Goal: Task Accomplishment & Management: Use online tool/utility

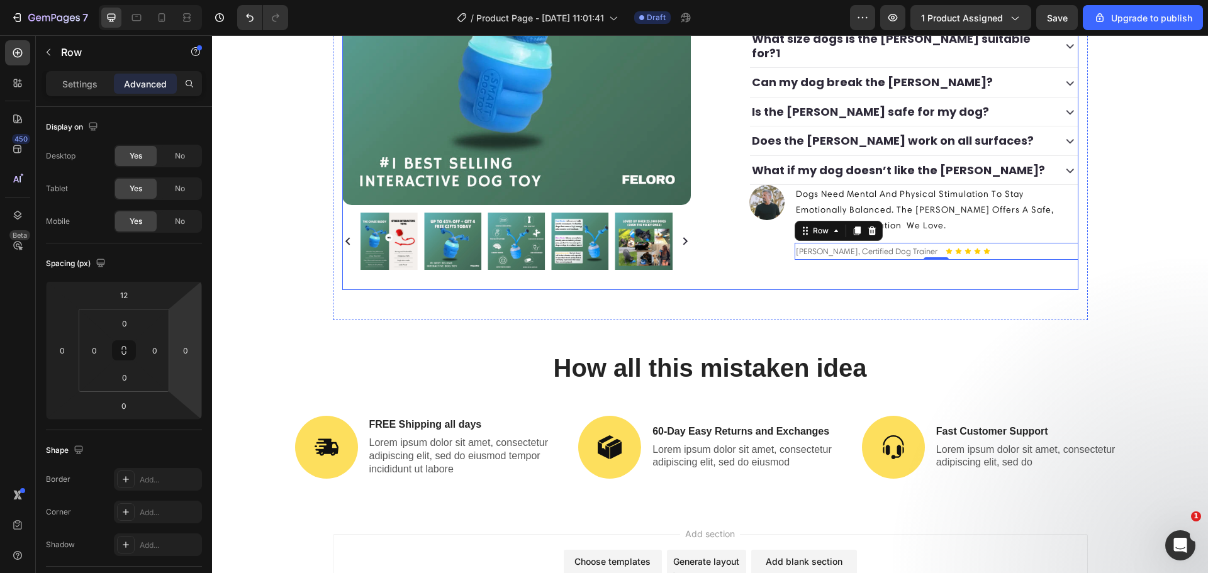
scroll to position [593, 0]
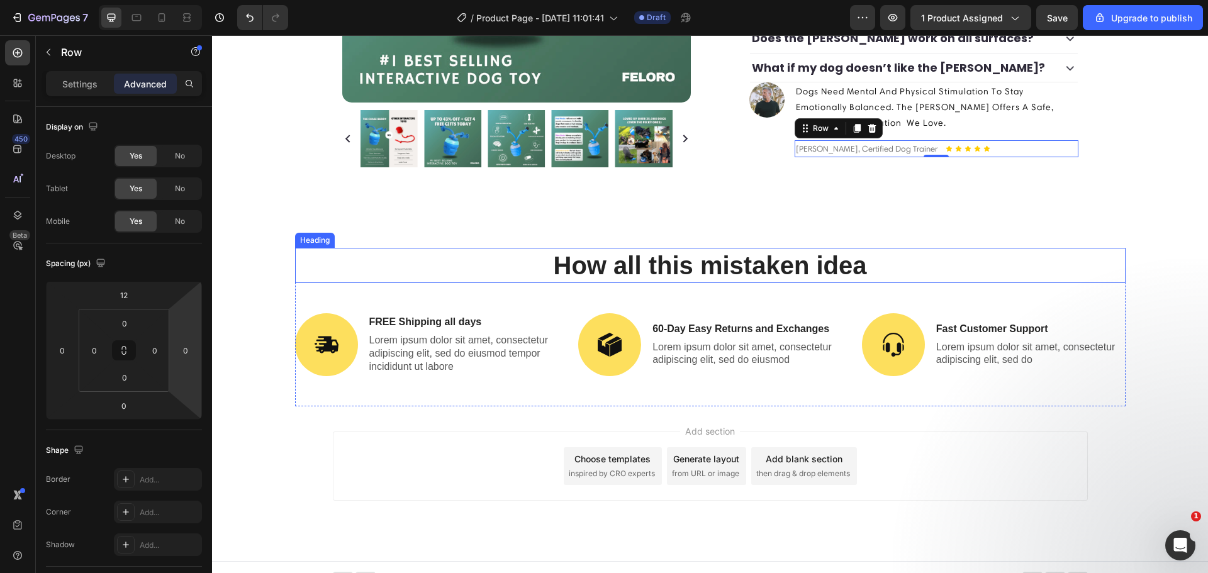
click at [510, 248] on h2 "How all this mistaken idea" at bounding box center [710, 265] width 831 height 35
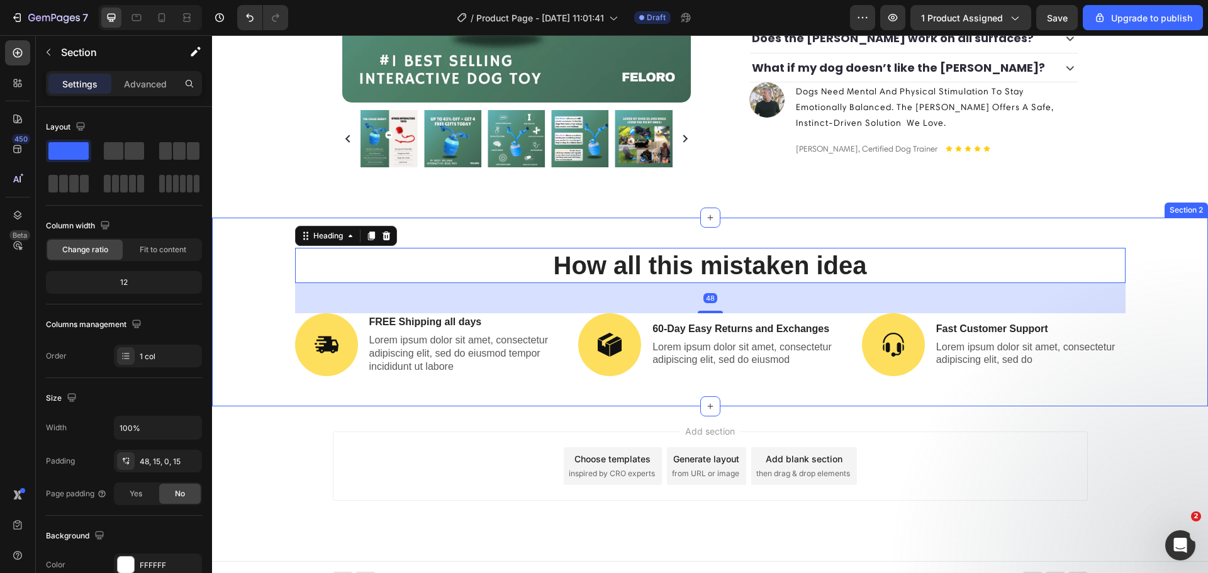
click at [510, 220] on div "How all this mistaken idea Heading 48 Image FREE Shipping all days Text Block L…" at bounding box center [710, 312] width 996 height 189
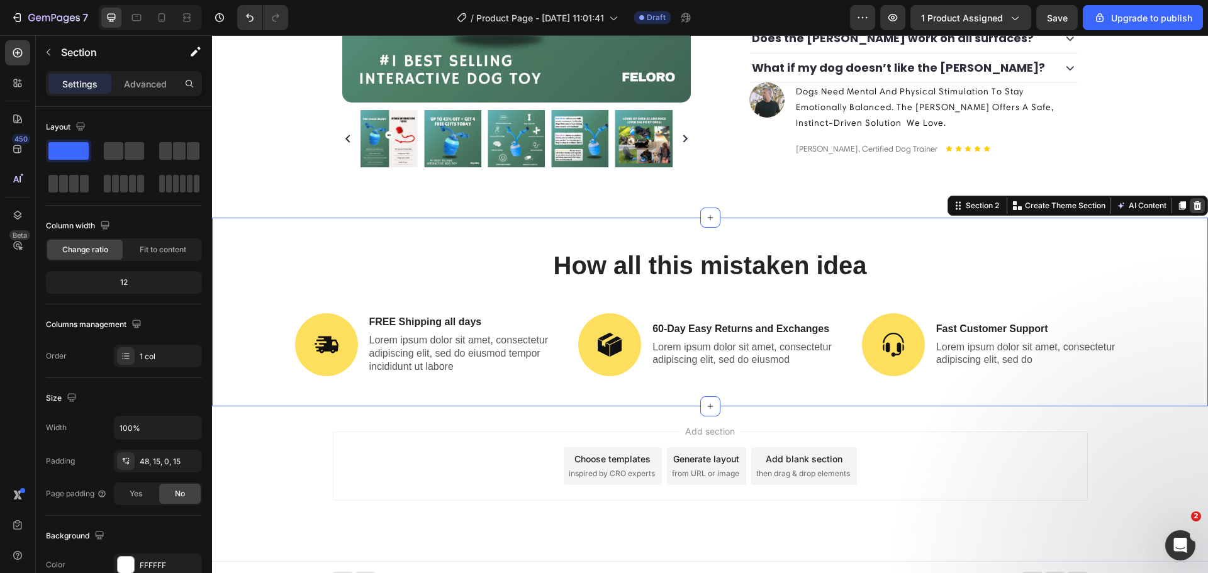
click at [1192, 201] on icon at bounding box center [1197, 206] width 10 height 10
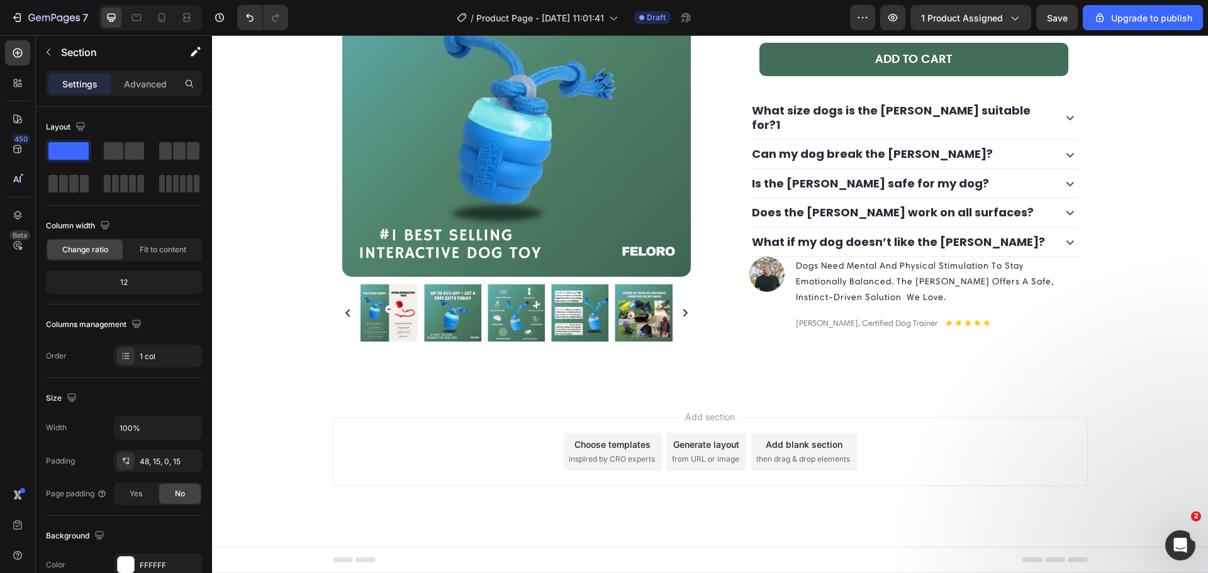
scroll to position [405, 0]
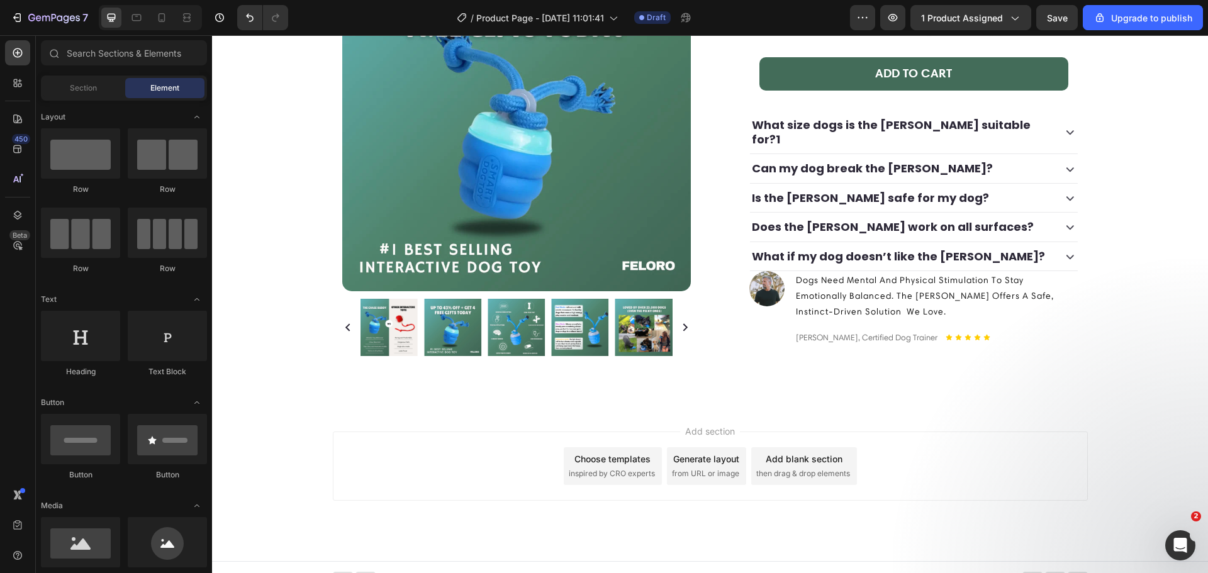
click at [905, 432] on div "Add section Choose templates inspired by CRO experts Generate layout from URL o…" at bounding box center [710, 466] width 755 height 69
drag, startPoint x: 1044, startPoint y: 20, endPoint x: 1036, endPoint y: 26, distance: 10.7
click at [1044, 20] on button "Save" at bounding box center [1057, 17] width 42 height 25
click at [1038, 17] on div "Preview 1 product assigned Save Upgrade to publish" at bounding box center [1026, 17] width 353 height 25
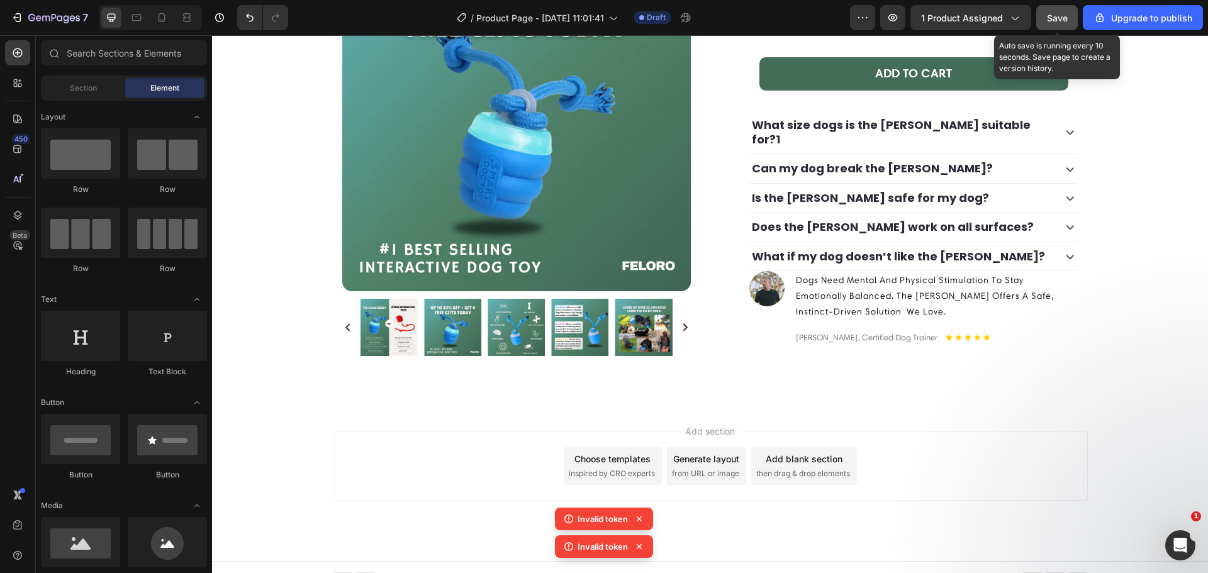
click at [1041, 18] on button "Save" at bounding box center [1057, 17] width 42 height 25
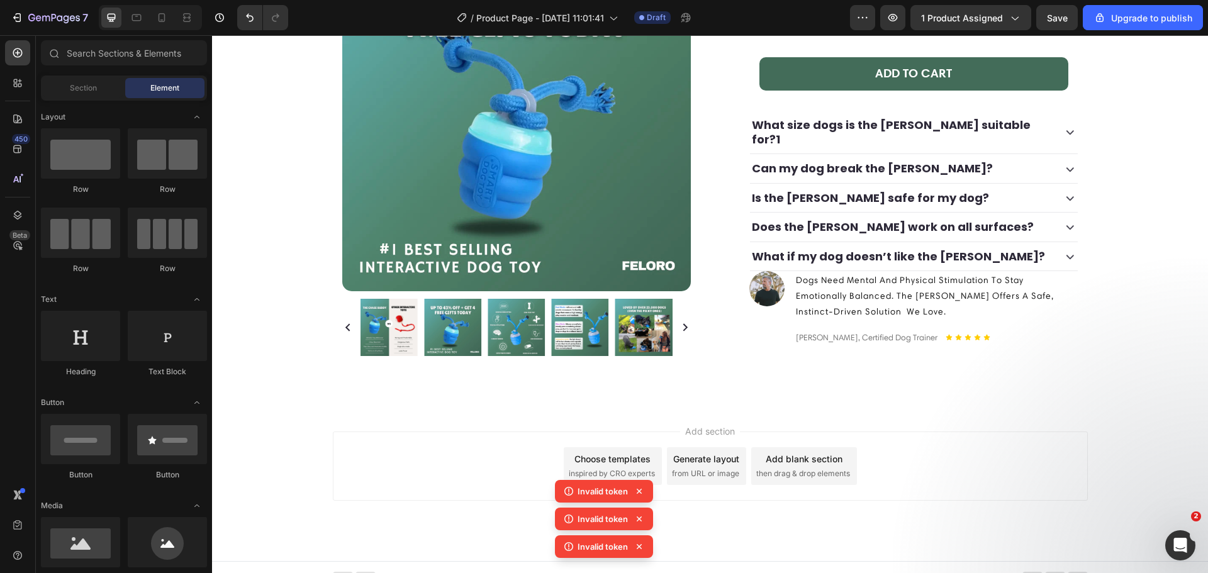
click at [316, 262] on div "Product Images Icon Icon Icon Icon Icon Icon List (4.7) 1857 Reviews Text Block…" at bounding box center [710, 31] width 996 height 750
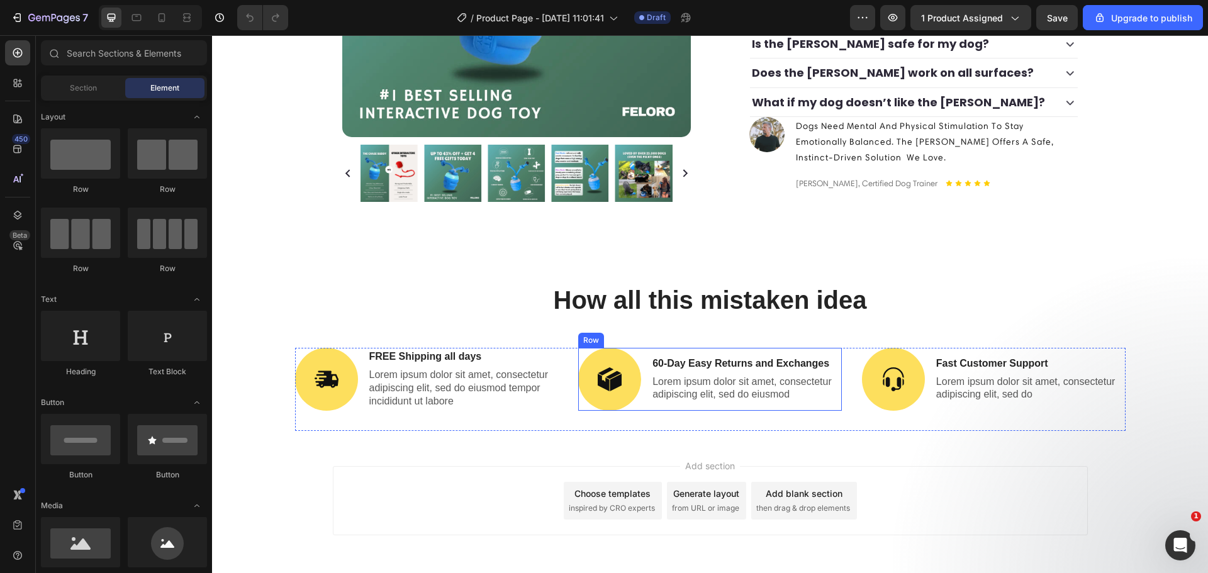
scroll to position [587, 0]
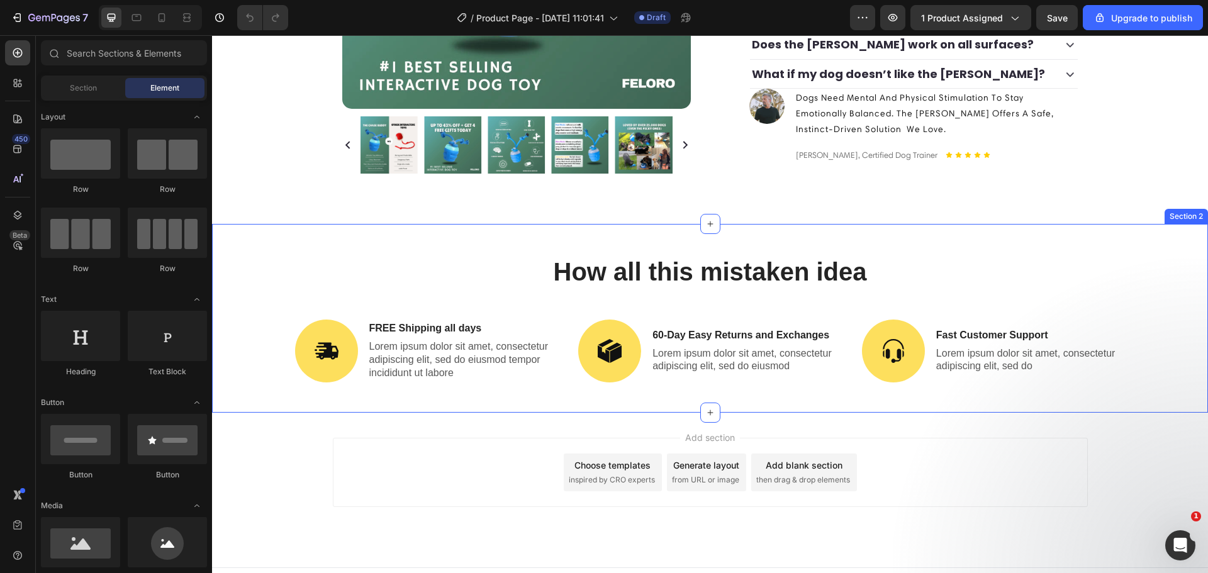
drag, startPoint x: 762, startPoint y: 232, endPoint x: 868, endPoint y: 152, distance: 132.6
click at [762, 232] on div "How all this mistaken idea Heading Image FREE Shipping all days Text Block Lore…" at bounding box center [710, 318] width 996 height 189
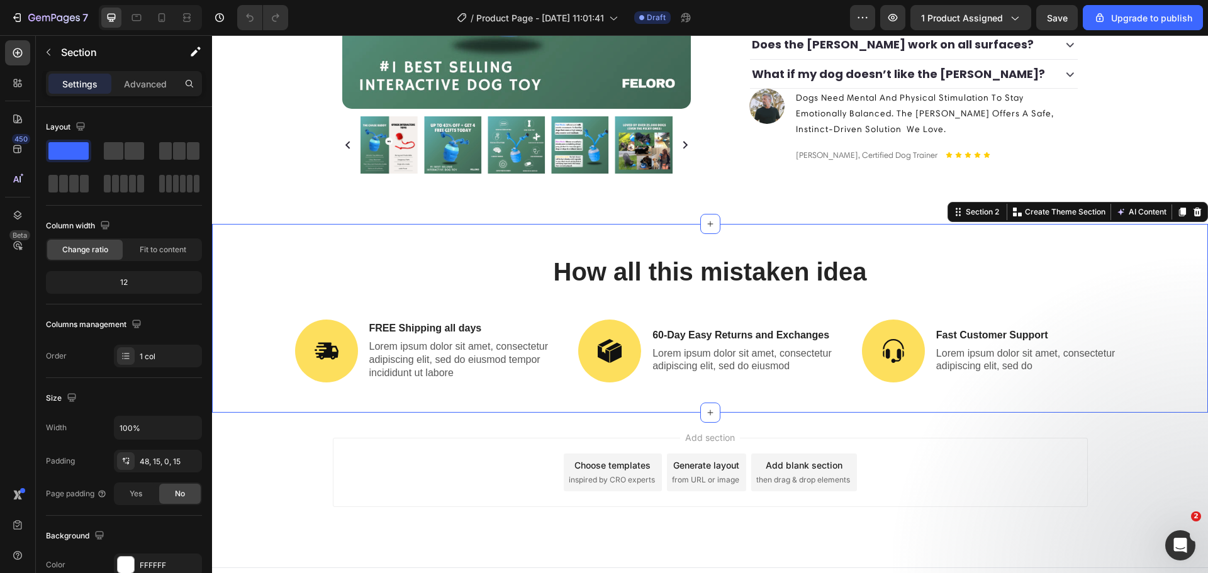
click at [1190, 204] on div at bounding box center [1197, 211] width 15 height 15
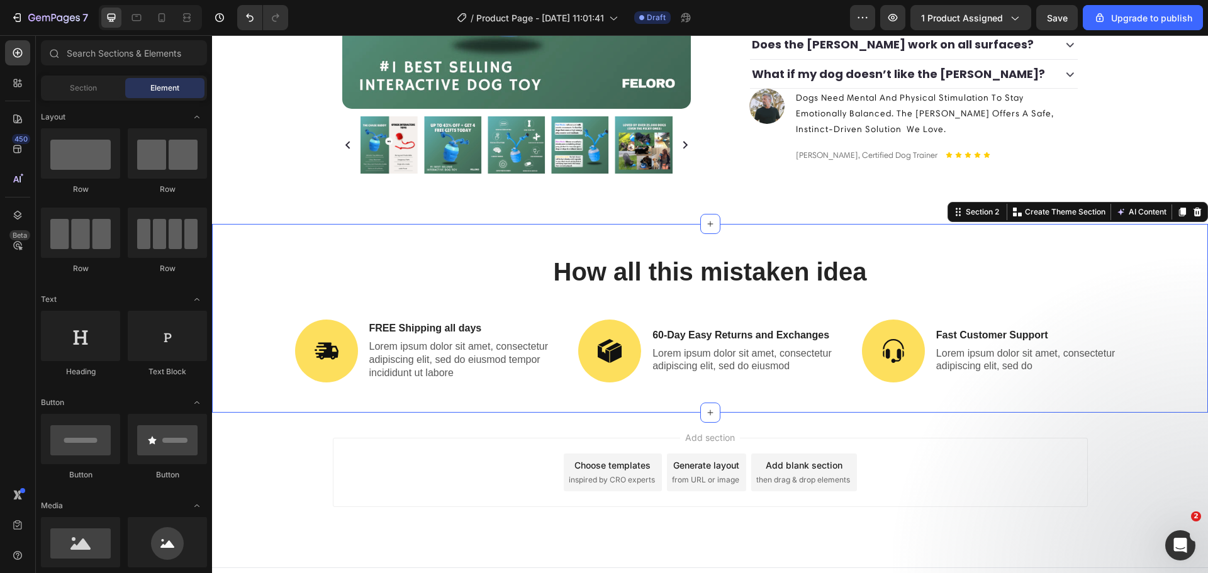
scroll to position [405, 0]
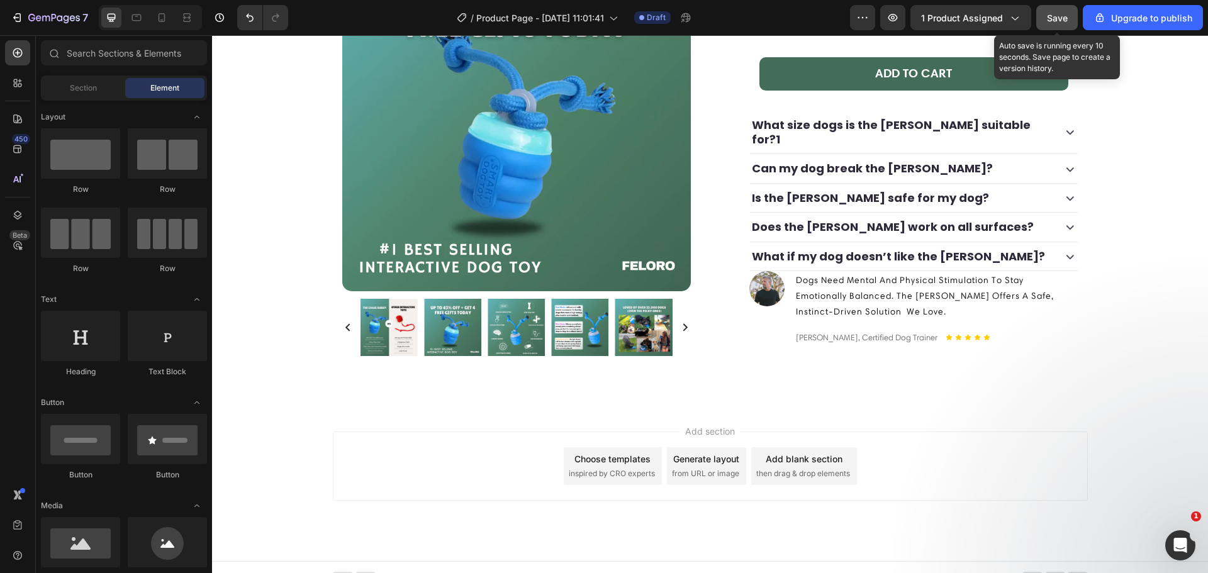
click at [1058, 25] on button "Save" at bounding box center [1057, 17] width 42 height 25
click at [573, 452] on div "Choose templates inspired by CRO experts" at bounding box center [613, 466] width 98 height 38
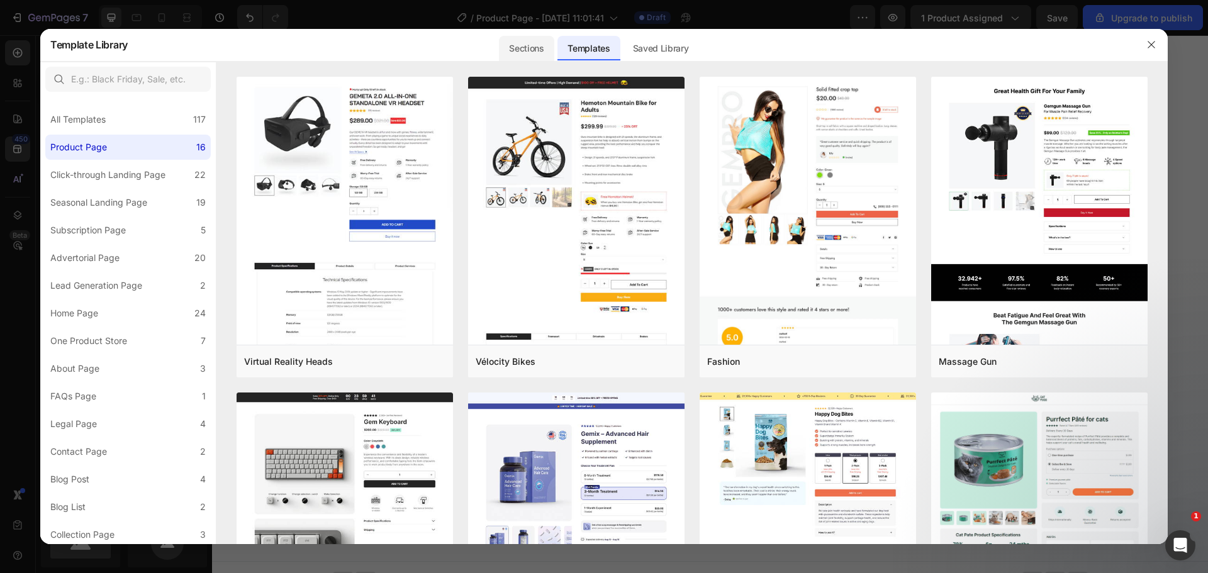
click at [503, 55] on div "Sections" at bounding box center [526, 48] width 55 height 25
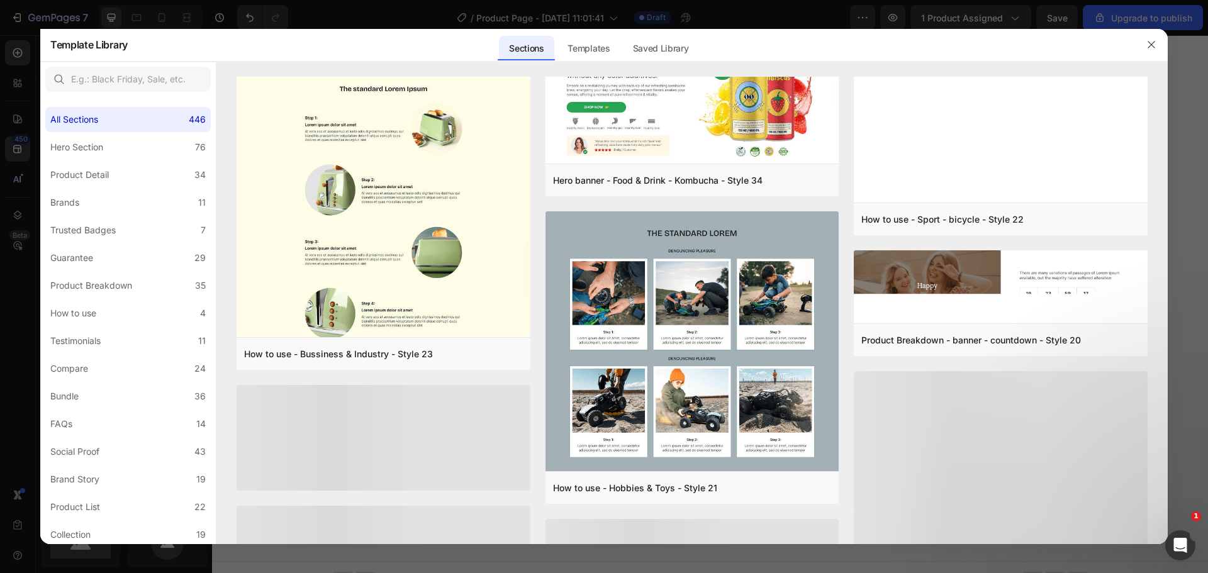
scroll to position [7359, 0]
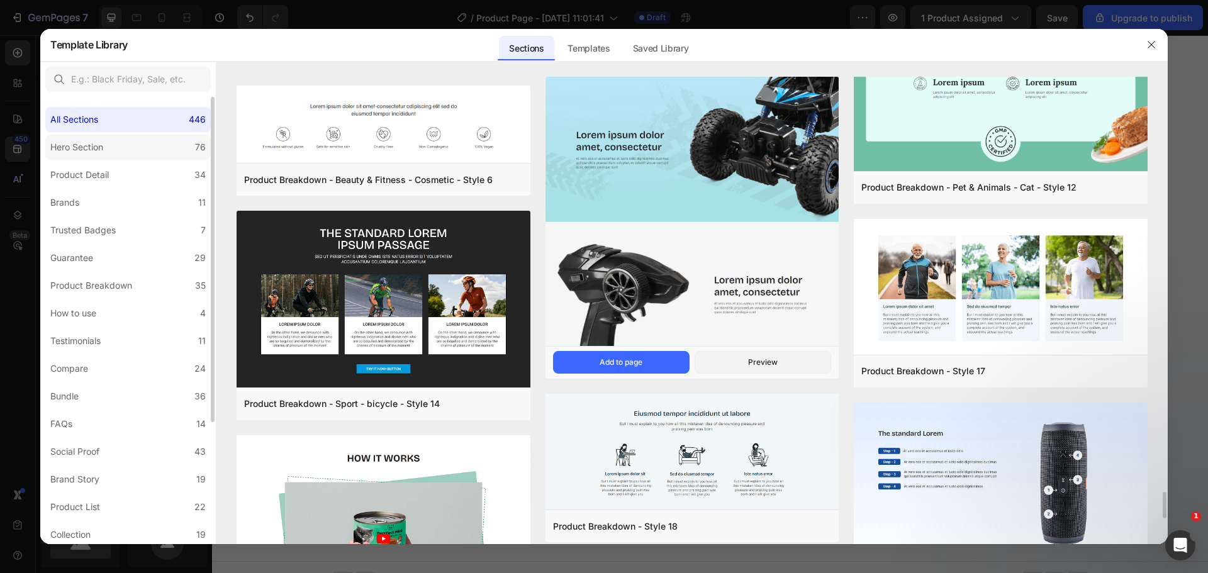
click at [159, 150] on label "Hero Section 76" at bounding box center [127, 147] width 165 height 25
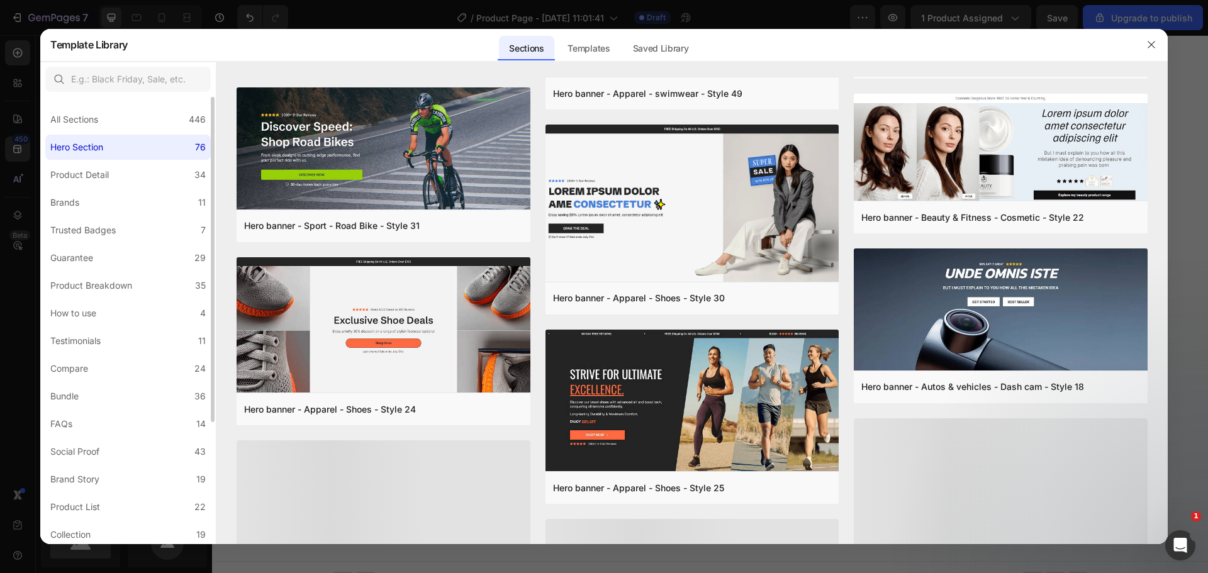
scroll to position [437, 0]
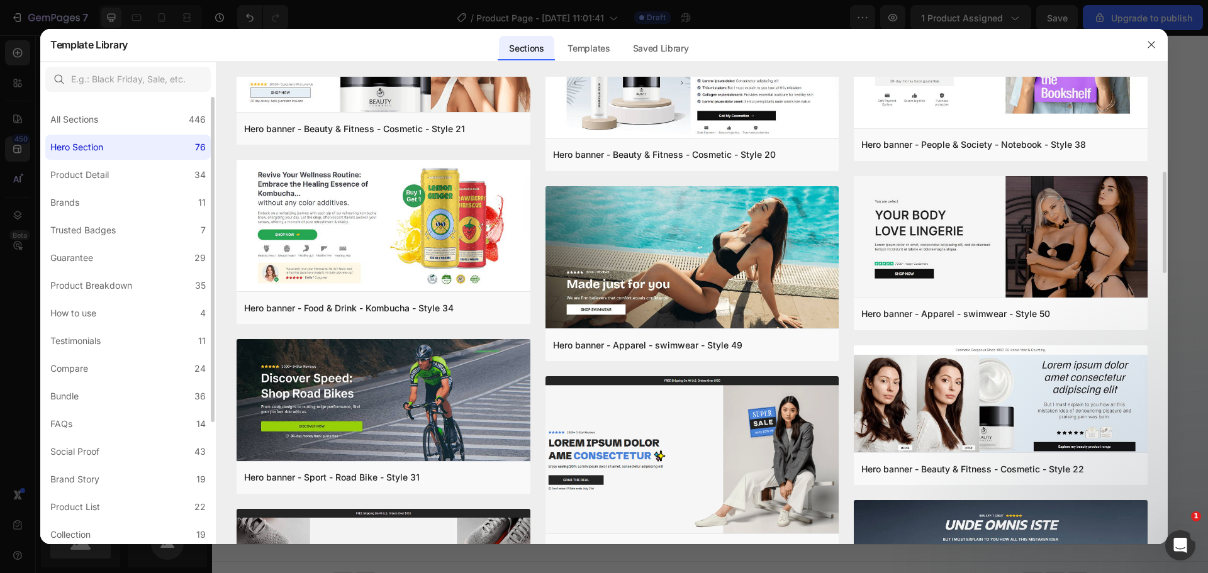
click at [113, 149] on label "Hero Section 76" at bounding box center [127, 147] width 165 height 25
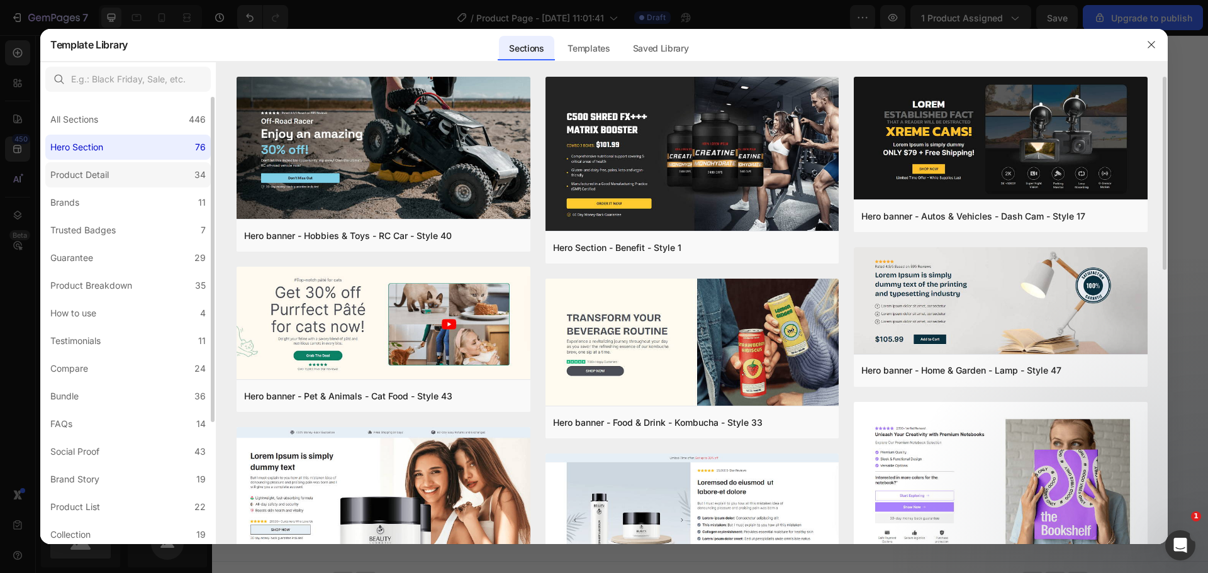
click at [122, 166] on label "Product Detail 34" at bounding box center [127, 174] width 165 height 25
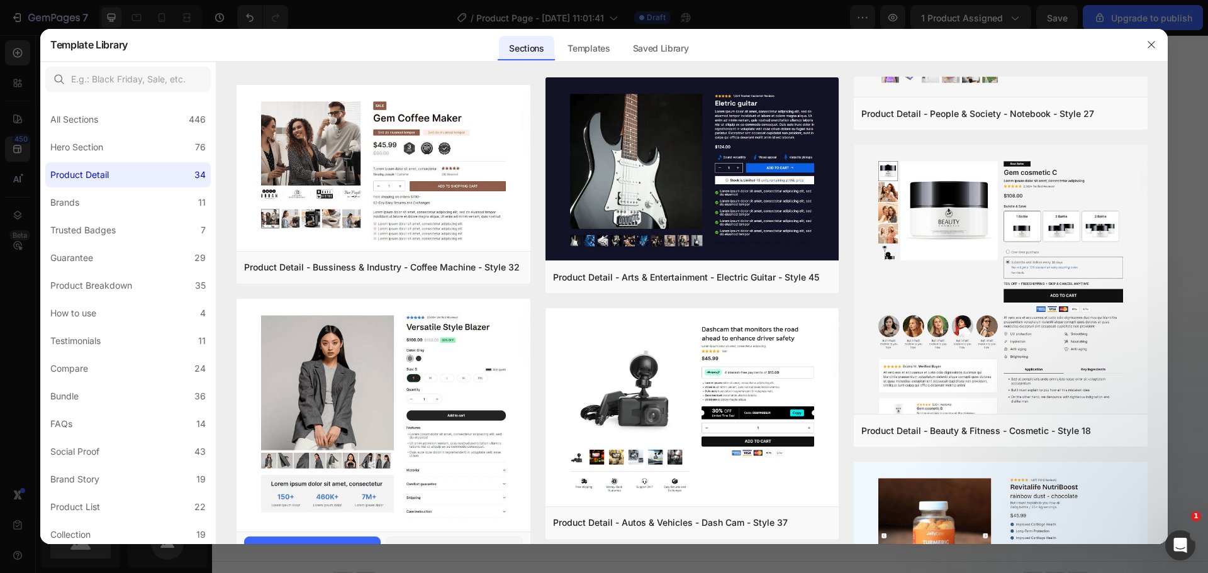
scroll to position [1173, 0]
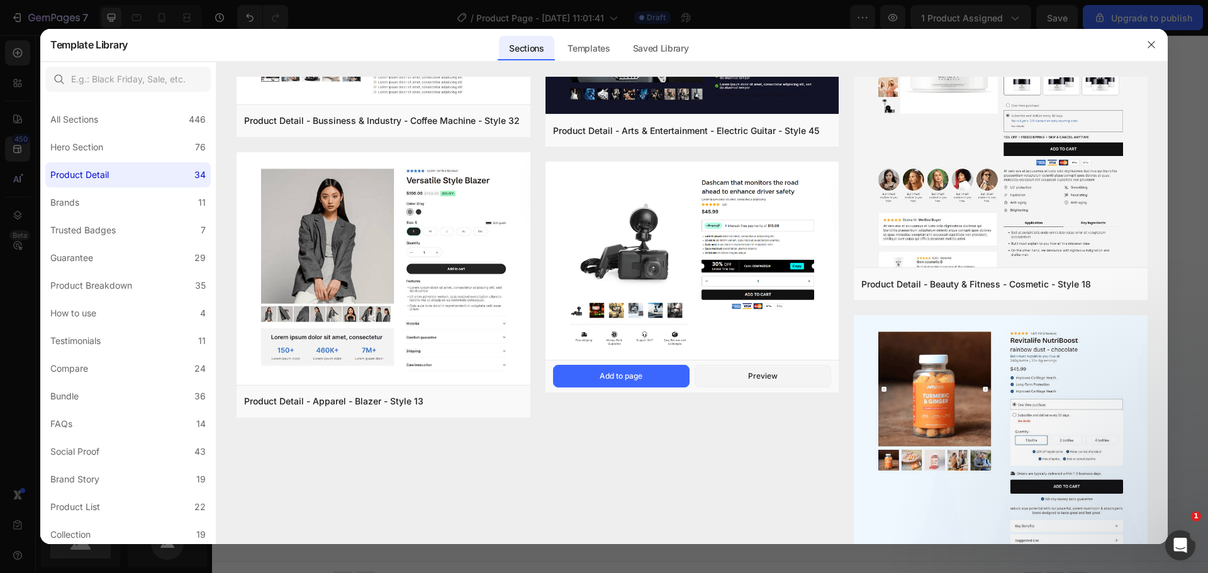
click at [644, 269] on img at bounding box center [693, 262] width 294 height 200
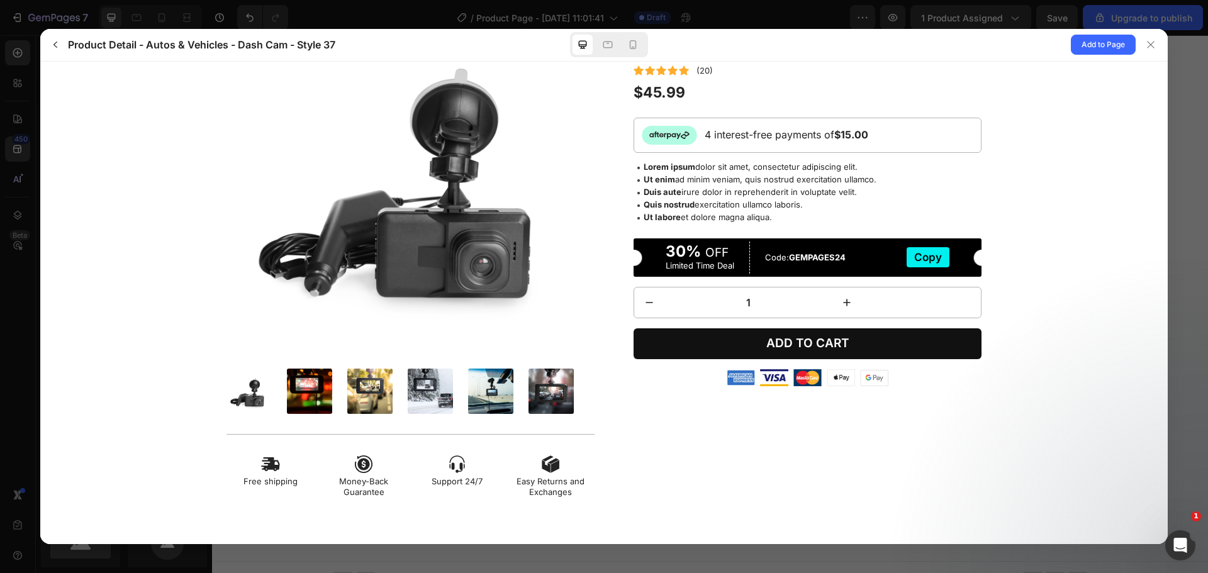
scroll to position [140, 0]
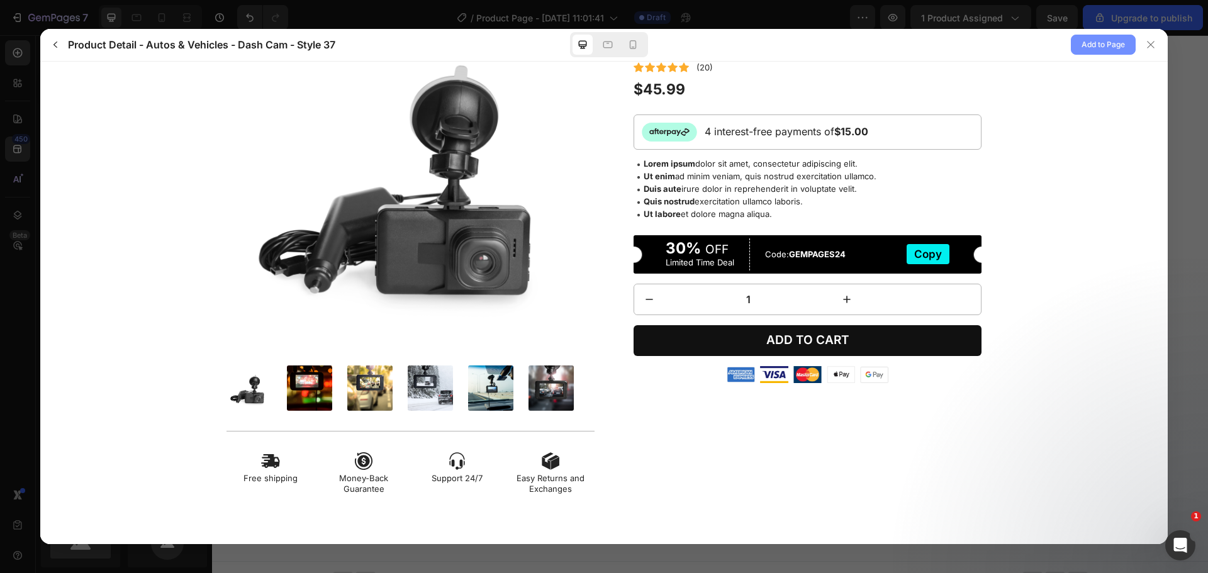
click at [1079, 48] on button "Add to Page" at bounding box center [1103, 45] width 65 height 20
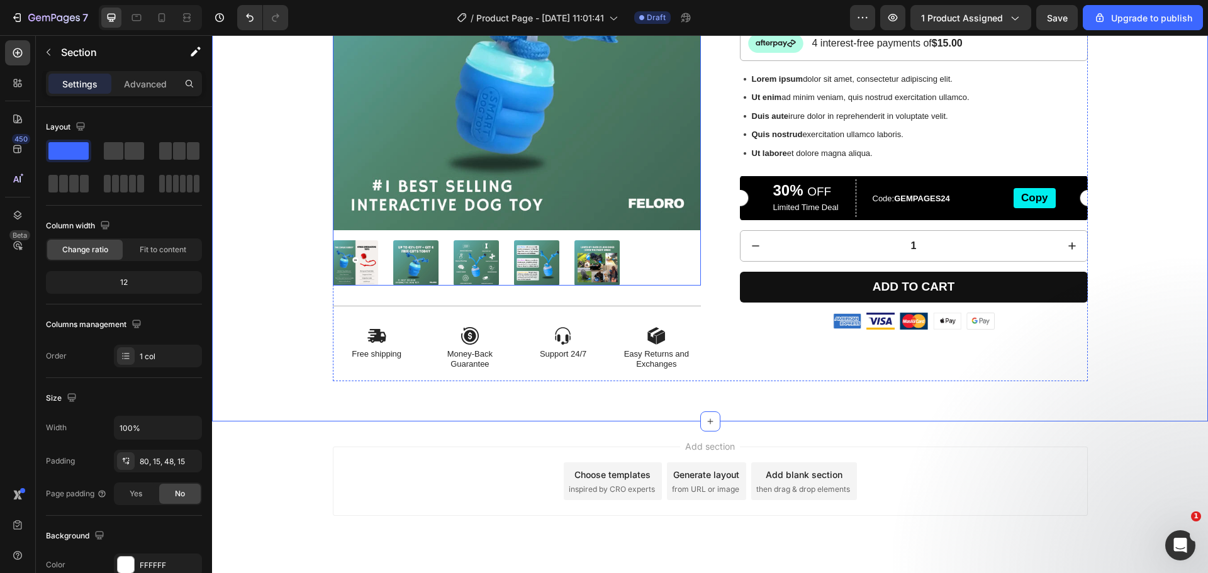
scroll to position [1014, 0]
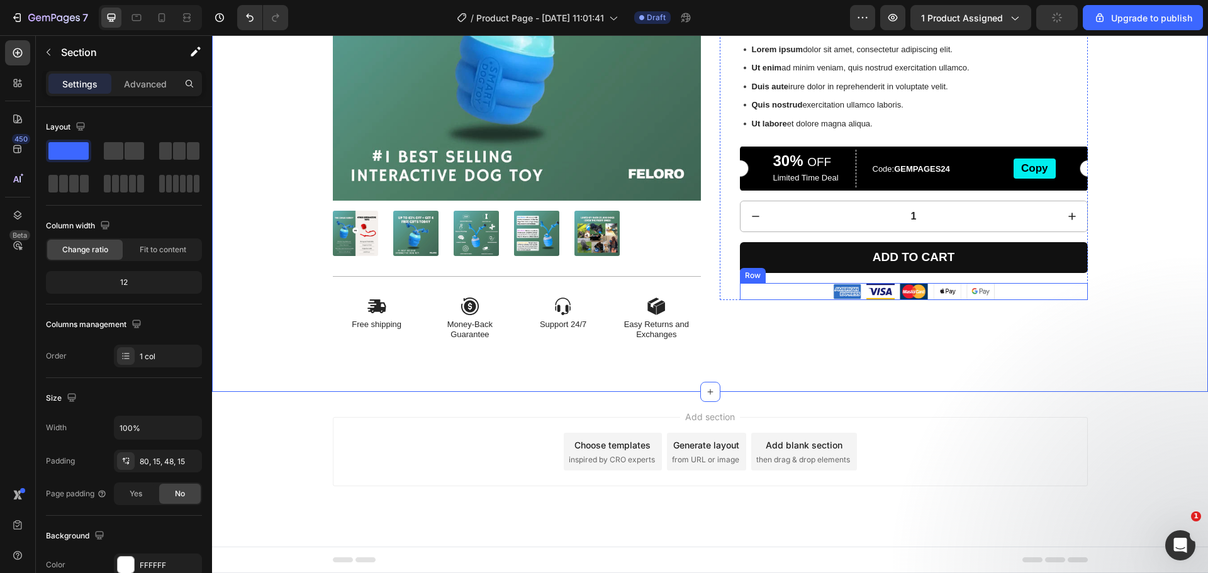
click at [811, 290] on div "Image Image Image Image Image Row" at bounding box center [914, 292] width 348 height 18
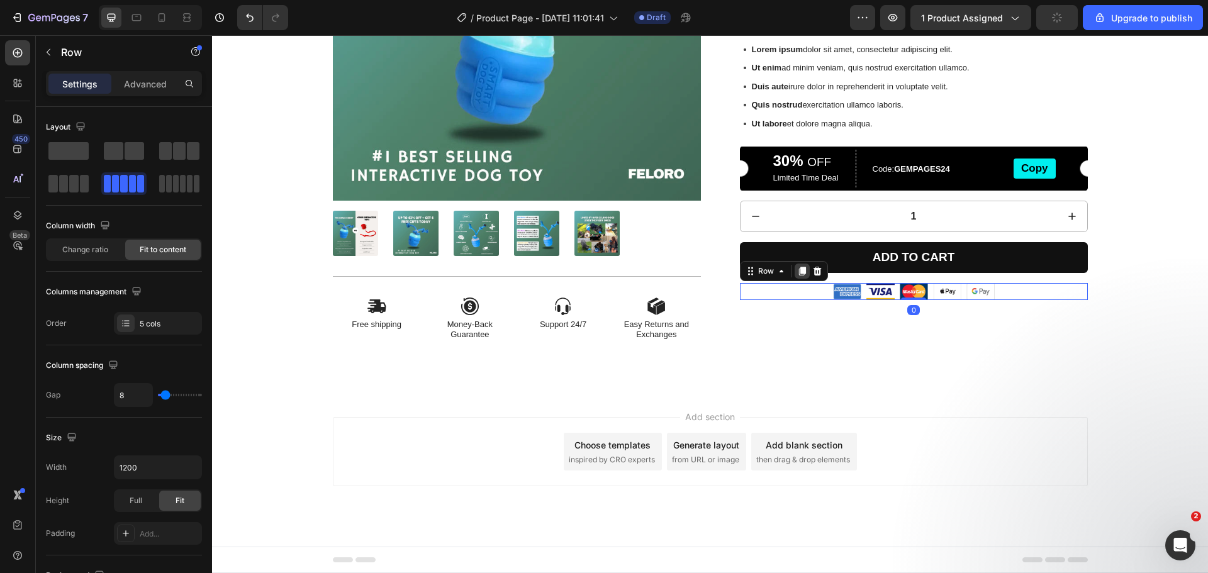
click at [797, 274] on icon at bounding box center [802, 271] width 10 height 10
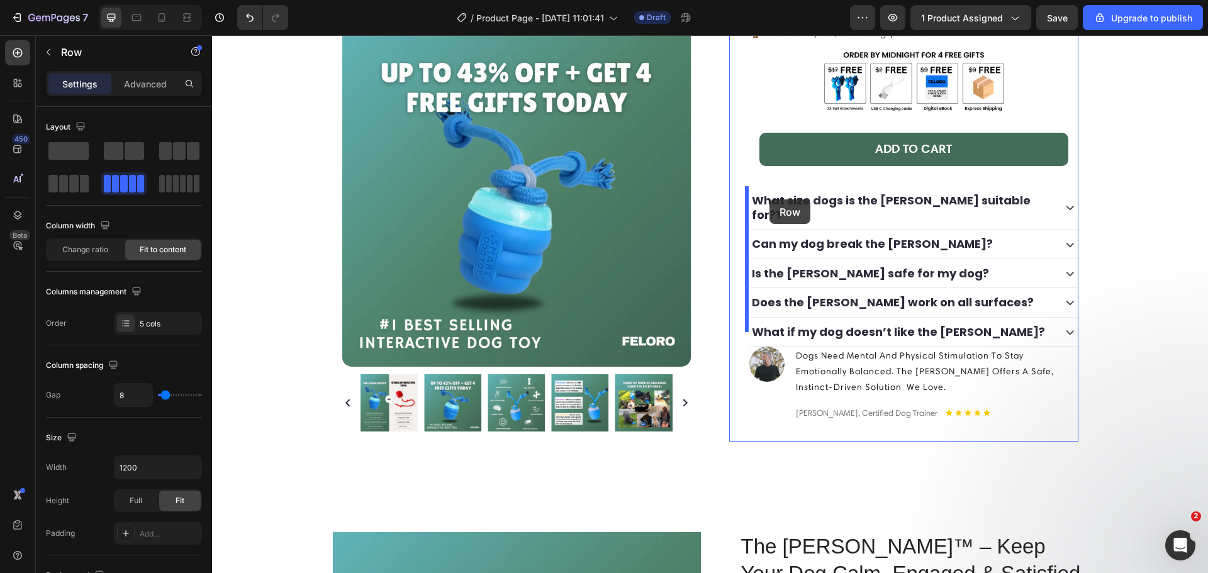
scroll to position [328, 0]
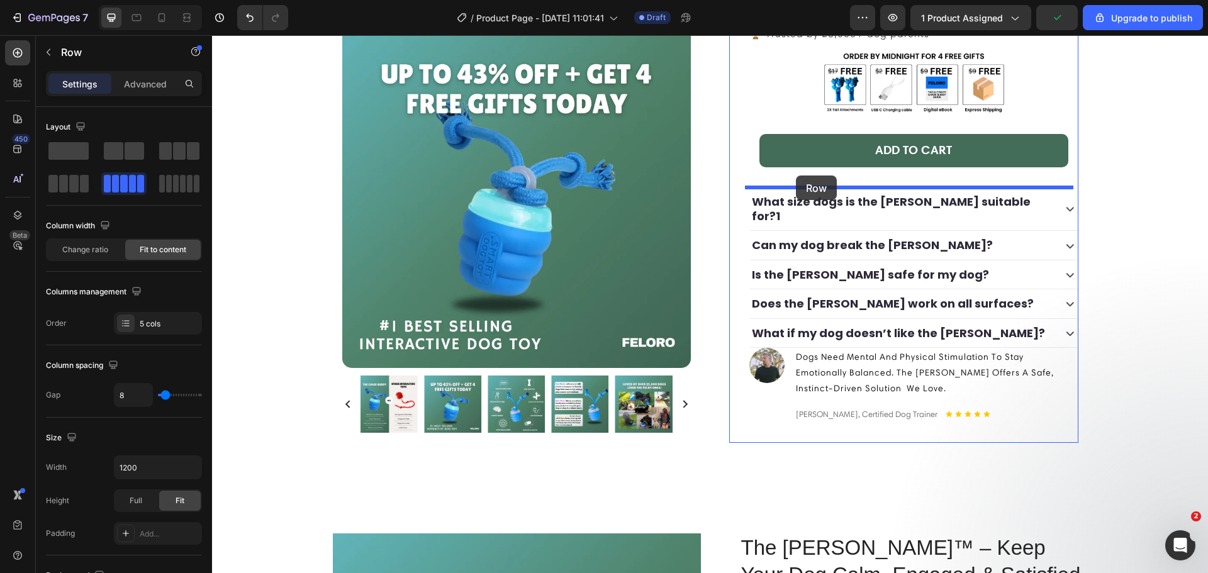
drag, startPoint x: 747, startPoint y: 289, endPoint x: 796, endPoint y: 176, distance: 123.4
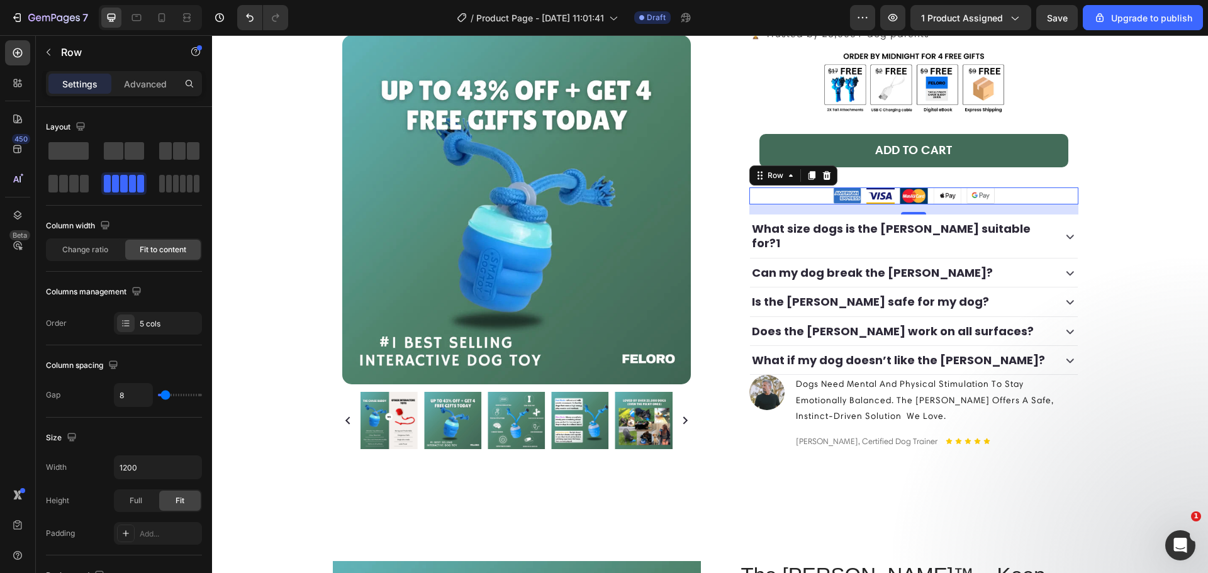
click at [816, 194] on div "Image Image Image Image Image Row 16" at bounding box center [913, 197] width 329 height 18
click at [174, 188] on span at bounding box center [176, 184] width 6 height 18
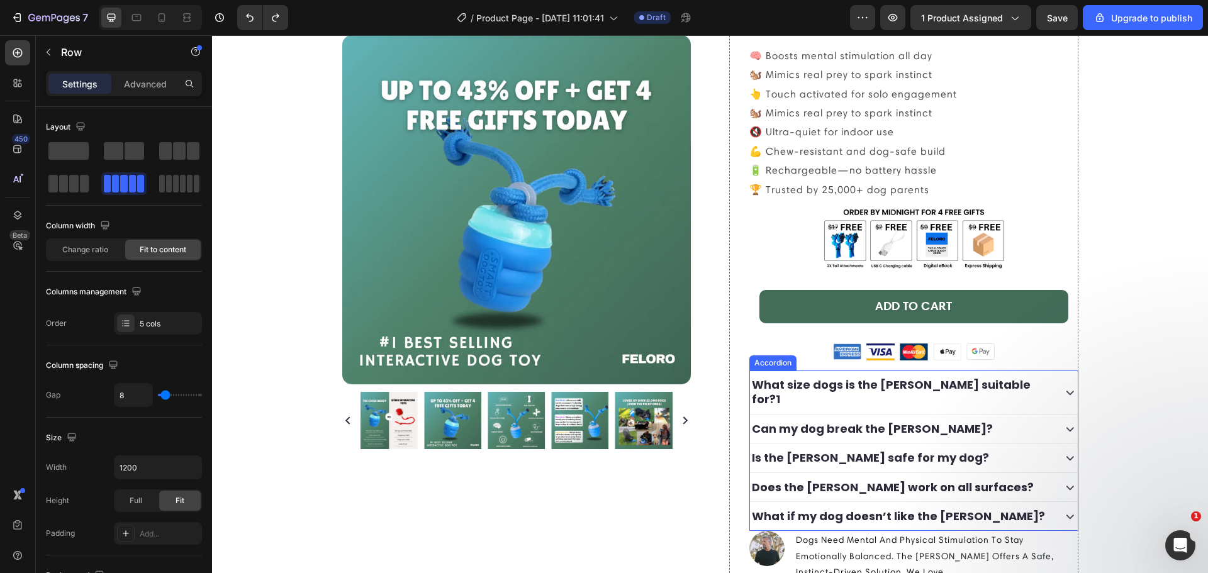
scroll to position [181, 0]
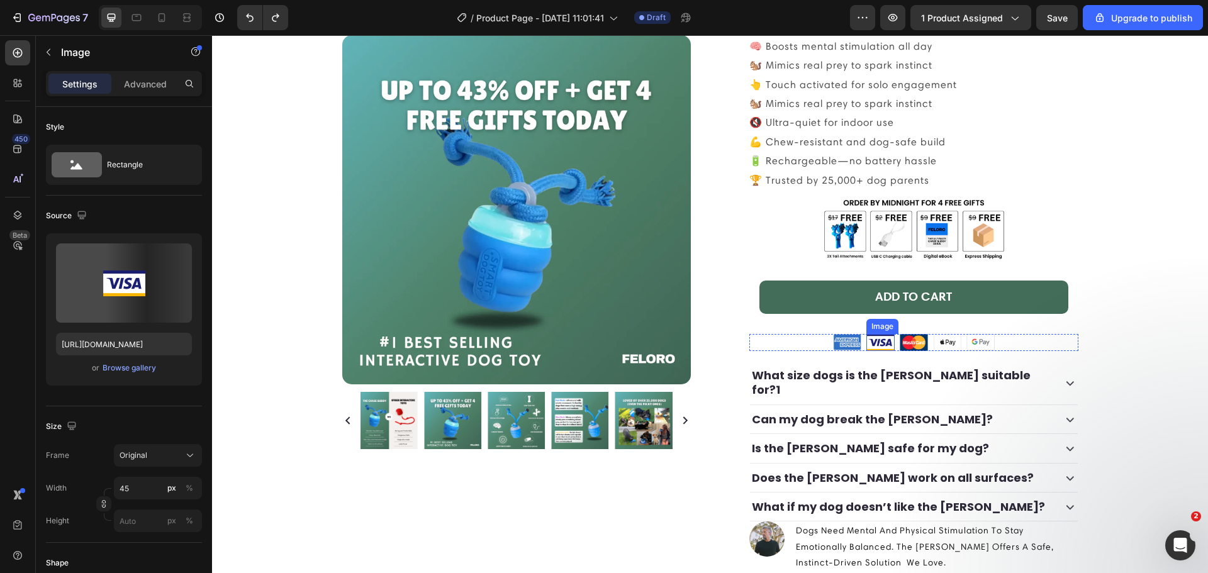
click at [873, 340] on img at bounding box center [880, 343] width 28 height 18
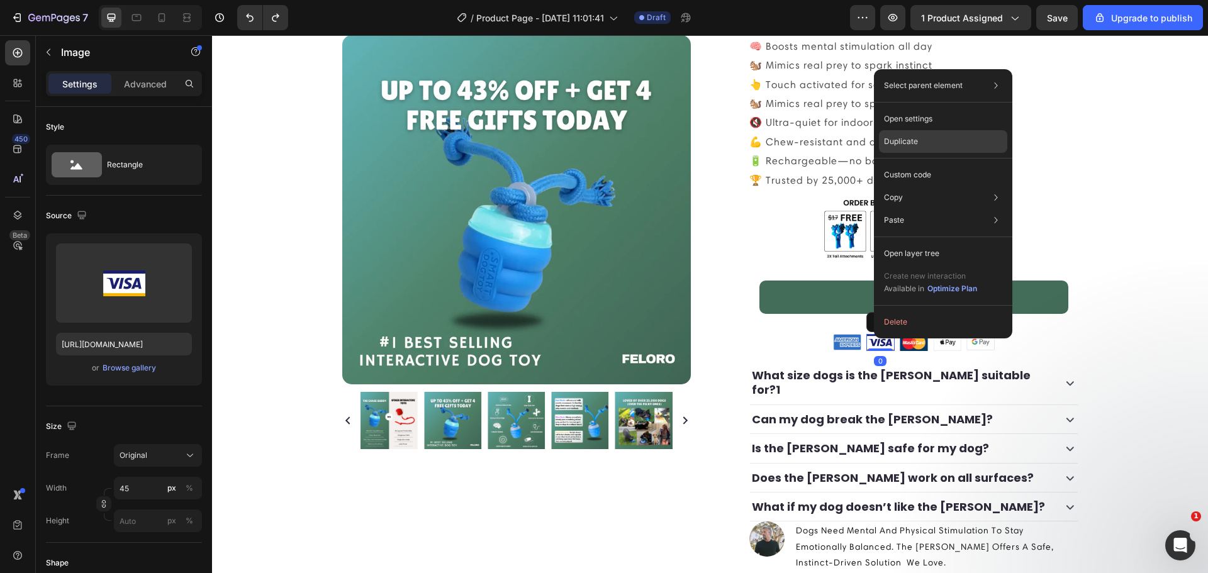
click at [900, 144] on p "Duplicate" at bounding box center [901, 141] width 34 height 11
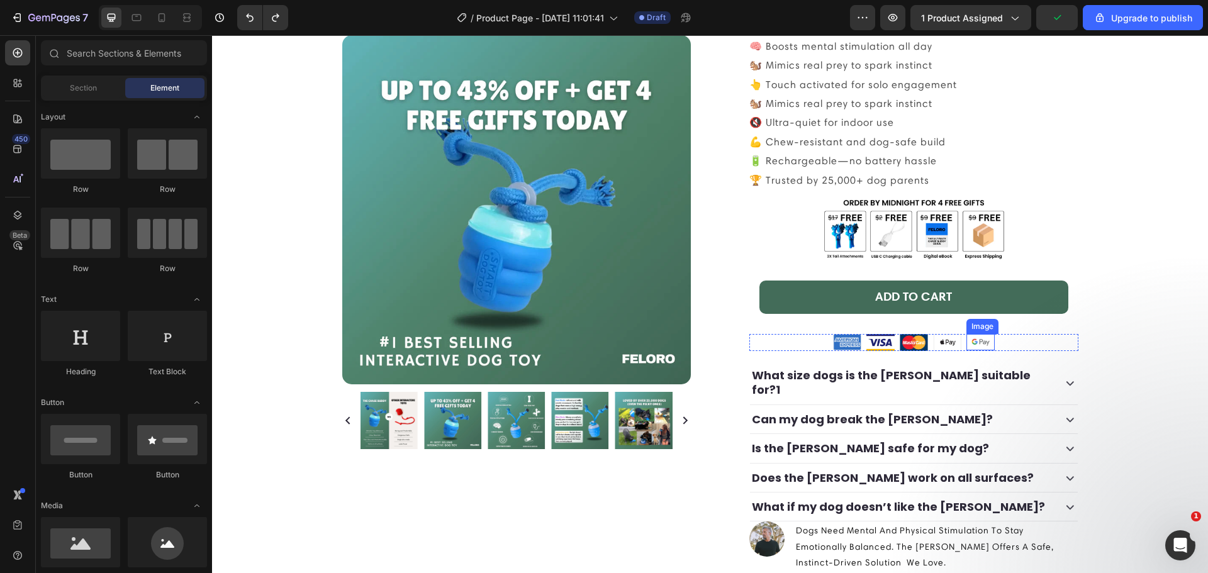
click at [966, 335] on div "Image" at bounding box center [980, 342] width 28 height 16
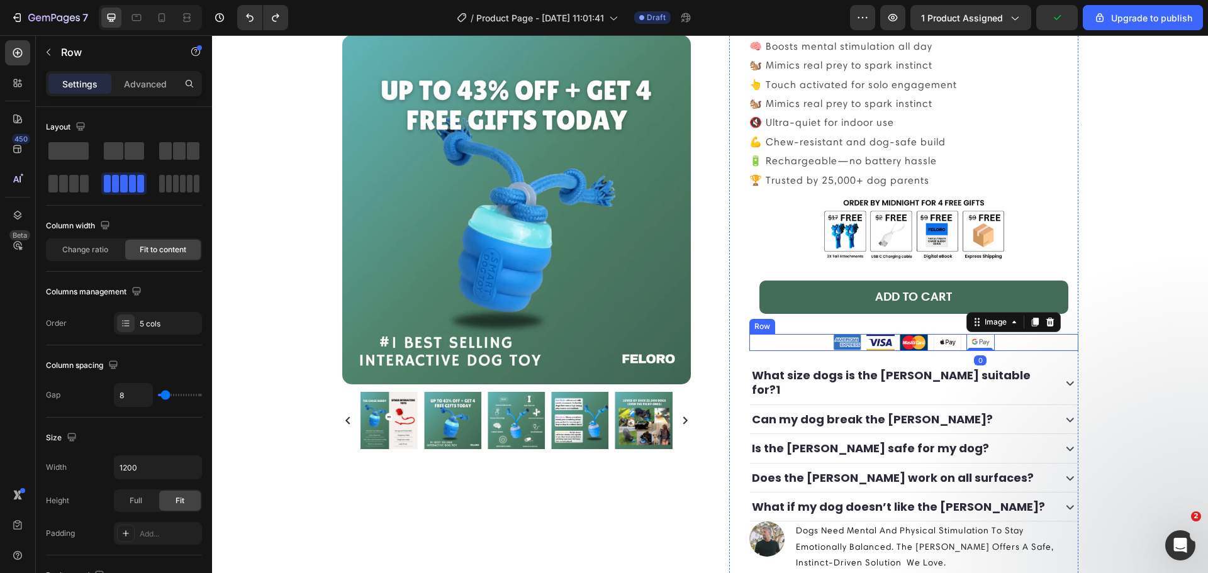
click at [994, 339] on div "Image Image Image Image Image 0 Row" at bounding box center [913, 343] width 329 height 18
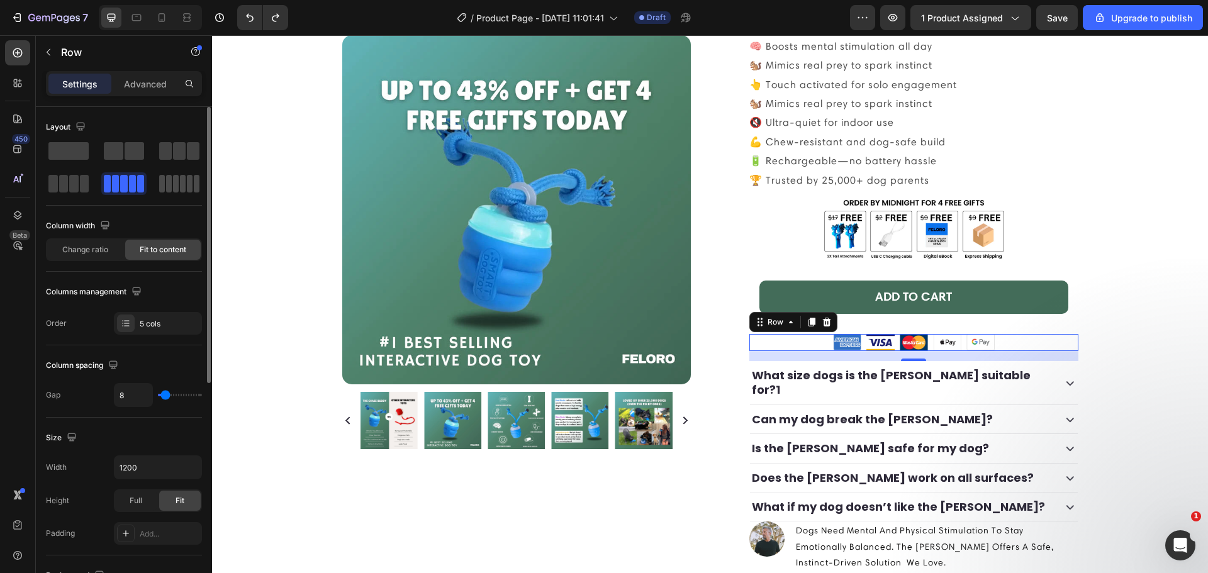
click at [167, 187] on span at bounding box center [169, 184] width 6 height 18
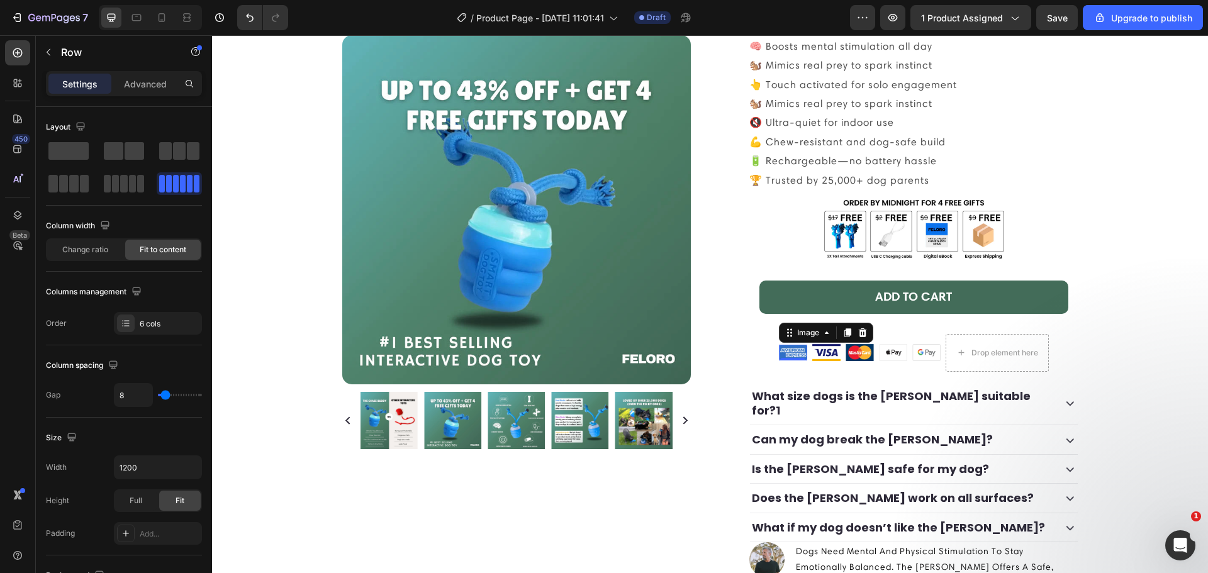
click at [782, 352] on img at bounding box center [793, 353] width 28 height 16
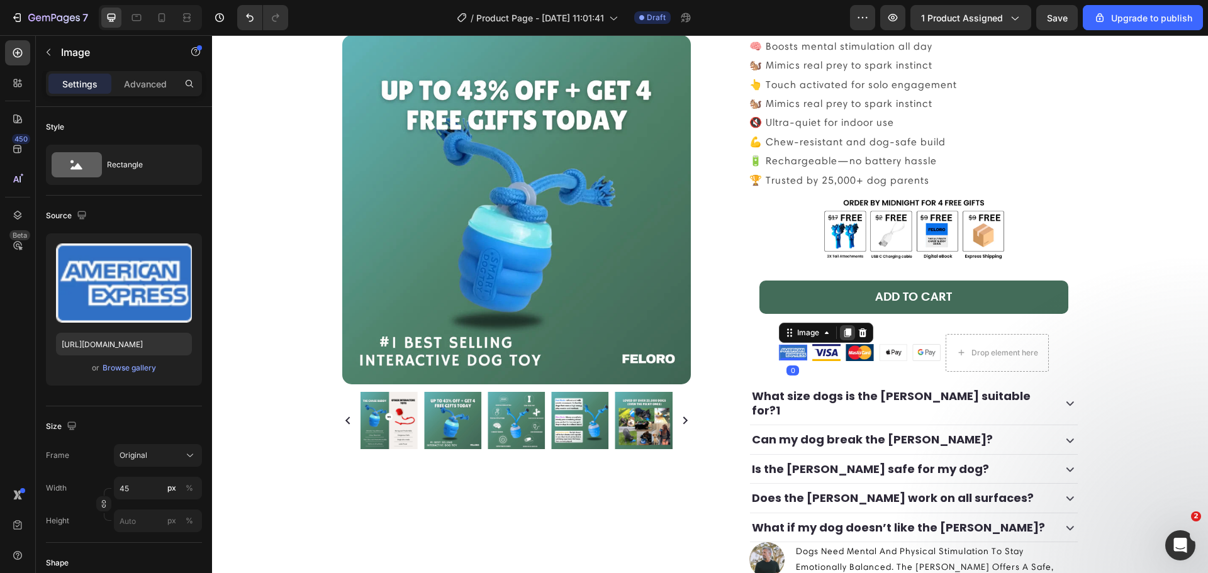
click at [844, 333] on icon at bounding box center [847, 332] width 7 height 9
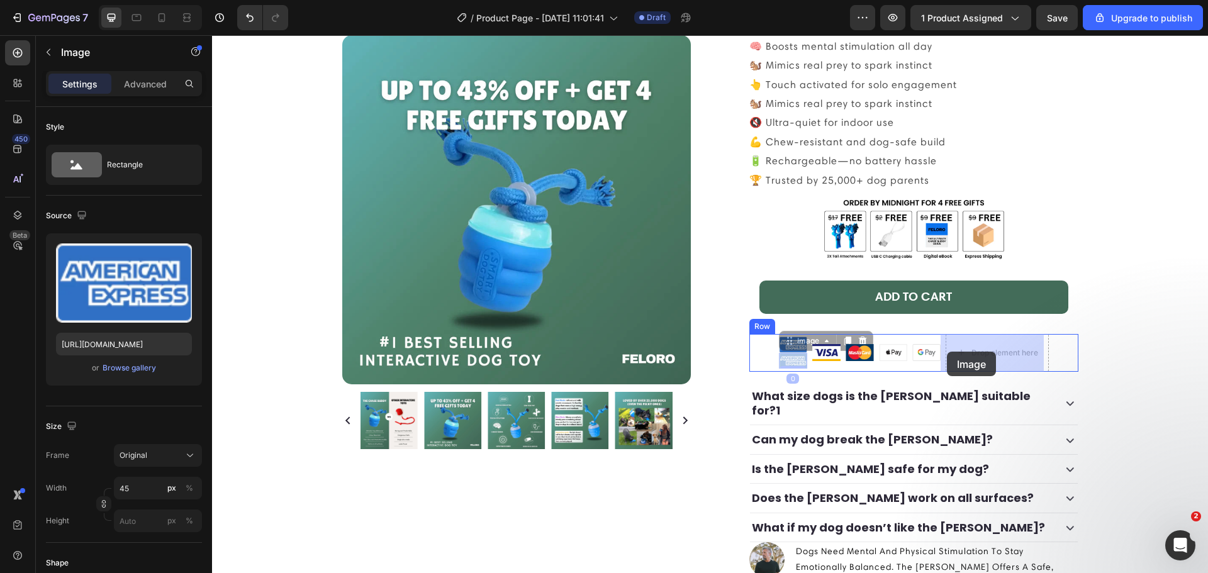
drag, startPoint x: 782, startPoint y: 345, endPoint x: 947, endPoint y: 352, distance: 165.0
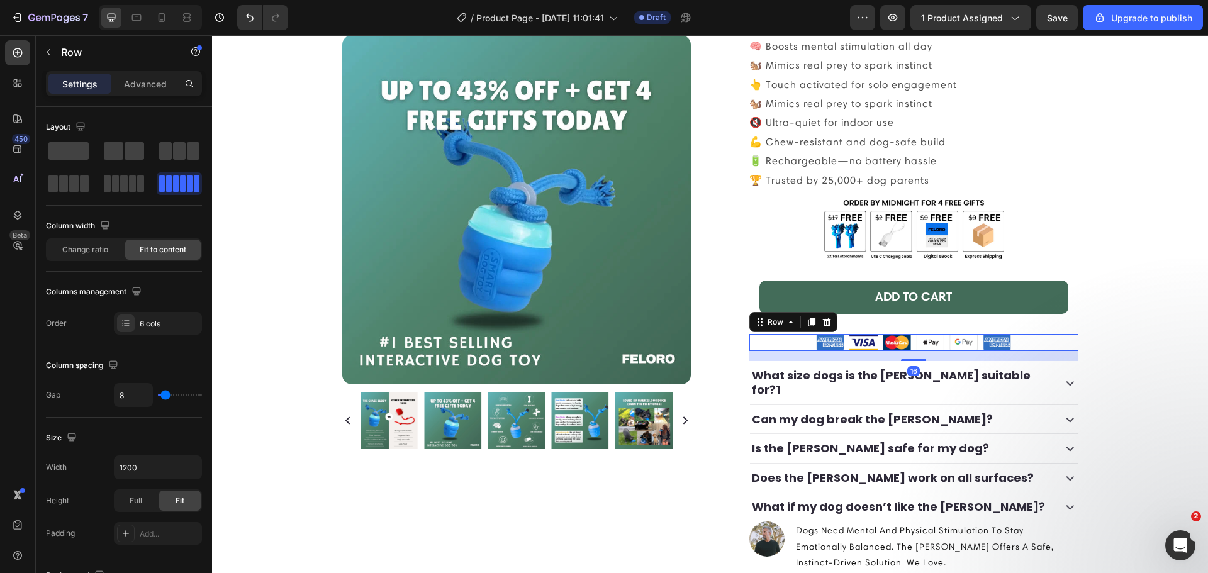
click at [1018, 344] on div "Image Image Image Image Image Image Row 16" at bounding box center [913, 343] width 329 height 18
click at [963, 342] on img at bounding box center [963, 342] width 28 height 16
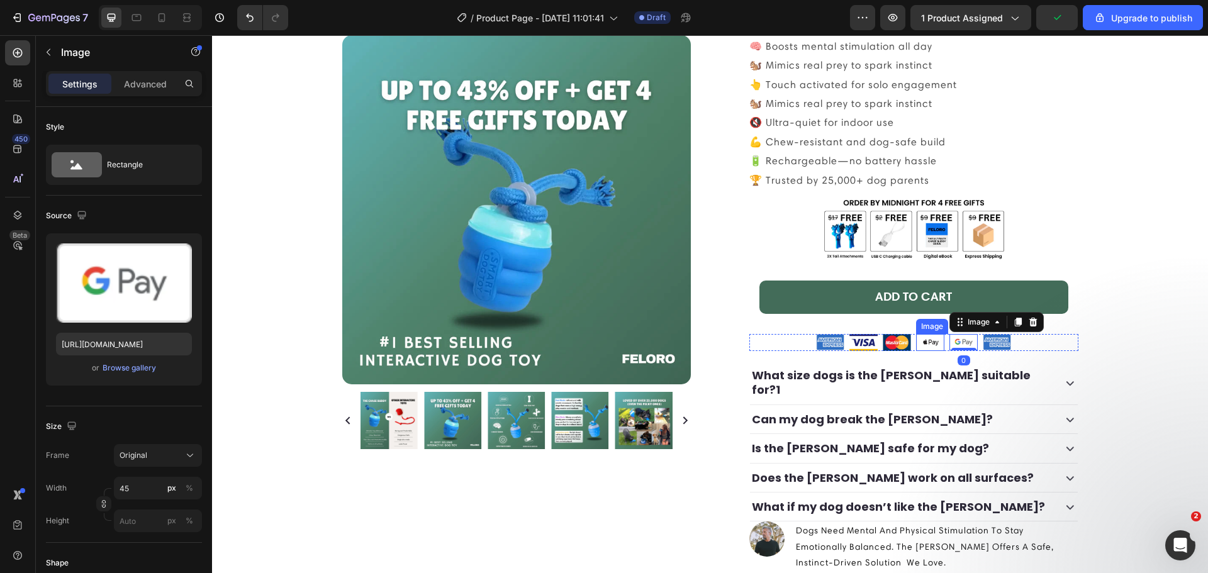
click at [932, 342] on img at bounding box center [930, 342] width 28 height 17
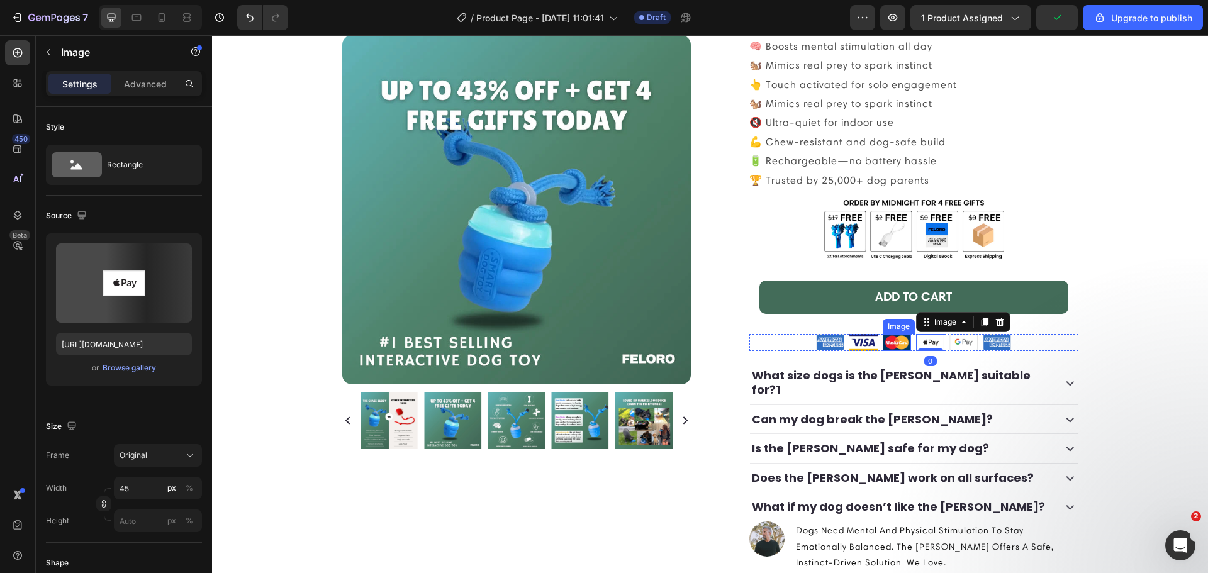
click at [899, 342] on img at bounding box center [897, 342] width 28 height 17
click at [860, 342] on img at bounding box center [863, 343] width 28 height 18
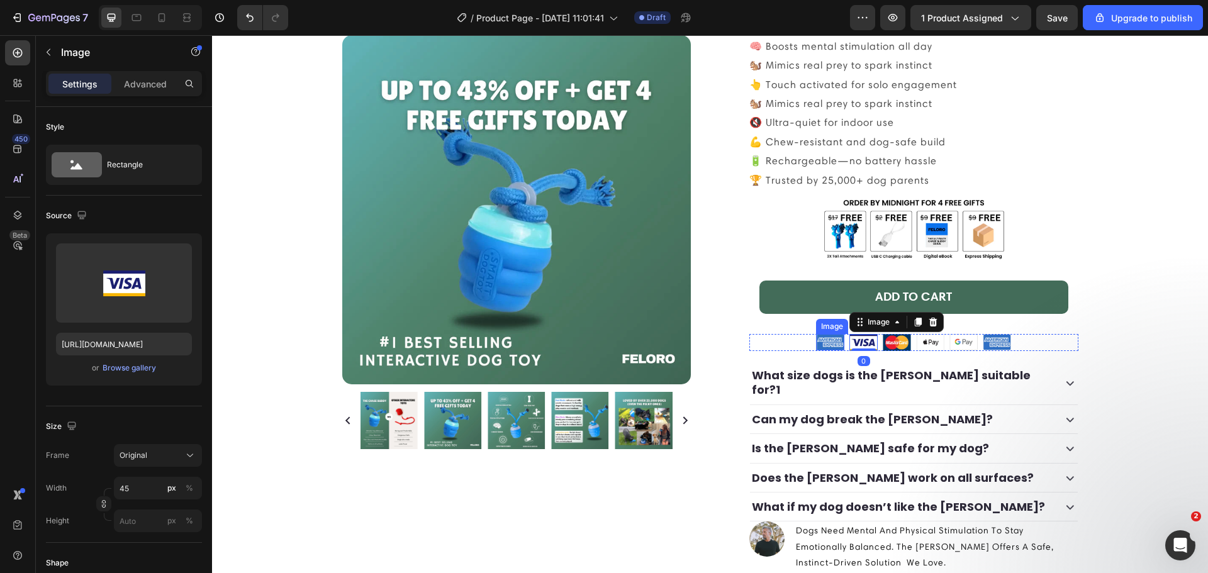
click at [829, 342] on img at bounding box center [830, 342] width 28 height 16
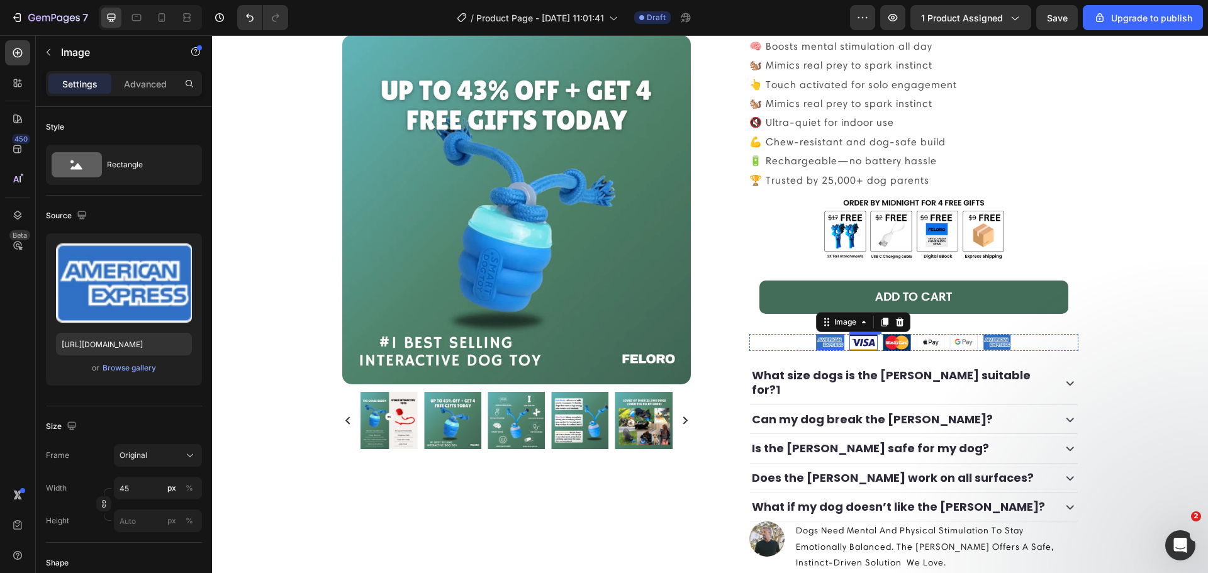
click at [864, 344] on img at bounding box center [863, 343] width 28 height 18
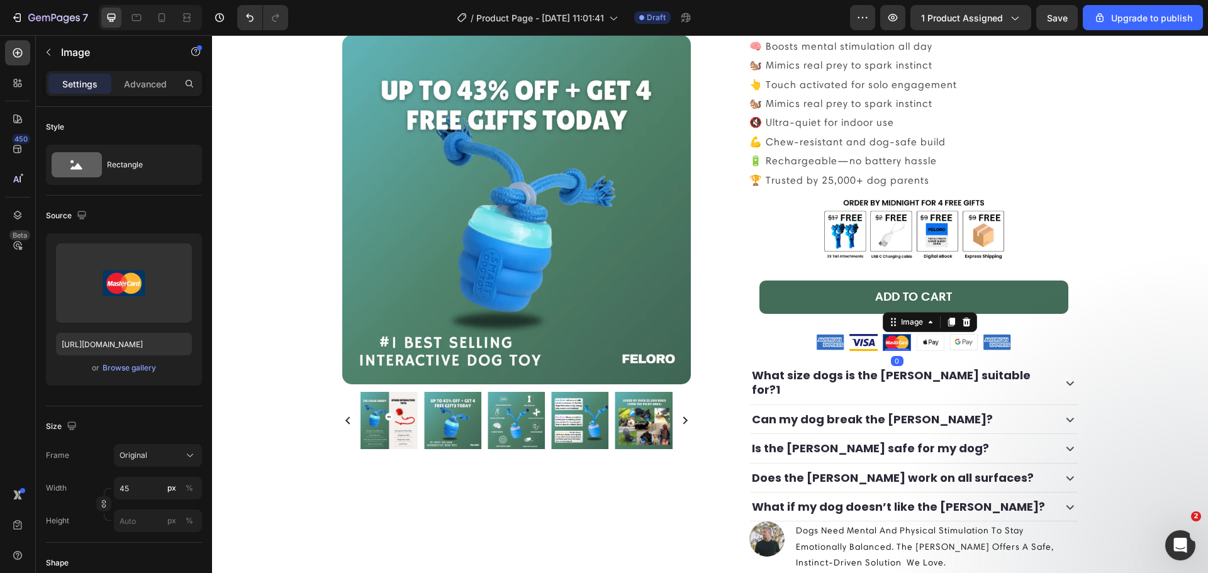
click at [883, 344] on img at bounding box center [897, 342] width 28 height 17
click at [917, 344] on img at bounding box center [930, 342] width 28 height 17
click at [949, 344] on img at bounding box center [963, 342] width 28 height 16
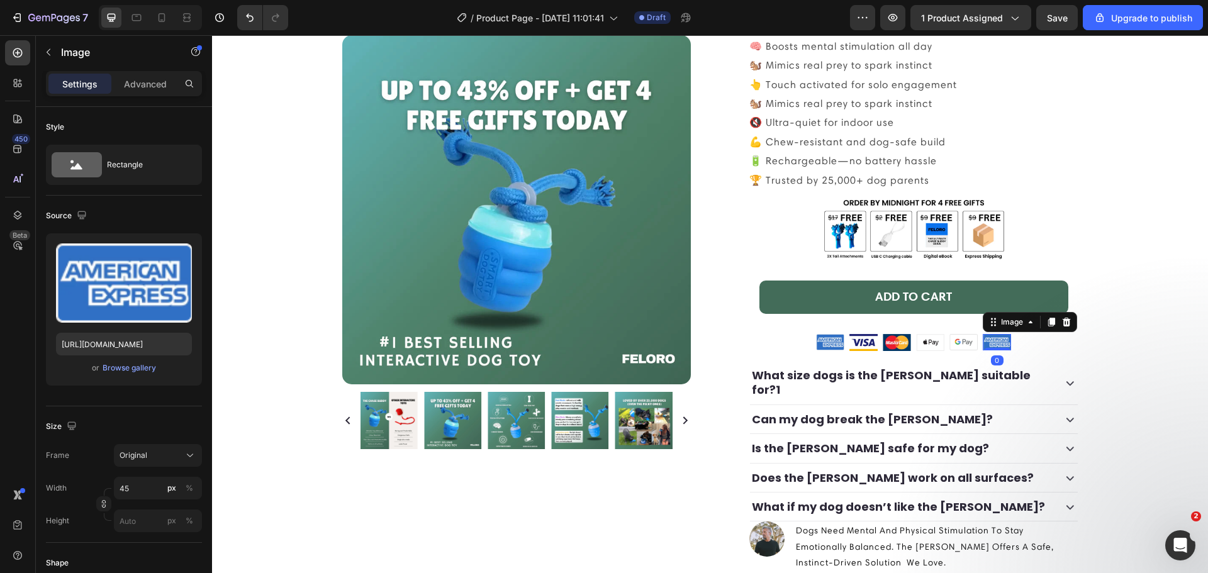
click at [989, 344] on img at bounding box center [997, 342] width 28 height 16
click at [1016, 340] on div "Image Image Image Image Image Image 0 Row" at bounding box center [913, 343] width 329 height 18
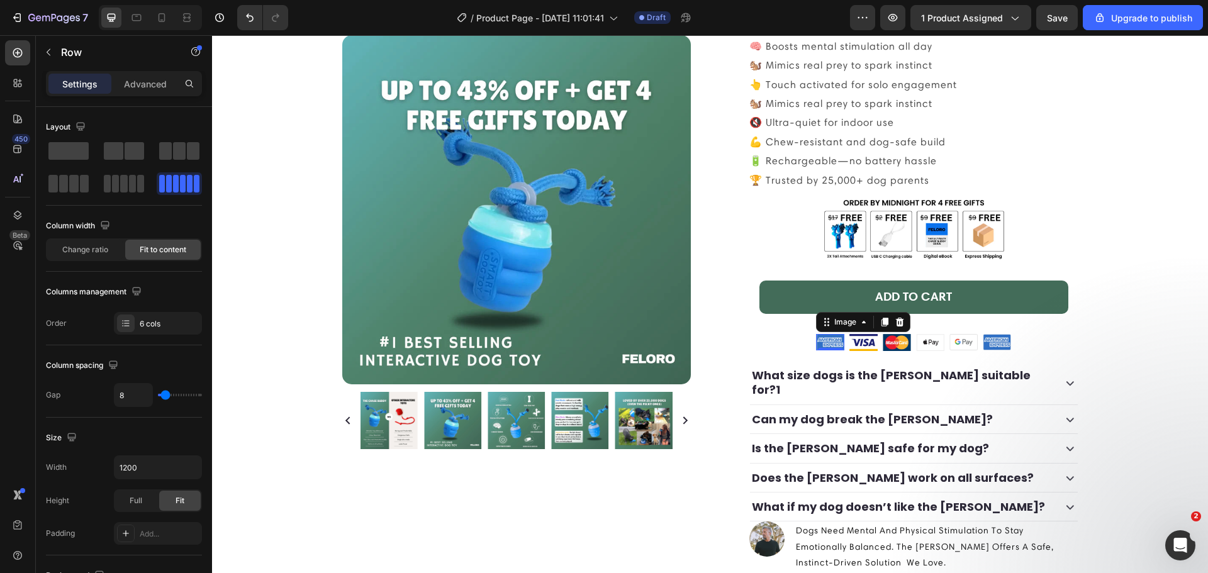
click at [820, 345] on img at bounding box center [830, 342] width 28 height 16
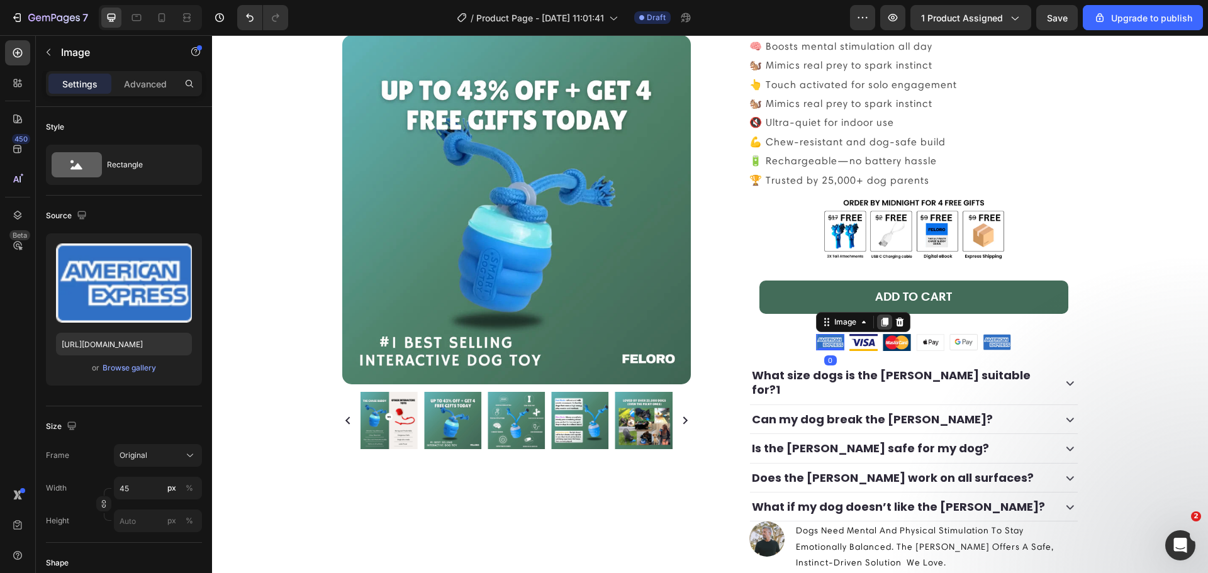
click at [880, 325] on icon at bounding box center [885, 322] width 10 height 10
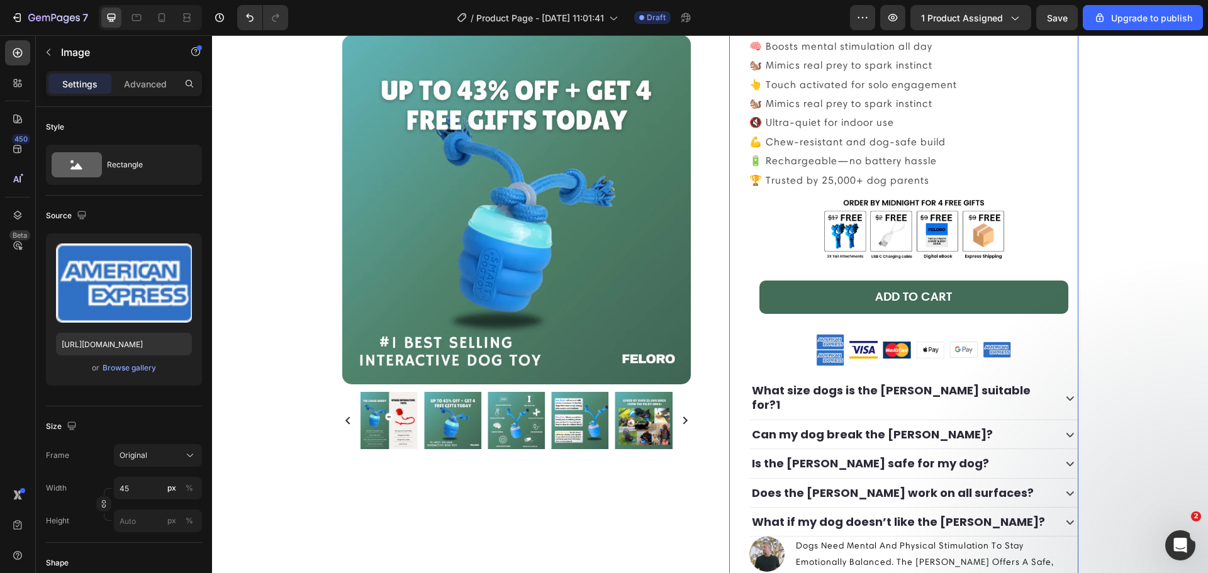
click at [916, 332] on div "Icon Icon Icon Icon Icon Icon List (4.7) 1857 Reviews Text Block Row the [PERSO…" at bounding box center [913, 266] width 329 height 732
click at [827, 341] on img at bounding box center [830, 342] width 28 height 16
drag, startPoint x: 820, startPoint y: 325, endPoint x: 1005, endPoint y: 349, distance: 186.5
click at [827, 342] on img at bounding box center [830, 342] width 28 height 16
click at [899, 323] on icon at bounding box center [900, 322] width 10 height 10
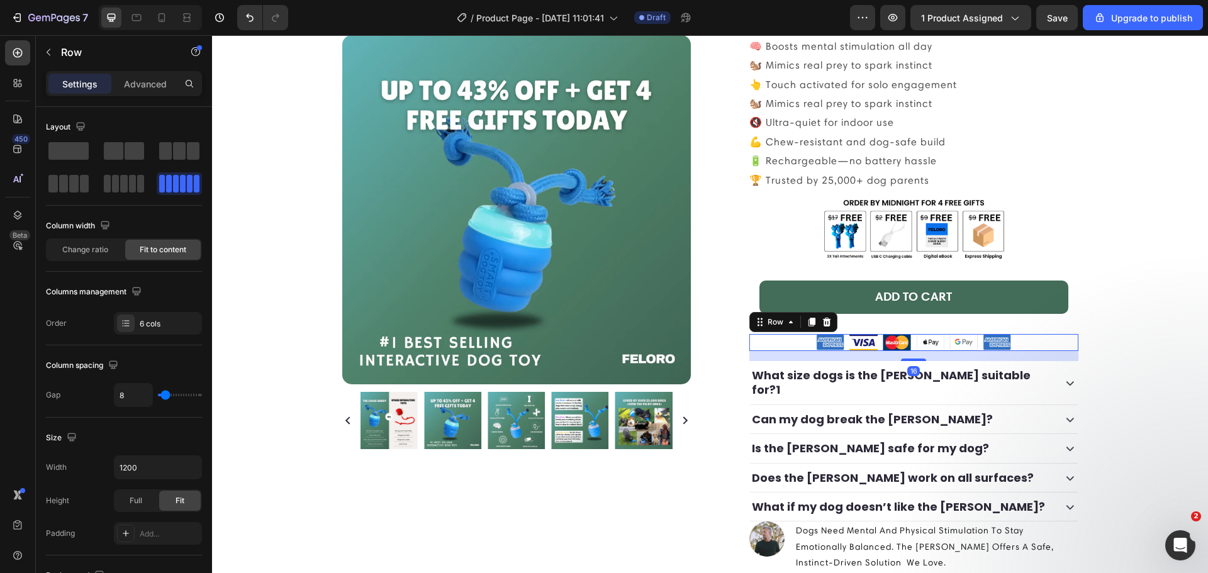
click at [800, 344] on div "Image Image Image Image Image Image Row 16" at bounding box center [913, 343] width 329 height 18
click at [181, 193] on div at bounding box center [179, 183] width 45 height 23
click at [101, 152] on div at bounding box center [123, 151] width 45 height 23
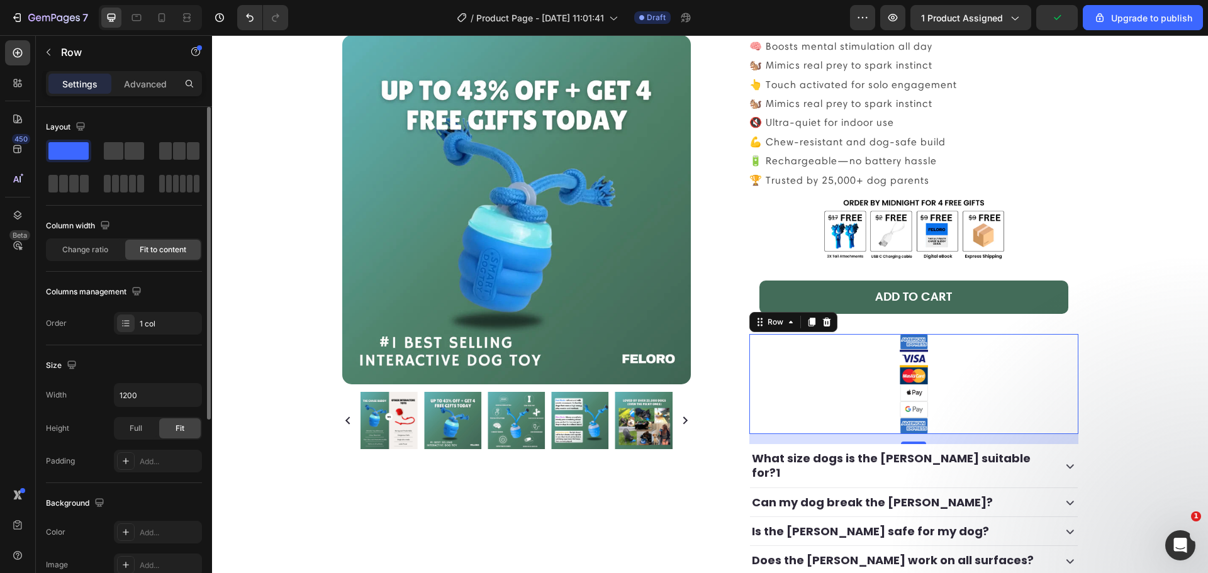
scroll to position [304, 0]
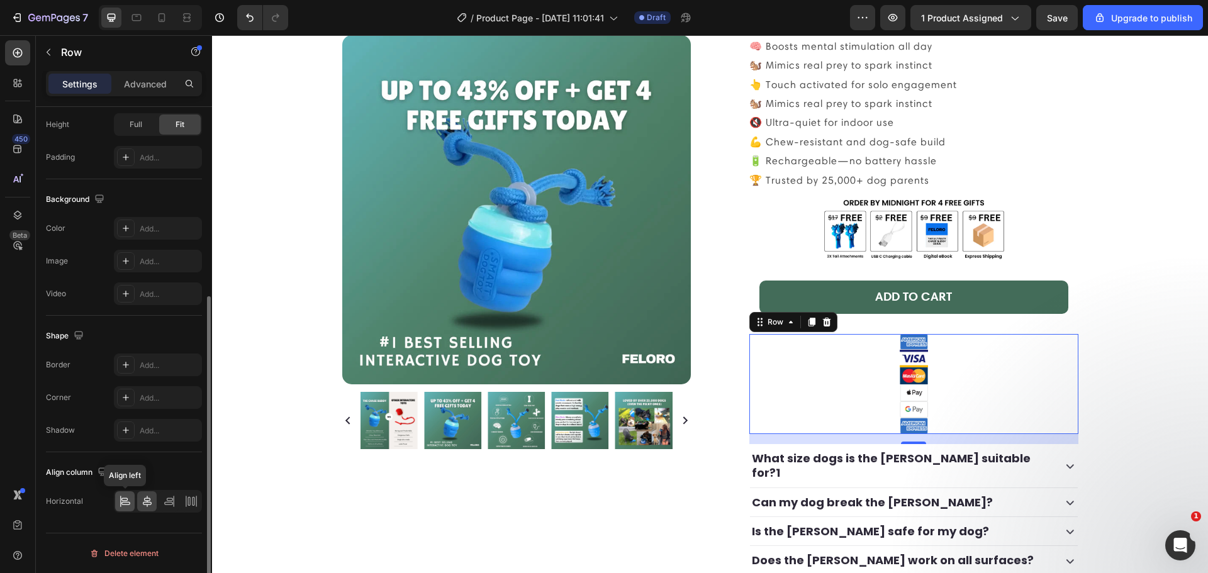
click at [126, 495] on icon at bounding box center [125, 501] width 13 height 13
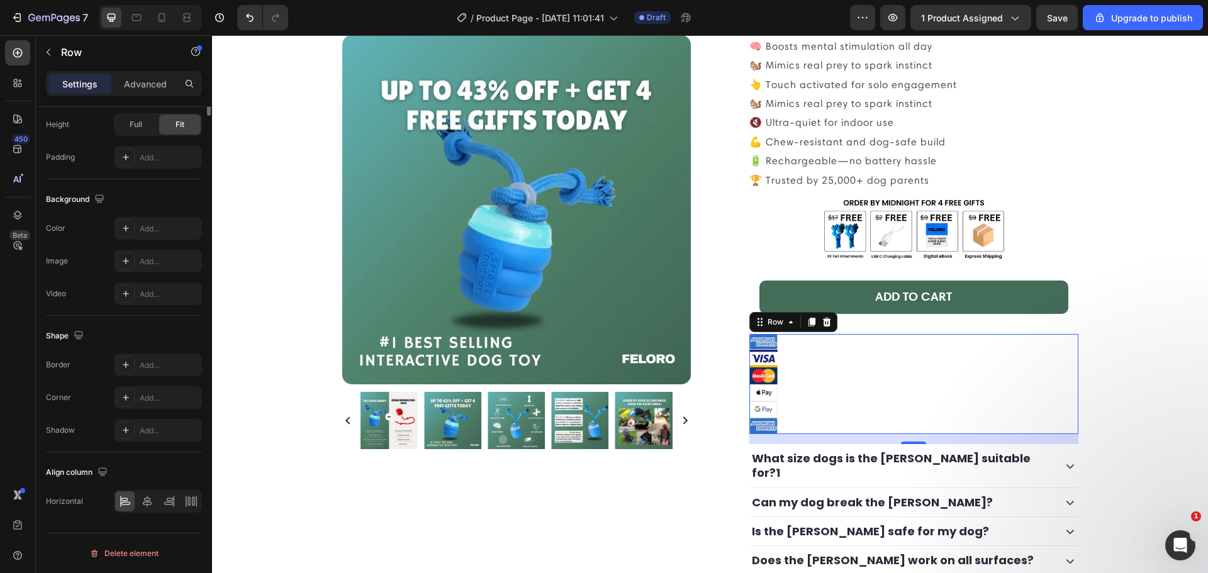
scroll to position [0, 0]
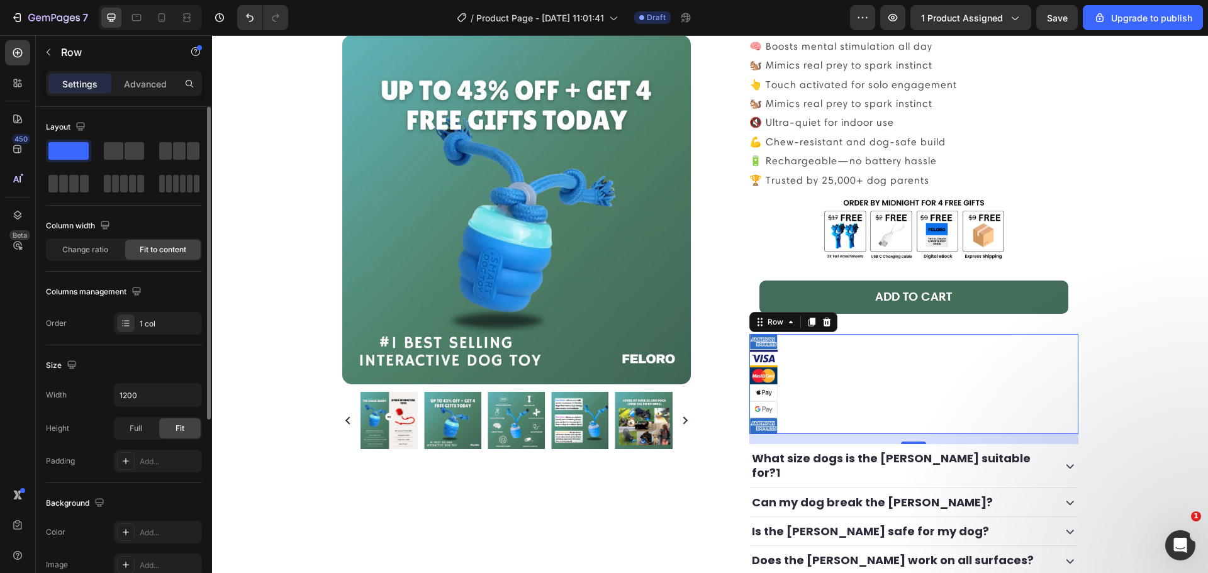
click at [144, 249] on span "Fit to content" at bounding box center [163, 249] width 47 height 11
click at [150, 324] on div "1 col" at bounding box center [169, 323] width 59 height 11
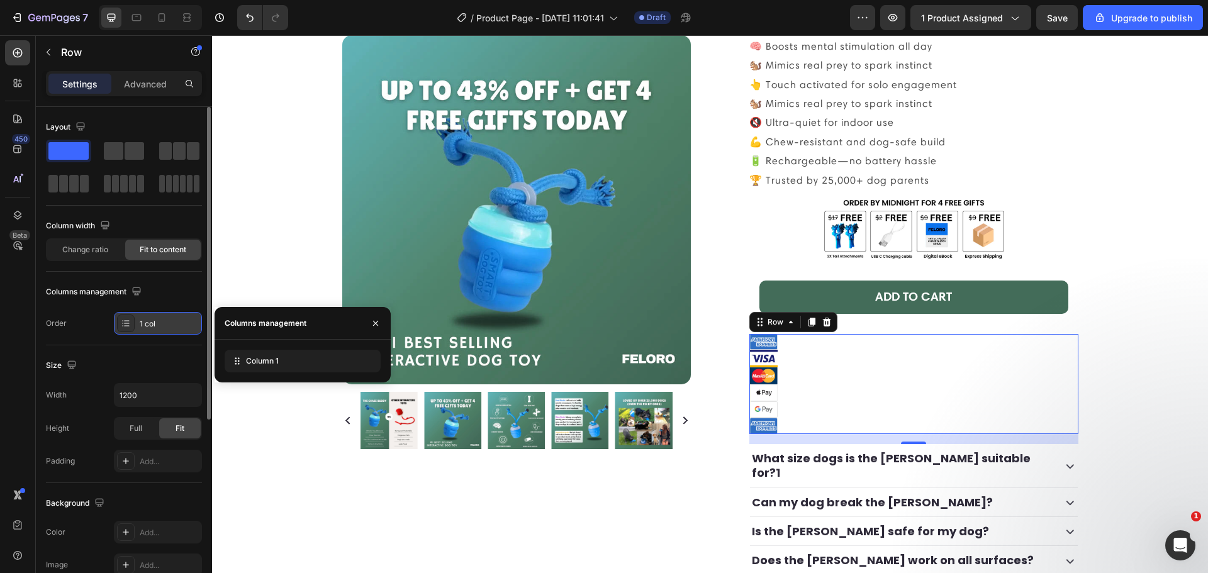
click at [150, 324] on div "1 col" at bounding box center [169, 323] width 59 height 11
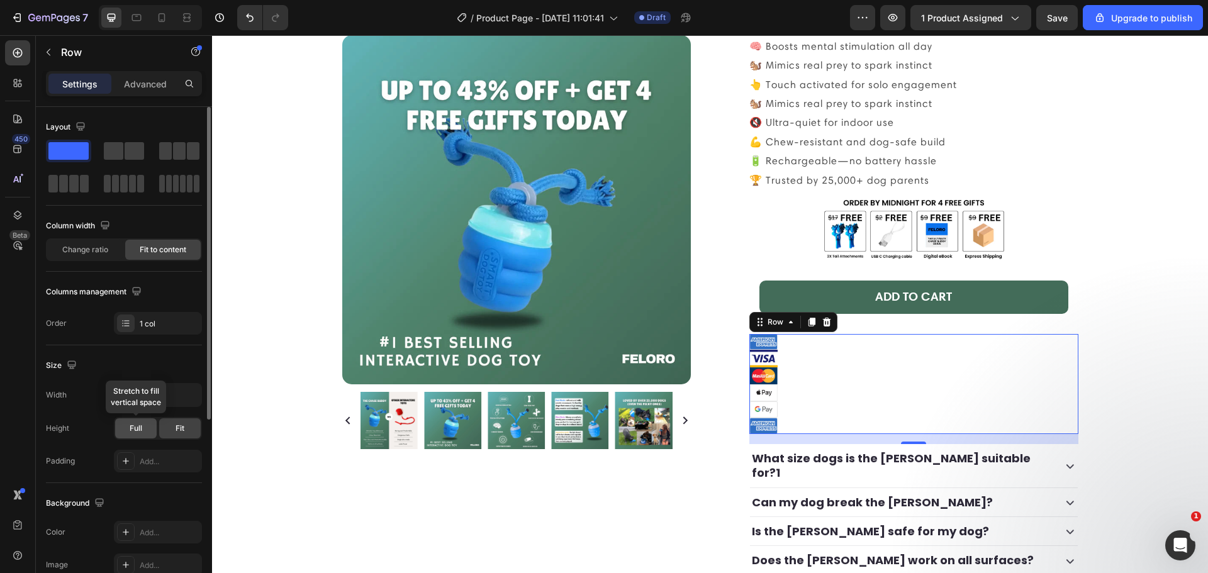
click at [141, 428] on span "Full" at bounding box center [136, 428] width 13 height 11
click at [823, 325] on icon at bounding box center [827, 321] width 8 height 9
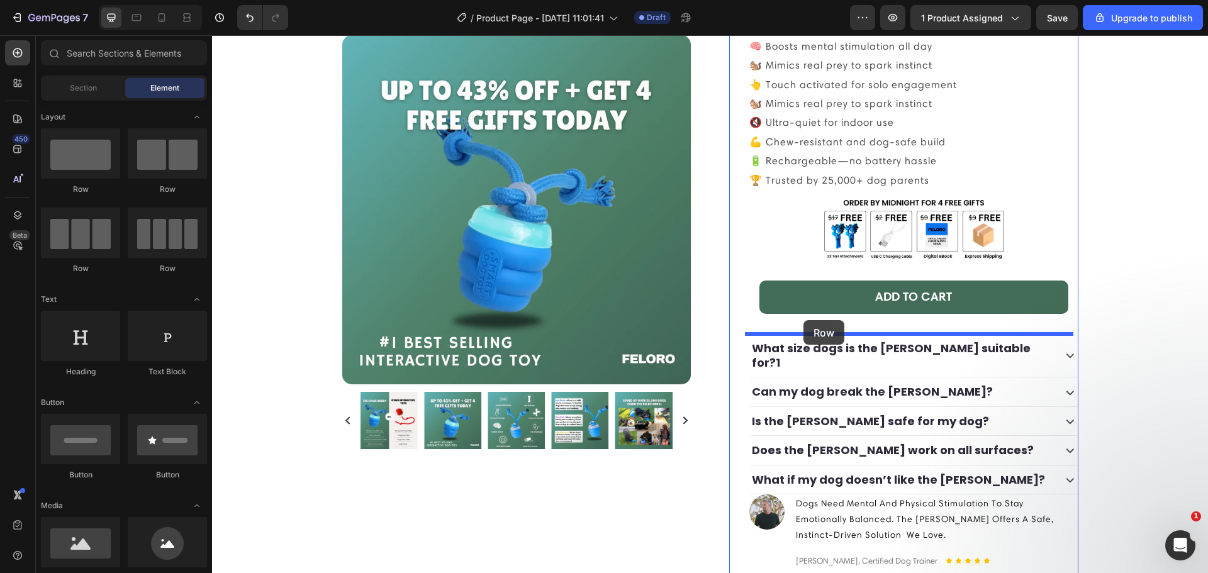
drag, startPoint x: 318, startPoint y: 204, endPoint x: 804, endPoint y: 320, distance: 499.5
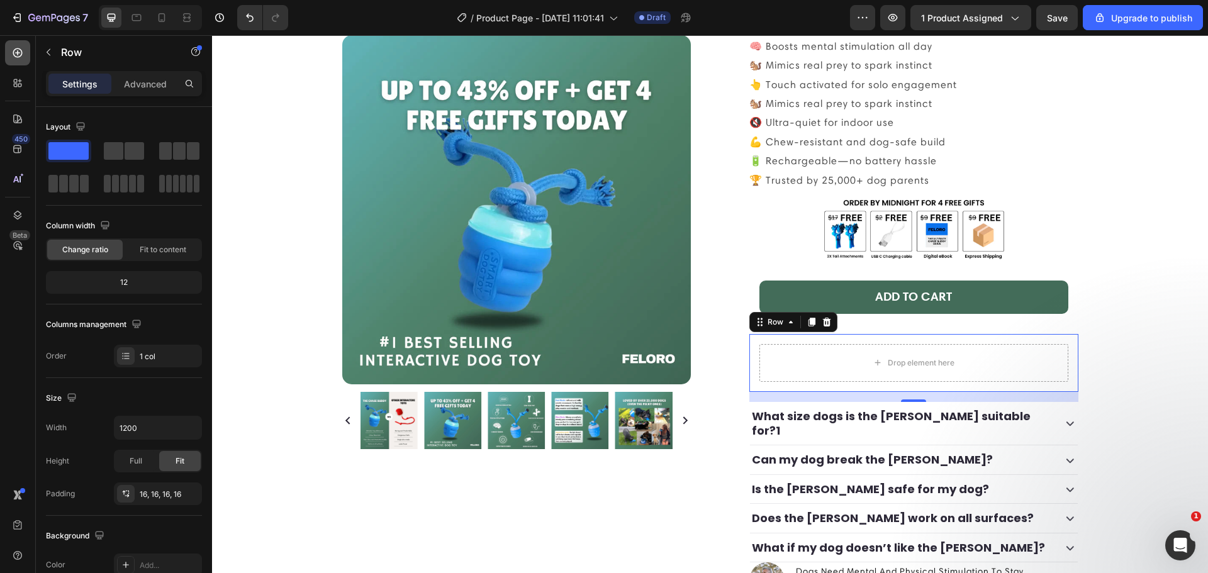
click at [23, 52] on icon at bounding box center [17, 53] width 13 height 13
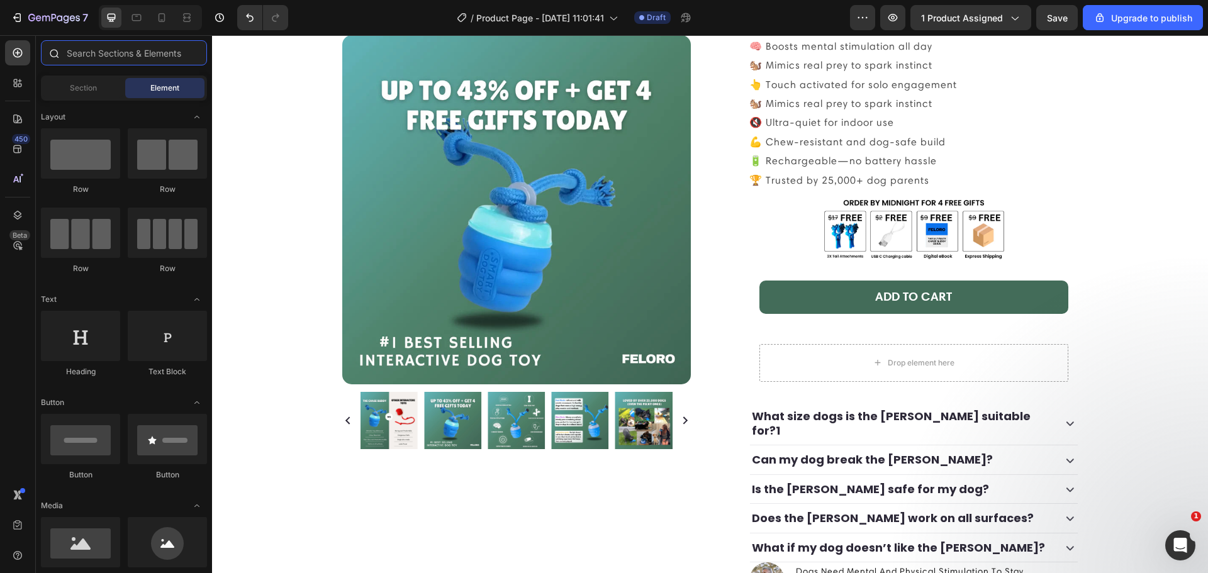
click at [96, 59] on input "text" at bounding box center [124, 52] width 166 height 25
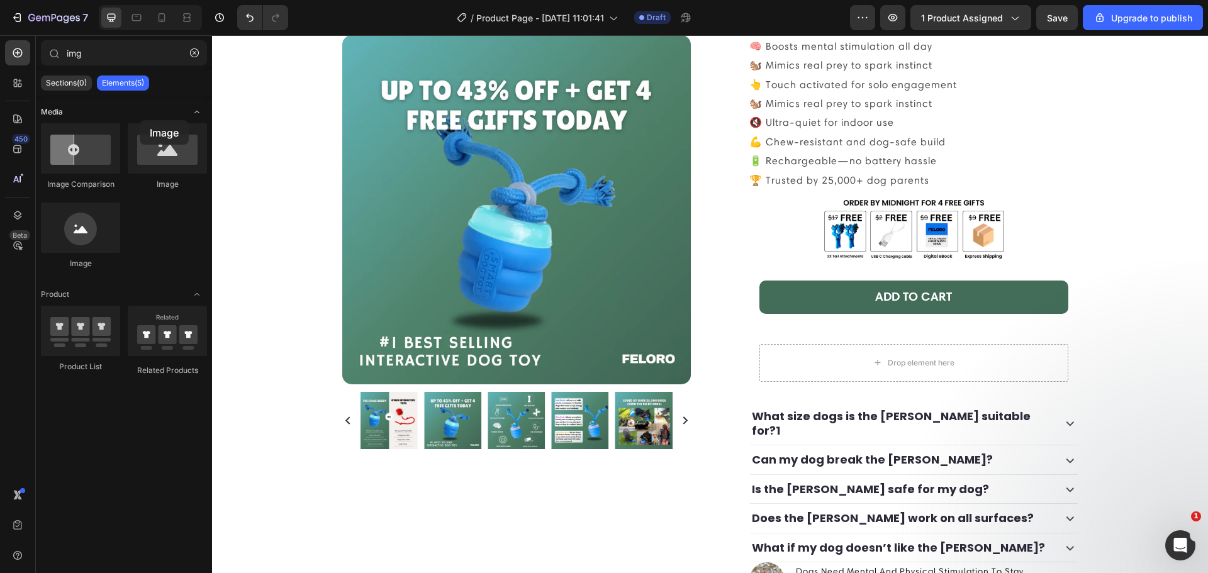
drag, startPoint x: 158, startPoint y: 160, endPoint x: 110, endPoint y: 108, distance: 70.8
click at [110, 108] on div "Media Image Comparison Image Image Product Product List Related Products" at bounding box center [124, 249] width 176 height 307
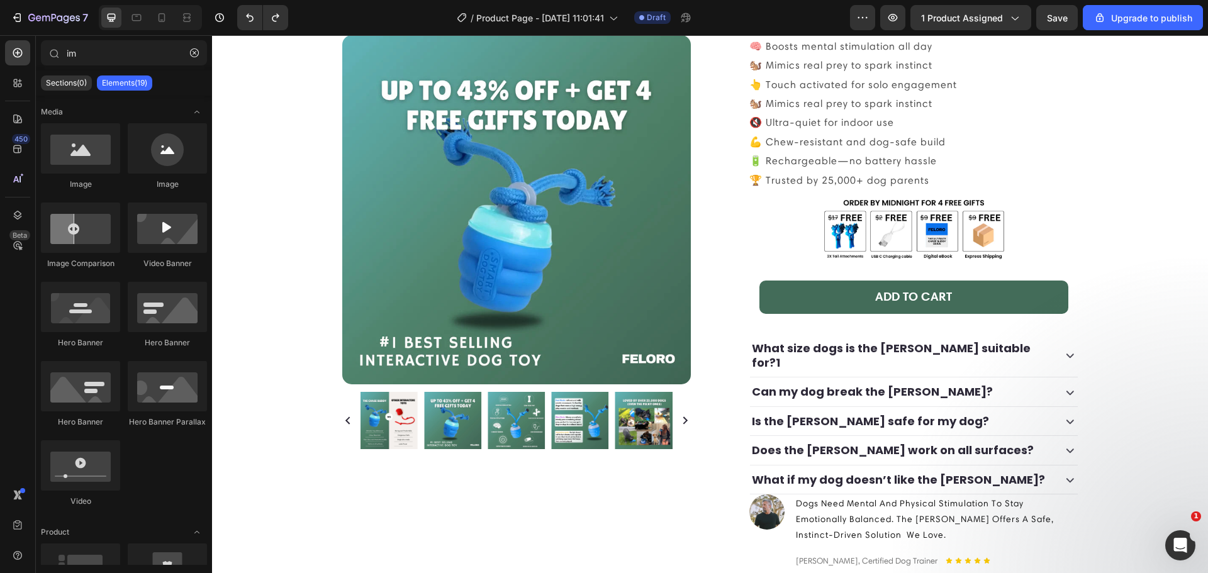
type input "i"
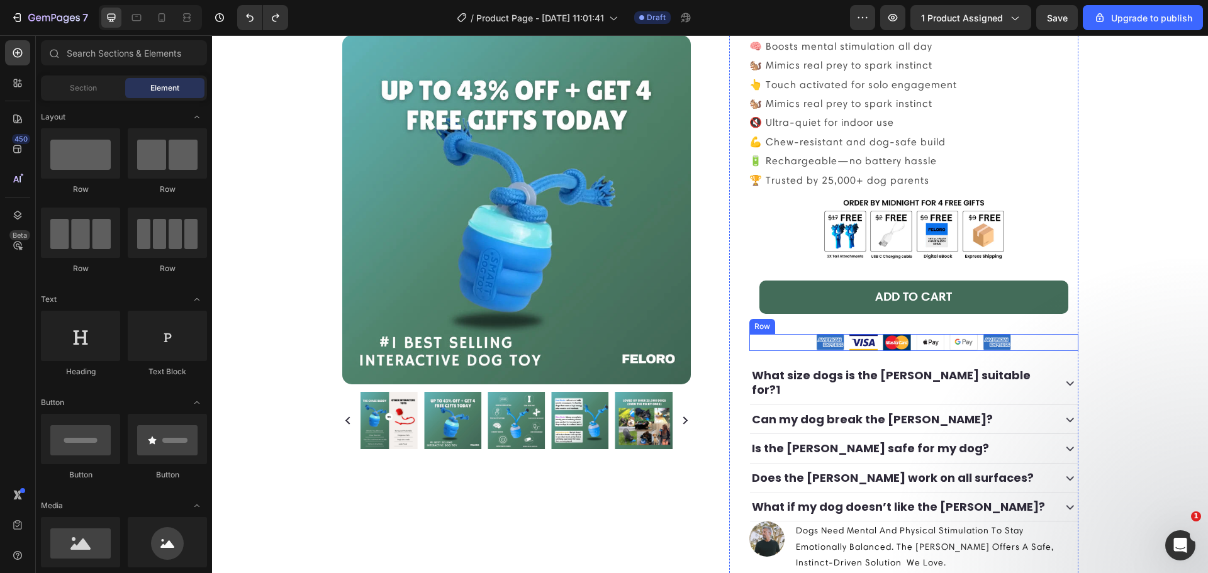
click at [776, 342] on div "Image Image Image Image Image Image Row" at bounding box center [913, 343] width 329 height 18
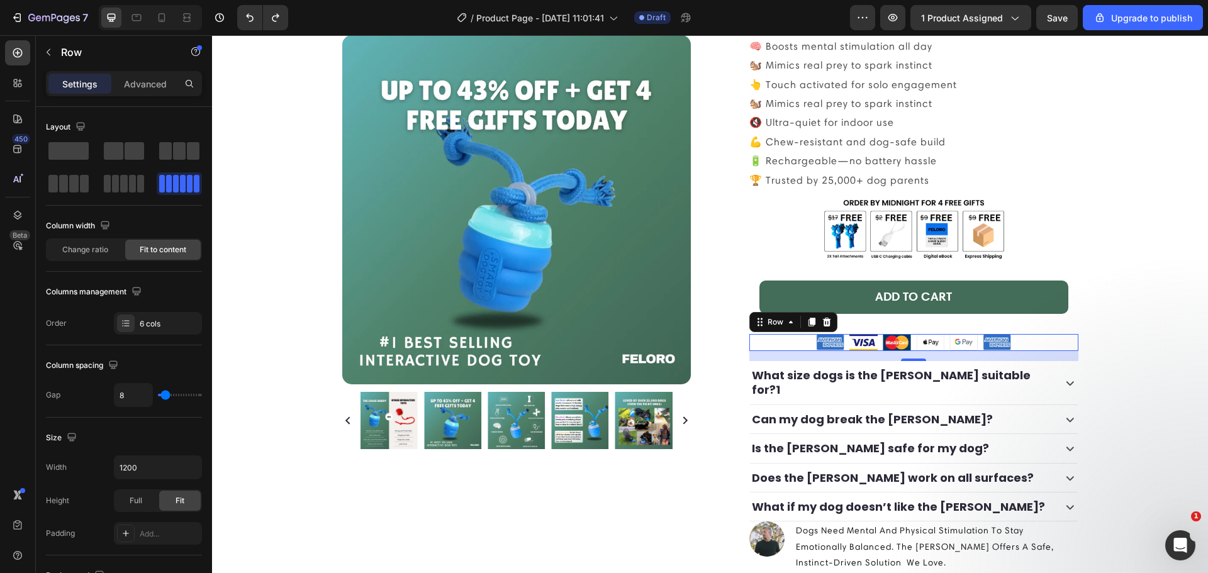
drag, startPoint x: 123, startPoint y: 156, endPoint x: 75, endPoint y: 94, distance: 78.0
click at [78, 96] on div "Settings Advanced Layout Column width Change ratio Fit to content Columns manag…" at bounding box center [124, 340] width 176 height 538
click at [49, 54] on icon "button" at bounding box center [49, 52] width 4 height 7
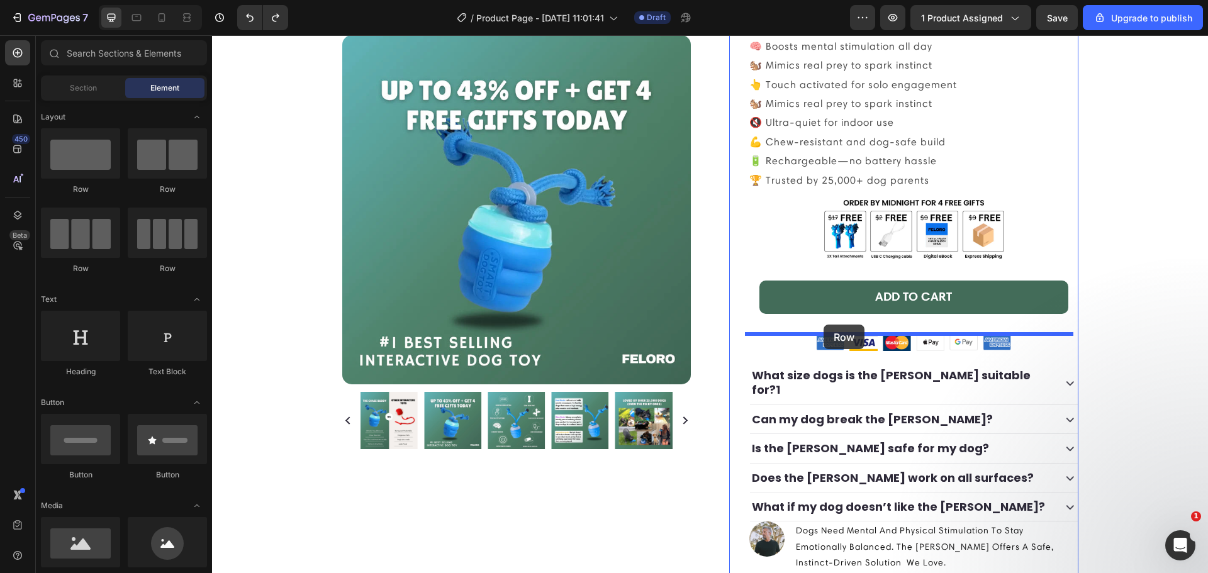
drag, startPoint x: 358, startPoint y: 203, endPoint x: 824, endPoint y: 325, distance: 481.2
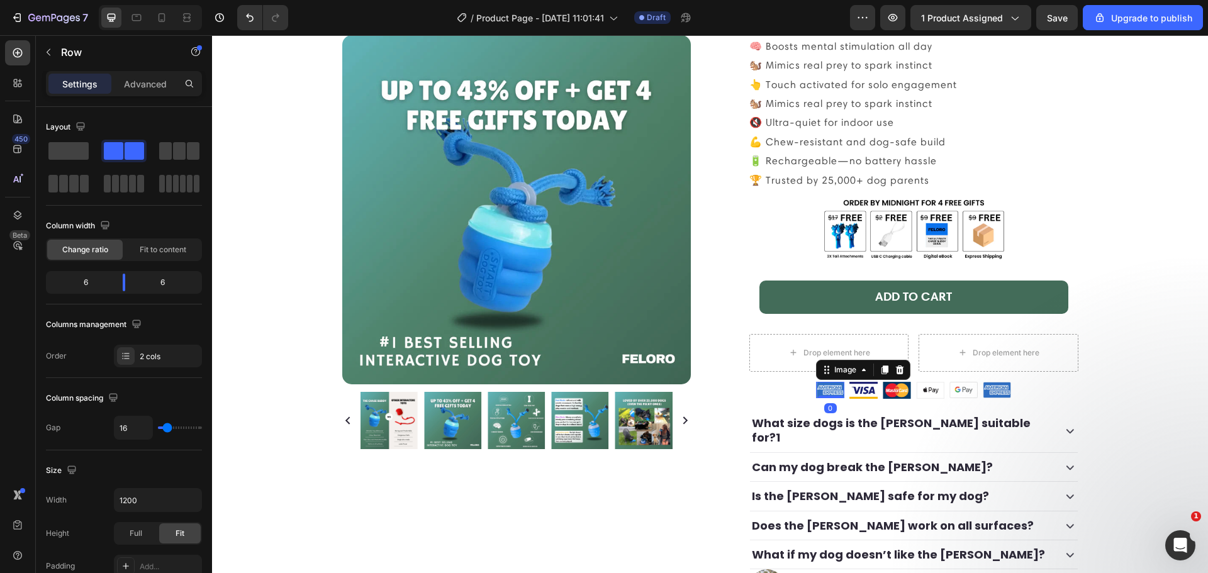
click at [824, 390] on img at bounding box center [830, 390] width 28 height 16
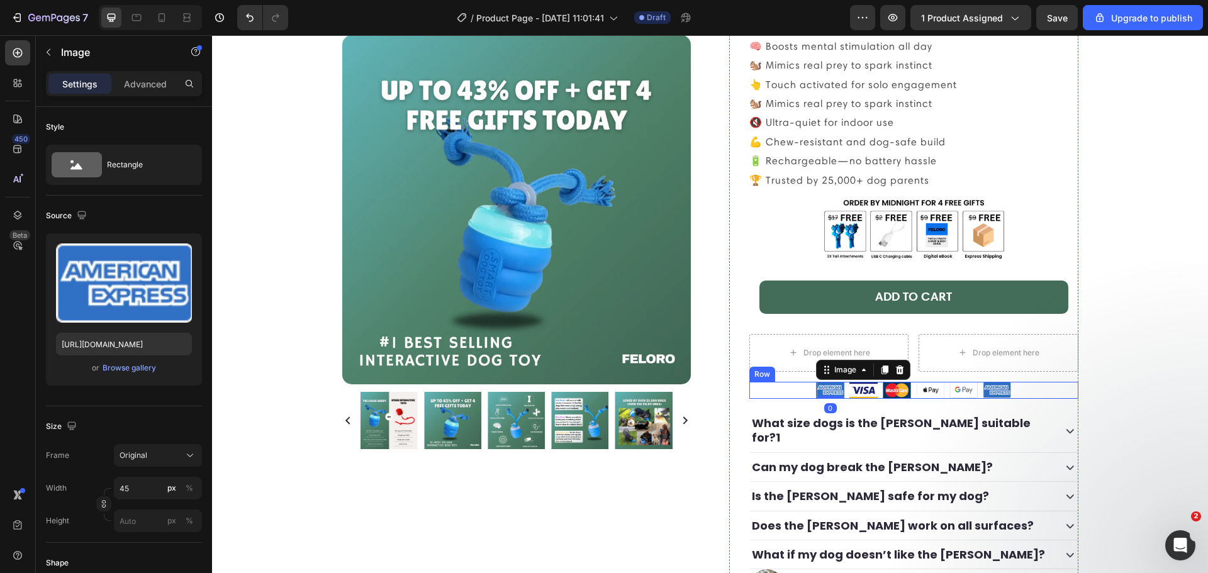
click at [802, 389] on div "Image 0 Image Image Image Image Image Row" at bounding box center [913, 391] width 329 height 18
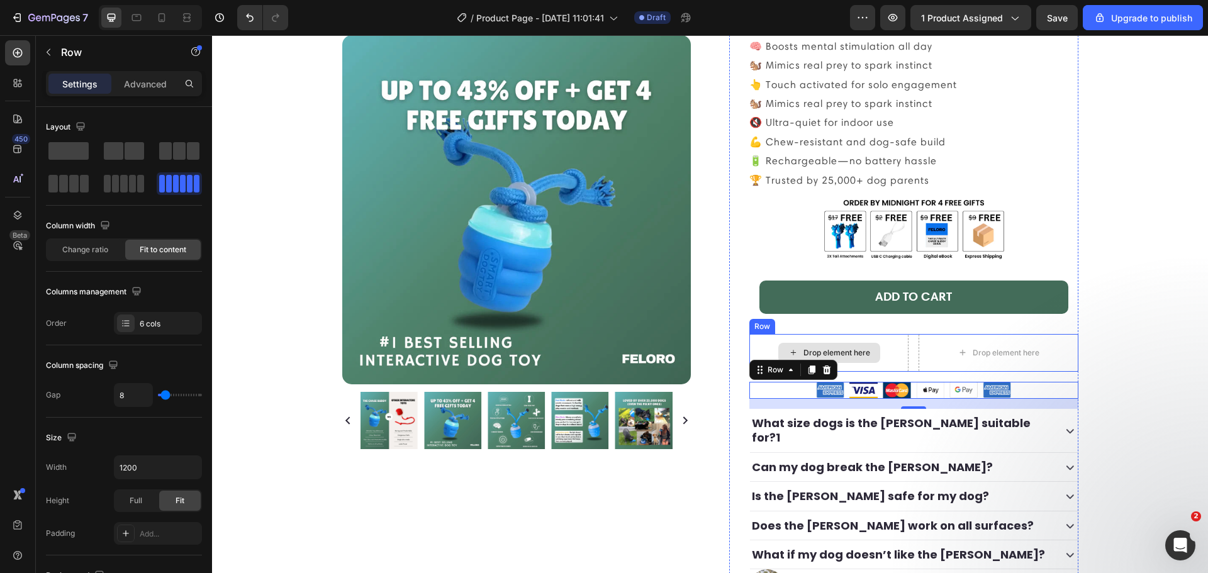
drag, startPoint x: 807, startPoint y: 372, endPoint x: 800, endPoint y: 353, distance: 20.1
click at [800, 353] on div "Icon Icon Icon Icon Icon Icon List (4.7) 1857 Reviews Text Block Row the [PERSO…" at bounding box center [913, 282] width 329 height 765
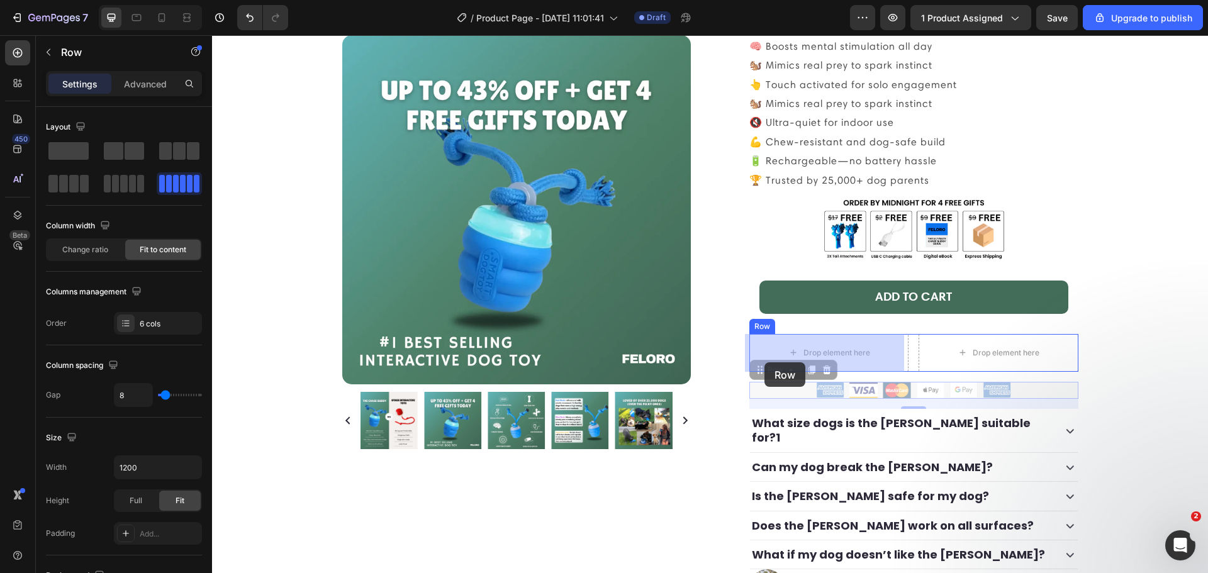
drag, startPoint x: 763, startPoint y: 372, endPoint x: 766, endPoint y: 362, distance: 11.0
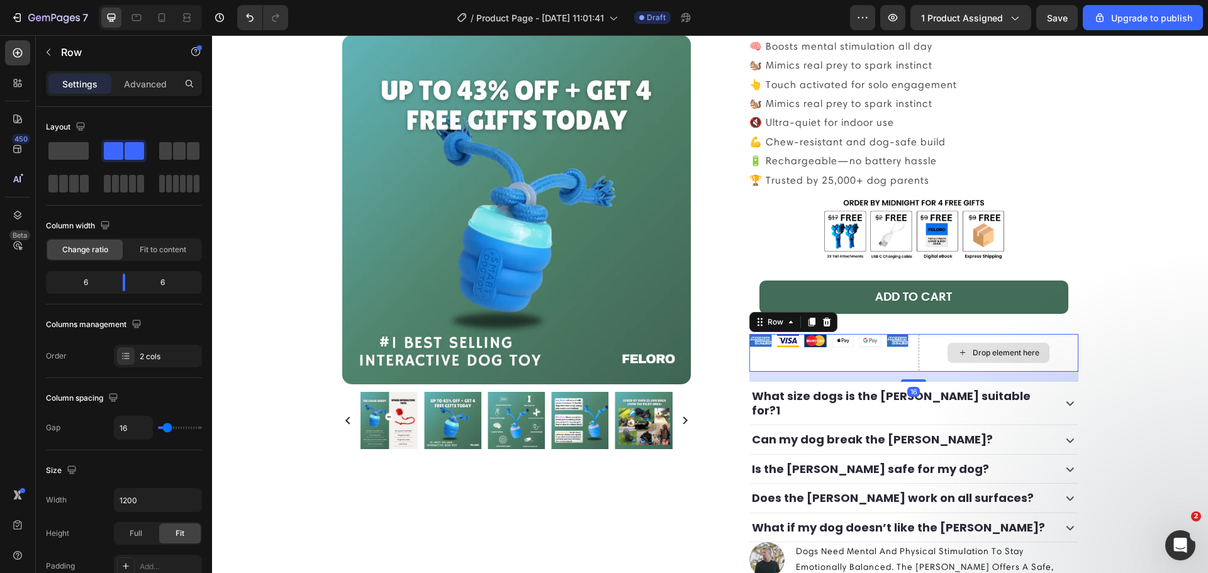
click at [951, 339] on div "Drop element here" at bounding box center [998, 353] width 159 height 38
click at [822, 322] on icon at bounding box center [827, 322] width 10 height 10
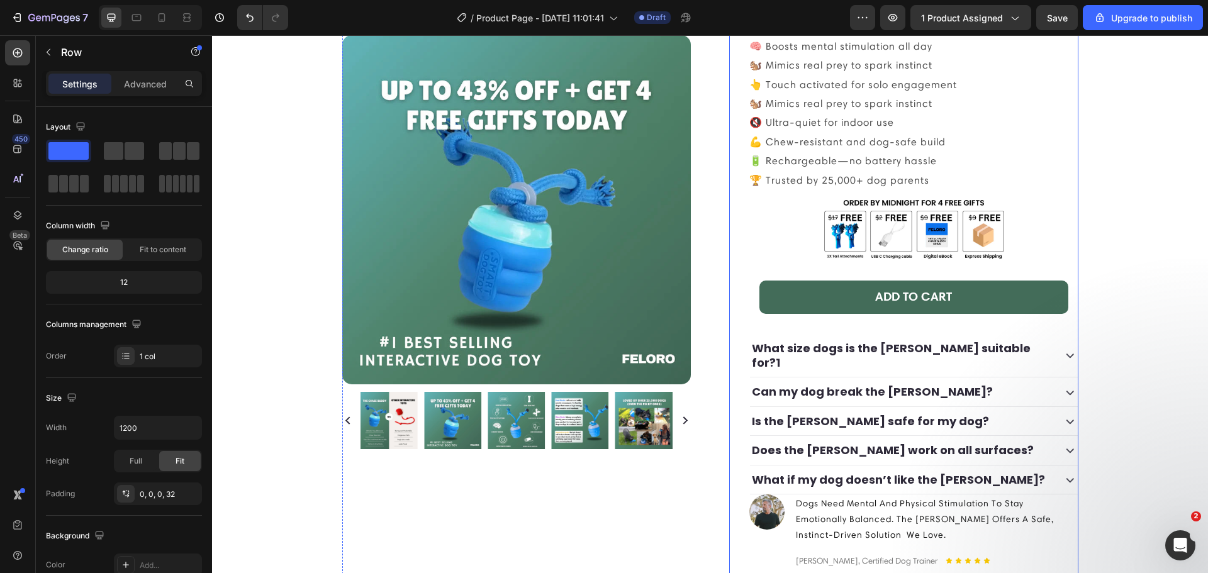
click at [834, 327] on div "Icon Icon Icon Icon Icon Icon List (4.7) 1857 Reviews Text Block Row the [PERSO…" at bounding box center [913, 245] width 329 height 690
click at [137, 279] on div "12" at bounding box center [123, 283] width 151 height 18
click at [125, 283] on div "12" at bounding box center [123, 283] width 151 height 18
click at [177, 193] on div at bounding box center [179, 183] width 45 height 23
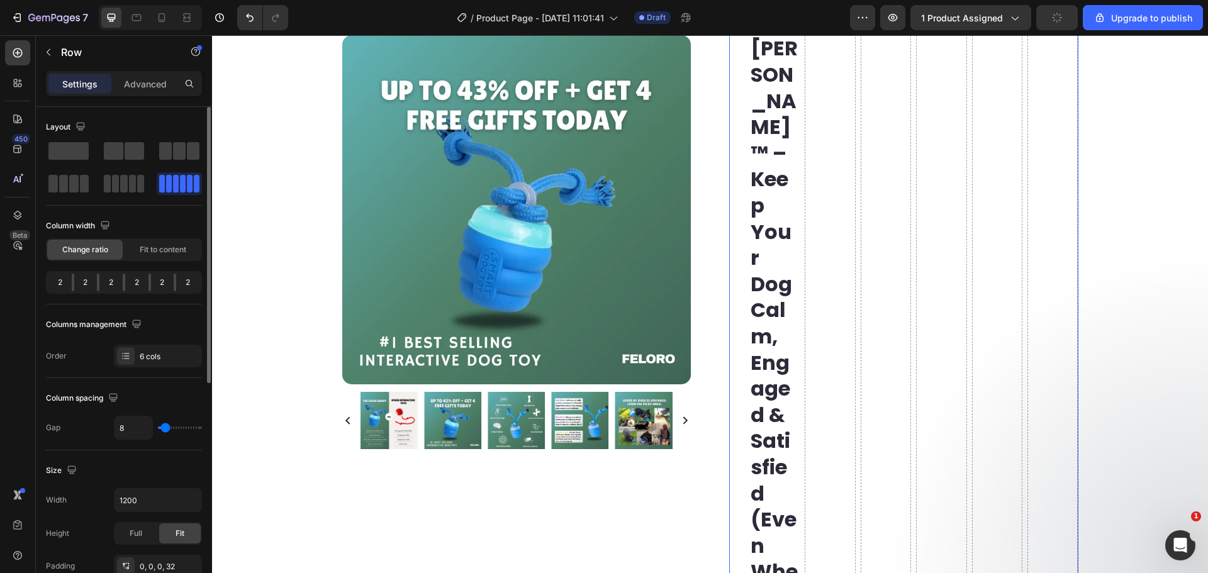
click at [180, 183] on span at bounding box center [183, 184] width 6 height 18
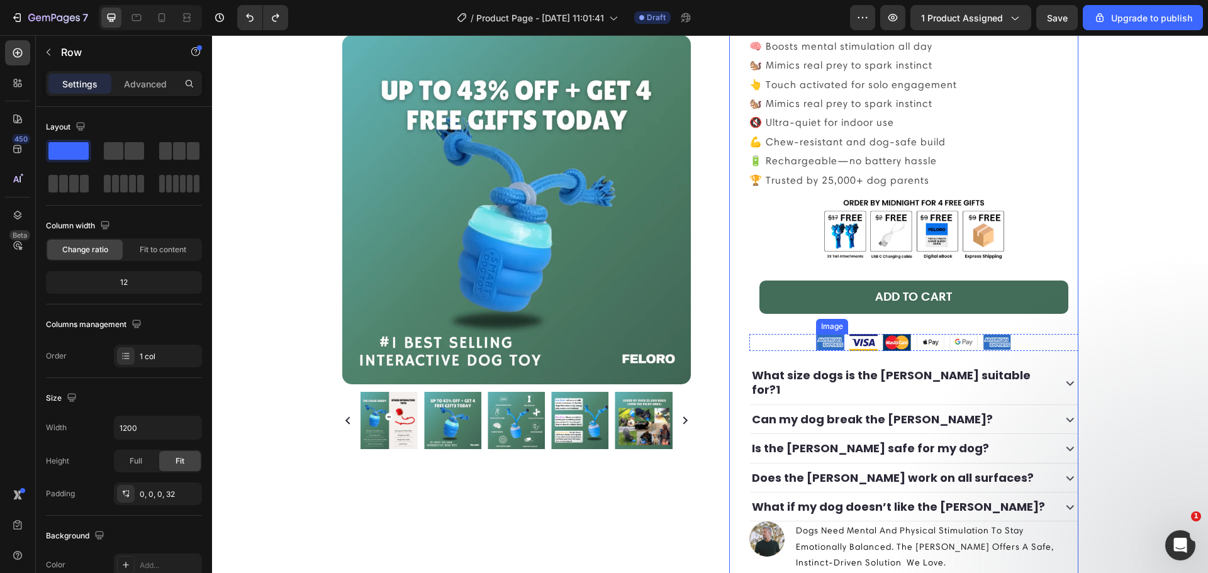
click at [822, 347] on img at bounding box center [830, 342] width 28 height 16
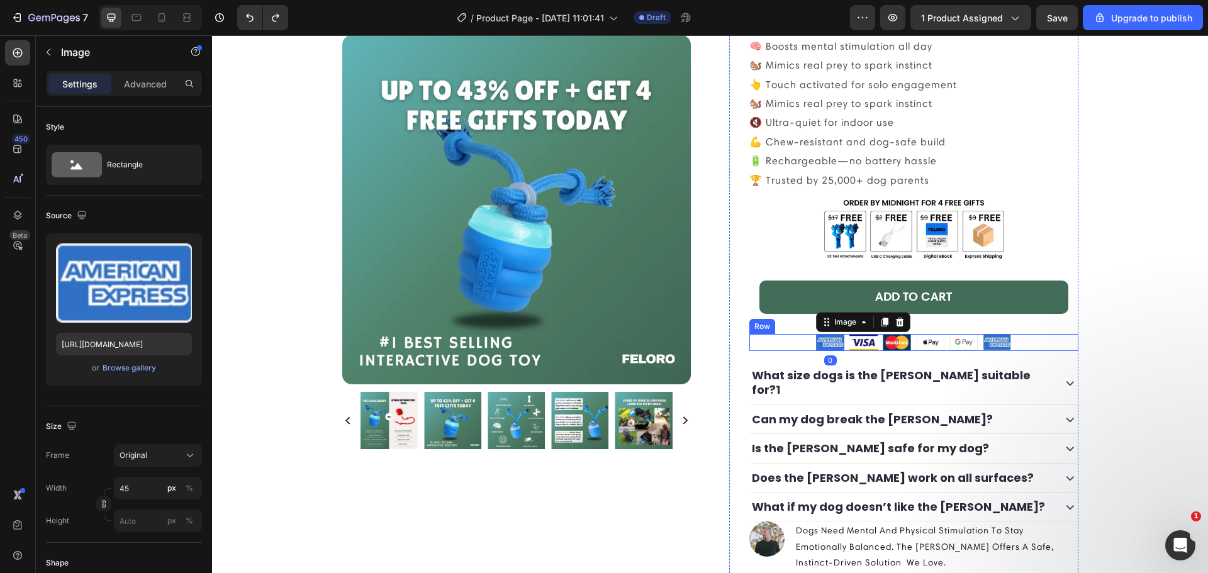
click at [808, 344] on div "Image 0 Image Image Image Image Image Row" at bounding box center [913, 343] width 329 height 18
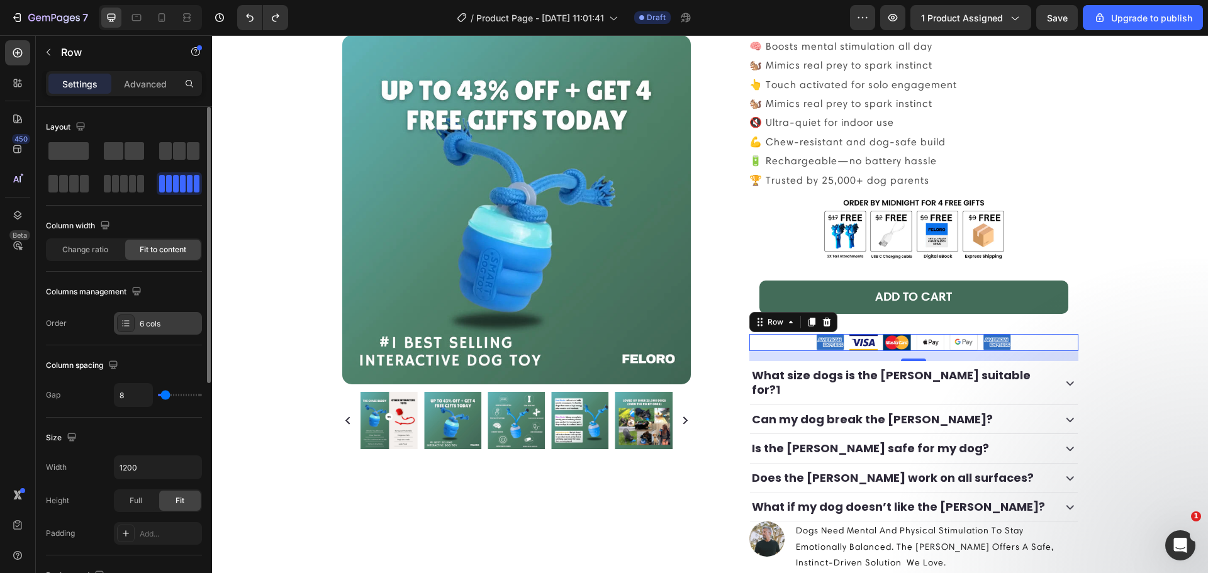
click at [169, 322] on div "6 cols" at bounding box center [169, 323] width 59 height 11
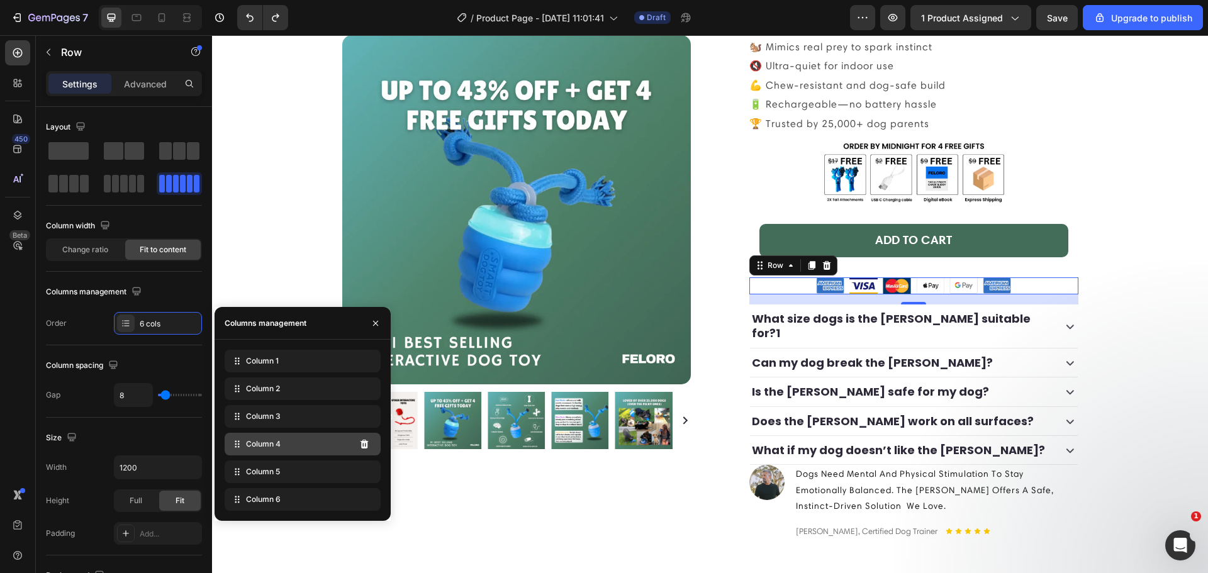
scroll to position [474, 0]
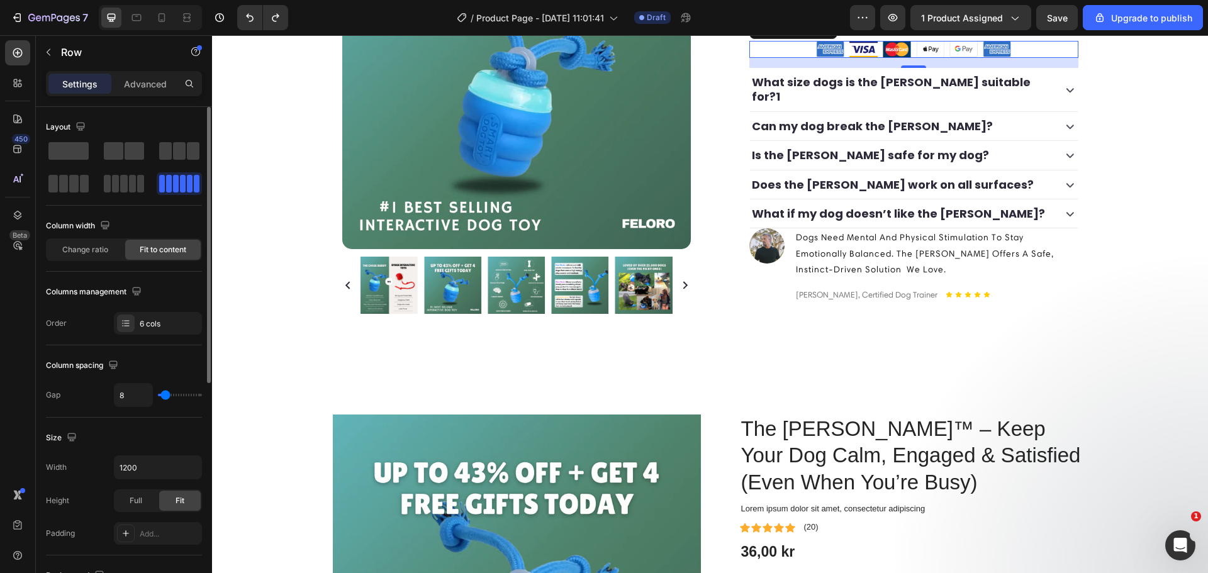
type input "11"
type input "16"
type input "24"
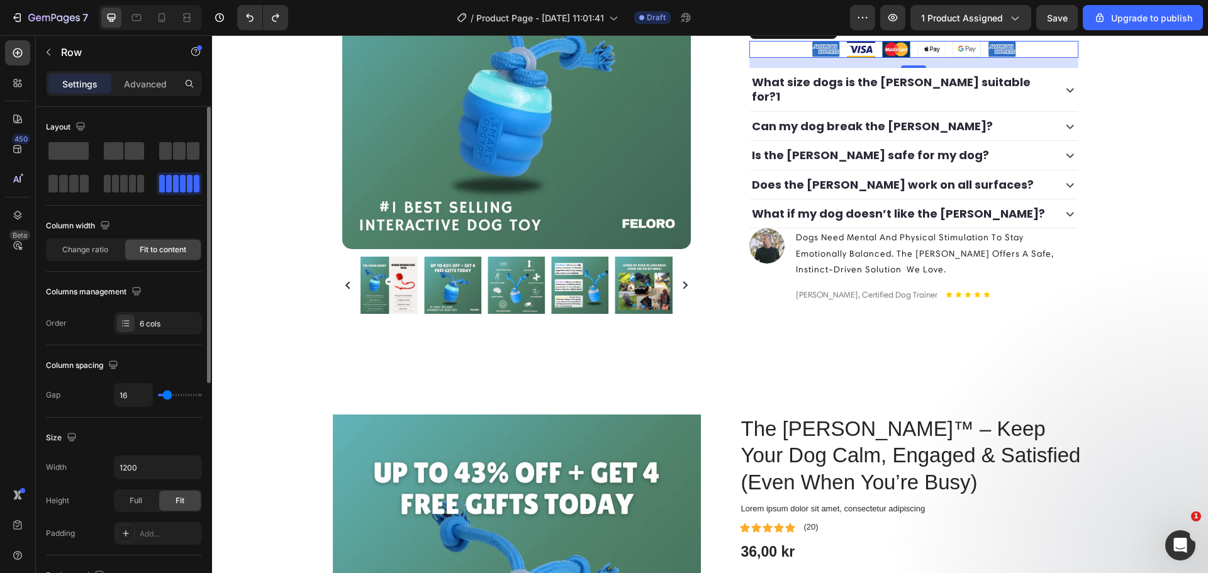
type input "24"
type input "27"
type input "22"
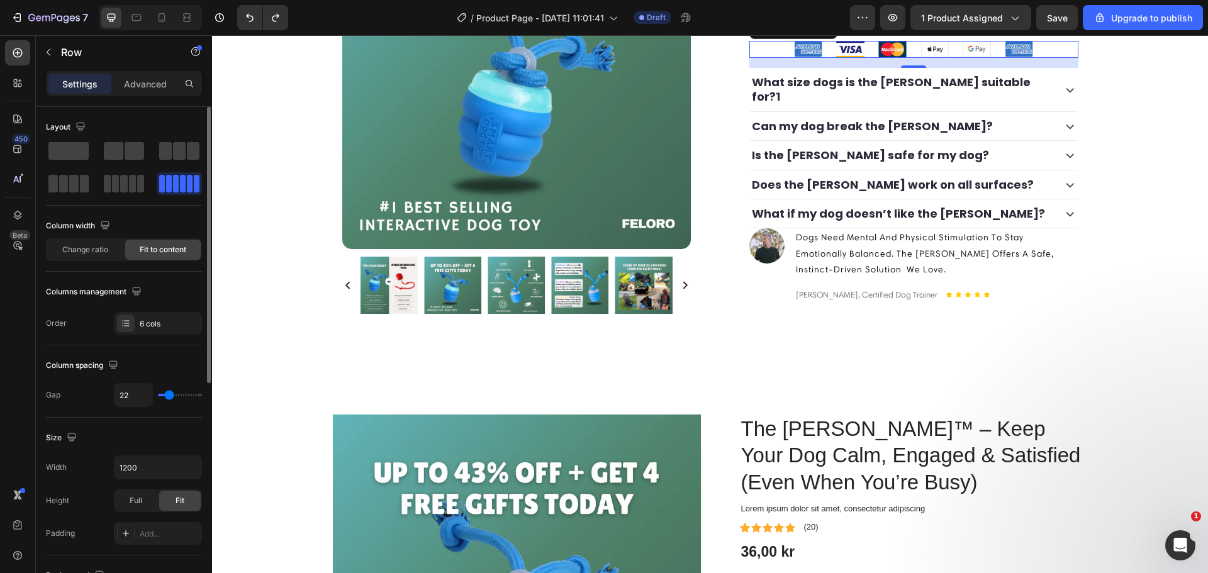
type input "20"
type input "18"
type input "16"
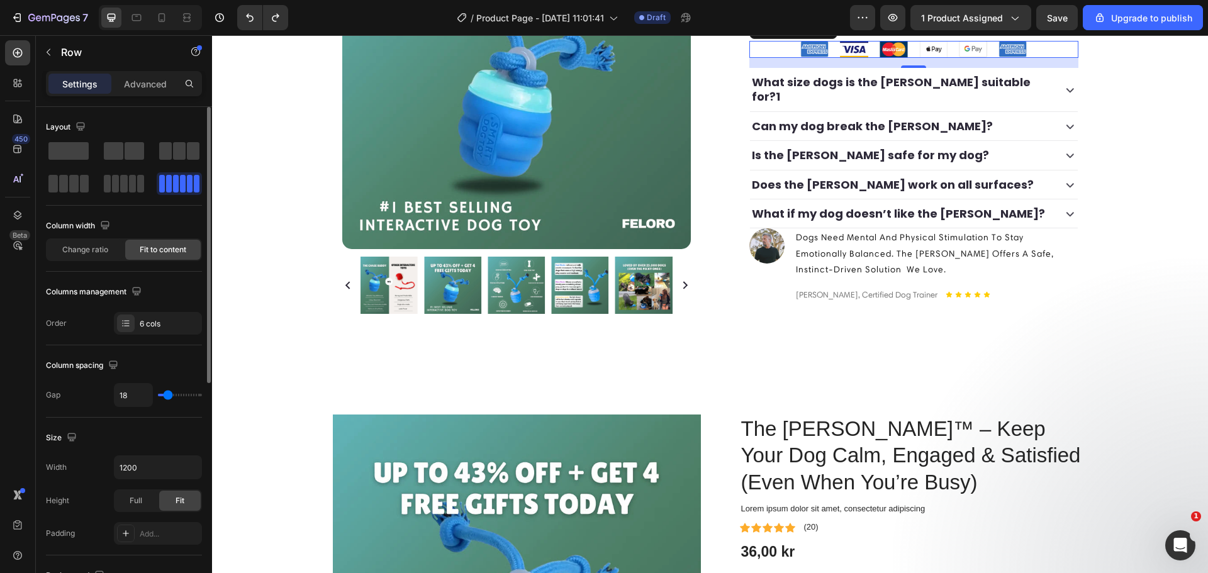
type input "16"
type input "13"
type input "11"
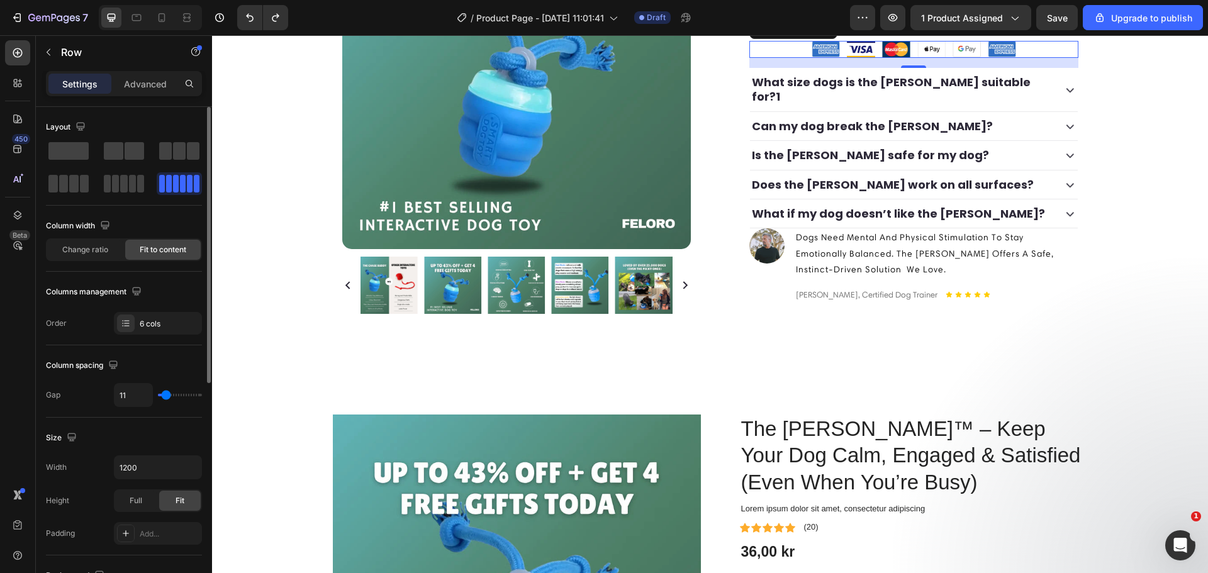
type input "9"
click at [165, 395] on input "range" at bounding box center [180, 395] width 44 height 3
click at [131, 400] on input "9" at bounding box center [134, 395] width 38 height 23
type input "10"
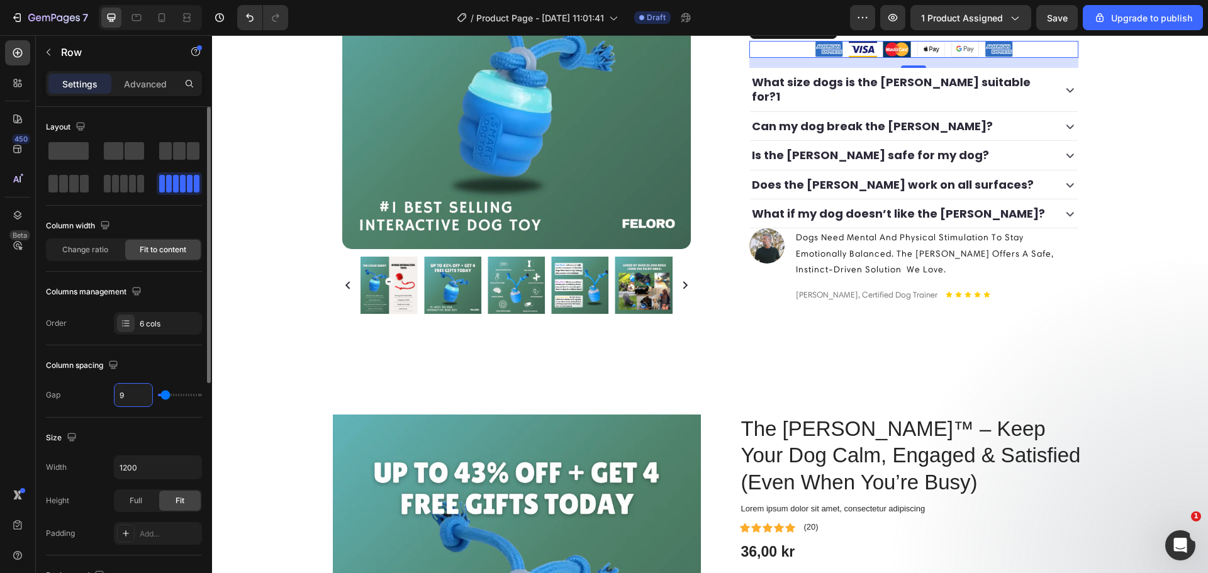
type input "10"
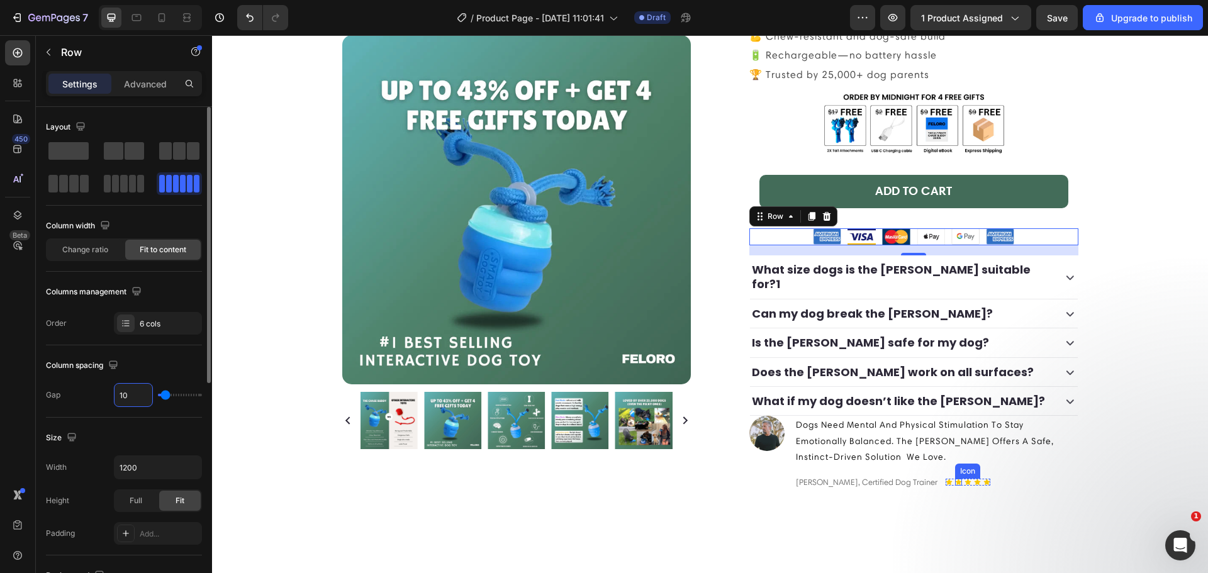
scroll to position [181, 0]
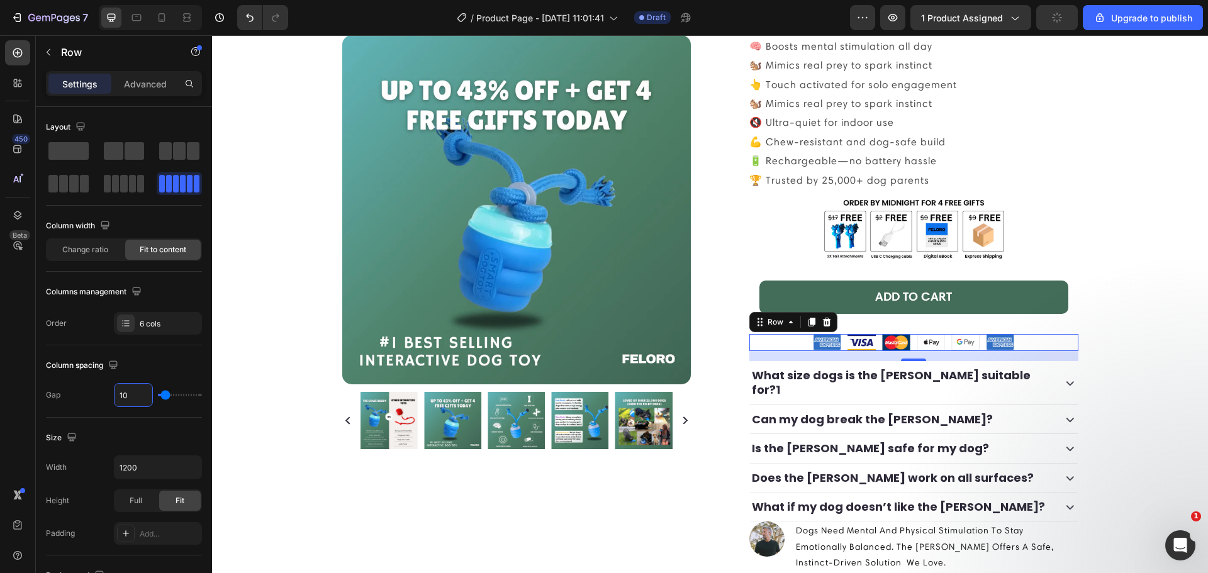
click at [1034, 342] on div "Image Image Image Image Image Image Row 16" at bounding box center [913, 343] width 329 height 18
click at [1000, 344] on img at bounding box center [1000, 342] width 28 height 16
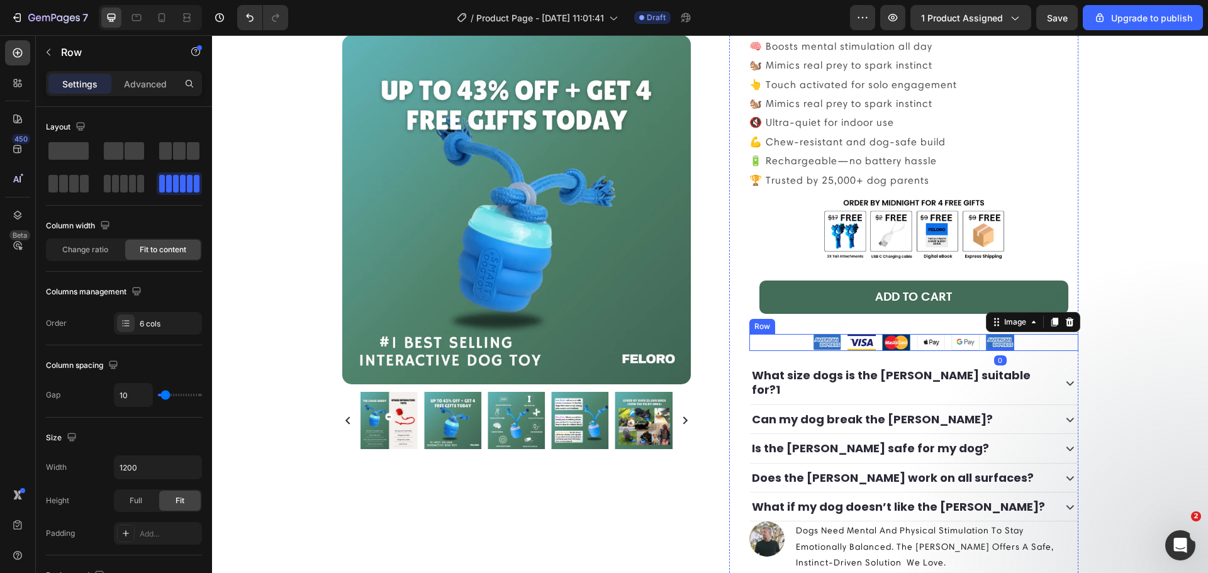
click at [1016, 343] on div "Image Image Image Image Image Image 0 Row" at bounding box center [913, 343] width 329 height 18
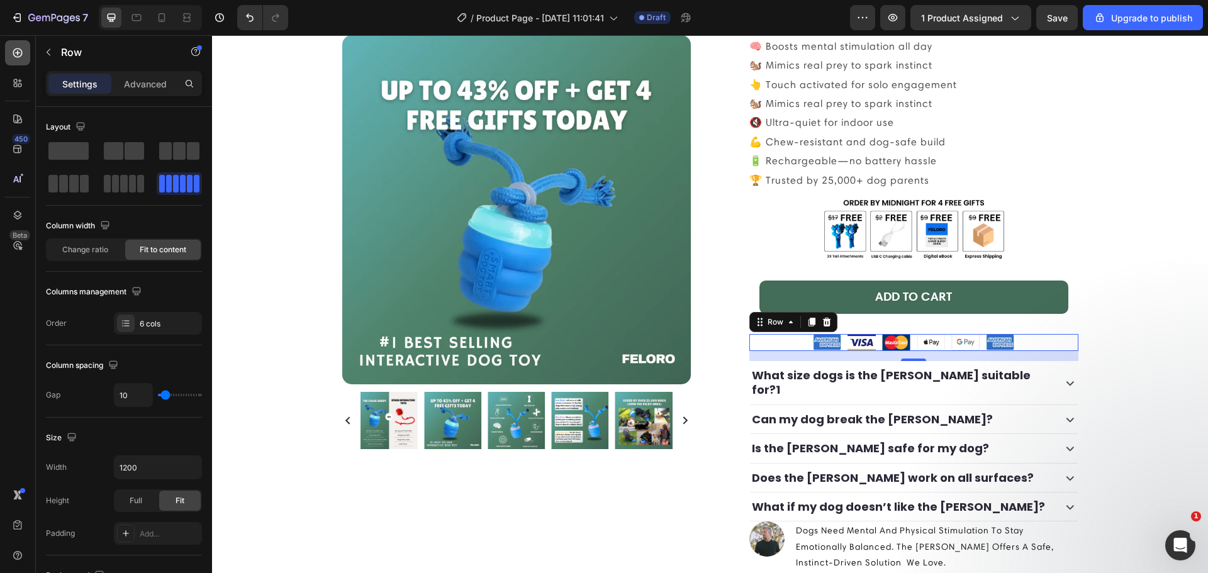
click at [20, 48] on icon at bounding box center [17, 53] width 13 height 13
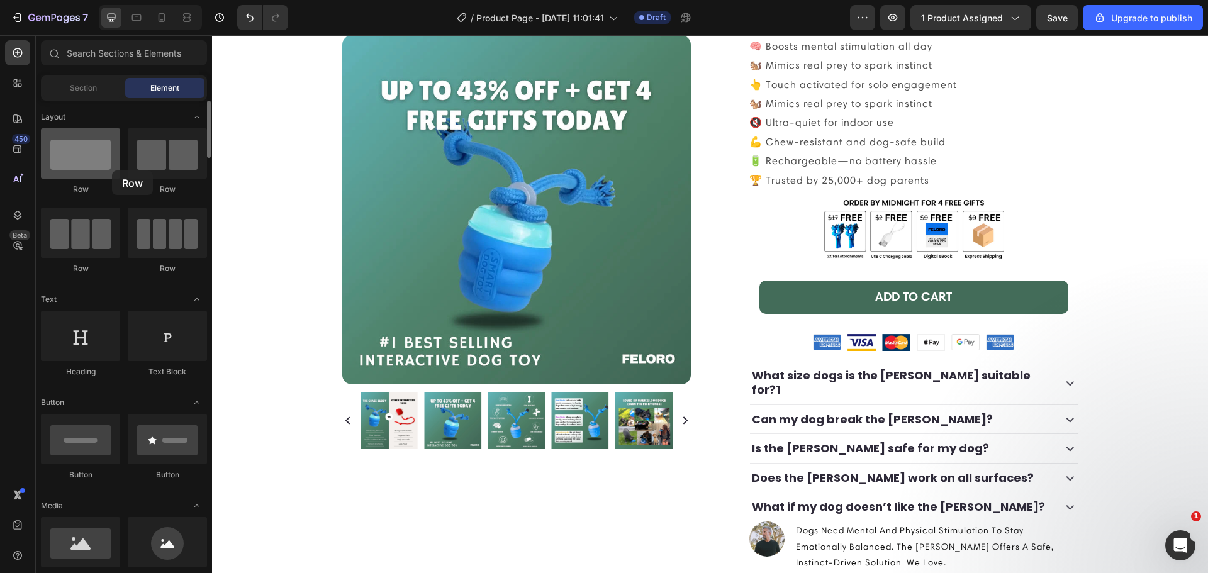
click at [105, 165] on div at bounding box center [80, 153] width 79 height 50
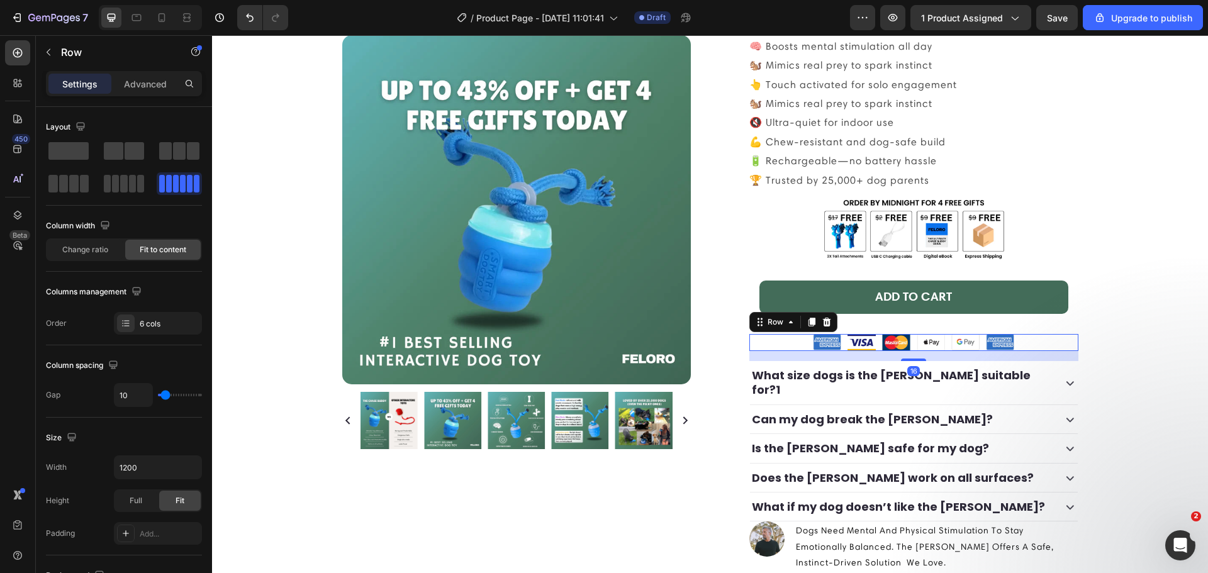
click at [795, 339] on div "Image Image Image Image Image Image Row 16" at bounding box center [913, 343] width 329 height 18
click at [996, 345] on img at bounding box center [1000, 342] width 28 height 16
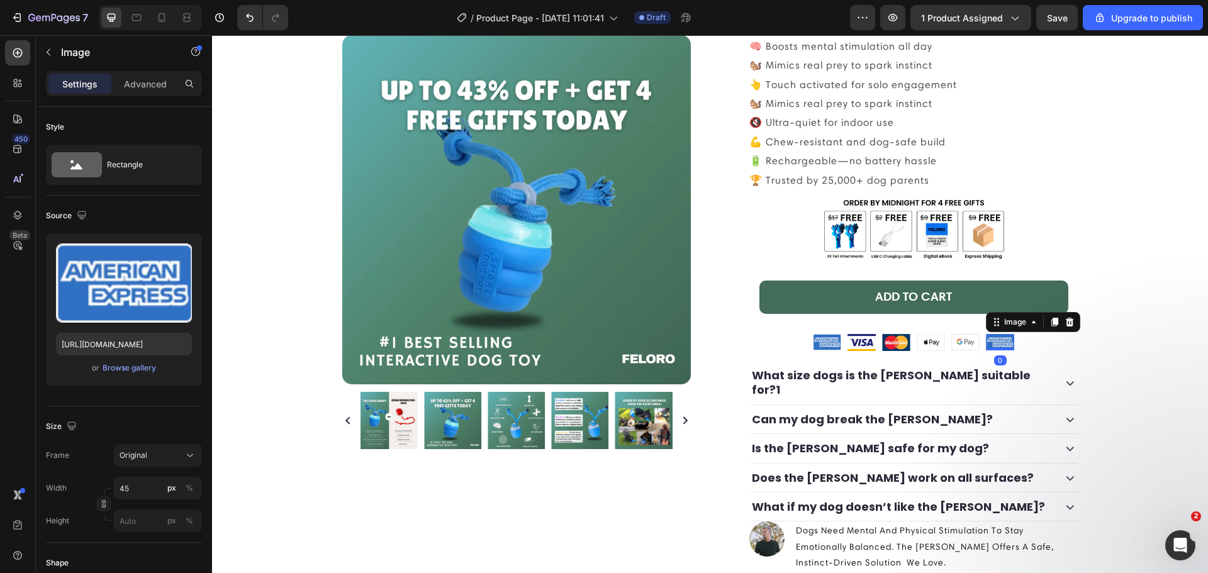
click at [941, 332] on div "Icon Icon Icon Icon Icon Icon List (4.7) 1857 Reviews Text Block Row the [PERSO…" at bounding box center [913, 258] width 329 height 717
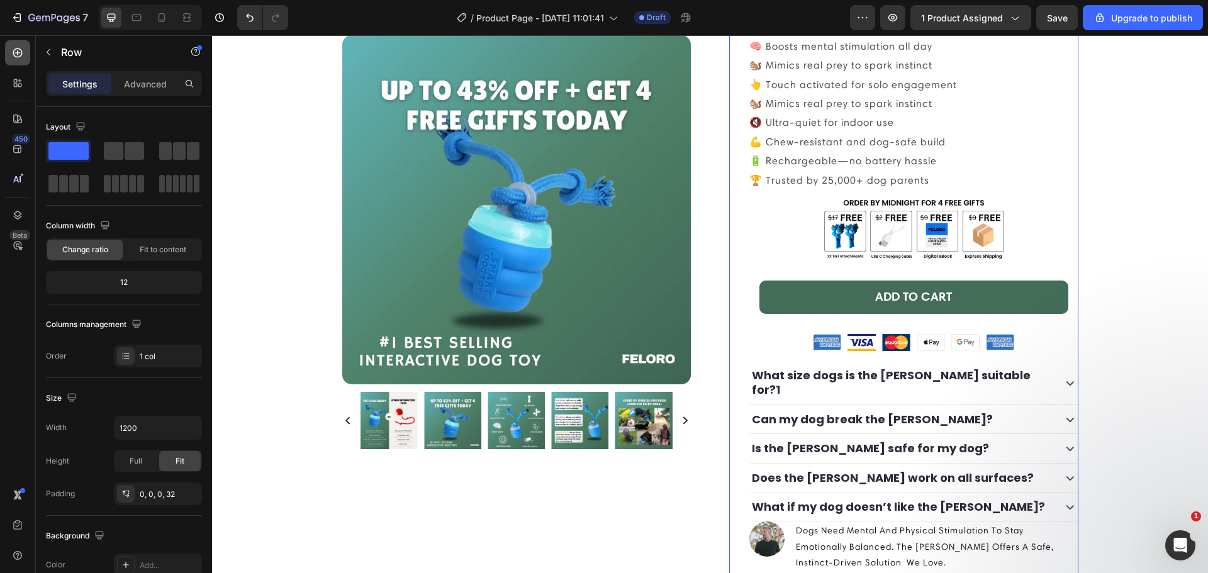
click at [21, 53] on icon at bounding box center [17, 53] width 13 height 13
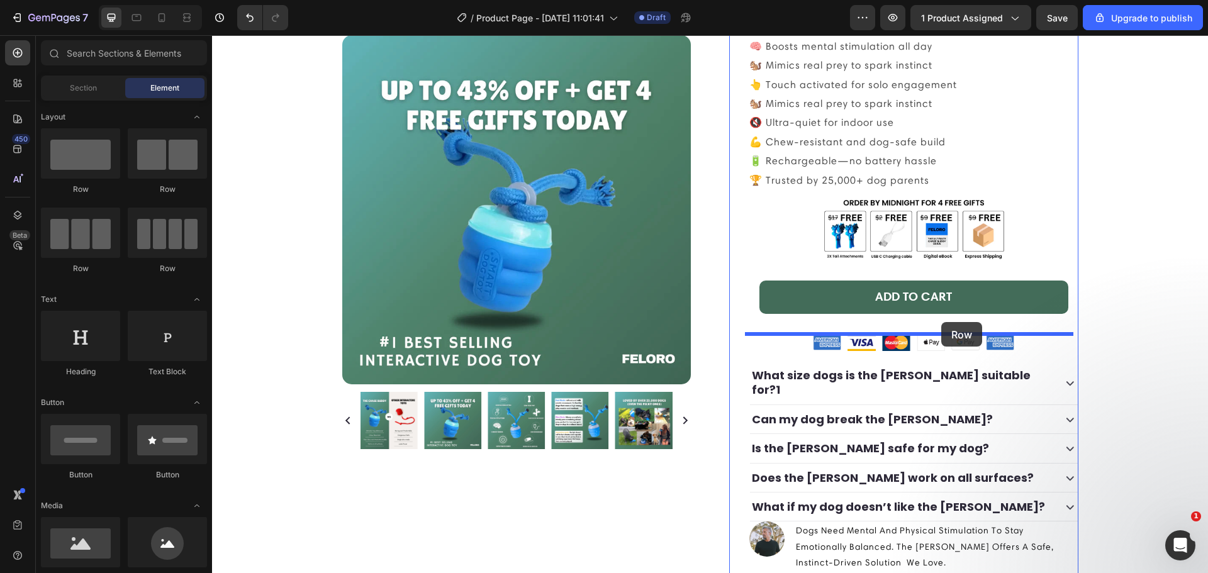
drag, startPoint x: 306, startPoint y: 199, endPoint x: 941, endPoint y: 322, distance: 646.6
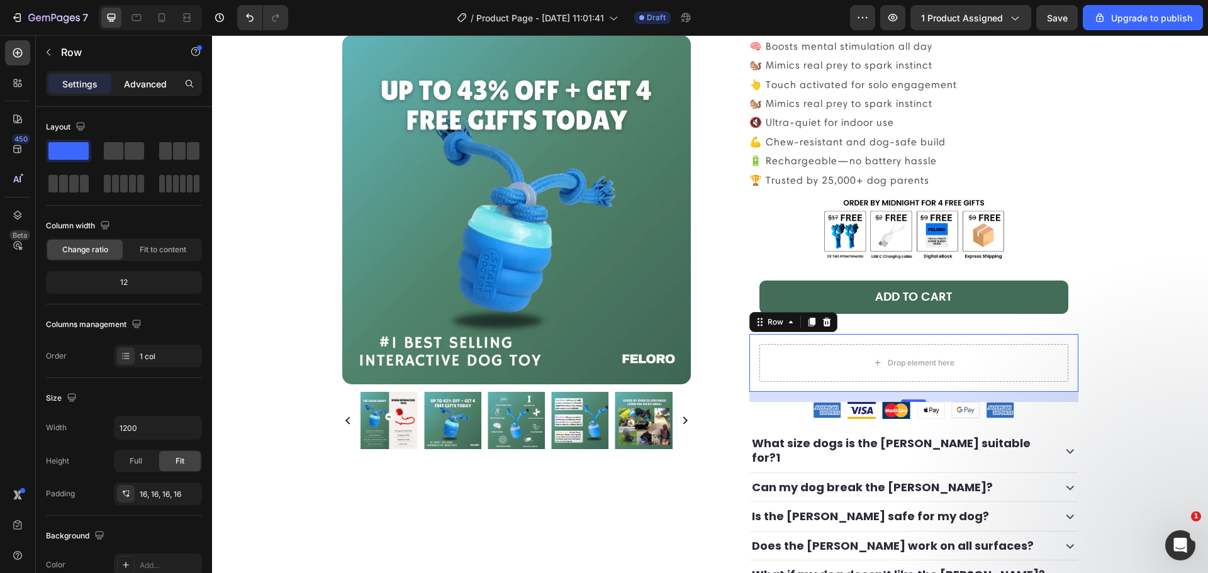
click at [145, 85] on p "Advanced" at bounding box center [145, 83] width 43 height 13
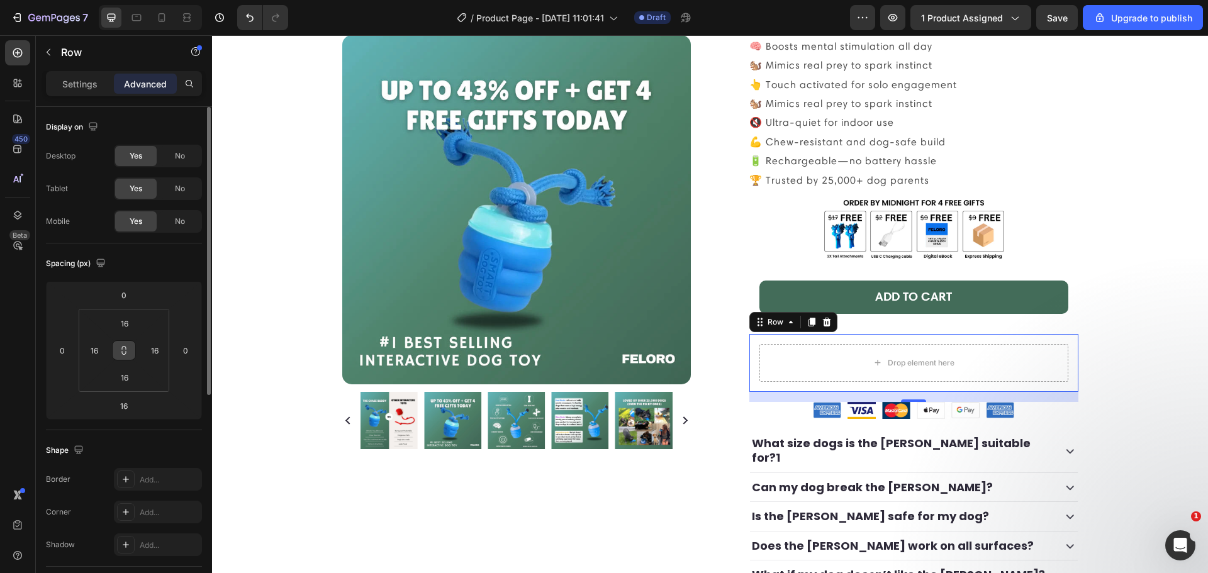
click at [121, 350] on icon at bounding box center [124, 350] width 10 height 10
click at [121, 0] on html "7 / Product Page - [DATE] 11:01:41 Draft Preview 1 product assigned Save Upgrad…" at bounding box center [604, 0] width 1208 height 0
type input "0"
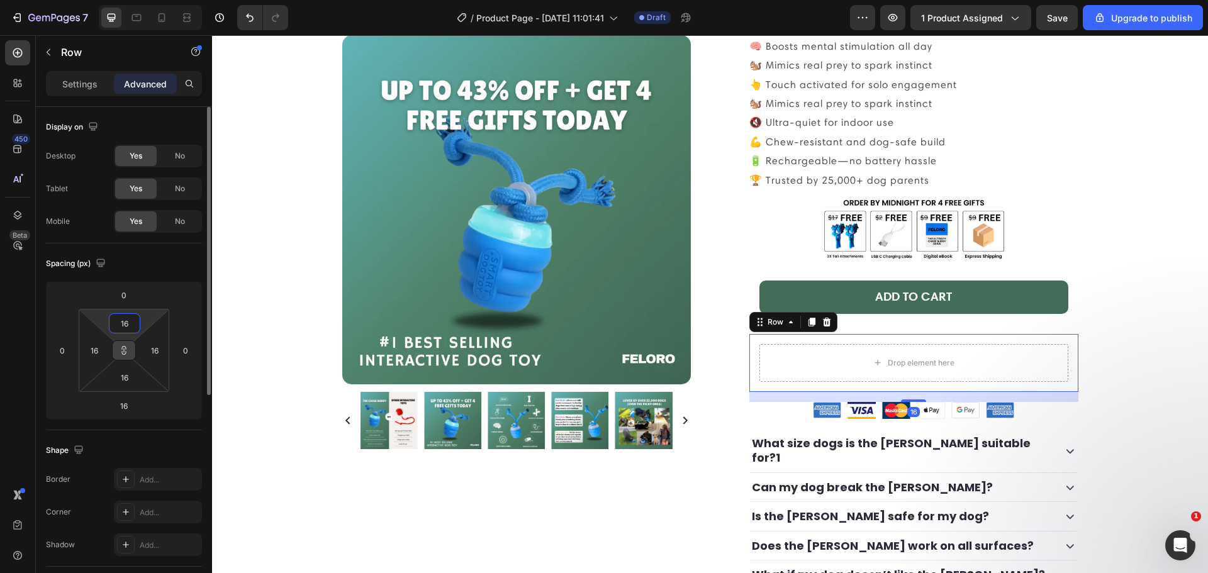
type input "0"
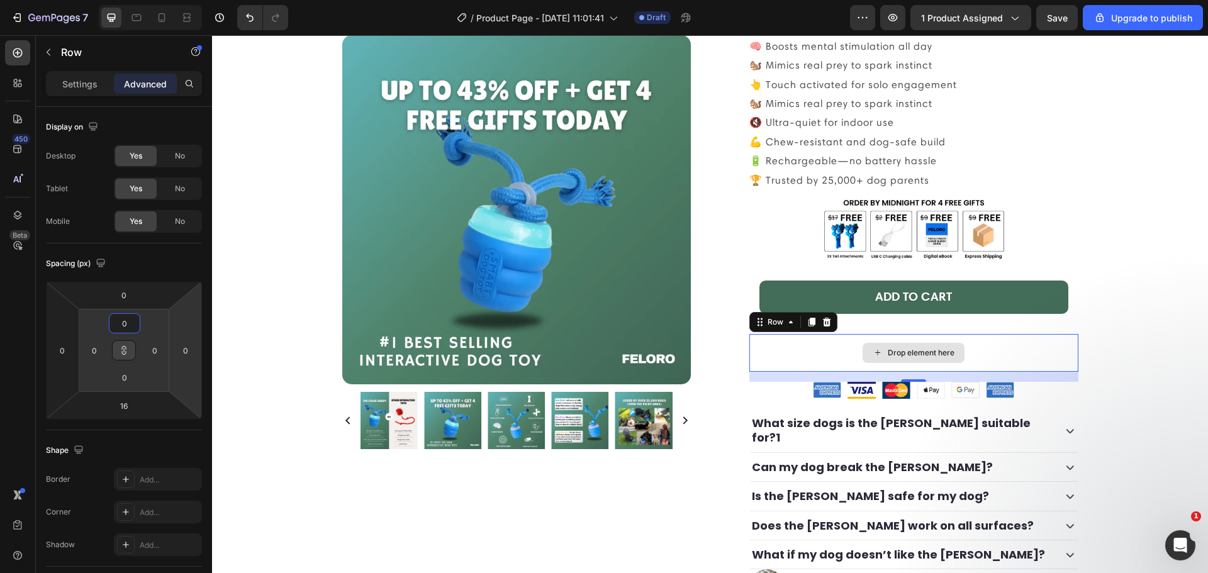
type input "0"
click at [858, 366] on div "Drop element here" at bounding box center [913, 353] width 329 height 38
click at [28, 52] on div at bounding box center [17, 52] width 25 height 25
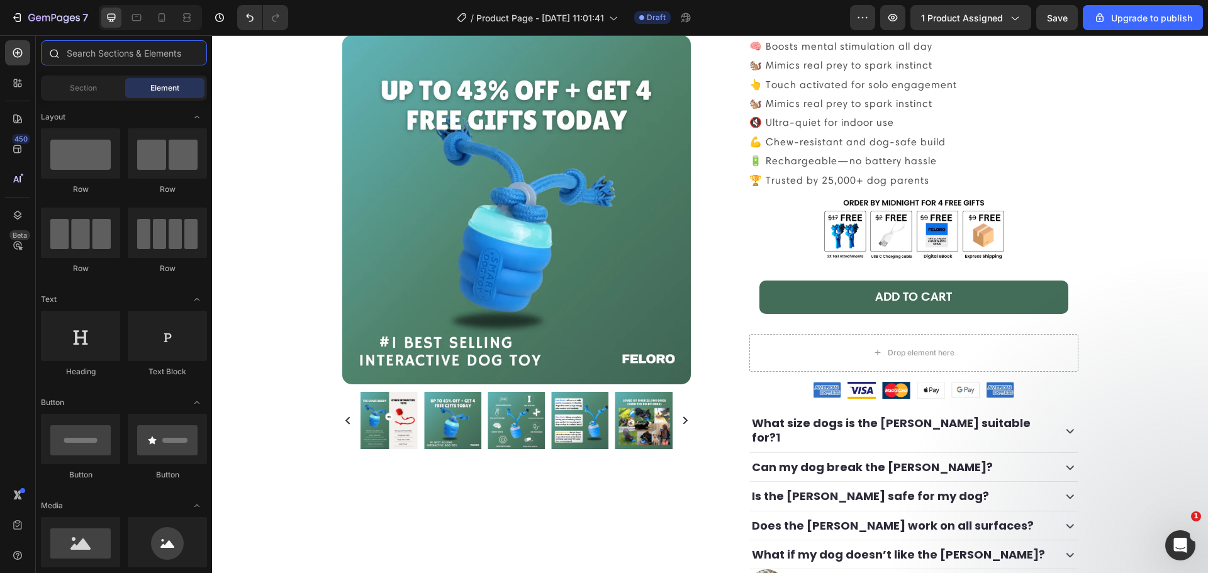
click at [77, 50] on input "text" at bounding box center [124, 52] width 166 height 25
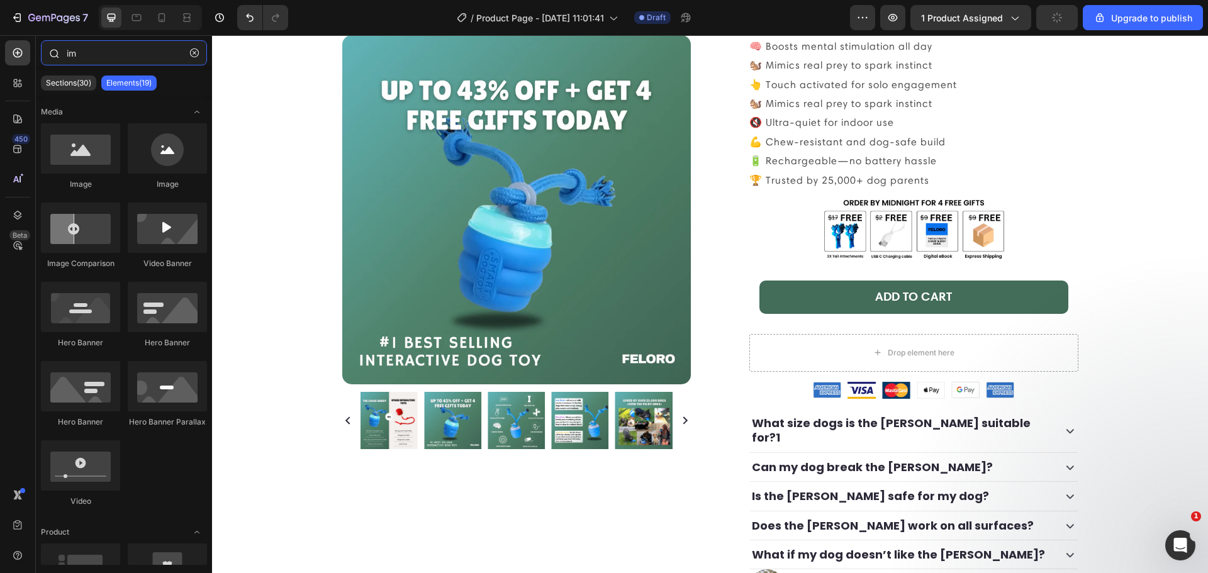
type input "img"
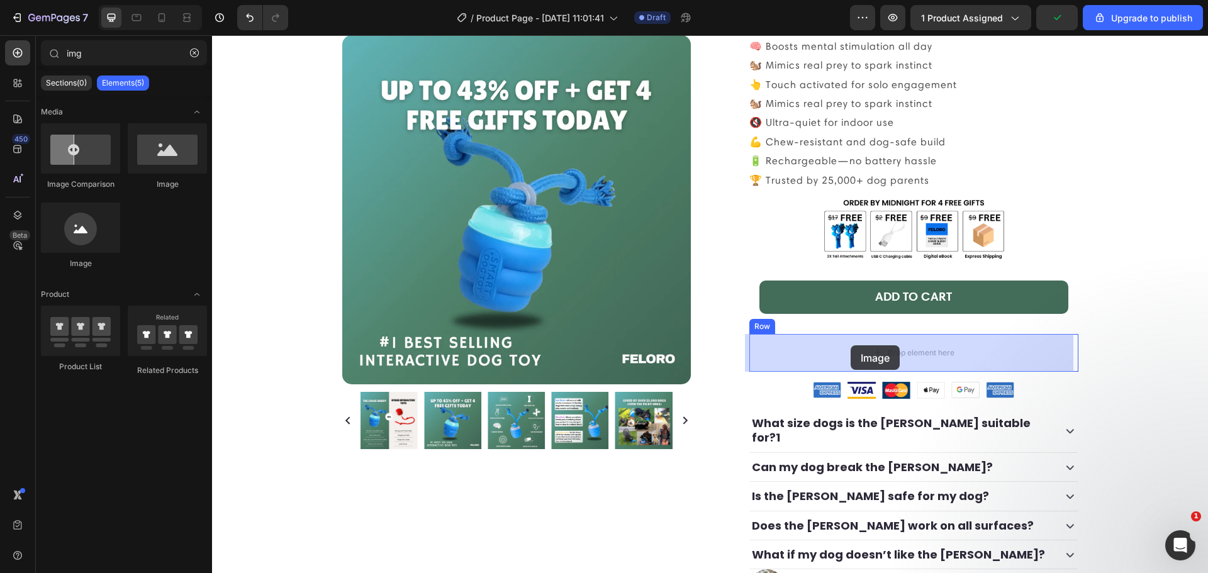
drag, startPoint x: 371, startPoint y: 193, endPoint x: 851, endPoint y: 345, distance: 503.1
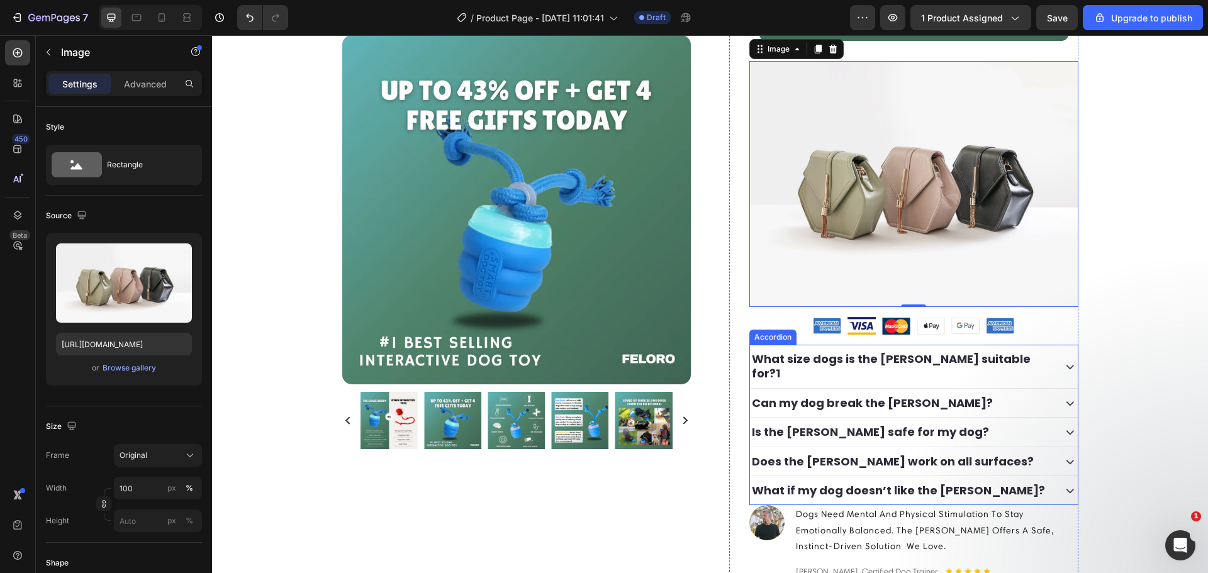
scroll to position [474, 0]
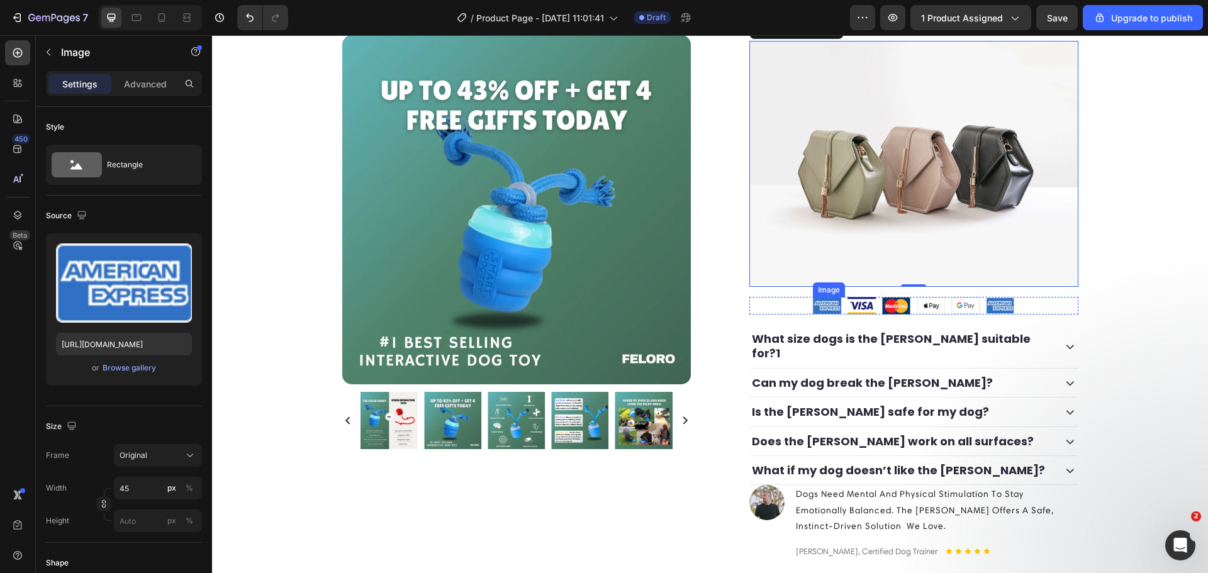
click at [821, 306] on img at bounding box center [827, 306] width 28 height 16
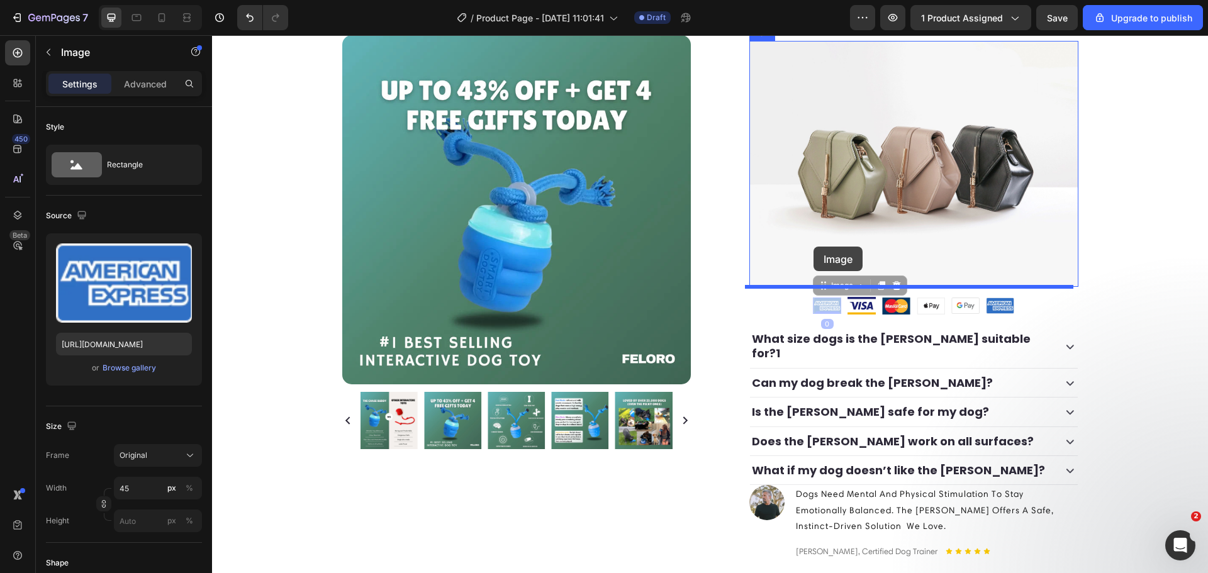
drag, startPoint x: 820, startPoint y: 288, endPoint x: 814, endPoint y: 245, distance: 43.3
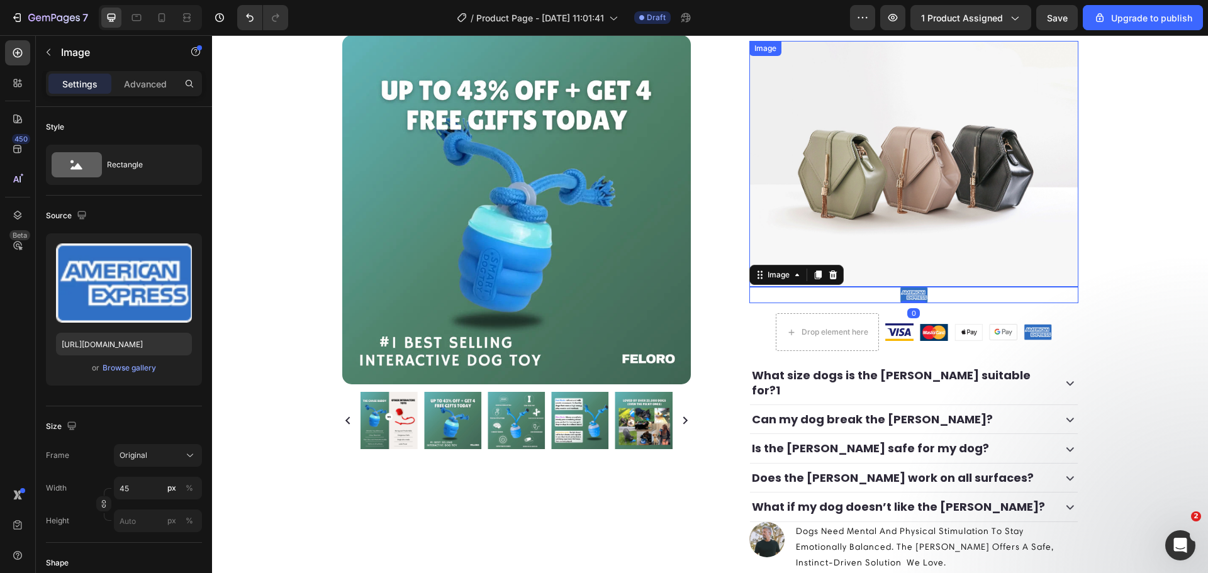
click at [853, 232] on img at bounding box center [913, 164] width 329 height 247
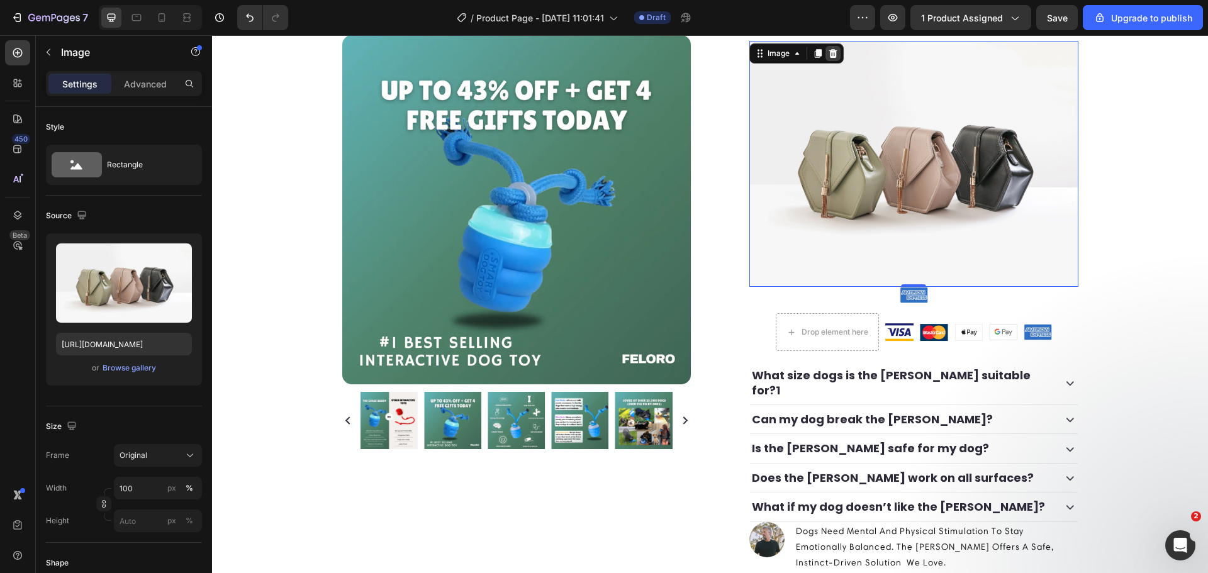
click at [834, 57] on div at bounding box center [833, 53] width 15 height 15
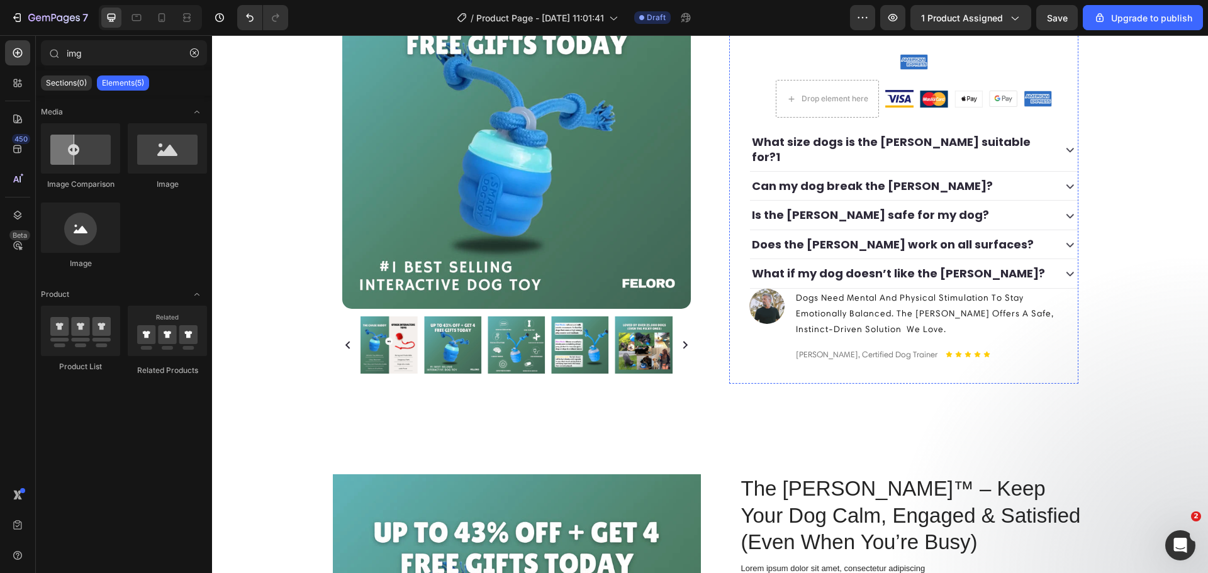
scroll to position [328, 0]
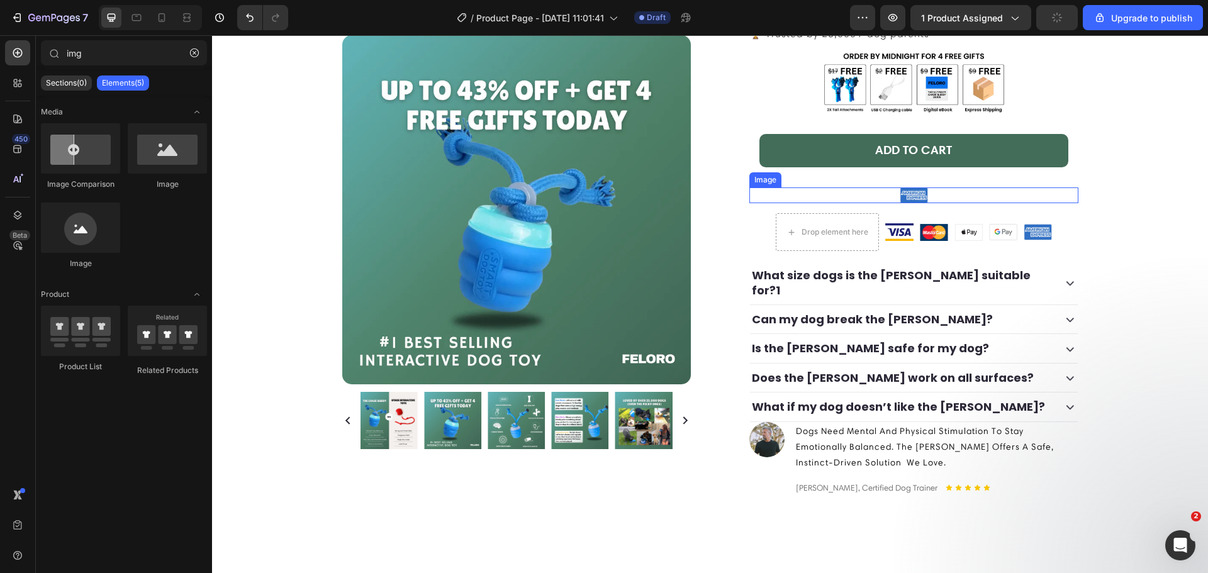
click at [900, 195] on img at bounding box center [914, 196] width 28 height 16
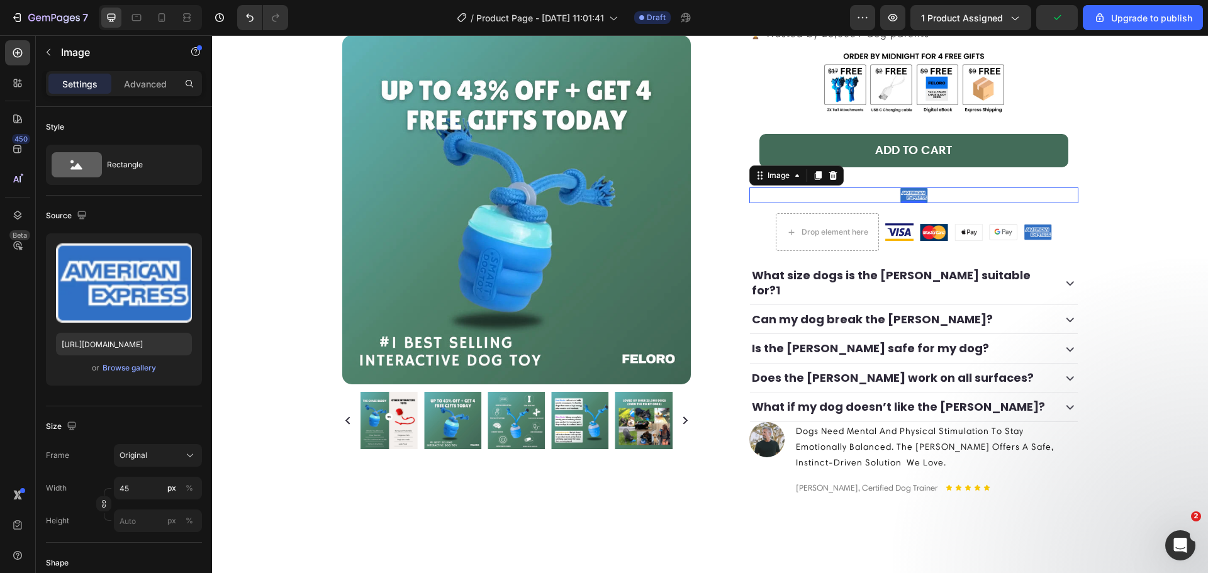
click at [862, 188] on div at bounding box center [913, 196] width 329 height 16
click at [794, 193] on div at bounding box center [913, 196] width 329 height 16
click at [813, 179] on icon at bounding box center [818, 176] width 10 height 10
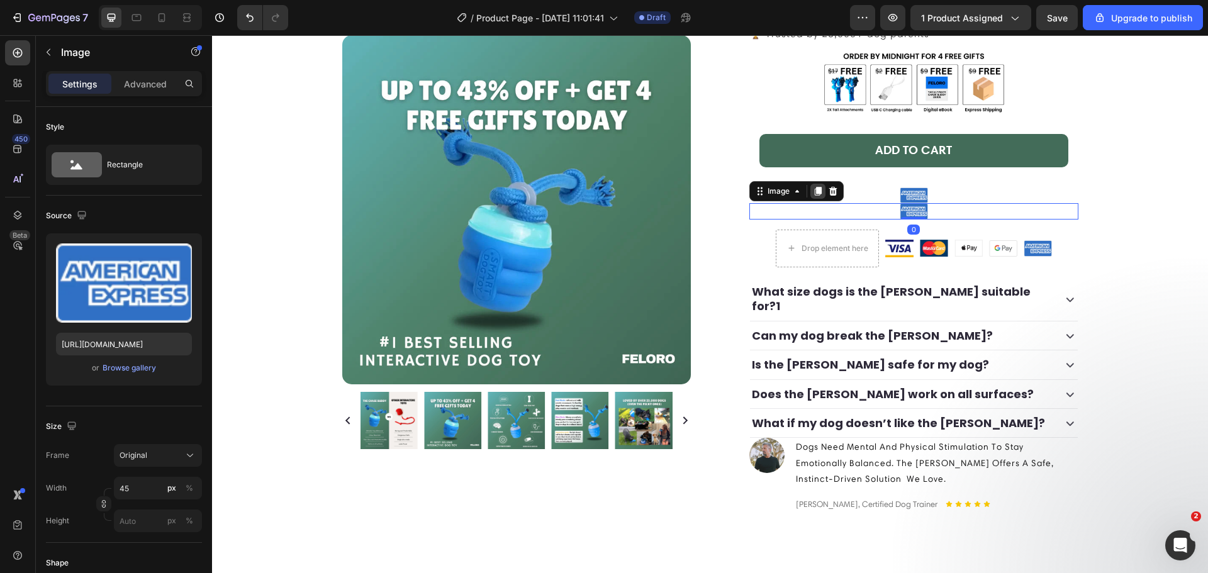
click at [813, 188] on icon at bounding box center [818, 191] width 10 height 10
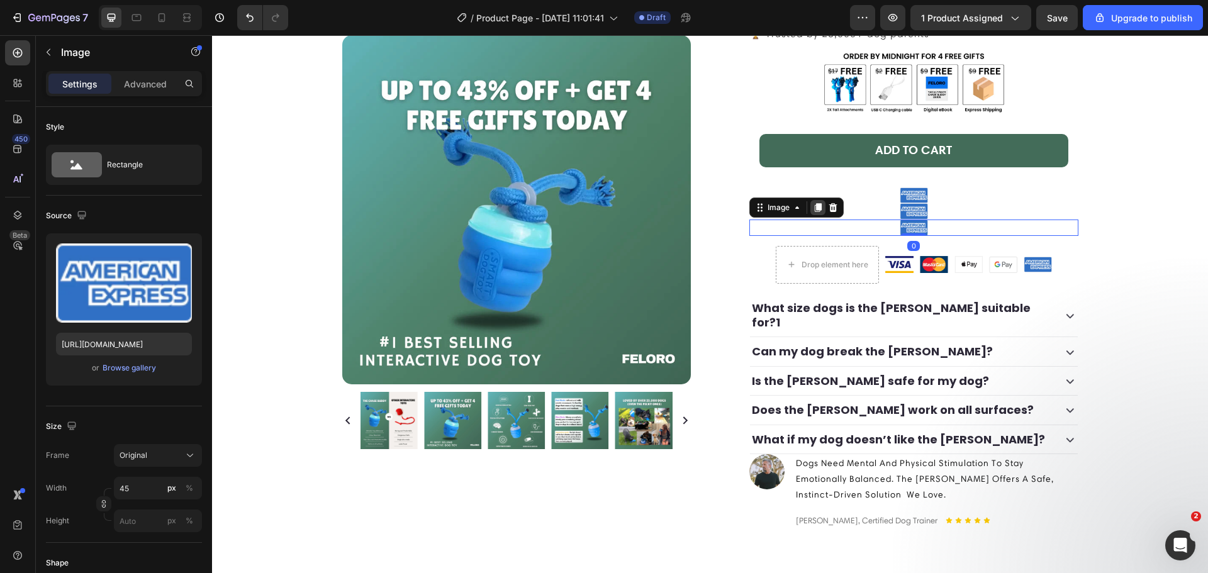
click at [815, 205] on icon at bounding box center [818, 207] width 7 height 9
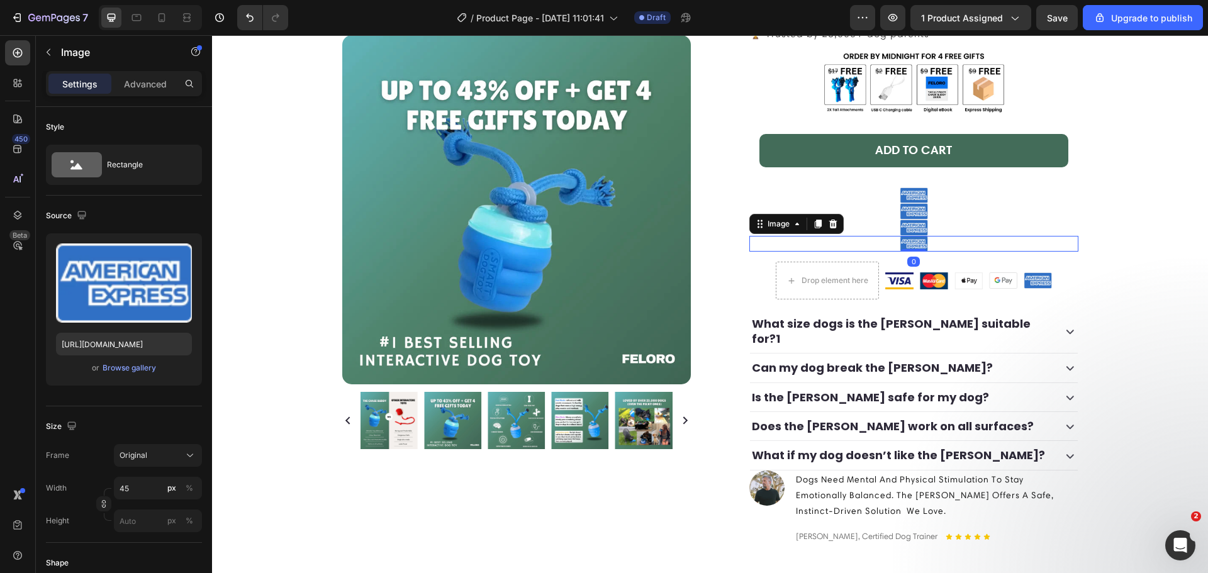
click at [815, 221] on icon at bounding box center [818, 224] width 7 height 9
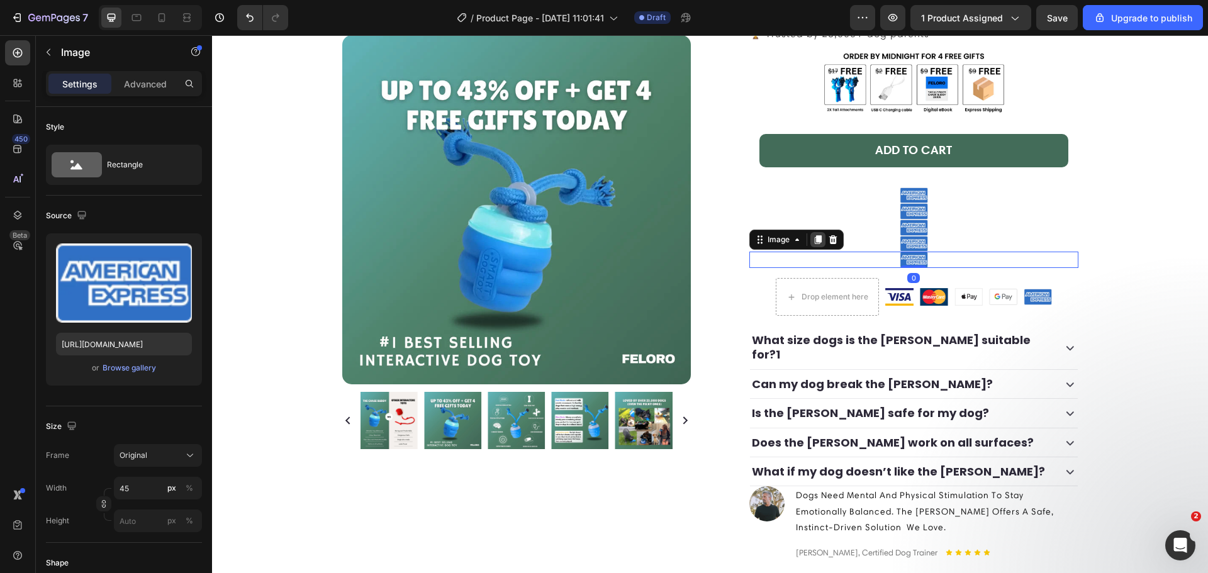
click at [816, 232] on div "Image" at bounding box center [796, 240] width 94 height 20
click at [816, 240] on icon at bounding box center [818, 240] width 7 height 9
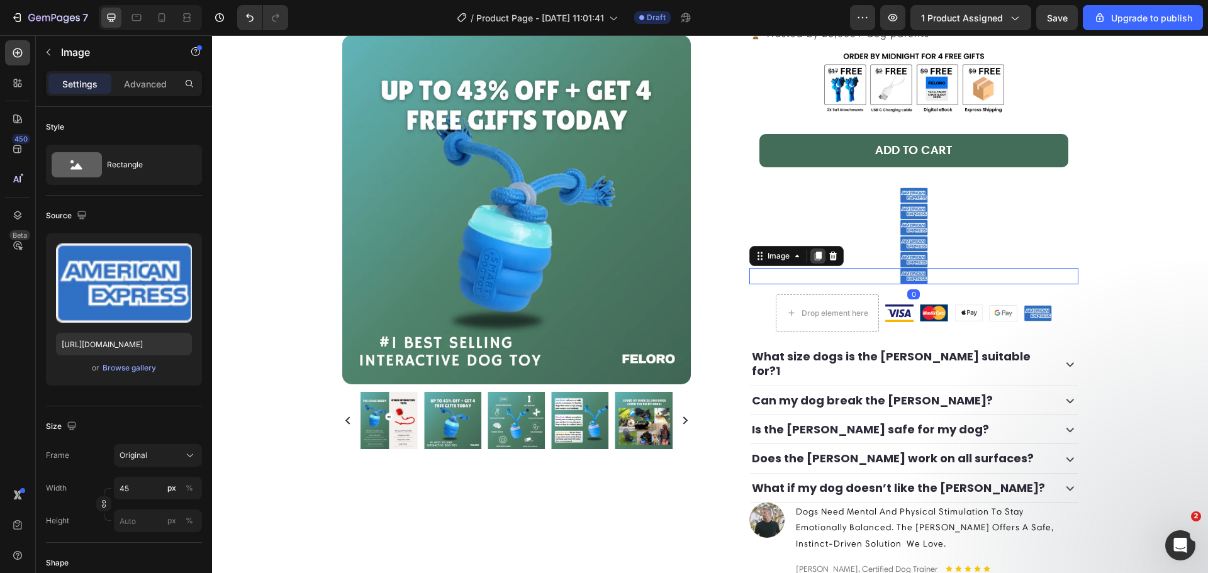
click at [815, 259] on icon at bounding box center [818, 256] width 10 height 10
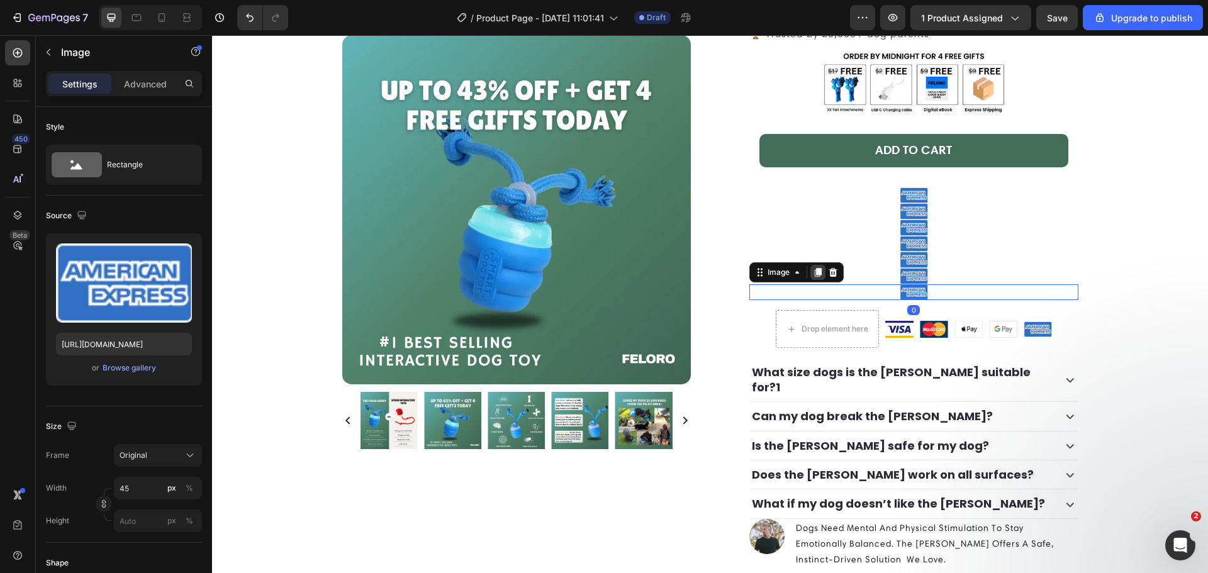
click at [815, 269] on icon at bounding box center [818, 272] width 7 height 9
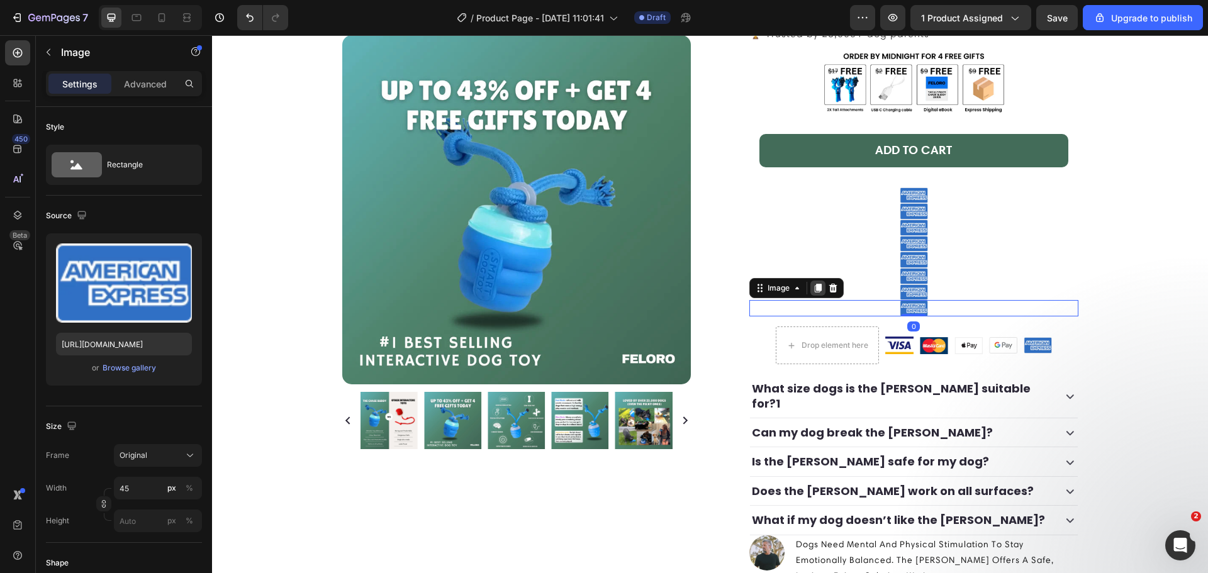
click at [814, 281] on div at bounding box center [817, 288] width 15 height 15
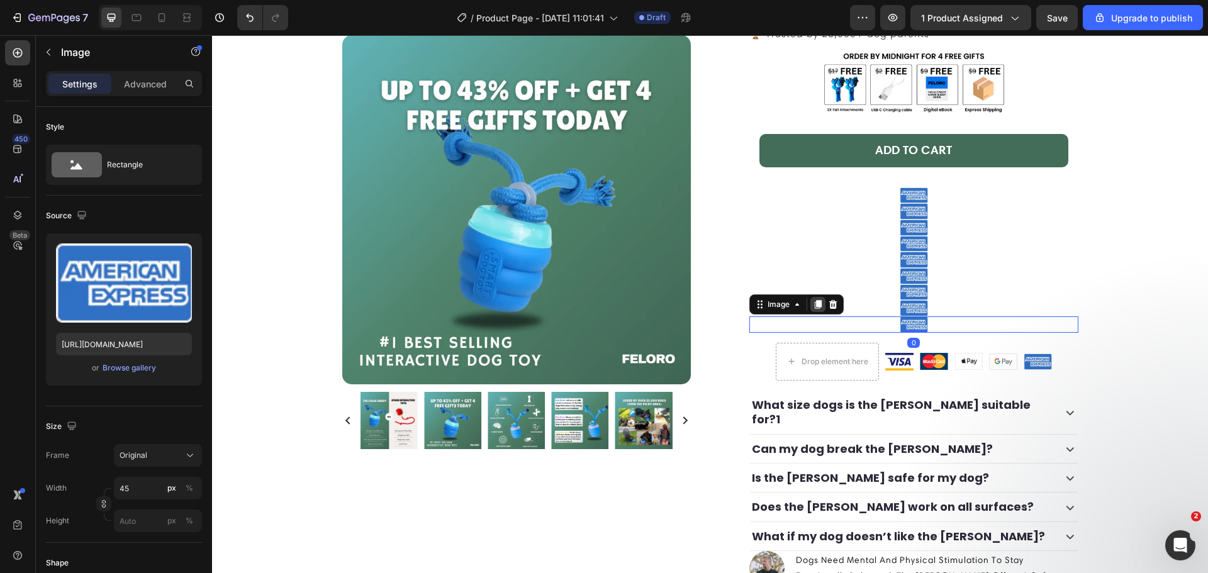
click at [815, 303] on icon at bounding box center [818, 304] width 7 height 9
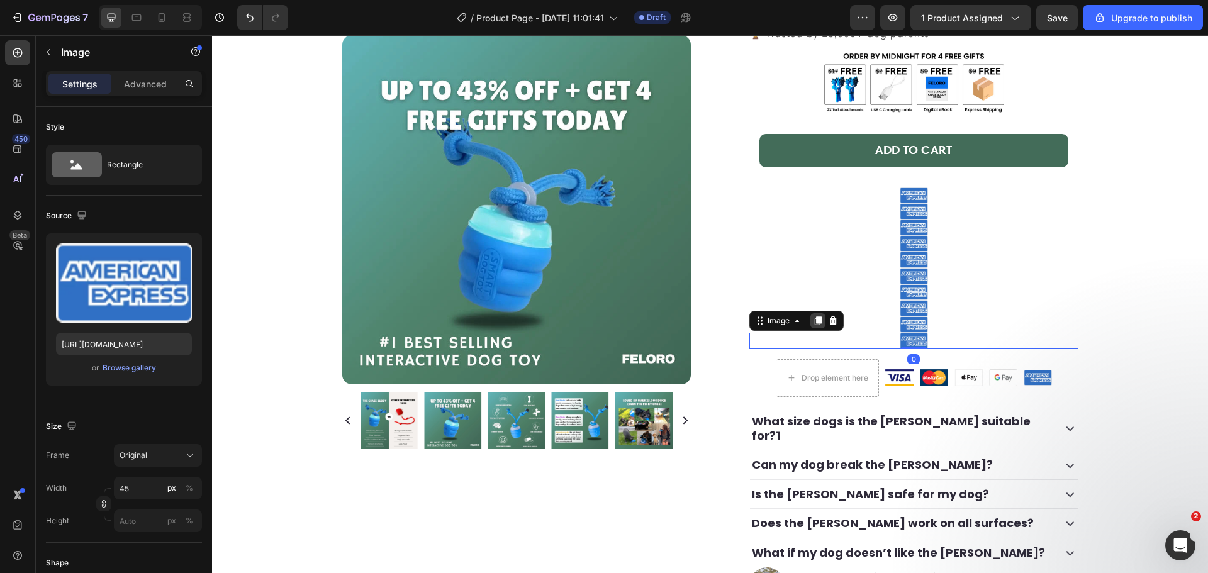
click at [815, 322] on icon at bounding box center [818, 320] width 7 height 9
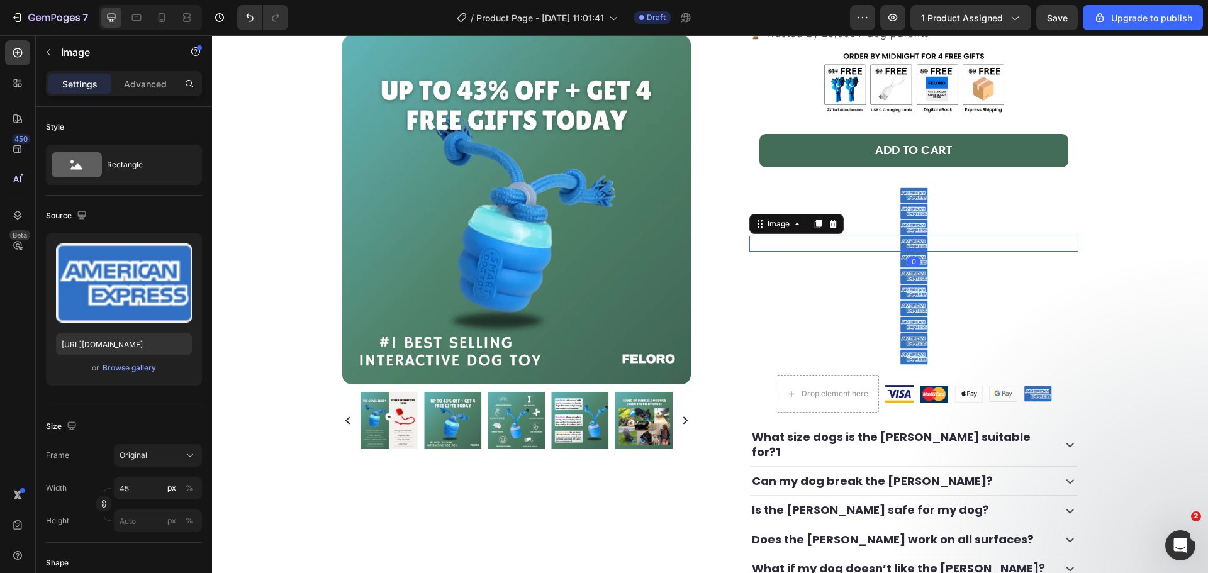
click at [808, 250] on div at bounding box center [913, 244] width 329 height 16
click at [805, 203] on div at bounding box center [913, 196] width 329 height 16
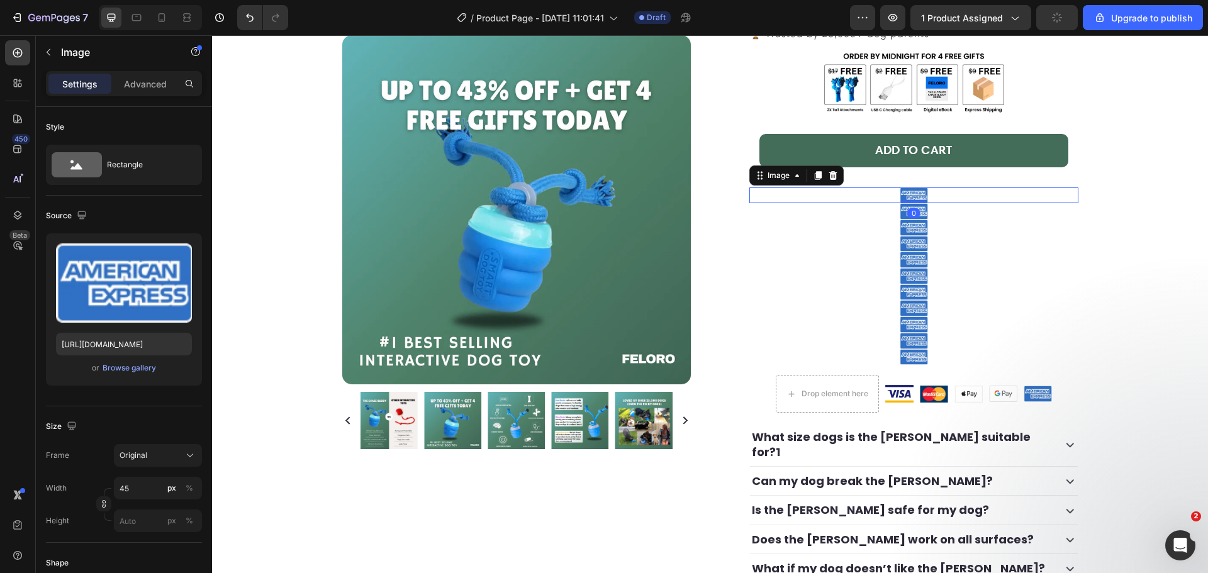
click at [805, 188] on div at bounding box center [913, 196] width 329 height 16
click at [996, 191] on div at bounding box center [913, 196] width 329 height 16
click at [1002, 182] on div "Icon Icon Icon Icon Icon Icon List (4.7) 1857 Reviews Text Block Row the [PERSO…" at bounding box center [913, 216] width 329 height 926
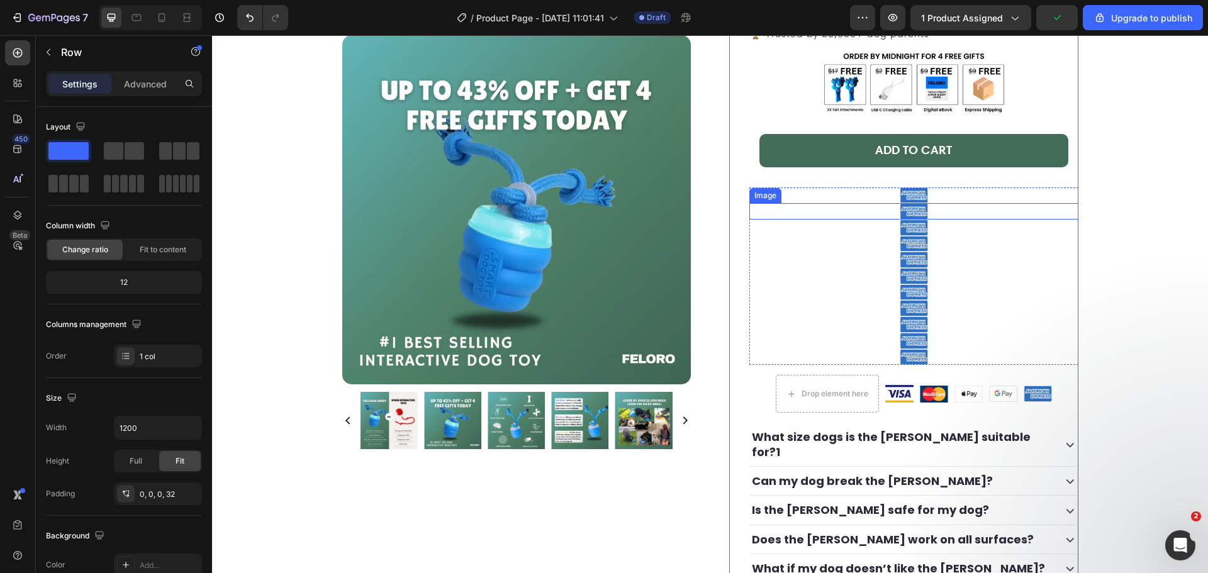
click at [1012, 213] on div at bounding box center [913, 211] width 329 height 16
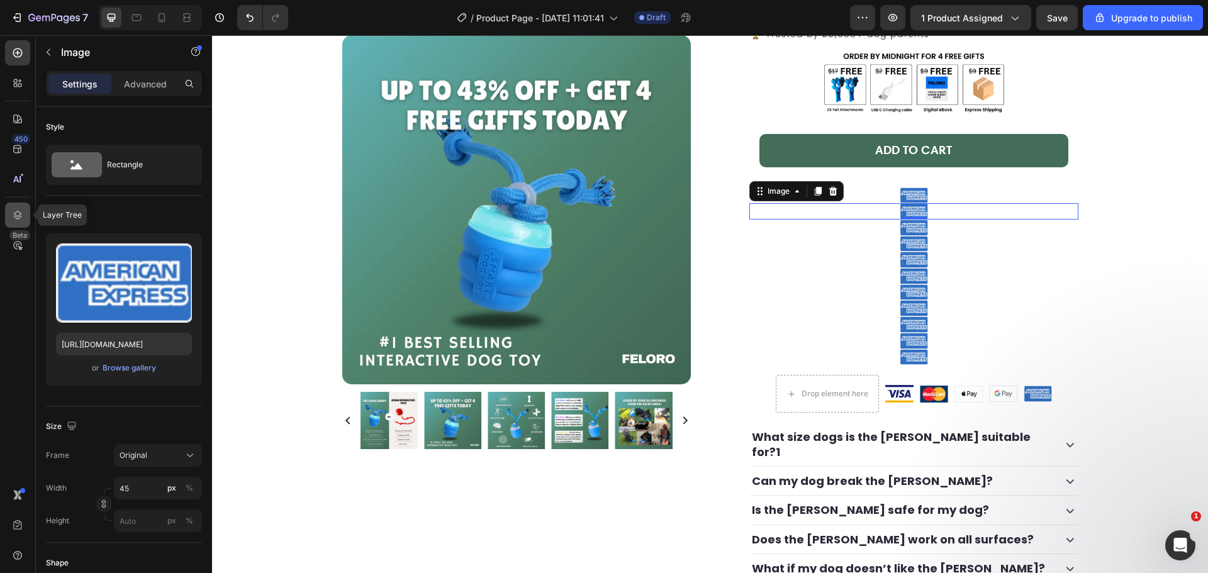
click at [23, 209] on icon at bounding box center [17, 215] width 13 height 13
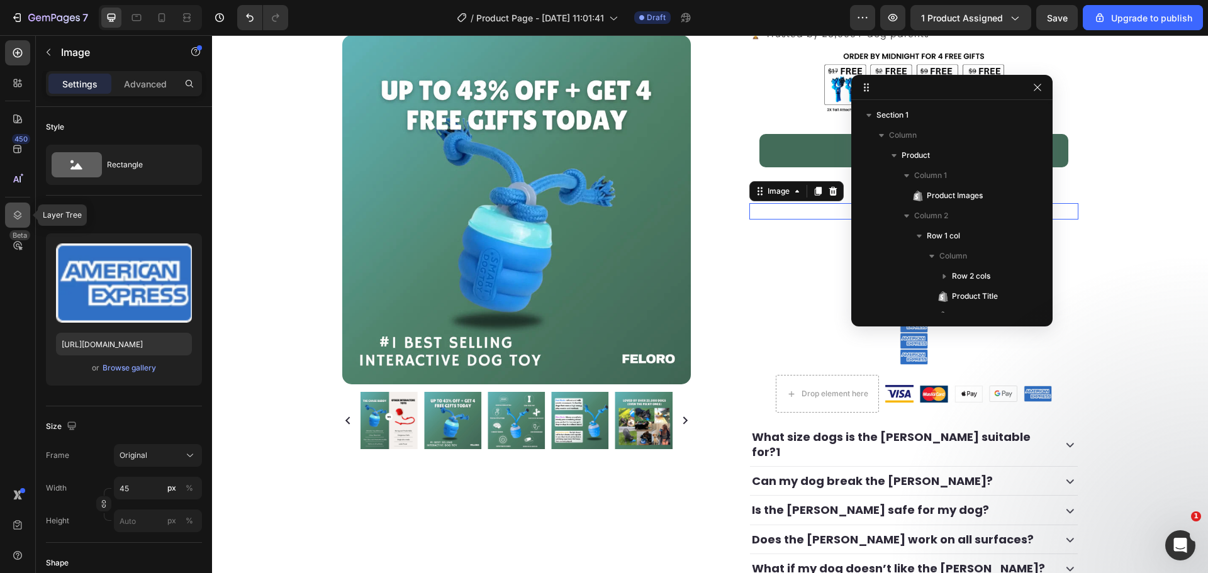
scroll to position [238, 0]
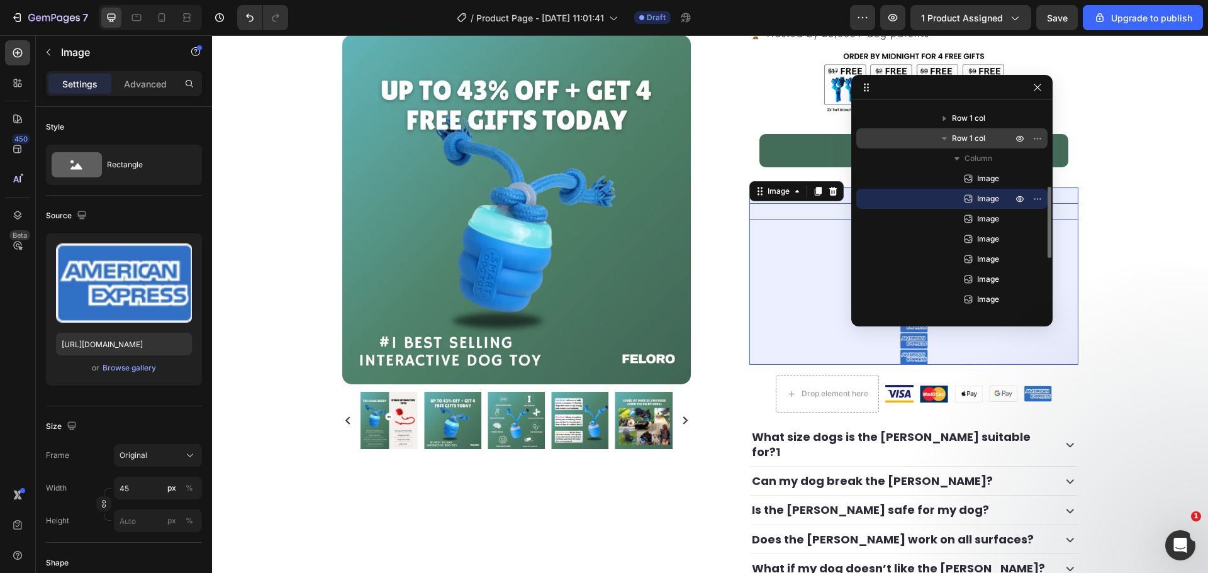
click at [989, 137] on p "Row 1 col" at bounding box center [983, 138] width 63 height 13
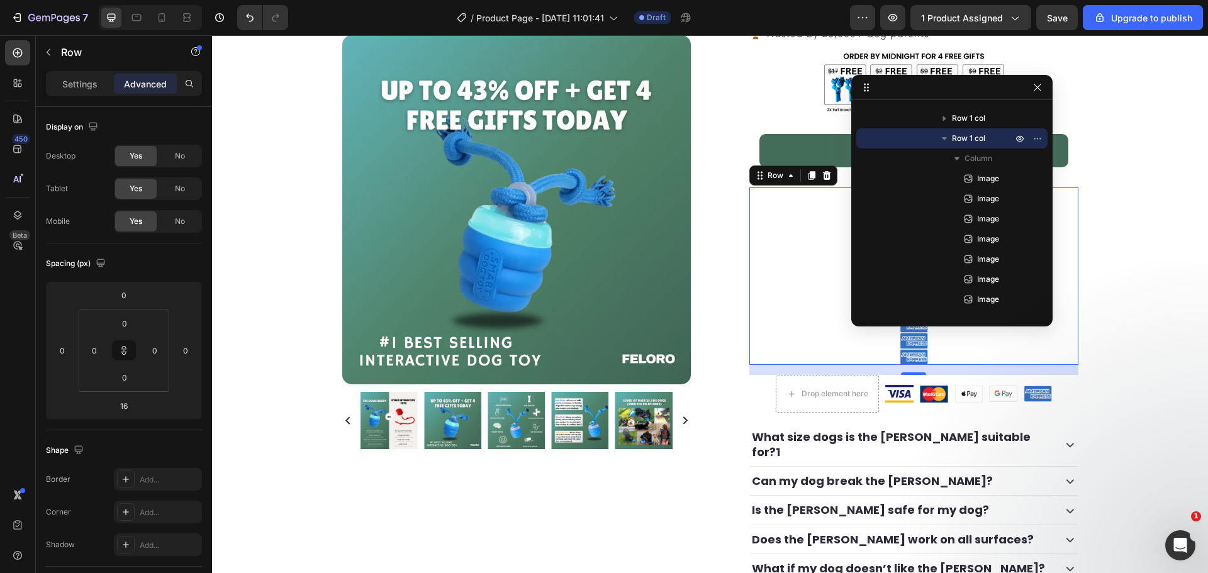
click at [82, 94] on div "Settings Advanced" at bounding box center [124, 83] width 156 height 25
click at [81, 94] on div "Settings Advanced" at bounding box center [124, 83] width 156 height 25
click at [80, 86] on p "Settings" at bounding box center [79, 83] width 35 height 13
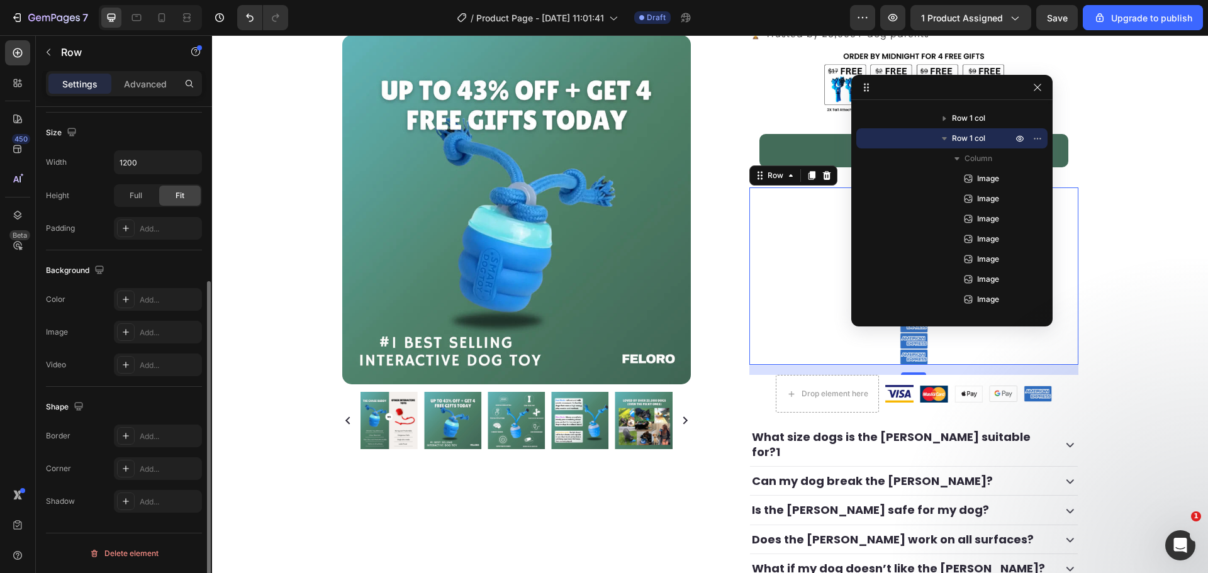
scroll to position [0, 0]
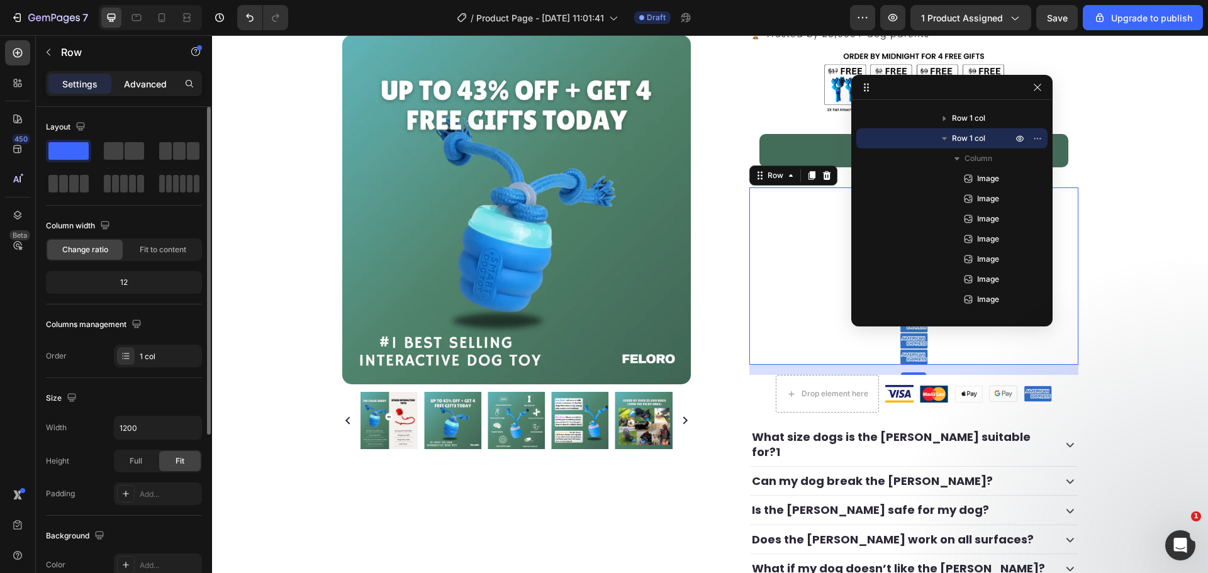
click at [147, 84] on p "Advanced" at bounding box center [145, 83] width 43 height 13
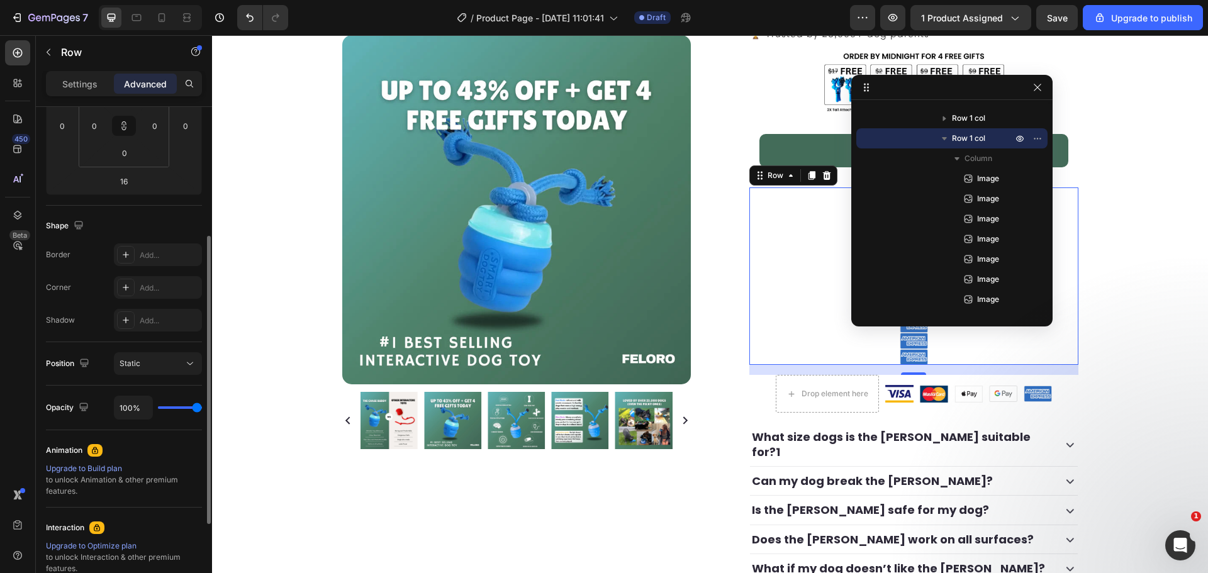
scroll to position [371, 0]
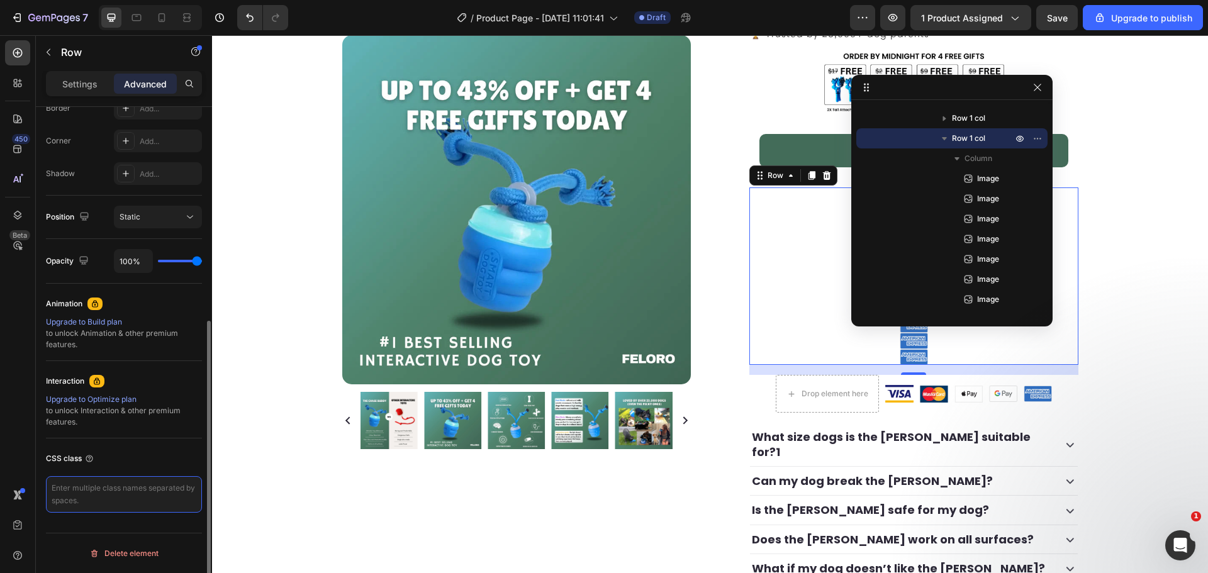
click at [88, 491] on textarea at bounding box center [124, 494] width 156 height 36
type textarea "d"
type textarea "n"
type textarea "c"
type textarea "payment_traut_badge"
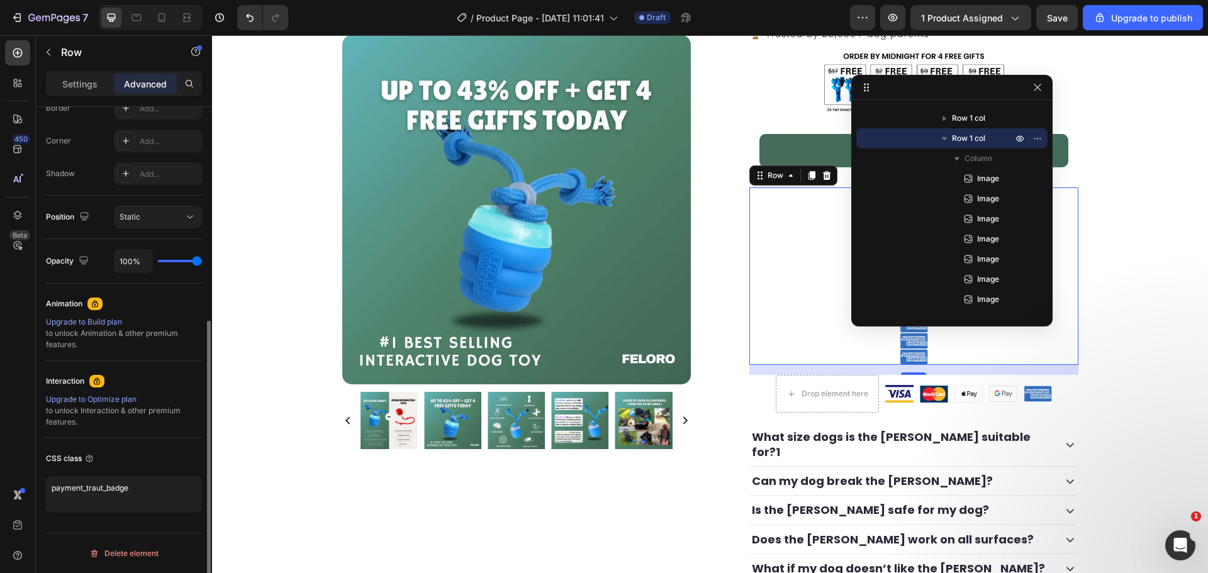
click at [105, 522] on div "CSS class payment_traut_badge" at bounding box center [124, 481] width 156 height 84
click at [120, 505] on textarea "payment_traut_badge" at bounding box center [124, 494] width 156 height 36
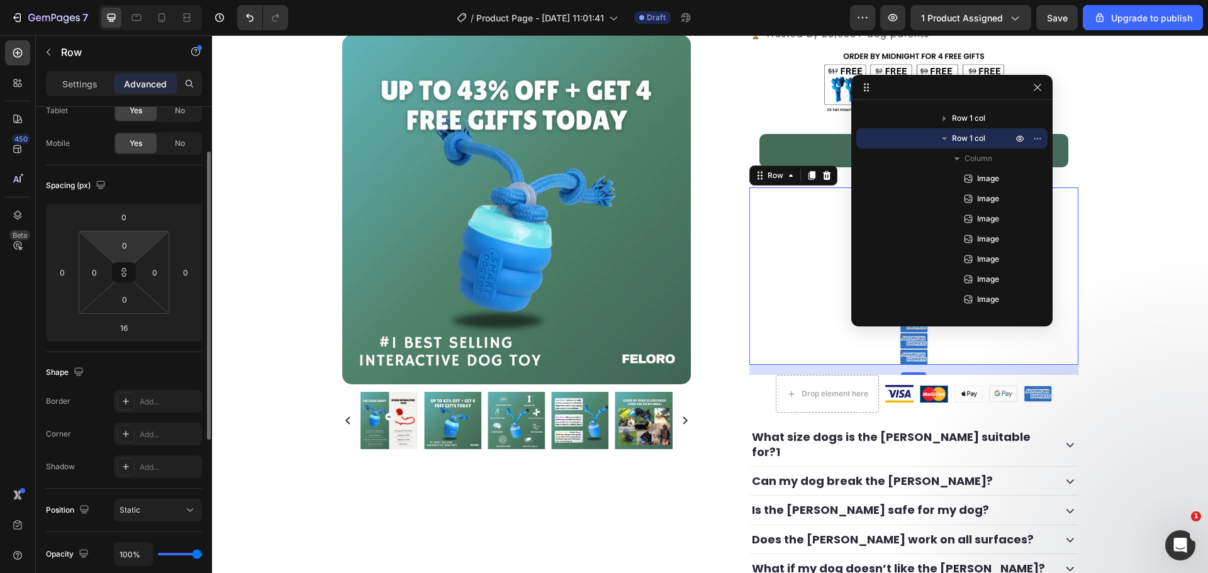
scroll to position [0, 0]
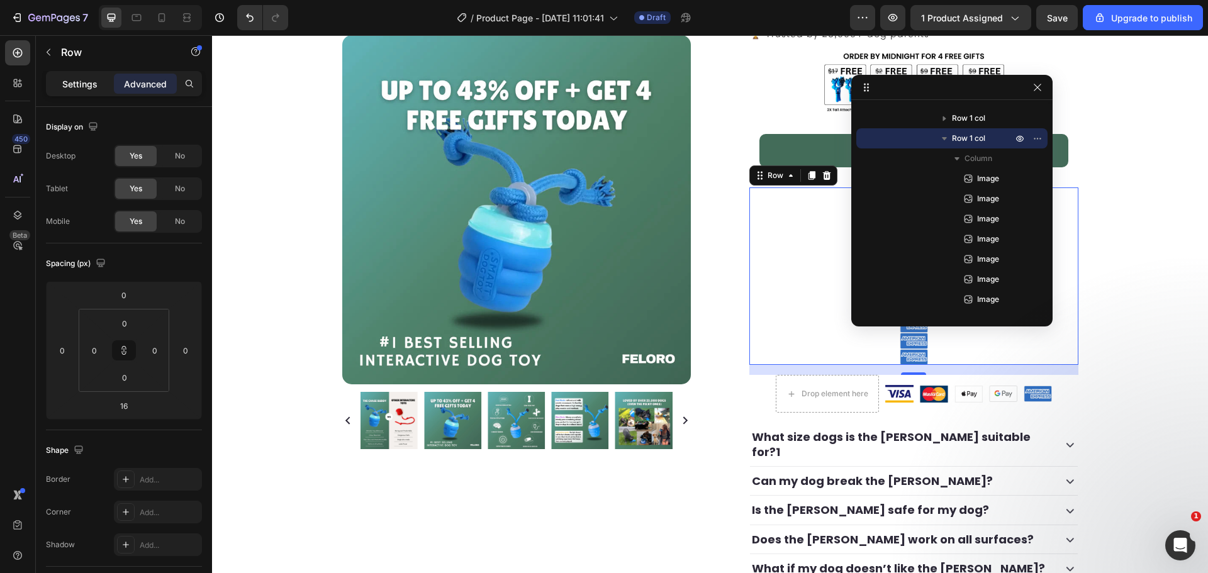
click at [91, 89] on p "Settings" at bounding box center [79, 83] width 35 height 13
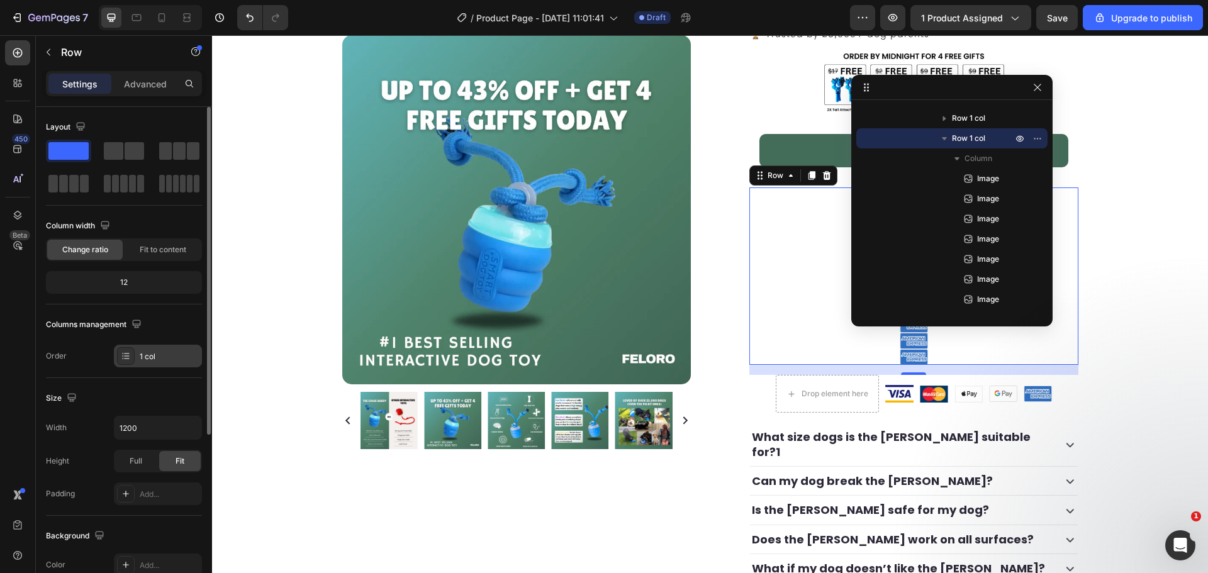
click at [143, 365] on div "1 col" at bounding box center [158, 356] width 88 height 23
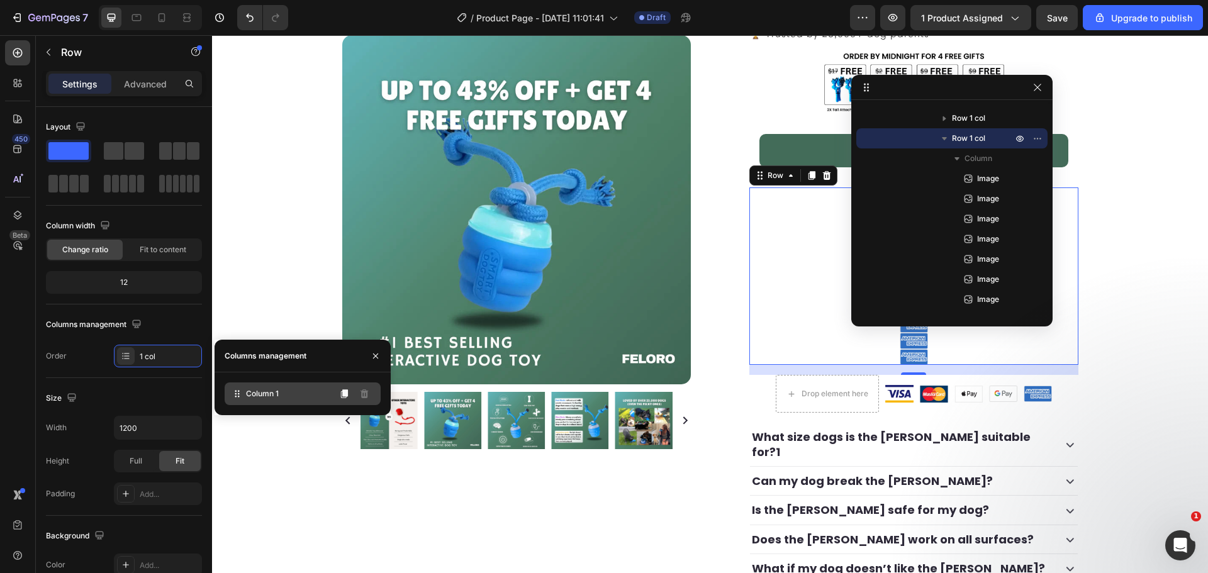
click at [286, 398] on div "Column 1" at bounding box center [303, 394] width 156 height 23
click at [340, 394] on icon at bounding box center [344, 394] width 10 height 10
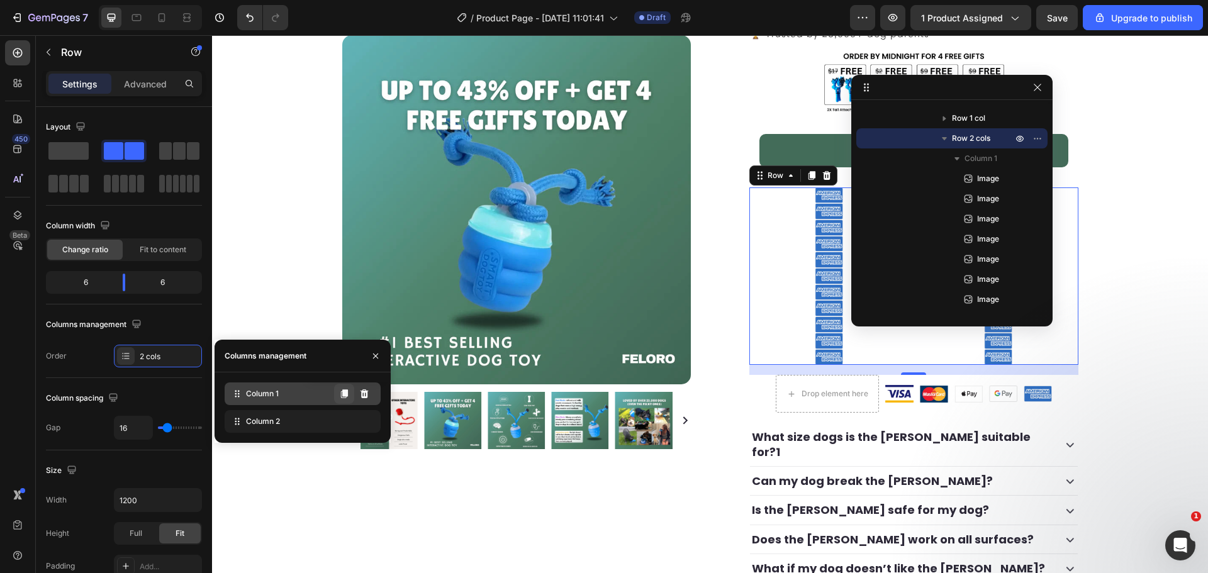
click at [342, 398] on icon at bounding box center [344, 394] width 10 height 10
click at [342, 396] on icon at bounding box center [344, 394] width 10 height 10
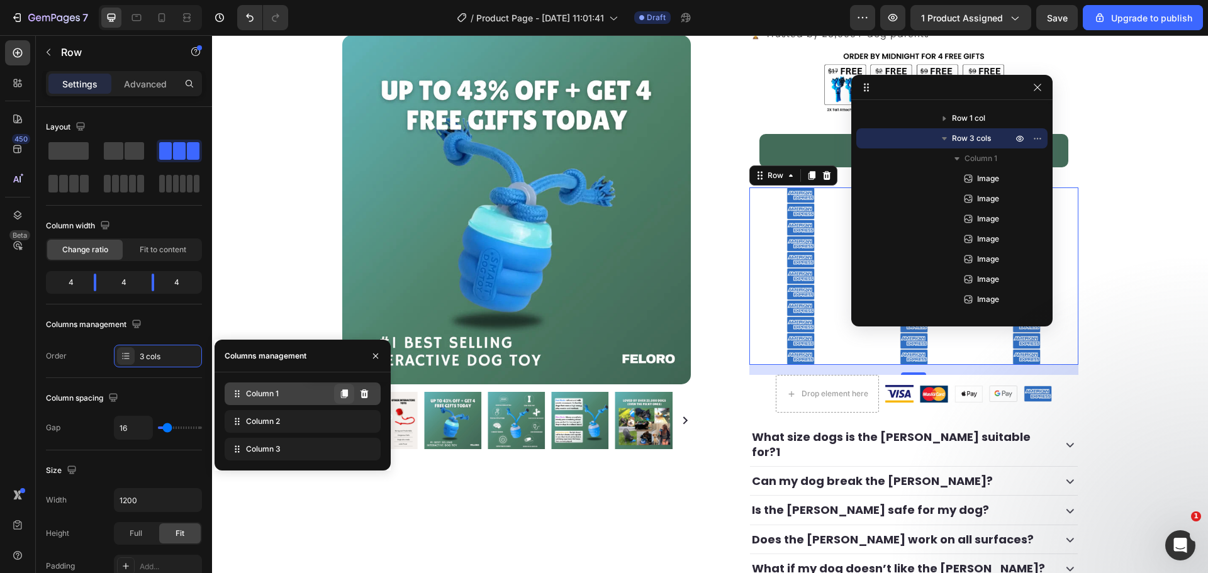
click at [343, 396] on icon at bounding box center [344, 393] width 7 height 9
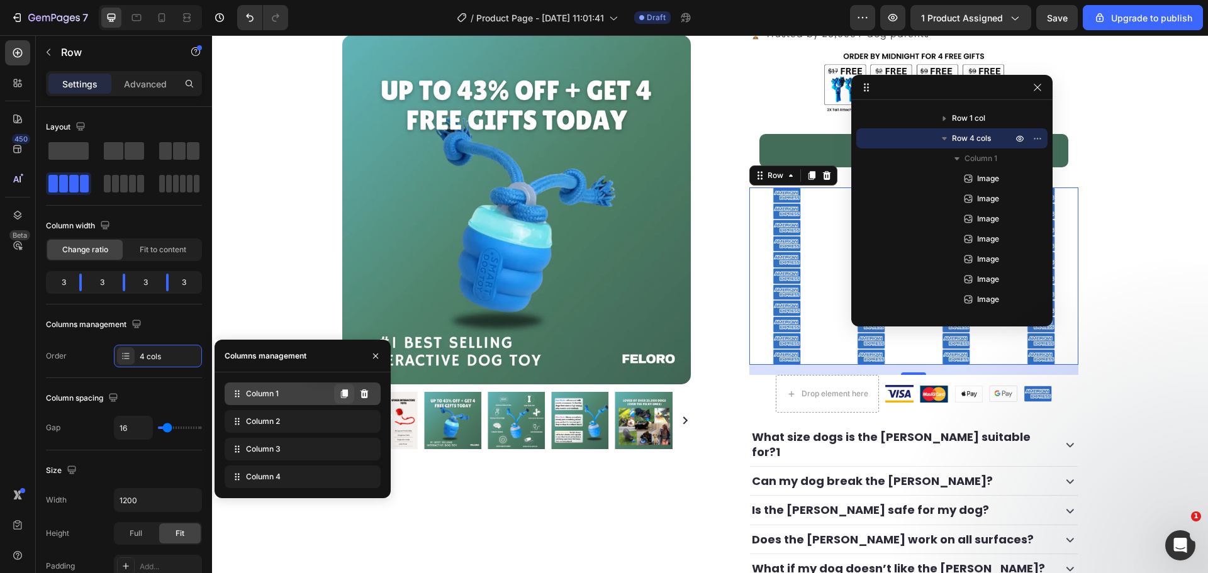
click at [343, 396] on icon at bounding box center [344, 393] width 7 height 9
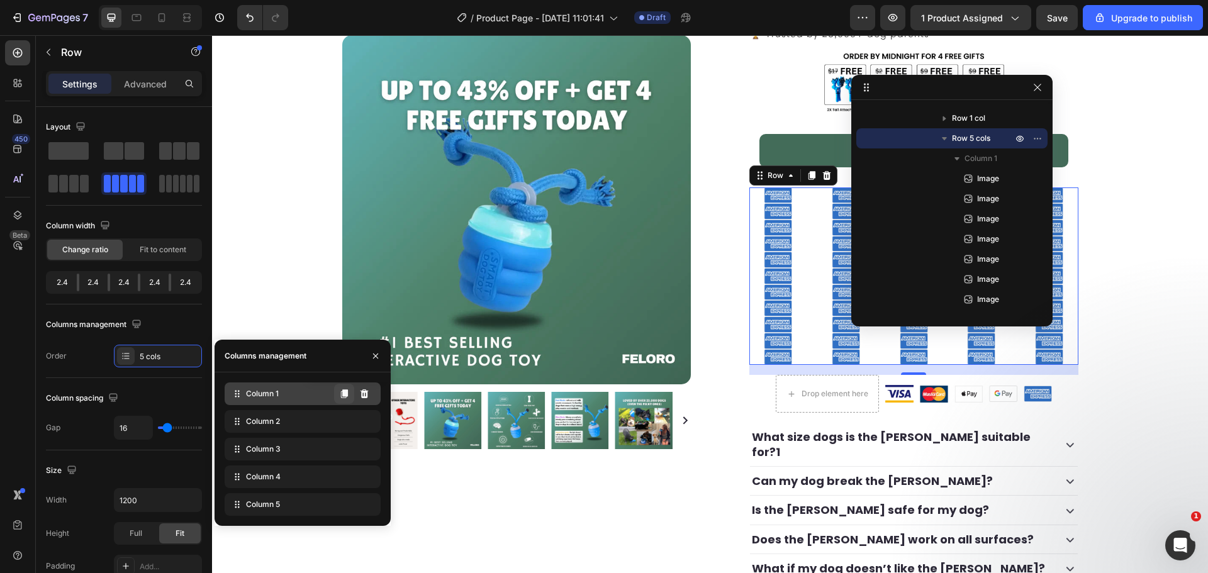
click at [343, 395] on icon at bounding box center [344, 393] width 7 height 9
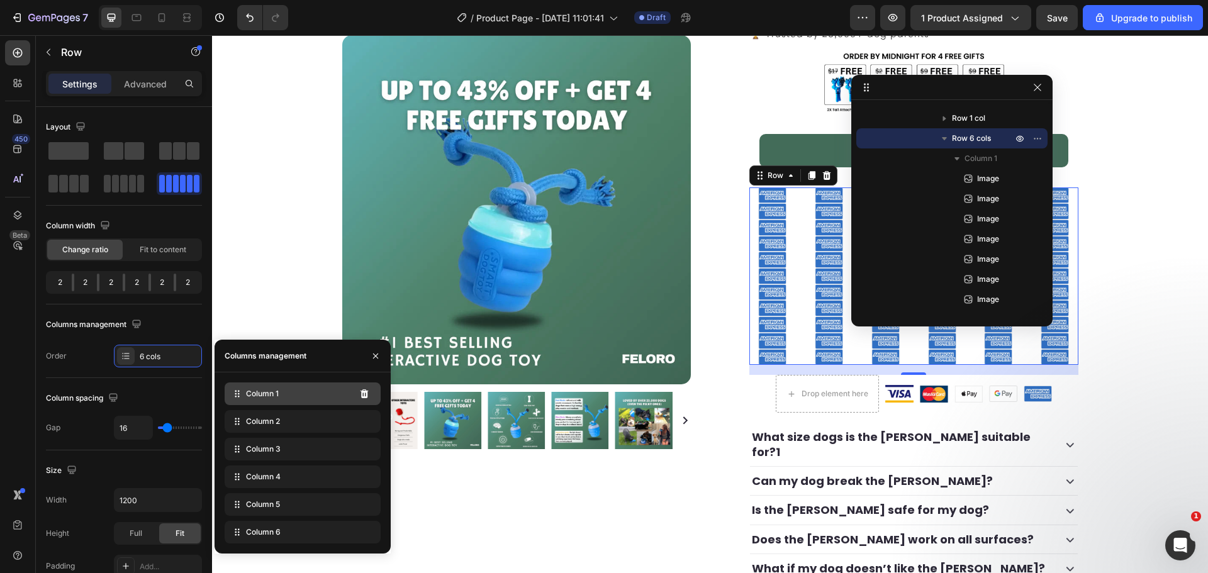
click at [343, 395] on div "Column 1" at bounding box center [303, 394] width 156 height 23
click at [342, 395] on div "Column 1" at bounding box center [303, 394] width 156 height 23
click at [0, 0] on button at bounding box center [0, 0] width 0 height 0
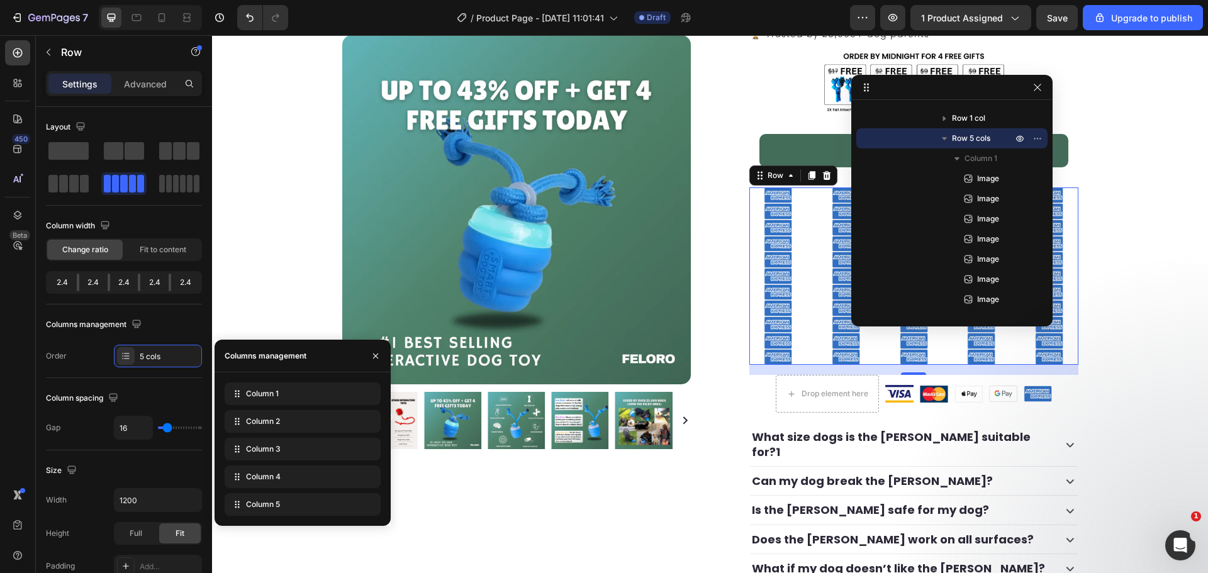
click at [0, 0] on button at bounding box center [0, 0] width 0 height 0
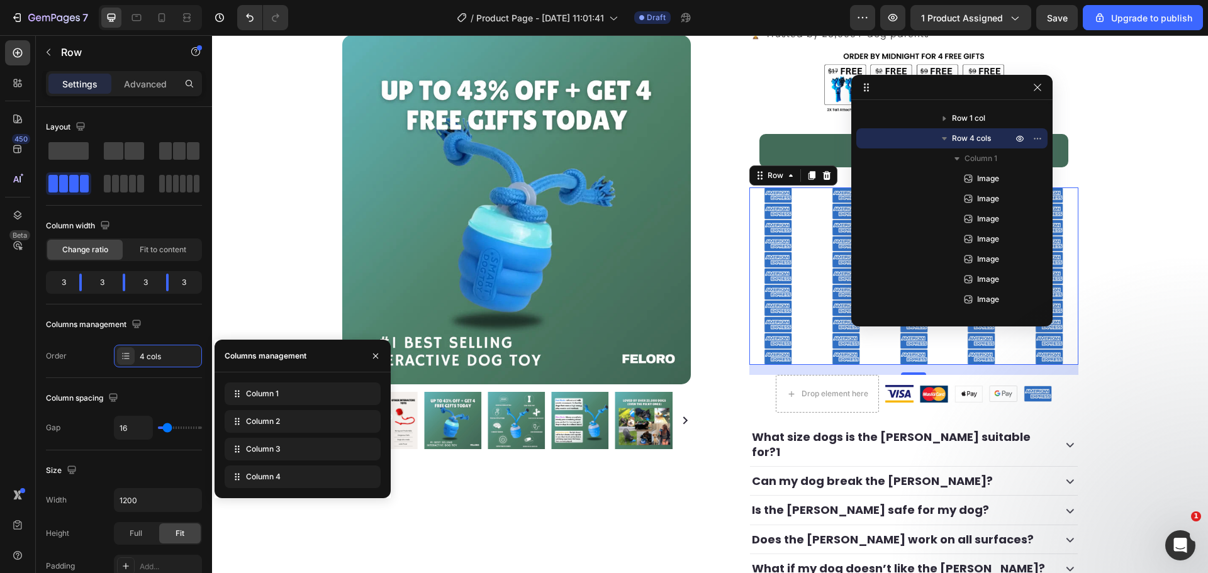
click at [0, 0] on button at bounding box center [0, 0] width 0 height 0
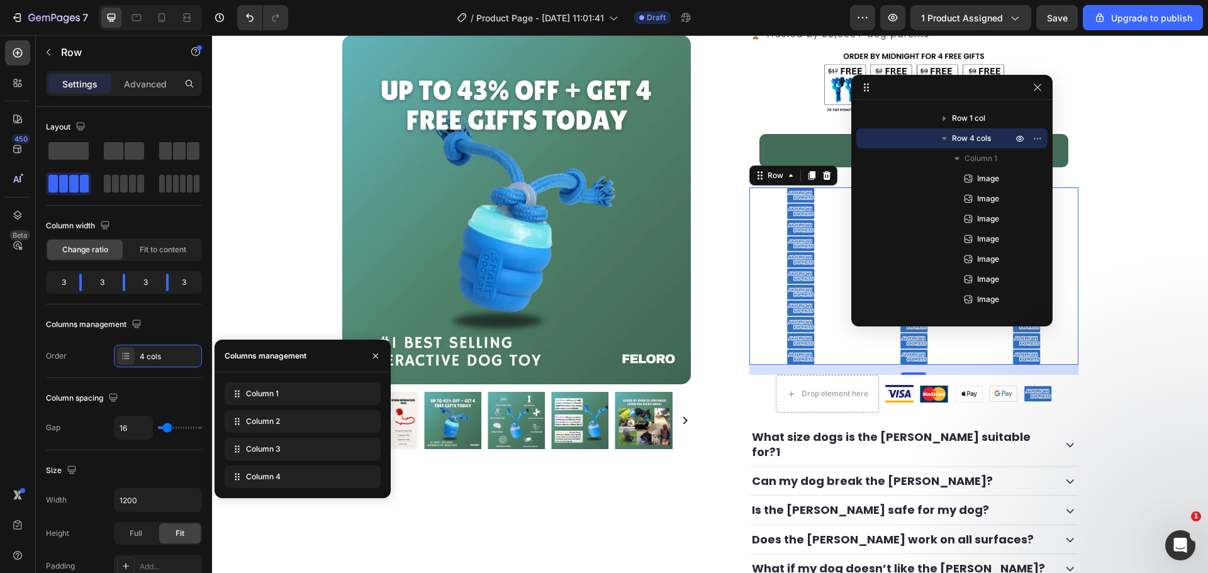
click at [357, 410] on div "Column 2" at bounding box center [303, 421] width 156 height 23
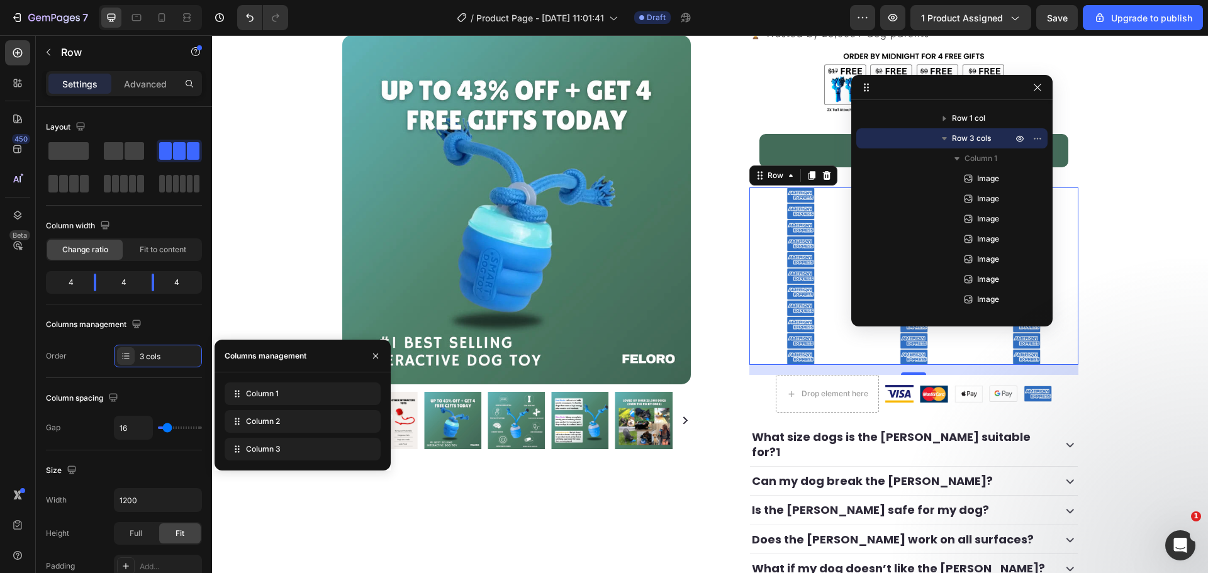
click at [0, 0] on button at bounding box center [0, 0] width 0 height 0
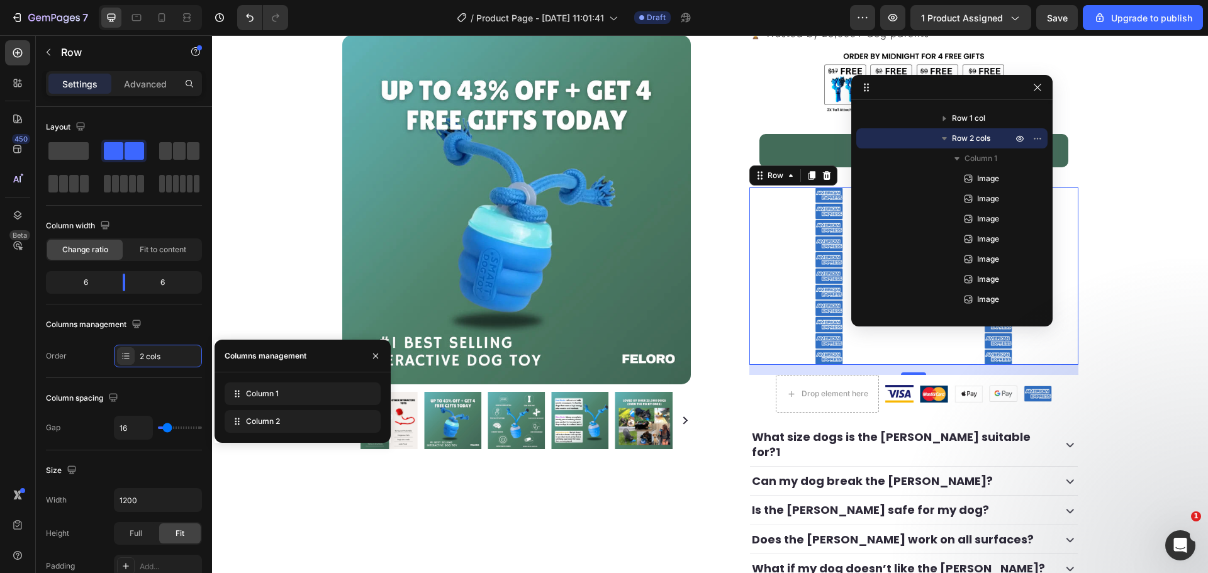
click at [0, 0] on button at bounding box center [0, 0] width 0 height 0
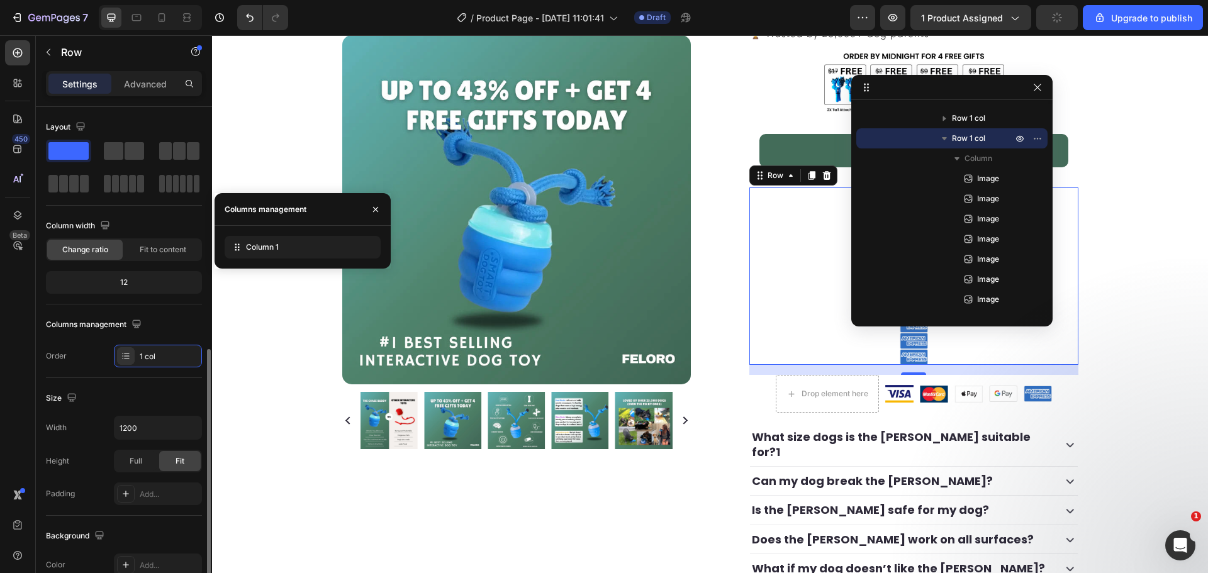
scroll to position [147, 0]
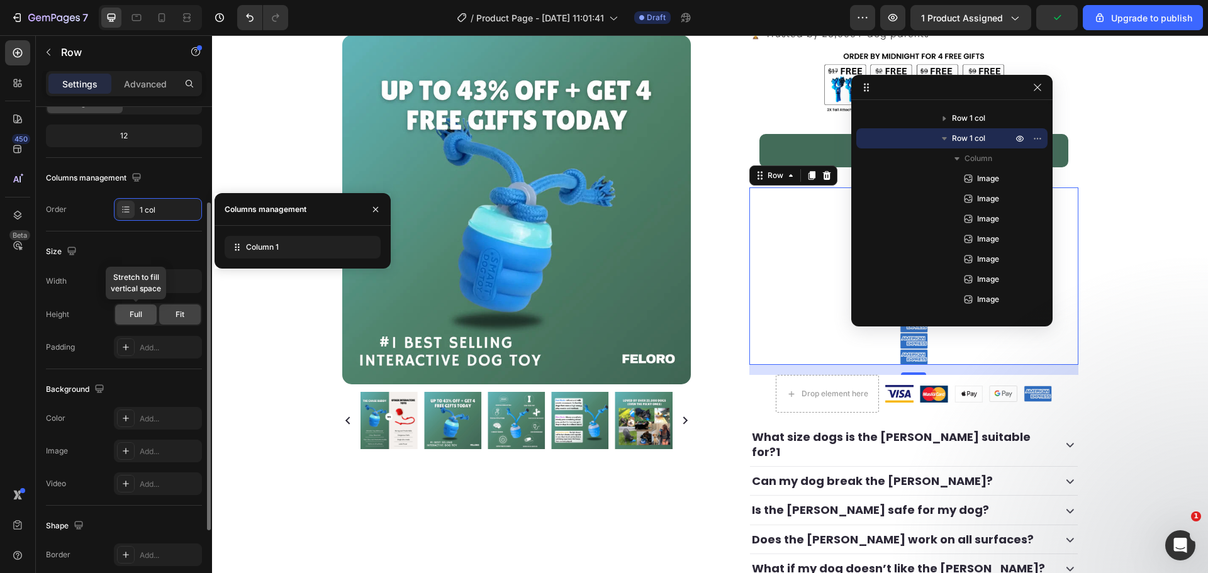
click at [138, 312] on span "Full" at bounding box center [136, 314] width 13 height 11
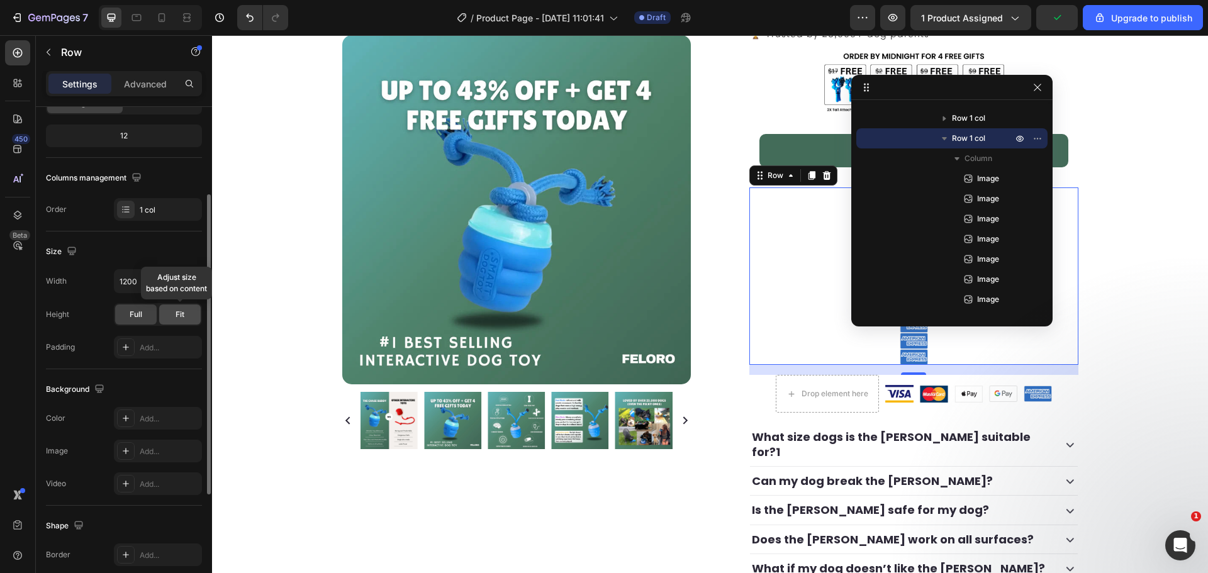
click at [162, 310] on div "Fit" at bounding box center [180, 315] width 42 height 20
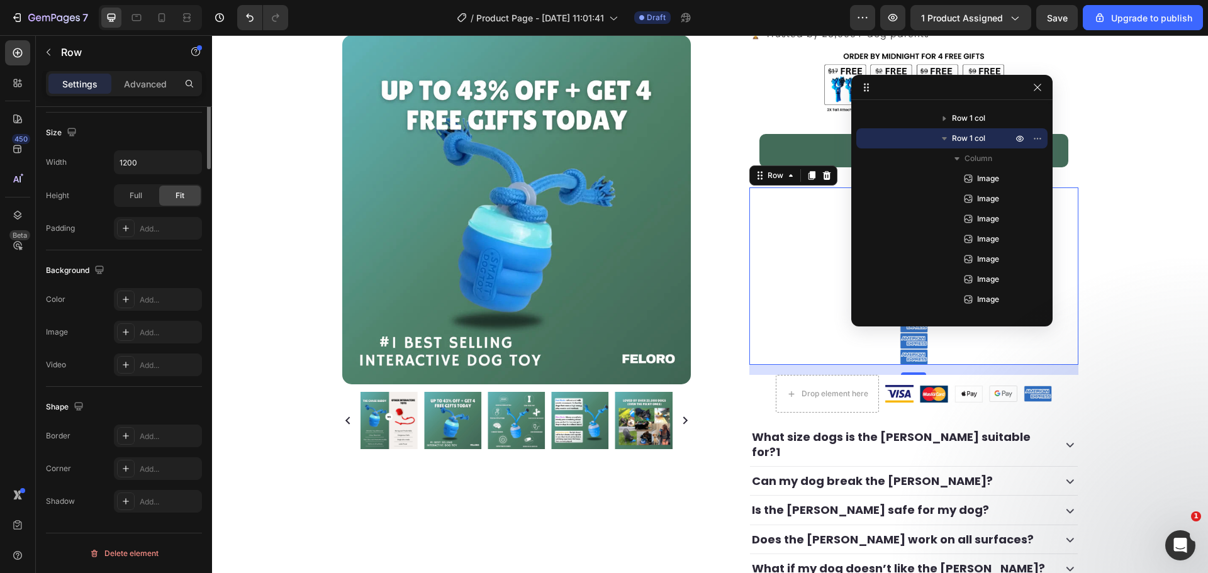
scroll to position [0, 0]
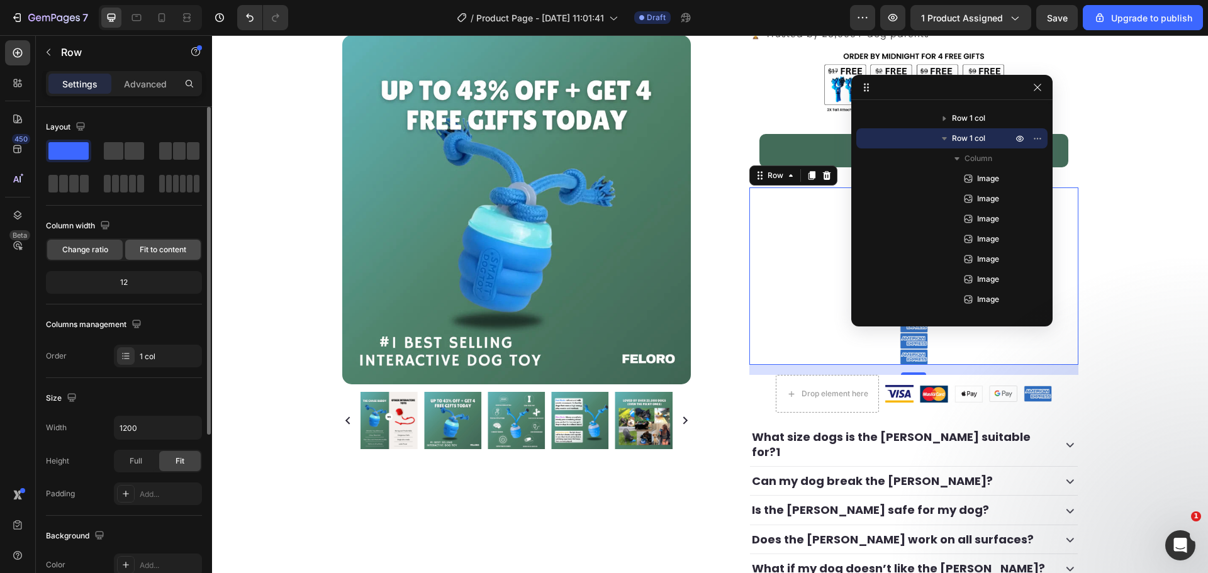
click at [143, 248] on span "Fit to content" at bounding box center [163, 249] width 47 height 11
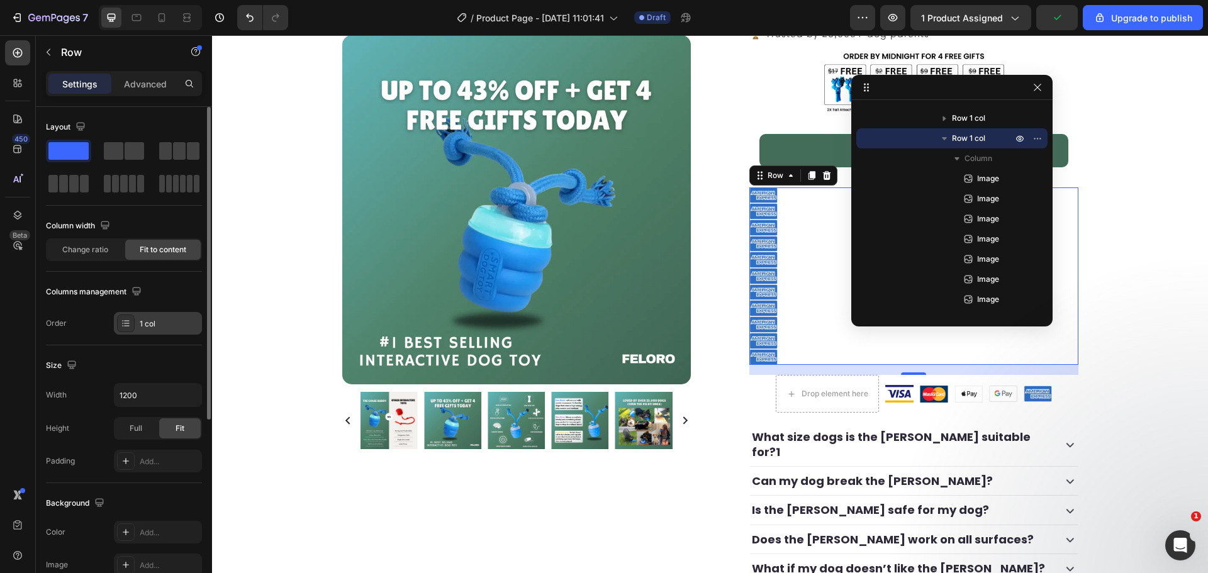
click at [152, 323] on div "1 col" at bounding box center [169, 323] width 59 height 11
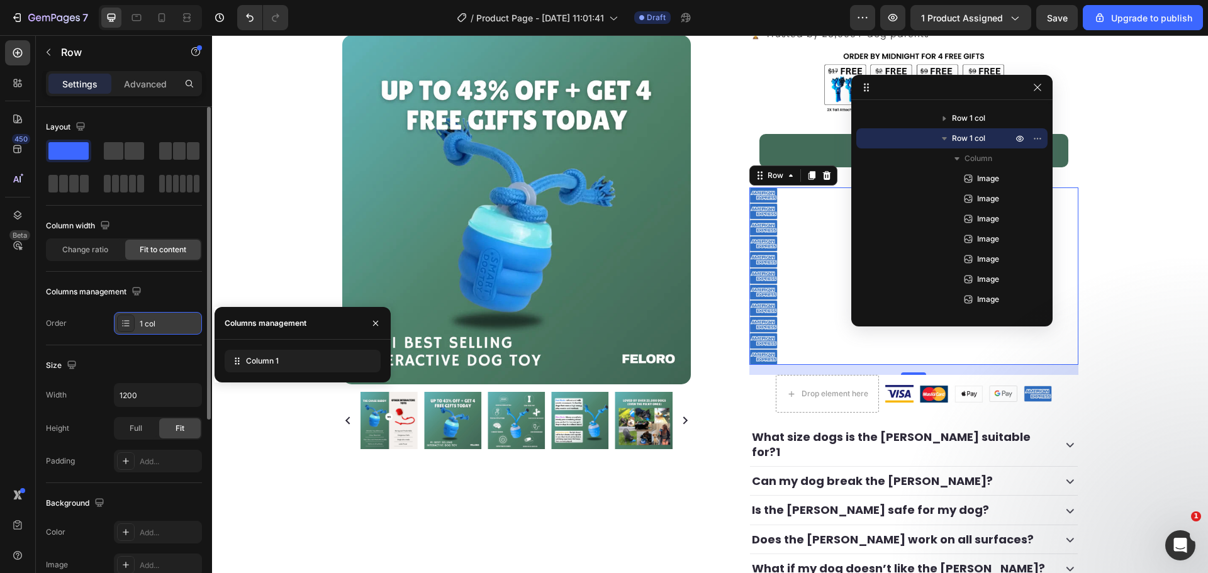
click at [152, 323] on div "1 col" at bounding box center [169, 323] width 59 height 11
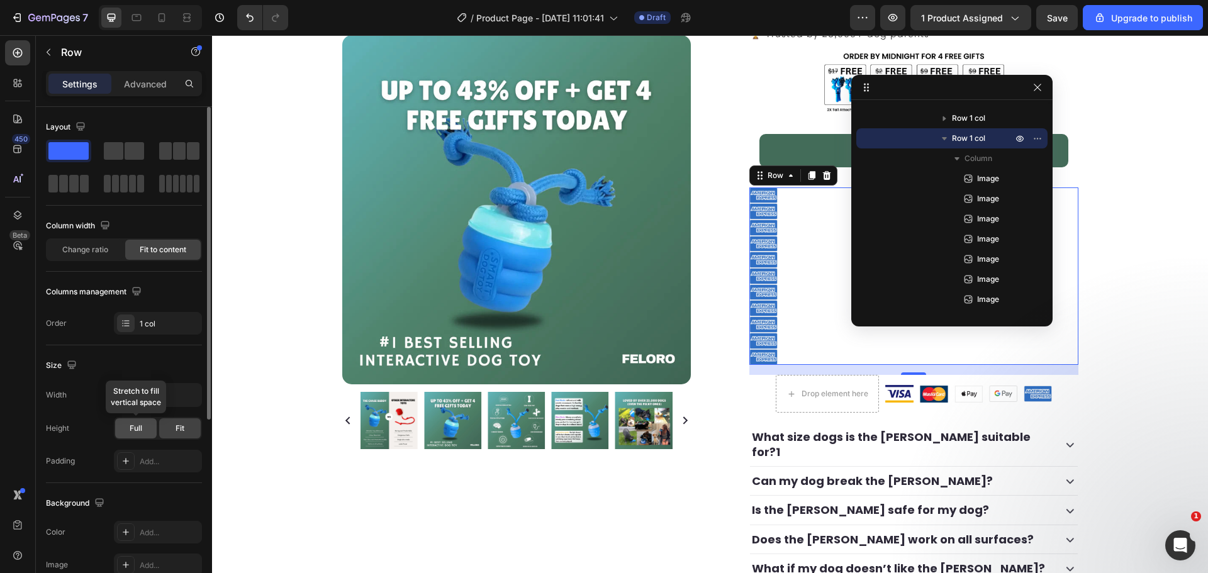
click at [154, 422] on div "Full" at bounding box center [136, 428] width 42 height 20
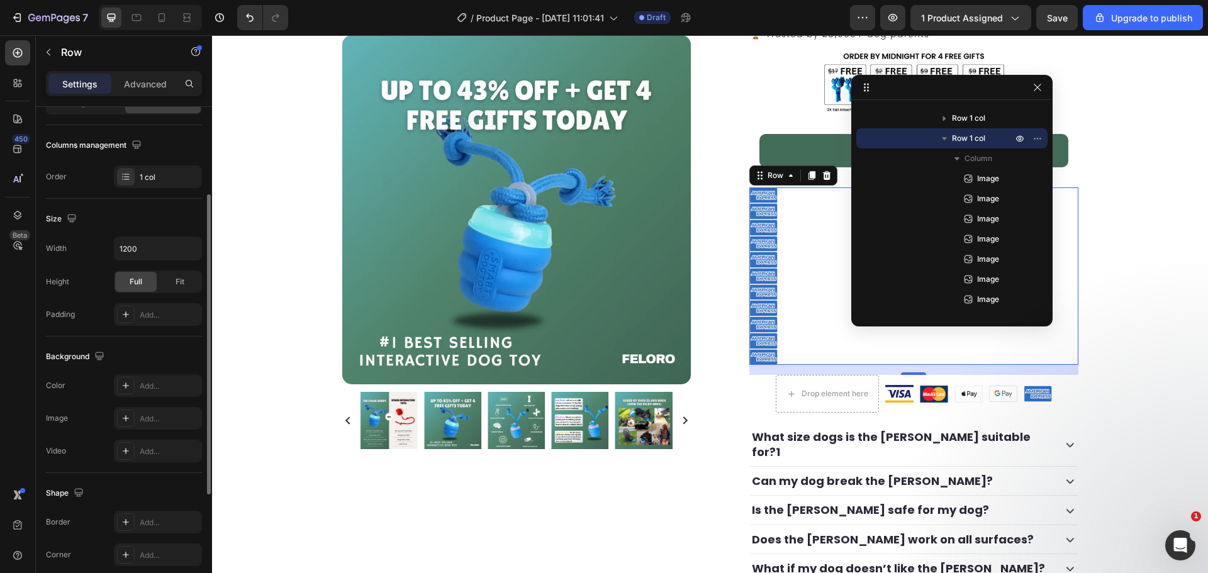
scroll to position [337, 0]
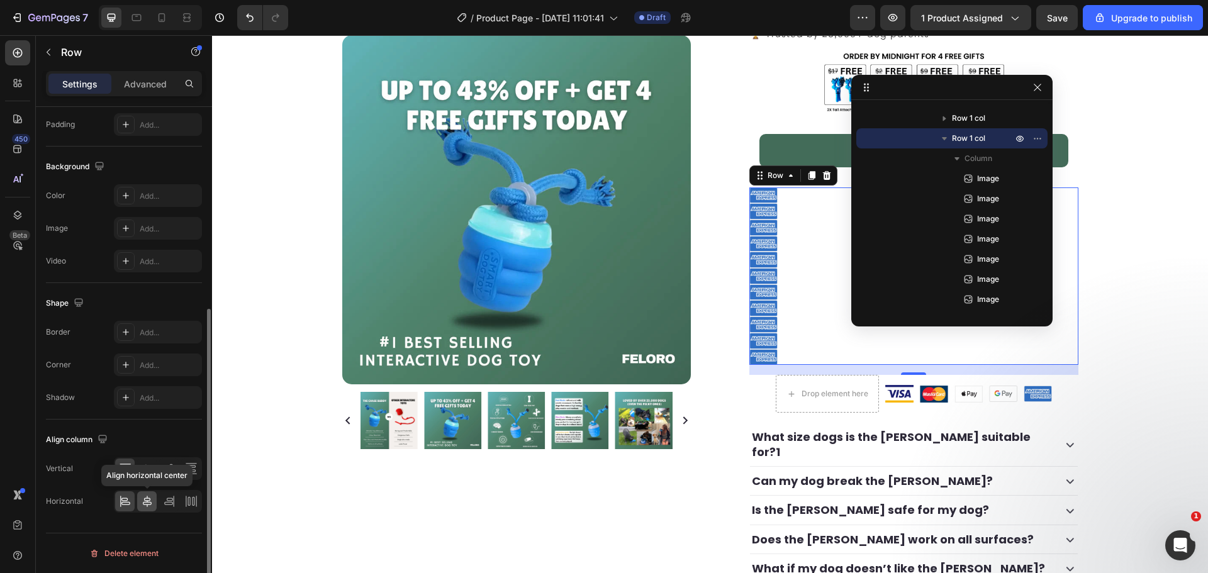
drag, startPoint x: 145, startPoint y: 501, endPoint x: 145, endPoint y: 495, distance: 6.9
click at [145, 502] on icon at bounding box center [147, 501] width 13 height 13
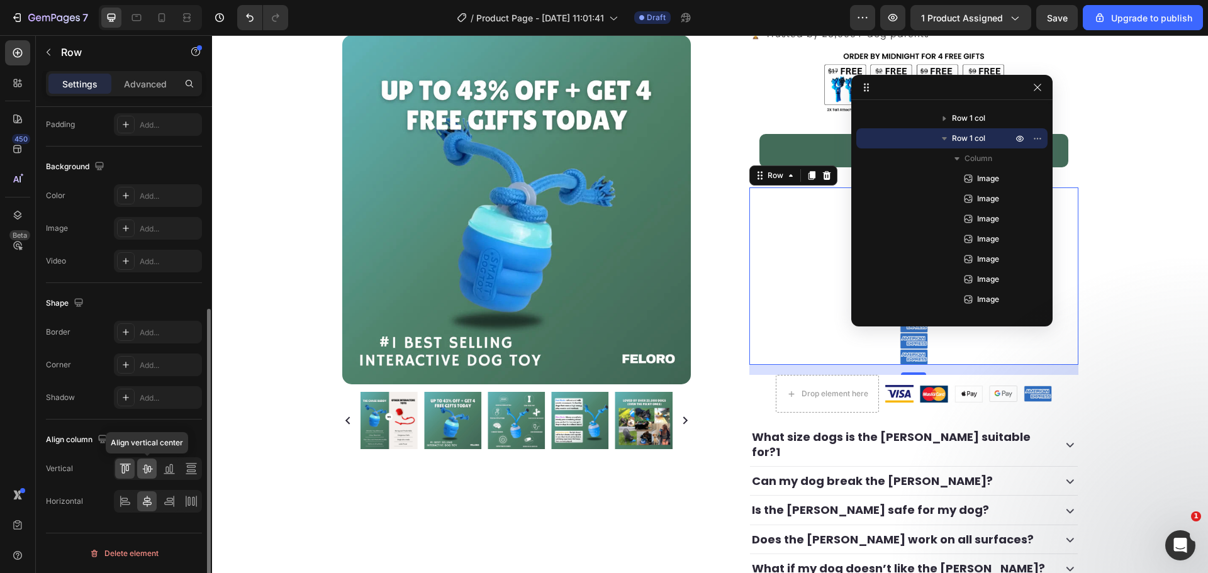
click at [145, 469] on icon at bounding box center [147, 469] width 10 height 9
click at [162, 469] on div at bounding box center [169, 469] width 20 height 20
click at [147, 470] on icon at bounding box center [147, 468] width 13 height 13
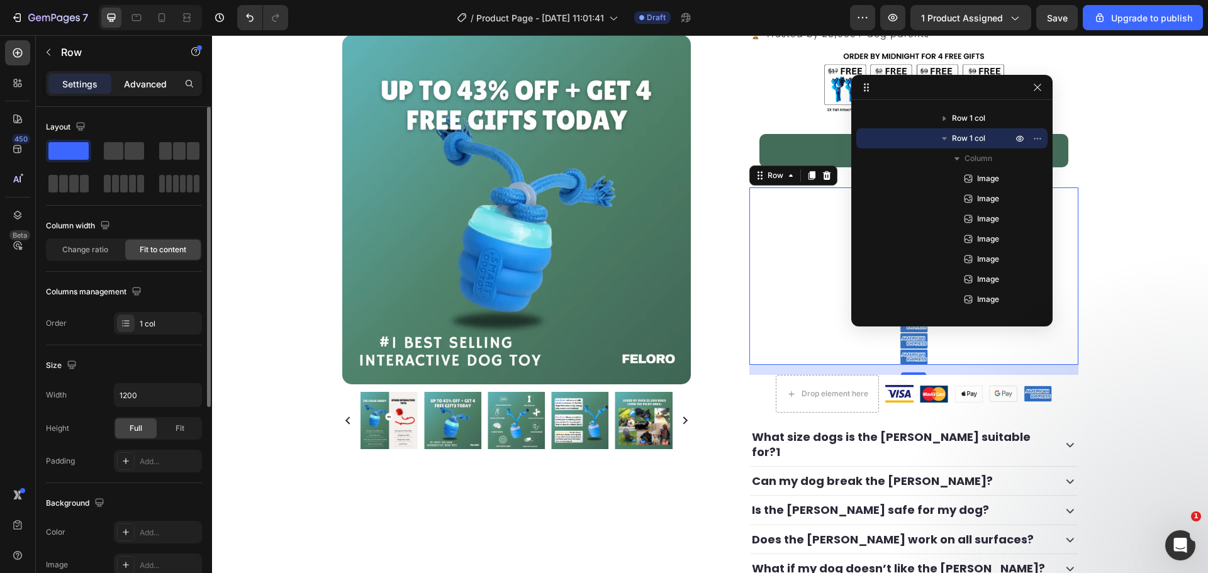
click at [145, 85] on p "Advanced" at bounding box center [145, 83] width 43 height 13
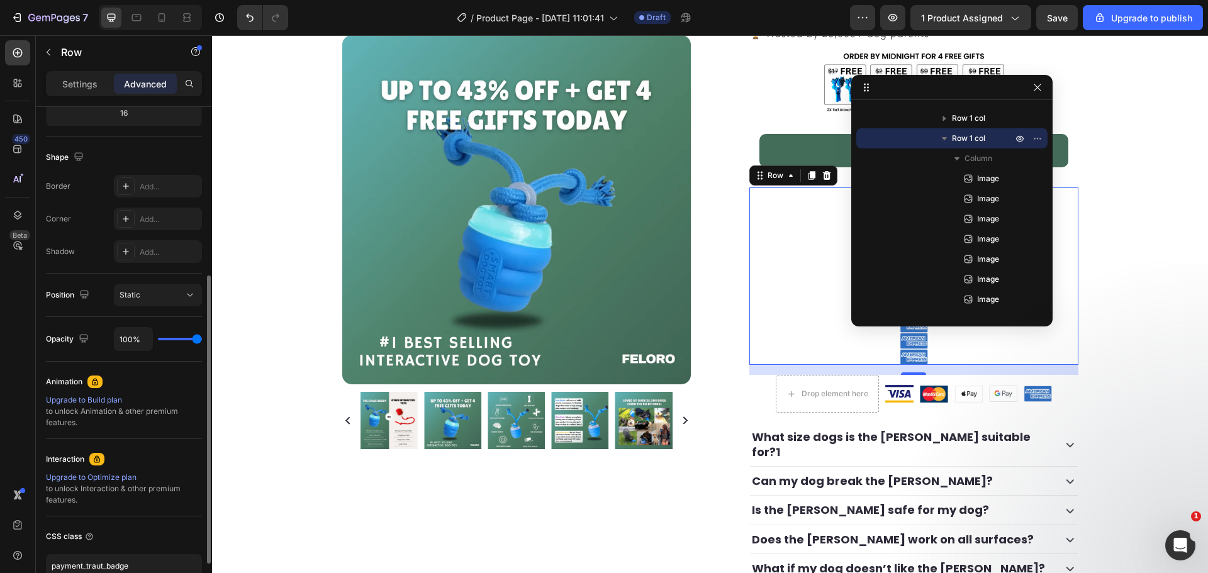
scroll to position [371, 0]
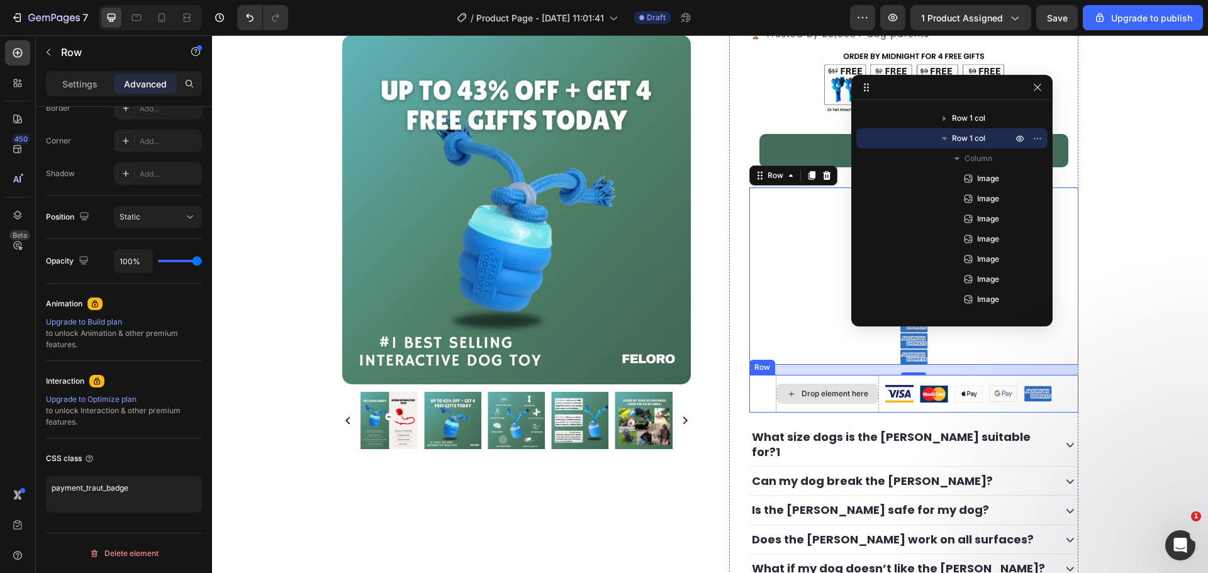
click at [820, 381] on div "Drop element here" at bounding box center [827, 394] width 103 height 38
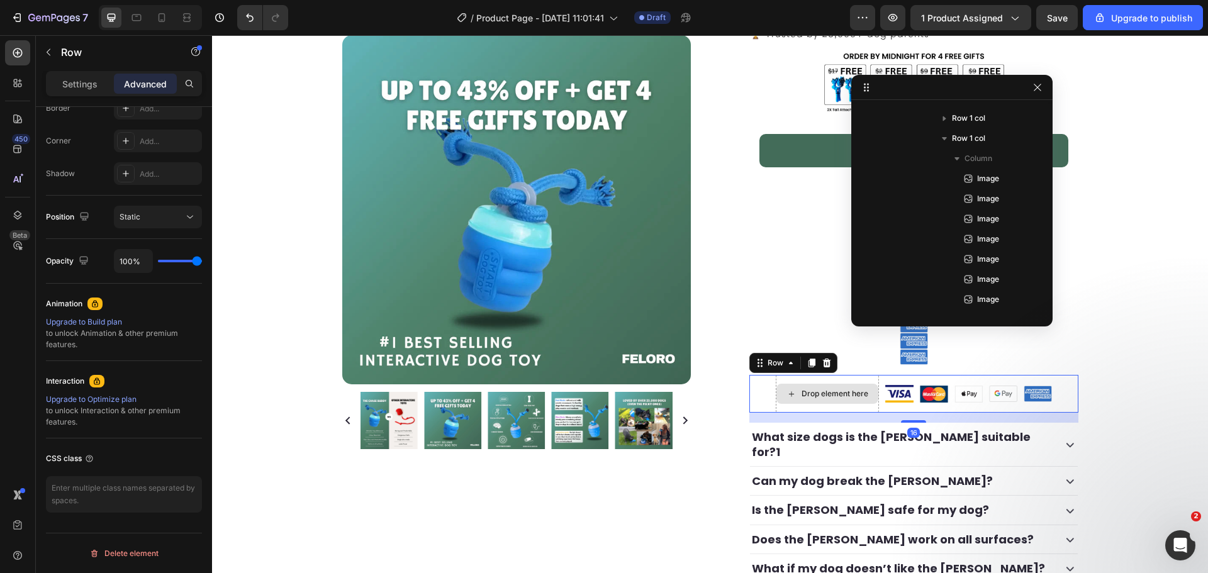
scroll to position [396, 0]
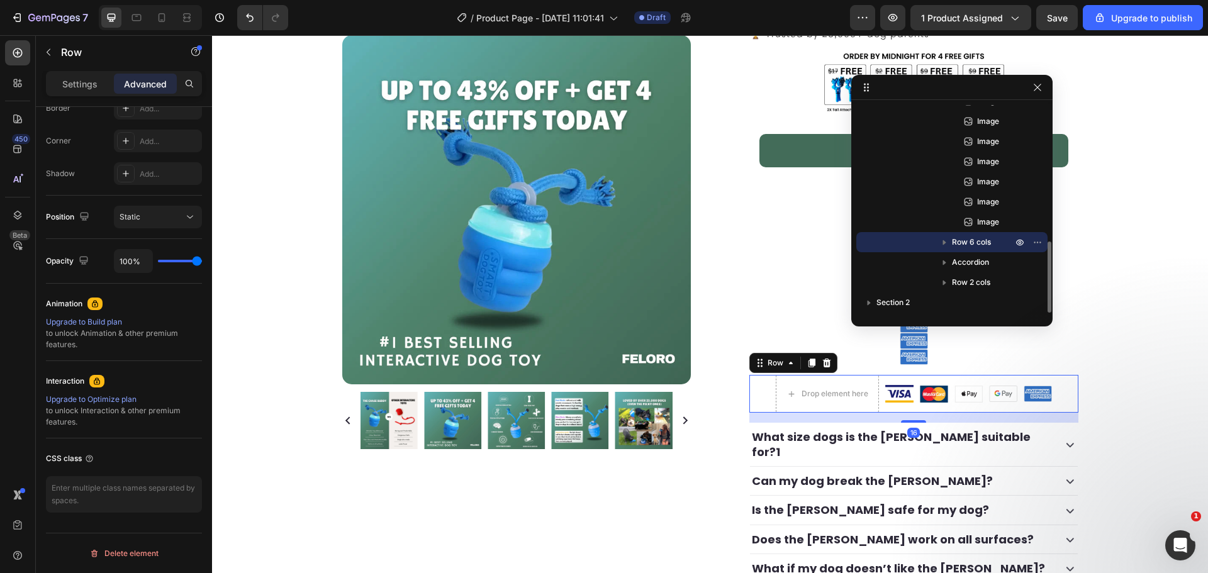
click at [756, 391] on div "Drop element here Image Image Image Image Image Row 16" at bounding box center [913, 394] width 329 height 38
click at [822, 360] on icon at bounding box center [827, 363] width 10 height 10
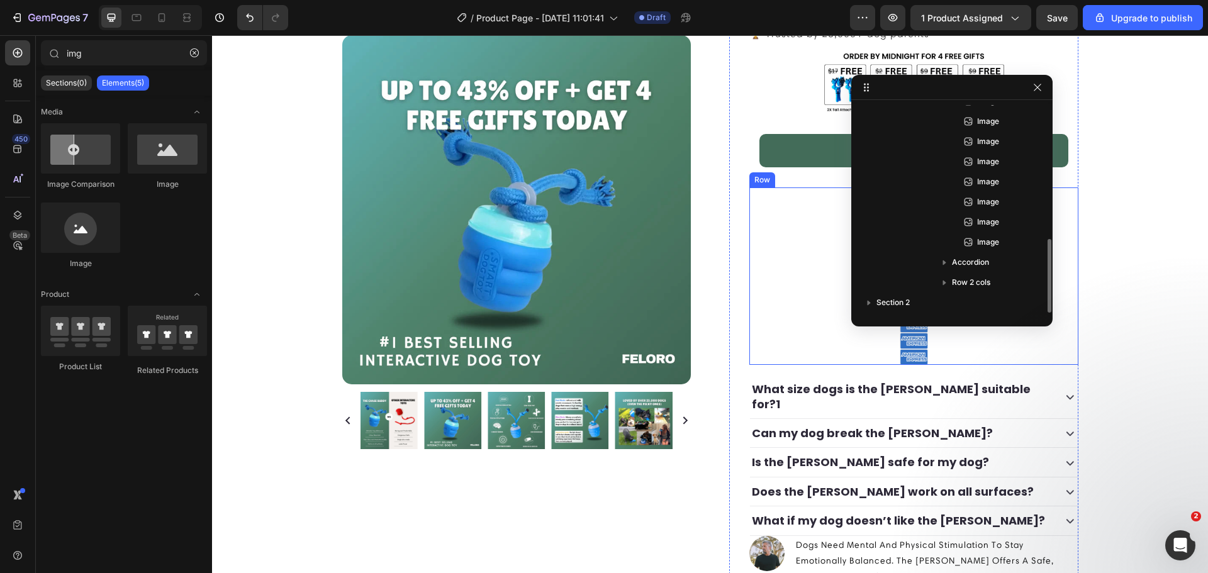
scroll to position [376, 0]
click at [804, 316] on div "Image Image Image Image Image Image Image Image Image Image Image Row" at bounding box center [913, 277] width 329 height 178
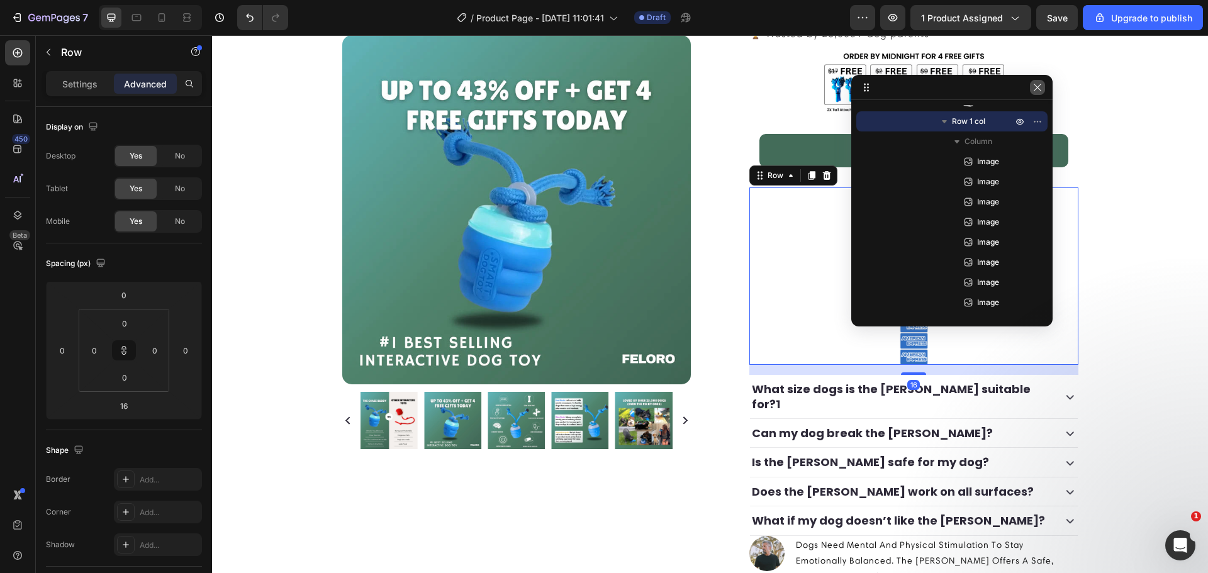
drag, startPoint x: 1032, startPoint y: 89, endPoint x: 740, endPoint y: 99, distance: 292.2
click at [1032, 89] on button "button" at bounding box center [1037, 87] width 15 height 15
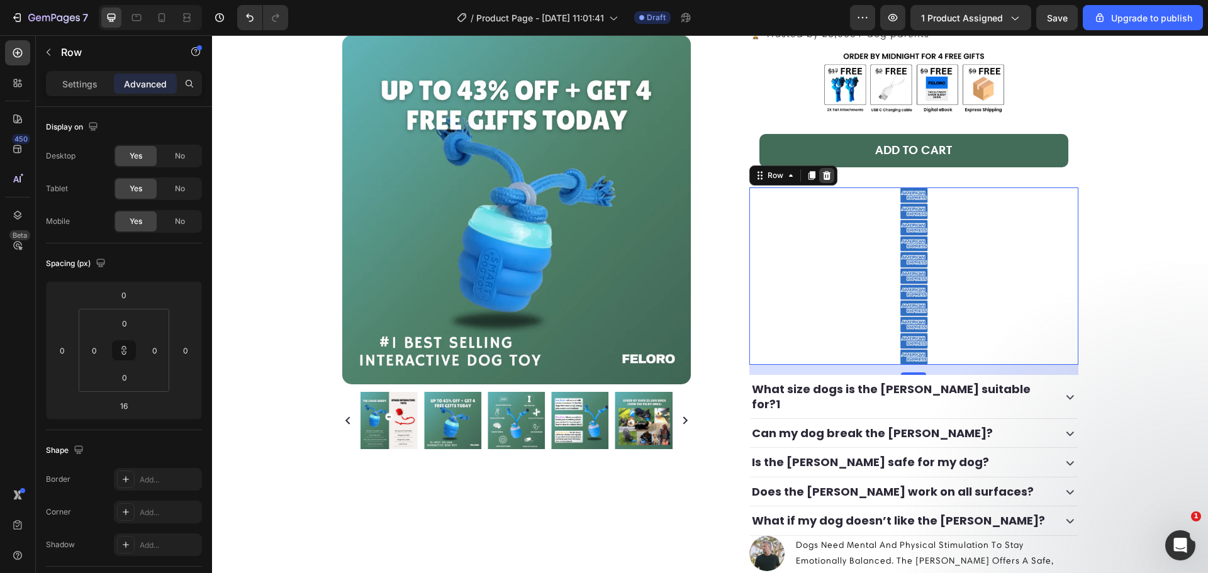
click at [826, 176] on icon at bounding box center [827, 176] width 10 height 10
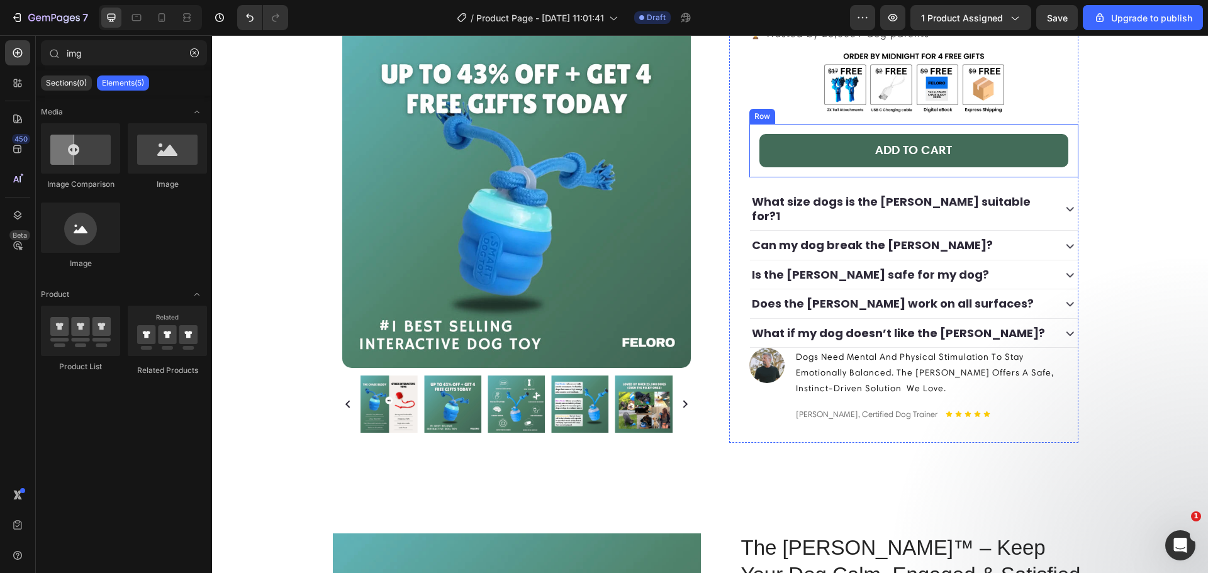
click at [866, 174] on div "Add to cart Add to Cart Row" at bounding box center [913, 150] width 329 height 53
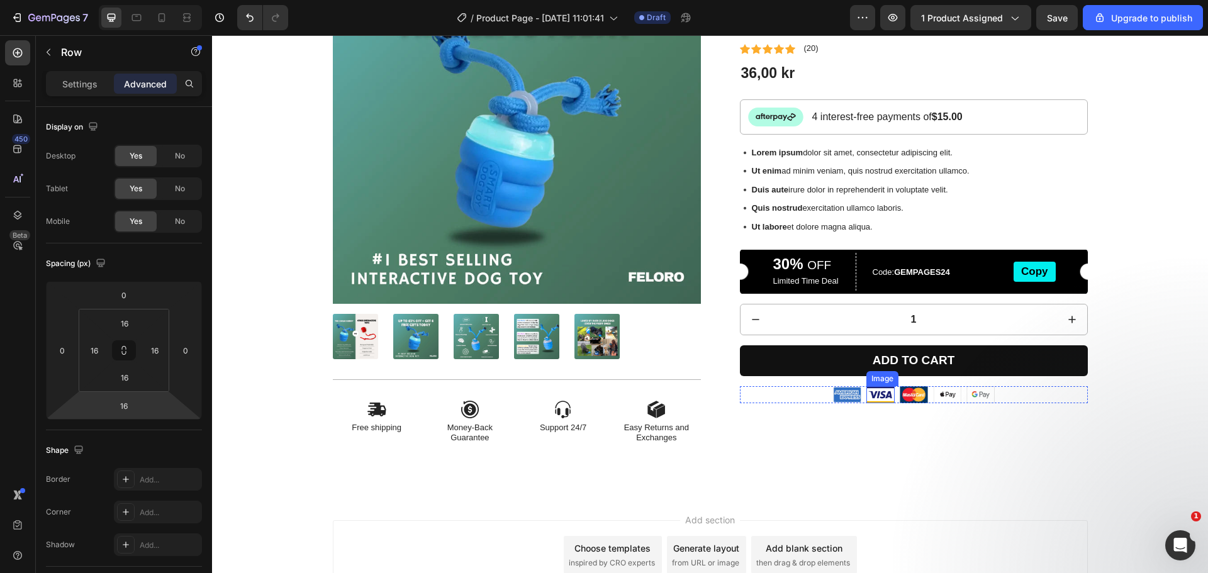
scroll to position [1014, 0]
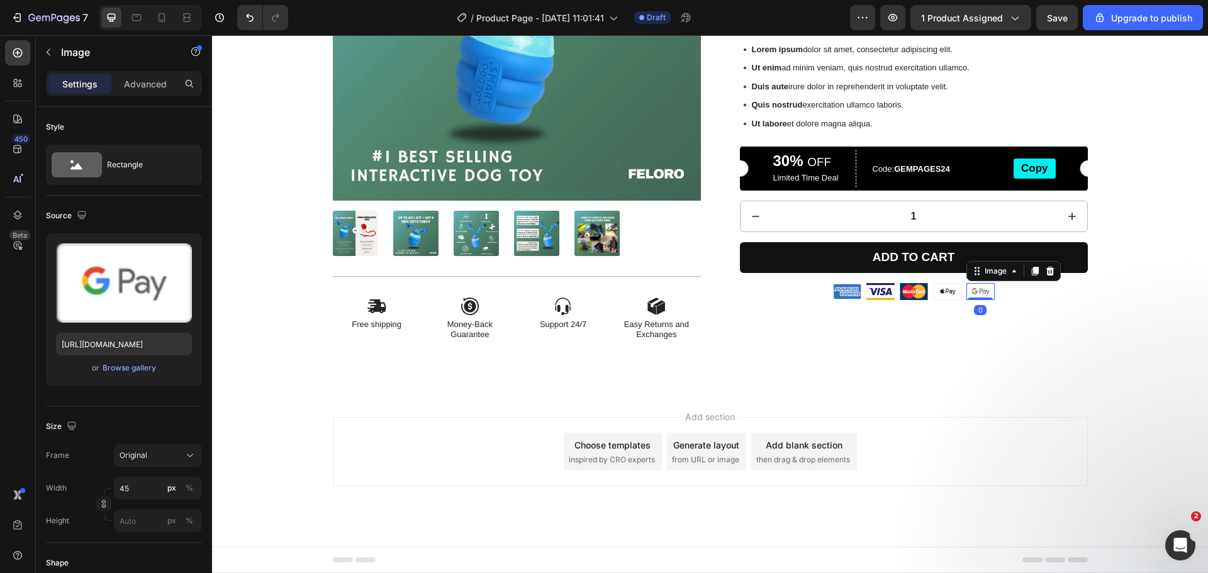
click at [977, 288] on img at bounding box center [980, 291] width 28 height 16
click at [1008, 288] on div "Image Image Image Image Image 0 Row" at bounding box center [914, 292] width 348 height 18
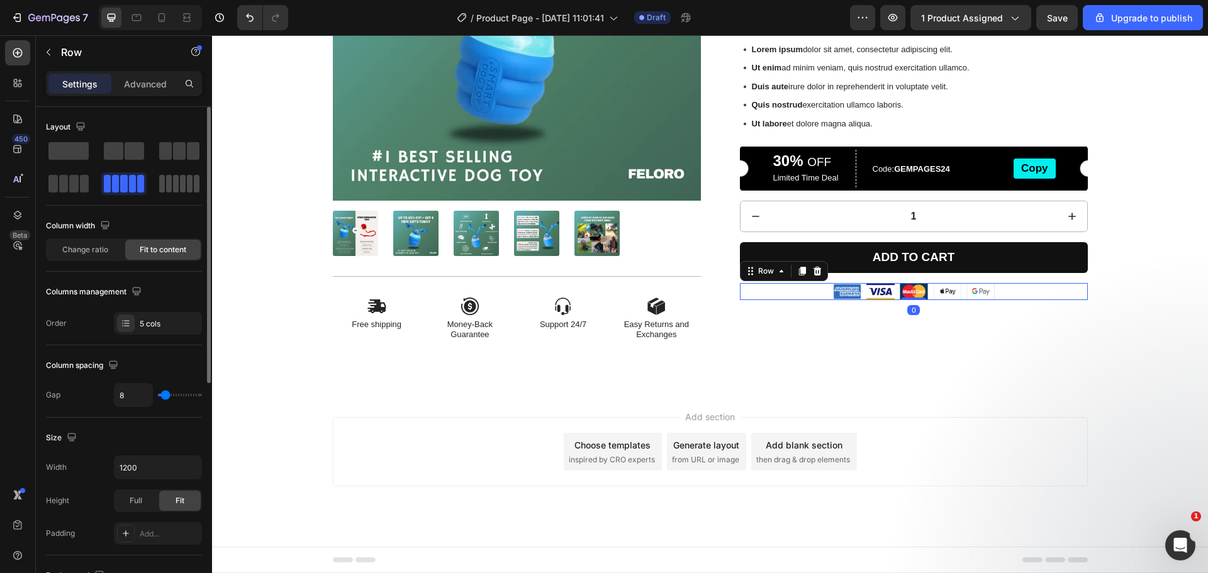
click at [187, 180] on span at bounding box center [190, 184] width 6 height 18
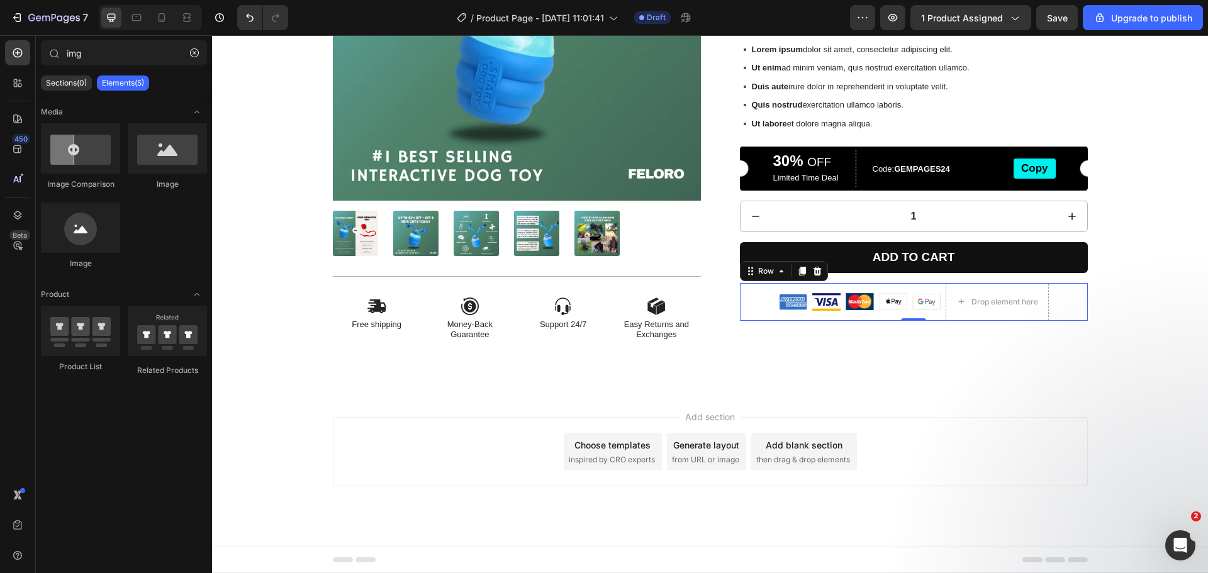
click at [1040, 300] on div "Drop element here" at bounding box center [997, 302] width 102 height 20
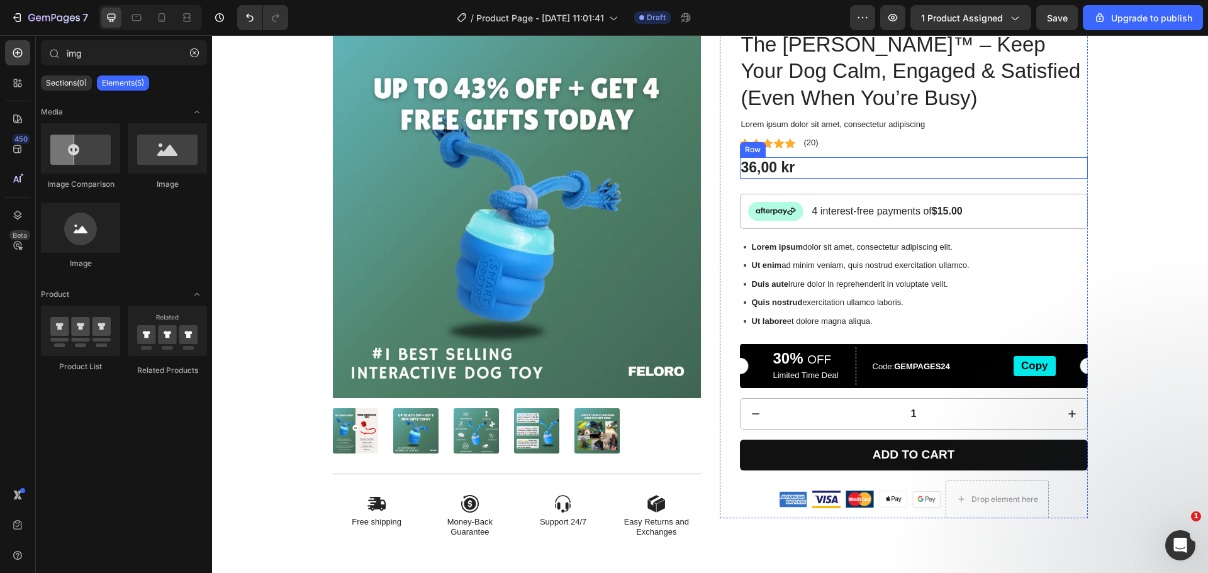
scroll to position [868, 0]
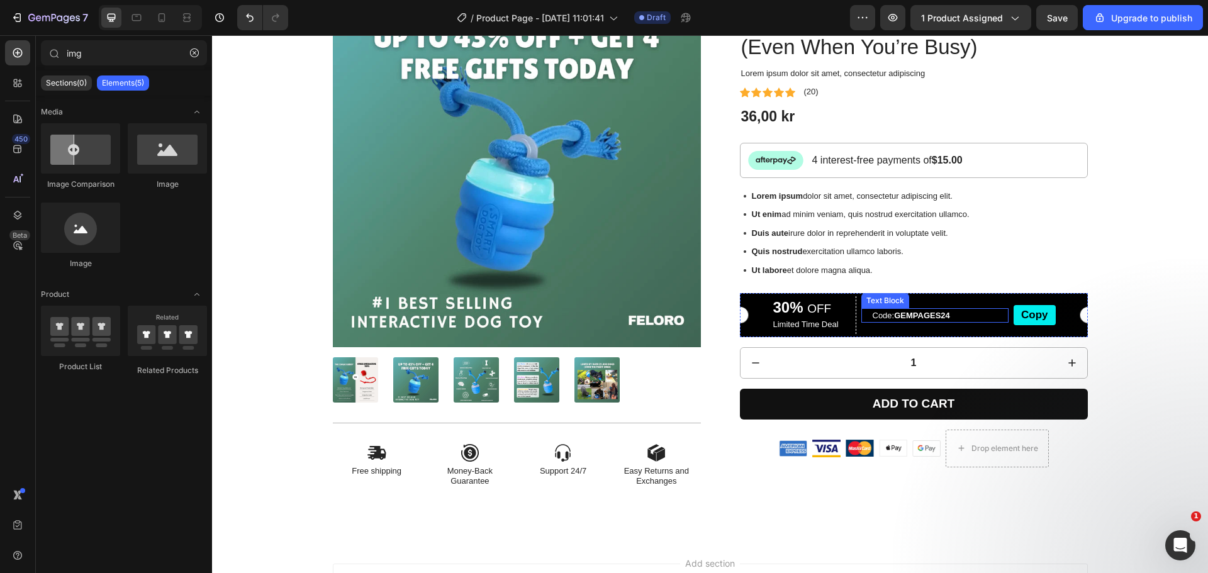
click at [981, 313] on p "Code: GEMPAGES24" at bounding box center [940, 316] width 135 height 13
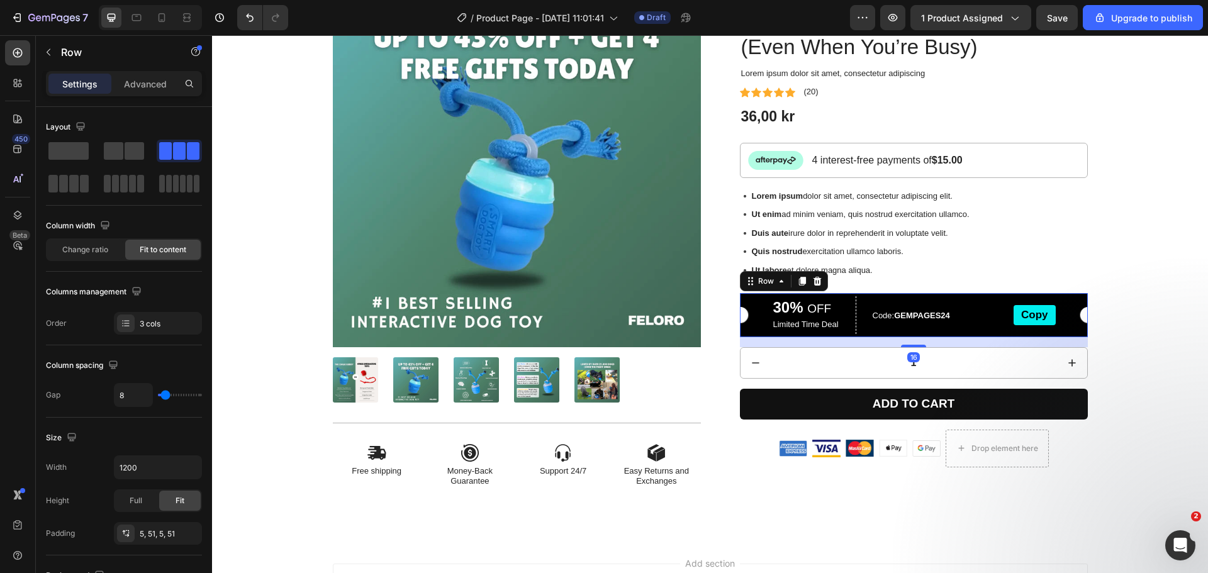
click at [873, 326] on div "Code: GEMPAGES24 Text Block" at bounding box center [935, 315] width 148 height 38
click at [777, 323] on p "Limited Time Deal" at bounding box center [813, 325] width 81 height 11
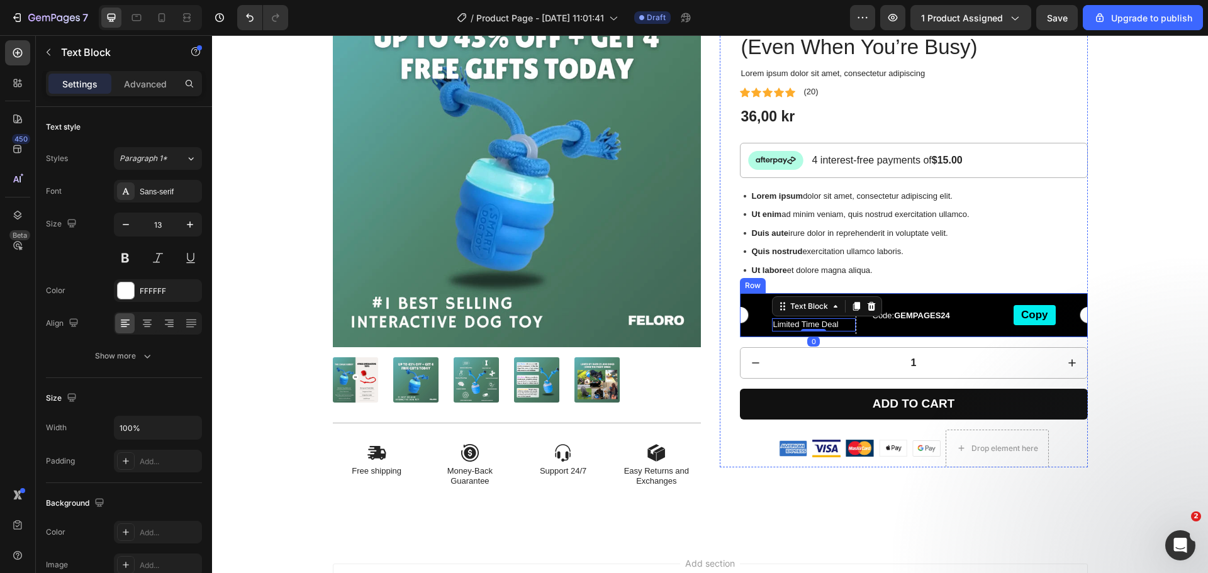
click at [758, 320] on div "30% OFF Text Block Limited Time Deal Text Block 0 Row Code: GEMPAGES24 Text Blo…" at bounding box center [914, 315] width 348 height 44
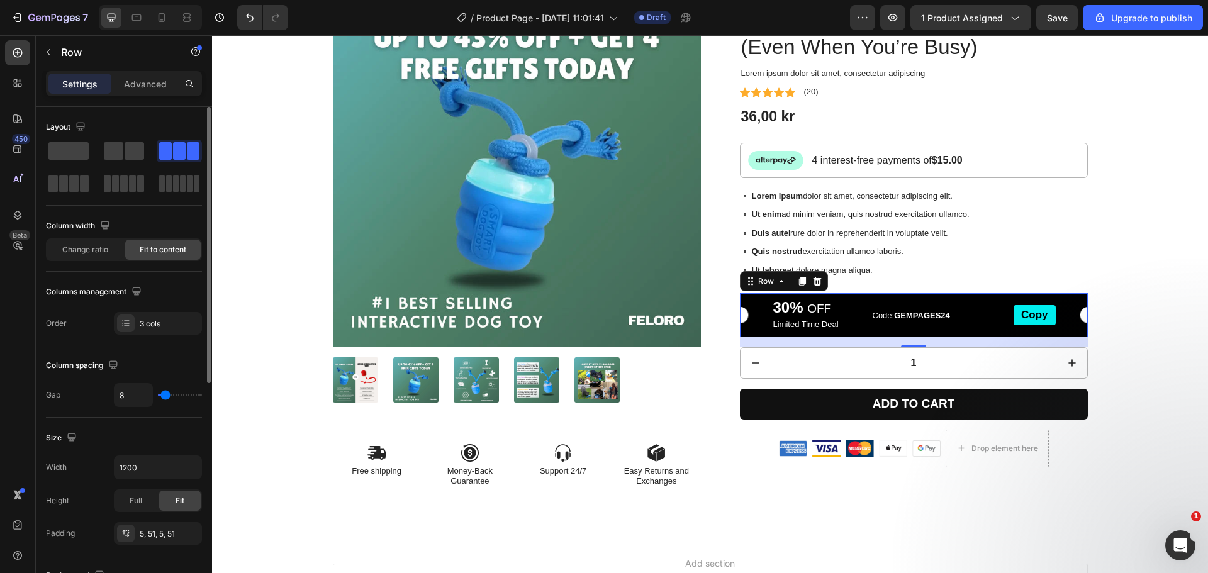
scroll to position [409, 0]
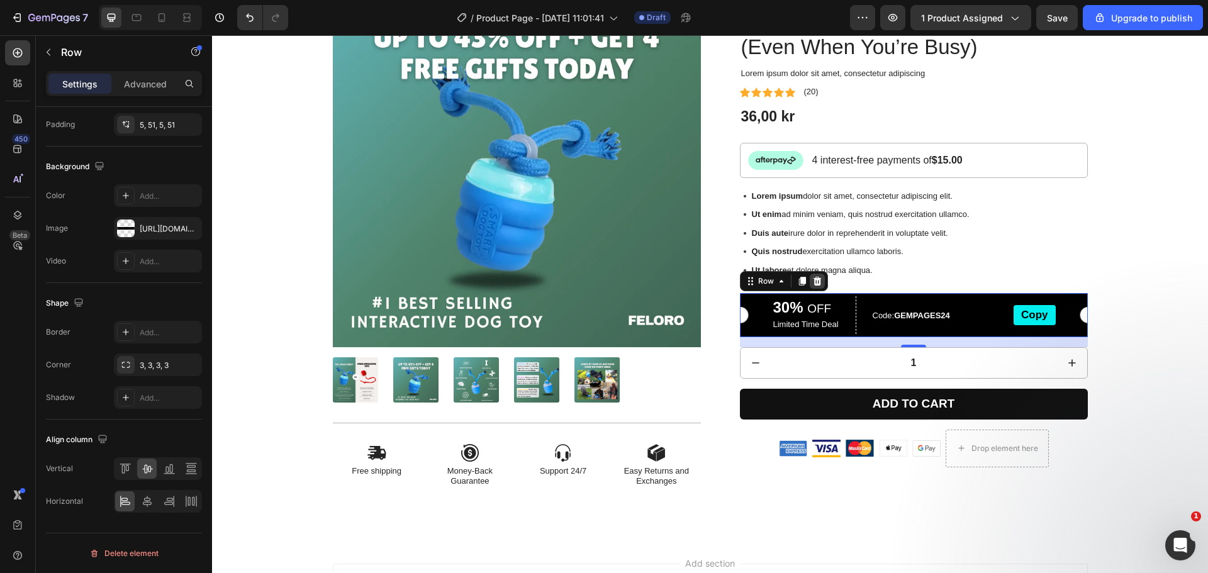
click at [813, 276] on icon at bounding box center [817, 281] width 10 height 10
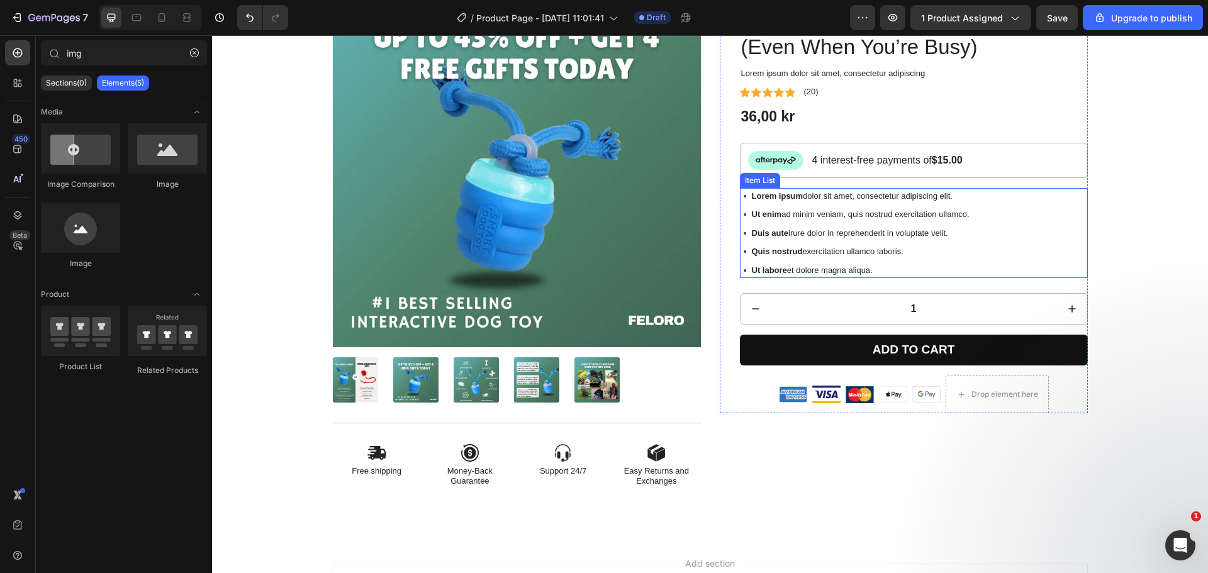
click at [944, 223] on div "Lorem ipsum dolor sit amet, consectetur adipiscing elit. Ut enim ad minim venia…" at bounding box center [856, 233] width 232 height 91
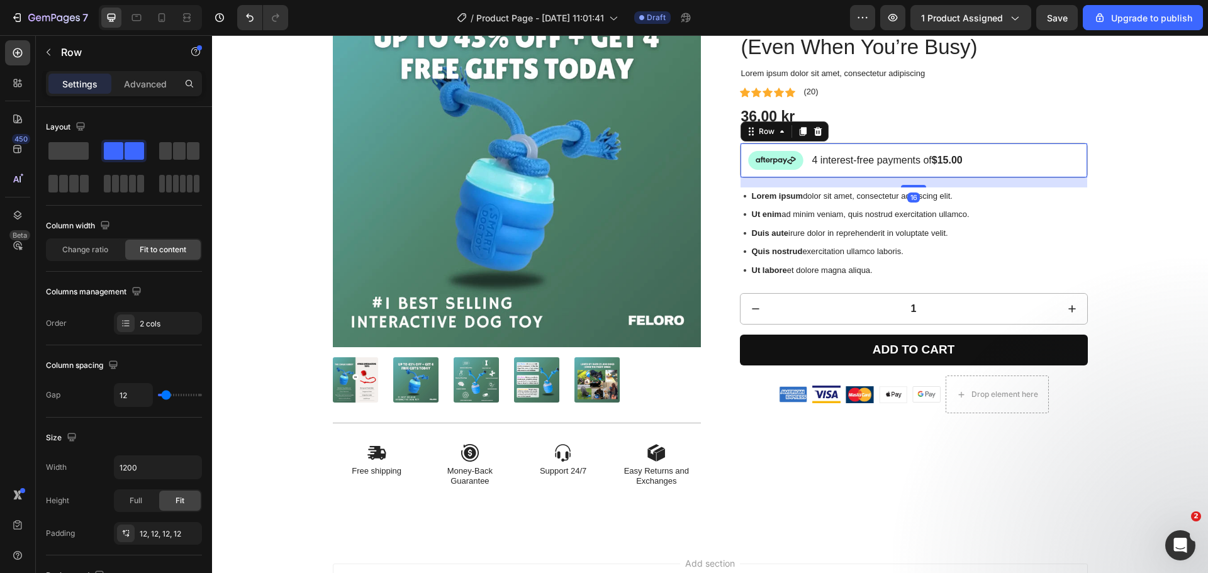
click at [928, 149] on div "Image 4 interest-free payments of $15.00 Text Block Row 16" at bounding box center [914, 160] width 348 height 35
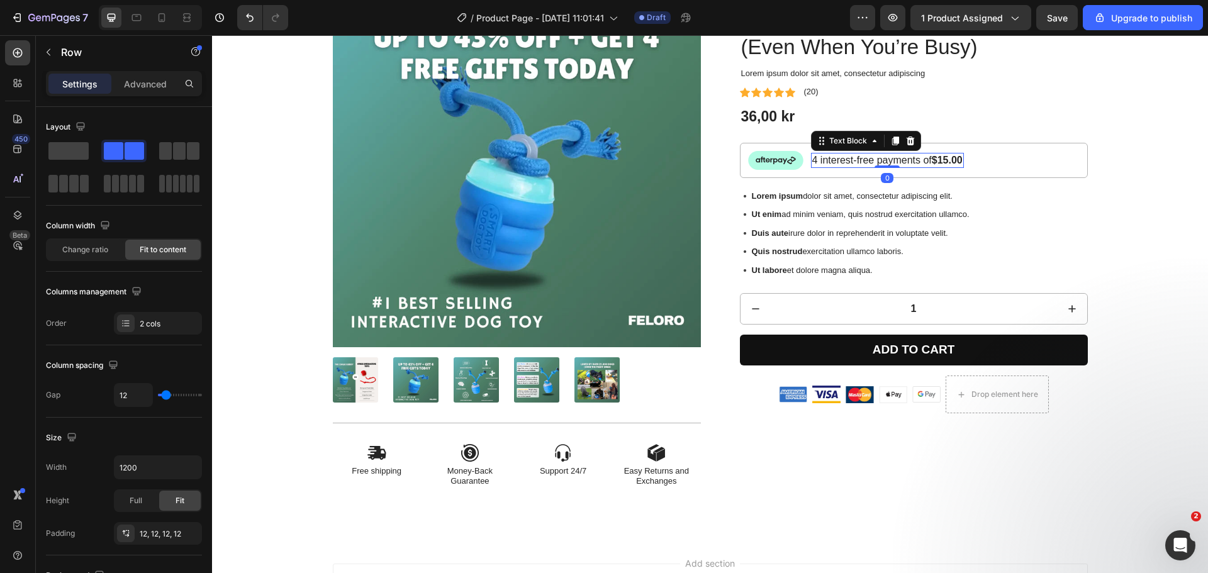
click at [860, 167] on p "4 interest-free payments of $15.00" at bounding box center [887, 160] width 150 height 13
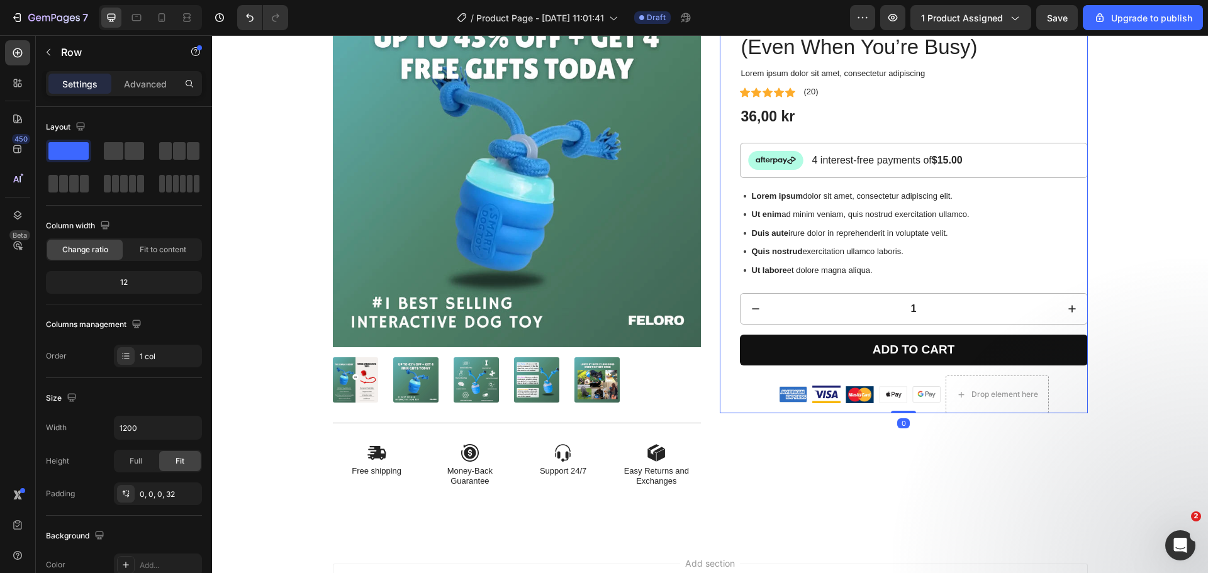
click at [878, 188] on div "The [PERSON_NAME]™ – Keep Your Dog Calm, Engaged & Satisfied (Even When You’re …" at bounding box center [914, 196] width 348 height 435
click at [790, 155] on img at bounding box center [775, 160] width 55 height 19
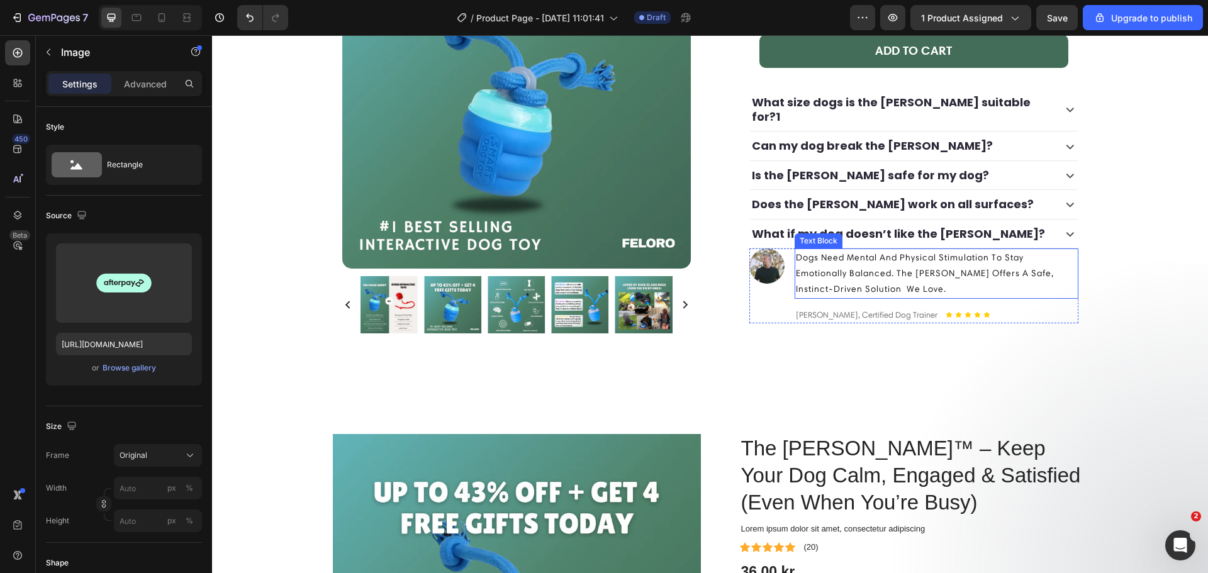
scroll to position [574, 0]
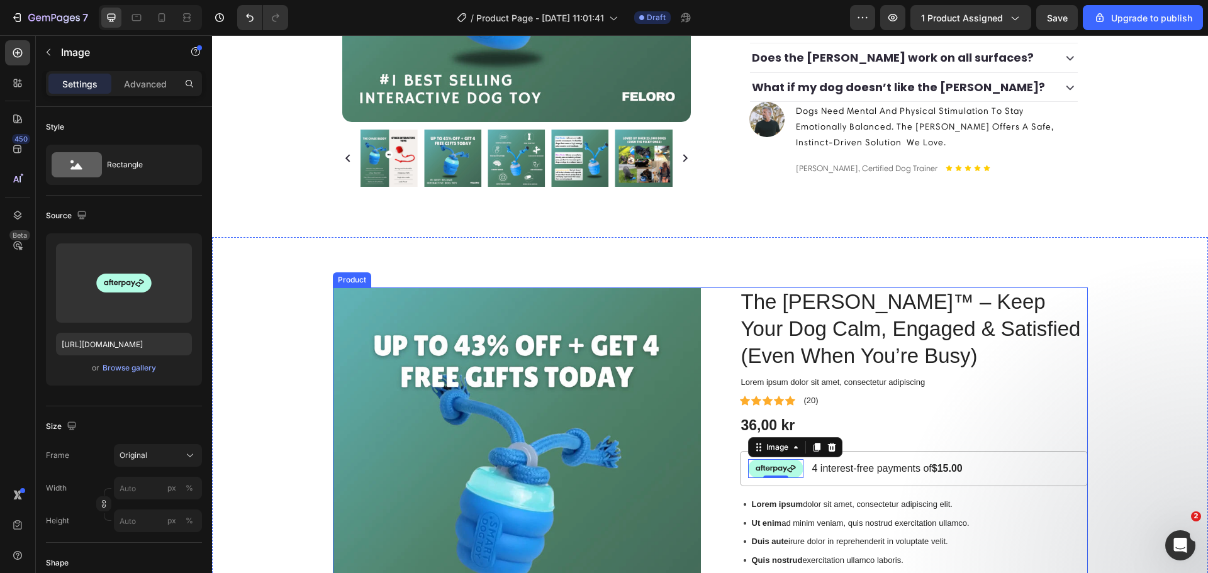
click at [702, 288] on div "Product Images Icon Free shipping Text Block Icon Money-Back Guarantee Text Blo…" at bounding box center [710, 548] width 755 height 520
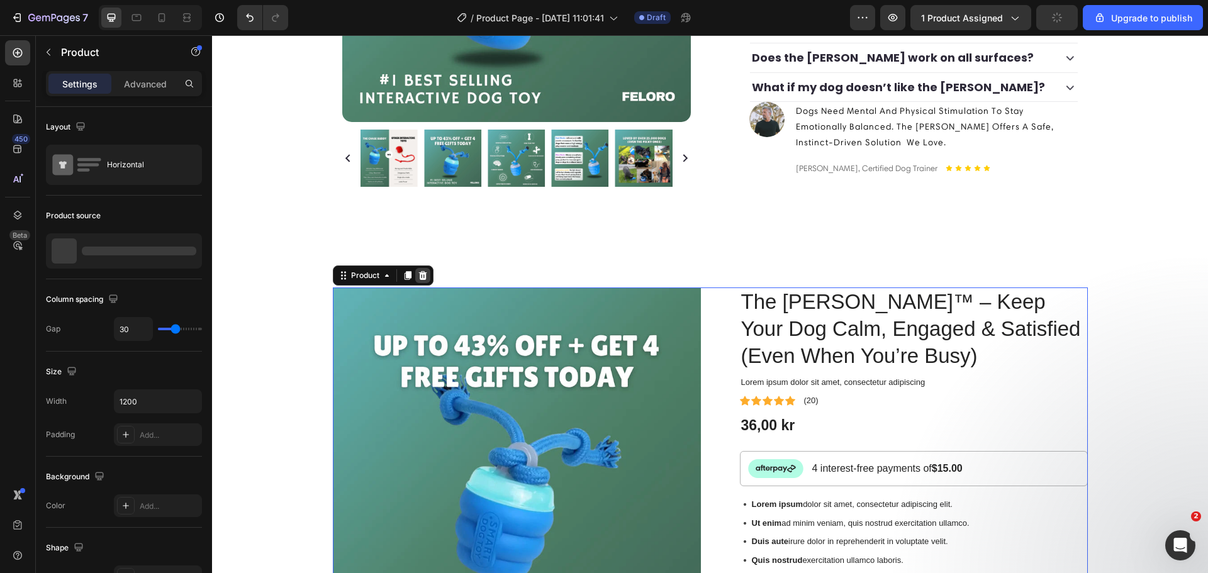
click at [418, 271] on icon at bounding box center [423, 276] width 10 height 10
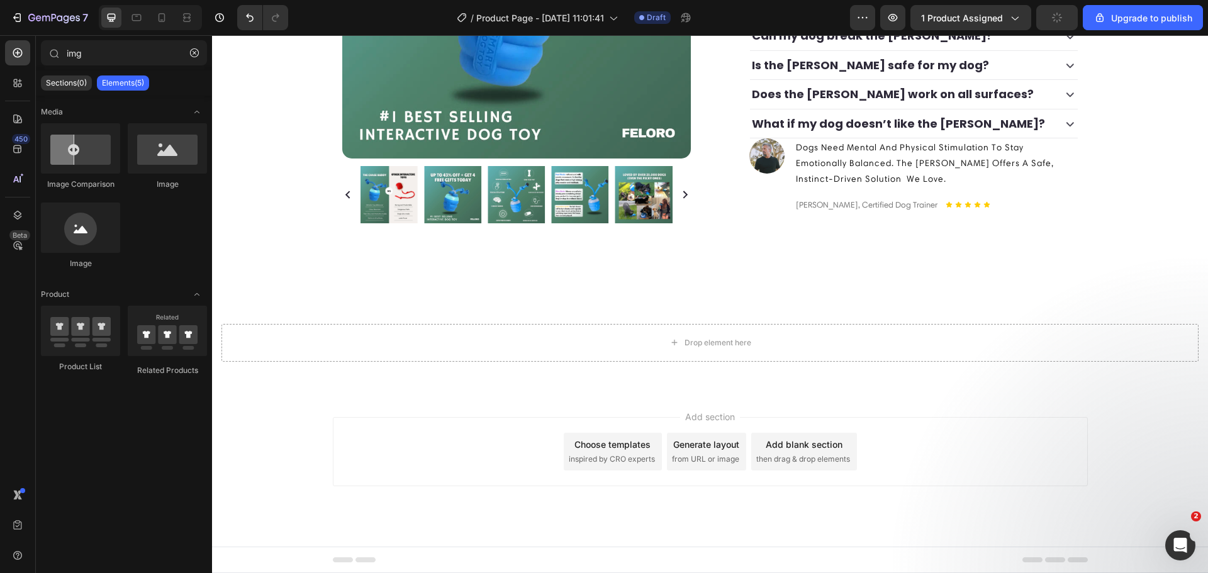
scroll to position [523, 0]
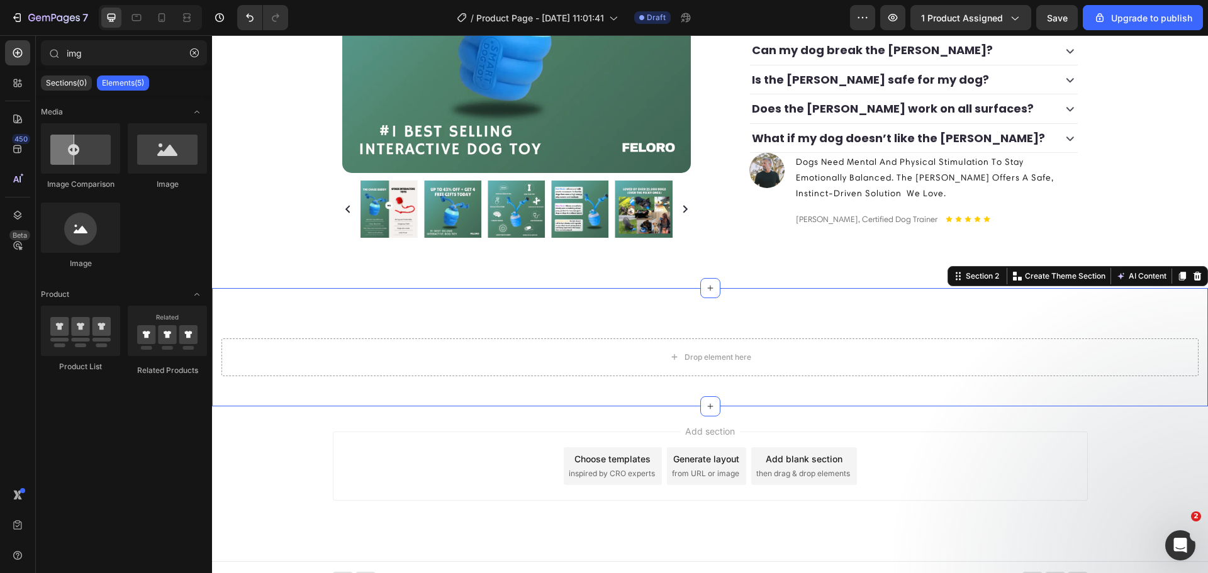
click at [559, 300] on div "Drop element here Section 2 You can create reusable sections Create Theme Secti…" at bounding box center [710, 347] width 996 height 118
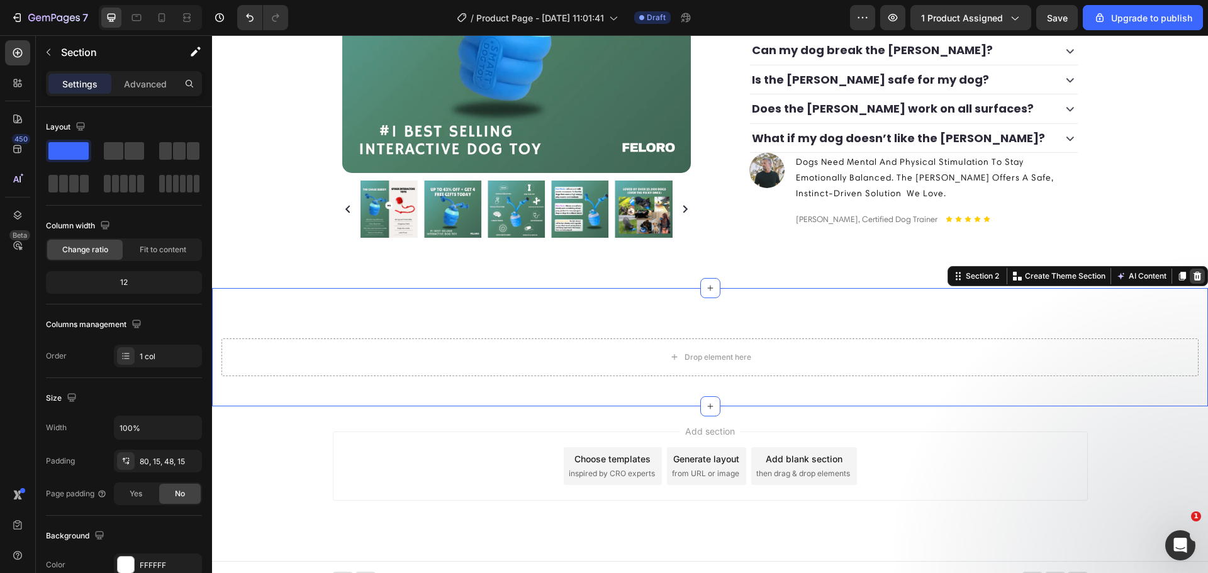
click at [1194, 272] on icon at bounding box center [1198, 276] width 8 height 9
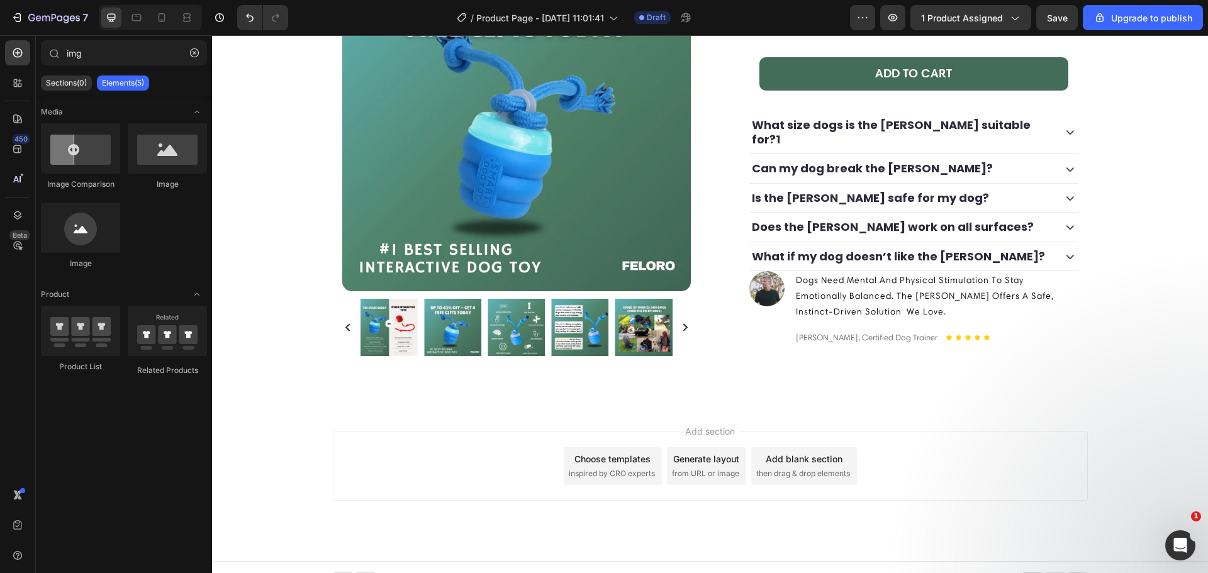
click at [608, 468] on span "inspired by CRO experts" at bounding box center [612, 473] width 86 height 11
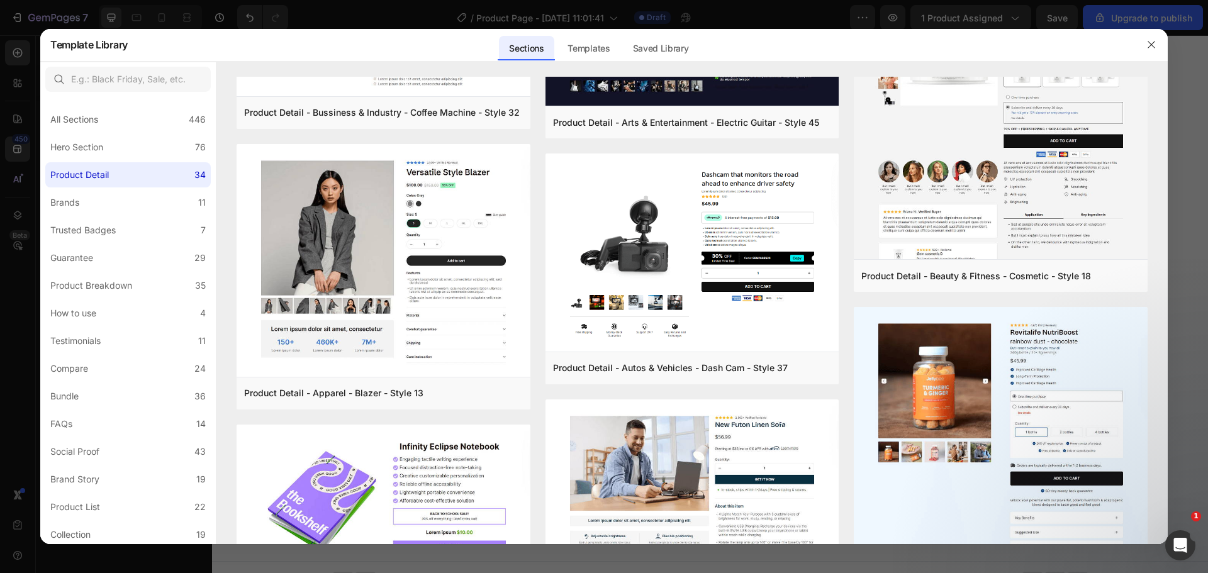
scroll to position [1914, 0]
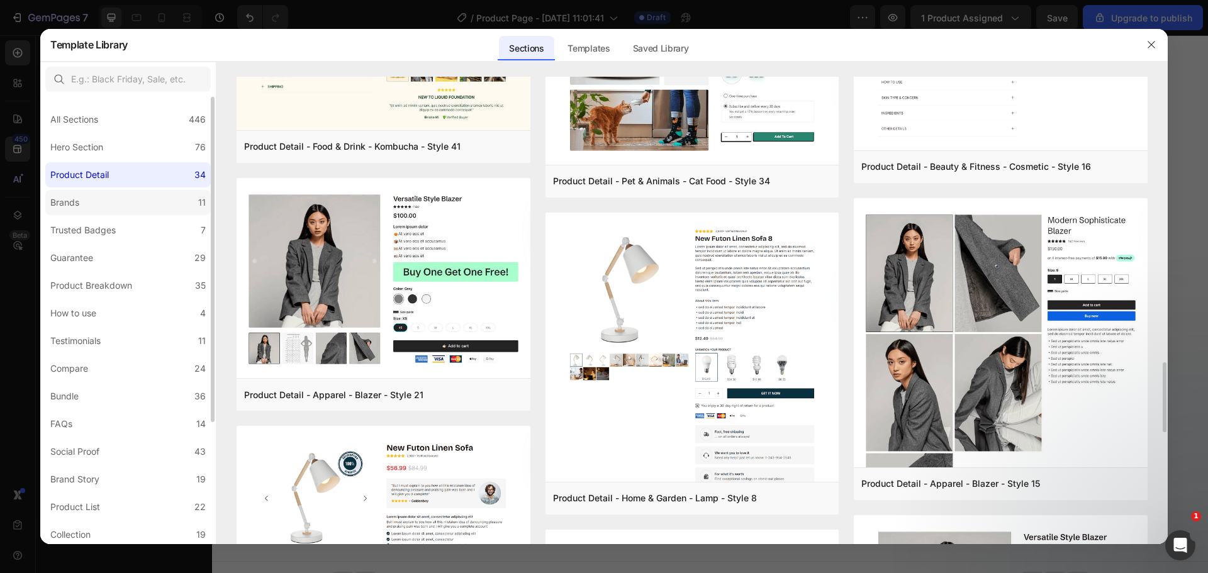
click at [114, 193] on label "Brands 11" at bounding box center [127, 202] width 165 height 25
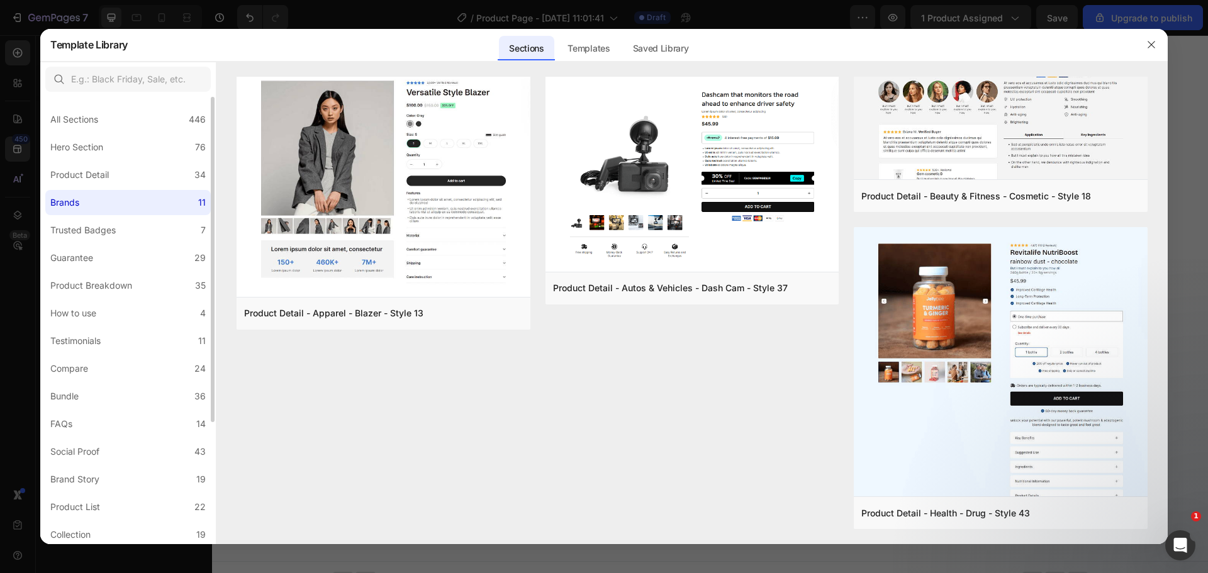
scroll to position [0, 0]
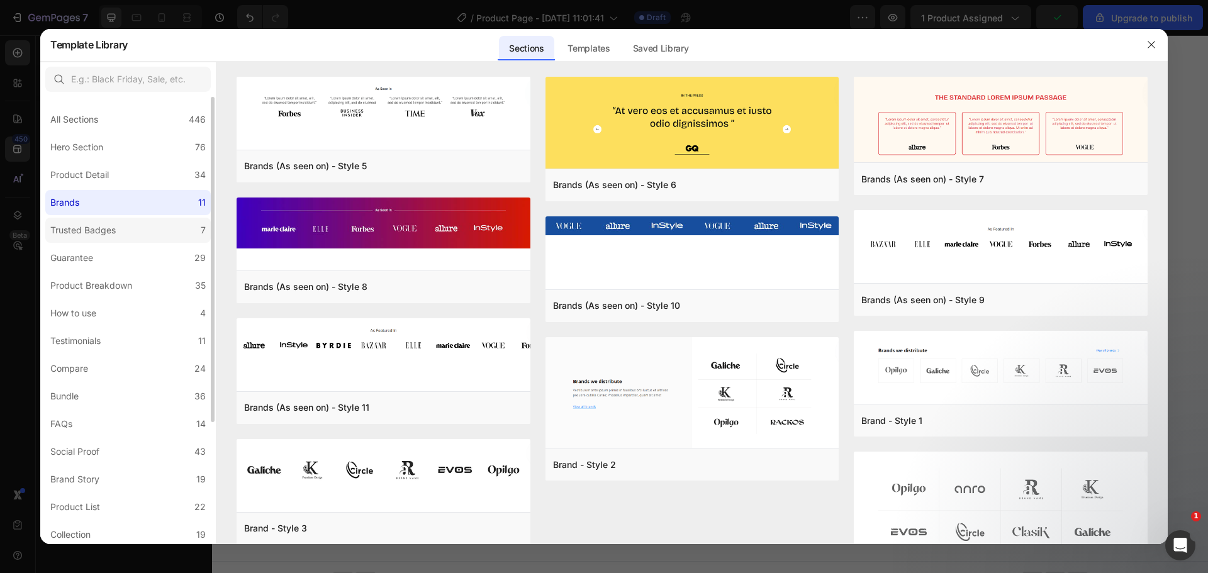
click at [116, 224] on div "Trusted Badges" at bounding box center [85, 230] width 70 height 15
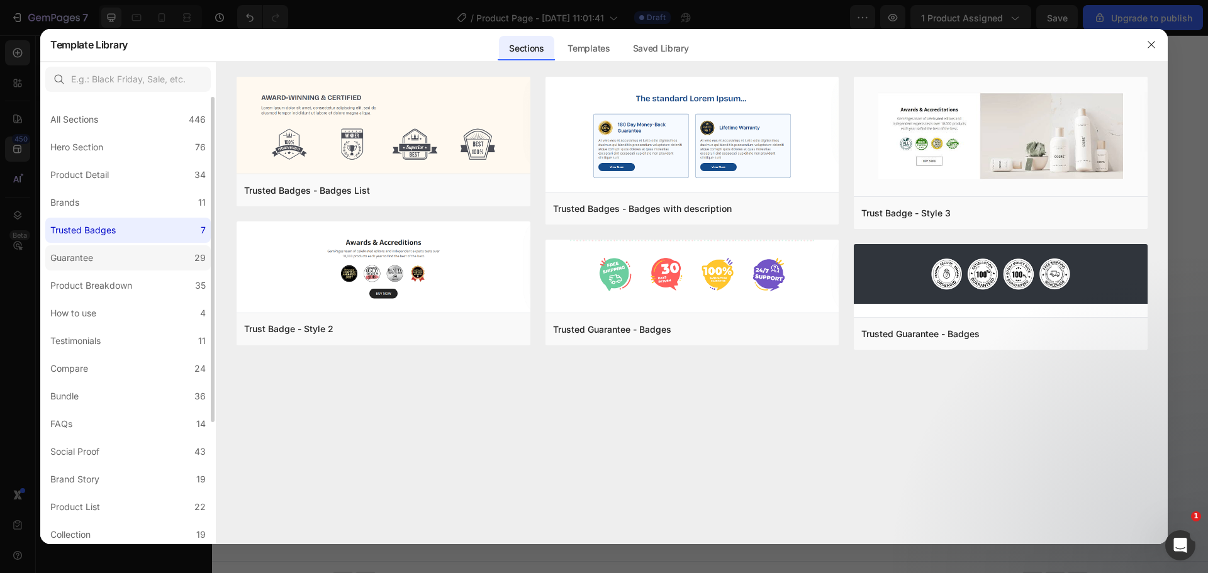
click at [176, 259] on label "Guarantee 29" at bounding box center [127, 257] width 165 height 25
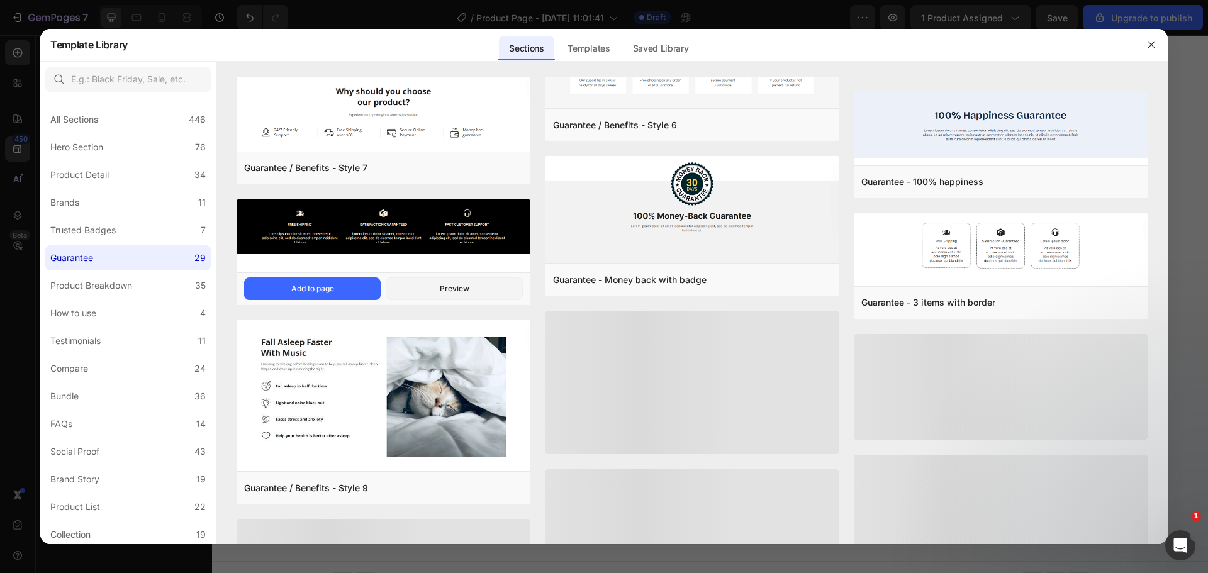
scroll to position [975, 0]
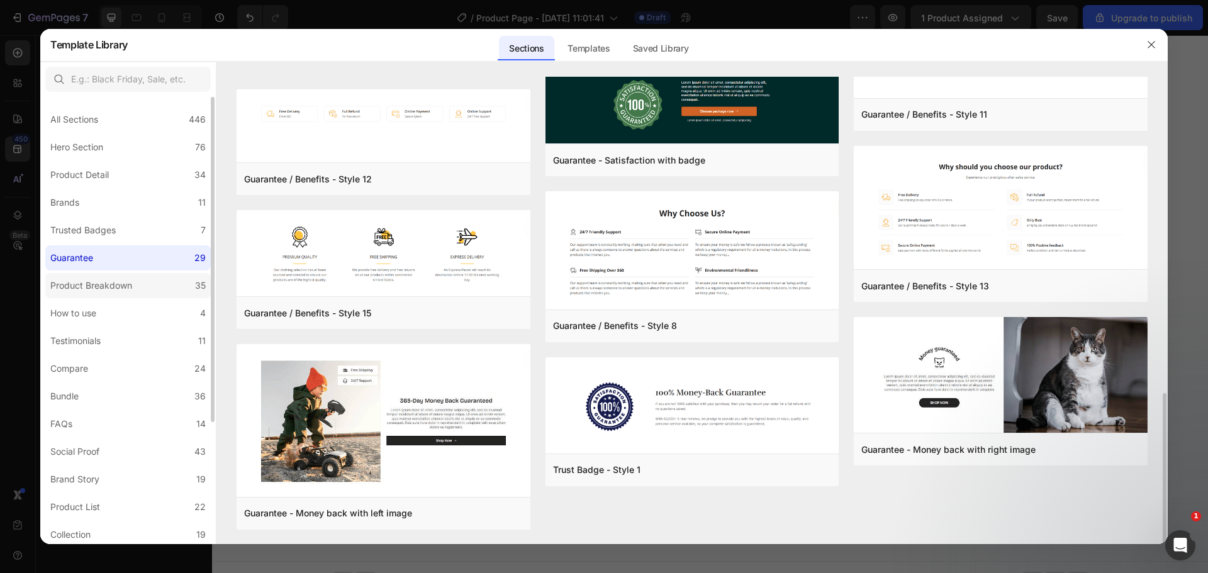
click at [121, 284] on div "Product Breakdown" at bounding box center [91, 285] width 82 height 15
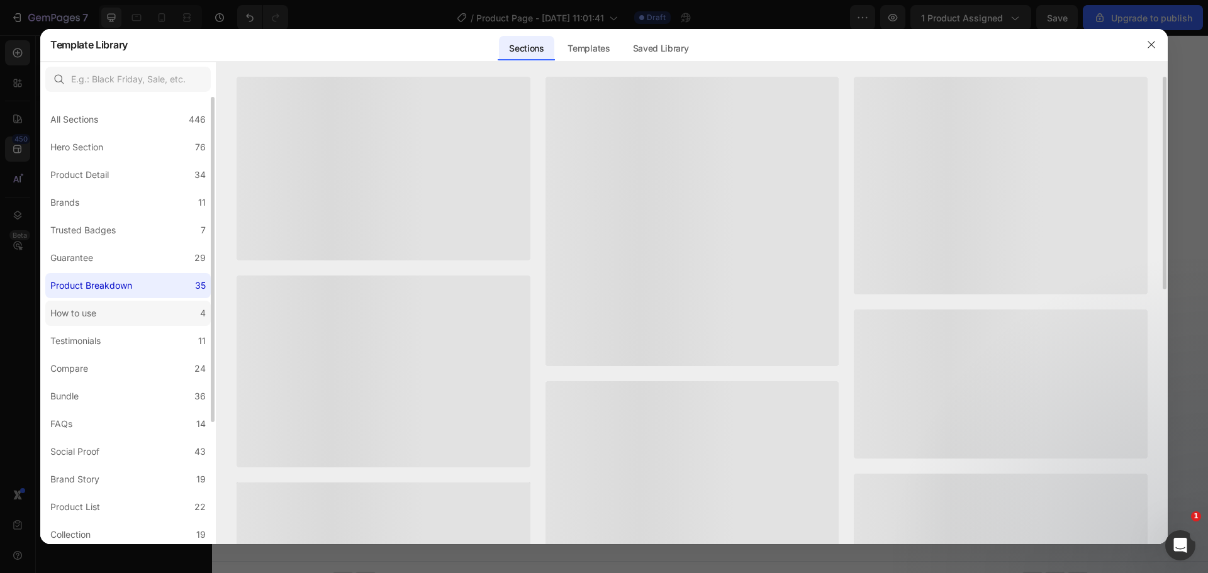
click at [121, 322] on label "How to use 4" at bounding box center [127, 313] width 165 height 25
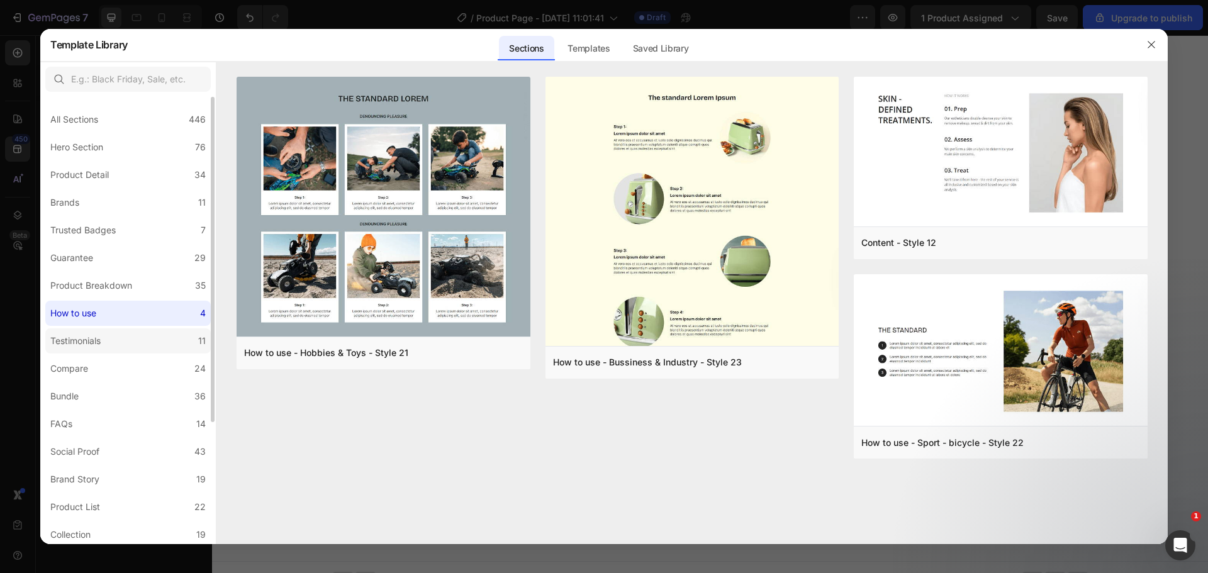
click at [121, 346] on label "Testimonials 11" at bounding box center [127, 340] width 165 height 25
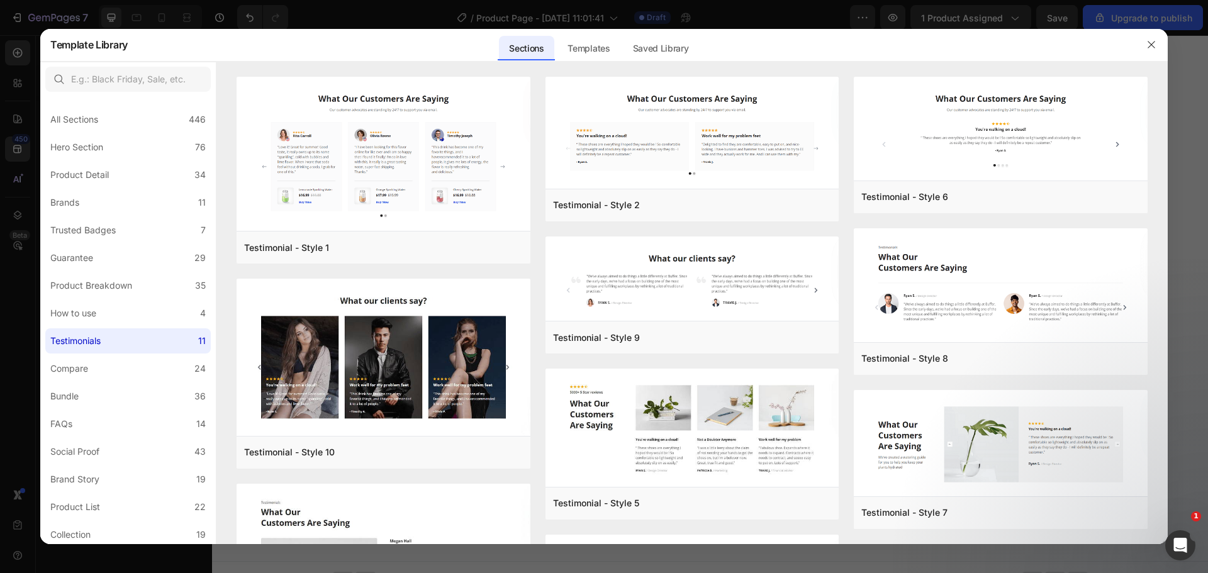
scroll to position [333, 0]
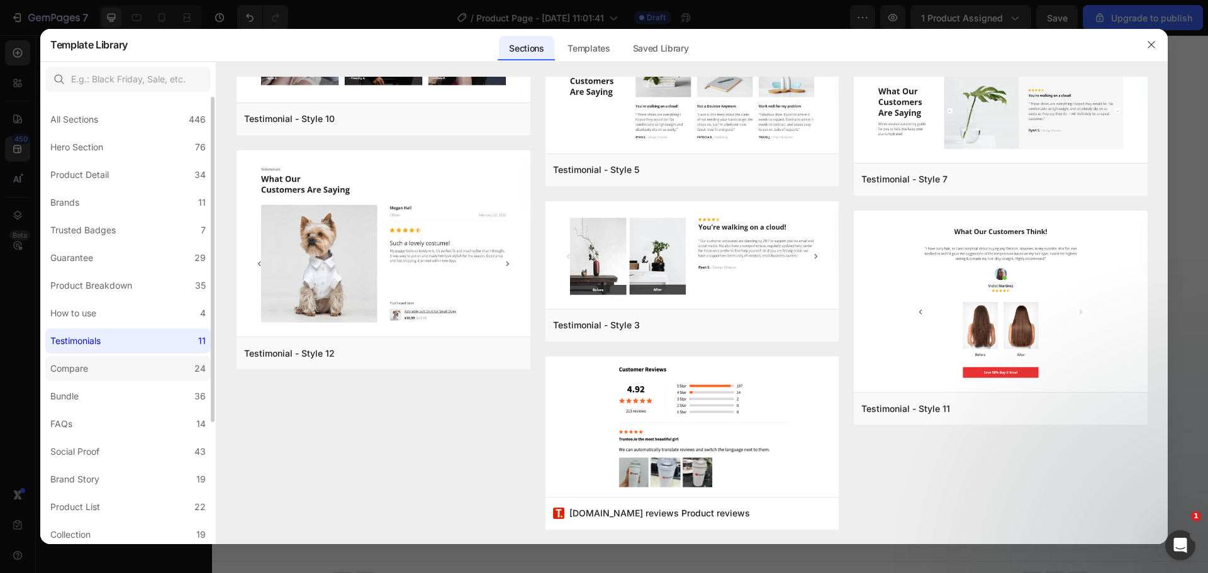
click at [152, 374] on label "Compare 24" at bounding box center [127, 368] width 165 height 25
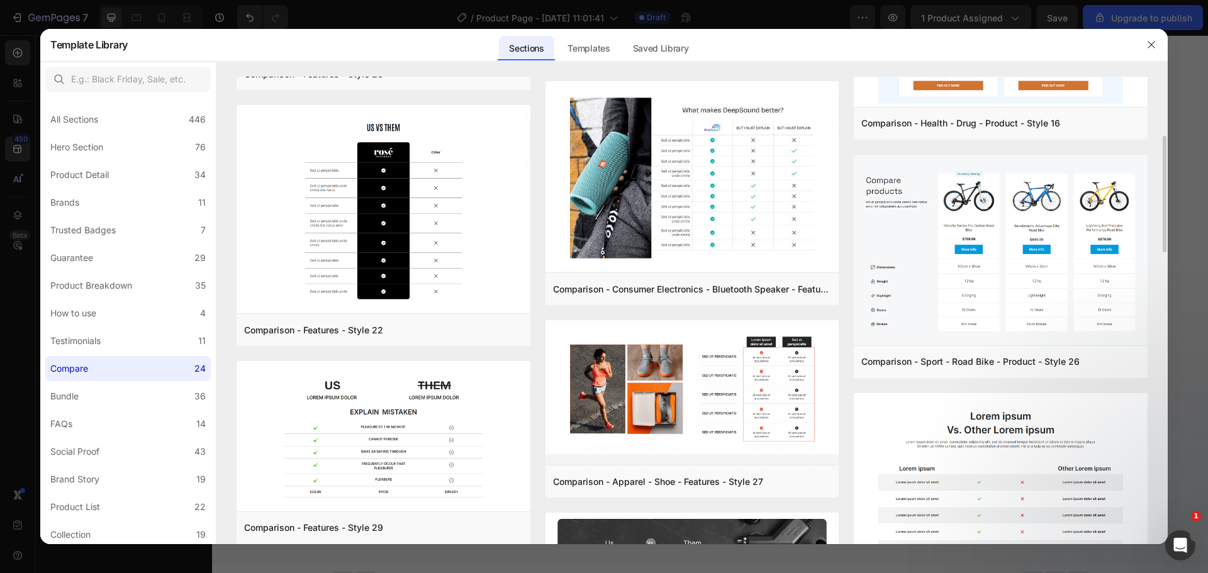
scroll to position [0, 0]
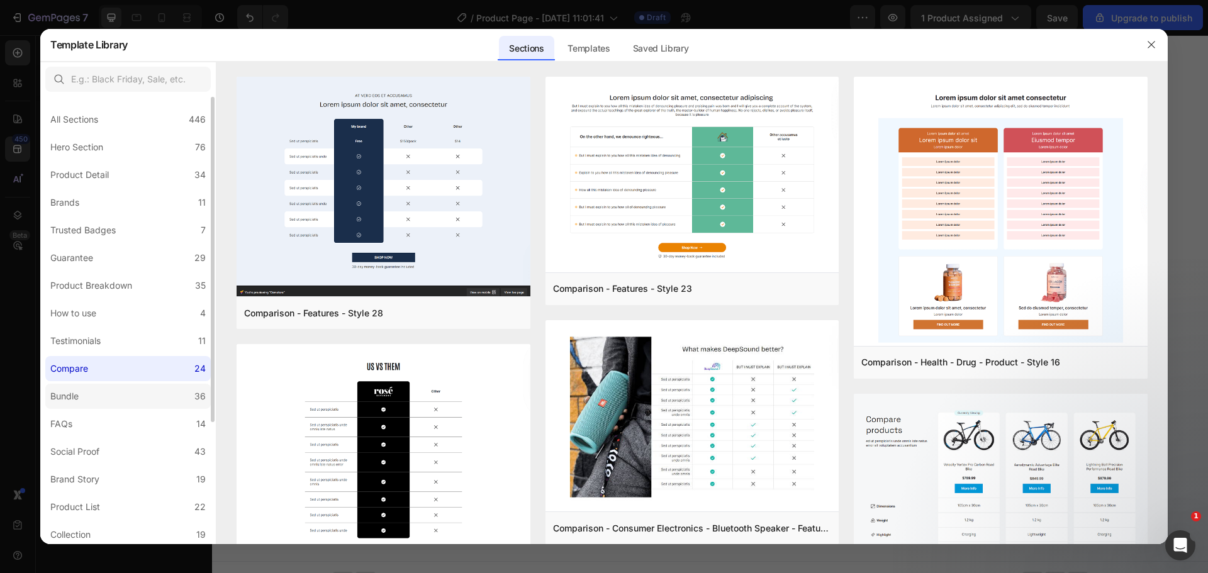
click at [105, 404] on label "Bundle 36" at bounding box center [127, 396] width 165 height 25
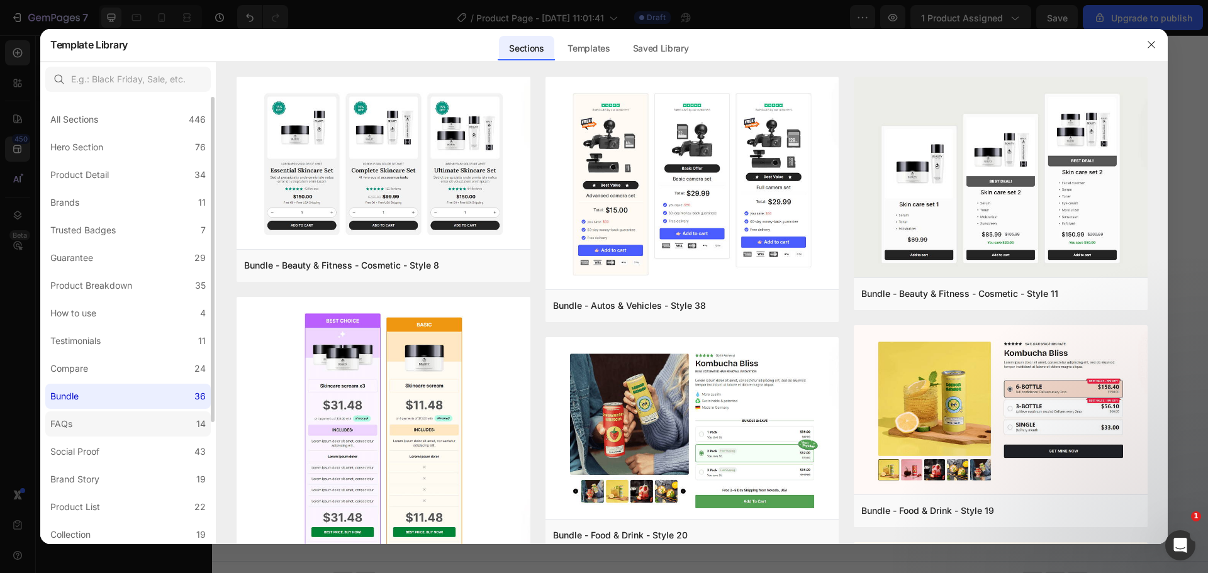
click at [108, 424] on label "FAQs 14" at bounding box center [127, 424] width 165 height 25
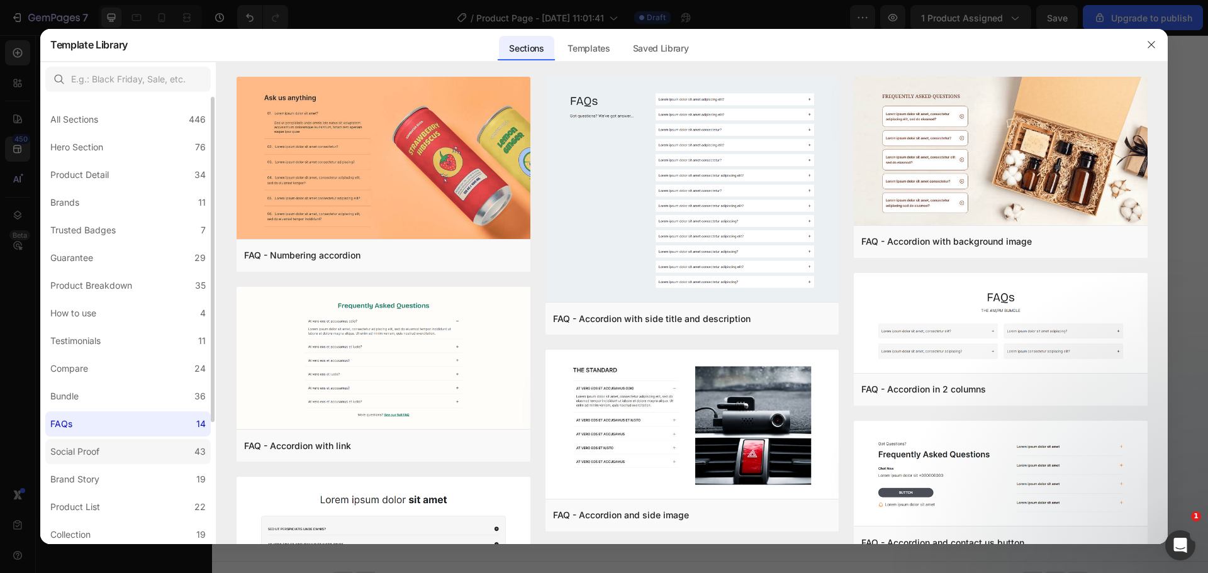
click at [118, 455] on label "Social Proof 43" at bounding box center [127, 451] width 165 height 25
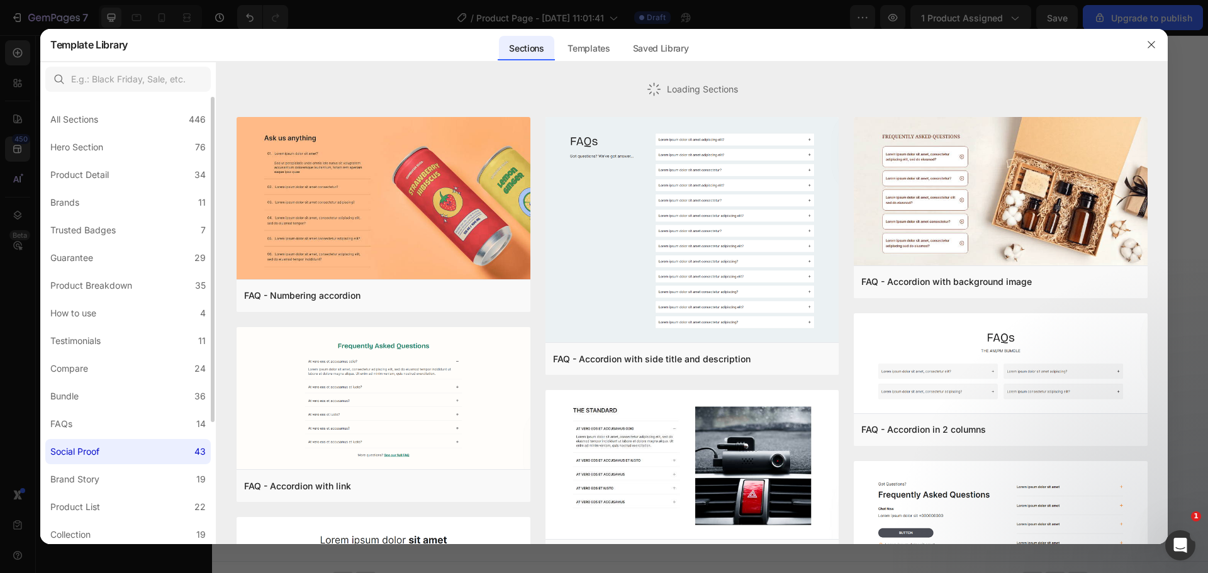
scroll to position [147, 0]
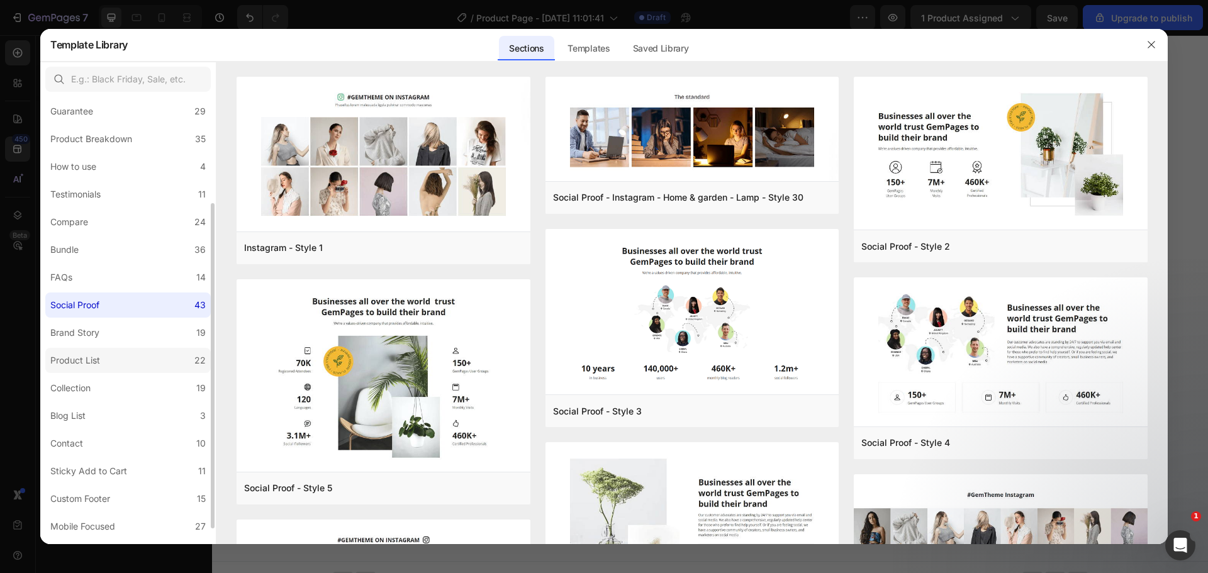
click at [112, 358] on label "Product List 22" at bounding box center [127, 360] width 165 height 25
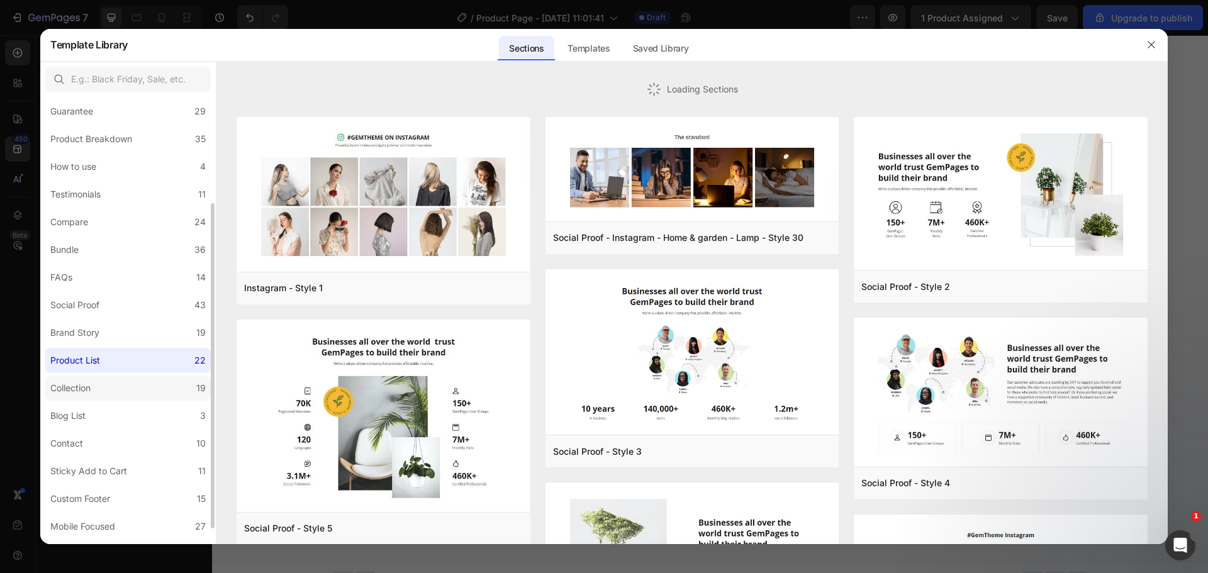
click at [113, 378] on label "Collection 19" at bounding box center [127, 388] width 165 height 25
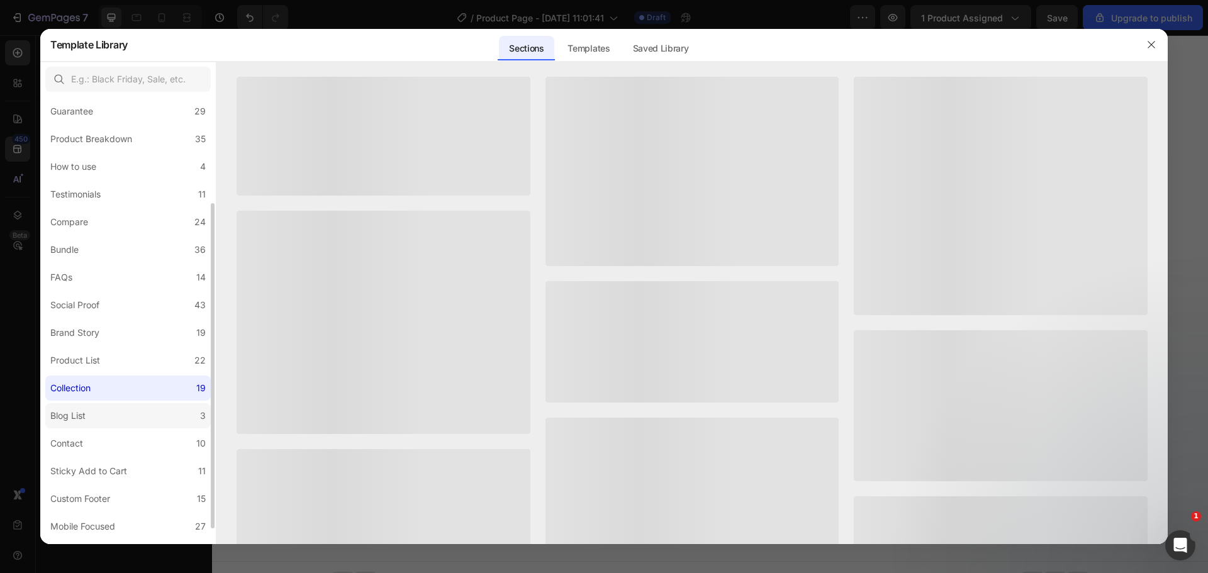
click at [115, 411] on label "Blog List 3" at bounding box center [127, 415] width 165 height 25
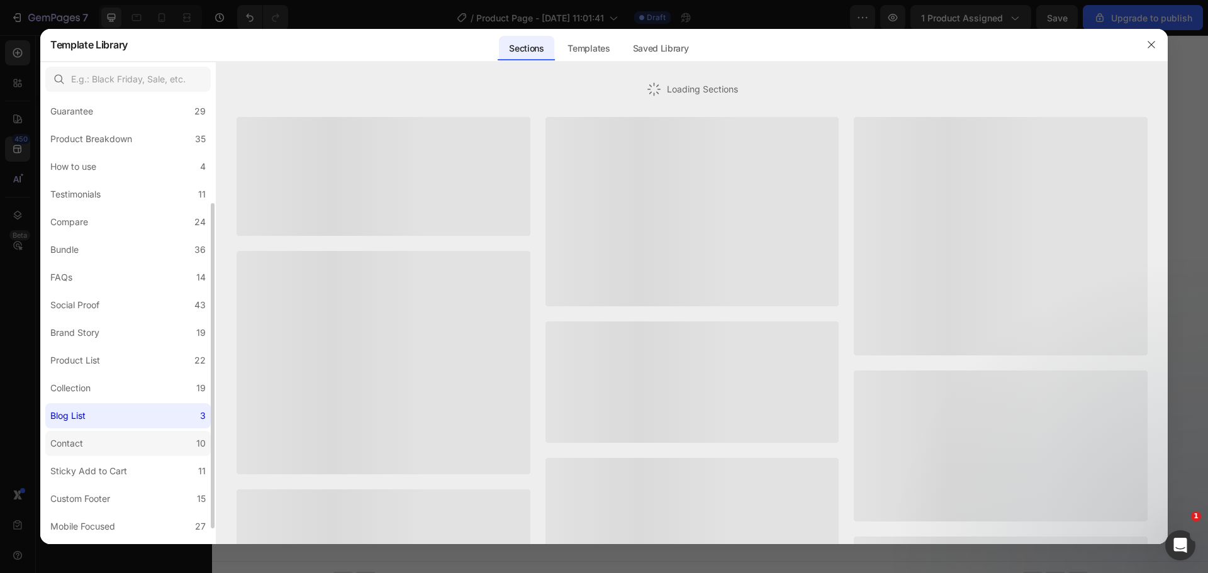
click at [115, 445] on label "Contact 10" at bounding box center [127, 443] width 165 height 25
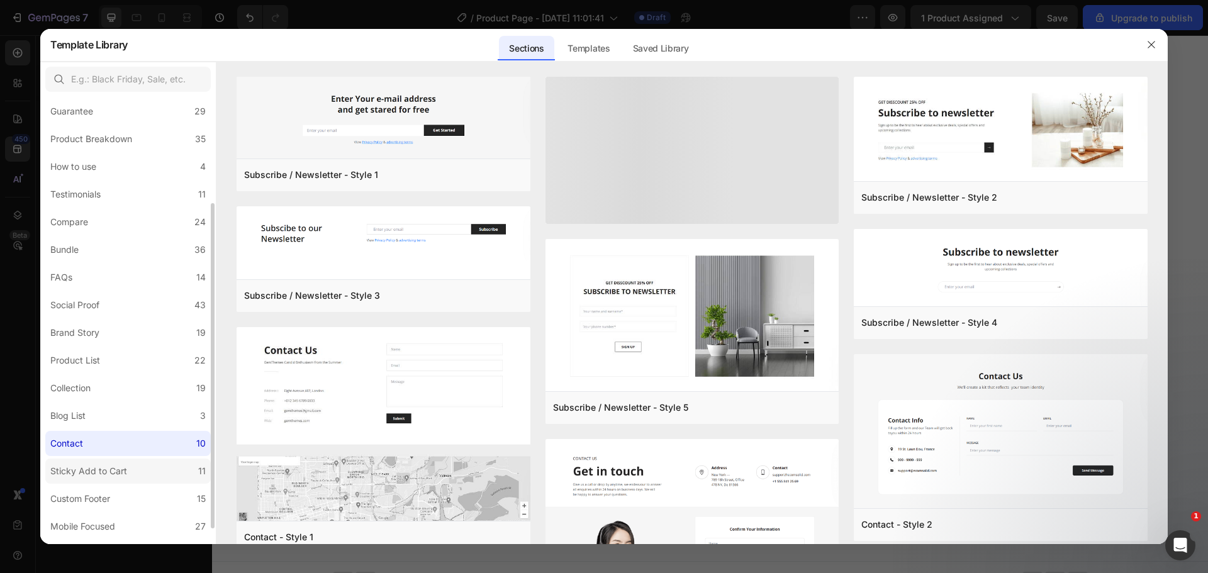
click at [118, 468] on div "Sticky Add to Cart" at bounding box center [88, 471] width 77 height 15
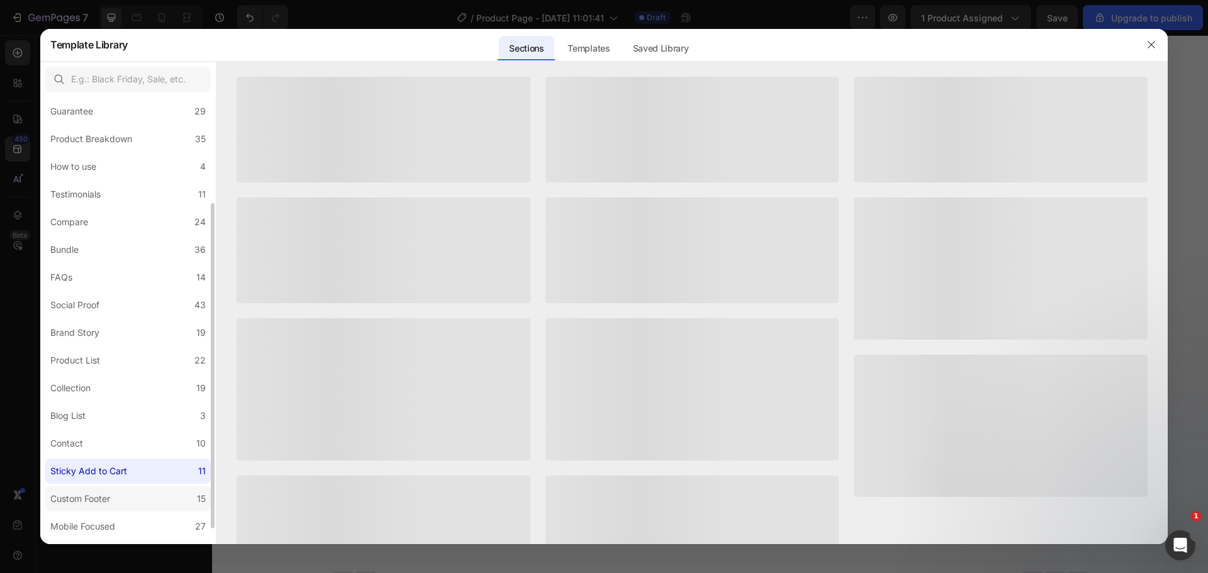
click at [115, 507] on label "Custom Footer 15" at bounding box center [127, 498] width 165 height 25
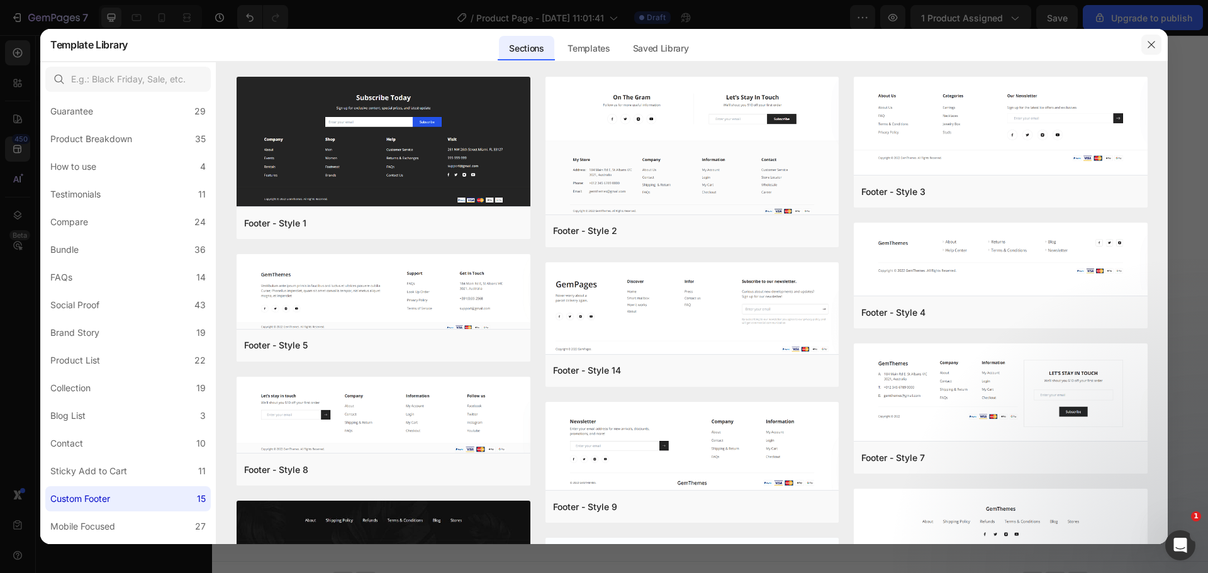
drag, startPoint x: 1151, startPoint y: 39, endPoint x: 546, endPoint y: 192, distance: 624.3
click at [1151, 39] on button "button" at bounding box center [1151, 45] width 20 height 20
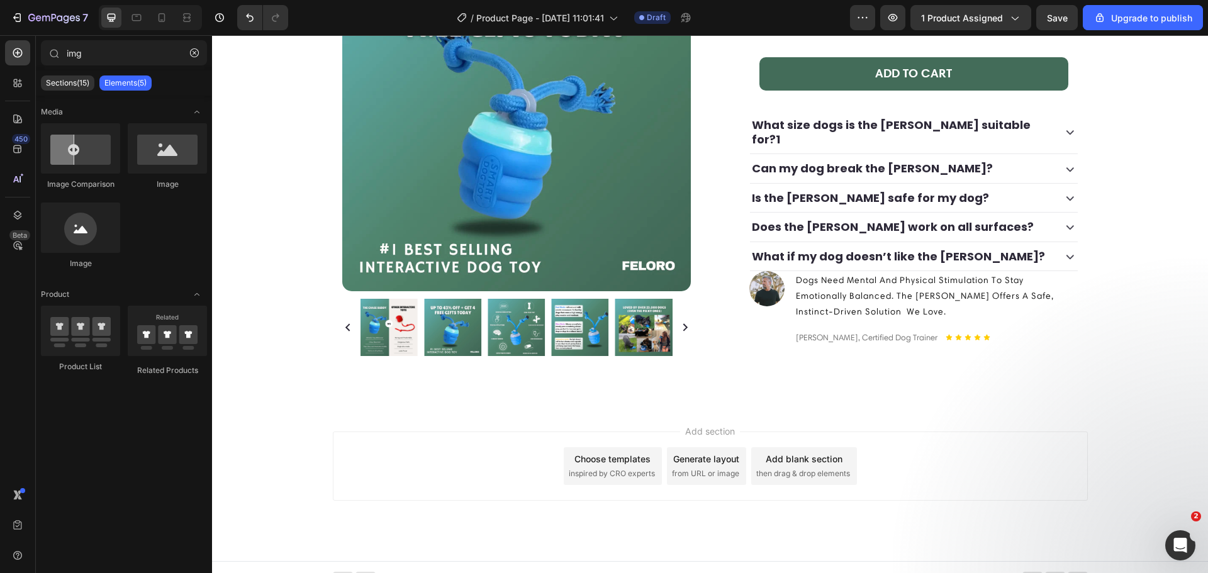
click at [601, 468] on span "inspired by CRO experts" at bounding box center [612, 473] width 86 height 11
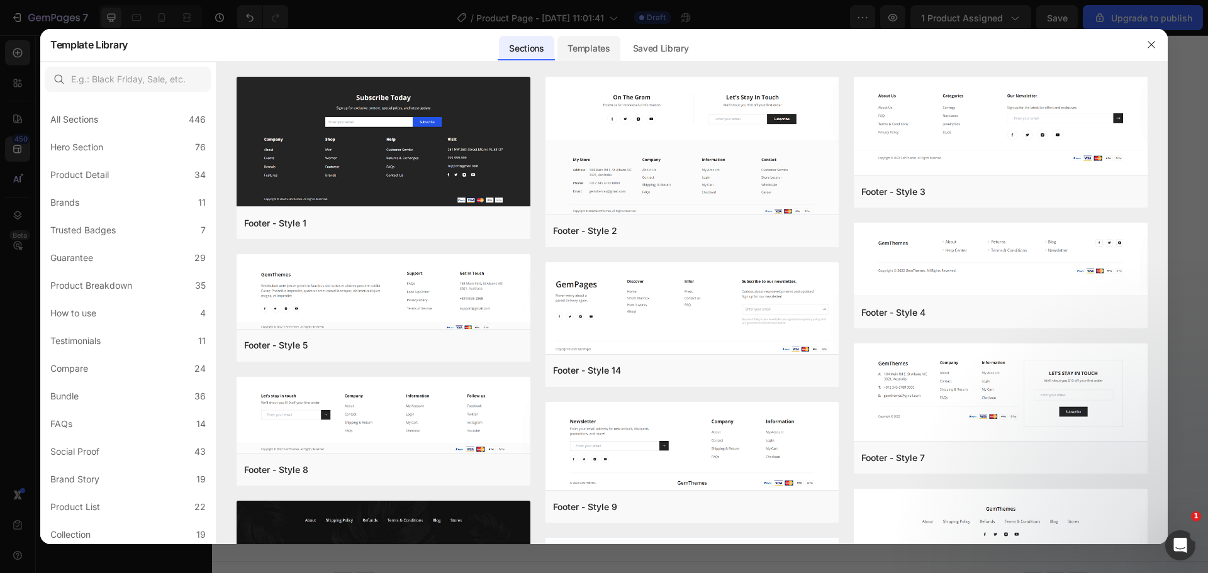
click at [592, 51] on div "Templates" at bounding box center [588, 48] width 62 height 25
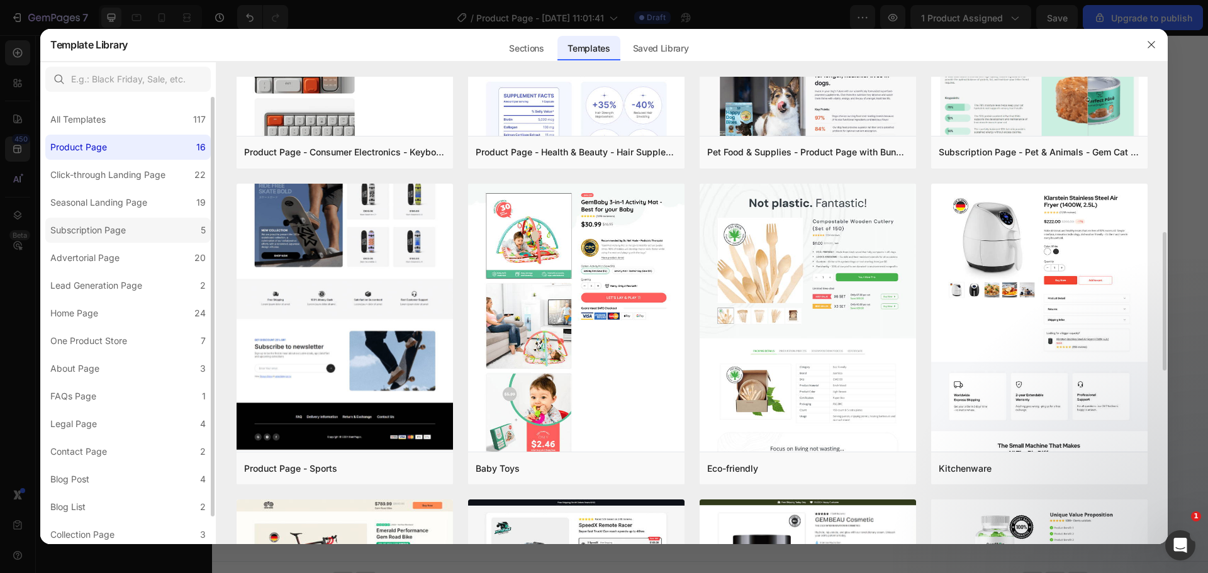
scroll to position [86, 0]
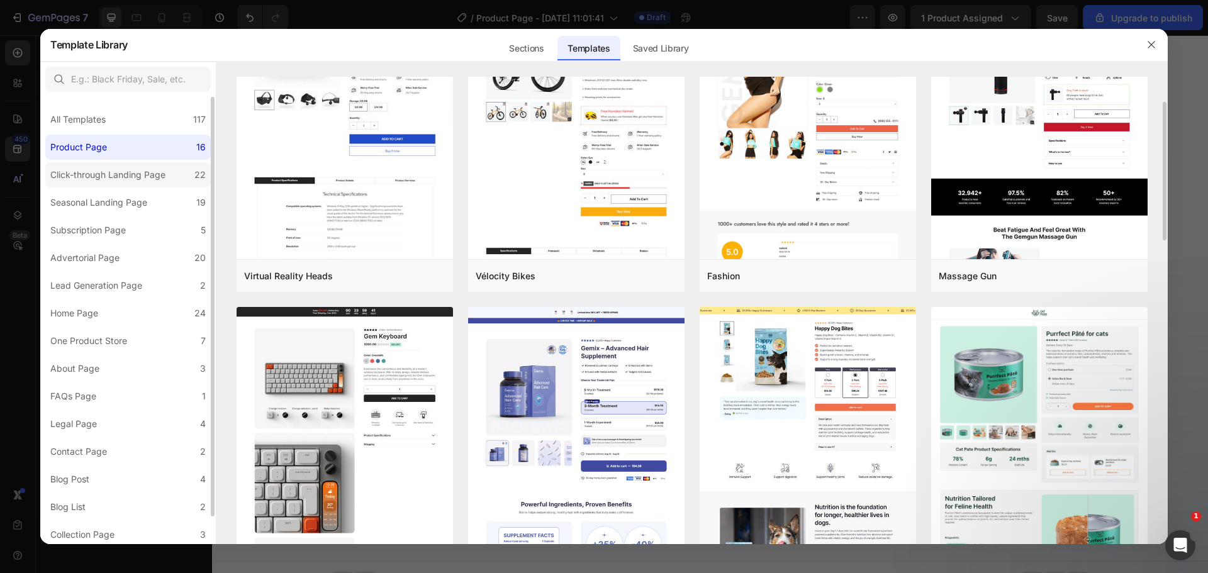
click at [124, 170] on div "Click-through Landing Page" at bounding box center [107, 174] width 115 height 15
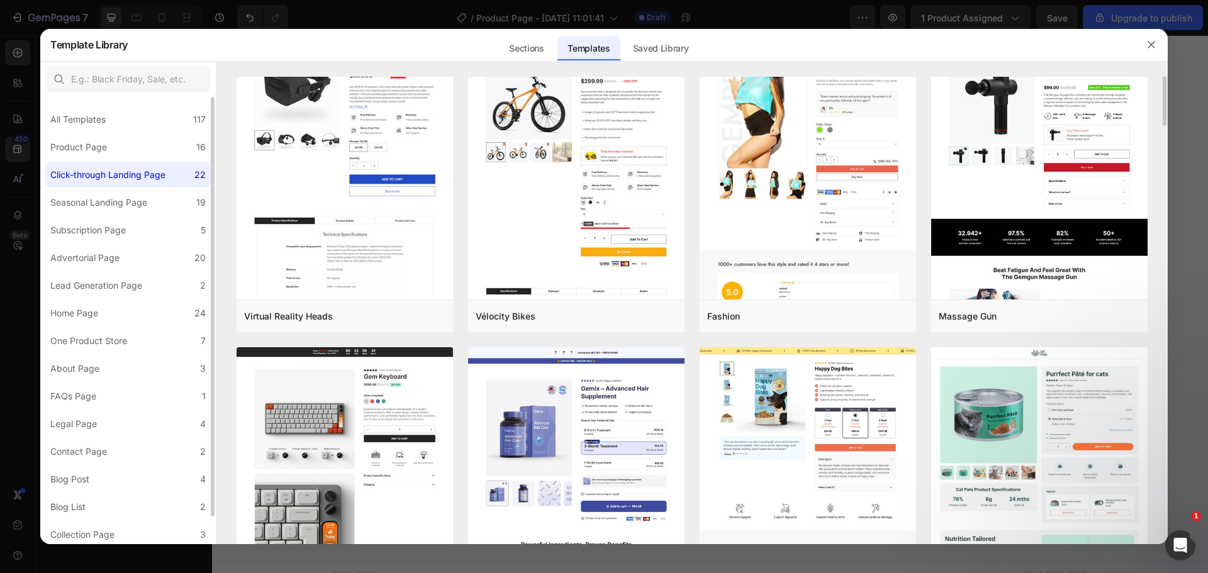
scroll to position [0, 0]
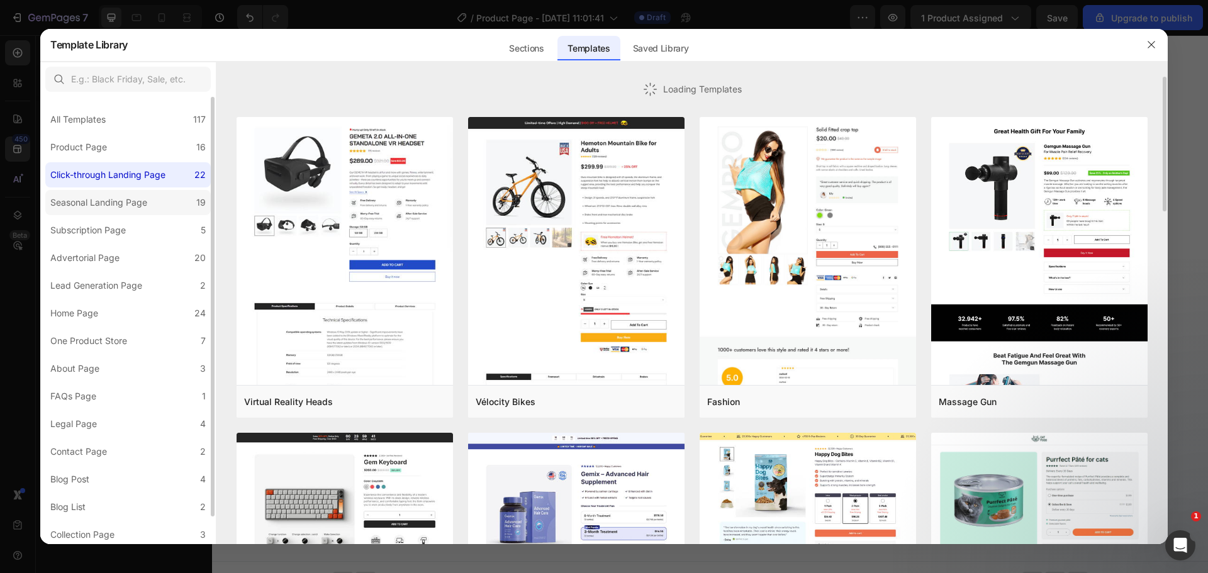
click at [118, 210] on div "Seasonal Landing Page" at bounding box center [98, 202] width 97 height 15
click at [126, 249] on label "Advertorial Page 20" at bounding box center [127, 257] width 165 height 25
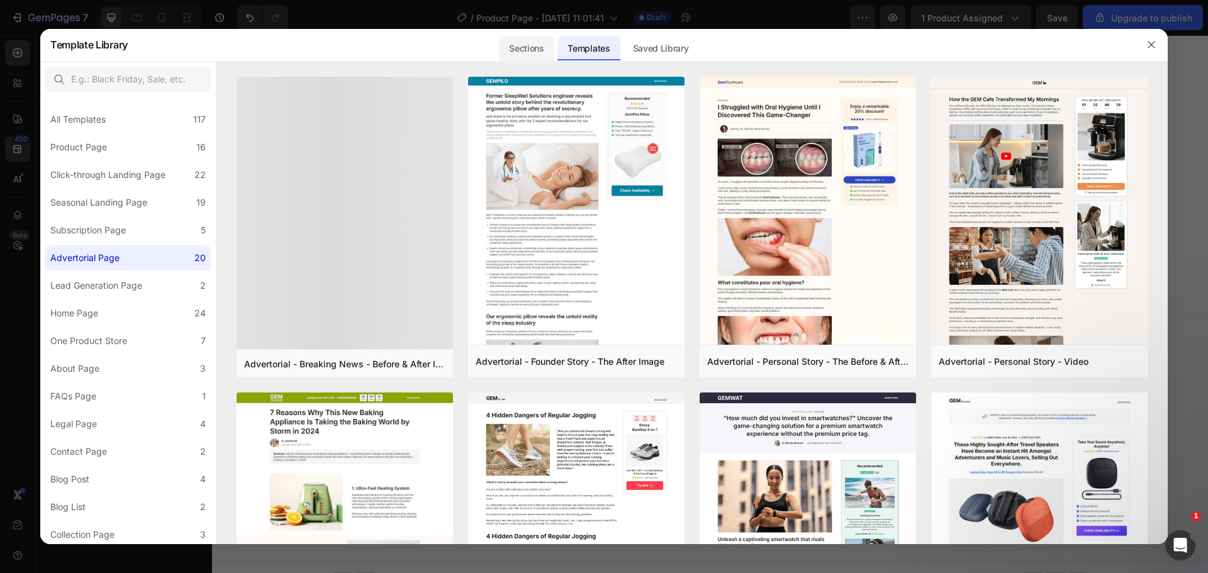
click at [530, 53] on div "Sections" at bounding box center [526, 48] width 55 height 25
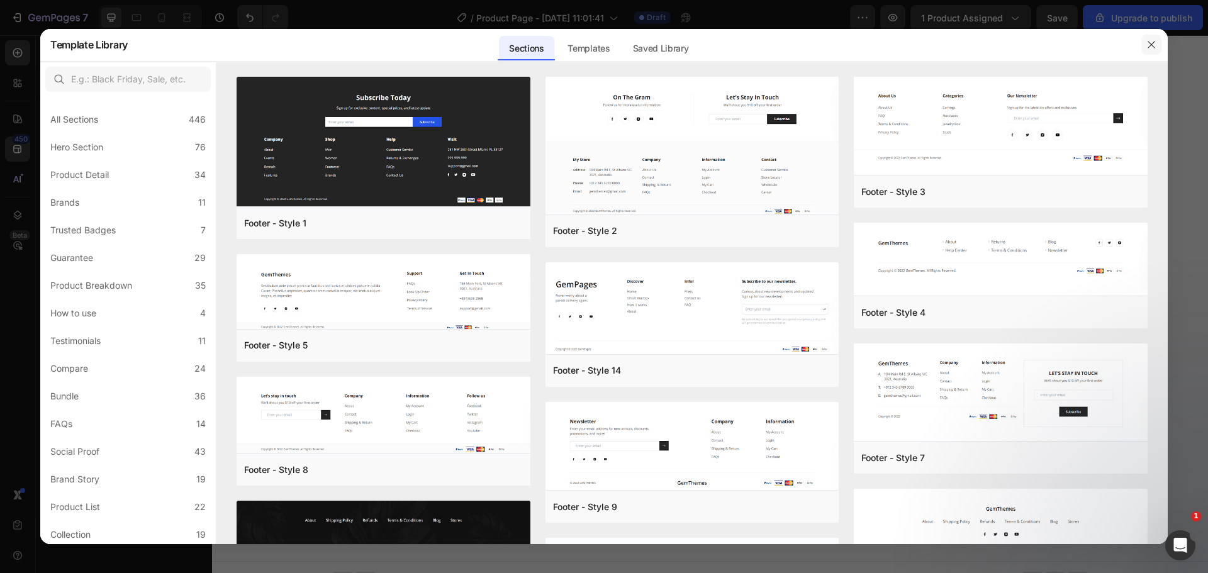
click at [1146, 42] on button "button" at bounding box center [1151, 45] width 20 height 20
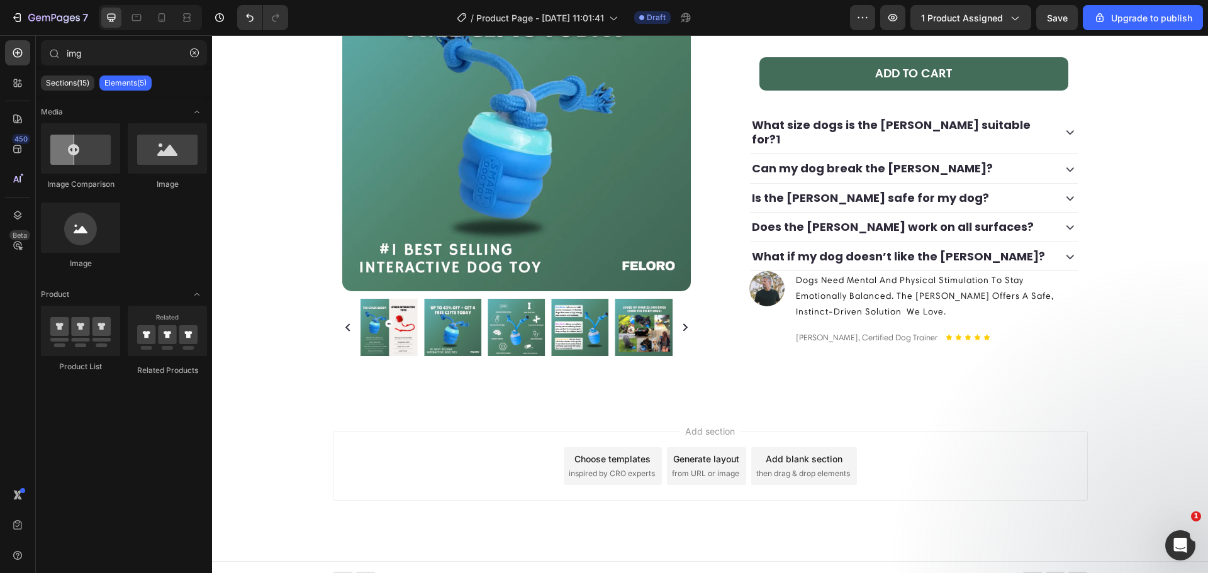
click at [635, 452] on div "Choose templates" at bounding box center [612, 458] width 76 height 13
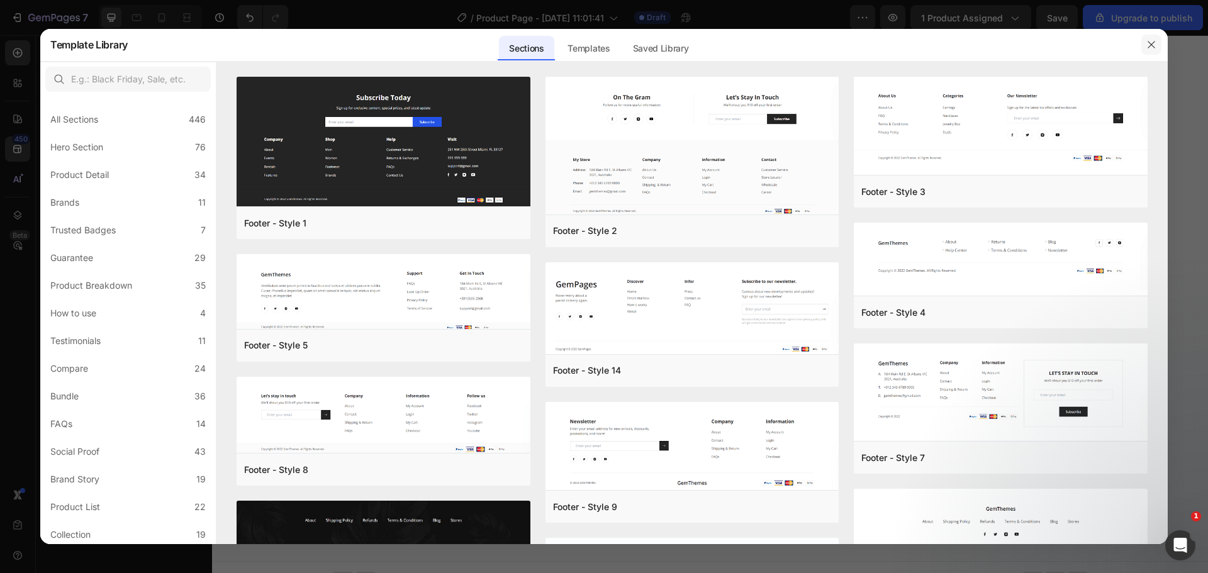
click at [1156, 44] on icon "button" at bounding box center [1151, 45] width 10 height 10
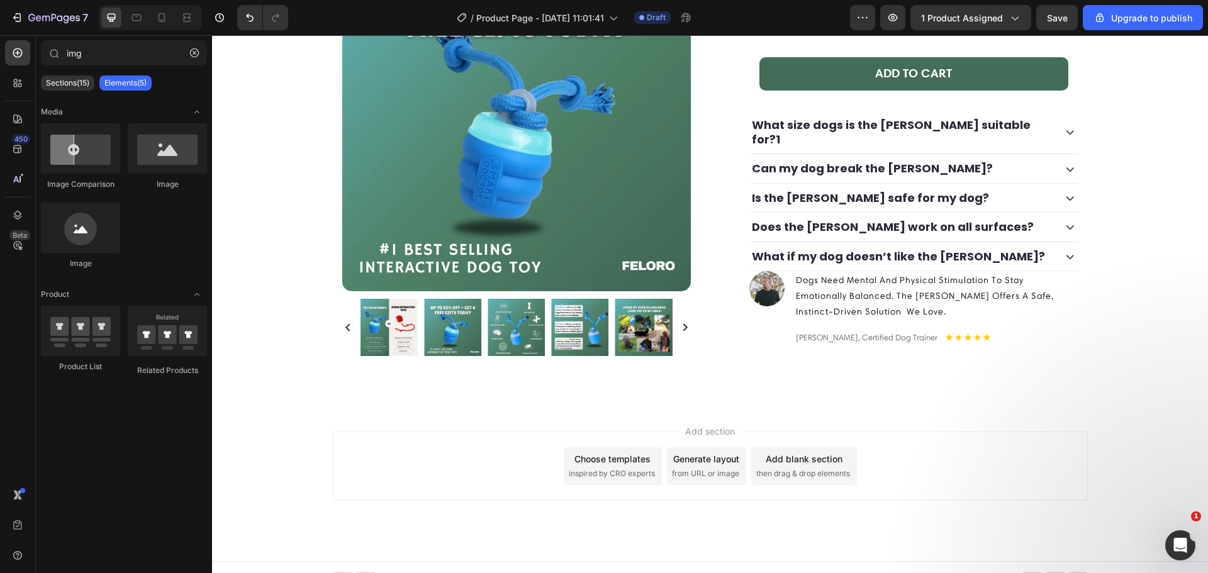
click at [784, 452] on div "Add blank section" at bounding box center [804, 458] width 77 height 13
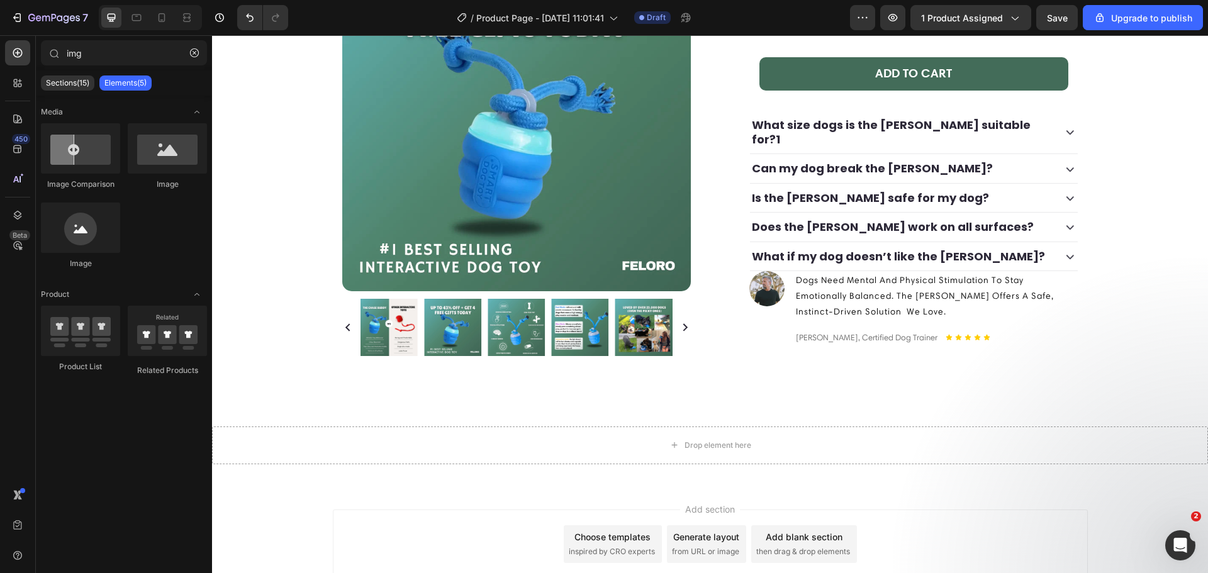
scroll to position [483, 0]
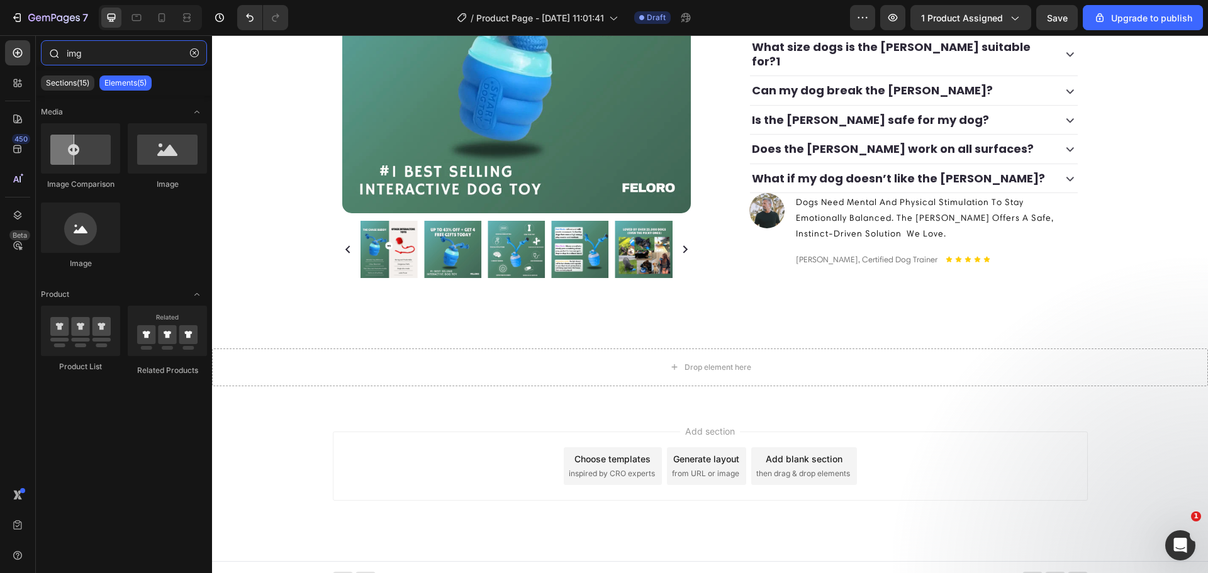
click at [79, 50] on input "img" at bounding box center [124, 52] width 166 height 25
click at [79, 49] on input "img" at bounding box center [124, 52] width 166 height 25
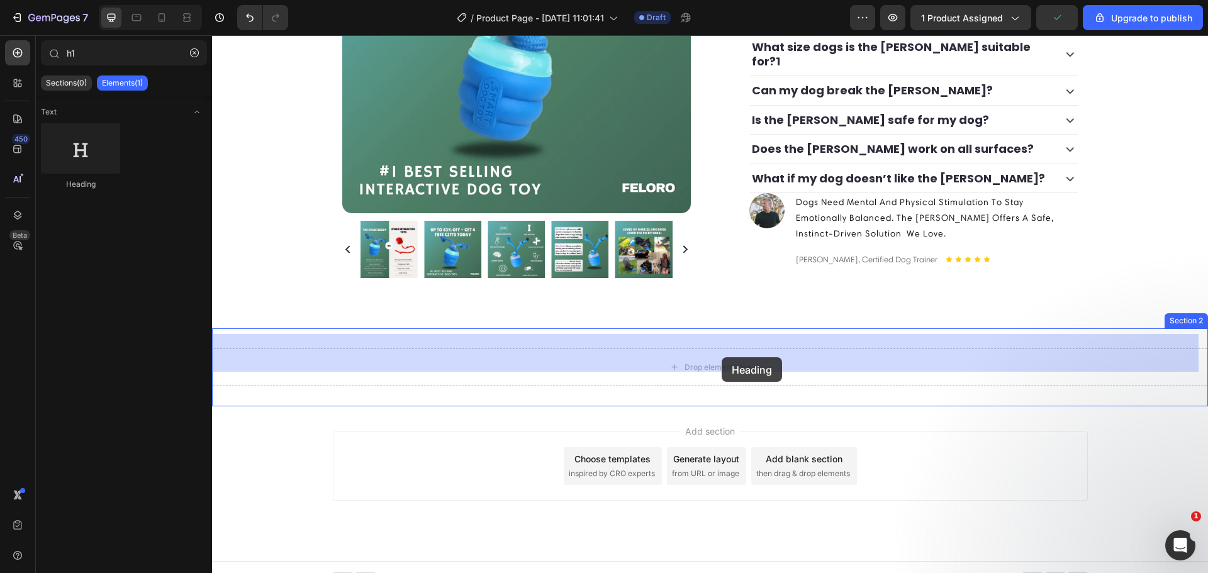
drag, startPoint x: 287, startPoint y: 187, endPoint x: 722, endPoint y: 357, distance: 467.0
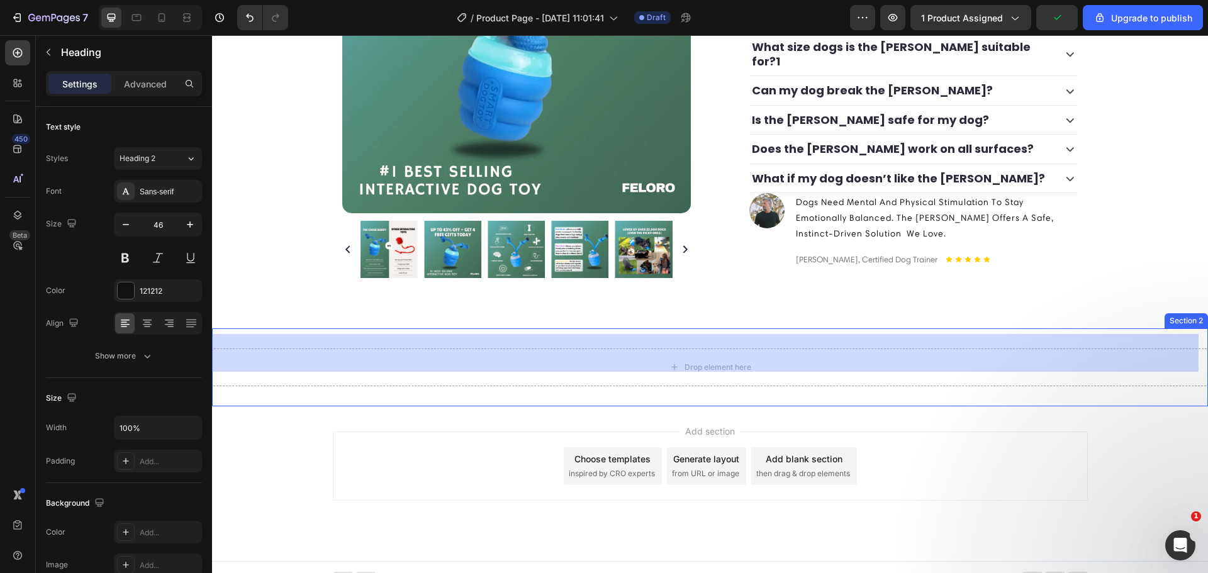
scroll to position [484, 0]
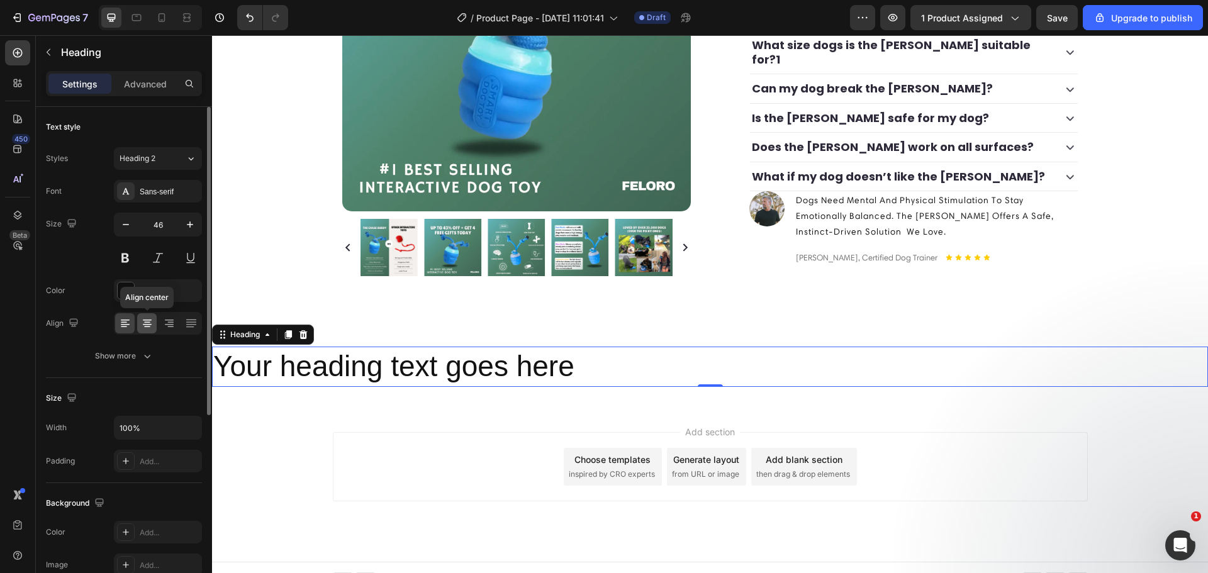
click at [147, 324] on icon at bounding box center [147, 324] width 9 height 1
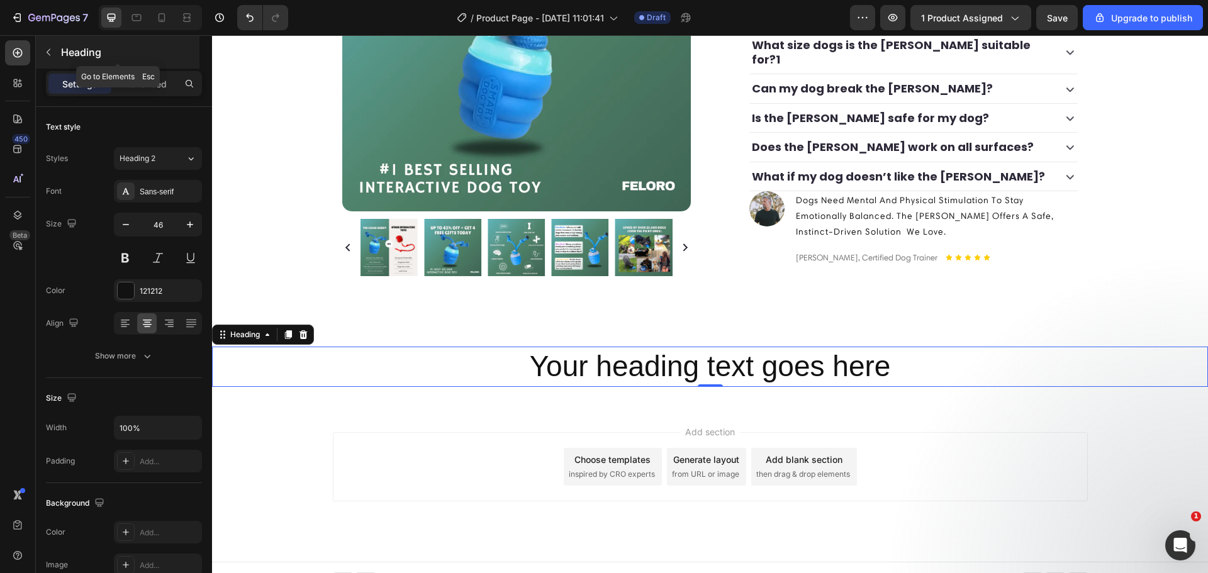
click at [52, 53] on icon "button" at bounding box center [48, 52] width 10 height 10
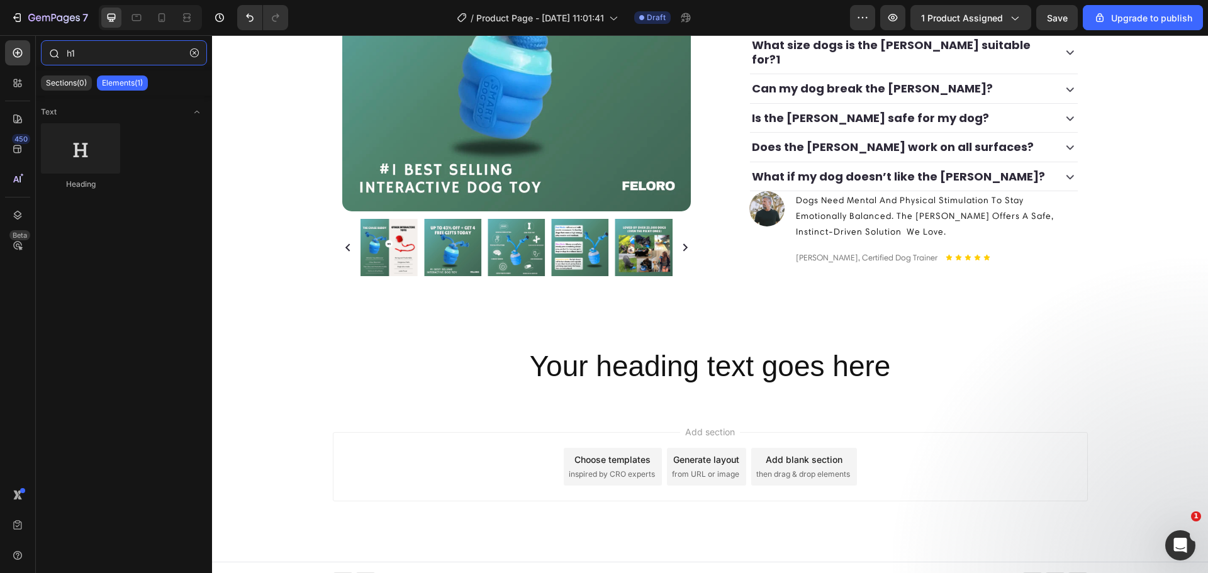
click at [86, 58] on input "h1" at bounding box center [124, 52] width 166 height 25
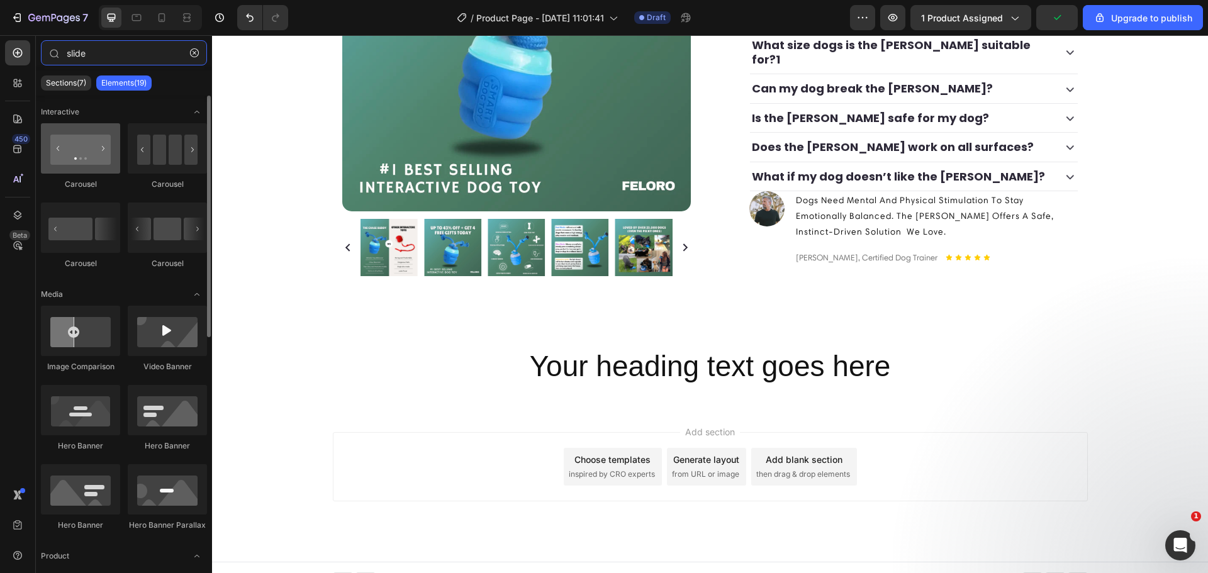
type input "slide"
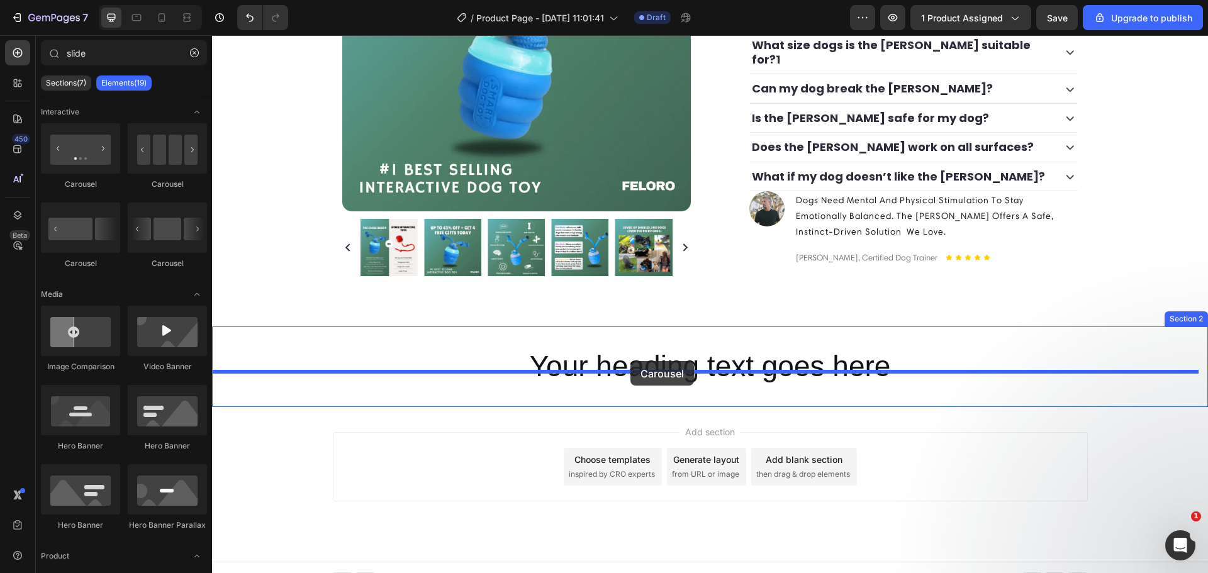
drag, startPoint x: 297, startPoint y: 188, endPoint x: 632, endPoint y: 361, distance: 376.8
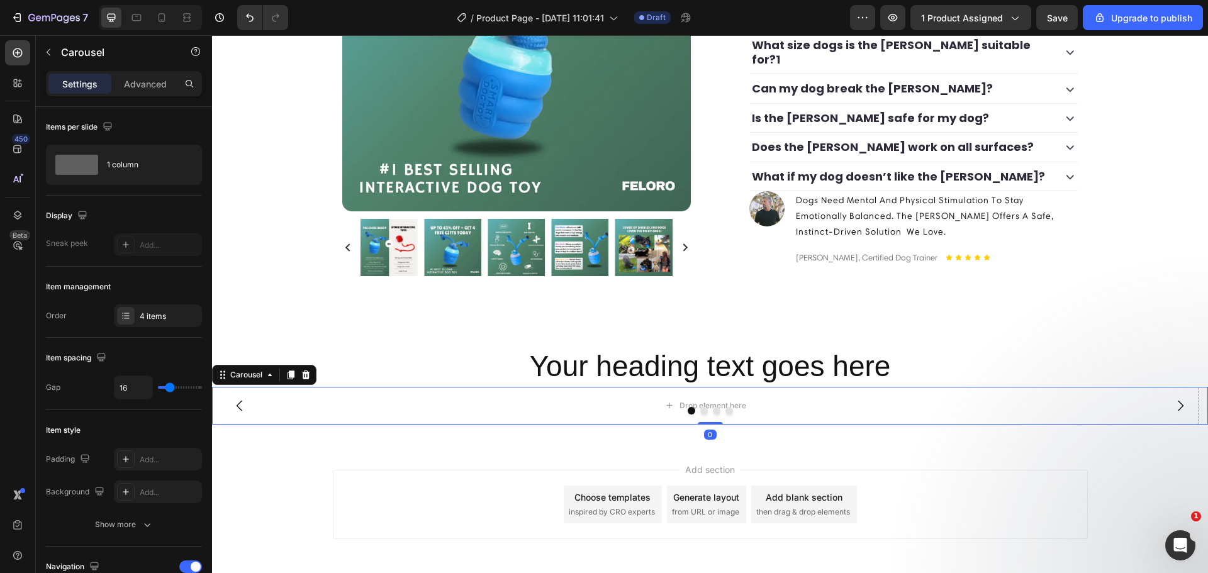
scroll to position [522, 0]
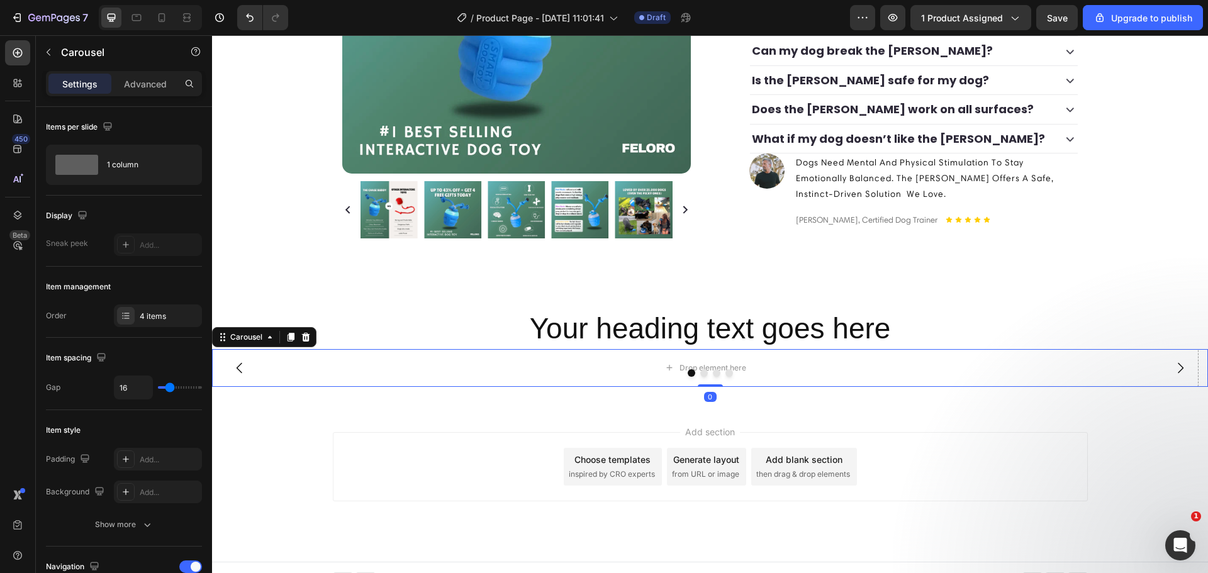
click at [481, 369] on div at bounding box center [710, 373] width 996 height 8
click at [457, 318] on h2 "Your heading text goes here" at bounding box center [710, 329] width 996 height 40
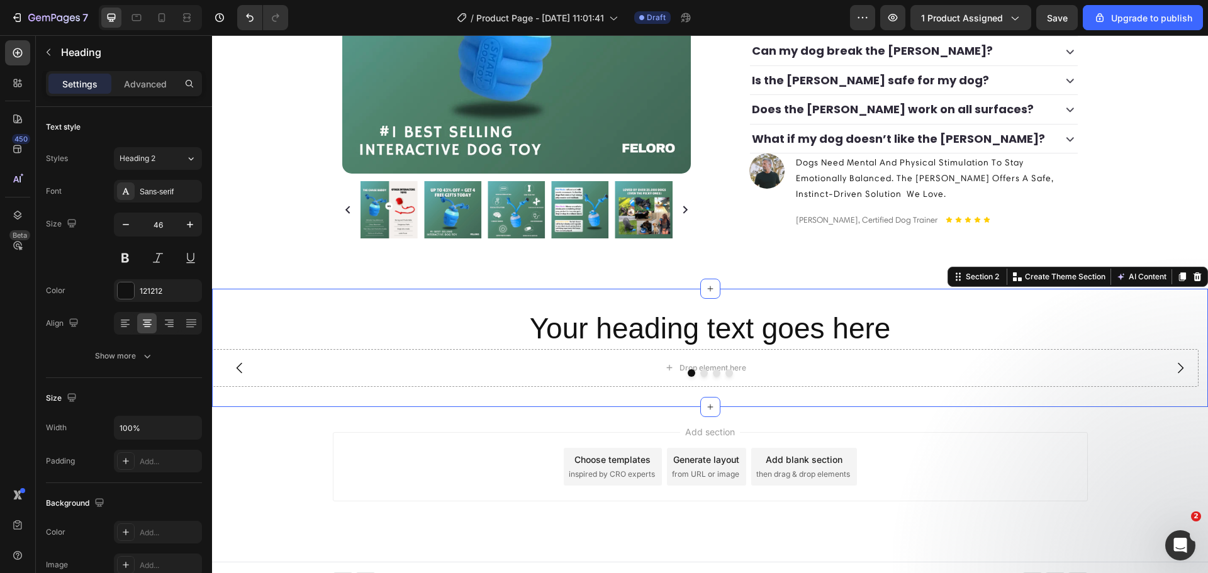
click at [462, 289] on div "Your heading text goes here Heading Drop element here Drop element here Drop el…" at bounding box center [710, 348] width 996 height 118
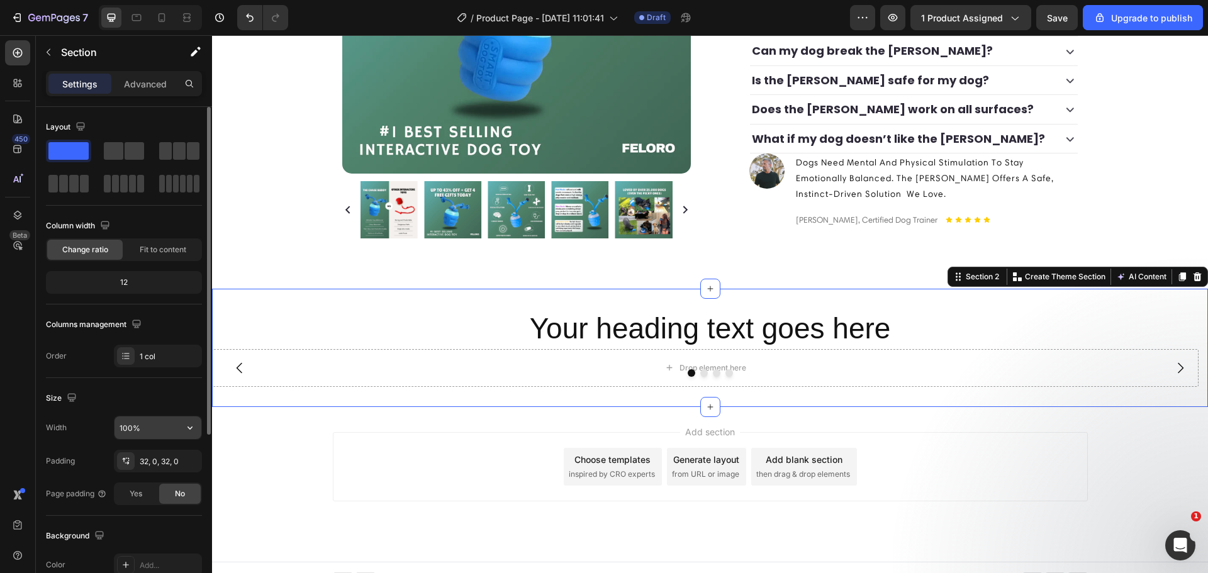
click at [141, 426] on input "100%" at bounding box center [158, 428] width 87 height 23
click at [186, 431] on icon "button" at bounding box center [190, 428] width 13 height 13
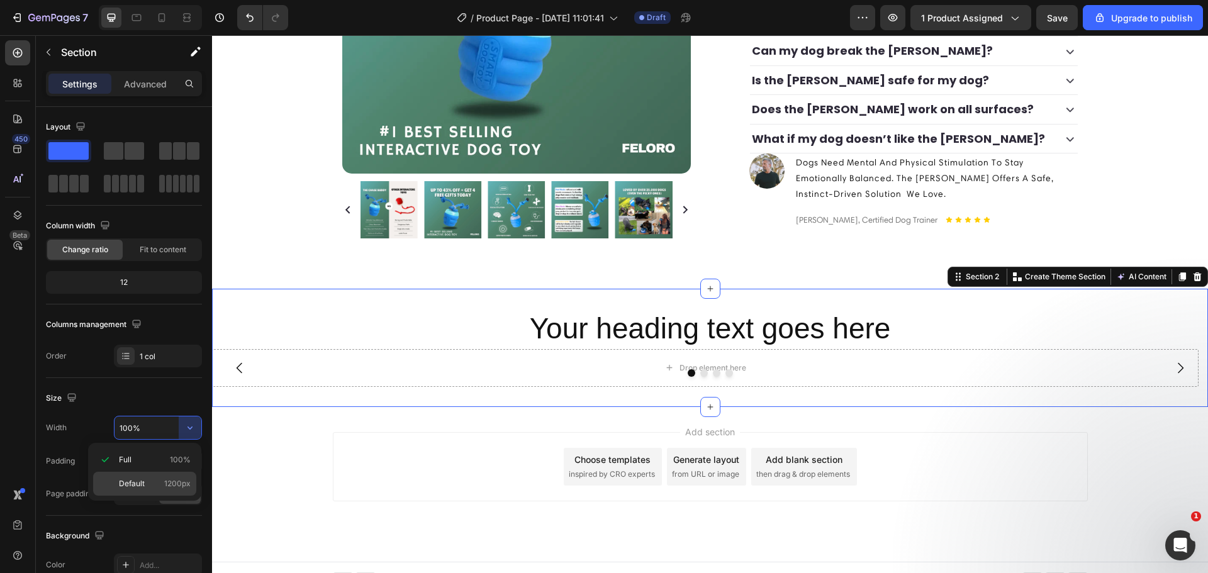
click at [171, 484] on span "1200px" at bounding box center [177, 483] width 26 height 11
type input "1200"
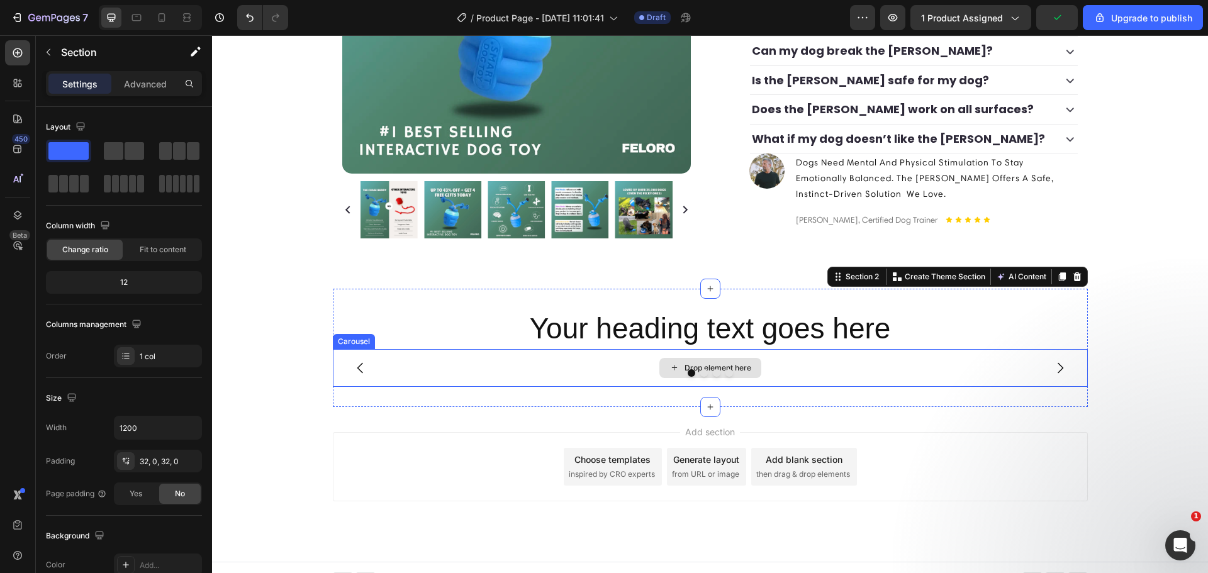
click at [672, 362] on icon at bounding box center [674, 367] width 10 height 11
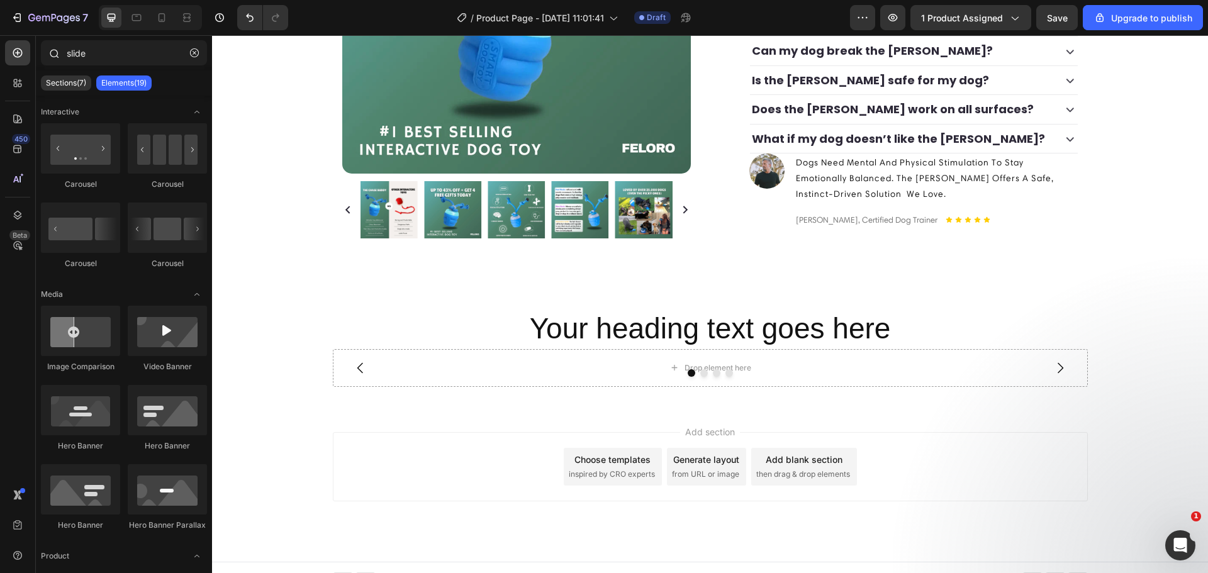
drag, startPoint x: 23, startPoint y: 52, endPoint x: 48, endPoint y: 60, distance: 25.7
click at [20, 54] on icon at bounding box center [17, 53] width 13 height 13
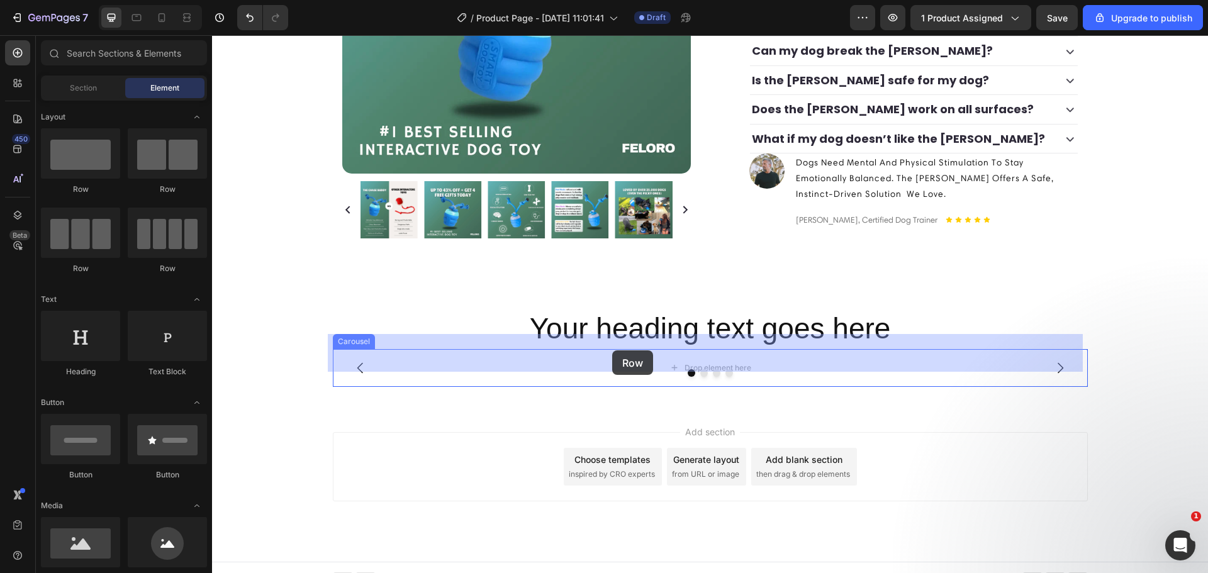
drag, startPoint x: 380, startPoint y: 198, endPoint x: 612, endPoint y: 350, distance: 277.7
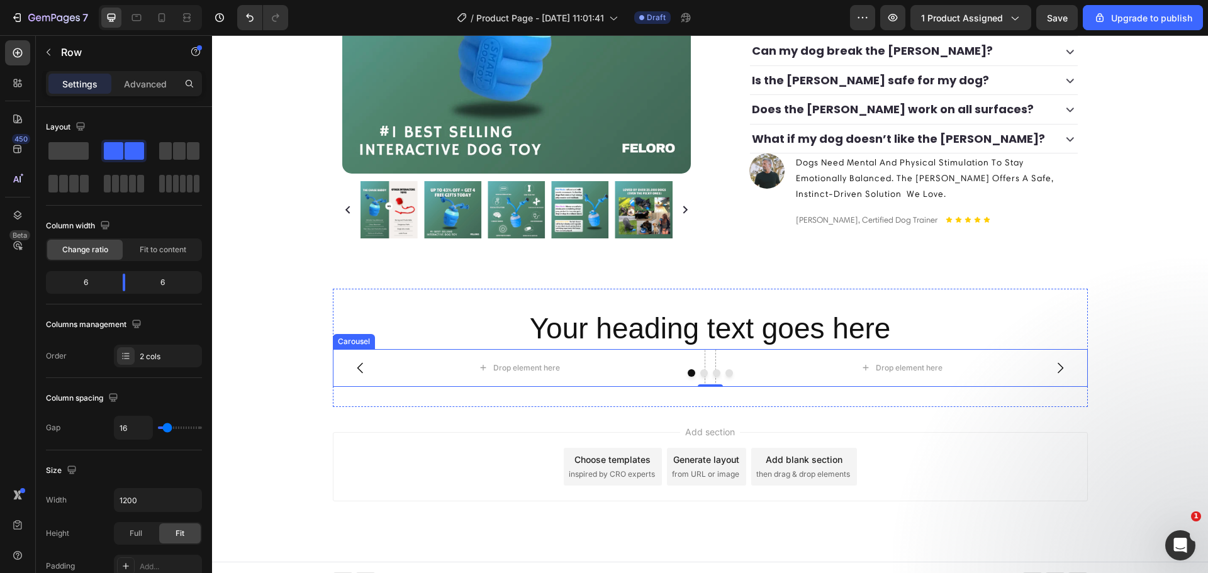
click at [540, 369] on div at bounding box center [710, 373] width 755 height 8
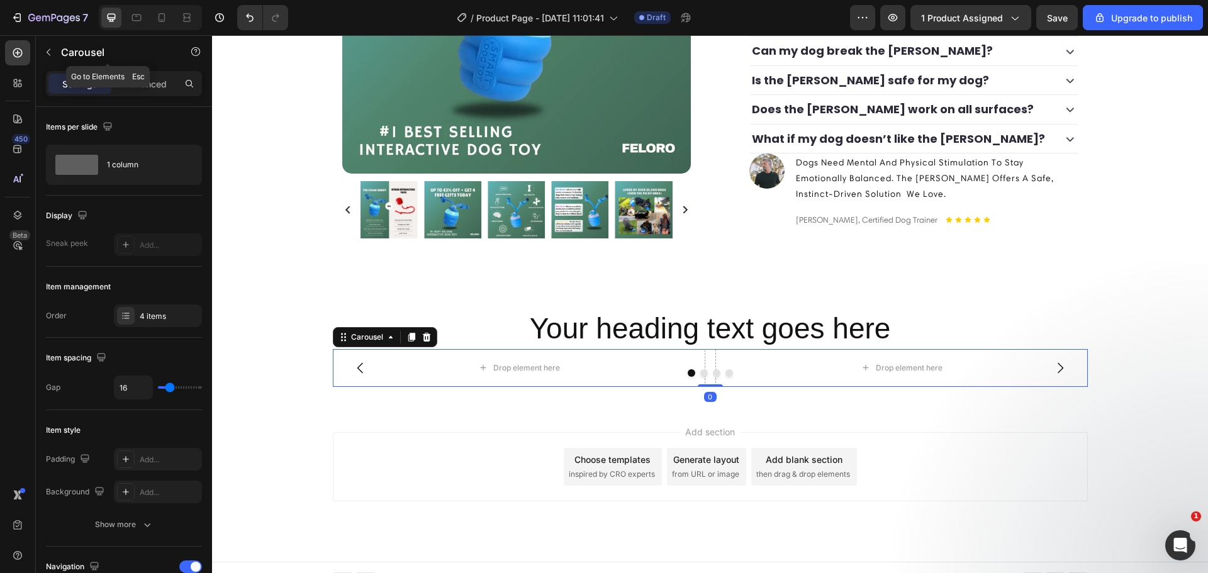
click at [45, 53] on icon "button" at bounding box center [48, 52] width 10 height 10
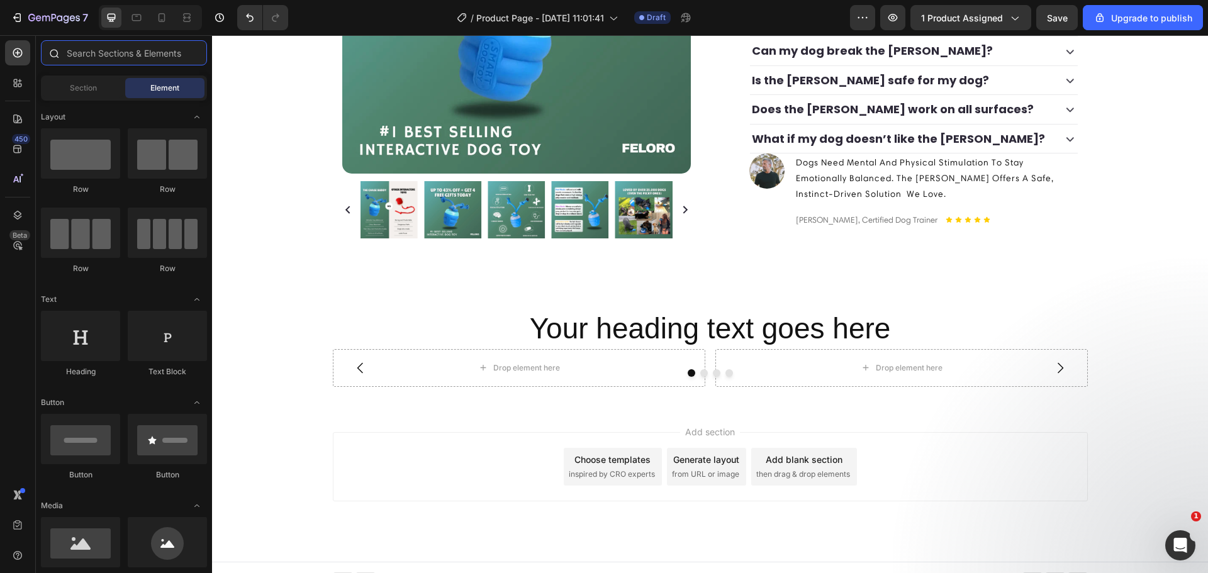
click at [110, 47] on input "text" at bounding box center [124, 52] width 166 height 25
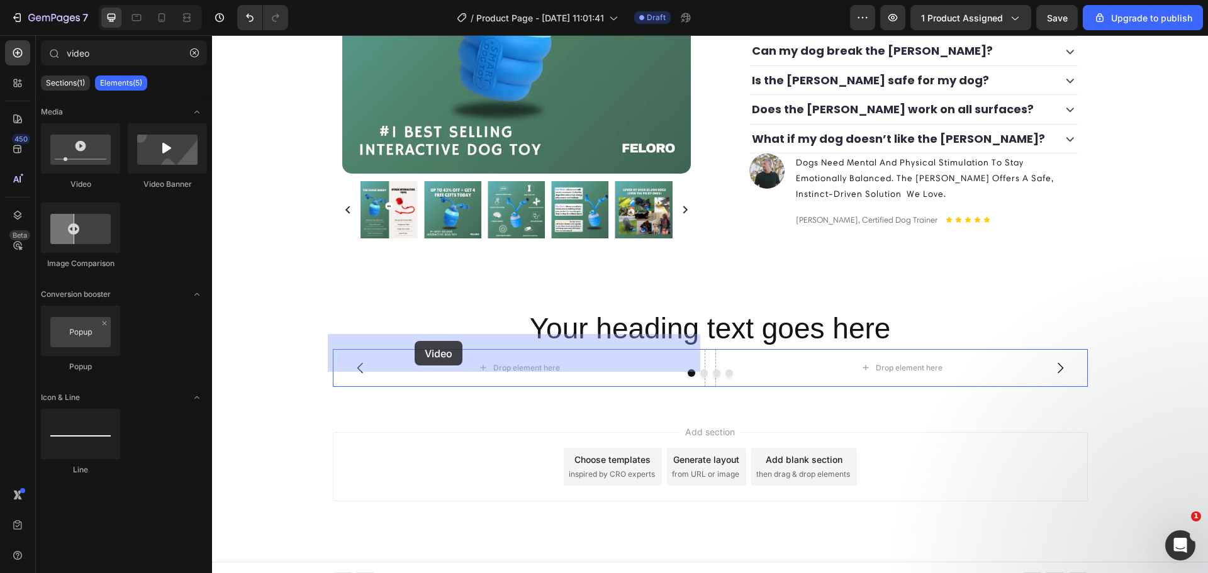
drag, startPoint x: 300, startPoint y: 188, endPoint x: 415, endPoint y: 341, distance: 191.0
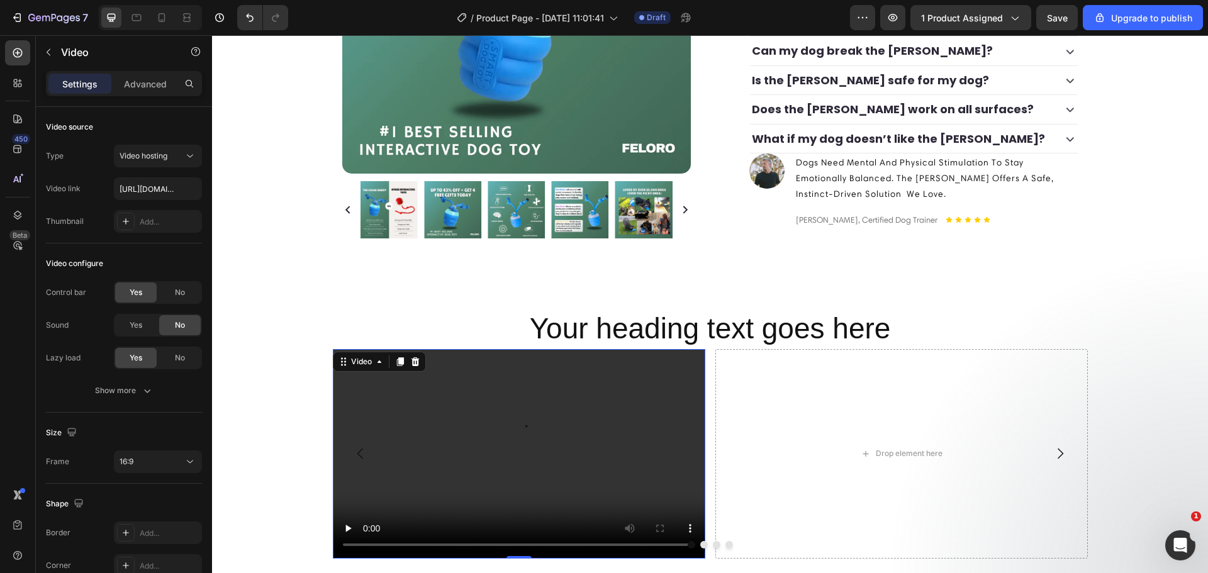
scroll to position [574, 0]
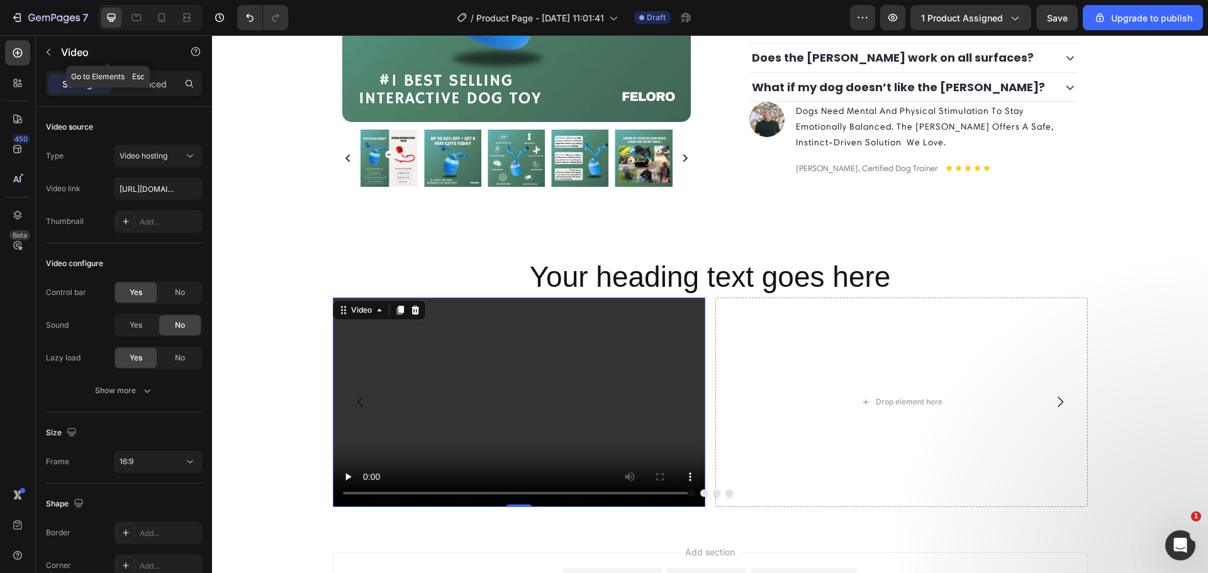
click at [50, 52] on icon "button" at bounding box center [48, 52] width 10 height 10
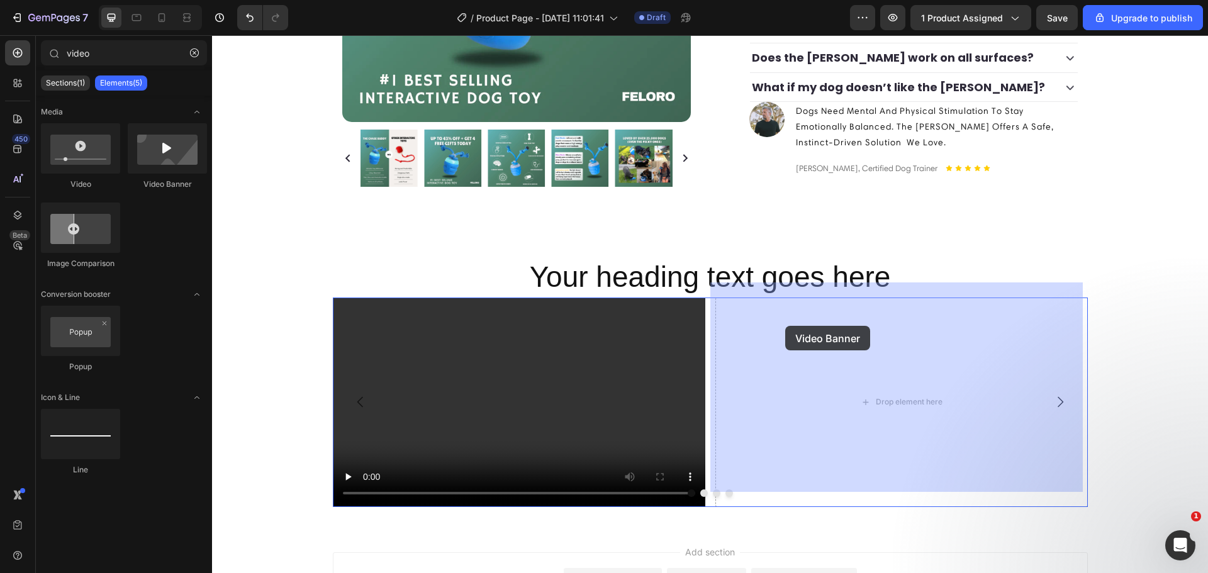
drag, startPoint x: 380, startPoint y: 200, endPoint x: 791, endPoint y: 336, distance: 432.8
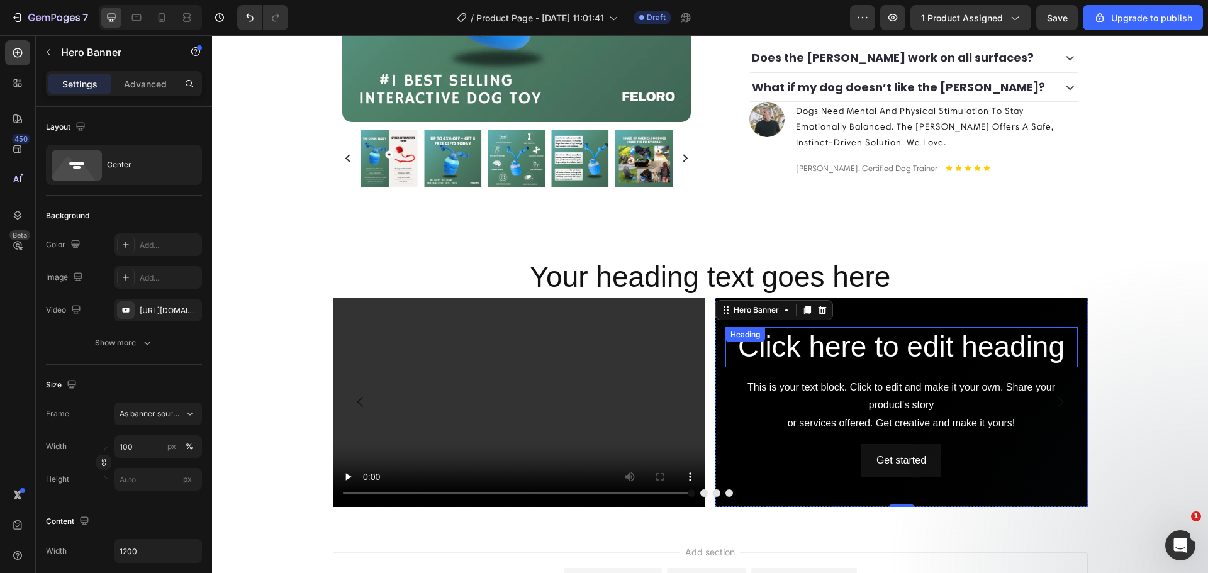
type input "vide"
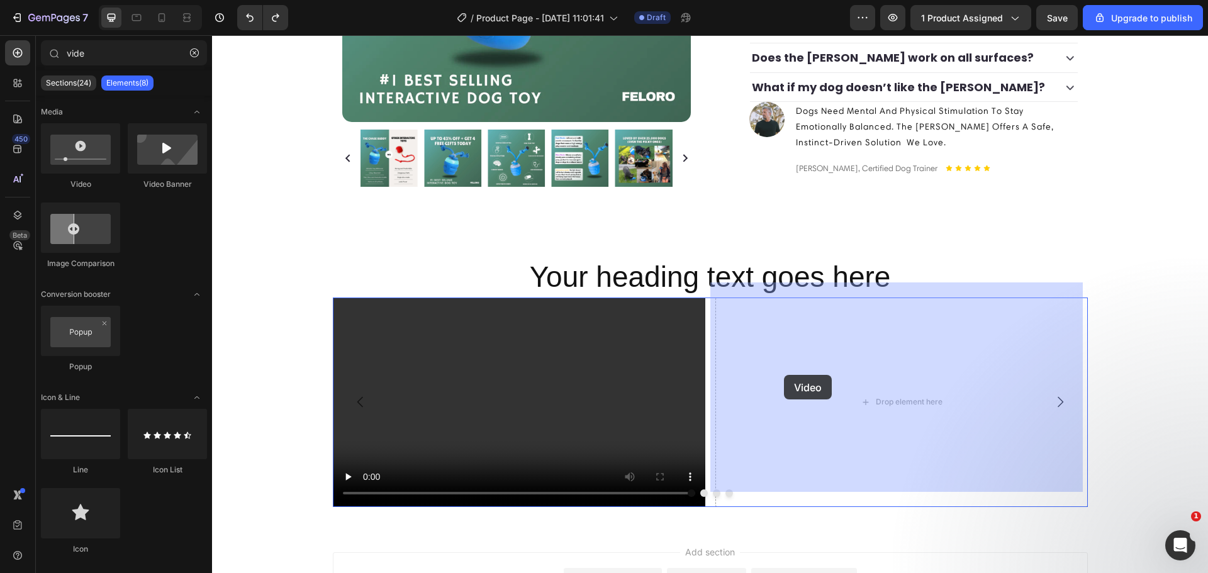
drag, startPoint x: 299, startPoint y: 191, endPoint x: 784, endPoint y: 375, distance: 519.0
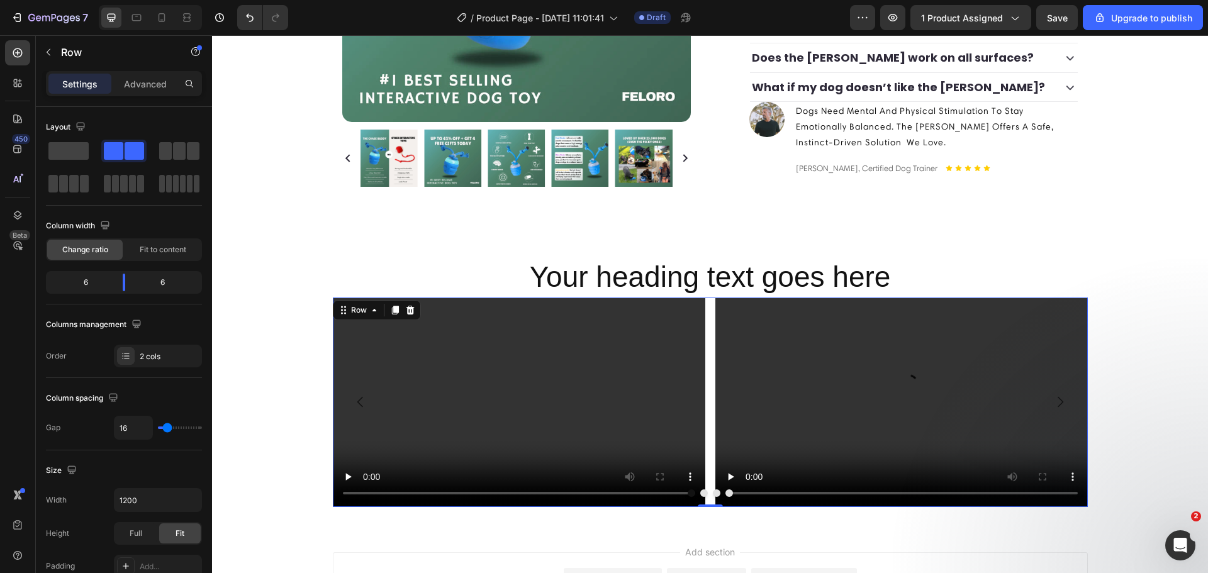
click at [706, 418] on div "Video Video Row 0" at bounding box center [710, 403] width 755 height 210
click at [46, 45] on button "button" at bounding box center [48, 52] width 20 height 20
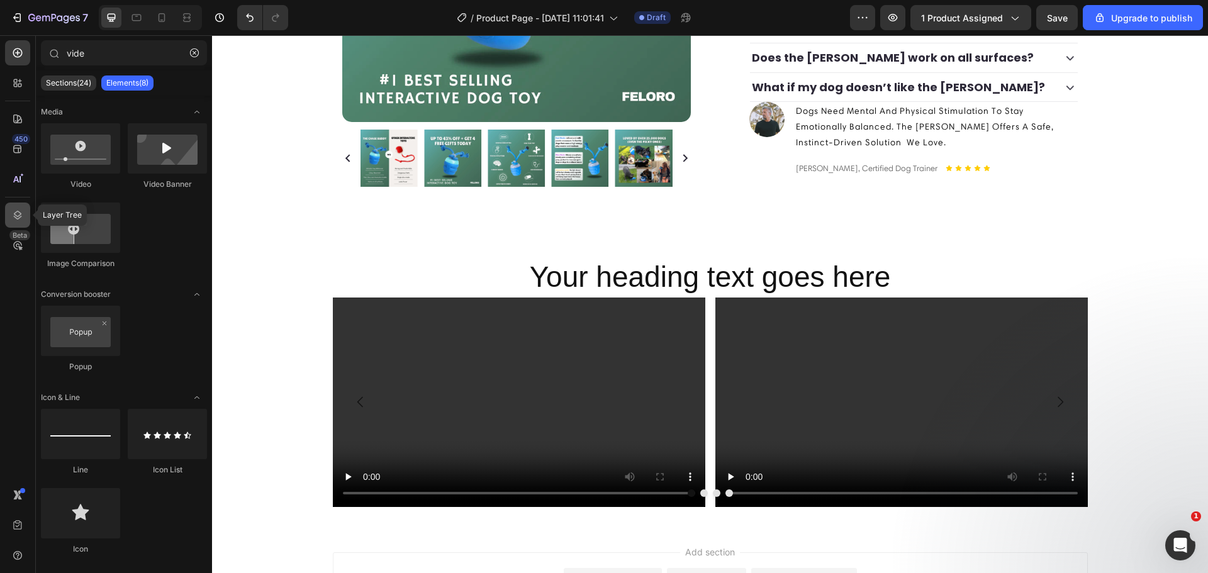
click at [23, 211] on div at bounding box center [17, 215] width 25 height 25
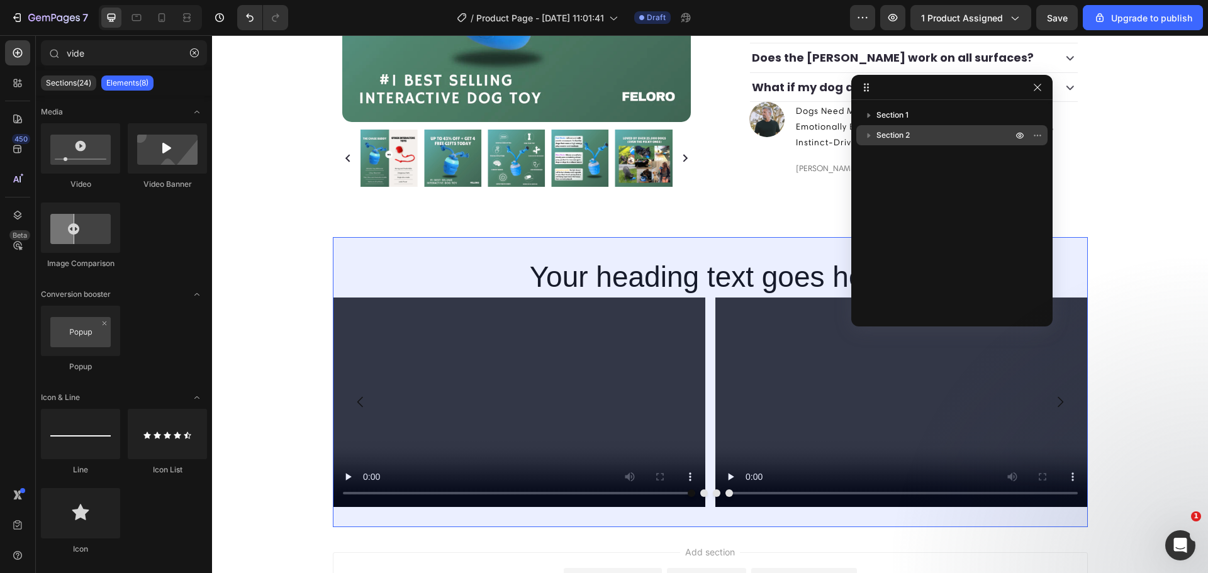
click at [868, 133] on icon "button" at bounding box center [869, 135] width 13 height 13
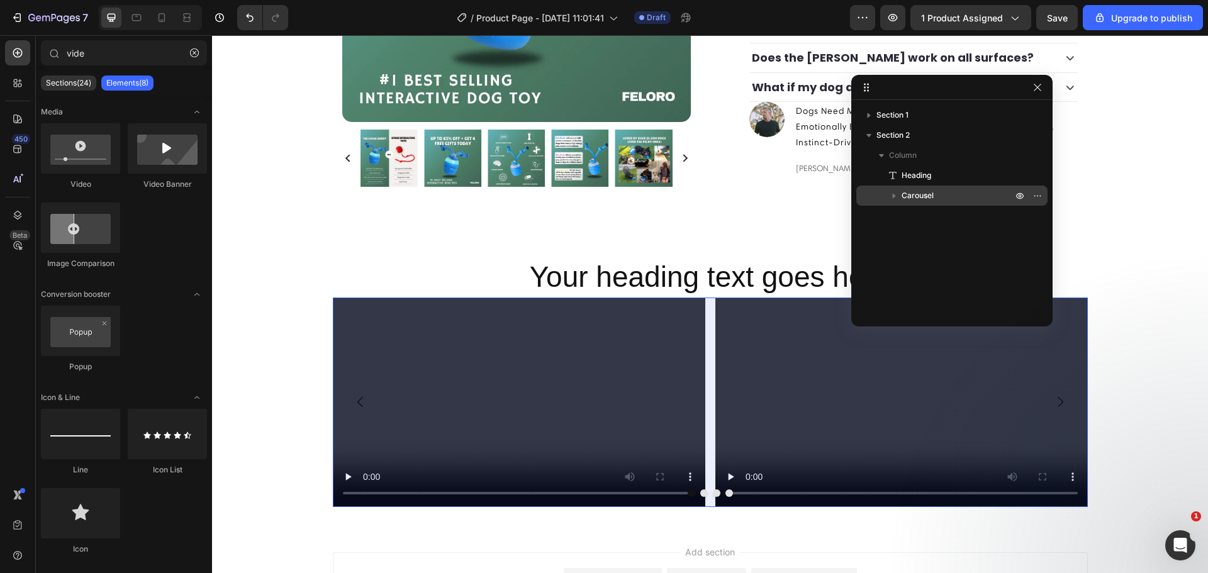
click at [900, 195] on icon "button" at bounding box center [894, 195] width 13 height 13
click at [917, 198] on span "Carousel" at bounding box center [918, 195] width 32 height 13
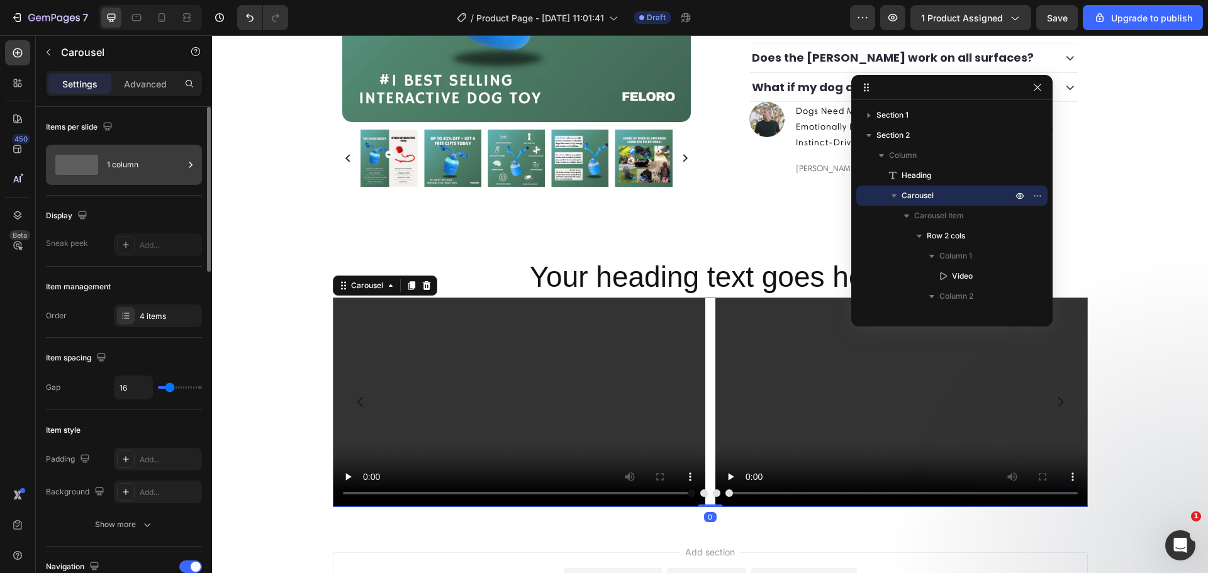
click at [156, 161] on div "1 column" at bounding box center [145, 164] width 77 height 29
click at [149, 316] on div "4 items" at bounding box center [169, 316] width 59 height 11
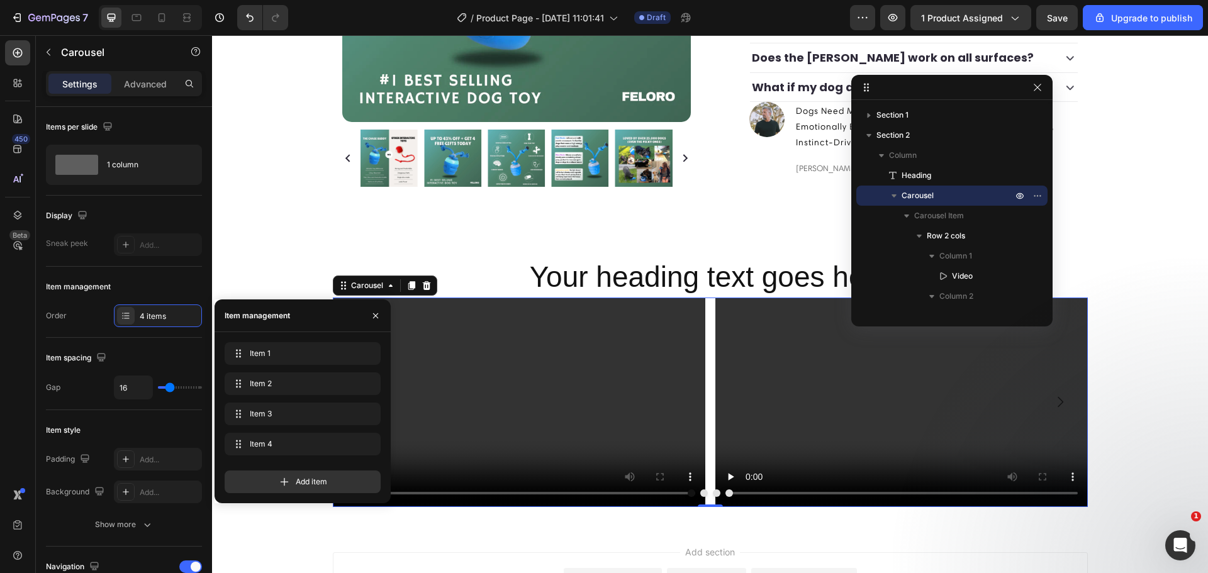
click at [714, 490] on button "Dot" at bounding box center [717, 494] width 8 height 8
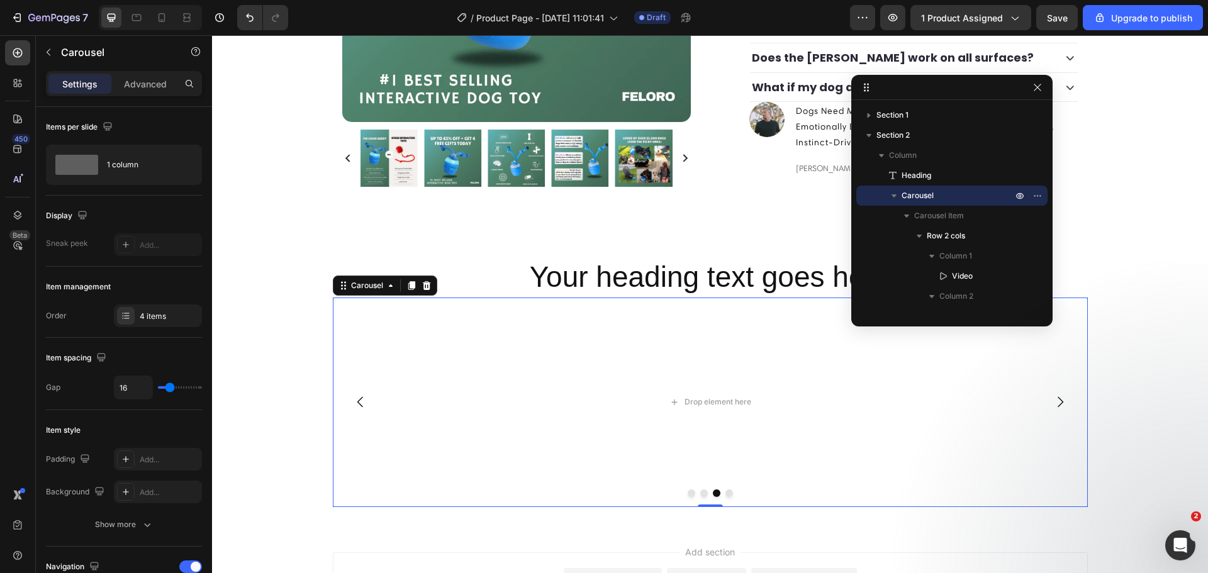
click at [714, 490] on div at bounding box center [710, 494] width 755 height 8
click at [702, 490] on button "Dot" at bounding box center [704, 494] width 8 height 8
click at [688, 490] on button "Dot" at bounding box center [692, 494] width 8 height 8
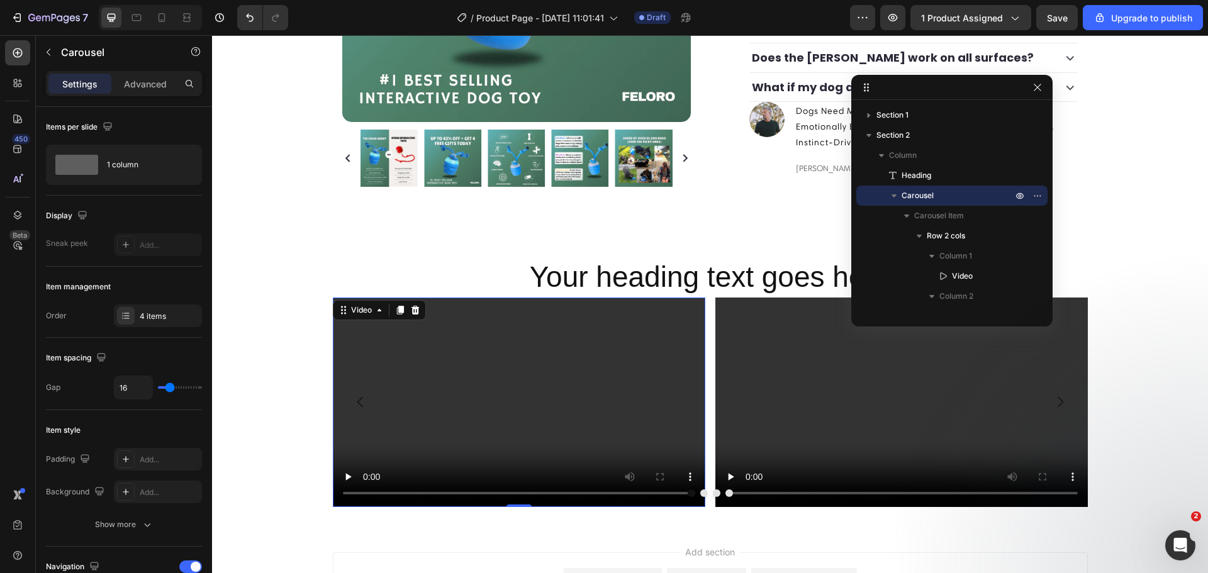
click at [657, 380] on video at bounding box center [519, 403] width 372 height 210
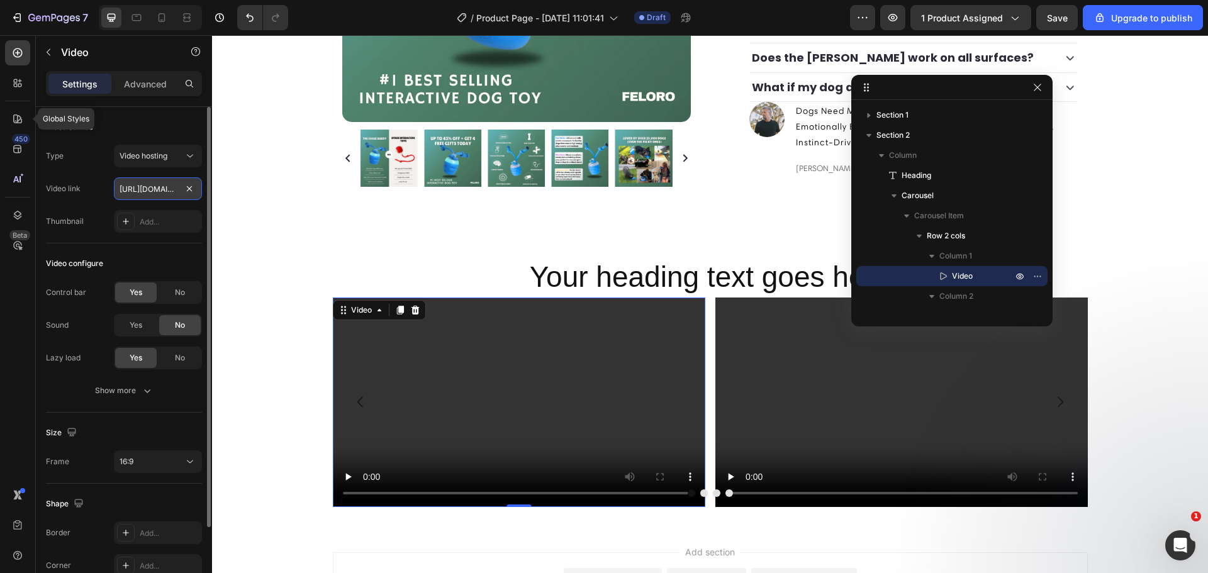
click at [149, 188] on input "[URL][DOMAIN_NAME]" at bounding box center [158, 188] width 88 height 23
type input "https://feloro.store/cdn/shop/videos/c/vp/fdfb7304159a4441833e6fff38779100/fdfb…"
click at [160, 171] on div "Type Video hosting Video link https://feloro.store/cdn/shop/videos/c/vp/fdfb730…" at bounding box center [124, 189] width 156 height 88
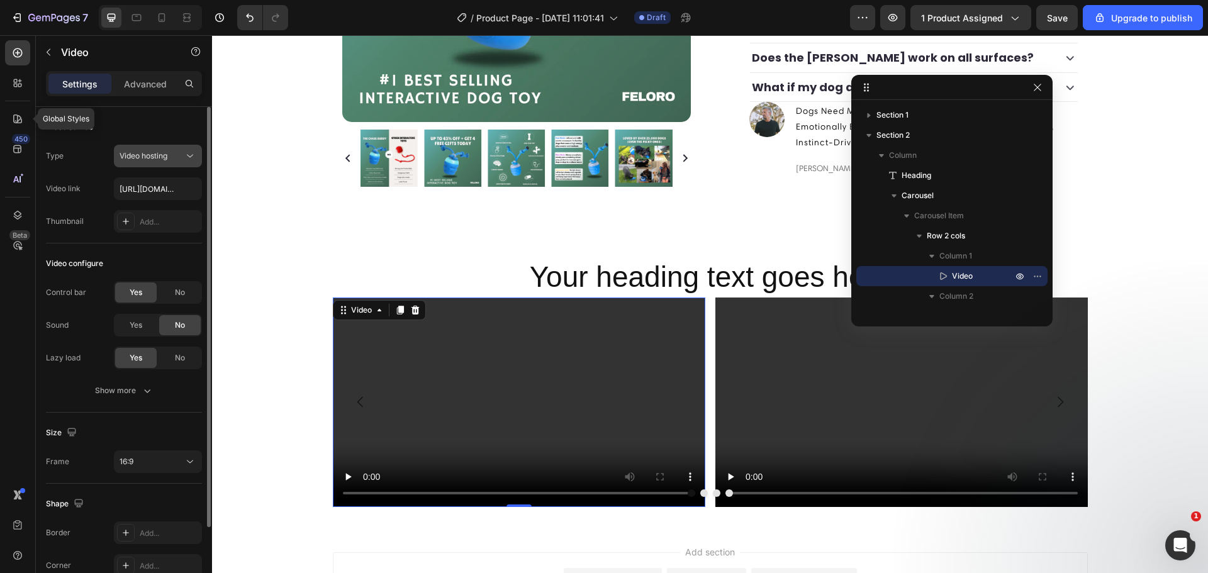
click at [162, 162] on div "Video hosting" at bounding box center [158, 156] width 77 height 13
click at [150, 189] on input "https://feloro.store/cdn/shop/videos/c/vp/fdfb7304159a4441833e6fff38779100/fdfb…" at bounding box center [158, 188] width 88 height 23
click at [486, 370] on video at bounding box center [519, 403] width 372 height 210
click at [520, 334] on video at bounding box center [519, 403] width 372 height 210
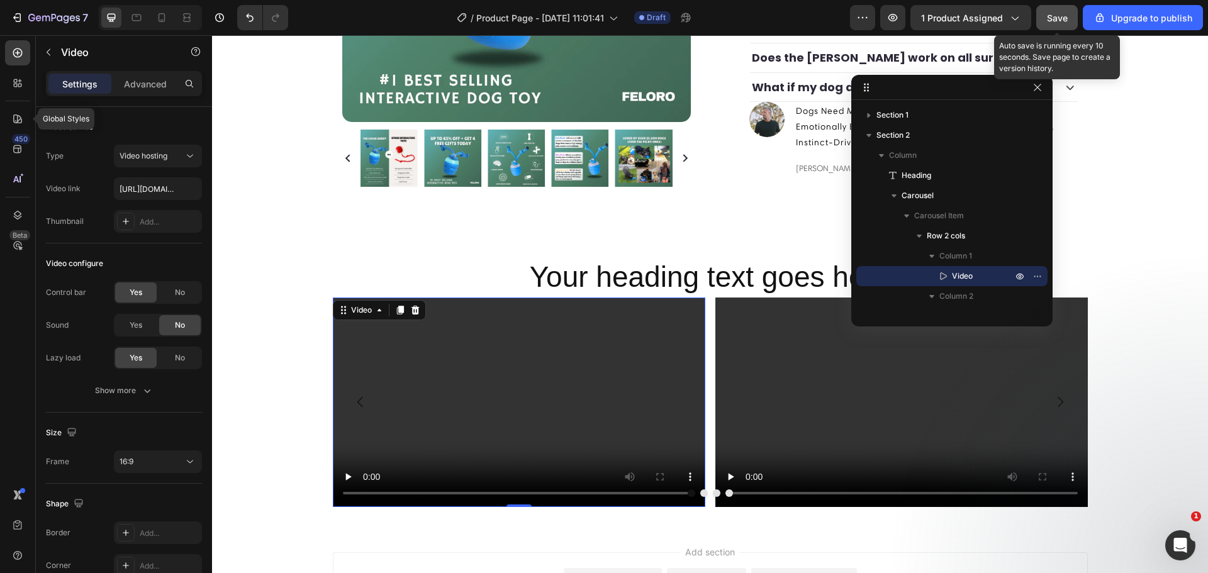
drag, startPoint x: 1063, startPoint y: 21, endPoint x: 1056, endPoint y: 26, distance: 8.9
click at [1063, 21] on span "Save" at bounding box center [1057, 18] width 21 height 11
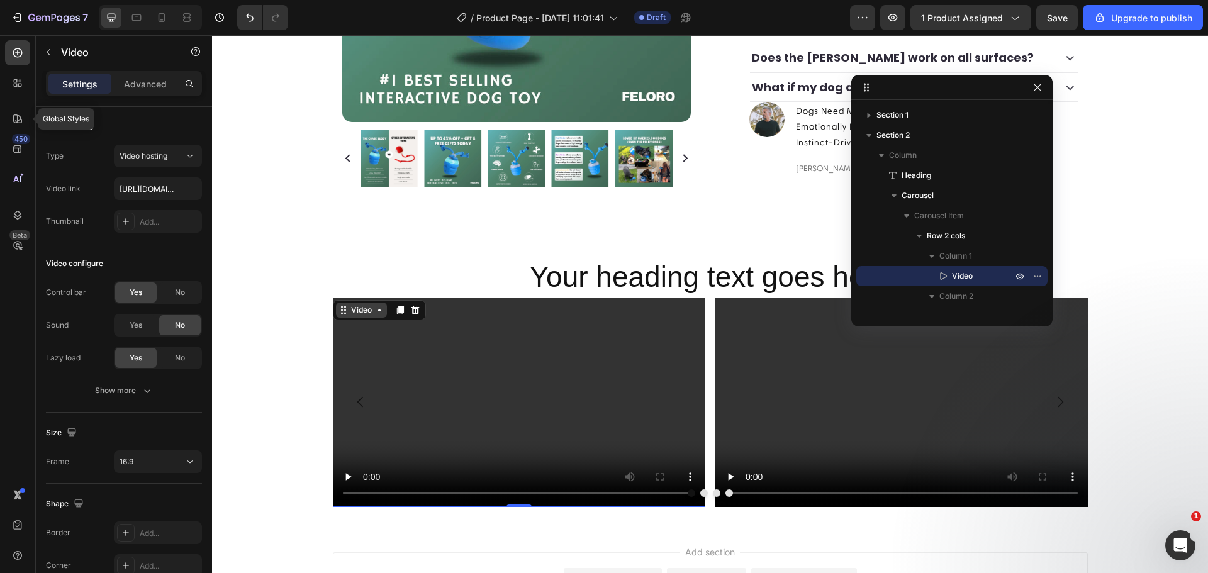
click at [351, 305] on div "Video" at bounding box center [362, 310] width 26 height 11
click at [140, 326] on span "Yes" at bounding box center [136, 325] width 13 height 11
click at [178, 291] on span "No" at bounding box center [180, 292] width 10 height 11
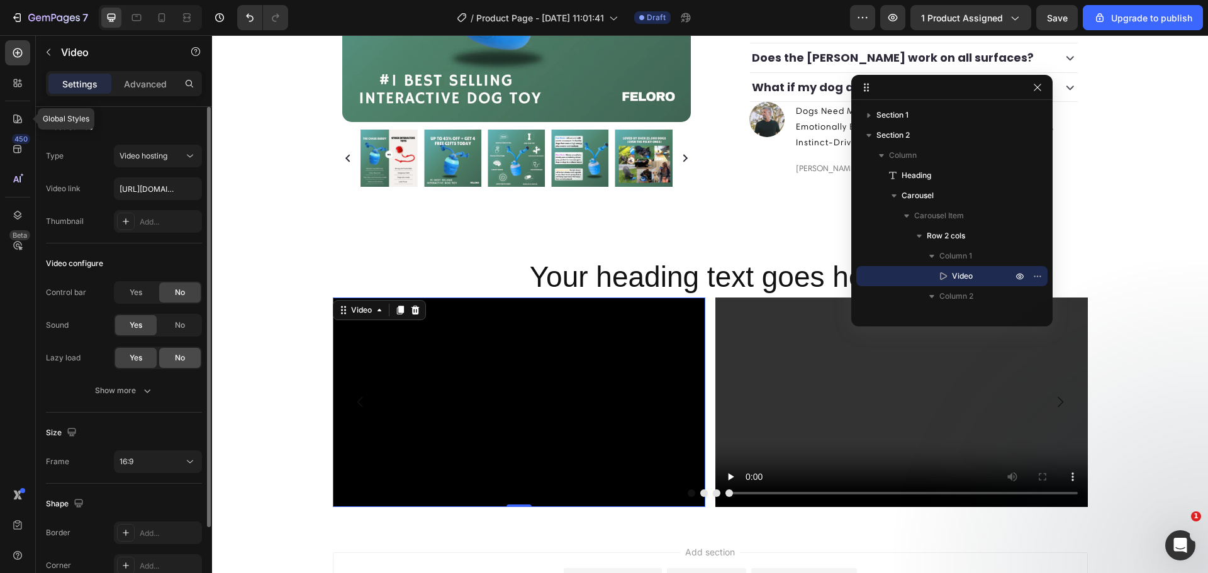
click at [172, 354] on div "No" at bounding box center [180, 358] width 42 height 20
click at [147, 382] on button "Show more" at bounding box center [124, 390] width 156 height 23
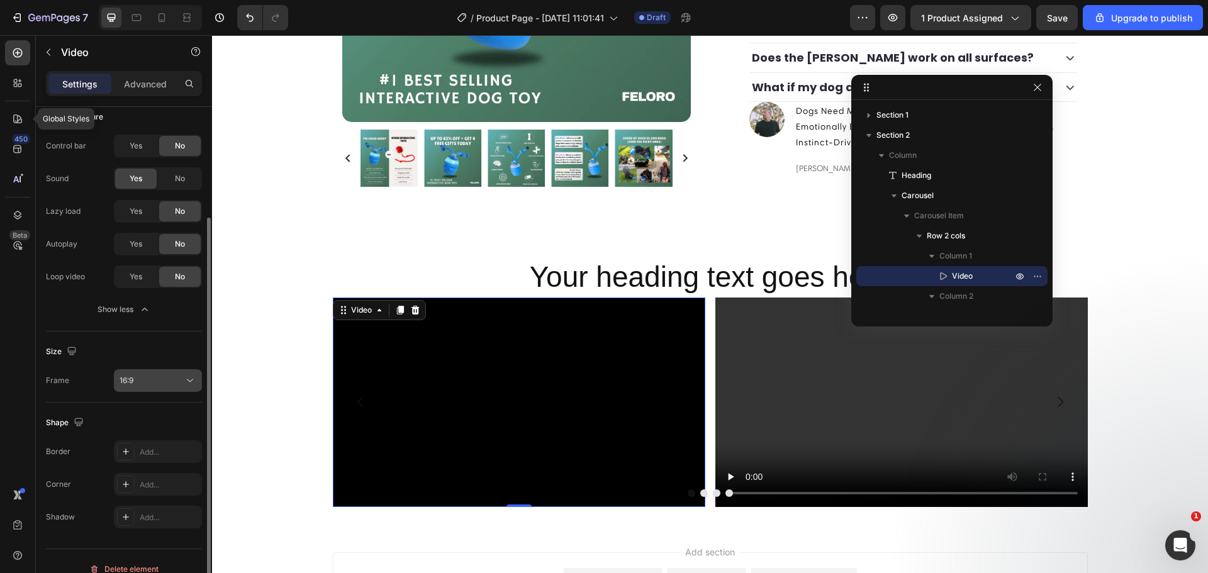
click at [174, 384] on div "16:9" at bounding box center [152, 380] width 64 height 11
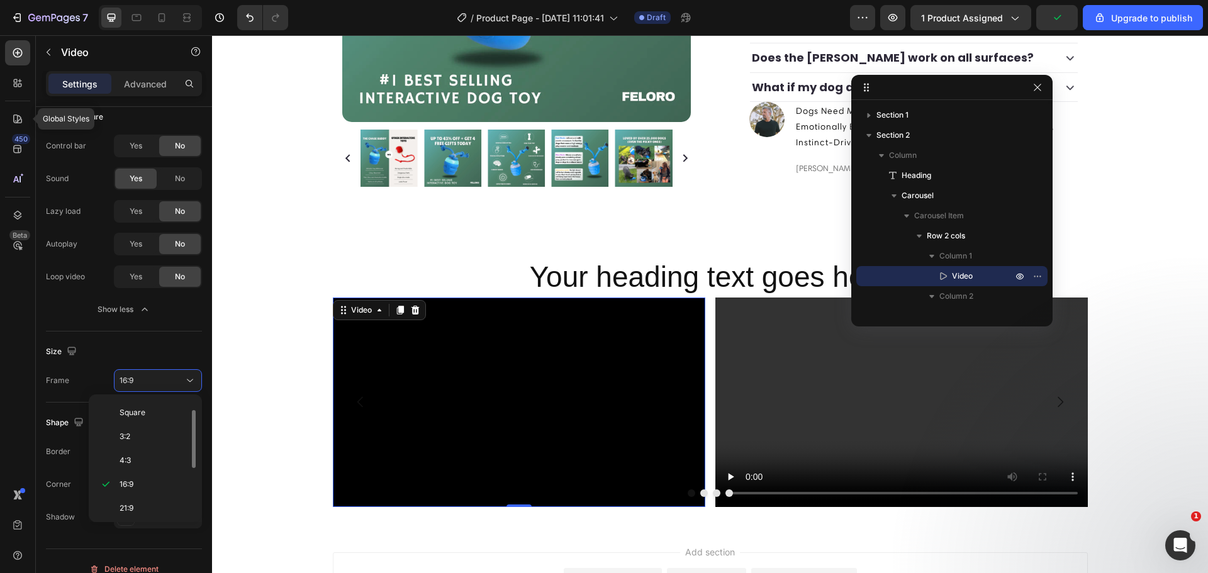
scroll to position [121, 0]
click at [153, 493] on div "9:16" at bounding box center [143, 505] width 98 height 24
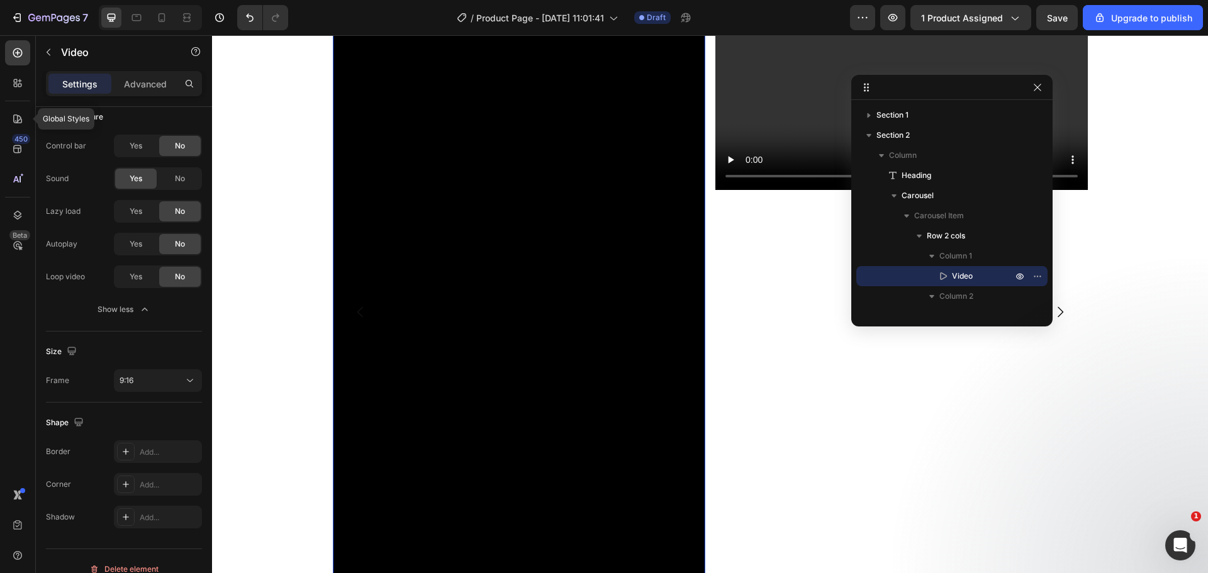
scroll to position [853, 0]
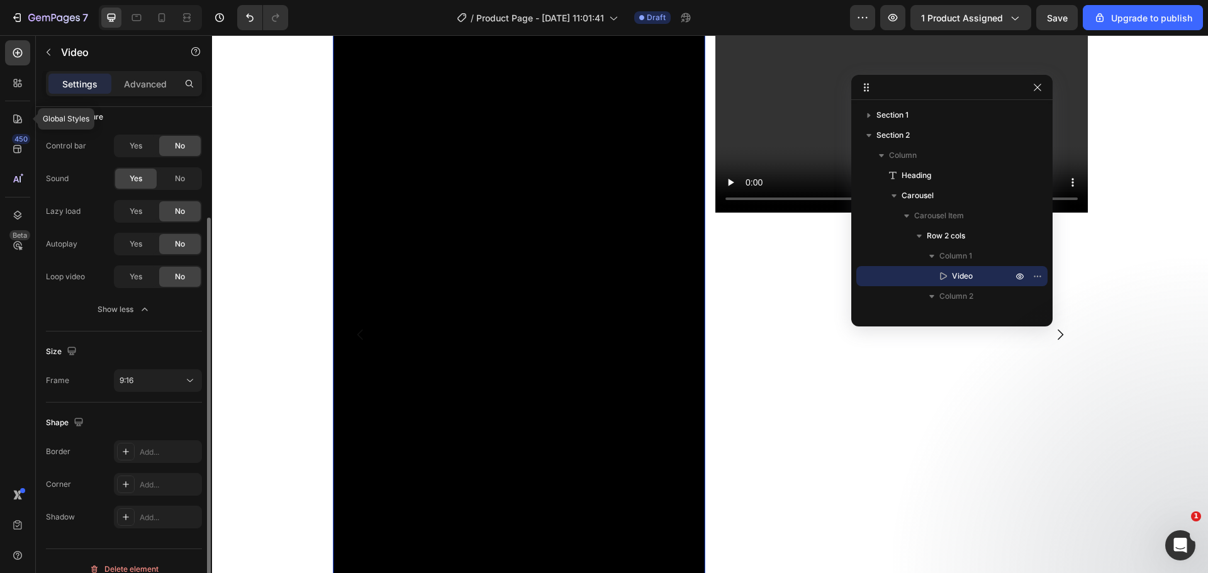
click at [124, 424] on div "Shape" at bounding box center [124, 423] width 156 height 20
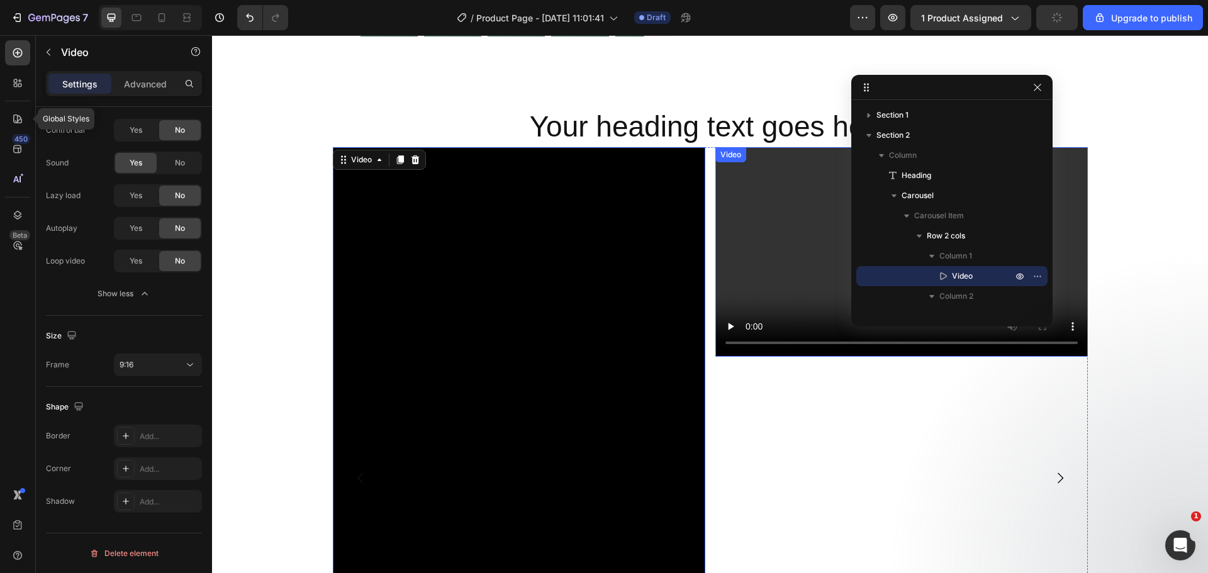
scroll to position [707, 0]
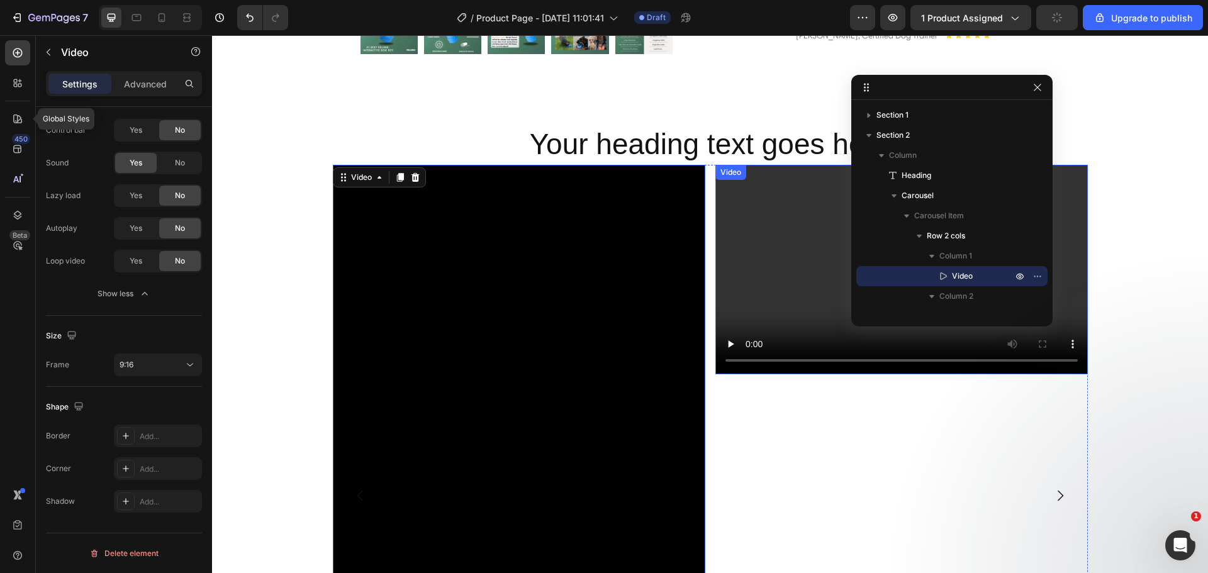
click at [802, 276] on video at bounding box center [901, 270] width 372 height 210
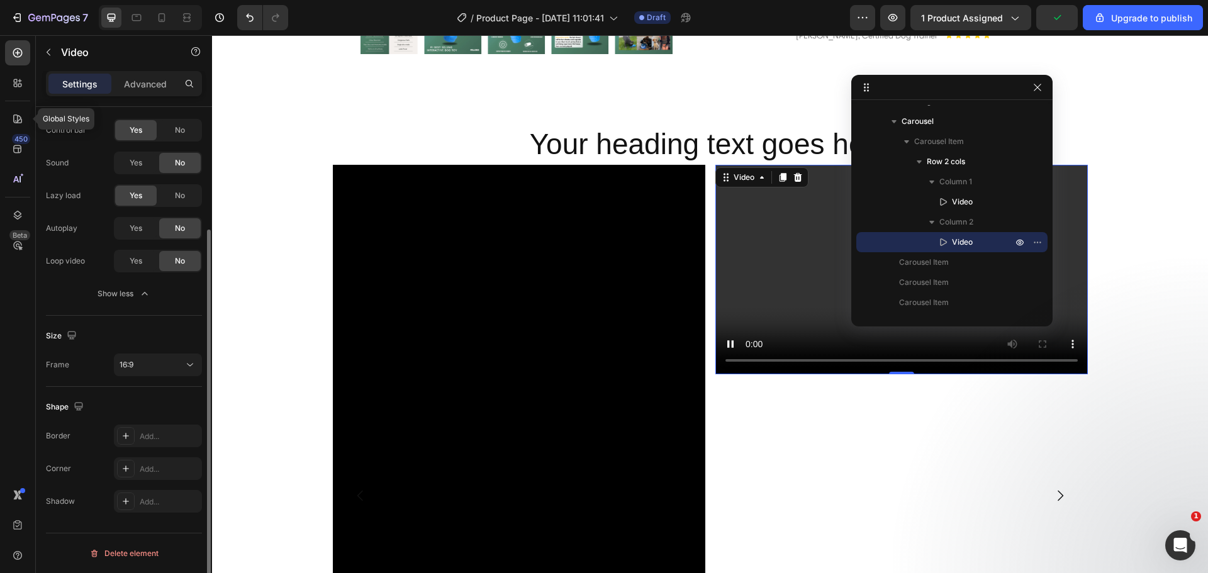
scroll to position [0, 0]
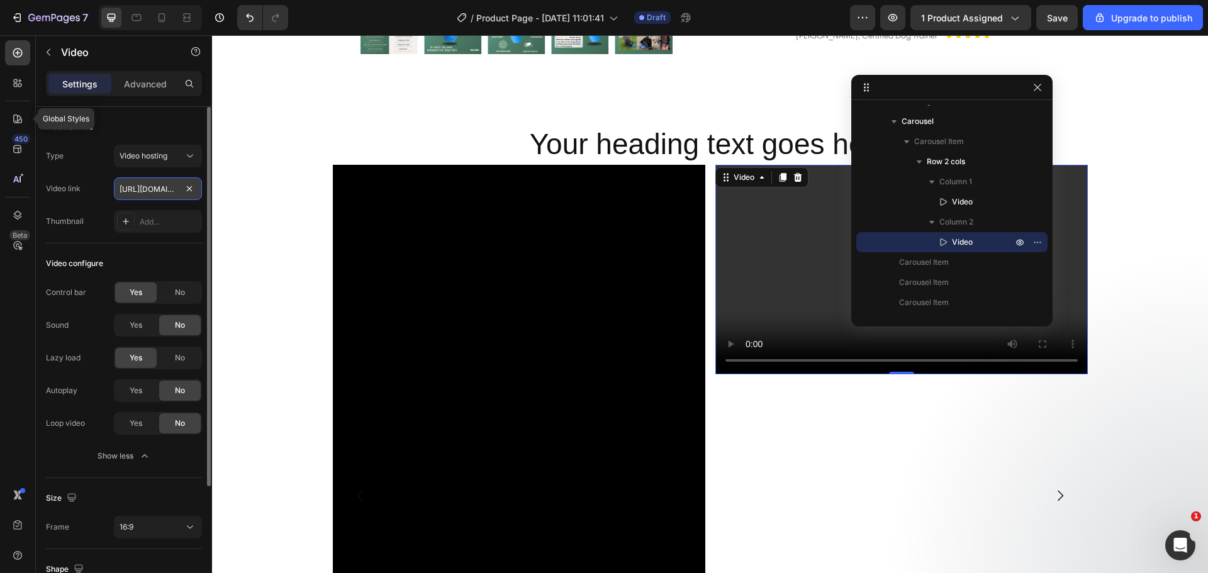
click at [158, 191] on input "[URL][DOMAIN_NAME]" at bounding box center [158, 188] width 88 height 23
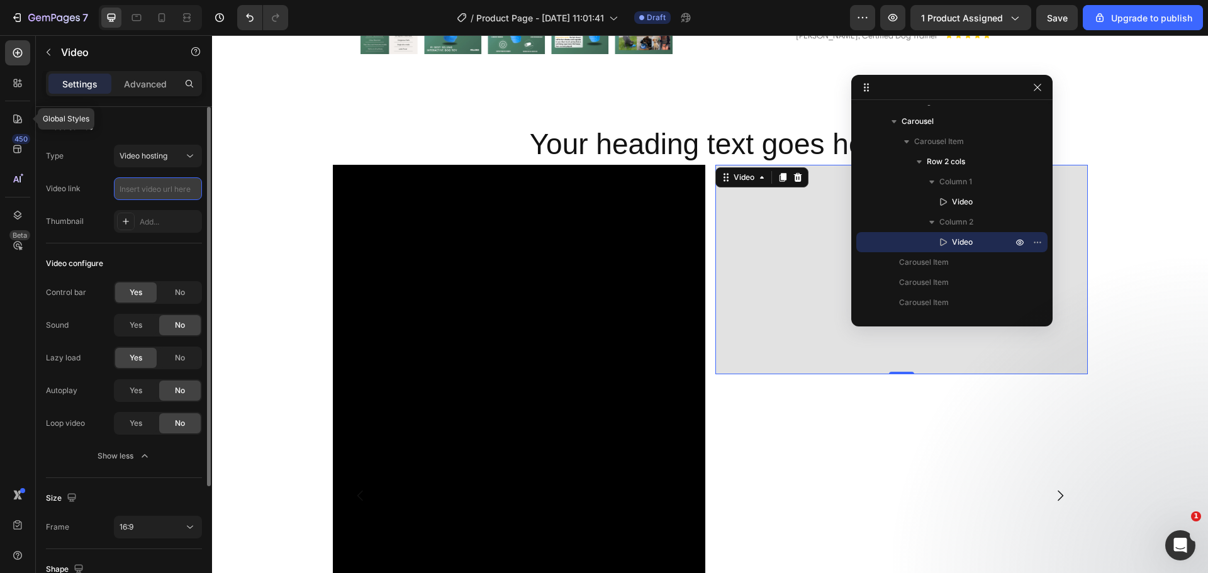
click at [150, 194] on input "text" at bounding box center [158, 188] width 88 height 23
paste input "https://feloro.store/cdn/shop/videos/c/vp/fdfb7304159a4441833e6fff38779100/fdfb…"
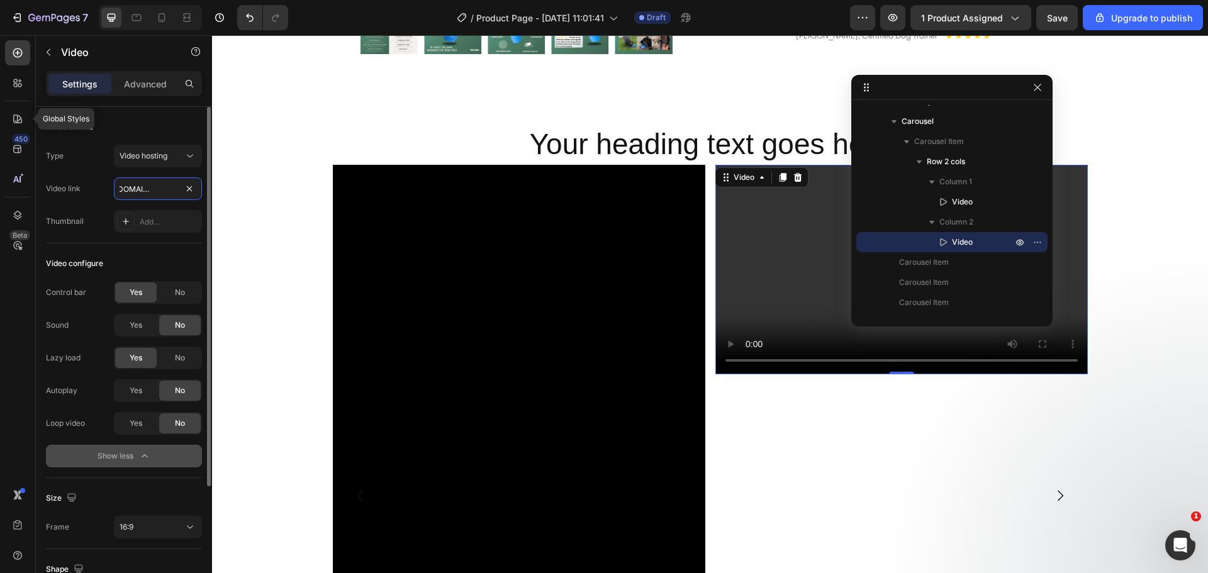
type input "https://feloro.store/cdn/shop/videos/c/vp/fdfb7304159a4441833e6fff38779100/fdfb…"
click at [144, 458] on icon "button" at bounding box center [144, 456] width 13 height 13
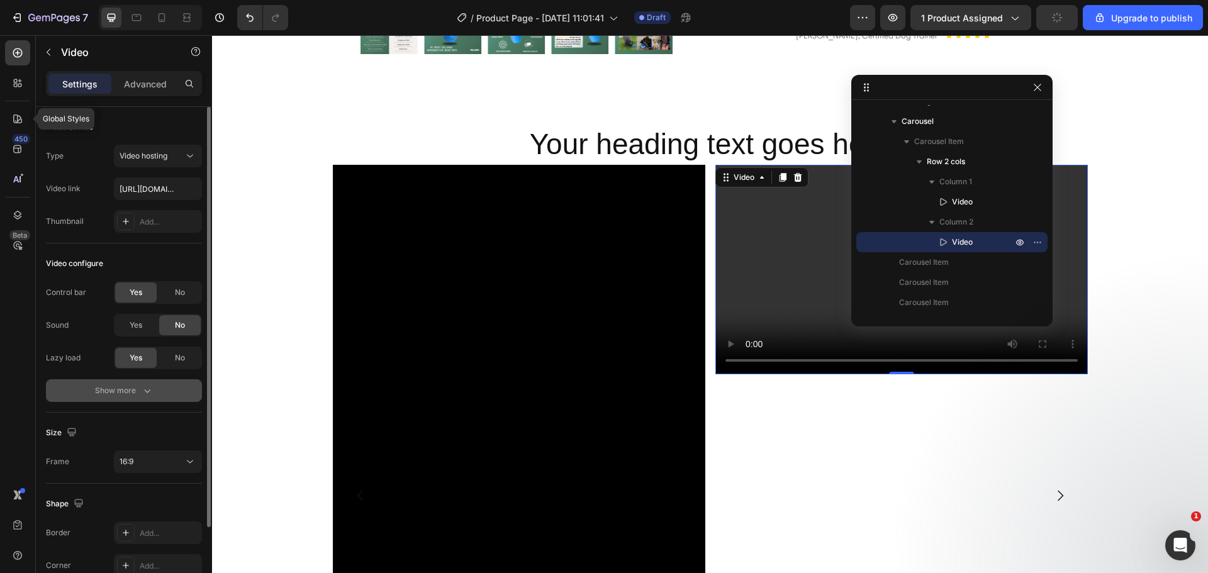
click at [144, 458] on div "16:9" at bounding box center [152, 461] width 64 height 11
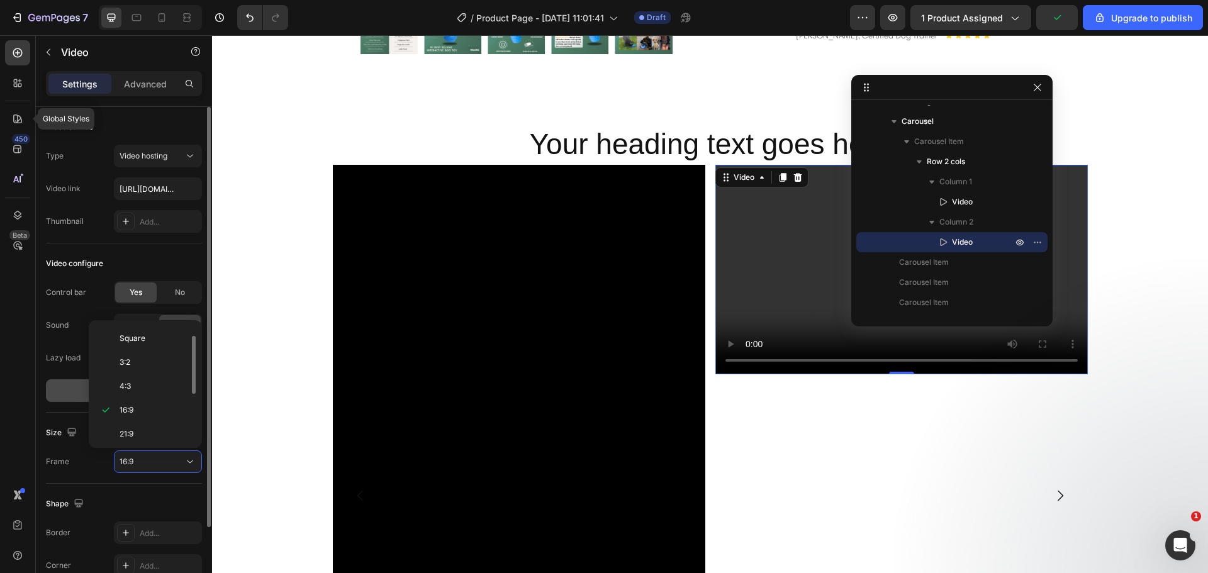
scroll to position [121, 0]
click at [140, 412] on p "9:16" at bounding box center [153, 406] width 67 height 11
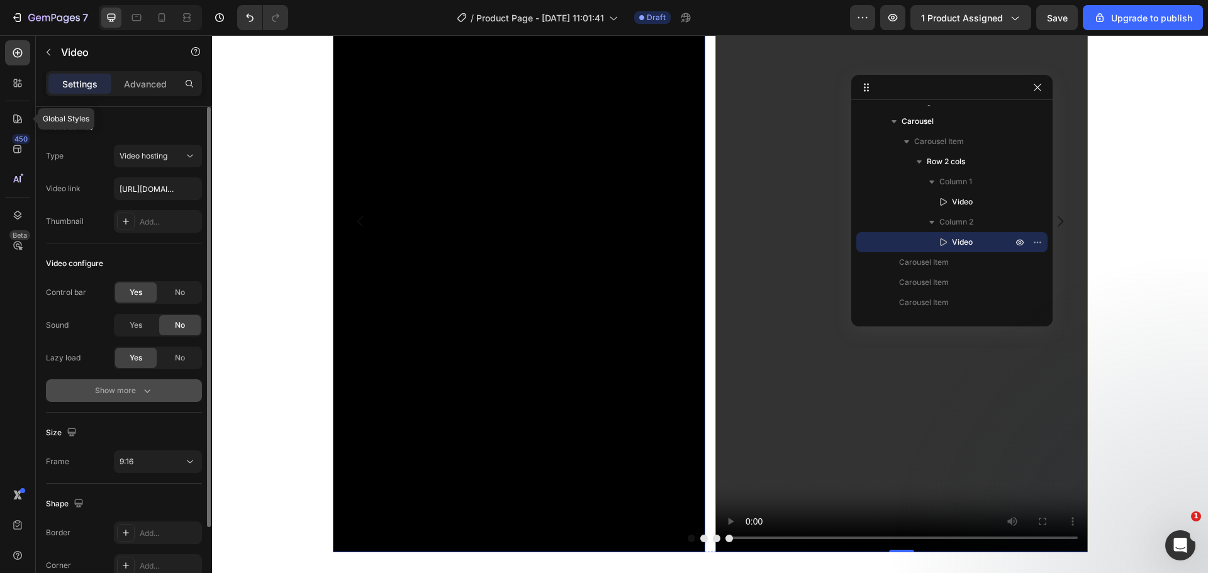
scroll to position [1147, 0]
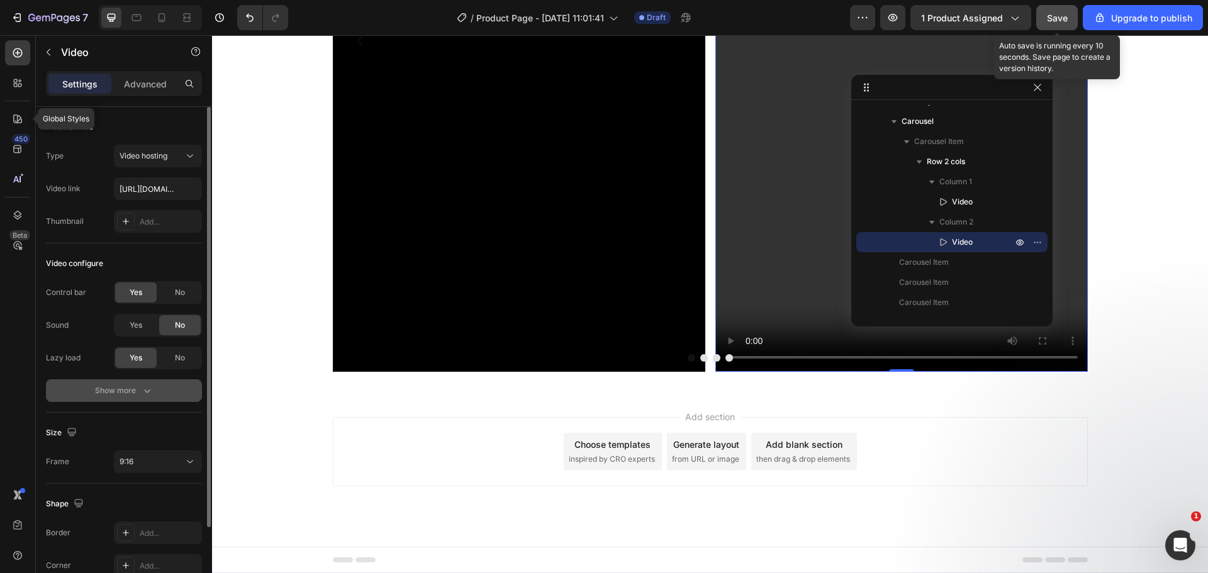
click at [1055, 11] on button "Save" at bounding box center [1057, 17] width 42 height 25
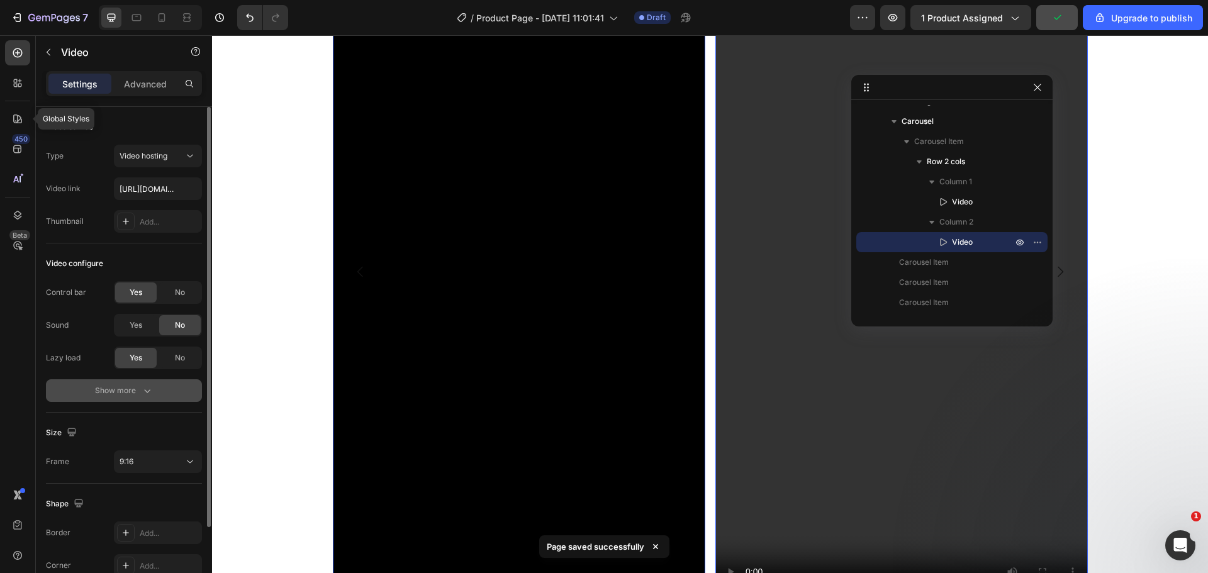
scroll to position [853, 0]
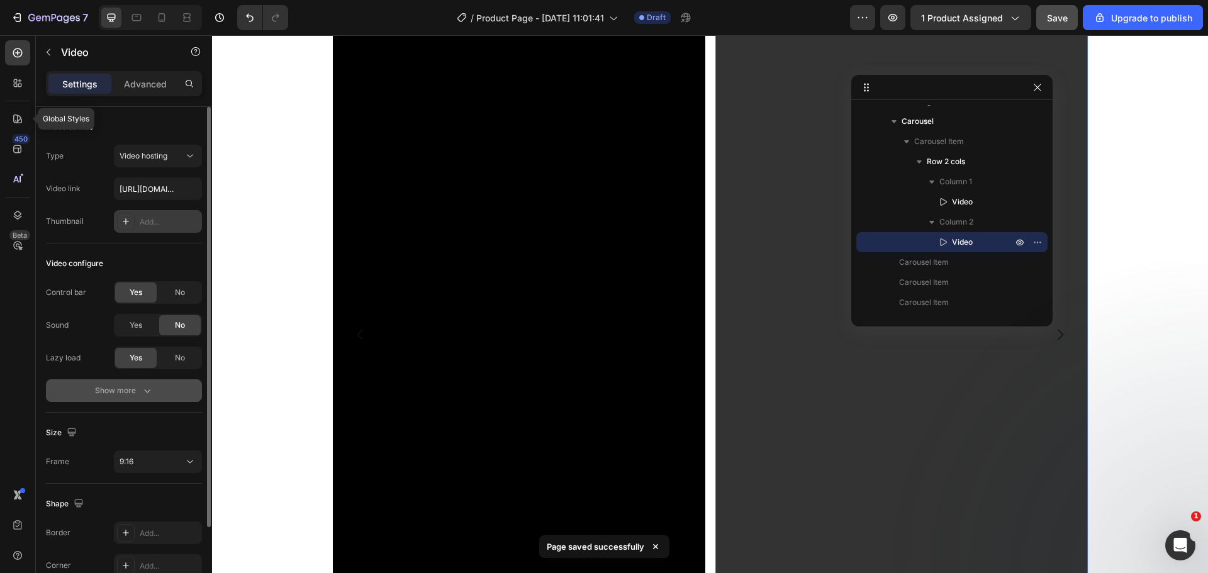
click at [142, 223] on div "Add..." at bounding box center [169, 221] width 59 height 11
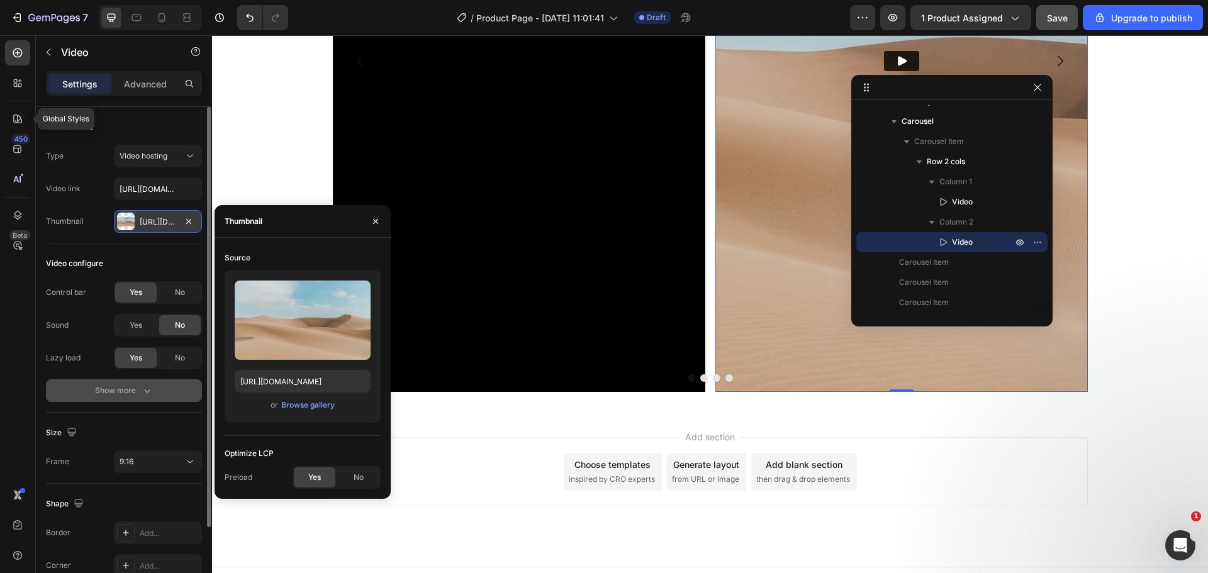
scroll to position [1147, 0]
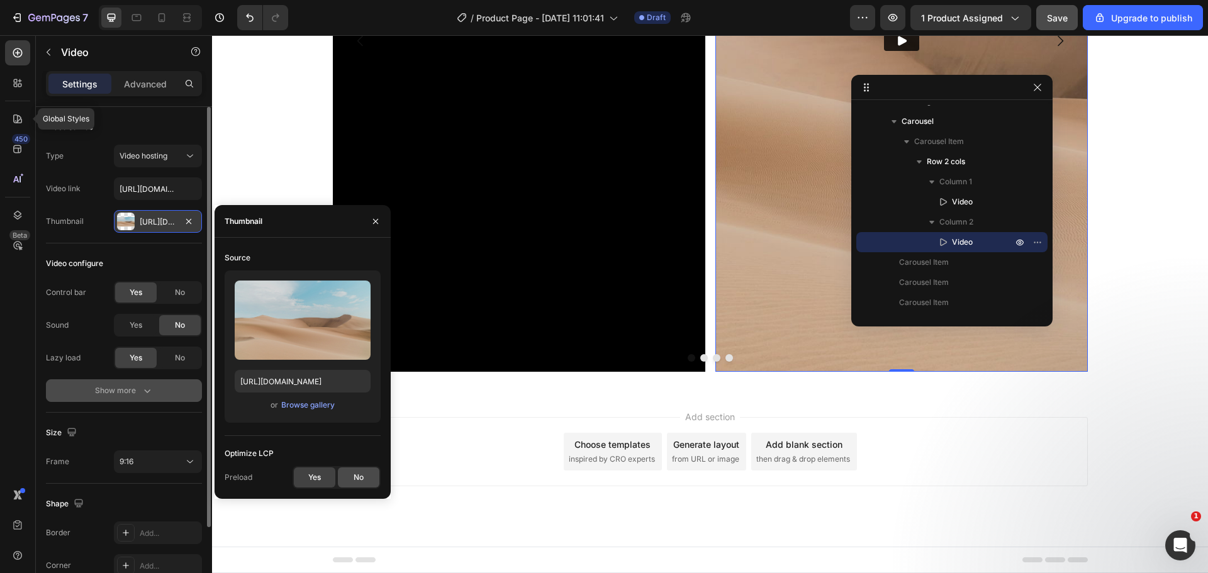
click at [367, 469] on div "No" at bounding box center [359, 478] width 42 height 20
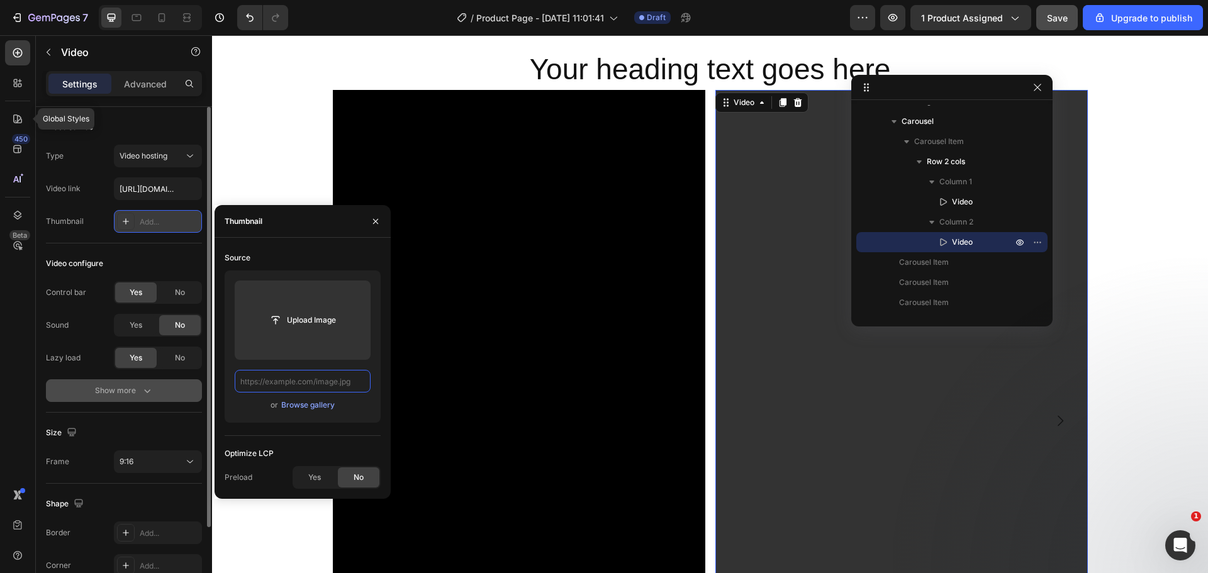
scroll to position [0, 0]
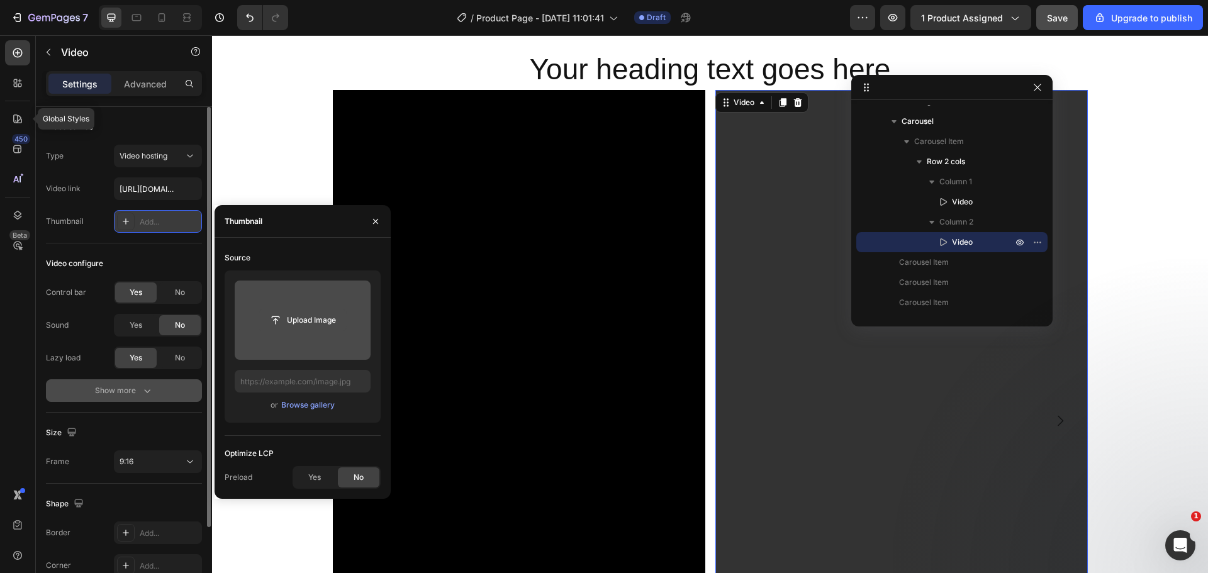
click at [305, 326] on input "file" at bounding box center [302, 320] width 87 height 21
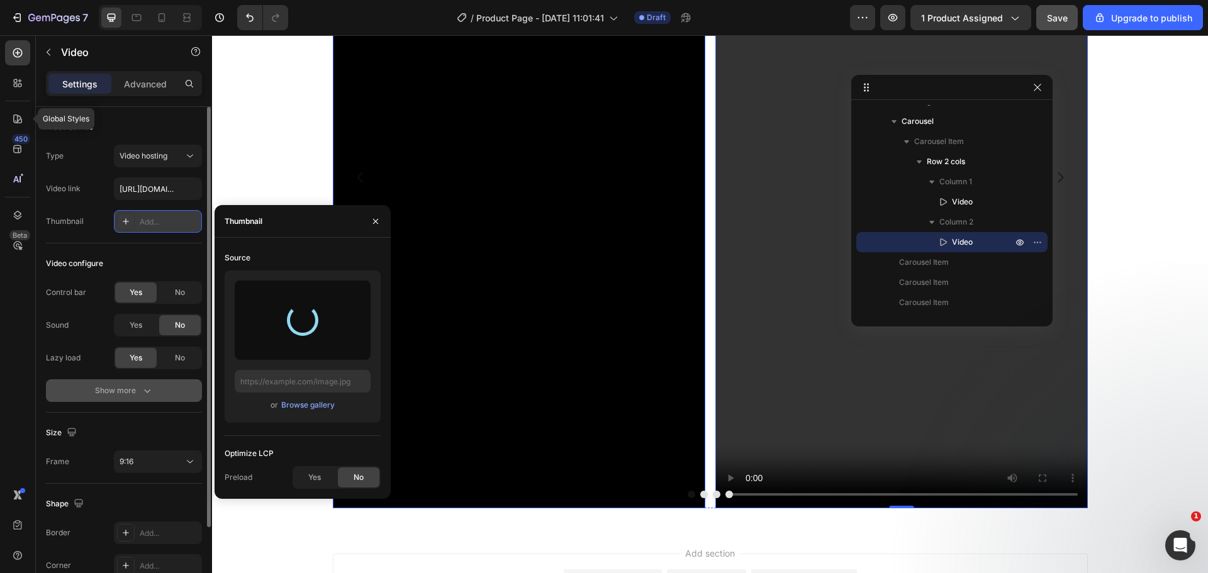
scroll to position [940, 0]
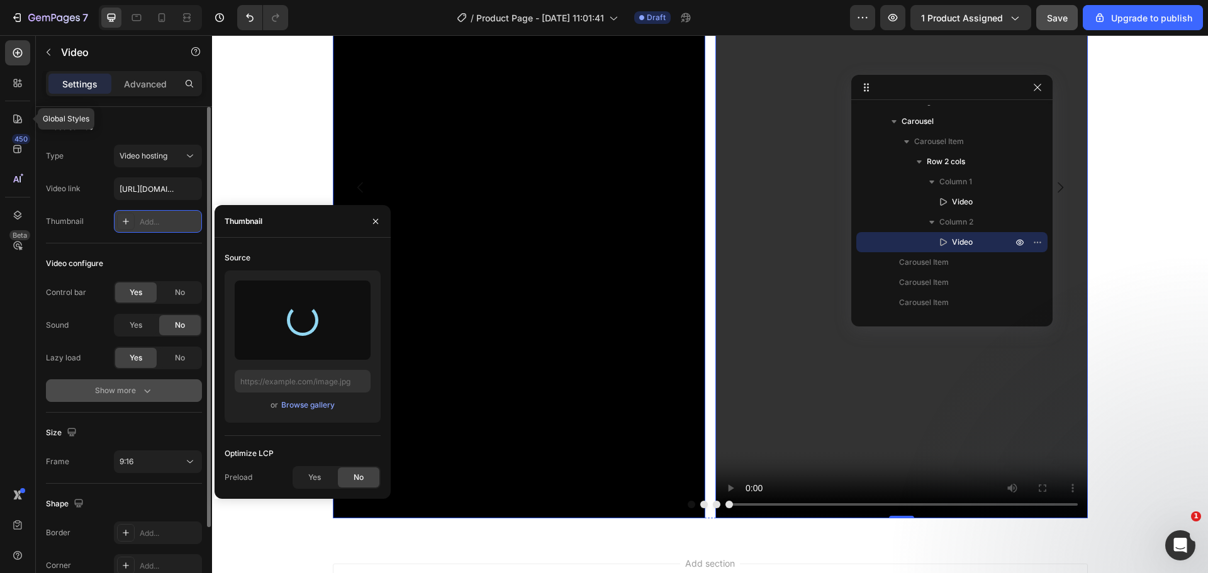
type input "https://cdn.shopify.com/s/files/1/0909/2261/5117/files/gempages_577322349100008…"
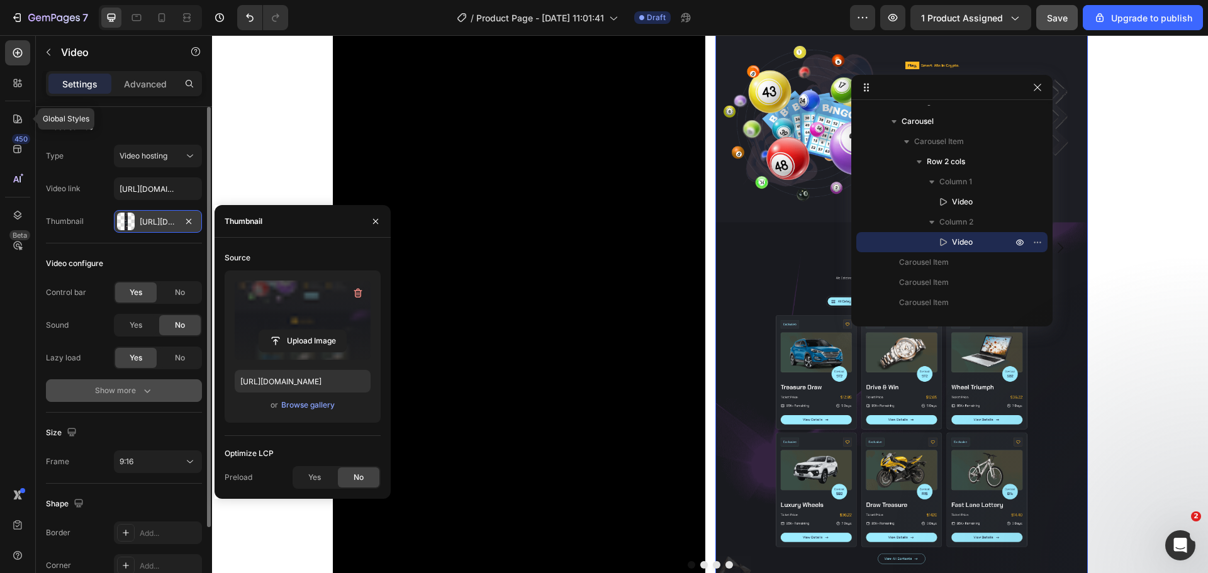
scroll to position [793, 0]
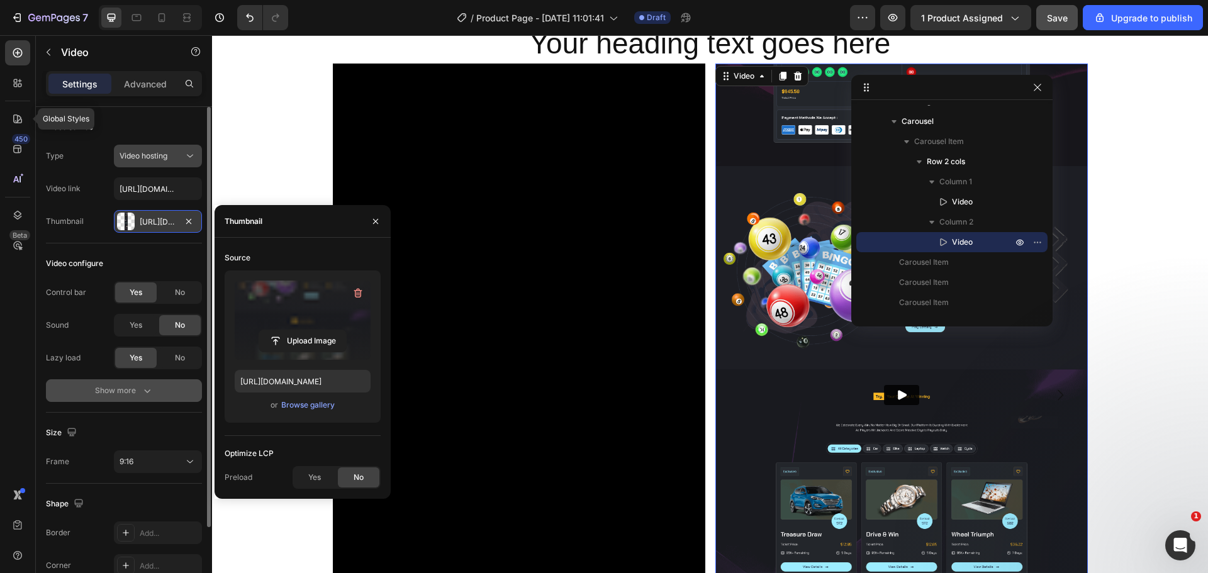
click at [179, 163] on button "Video hosting" at bounding box center [158, 156] width 88 height 23
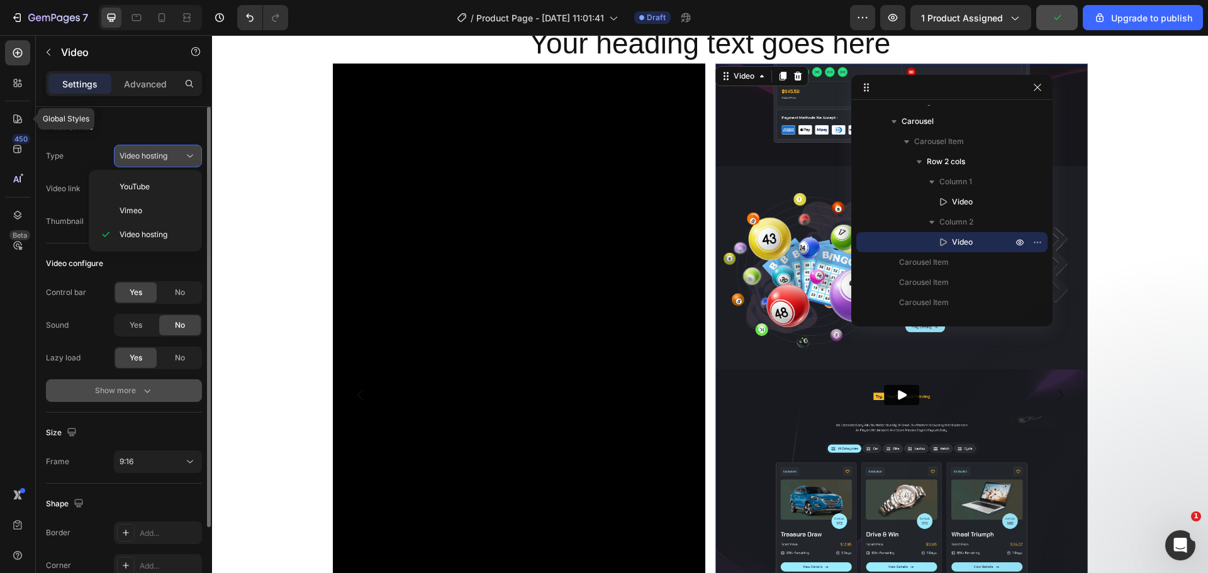
click at [179, 163] on button "Video hosting" at bounding box center [158, 156] width 88 height 23
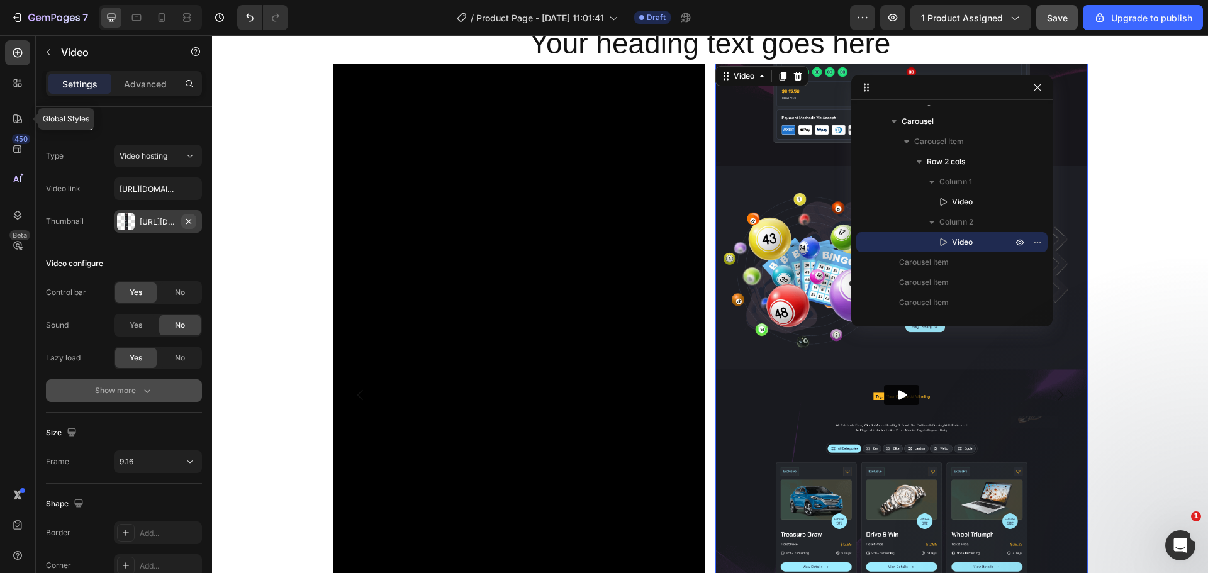
click at [185, 221] on icon "button" at bounding box center [189, 221] width 10 height 10
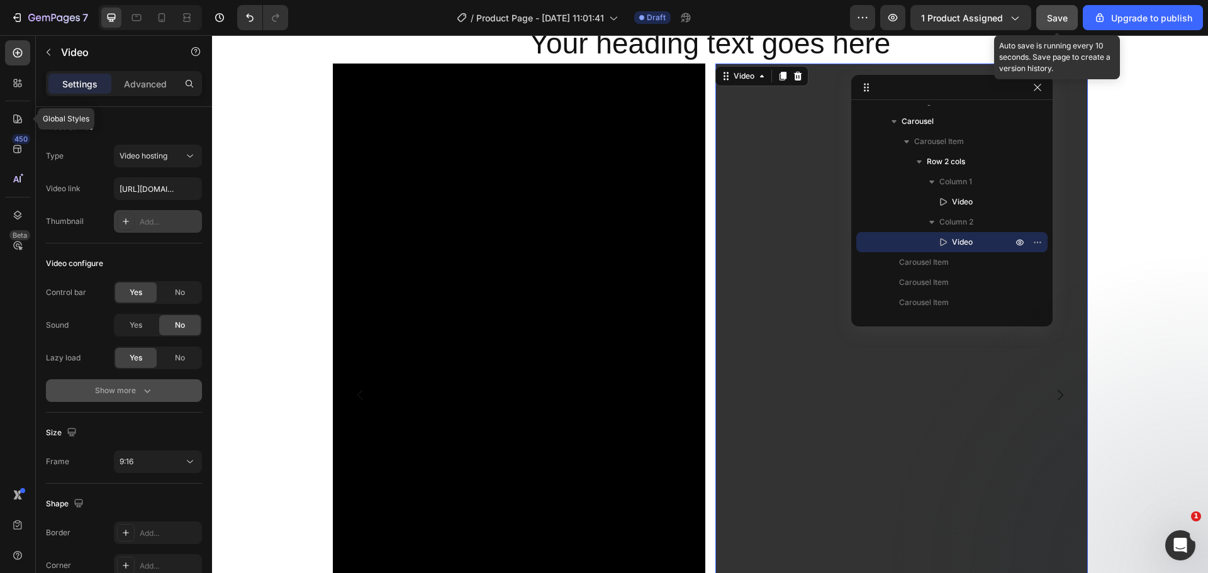
click at [1047, 13] on span "Save" at bounding box center [1057, 18] width 21 height 11
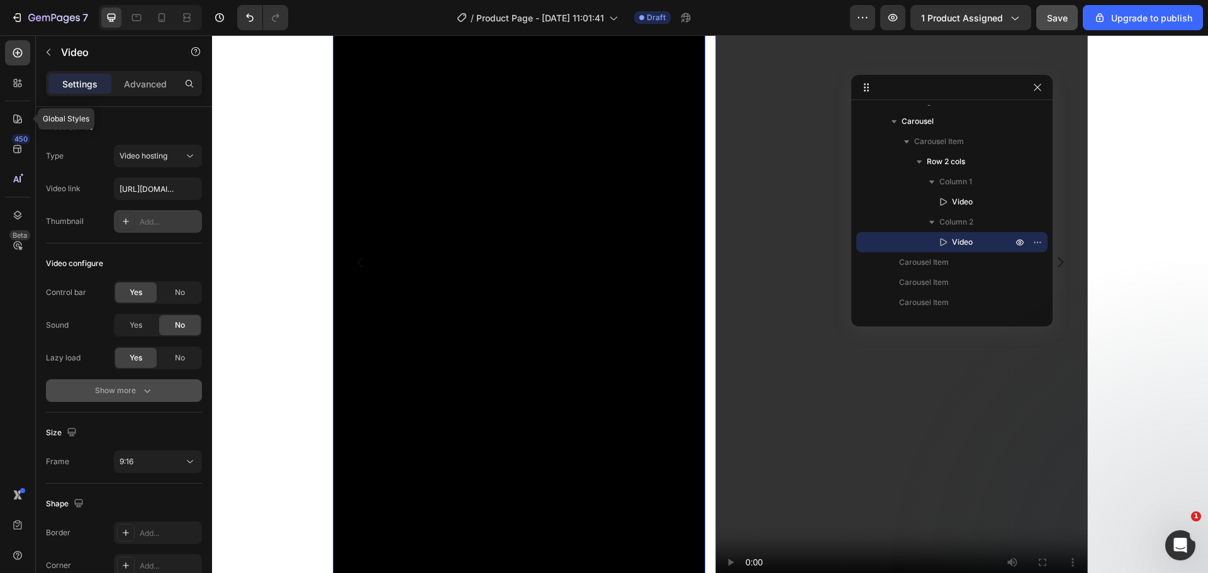
scroll to position [940, 0]
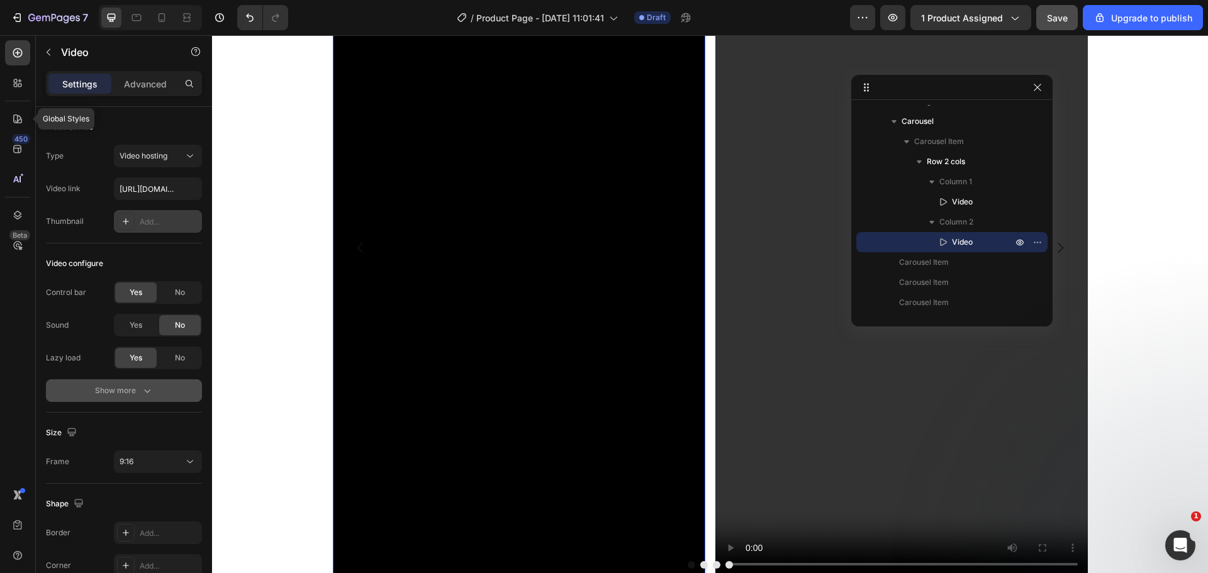
click at [602, 200] on video at bounding box center [519, 247] width 372 height 662
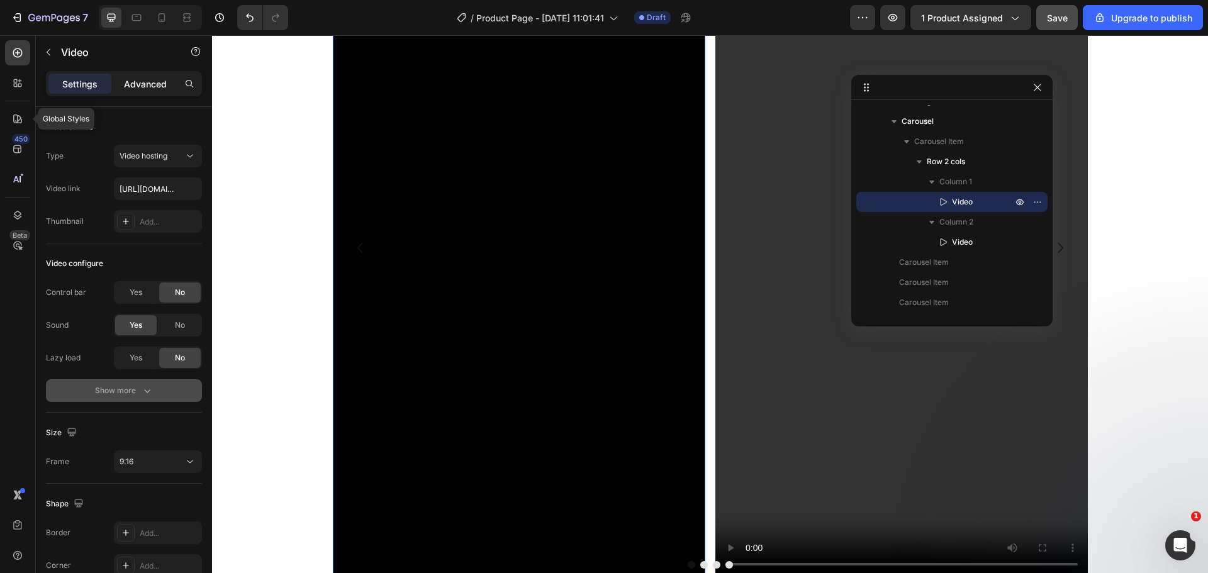
click at [148, 81] on p "Advanced" at bounding box center [145, 83] width 43 height 13
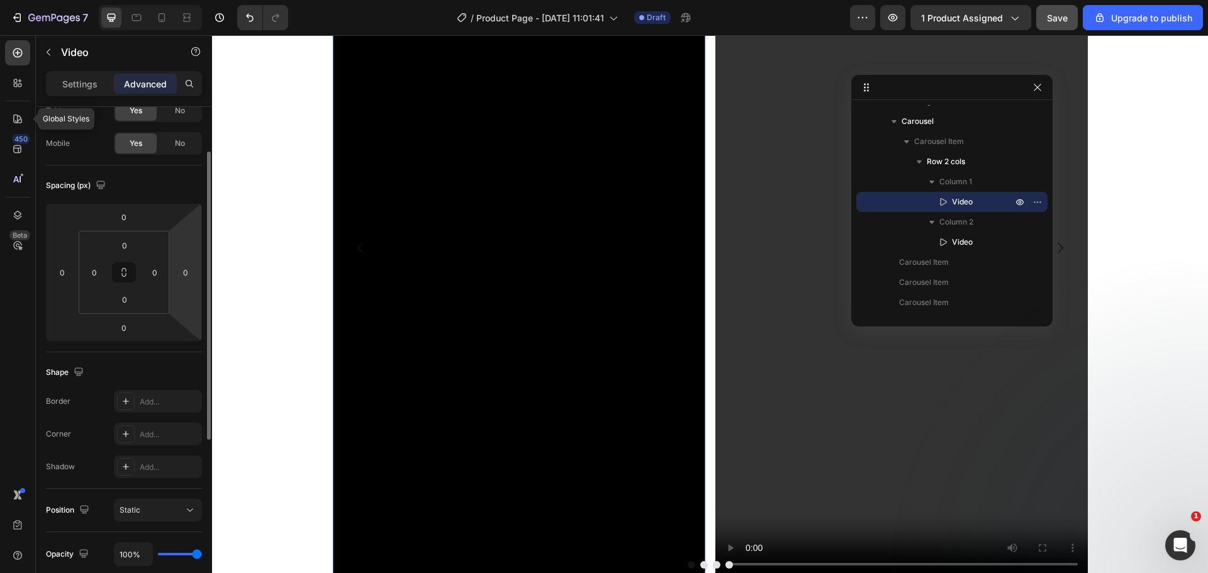
scroll to position [0, 0]
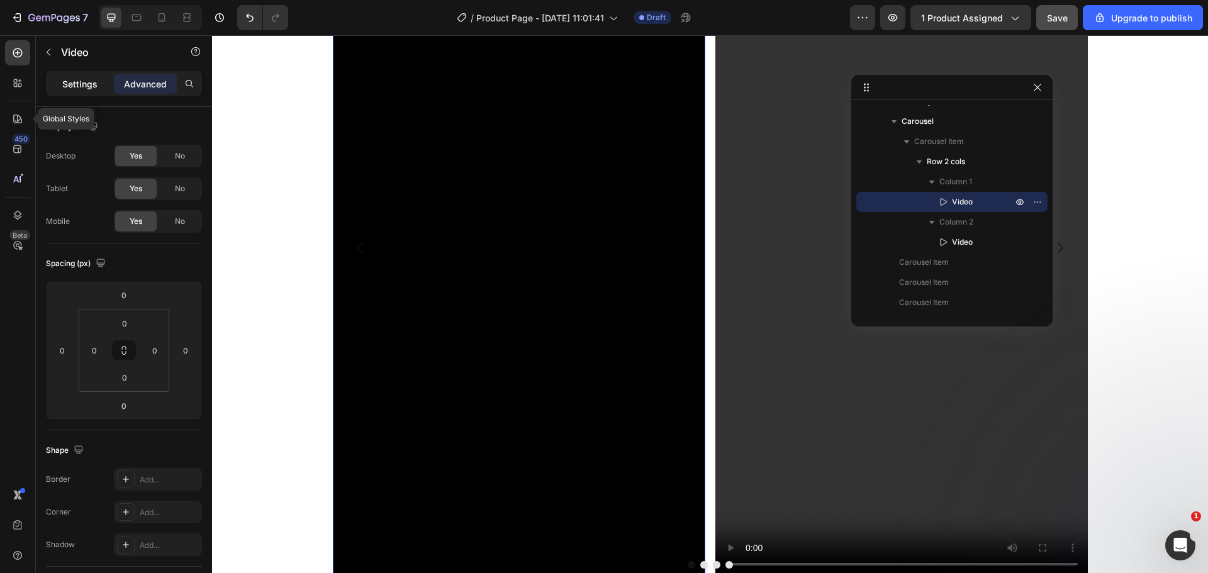
click at [84, 79] on p "Settings" at bounding box center [79, 83] width 35 height 13
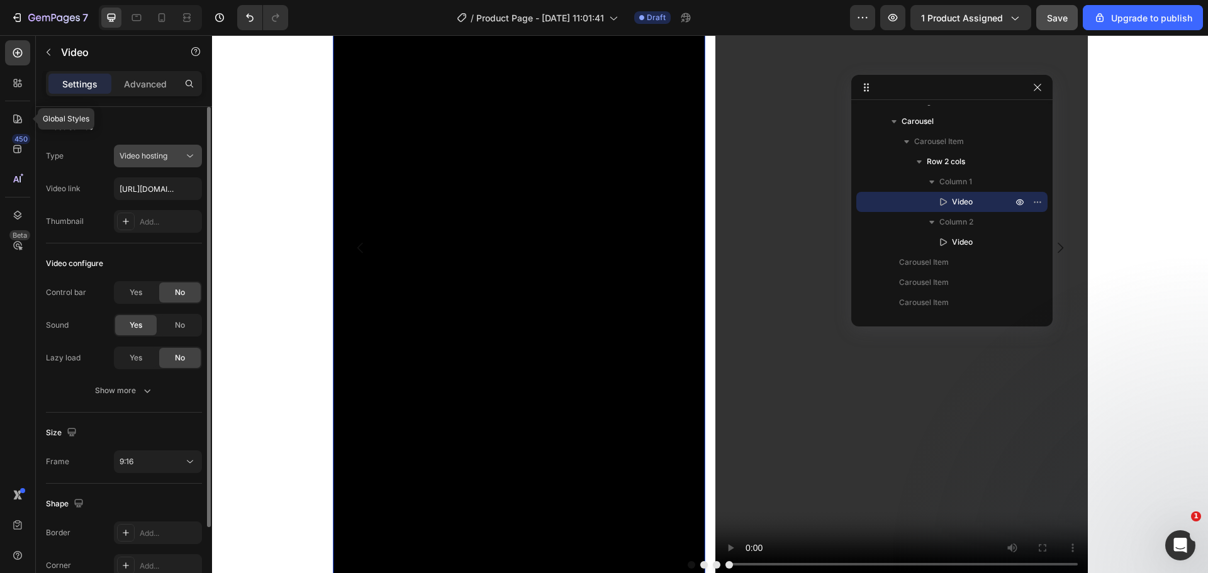
click at [133, 152] on span "Video hosting" at bounding box center [144, 155] width 48 height 9
click at [133, 154] on span "Video hosting" at bounding box center [144, 155] width 48 height 9
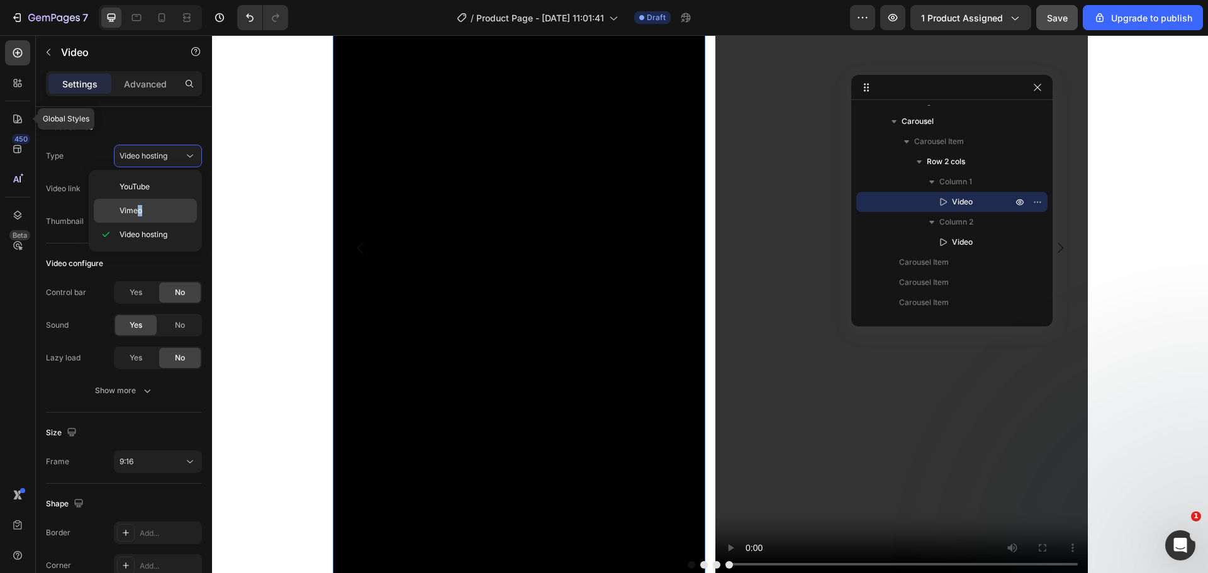
click at [139, 206] on span "Vimeo" at bounding box center [131, 210] width 23 height 11
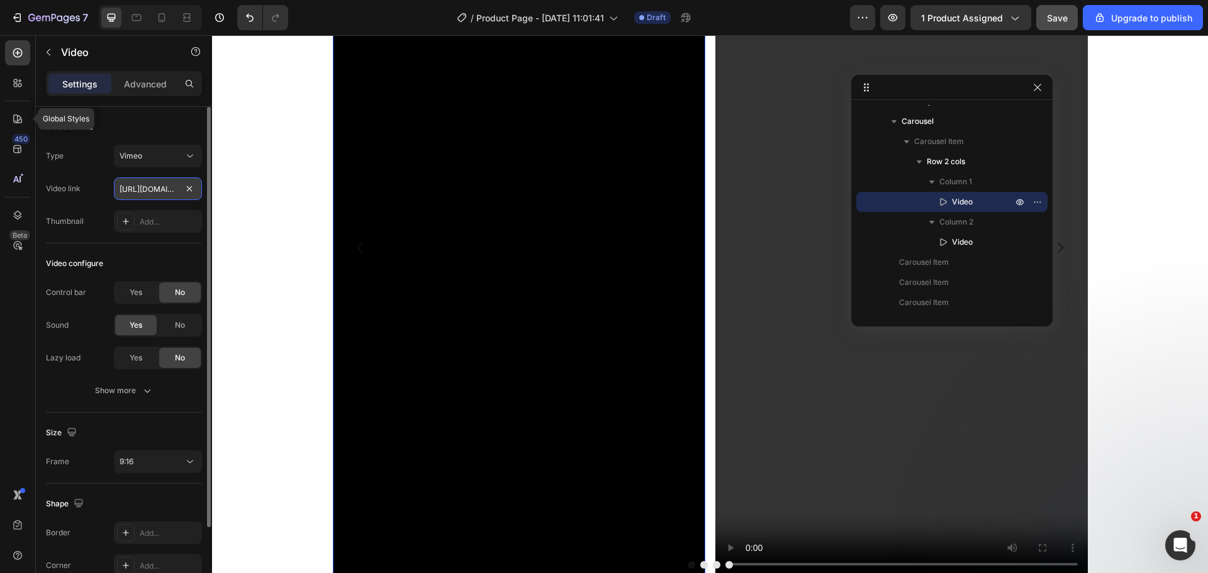
click at [142, 197] on input "https://vimeo.com/1095883398" at bounding box center [158, 188] width 88 height 23
click at [150, 402] on div "Video configure Control bar Yes No Sound Yes No Lazy load Yes No Show more" at bounding box center [124, 328] width 156 height 169
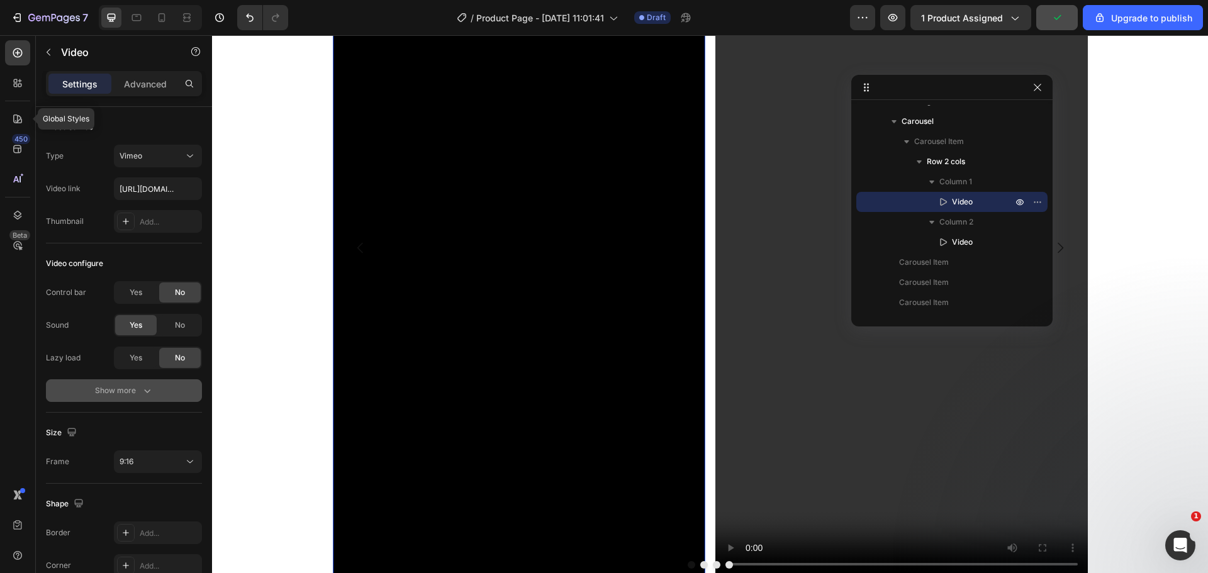
click at [149, 395] on icon "button" at bounding box center [147, 390] width 13 height 13
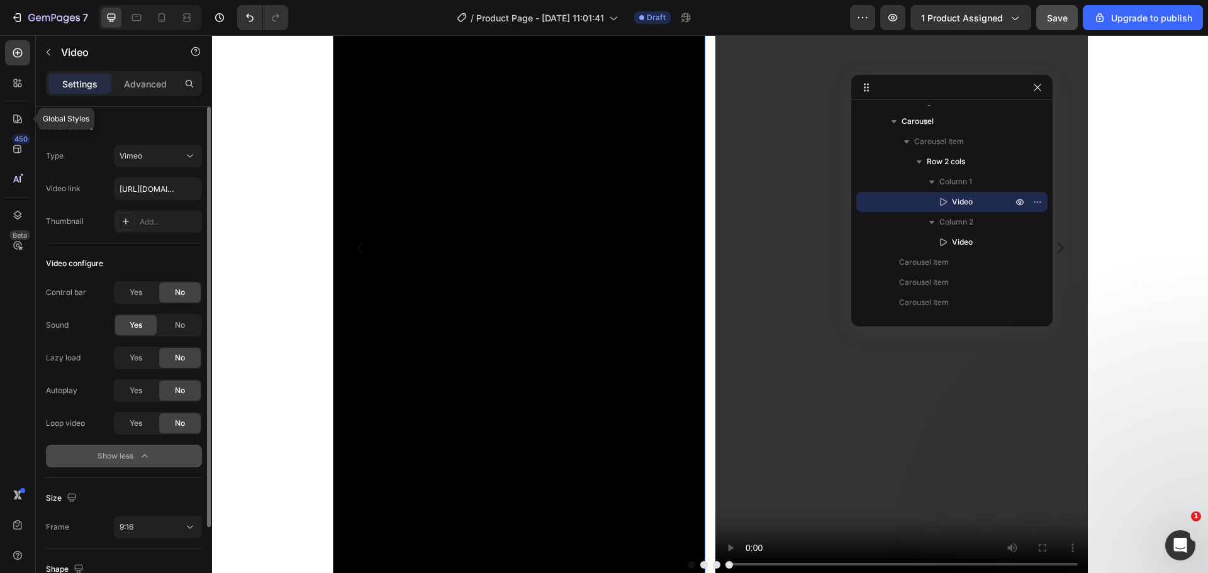
scroll to position [162, 0]
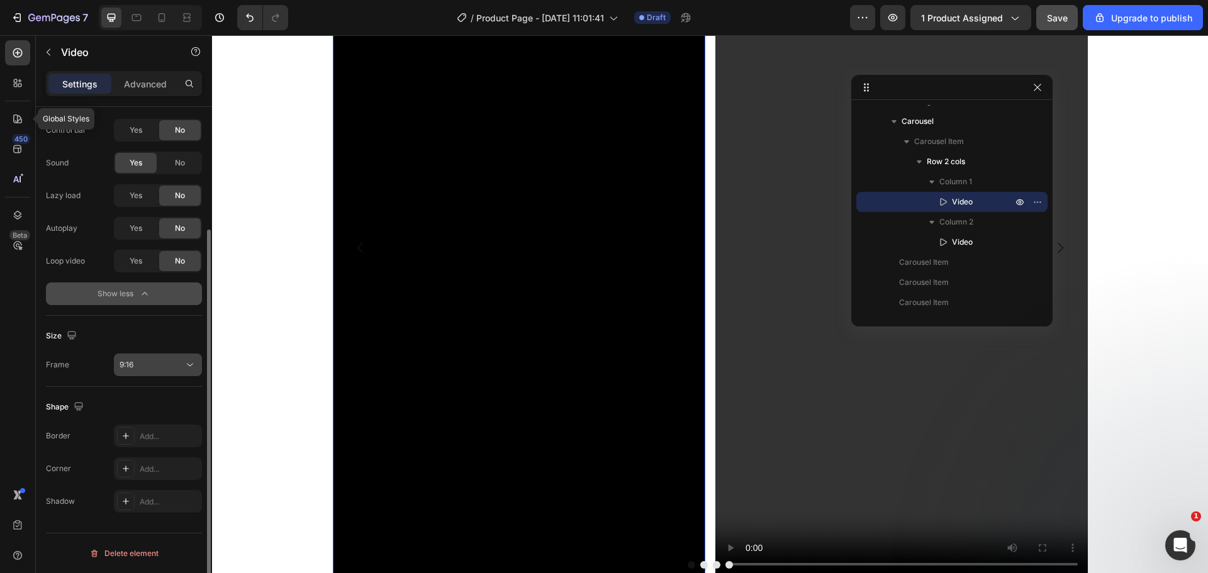
click at [146, 369] on div "9:16" at bounding box center [152, 364] width 64 height 11
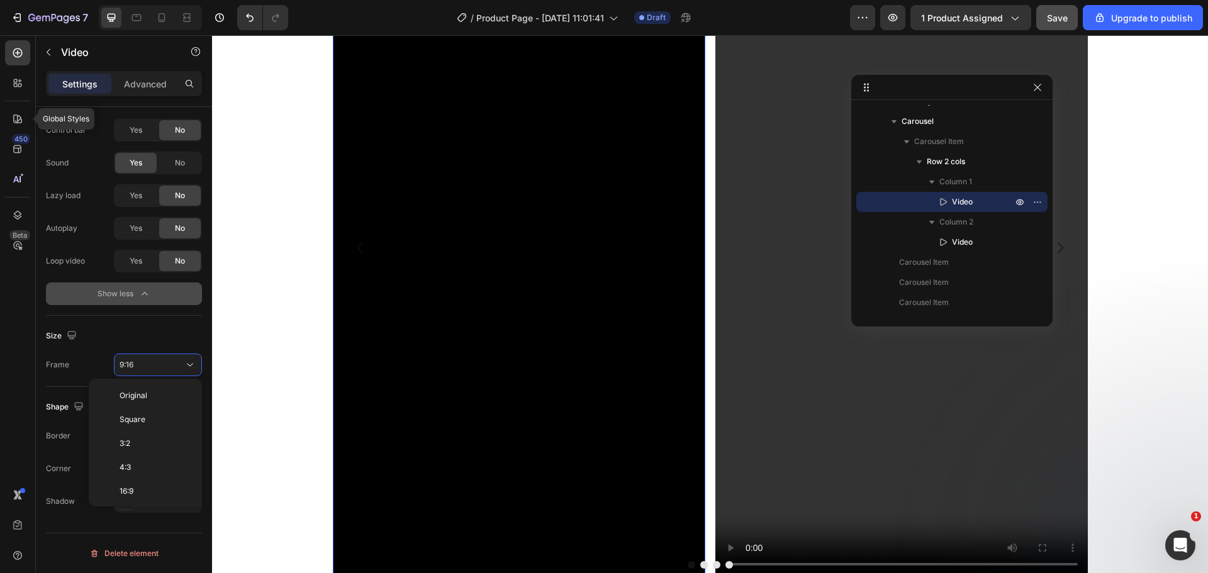
scroll to position [113, 0]
click at [134, 494] on span "Custom" at bounding box center [134, 497] width 28 height 11
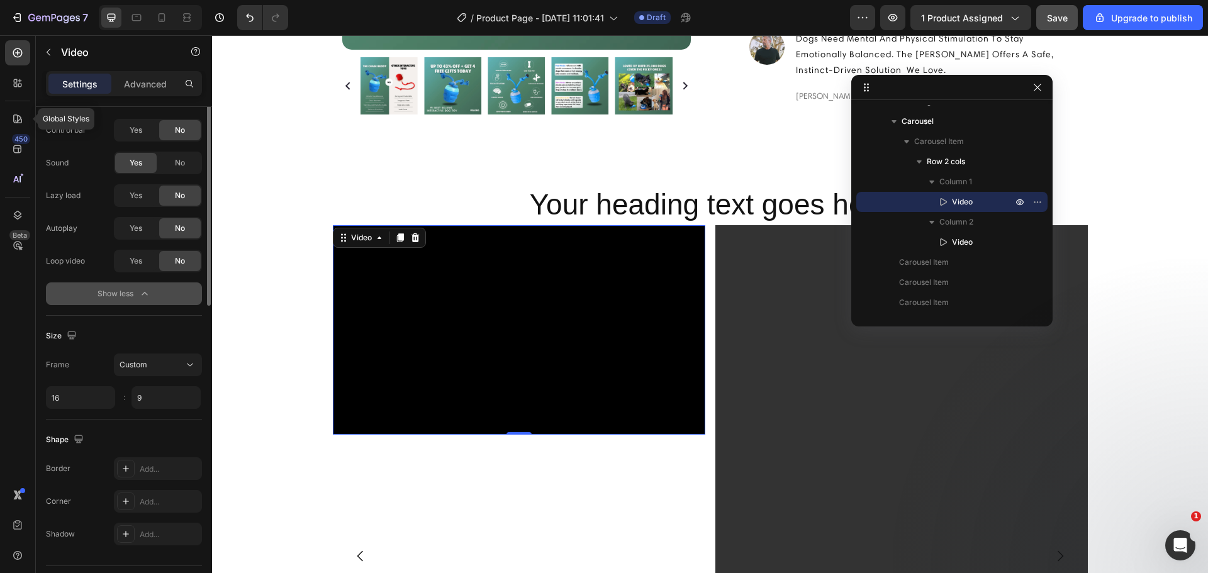
scroll to position [0, 0]
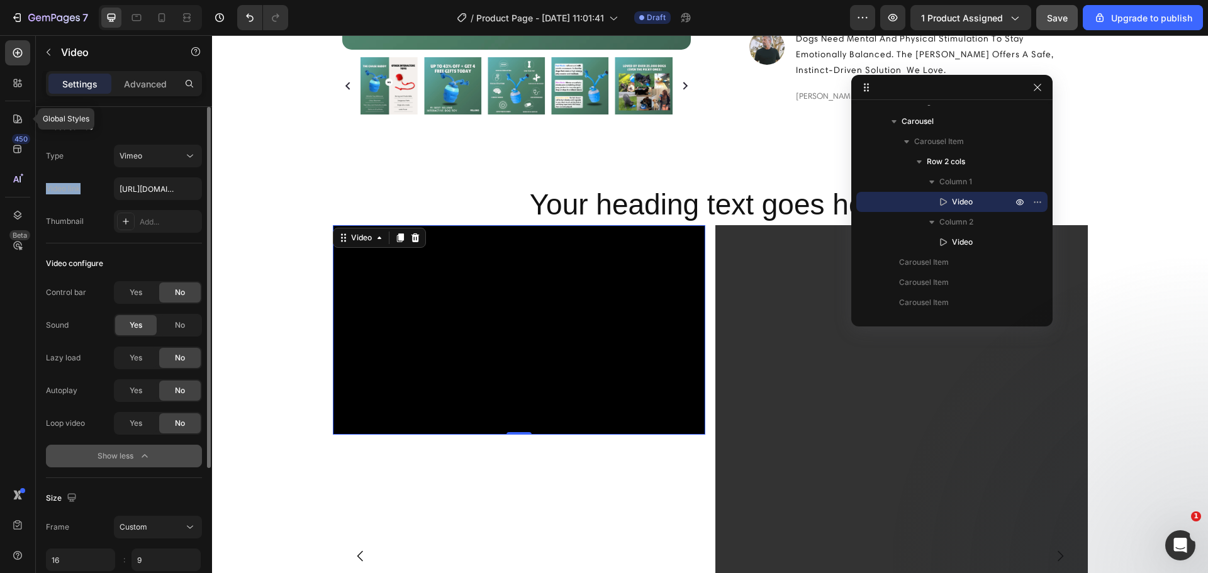
click at [149, 172] on div "Type Vimeo Video link https://vimeo.com/1095883398 Thumbnail Add..." at bounding box center [124, 189] width 156 height 88
click at [154, 167] on div "Type Vimeo Video link https://vimeo.com/1095883398 Thumbnail Add..." at bounding box center [124, 189] width 156 height 88
click at [156, 162] on button "Vimeo" at bounding box center [158, 156] width 88 height 23
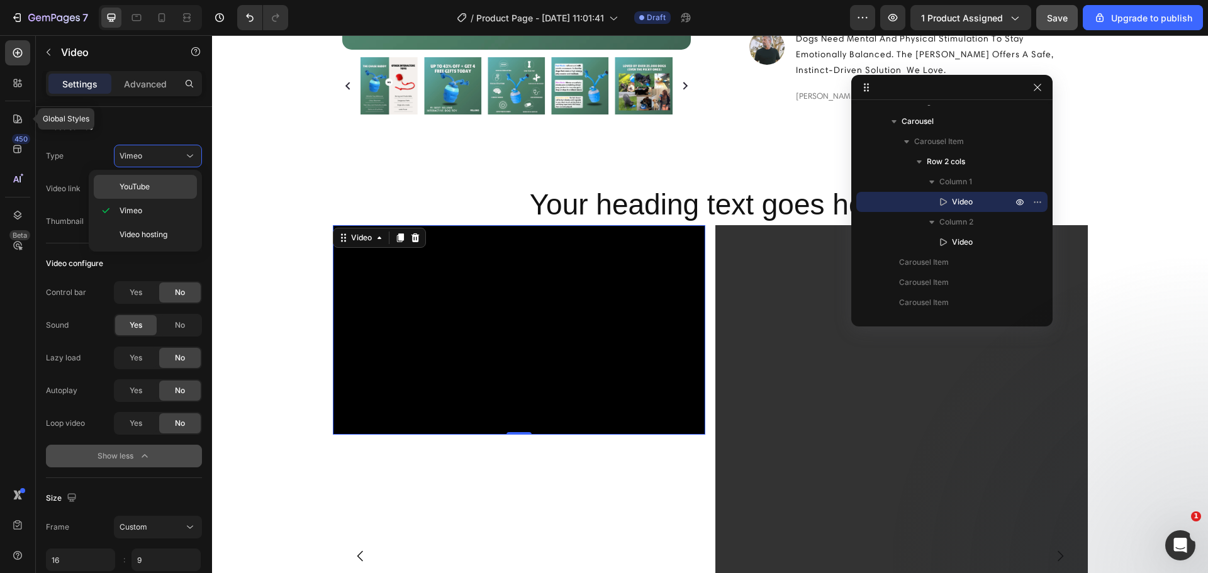
click at [155, 182] on p "YouTube" at bounding box center [156, 186] width 72 height 11
type input "[URL][DOMAIN_NAME]"
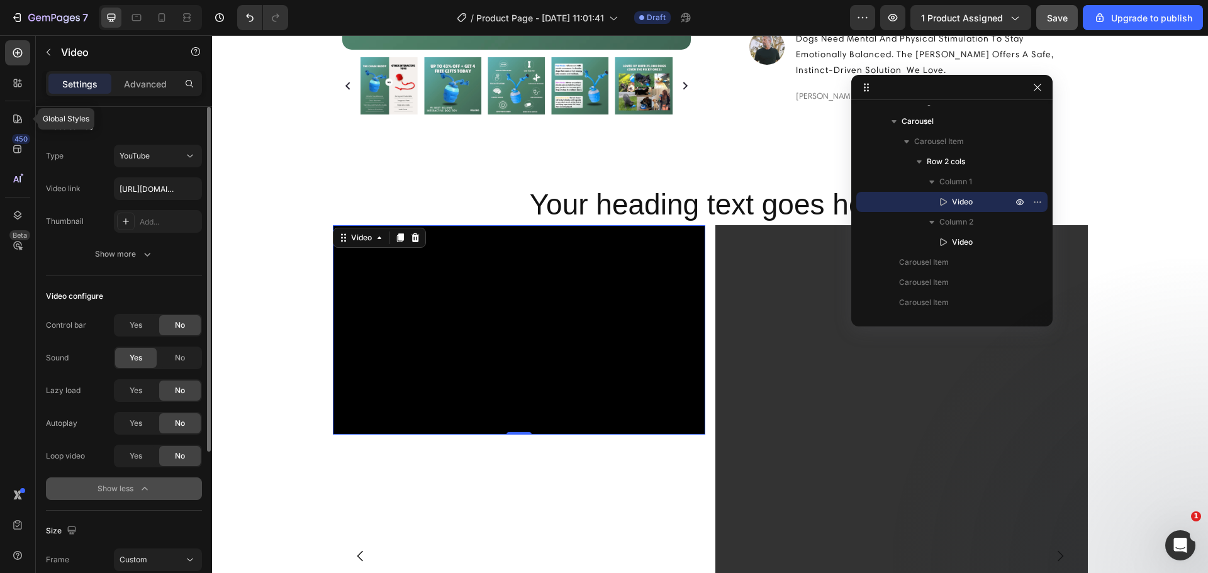
scroll to position [228, 0]
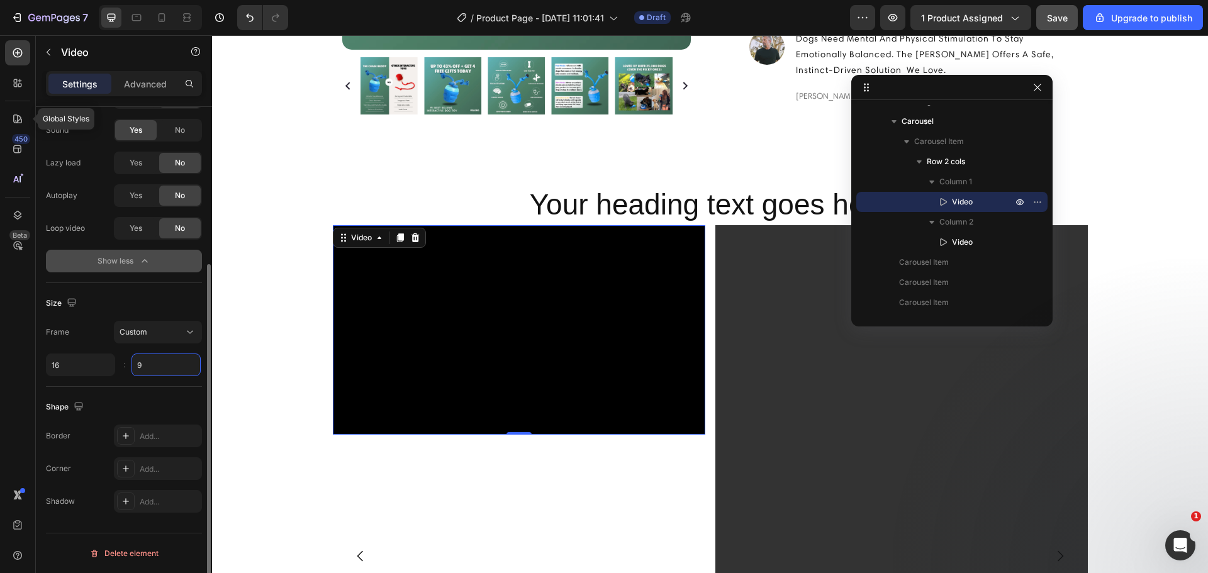
click at [182, 359] on input "9" at bounding box center [166, 365] width 69 height 23
type input "9"
click at [91, 366] on input "16" at bounding box center [80, 365] width 69 height 23
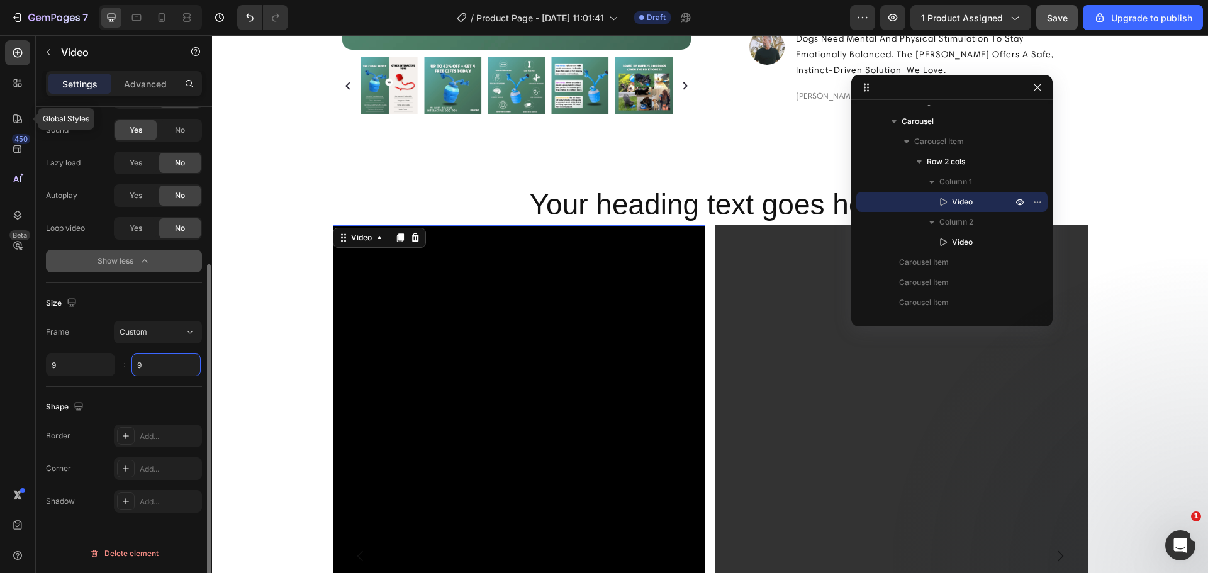
type input "9"
click at [165, 373] on input "9" at bounding box center [166, 365] width 69 height 23
type input "6"
click at [160, 324] on button "Custom" at bounding box center [158, 332] width 88 height 23
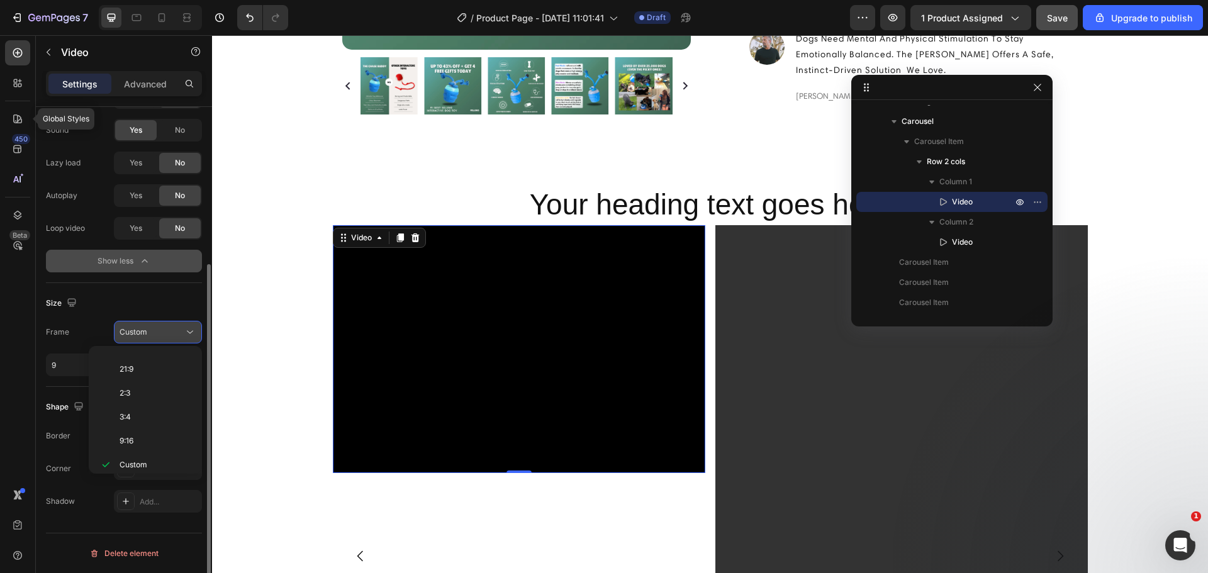
click at [157, 328] on div "Custom" at bounding box center [152, 332] width 64 height 11
click at [160, 333] on div "Custom" at bounding box center [152, 332] width 64 height 11
click at [159, 437] on p "9:16" at bounding box center [153, 440] width 67 height 11
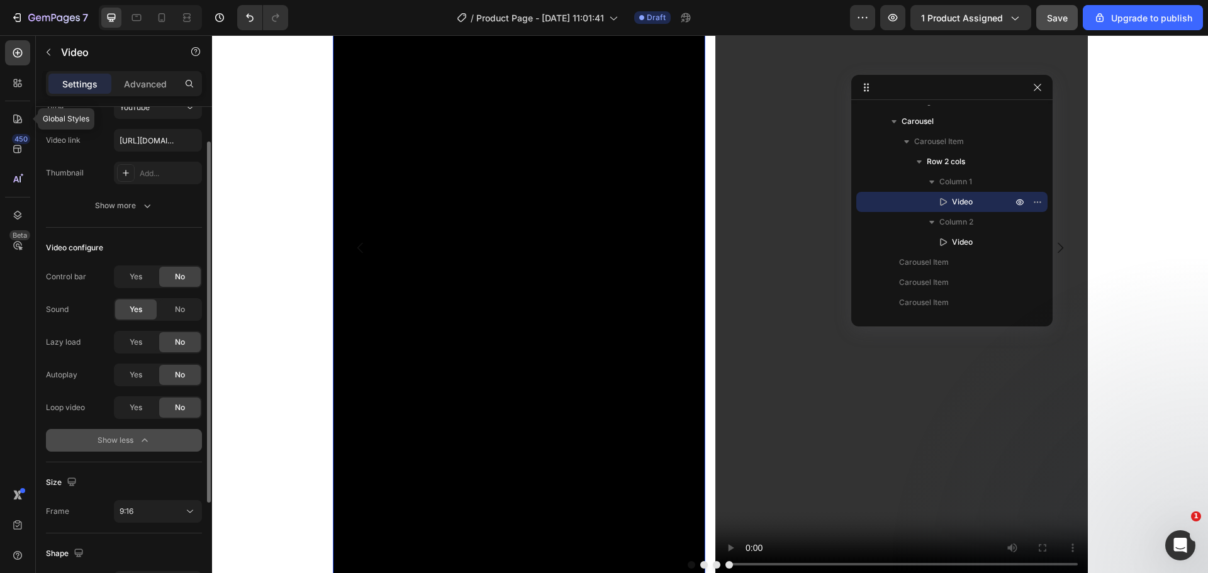
scroll to position [0, 0]
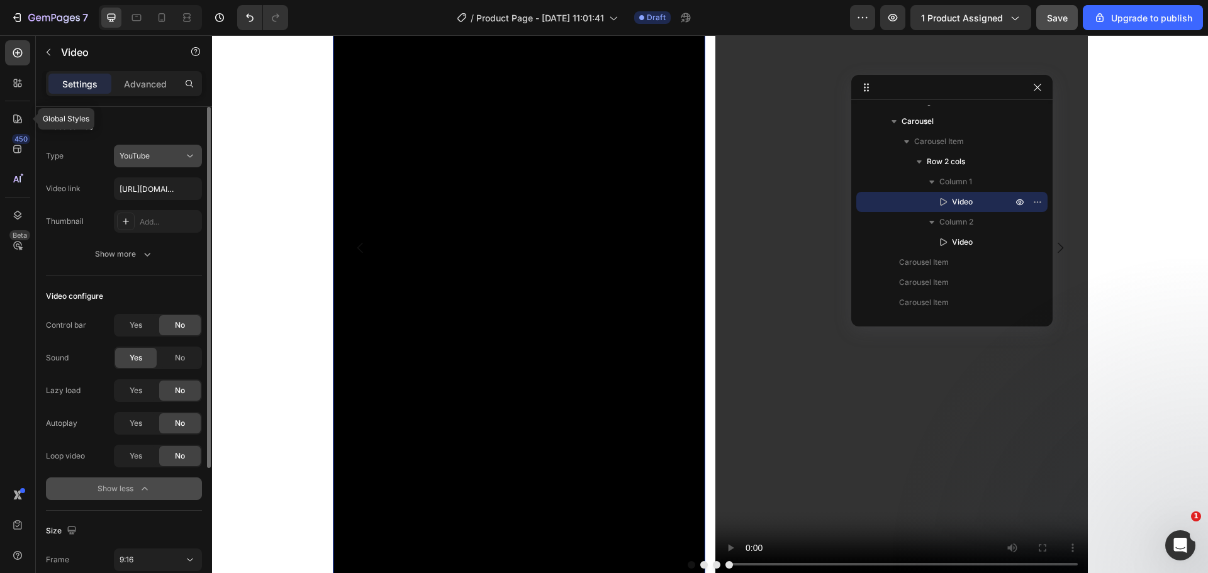
click at [162, 163] on button "YouTube" at bounding box center [158, 156] width 88 height 23
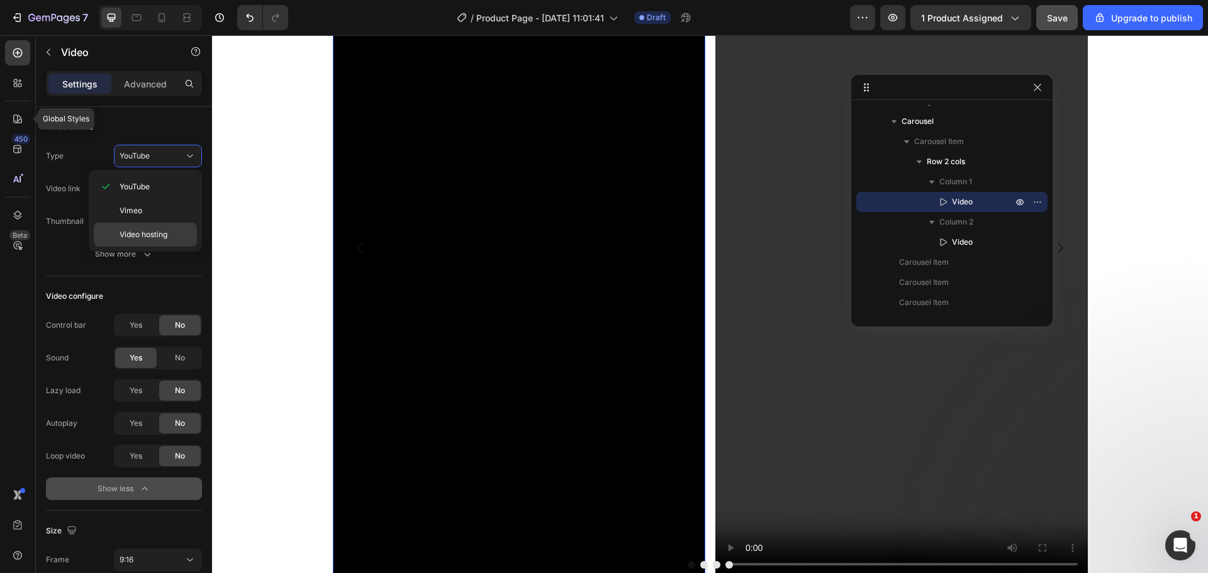
click at [157, 226] on div "Video hosting" at bounding box center [145, 235] width 103 height 24
type input "https://feloro.store/cdn/shop/videos/c/vp/fdfb7304159a4441833e6fff38779100/fdfb…"
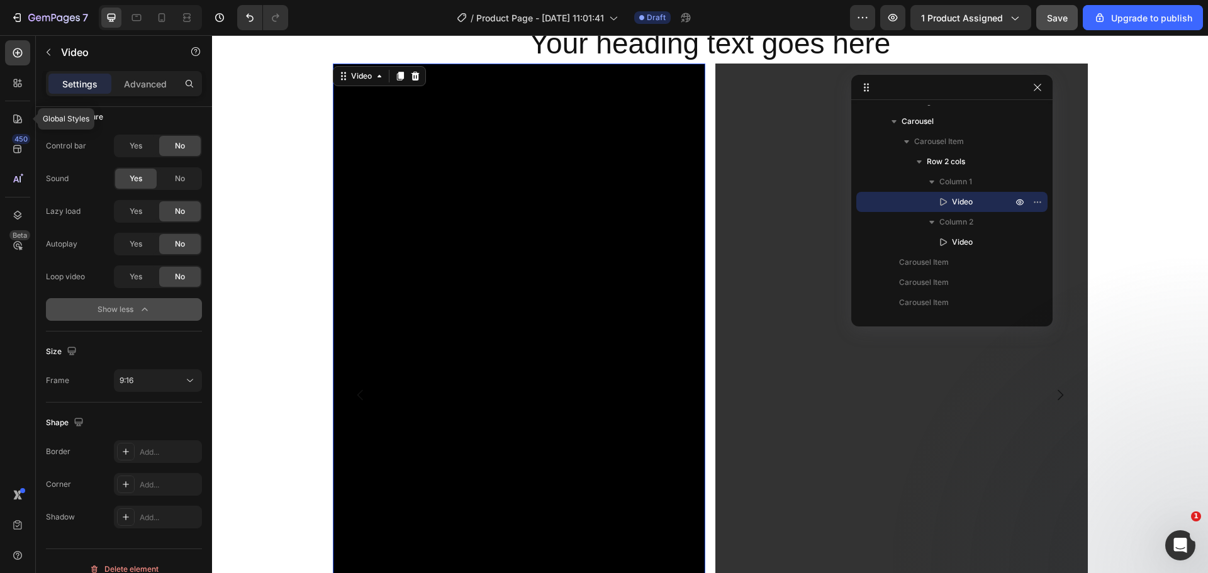
scroll to position [646, 0]
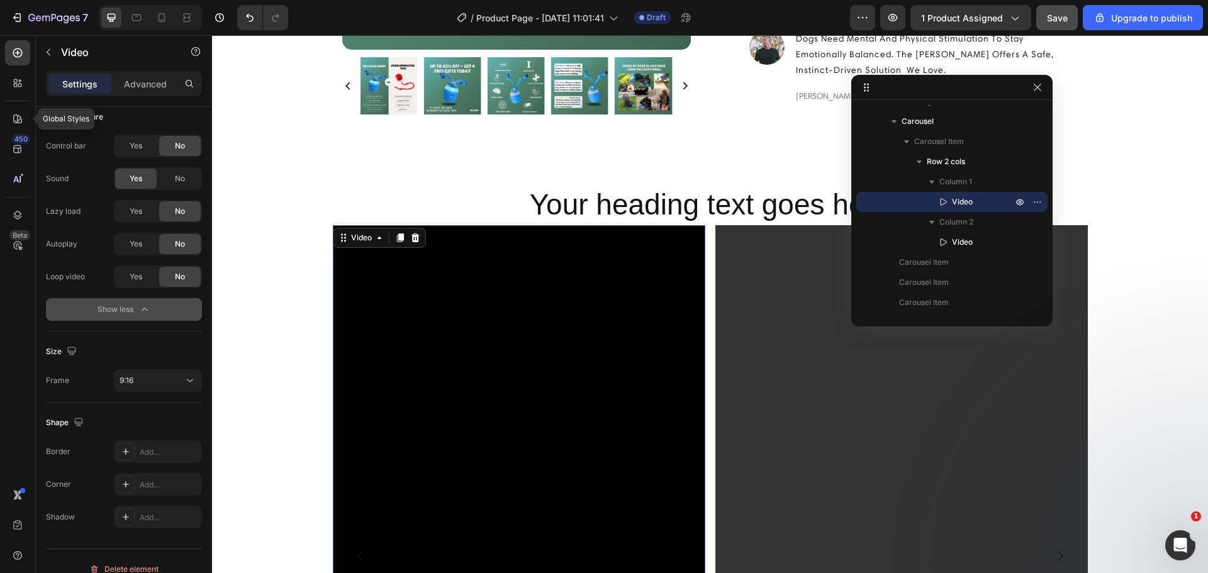
click at [547, 291] on video at bounding box center [519, 556] width 372 height 662
click at [157, 379] on div "9:16" at bounding box center [152, 380] width 64 height 11
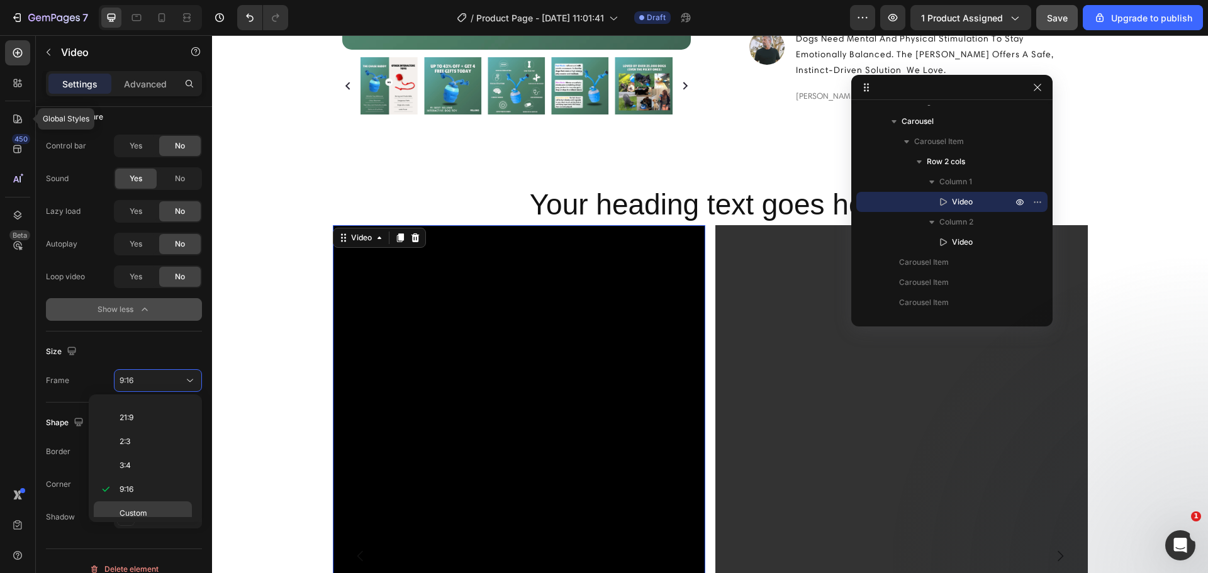
click at [145, 505] on div "Custom" at bounding box center [143, 513] width 98 height 24
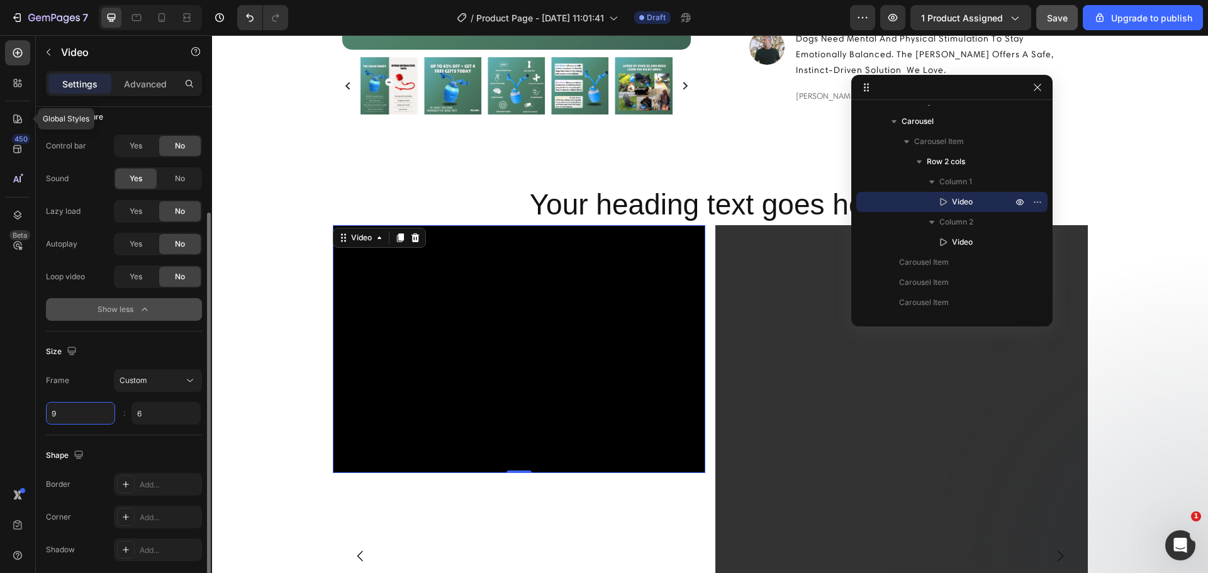
click at [75, 410] on input "9" at bounding box center [80, 413] width 69 height 23
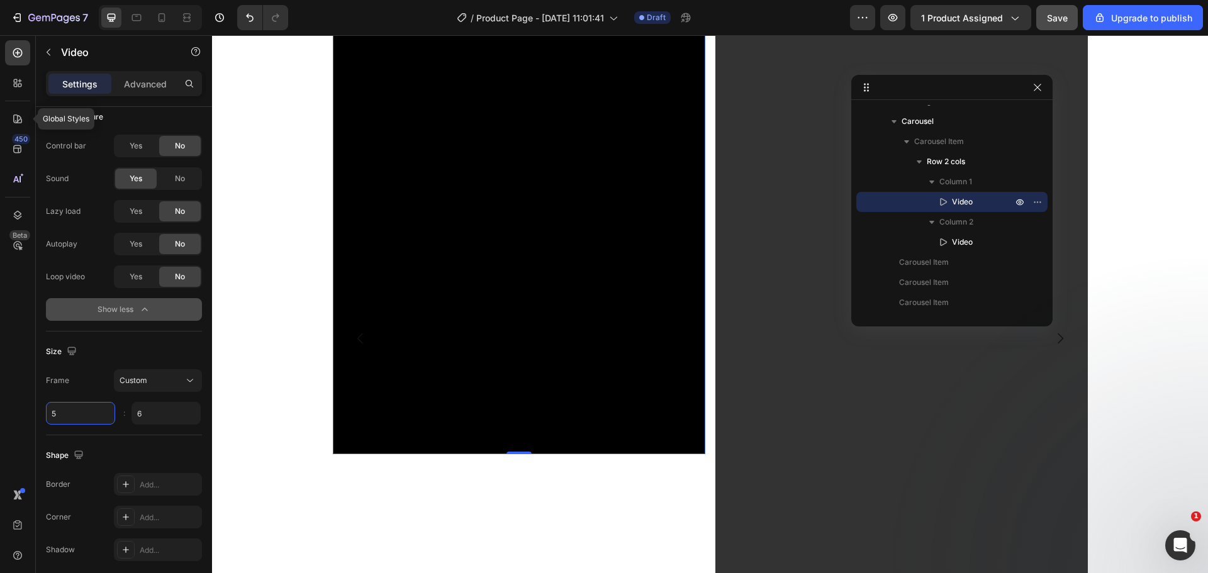
scroll to position [752, 0]
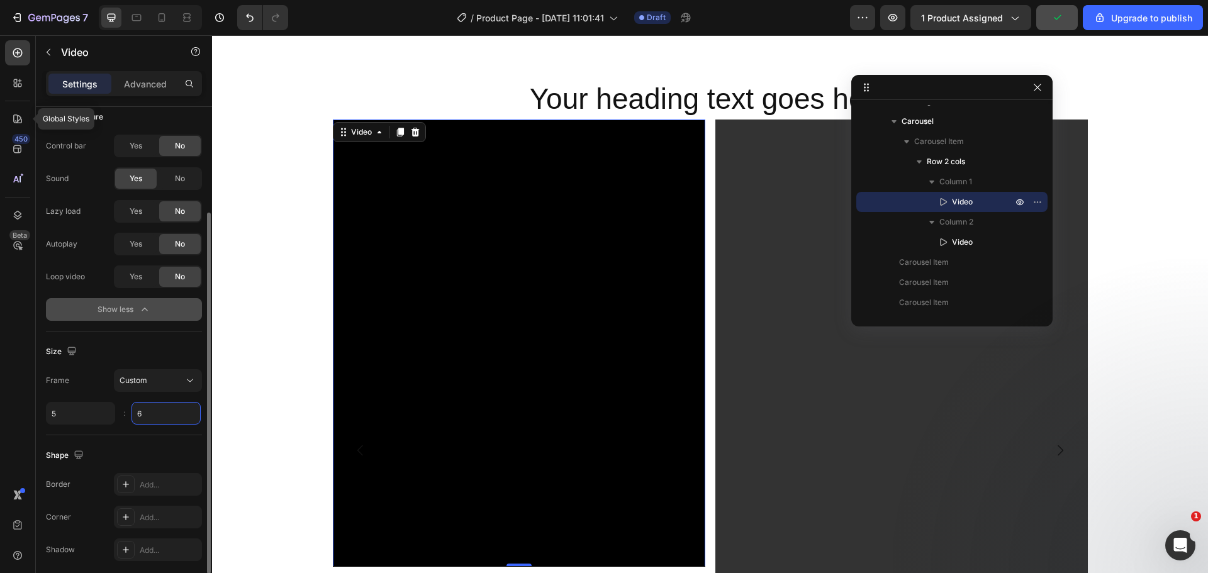
type input "5"
click at [153, 424] on input "6" at bounding box center [166, 413] width 69 height 23
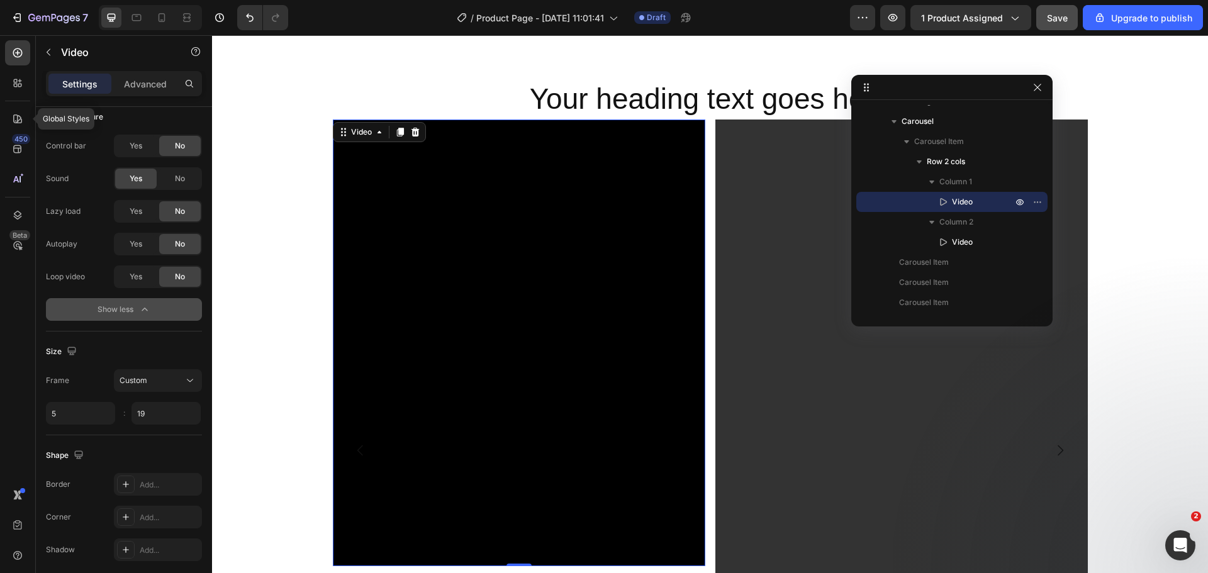
click at [525, 342] on video at bounding box center [519, 343] width 372 height 447
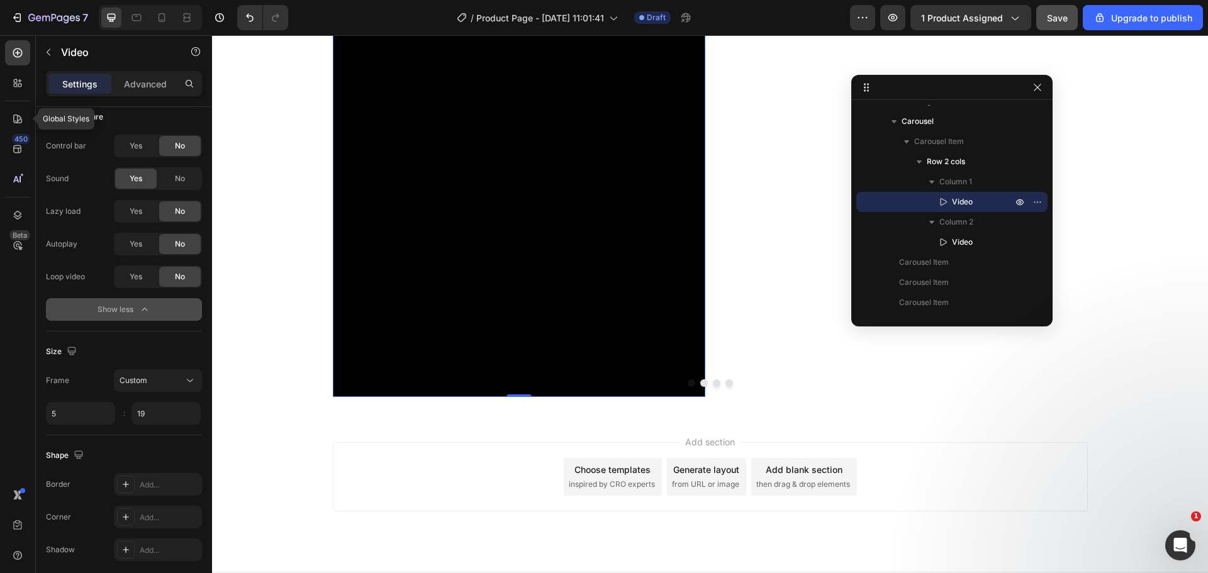
scroll to position [1900, 0]
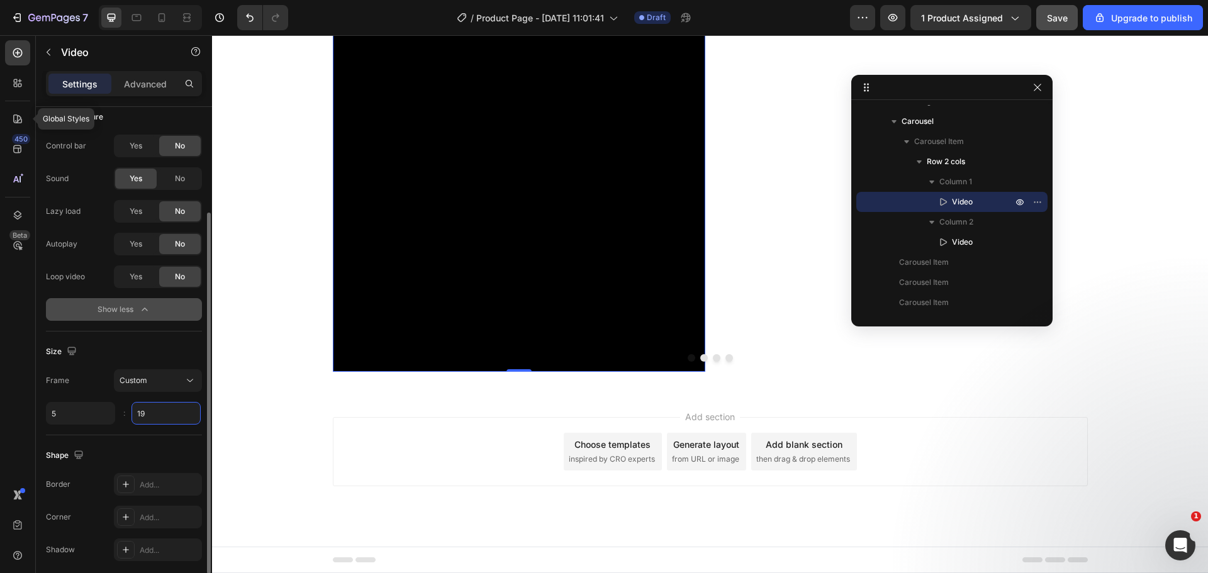
click at [145, 418] on input "19" at bounding box center [166, 413] width 69 height 23
type input "19"
click at [167, 388] on button "Custom" at bounding box center [158, 380] width 88 height 23
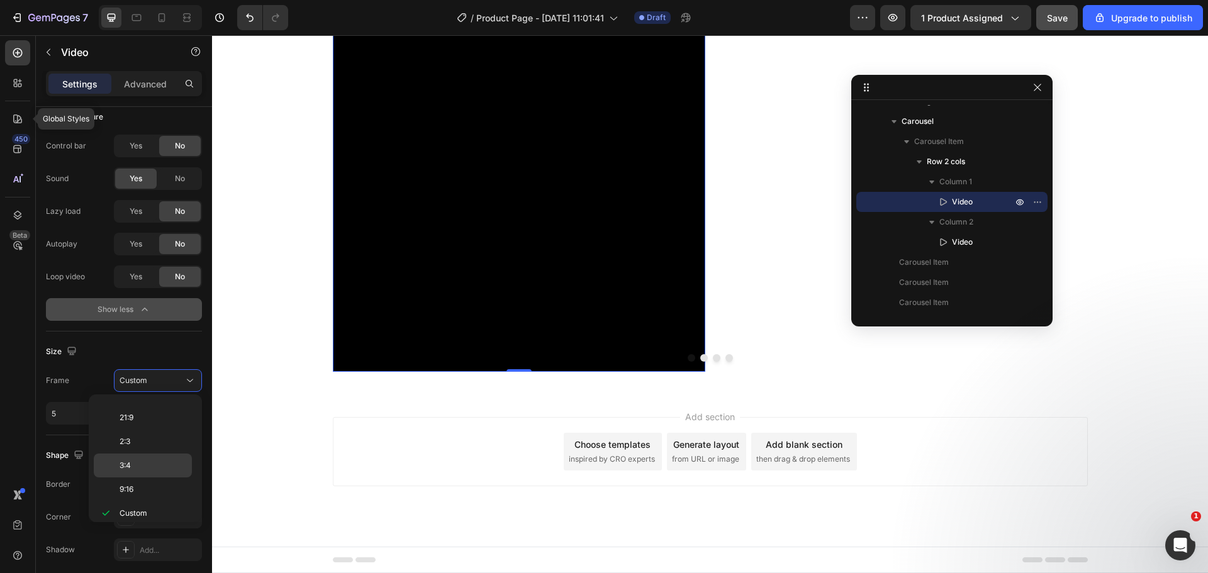
click at [171, 478] on div "3:4" at bounding box center [143, 490] width 98 height 24
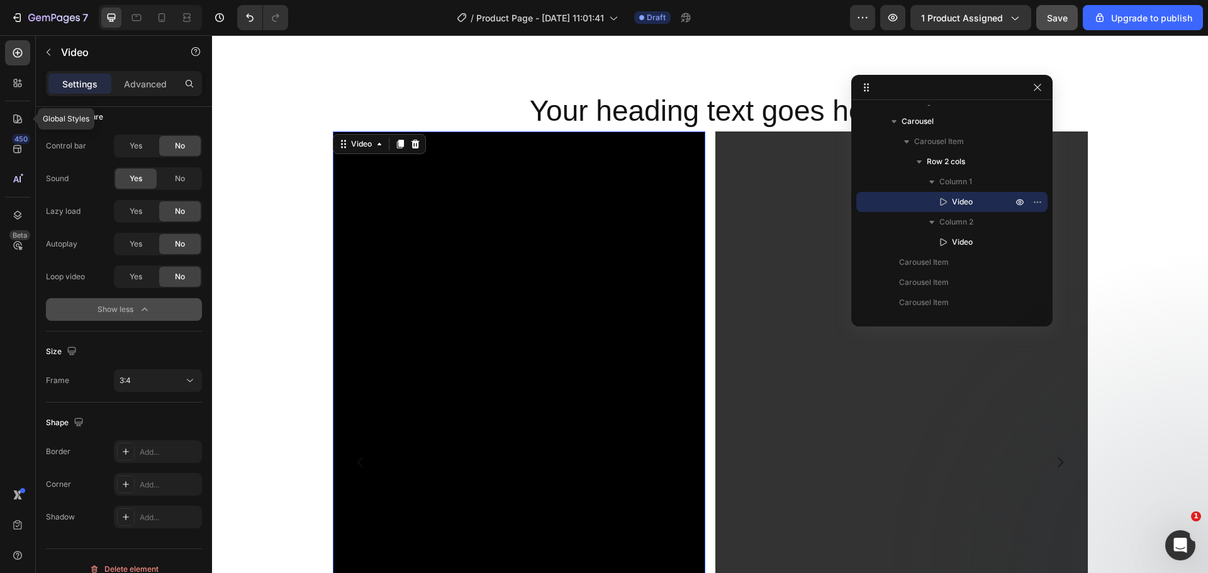
scroll to position [853, 0]
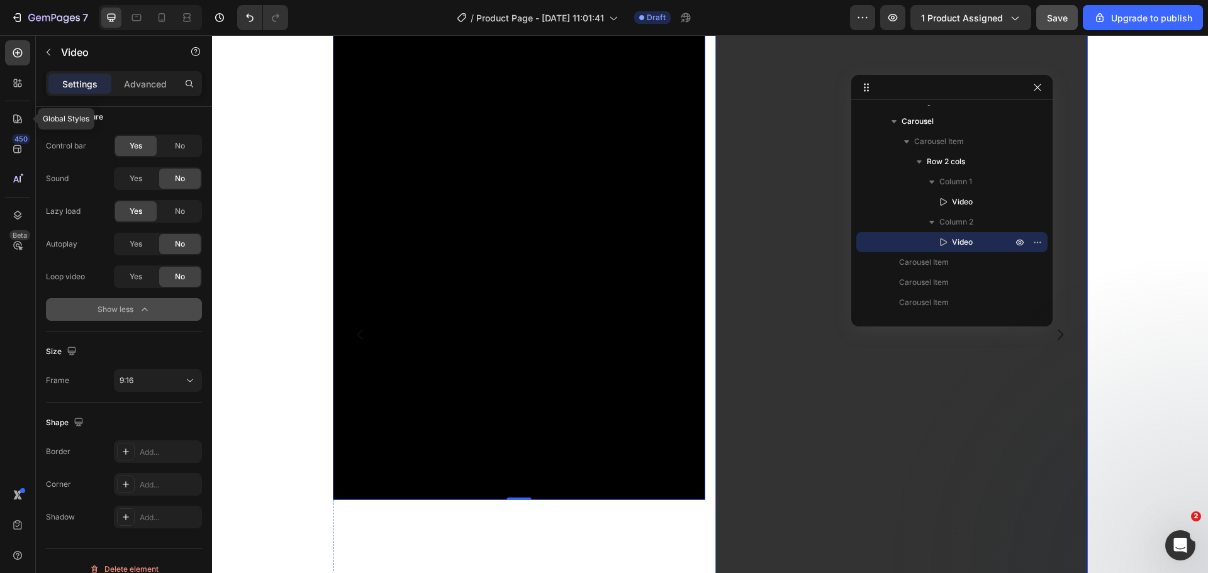
click at [791, 318] on video at bounding box center [901, 334] width 372 height 662
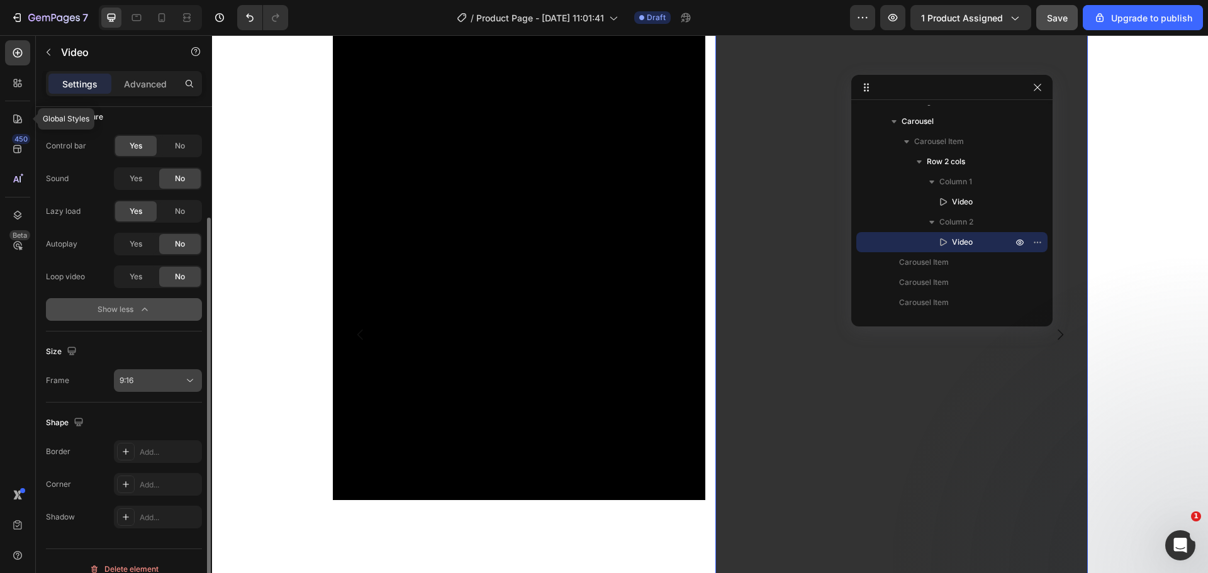
click at [179, 384] on div "9:16" at bounding box center [152, 380] width 64 height 11
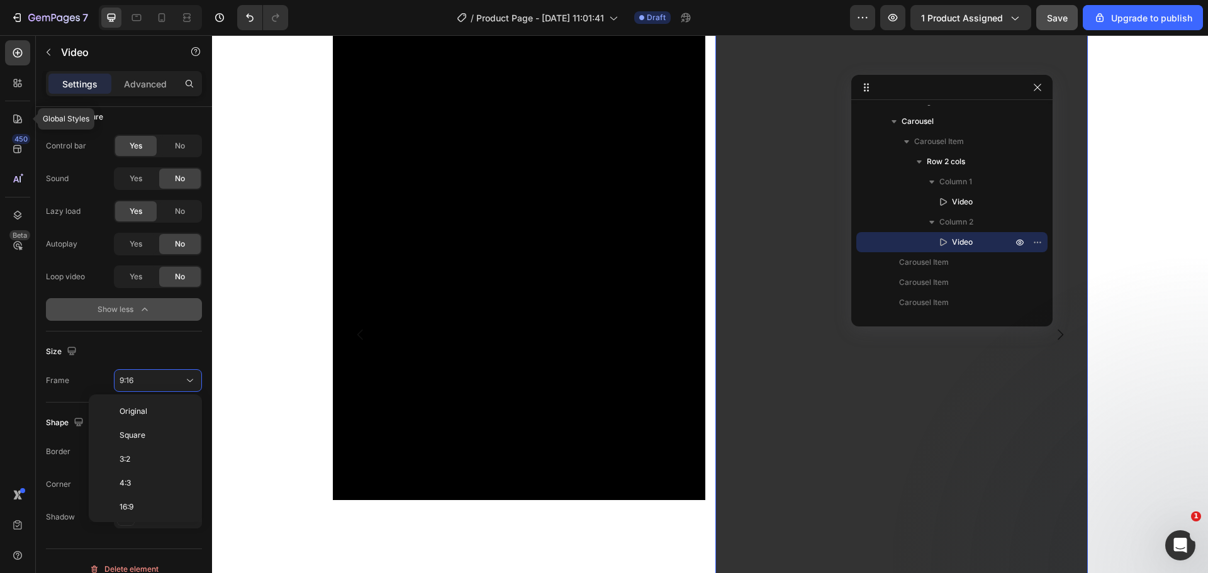
scroll to position [113, 0]
drag, startPoint x: 164, startPoint y: 466, endPoint x: 157, endPoint y: 445, distance: 21.3
click at [157, 445] on div "Original Square 3:2 4:3 16:9 21:9 2:3 3:4 9:16 Custom" at bounding box center [145, 459] width 103 height 118
click at [157, 445] on p "2:3" at bounding box center [153, 441] width 67 height 11
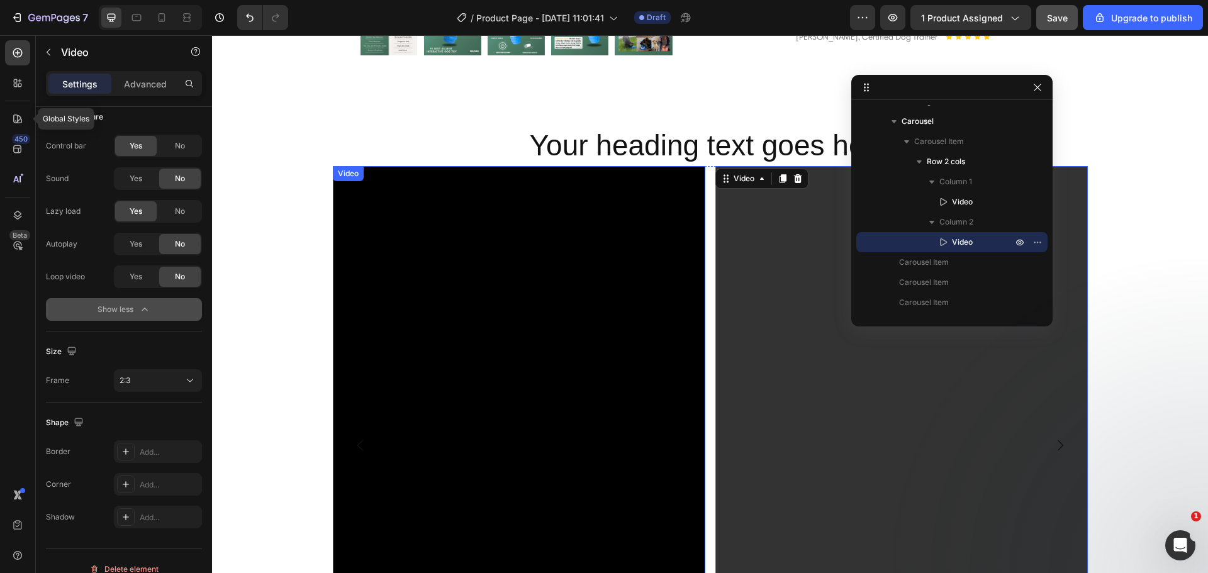
scroll to position [749, 0]
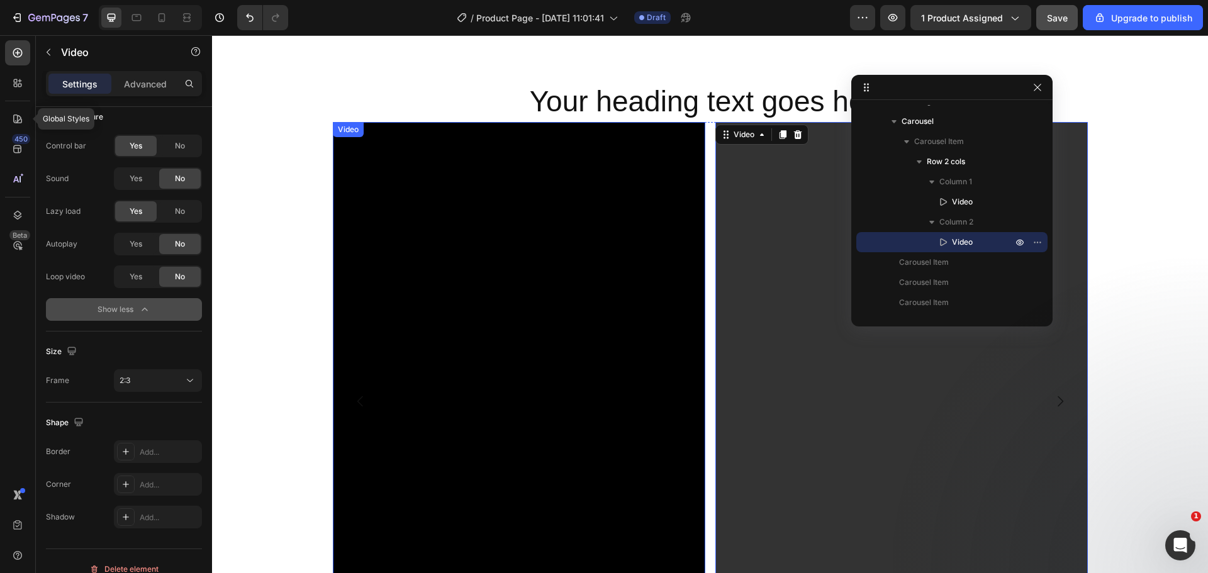
click at [446, 342] on video at bounding box center [519, 370] width 372 height 496
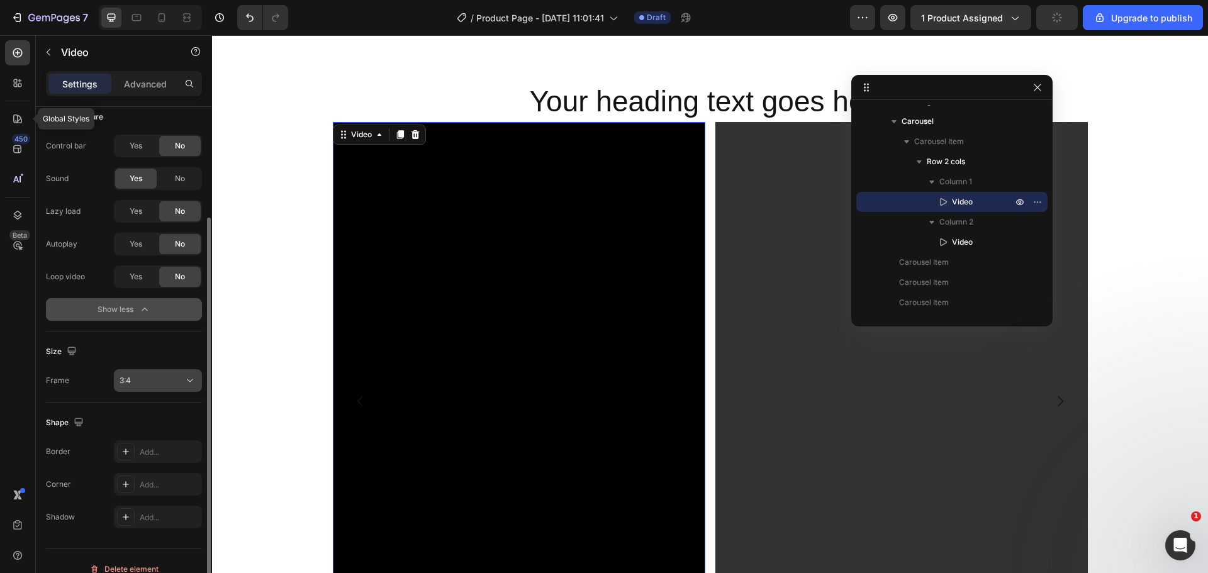
click at [125, 384] on span "3:4" at bounding box center [125, 380] width 11 height 9
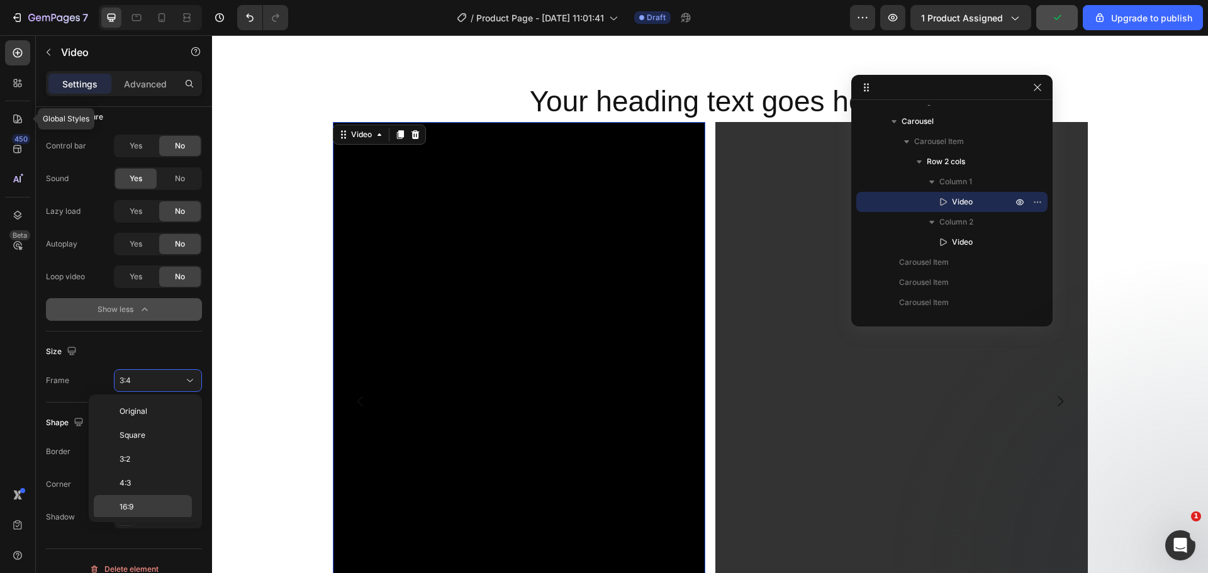
scroll to position [91, 0]
click at [143, 464] on p "2:3" at bounding box center [153, 464] width 67 height 11
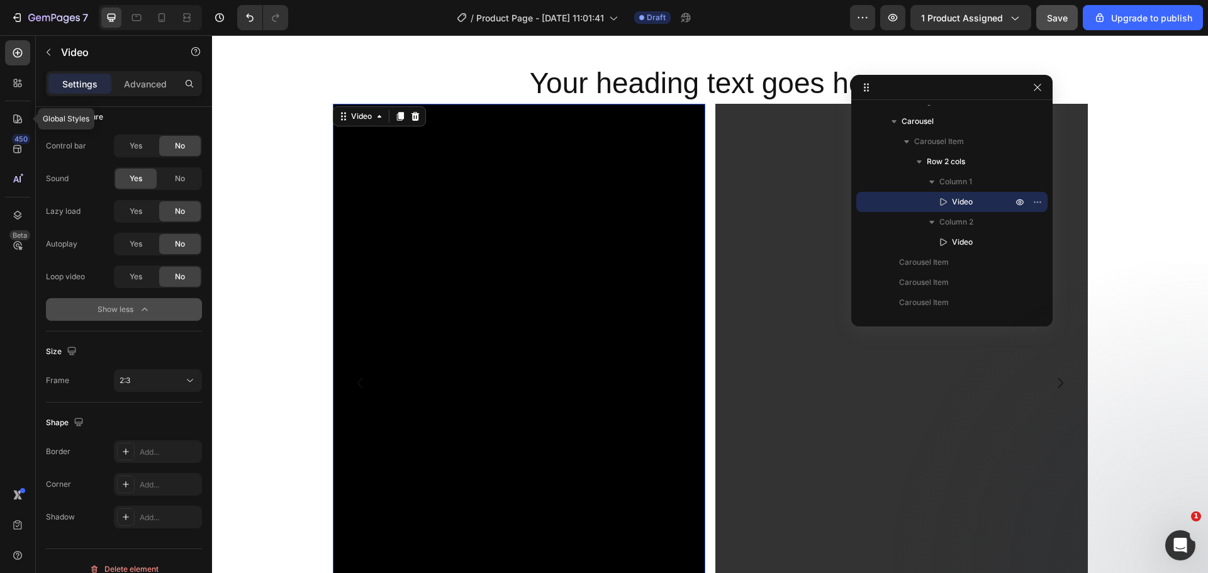
scroll to position [749, 0]
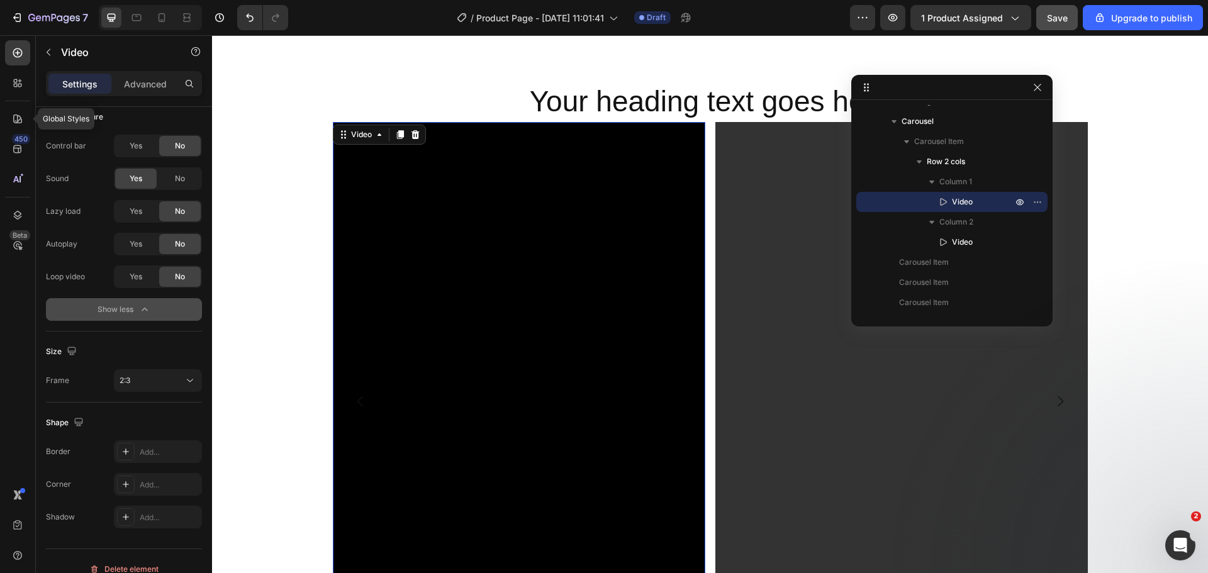
click at [639, 239] on video at bounding box center [519, 401] width 372 height 559
click at [520, 216] on video at bounding box center [519, 401] width 372 height 559
click at [48, 55] on icon "button" at bounding box center [48, 52] width 10 height 10
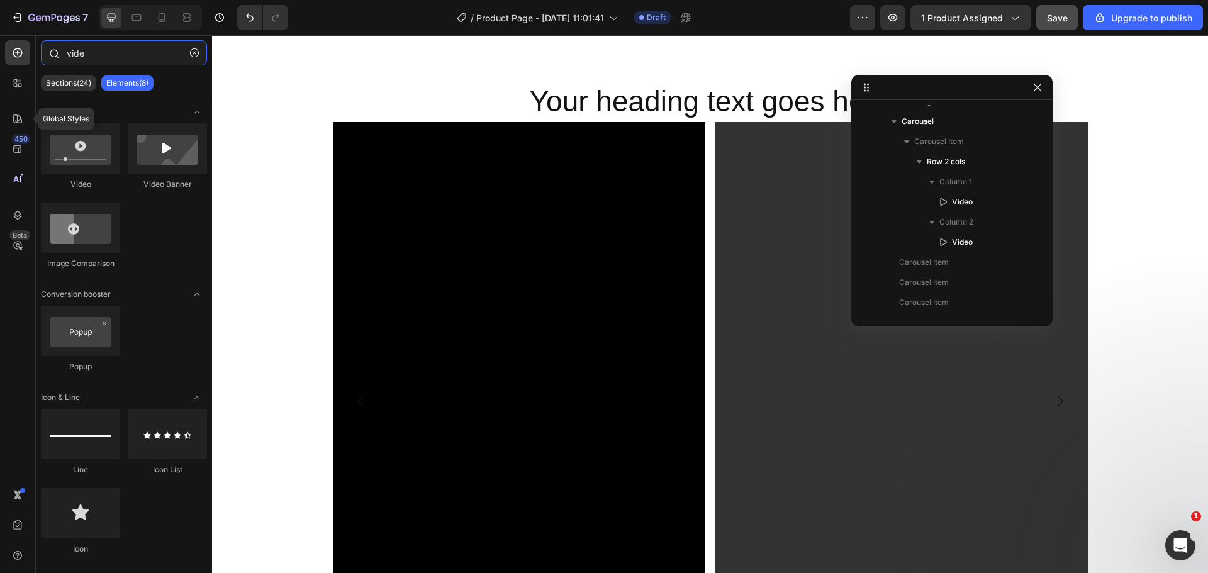
click at [77, 49] on input "vide" at bounding box center [124, 52] width 166 height 25
click at [76, 49] on input "vide" at bounding box center [124, 52] width 166 height 25
click at [76, 48] on input "vide" at bounding box center [124, 52] width 166 height 25
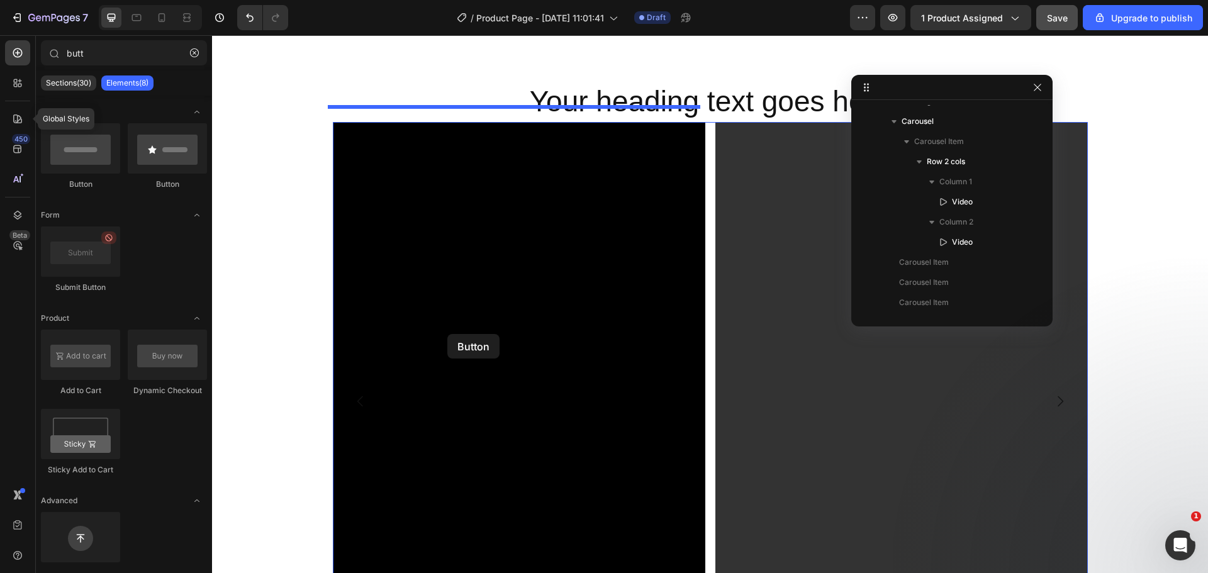
drag, startPoint x: 287, startPoint y: 191, endPoint x: 447, endPoint y: 334, distance: 215.2
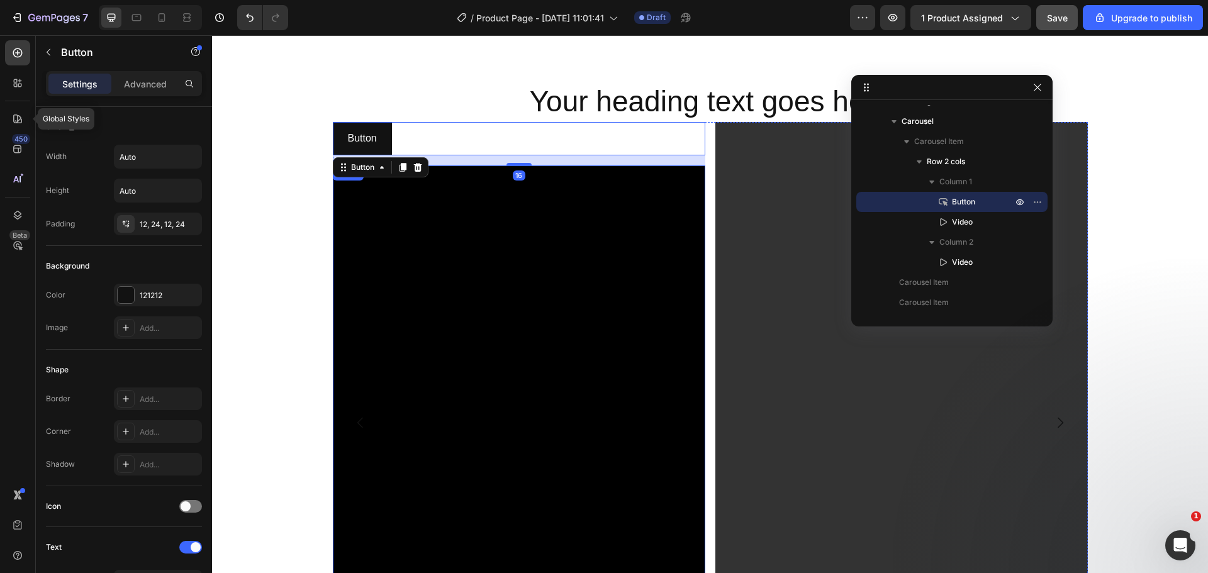
type input "but"
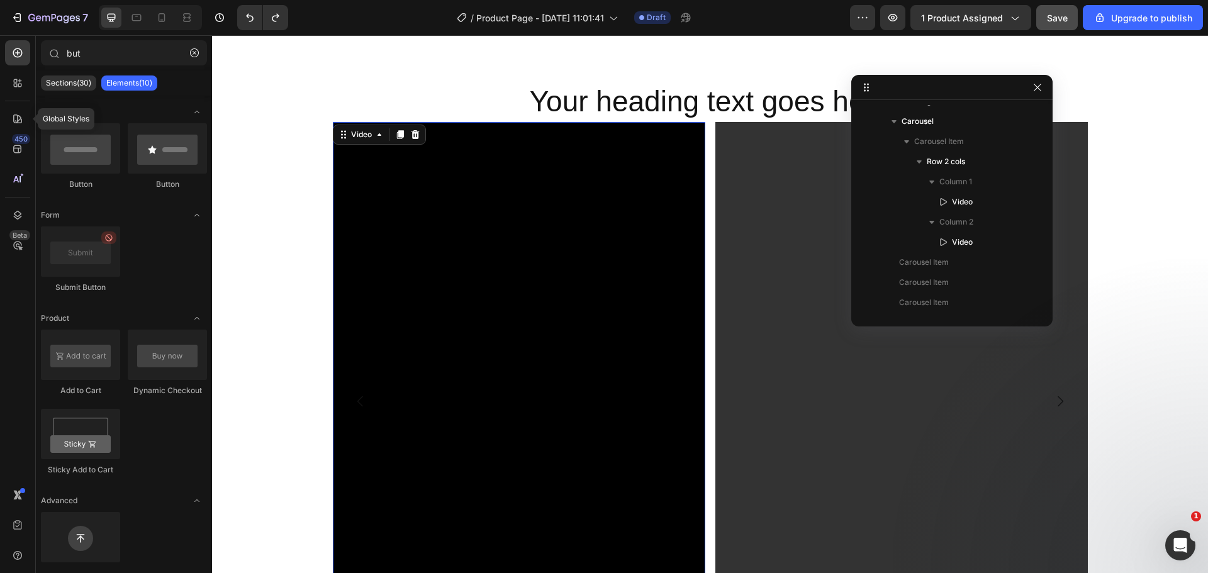
click at [443, 301] on video at bounding box center [519, 401] width 372 height 559
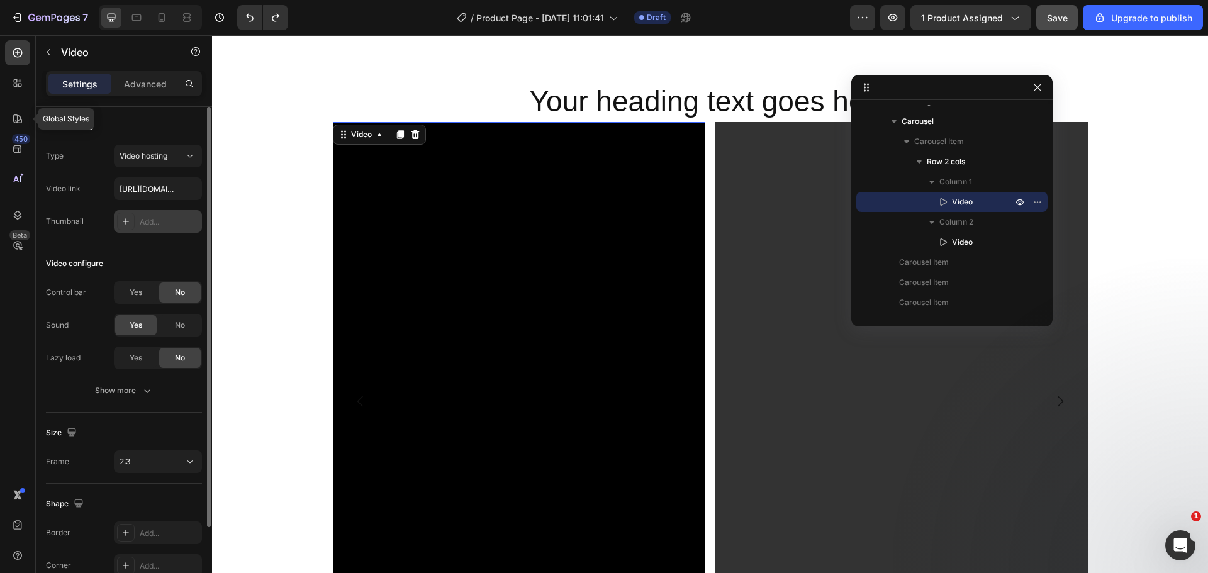
click at [154, 213] on div "Add..." at bounding box center [158, 221] width 88 height 23
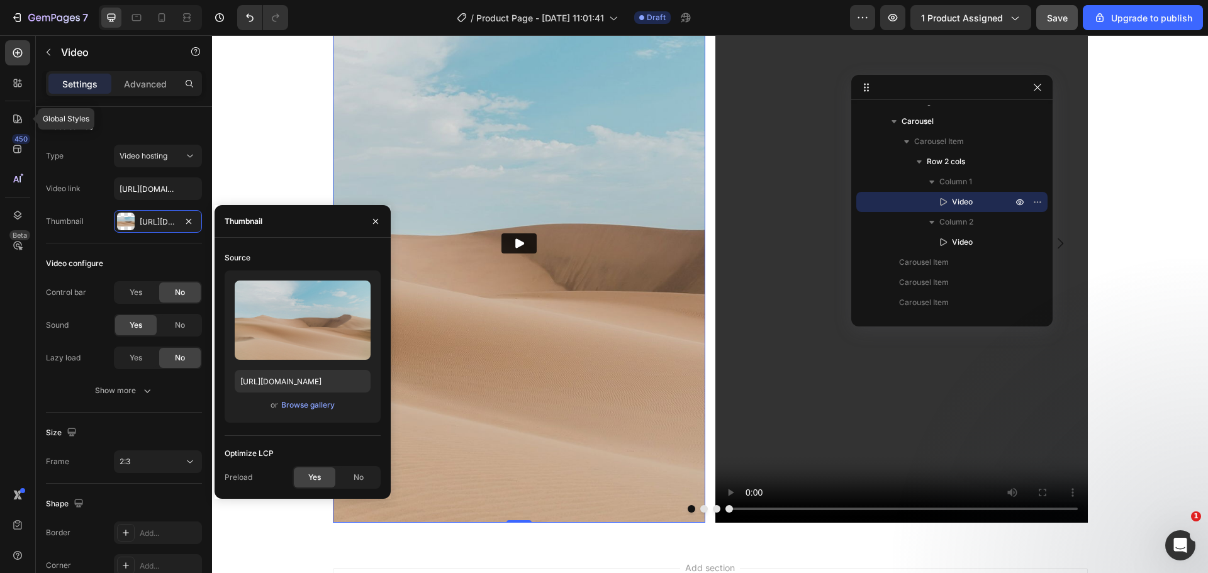
scroll to position [897, 0]
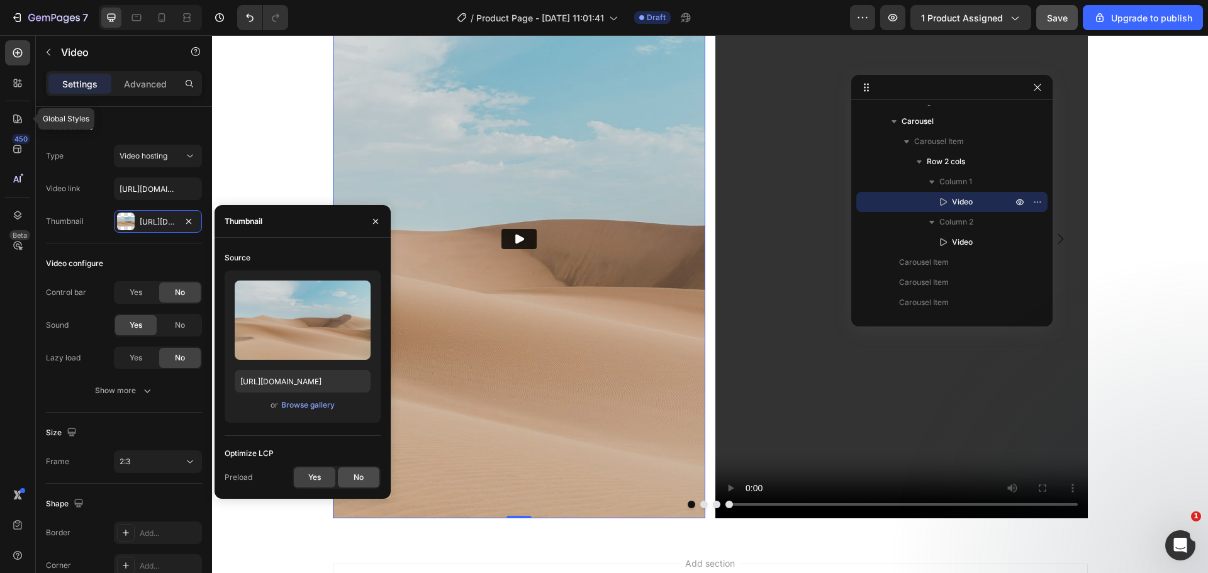
click at [353, 480] on div "No" at bounding box center [359, 478] width 42 height 20
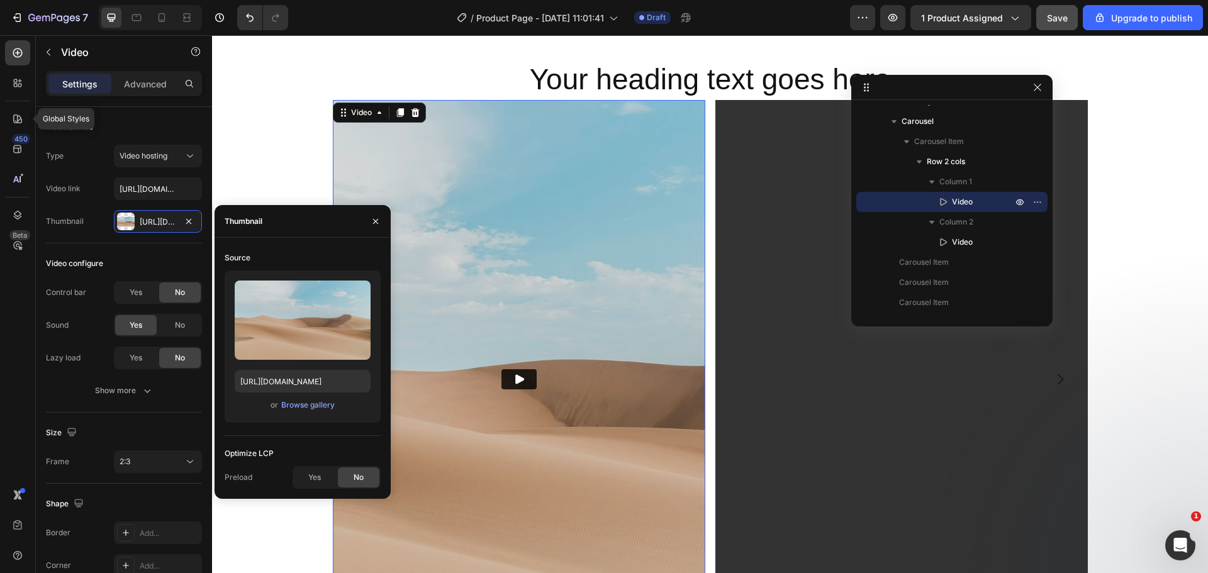
scroll to position [749, 0]
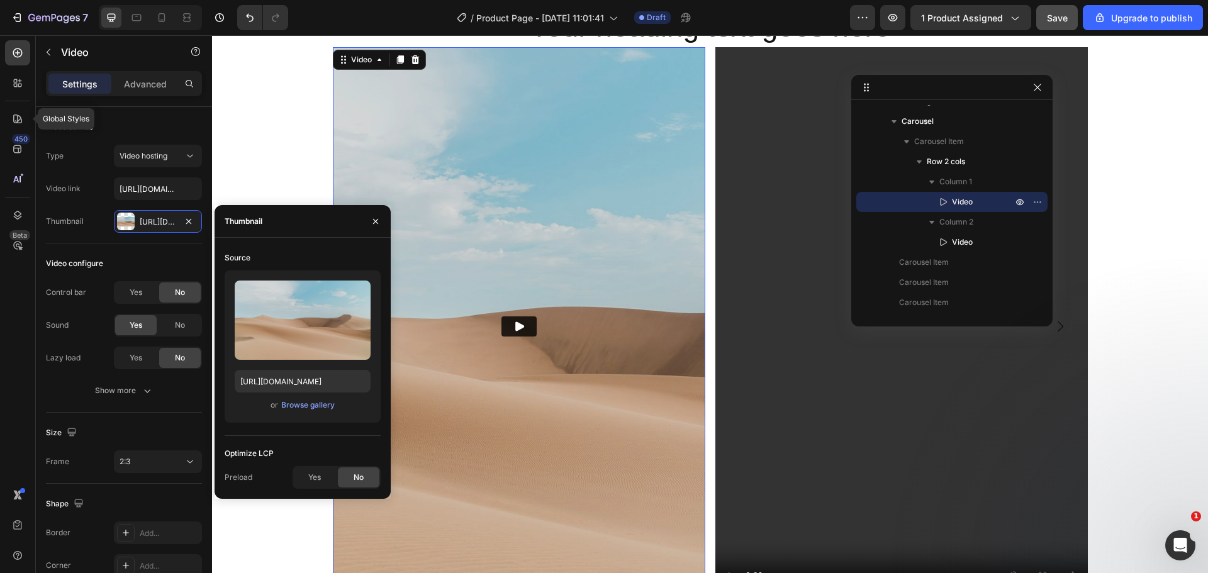
click at [513, 320] on icon "Play" at bounding box center [519, 326] width 13 height 13
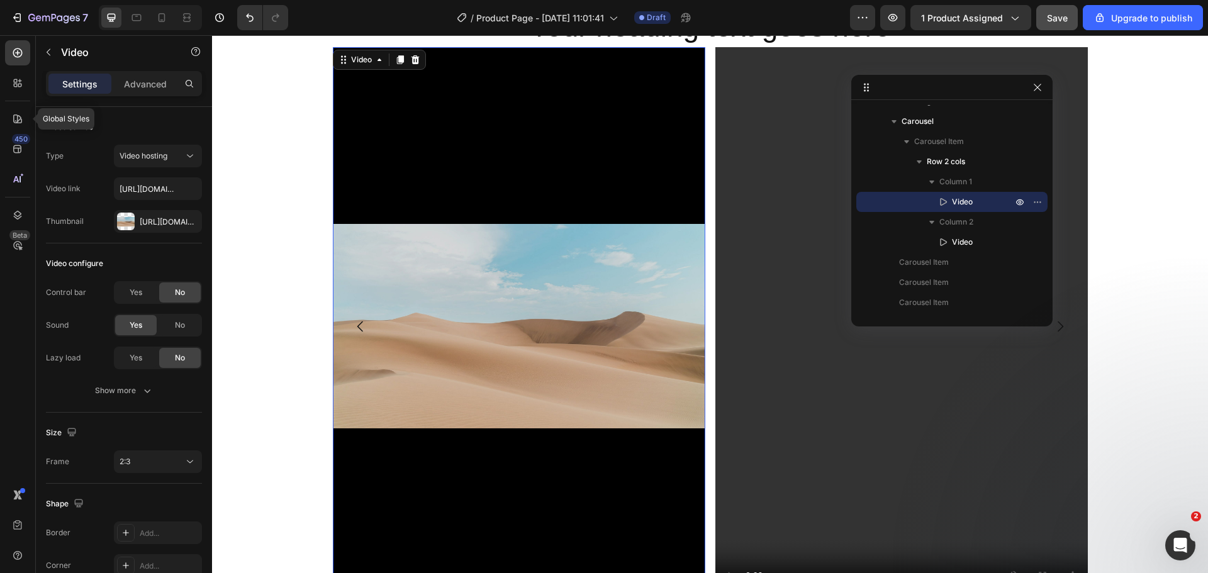
click at [513, 322] on video at bounding box center [519, 326] width 372 height 559
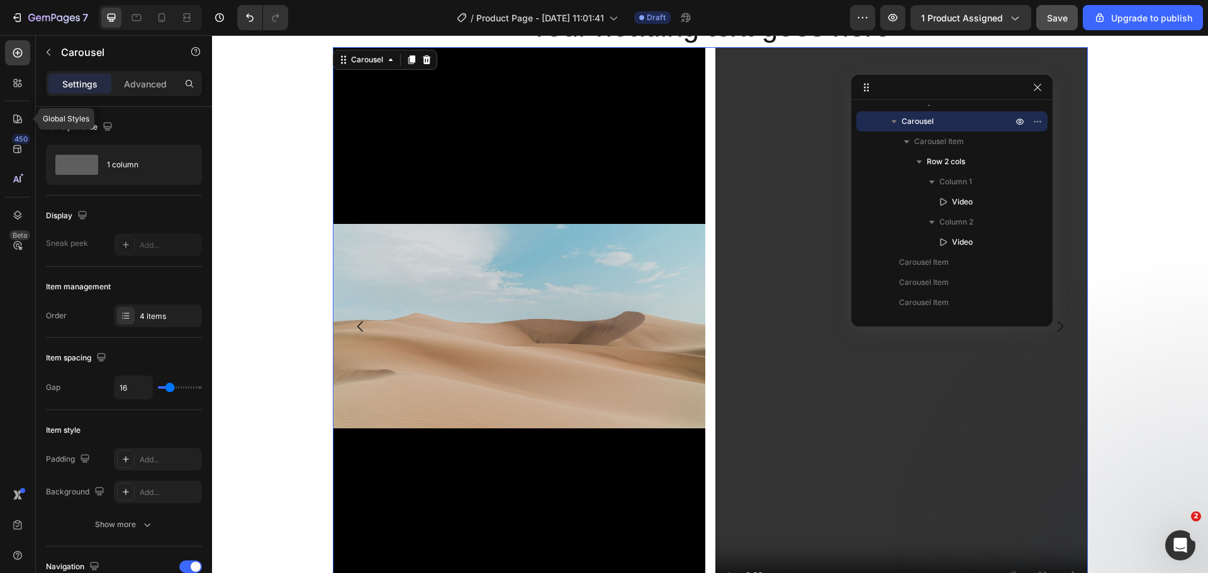
click at [353, 327] on icon "Carousel Back Arrow" at bounding box center [360, 326] width 15 height 15
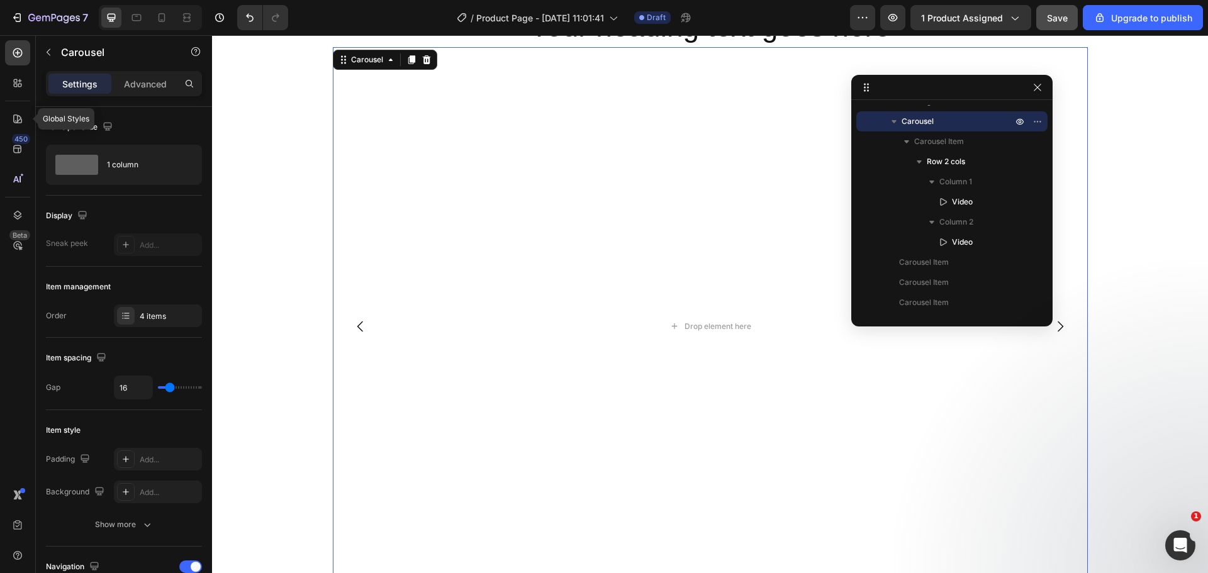
click at [1052, 334] on button "Carousel Next Arrow" at bounding box center [1060, 326] width 35 height 35
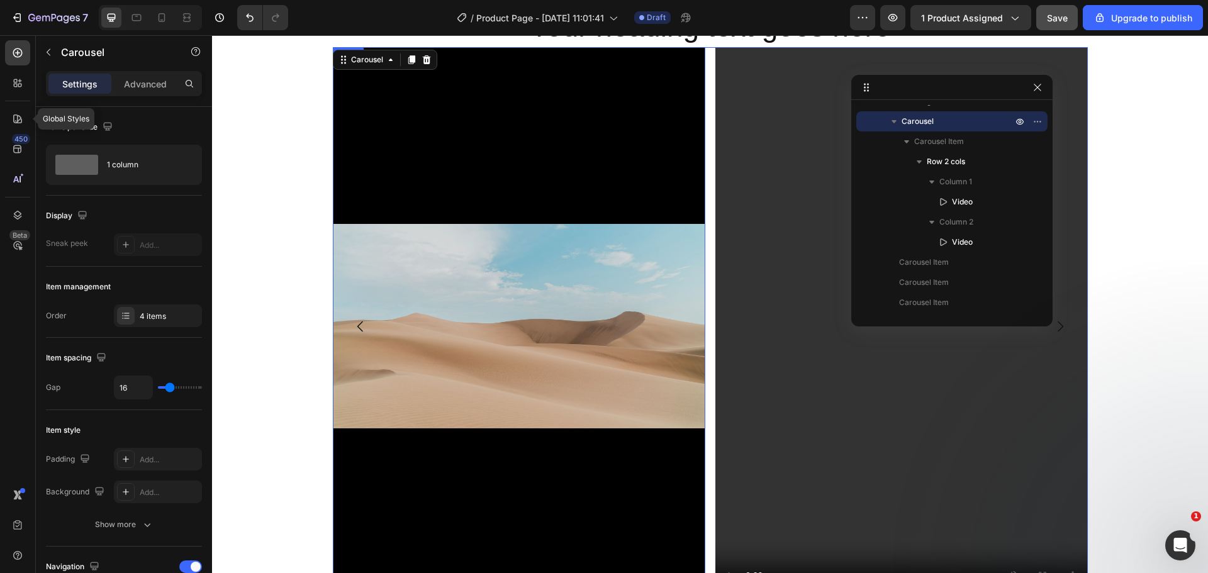
click at [520, 330] on video at bounding box center [519, 326] width 372 height 559
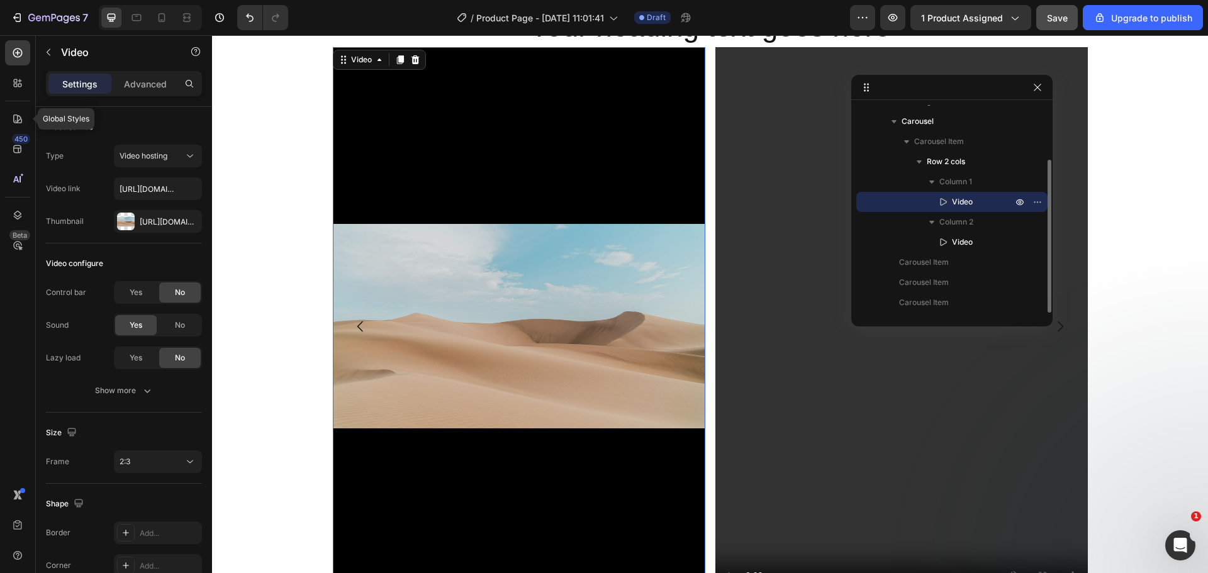
click at [940, 201] on icon at bounding box center [943, 202] width 13 height 13
click at [526, 372] on video at bounding box center [519, 326] width 372 height 559
click at [1061, 17] on span "Save" at bounding box center [1057, 18] width 21 height 11
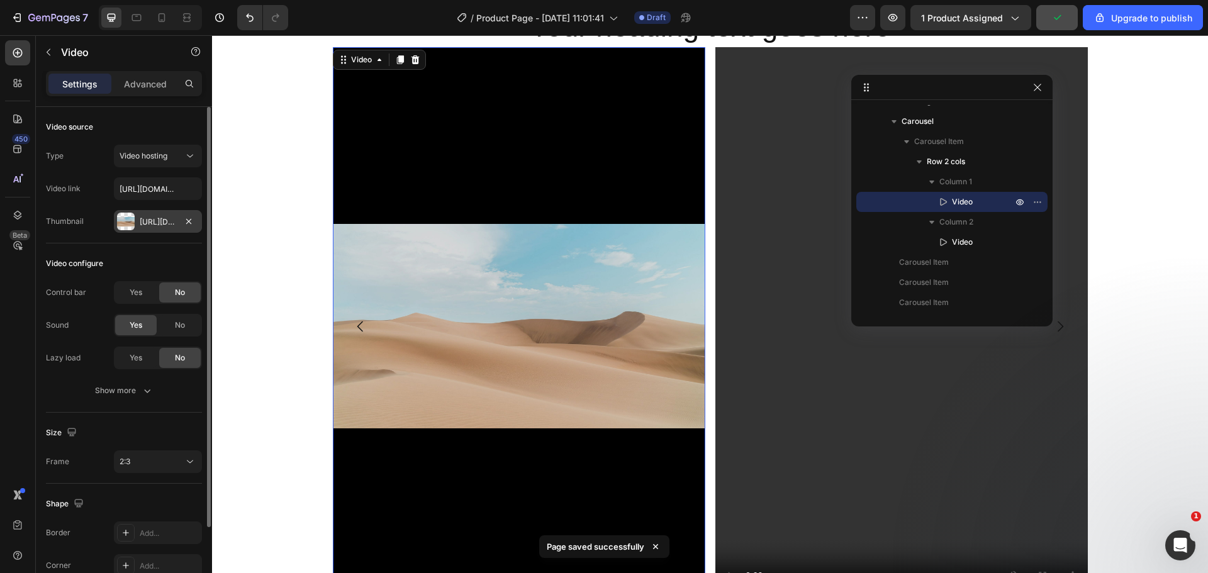
click at [133, 219] on div at bounding box center [126, 222] width 18 height 18
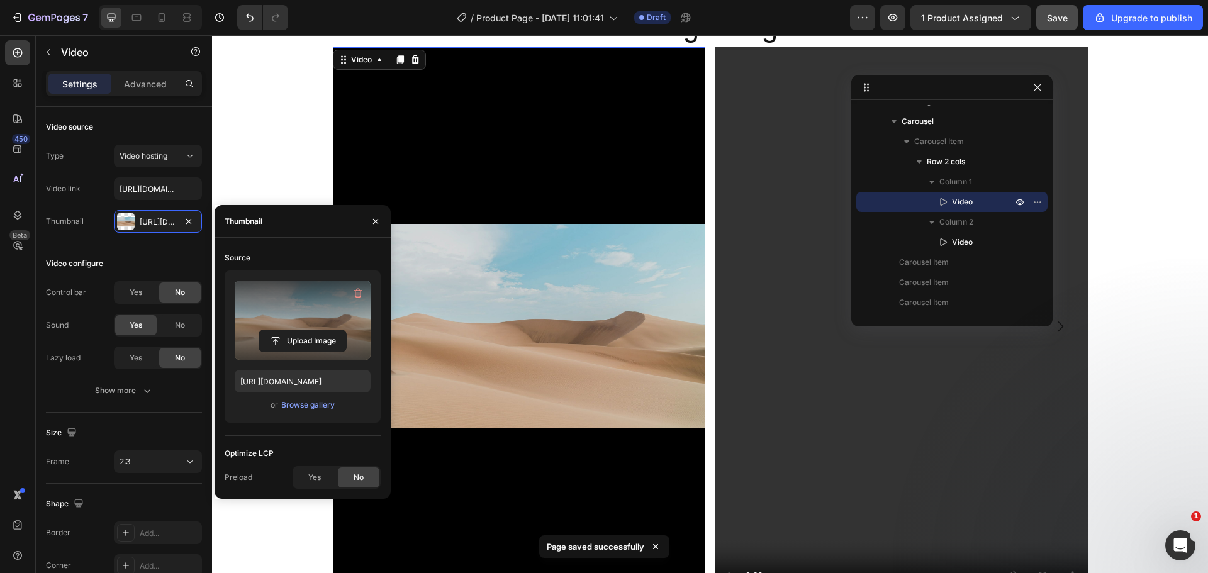
click at [286, 326] on label at bounding box center [303, 320] width 136 height 79
click at [286, 330] on input "file" at bounding box center [302, 340] width 87 height 21
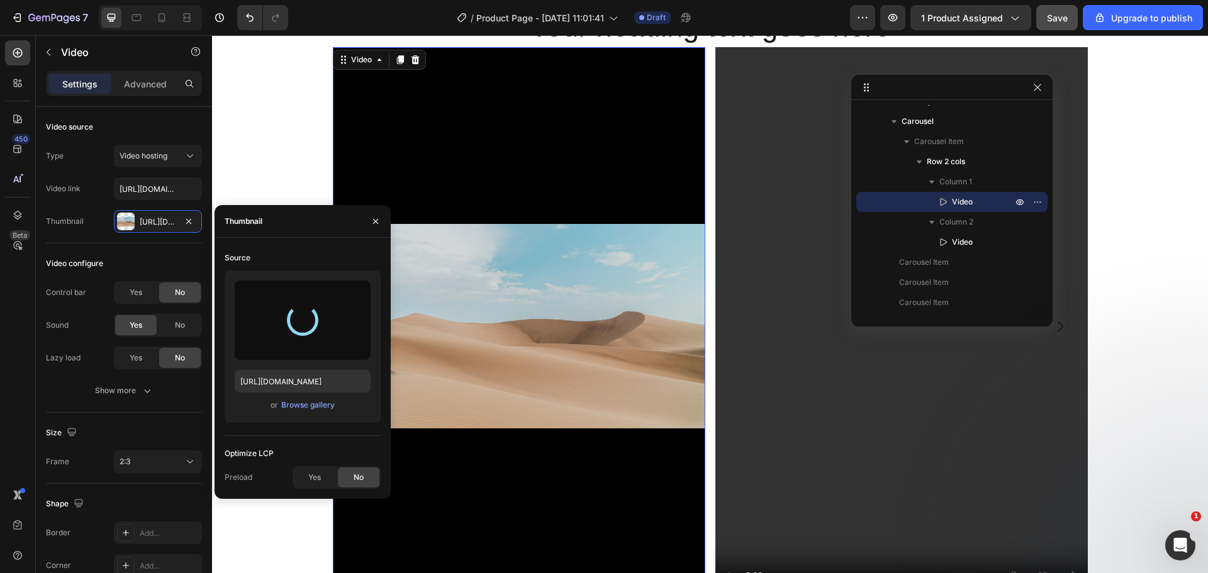
type input "https://cdn.shopify.com/s/files/1/0909/2261/5117/files/gempages_577322349100008…"
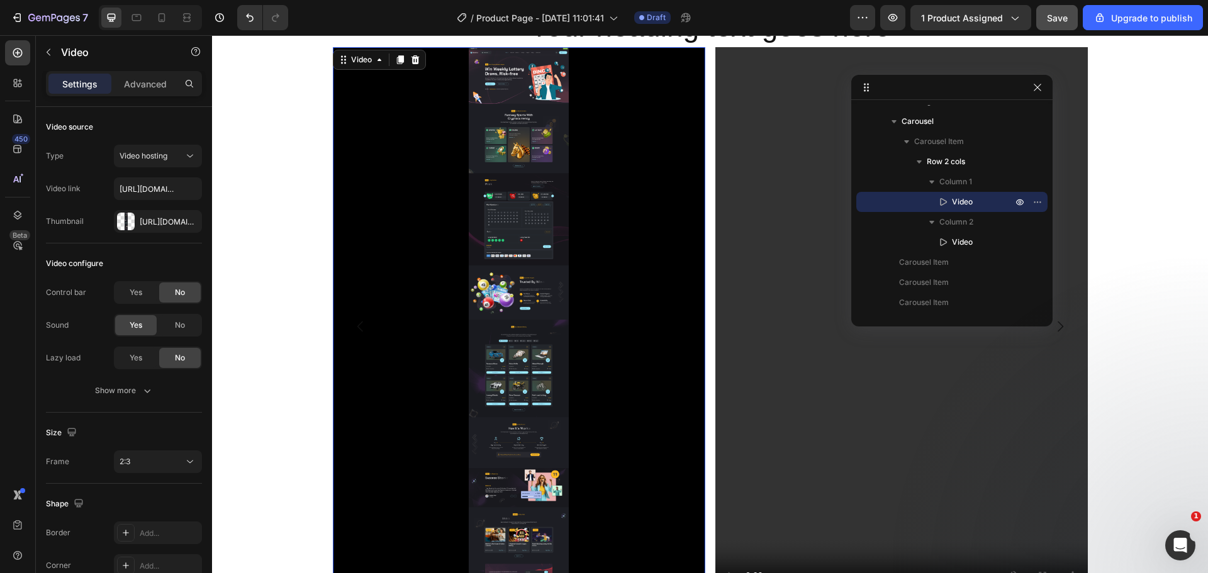
click at [535, 303] on video at bounding box center [519, 326] width 372 height 559
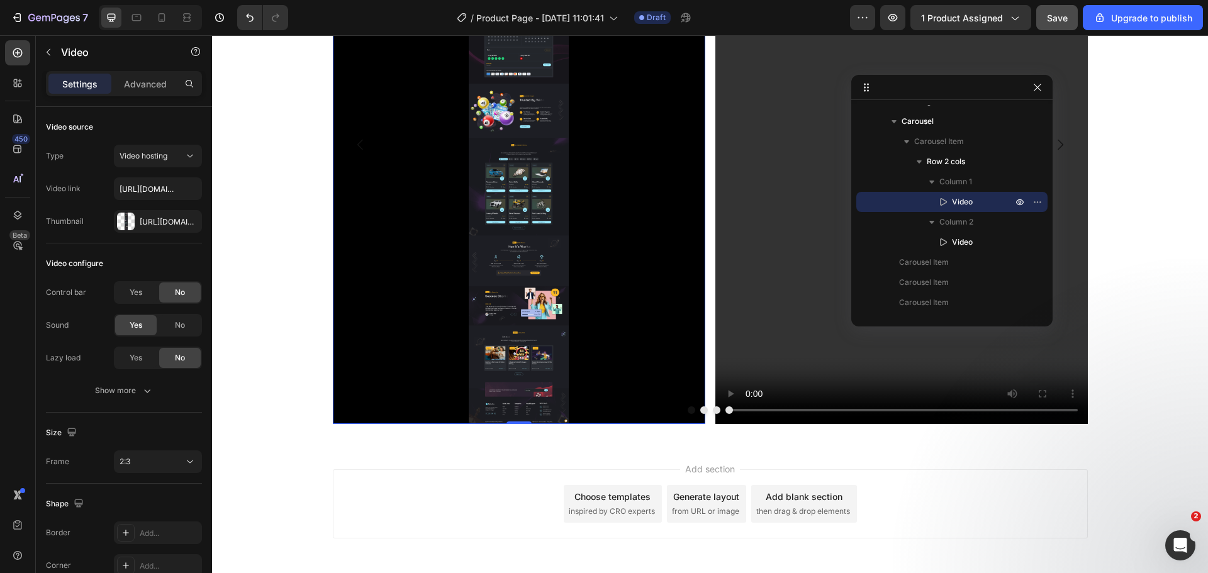
scroll to position [983, 0]
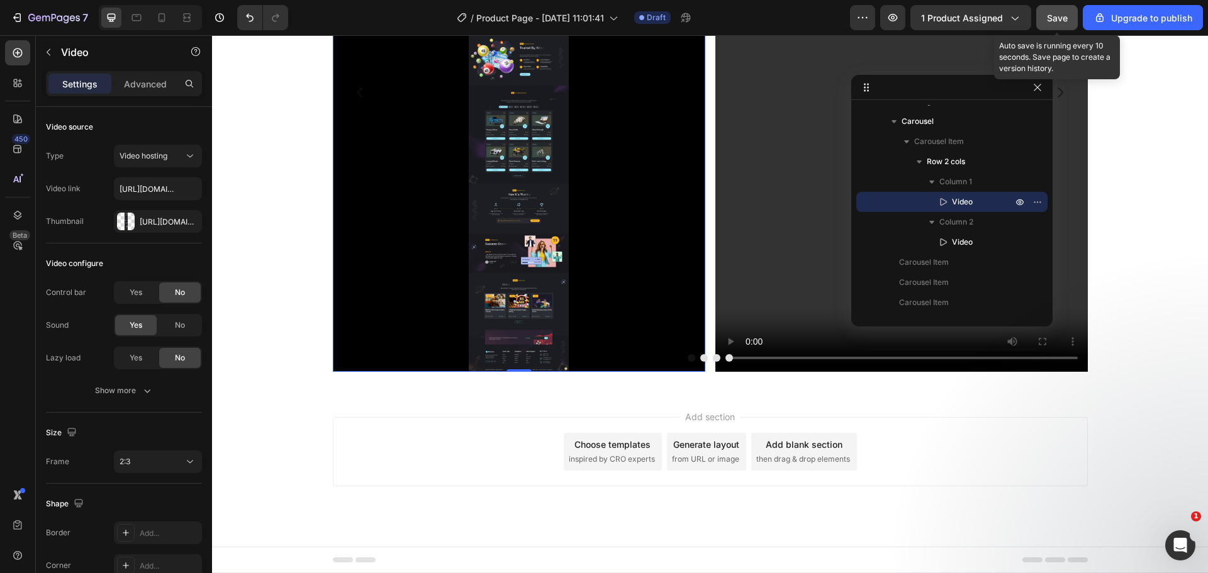
click at [1048, 23] on span "Save" at bounding box center [1057, 18] width 21 height 11
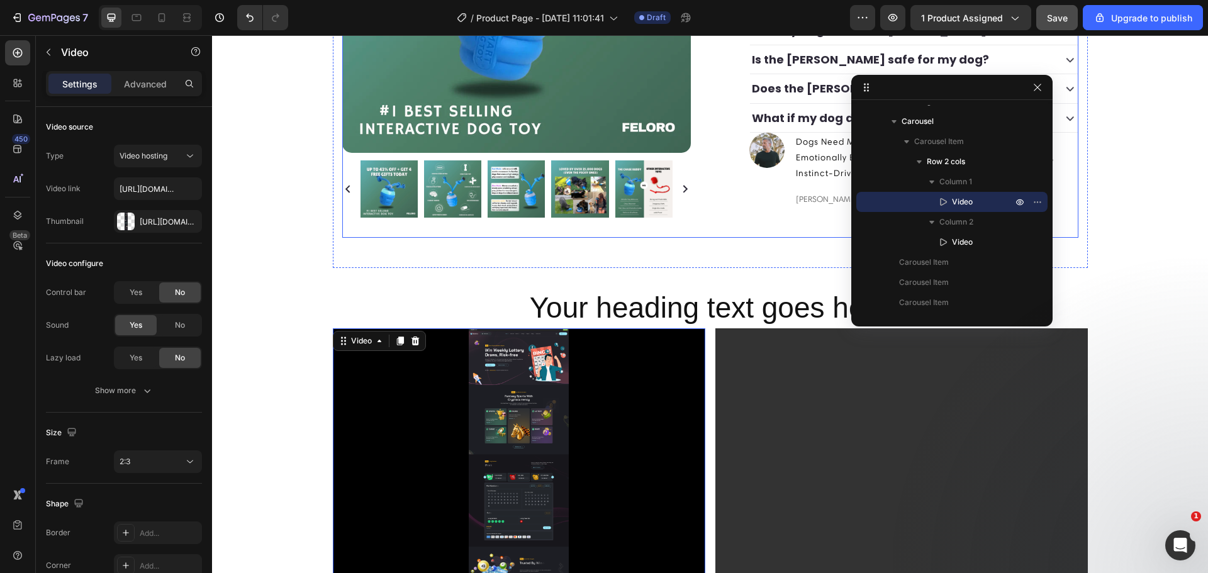
scroll to position [396, 0]
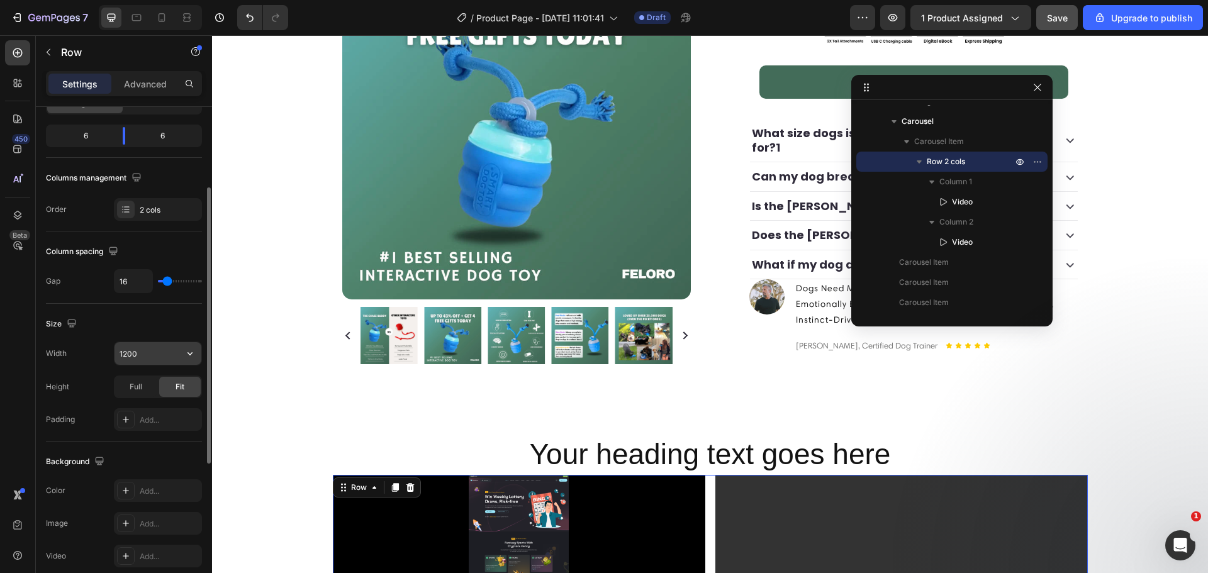
click at [154, 358] on input "1200" at bounding box center [158, 353] width 87 height 23
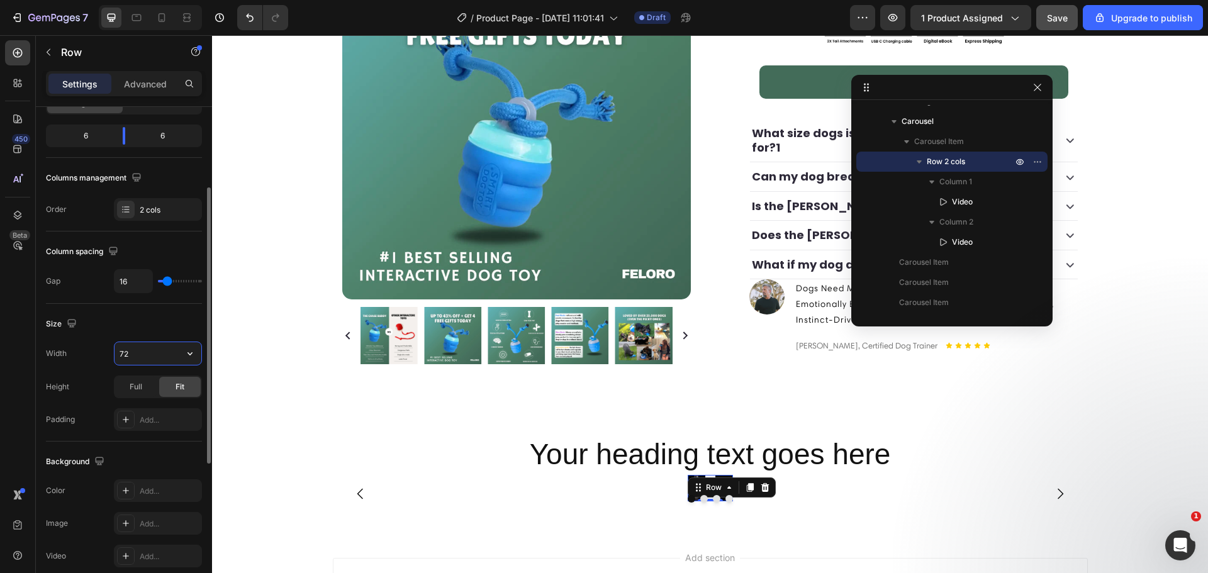
type input "726"
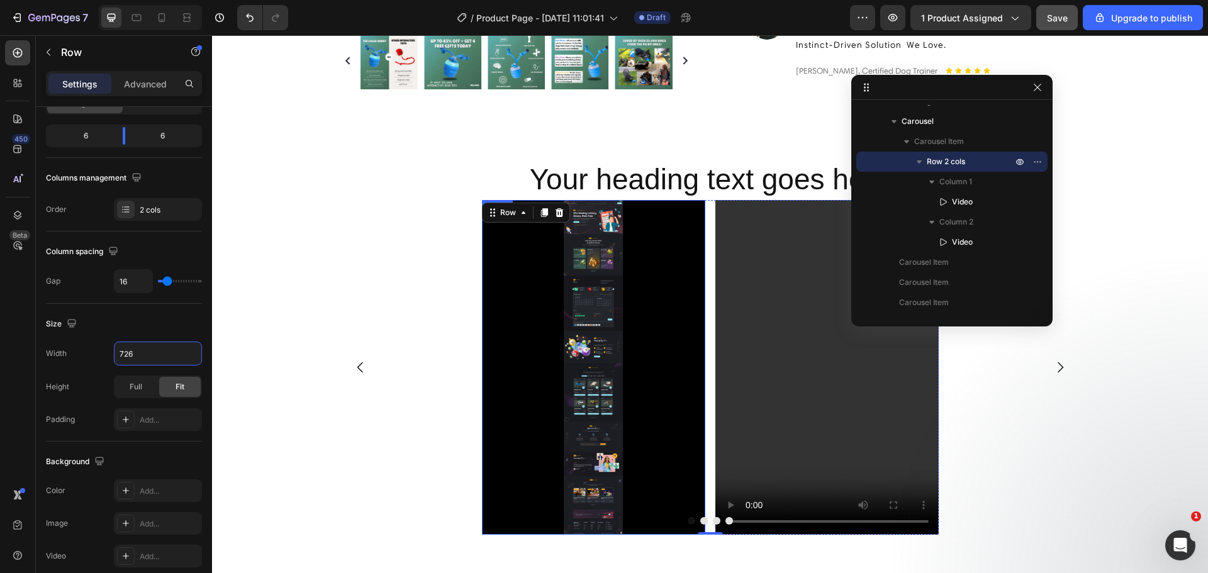
scroll to position [690, 0]
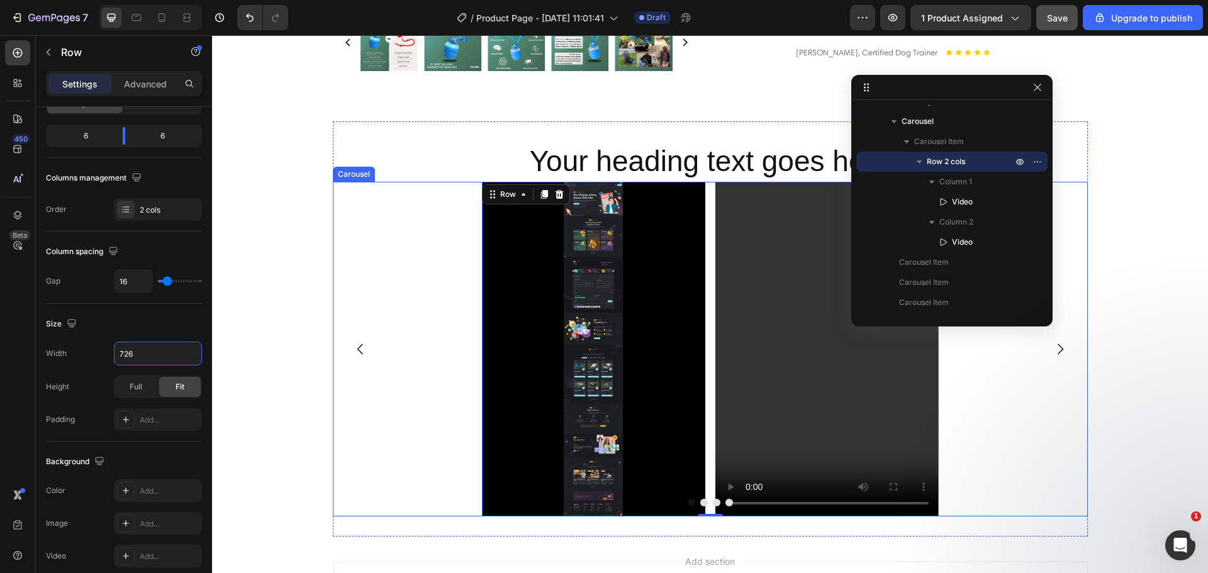
click at [458, 302] on div "Video Video Row 0" at bounding box center [710, 349] width 755 height 335
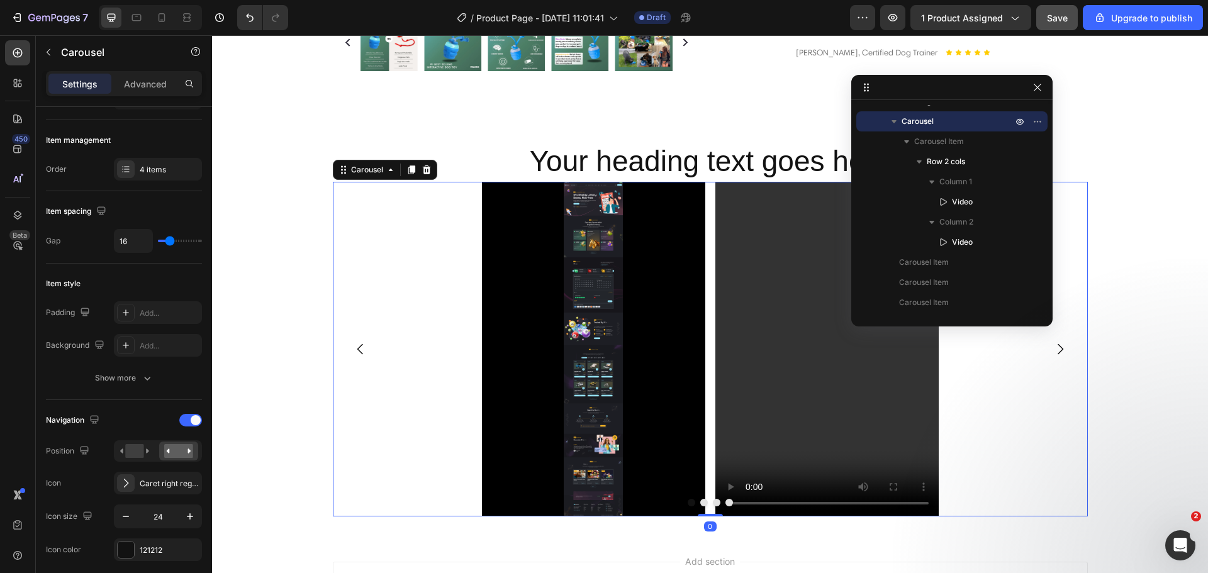
scroll to position [0, 0]
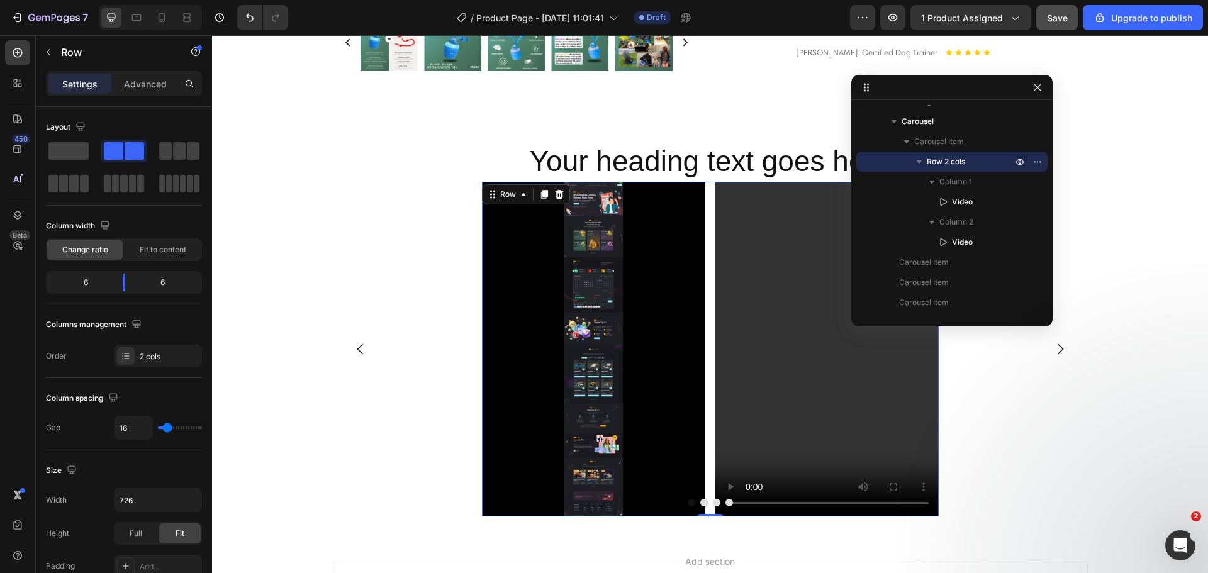
click at [709, 187] on div "Video Video Row 0" at bounding box center [710, 349] width 457 height 335
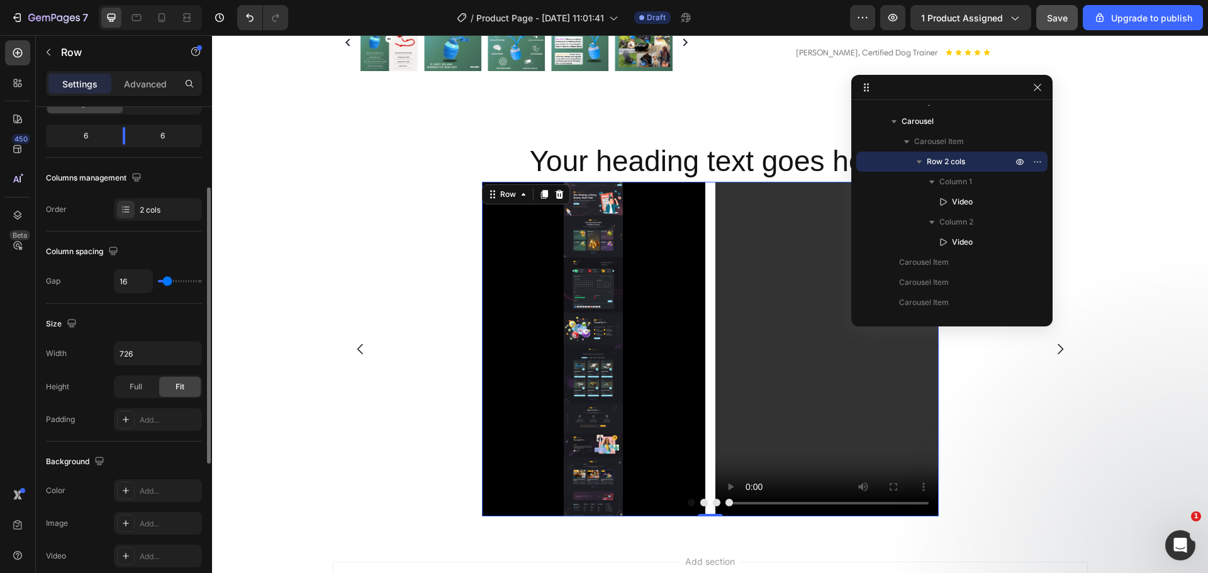
scroll to position [293, 0]
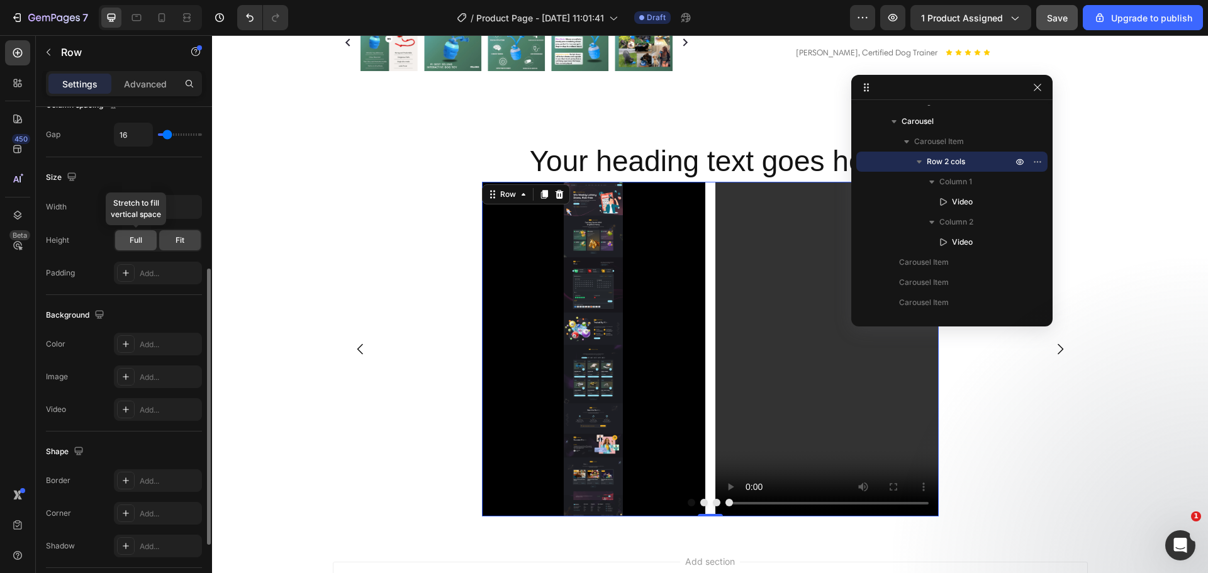
click at [136, 244] on span "Full" at bounding box center [136, 240] width 13 height 11
click at [176, 244] on div "Fit" at bounding box center [180, 240] width 42 height 20
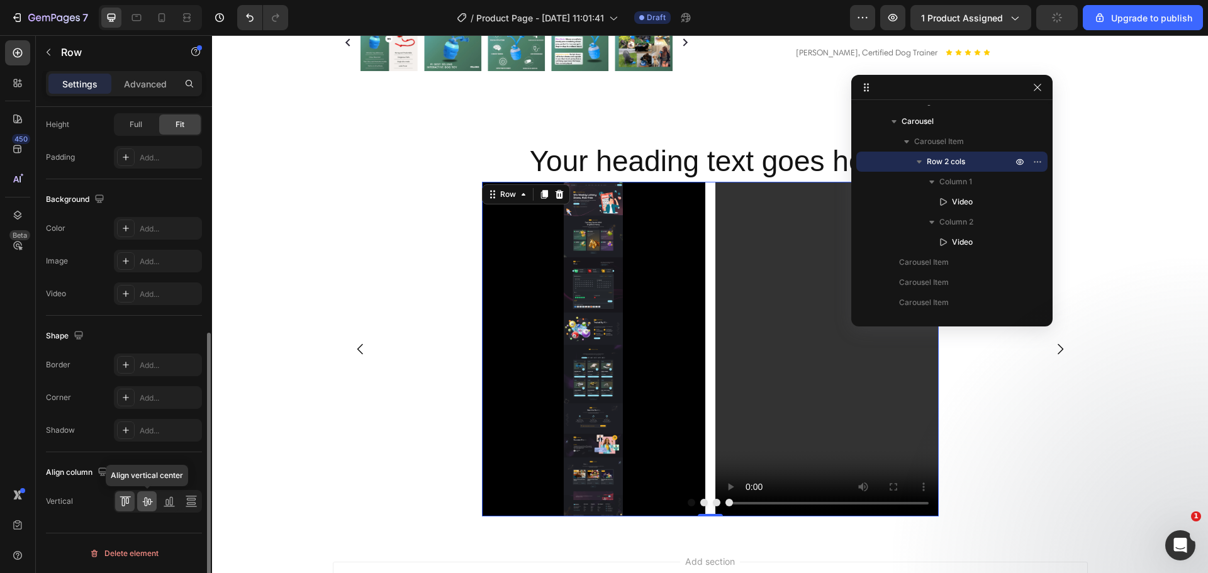
click at [141, 505] on icon at bounding box center [147, 501] width 13 height 13
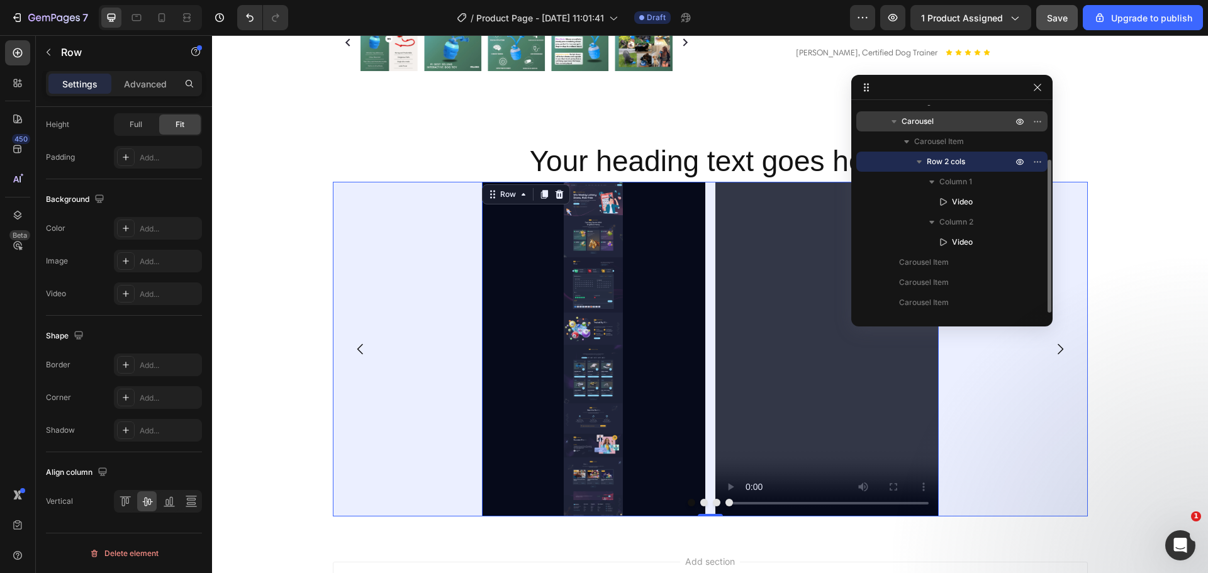
click at [933, 126] on p "Carousel" at bounding box center [958, 121] width 113 height 13
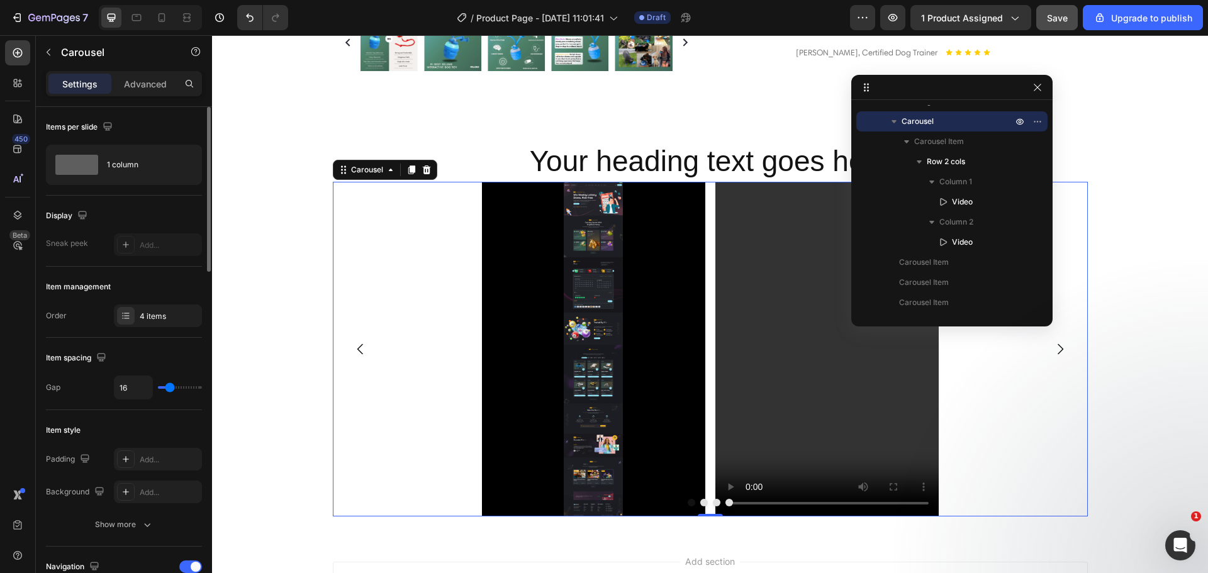
scroll to position [147, 0]
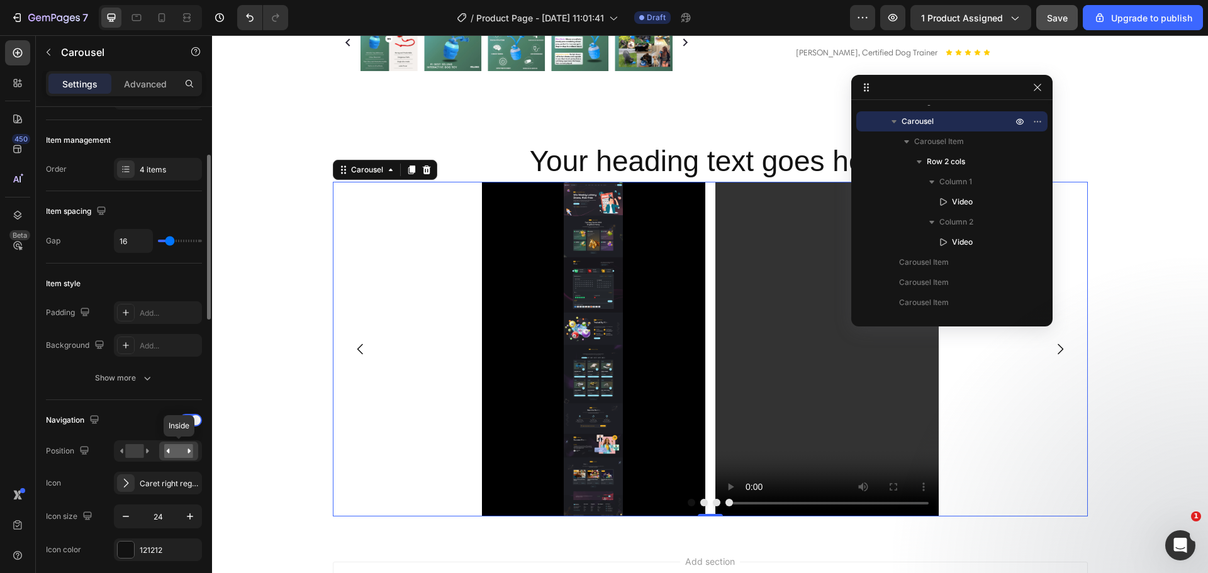
click at [174, 448] on rect at bounding box center [178, 451] width 29 height 14
click at [131, 454] on rect at bounding box center [134, 451] width 18 height 14
click at [174, 456] on rect at bounding box center [178, 451] width 29 height 14
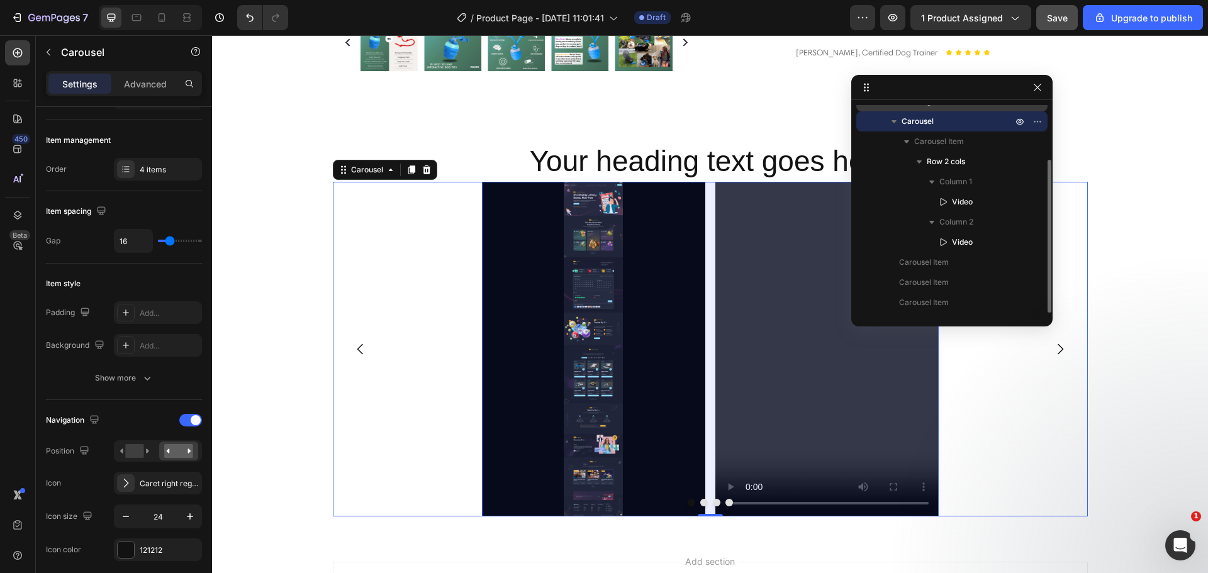
scroll to position [0, 0]
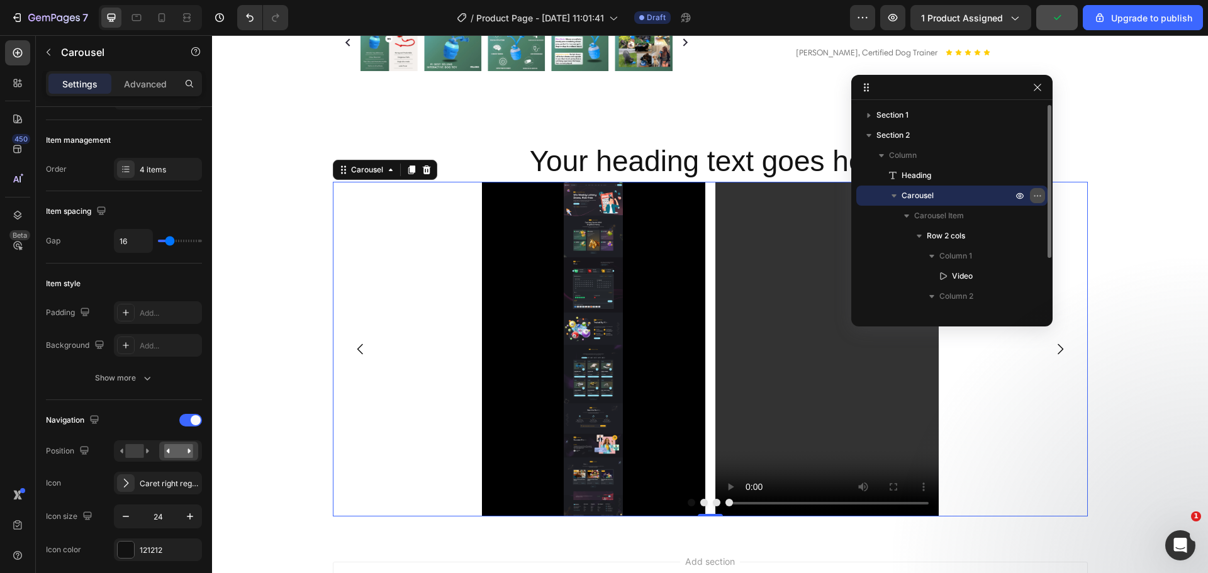
click at [1034, 194] on icon "button" at bounding box center [1038, 196] width 10 height 10
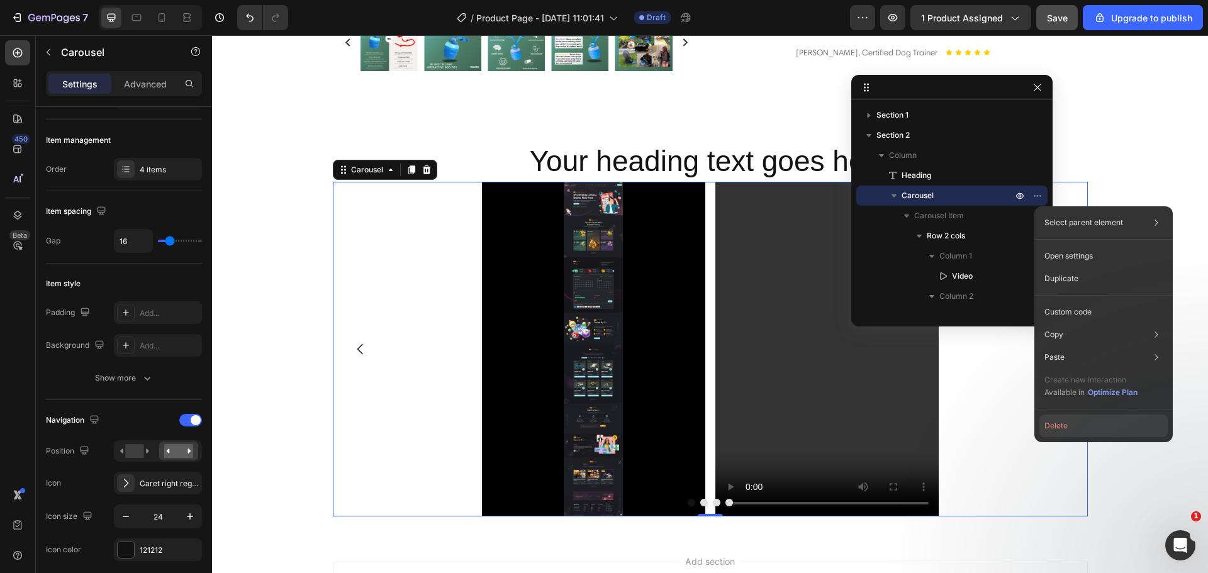
click at [1057, 427] on button "Delete" at bounding box center [1103, 426] width 128 height 23
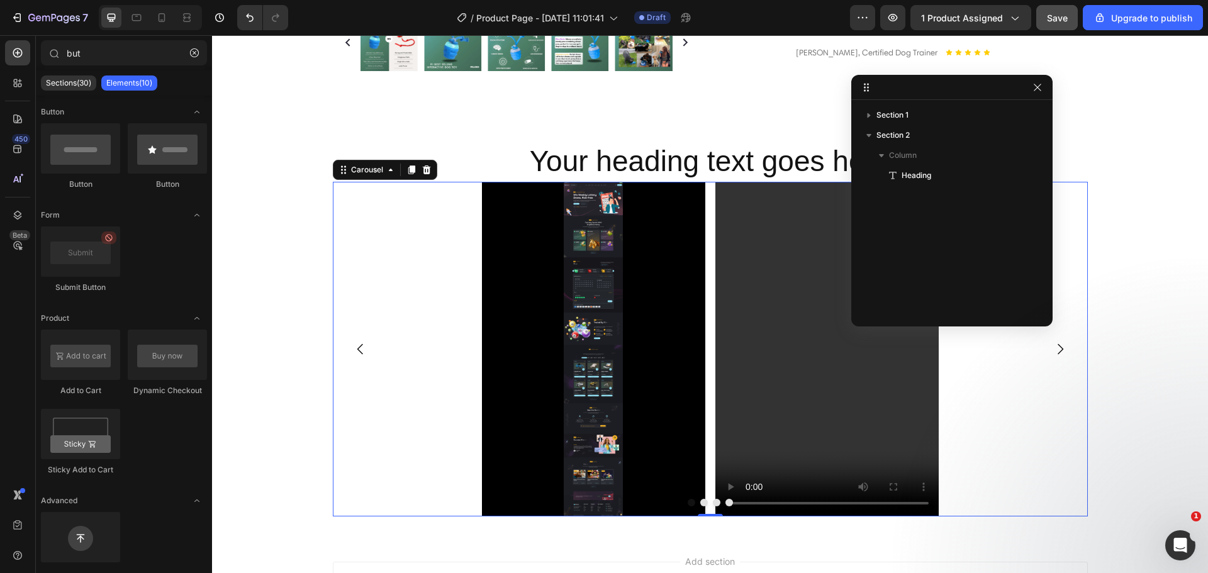
scroll to position [484, 0]
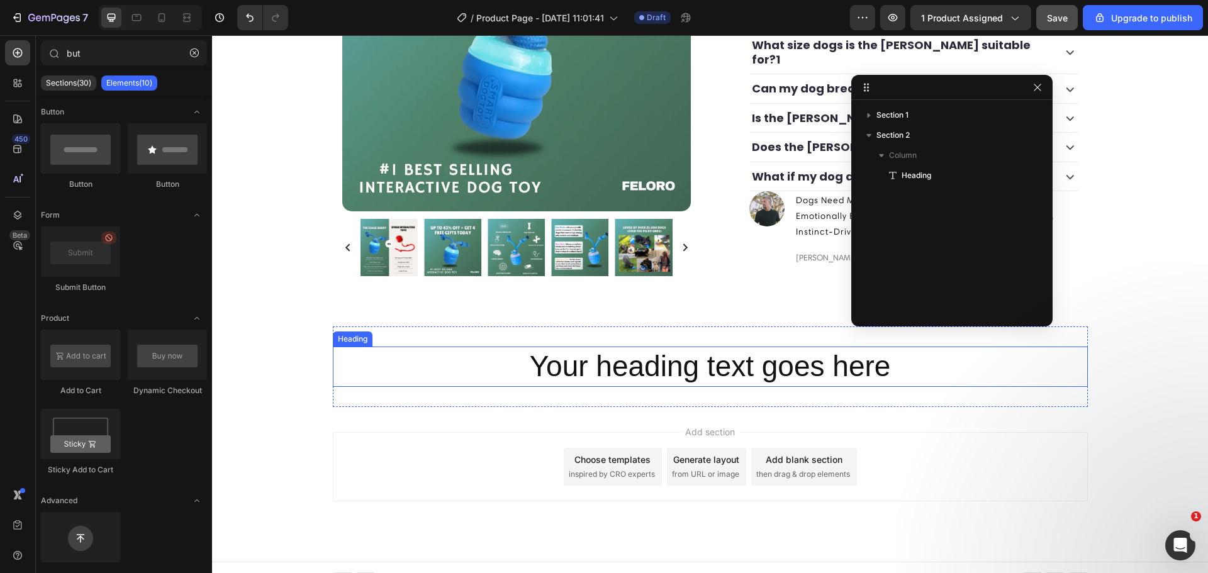
click at [768, 362] on h2 "Your heading text goes here" at bounding box center [710, 367] width 755 height 40
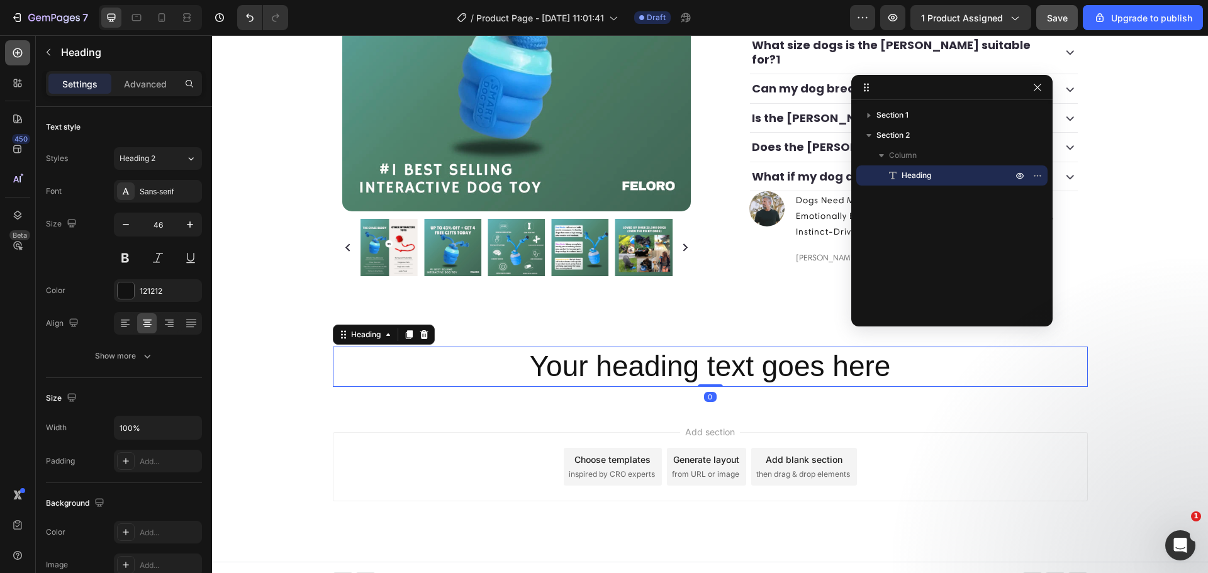
click at [20, 47] on icon at bounding box center [17, 53] width 13 height 13
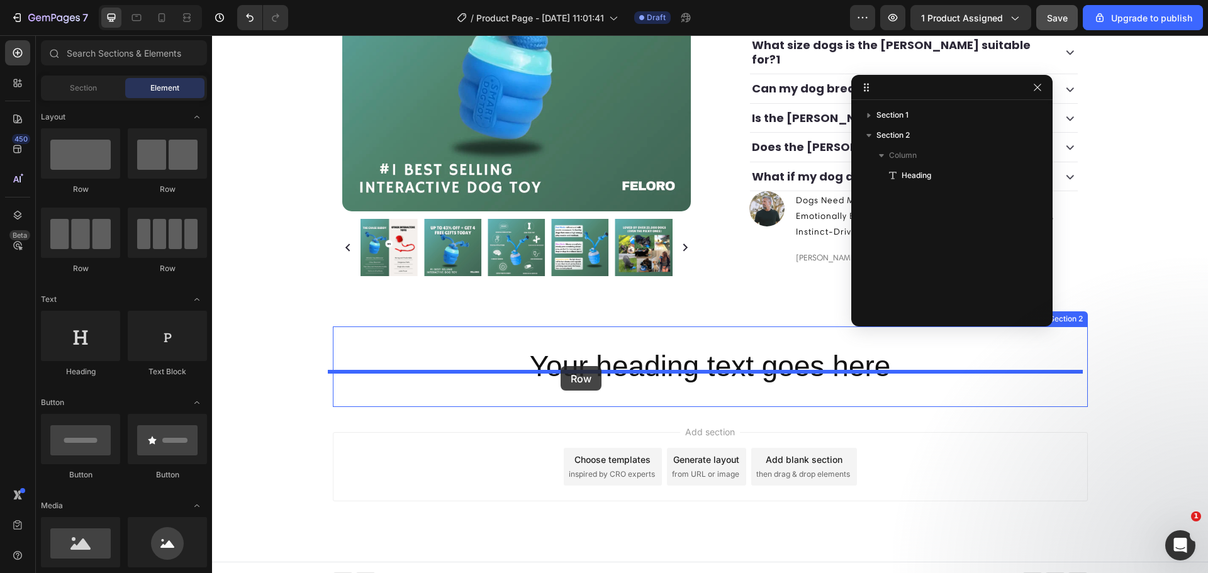
drag, startPoint x: 305, startPoint y: 191, endPoint x: 561, endPoint y: 366, distance: 310.0
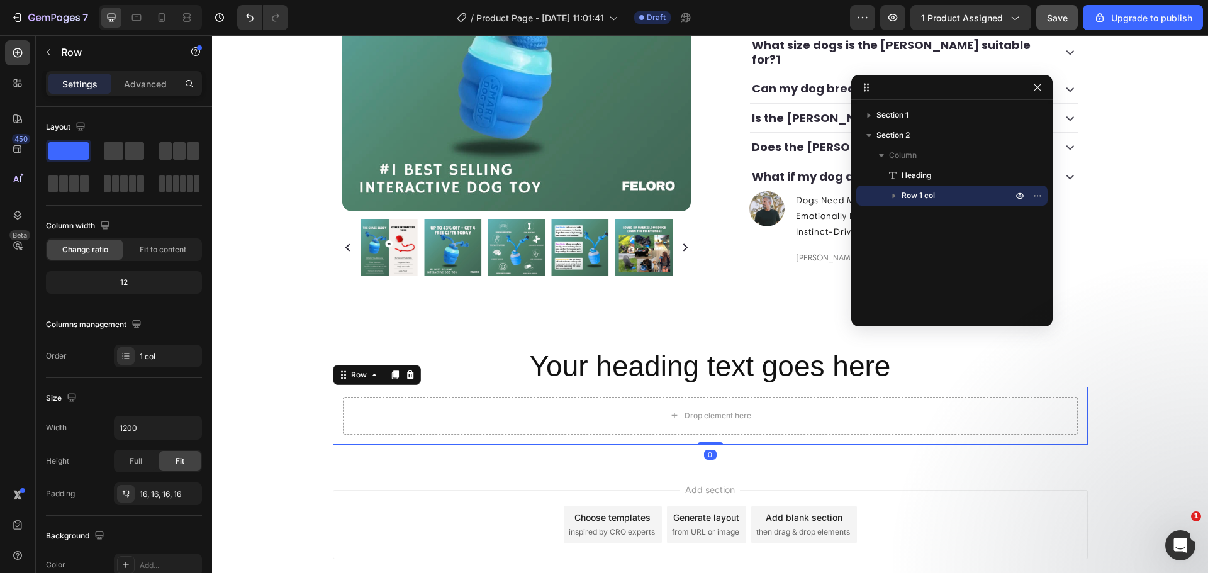
scroll to position [542, 0]
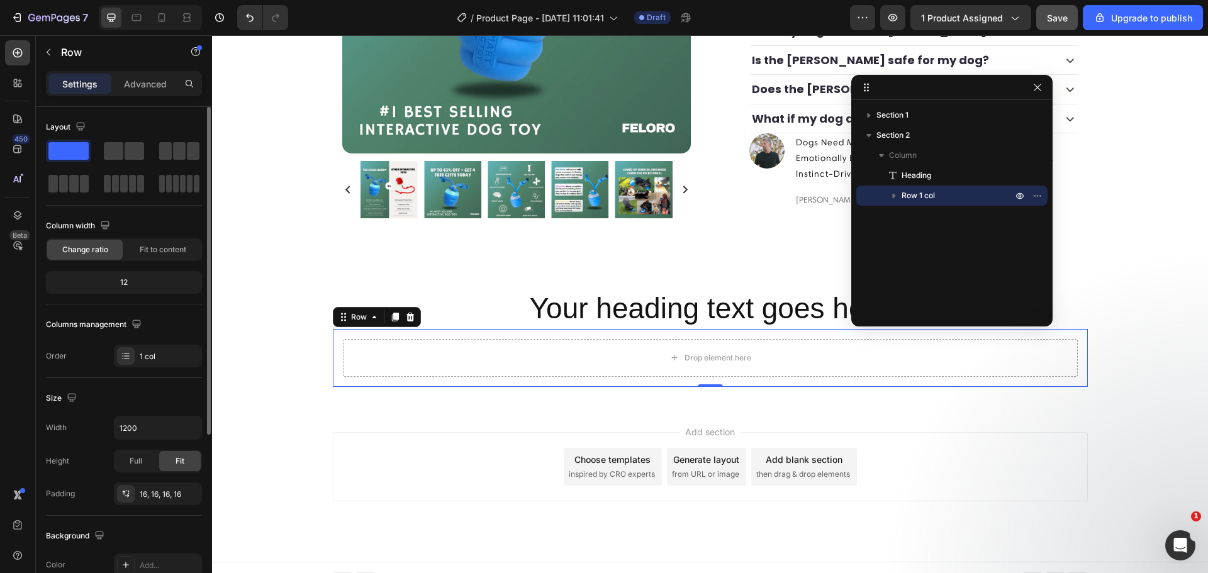
click at [132, 289] on div "12" at bounding box center [123, 283] width 151 height 18
click at [152, 438] on input "1200" at bounding box center [158, 428] width 87 height 23
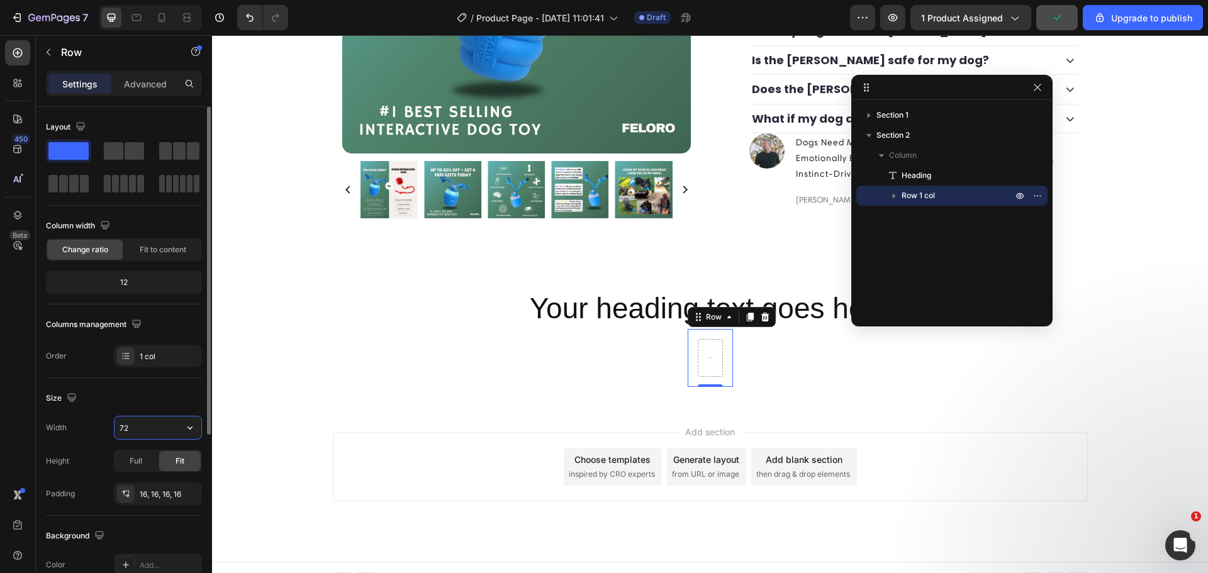
type input "726"
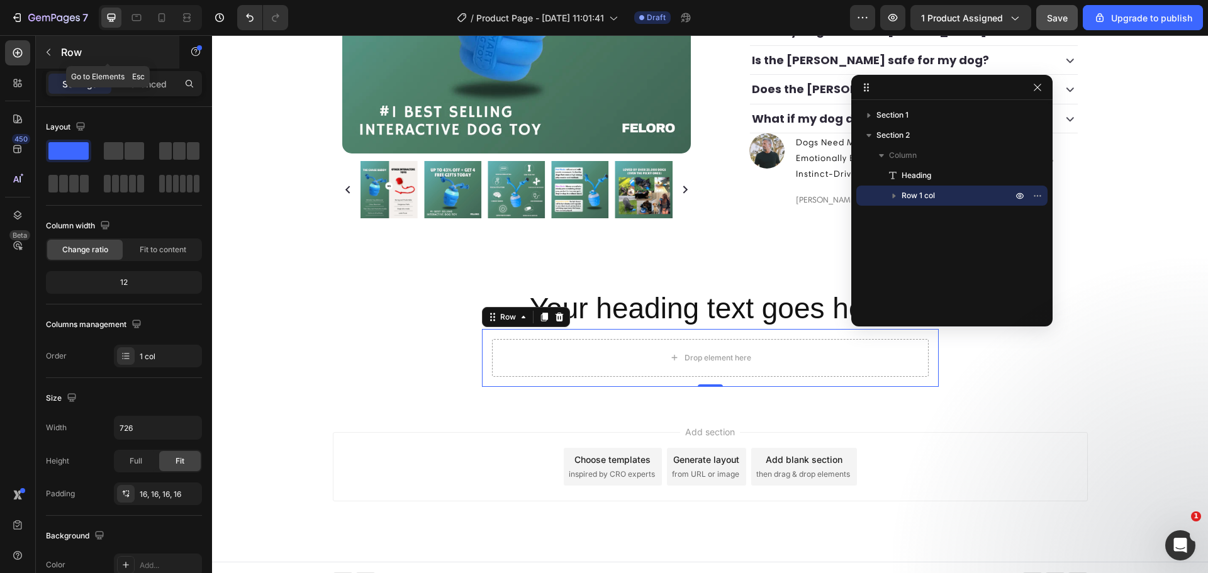
click at [49, 53] on icon "button" at bounding box center [48, 52] width 10 height 10
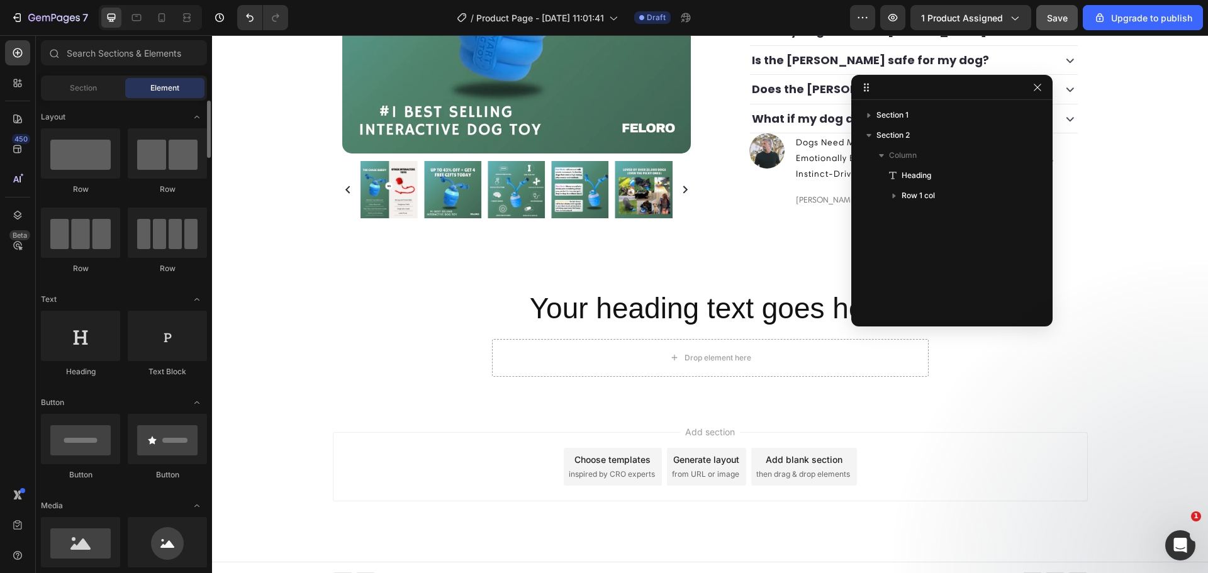
scroll to position [0, 0]
click at [109, 55] on input "text" at bounding box center [124, 52] width 166 height 25
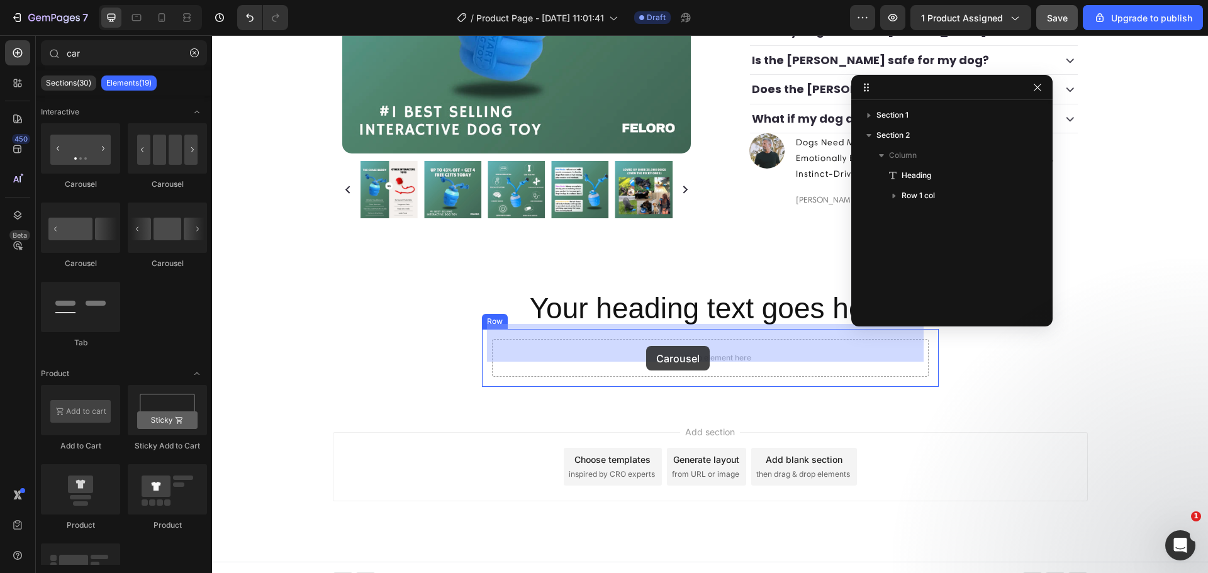
drag, startPoint x: 293, startPoint y: 188, endPoint x: 647, endPoint y: 346, distance: 388.1
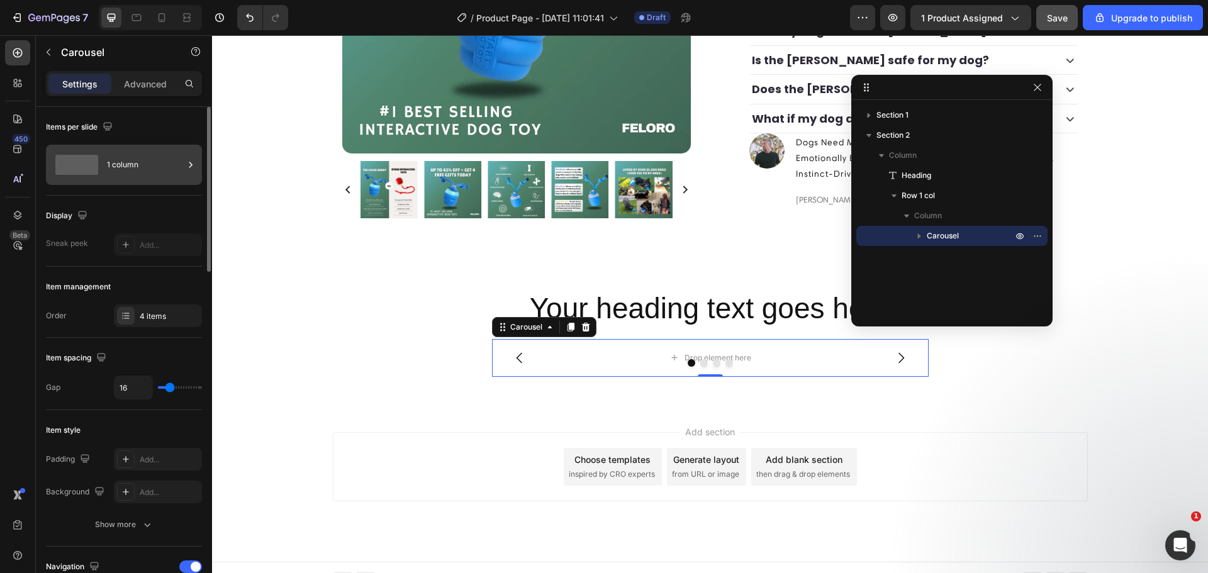
click at [121, 169] on div "1 column" at bounding box center [145, 164] width 77 height 29
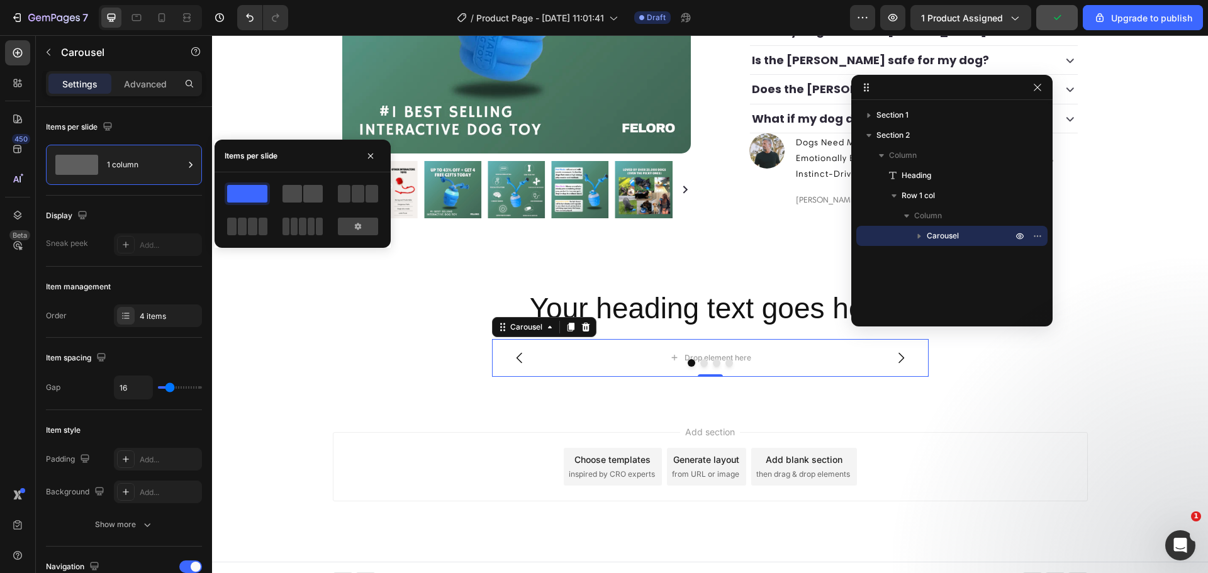
click at [293, 192] on span at bounding box center [293, 194] width 20 height 18
click at [374, 155] on icon "button" at bounding box center [371, 156] width 10 height 10
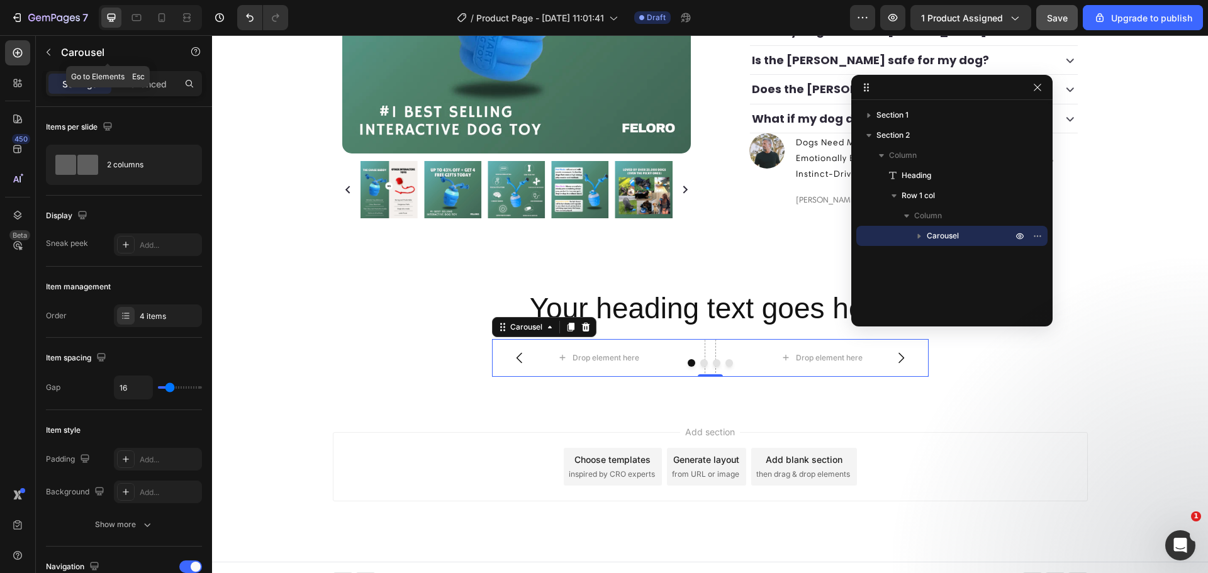
click at [50, 47] on button "button" at bounding box center [48, 52] width 20 height 20
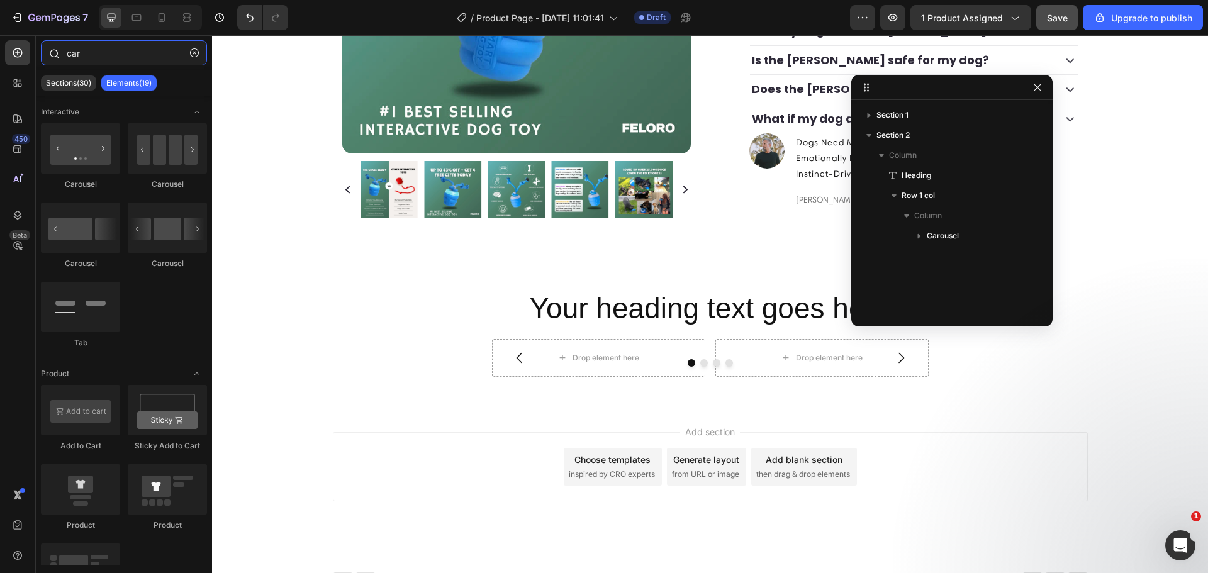
click at [84, 54] on input "car" at bounding box center [124, 52] width 166 height 25
click at [83, 54] on input "car" at bounding box center [124, 52] width 166 height 25
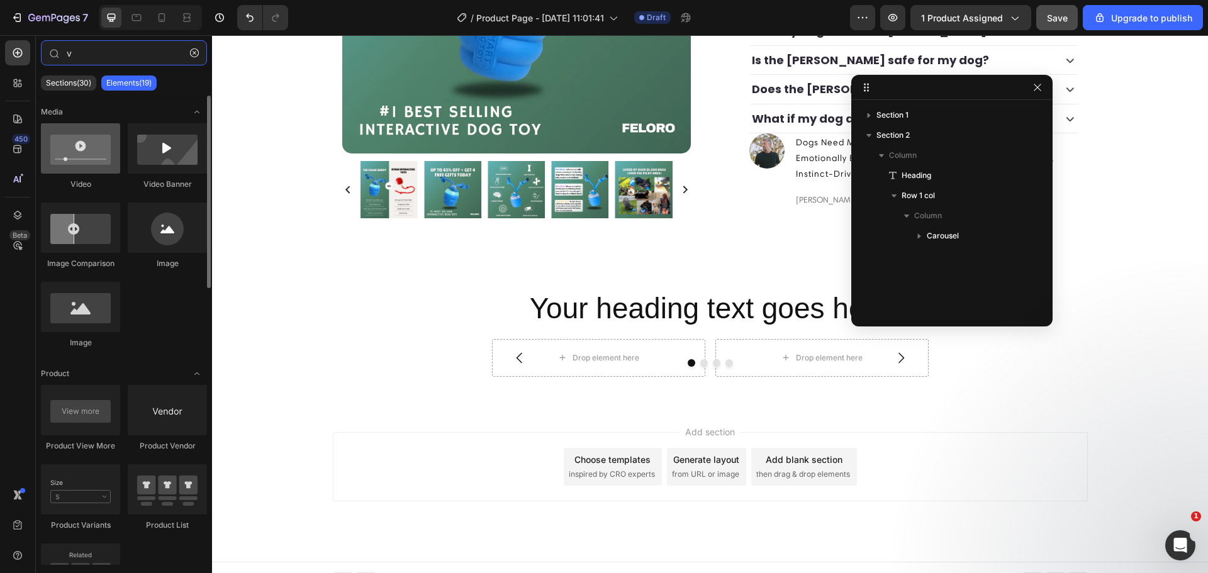
type input "v"
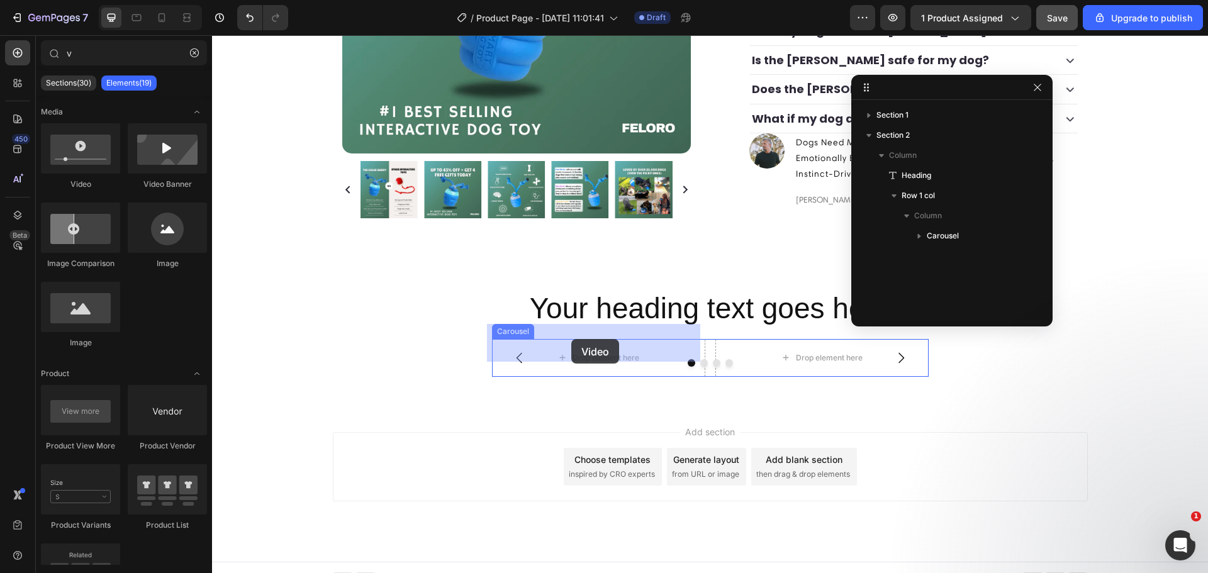
drag, startPoint x: 286, startPoint y: 186, endPoint x: 571, endPoint y: 339, distance: 324.3
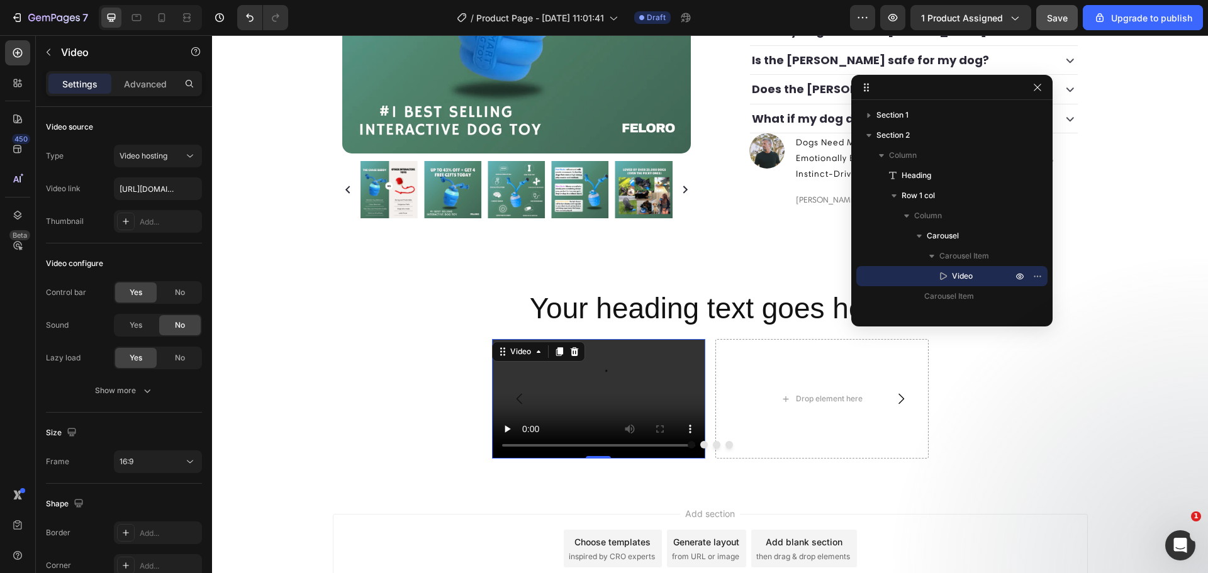
scroll to position [625, 0]
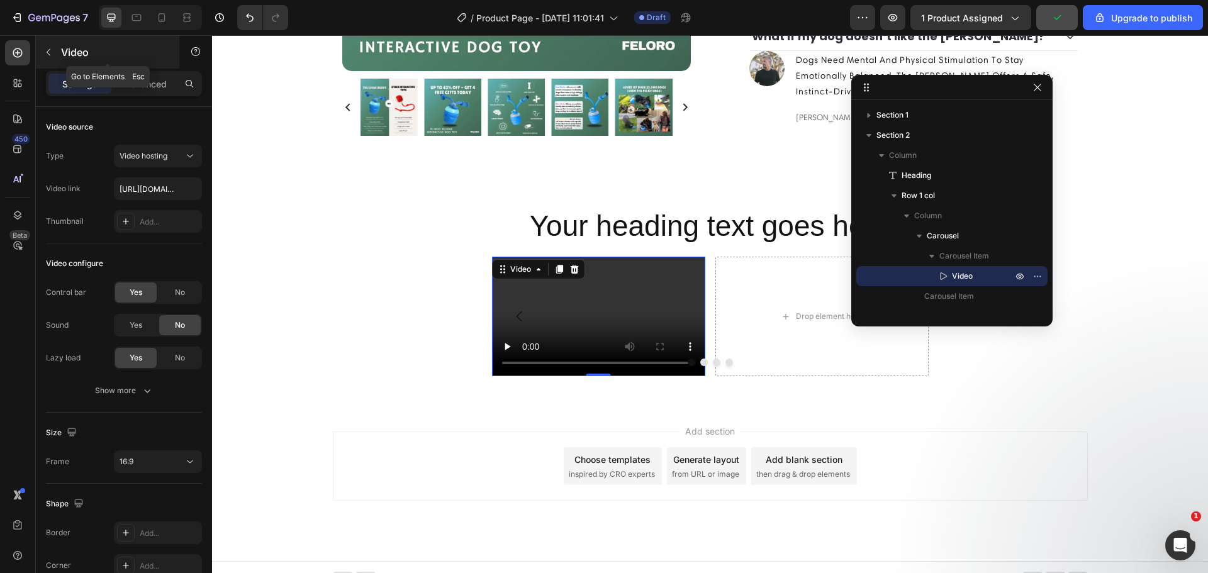
click at [49, 54] on icon "button" at bounding box center [48, 52] width 10 height 10
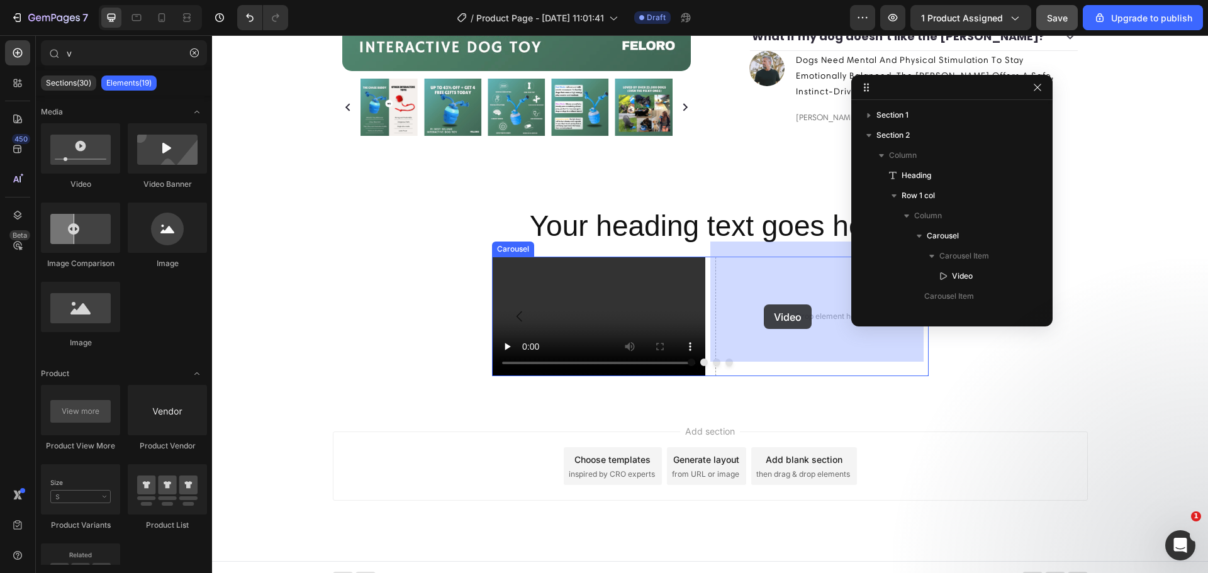
drag, startPoint x: 301, startPoint y: 193, endPoint x: 764, endPoint y: 305, distance: 476.3
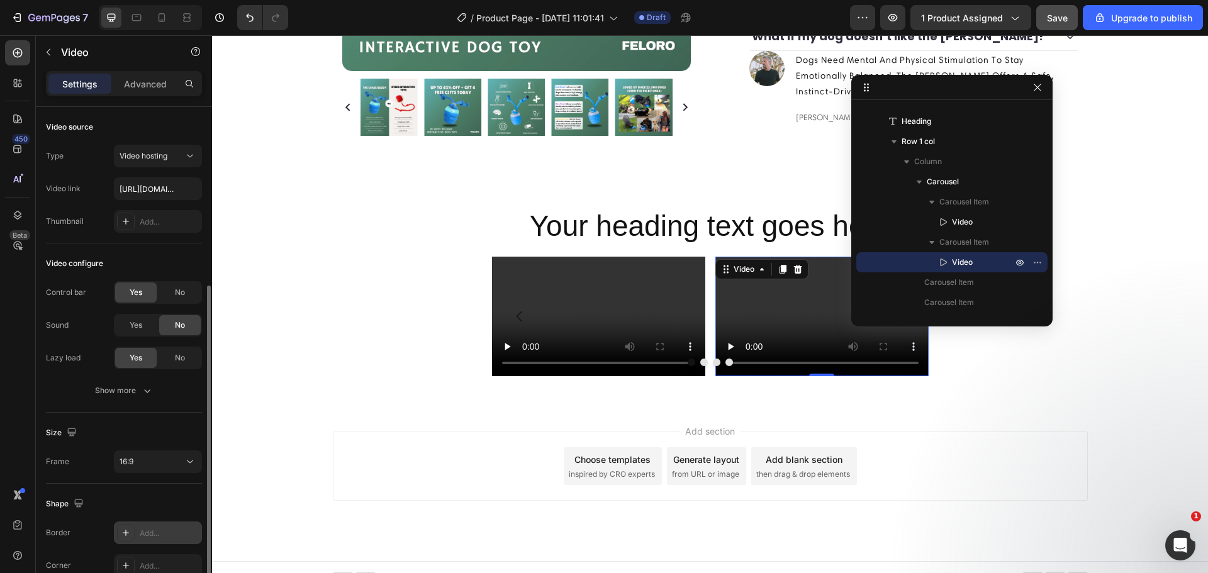
scroll to position [97, 0]
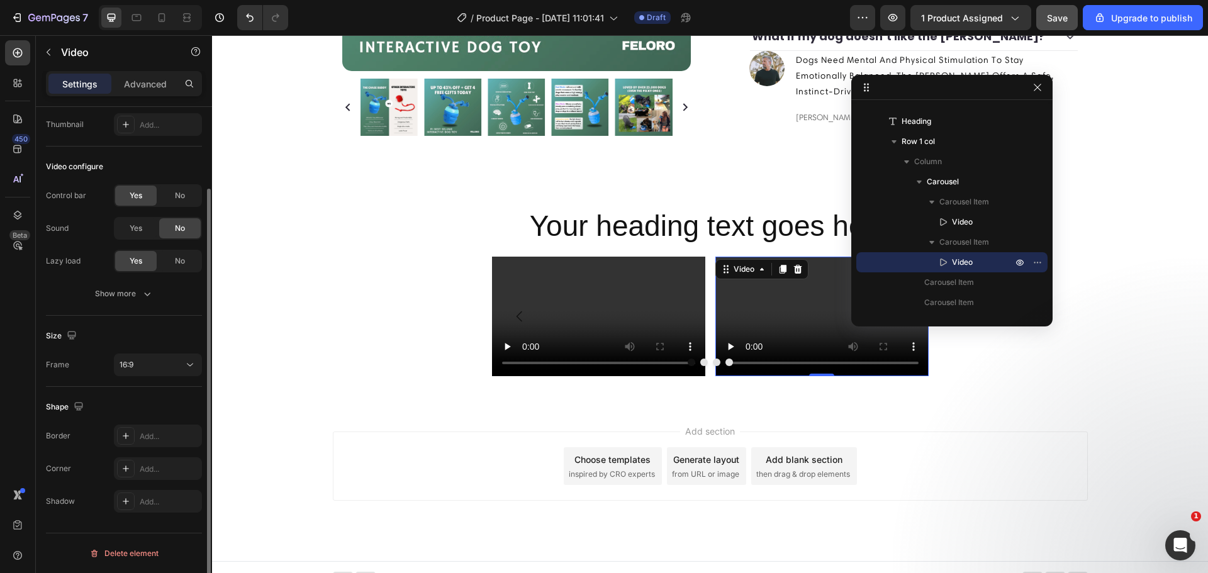
click at [152, 379] on div "Size Frame 16:9" at bounding box center [124, 351] width 156 height 71
click at [152, 378] on div "Size Frame 16:9" at bounding box center [124, 351] width 156 height 71
click at [152, 375] on button "16:9" at bounding box center [158, 365] width 88 height 23
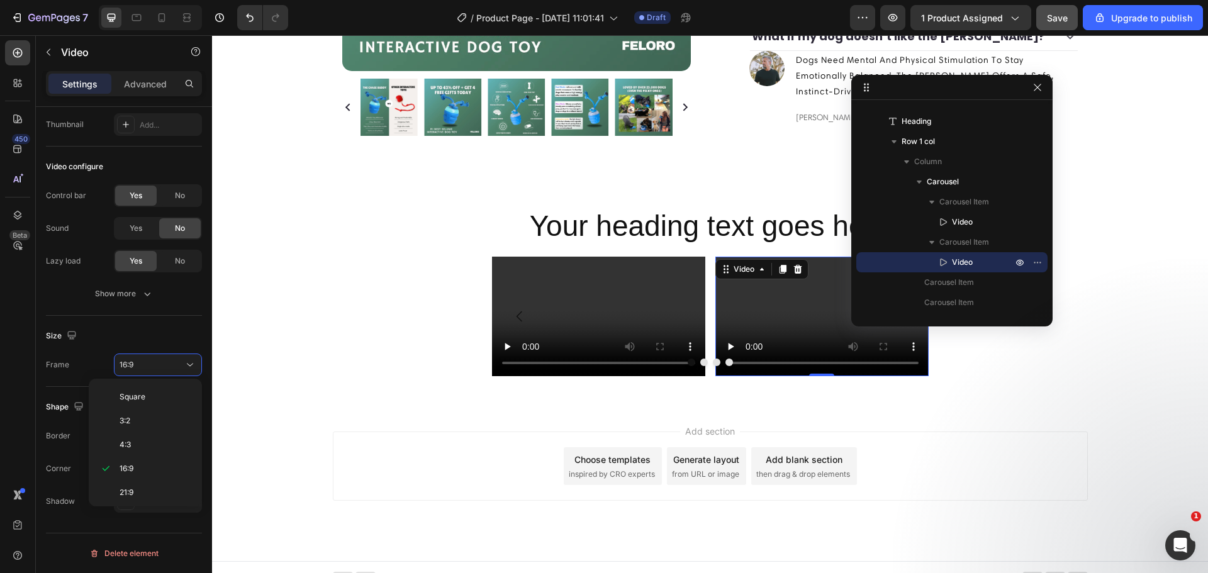
scroll to position [121, 0]
click at [143, 469] on p "9:16" at bounding box center [153, 465] width 67 height 11
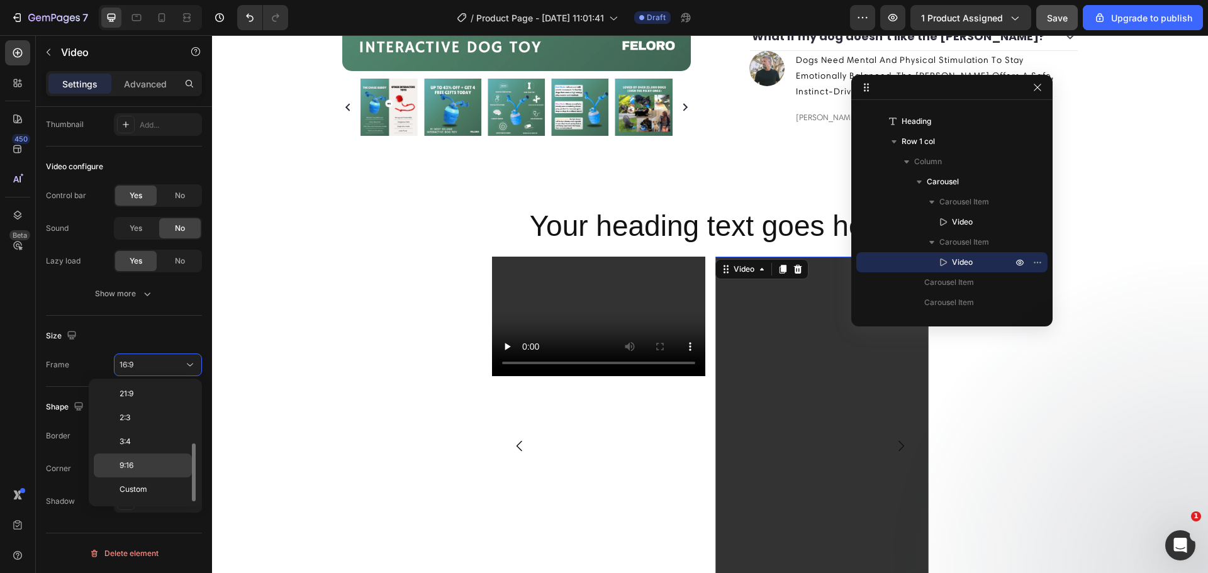
scroll to position [690, 0]
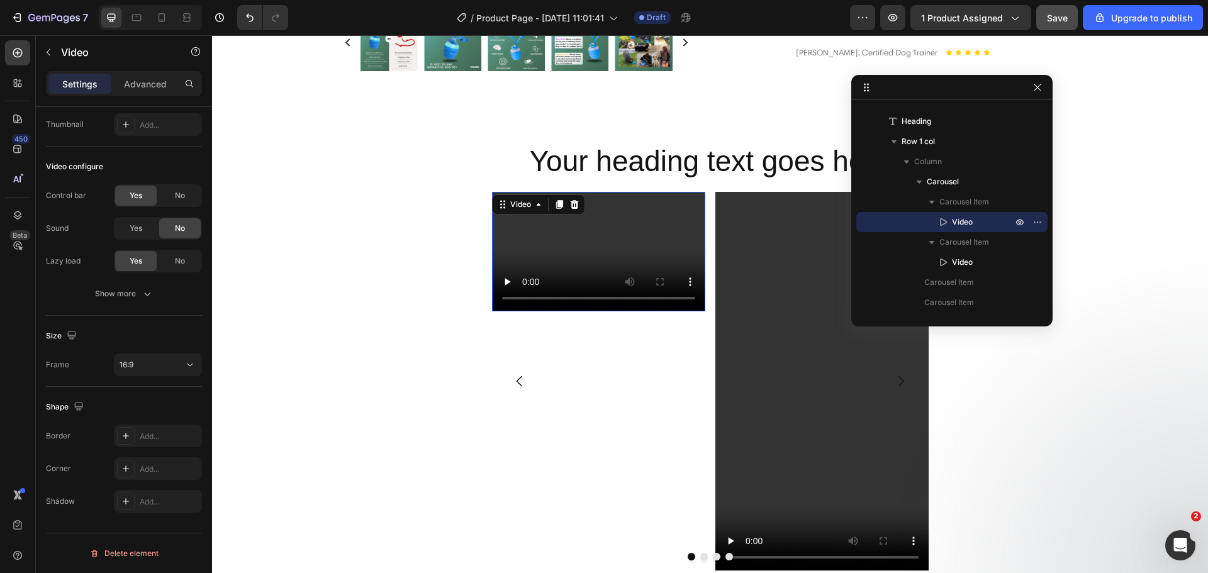
click at [580, 239] on video at bounding box center [598, 252] width 213 height 120
click at [130, 366] on span "16:9" at bounding box center [127, 364] width 14 height 9
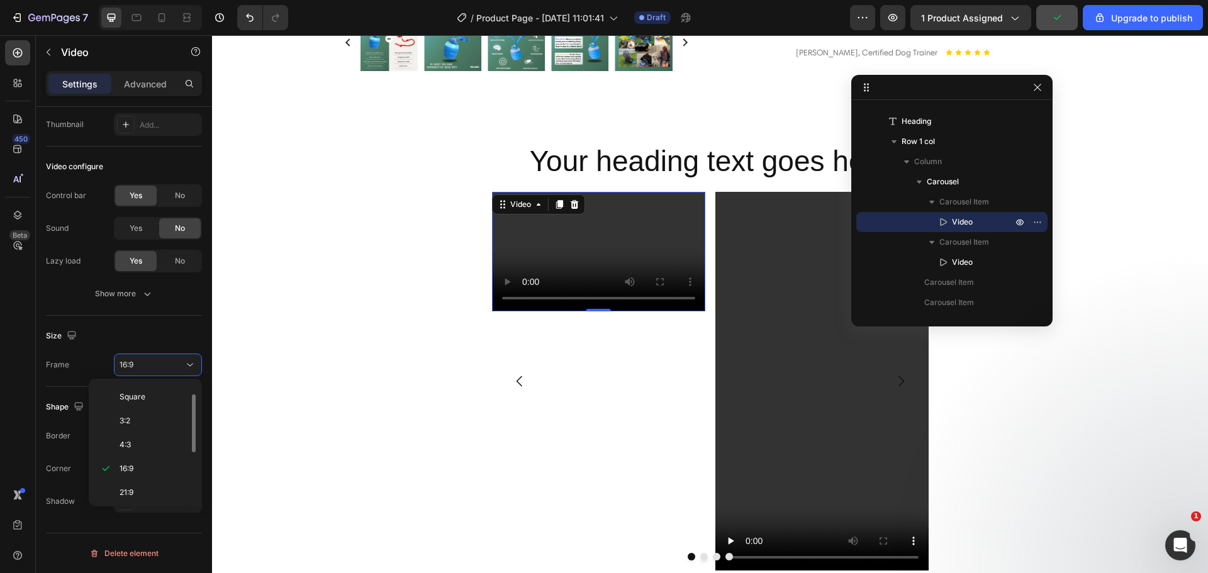
scroll to position [121, 0]
click at [133, 468] on span "9:16" at bounding box center [127, 465] width 14 height 11
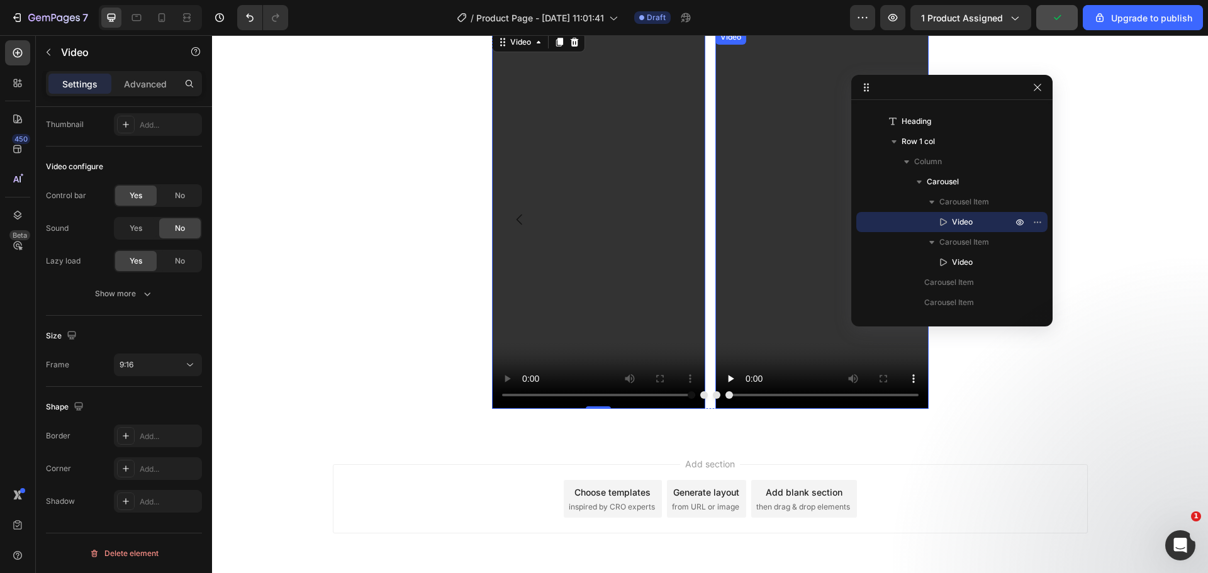
scroll to position [690, 0]
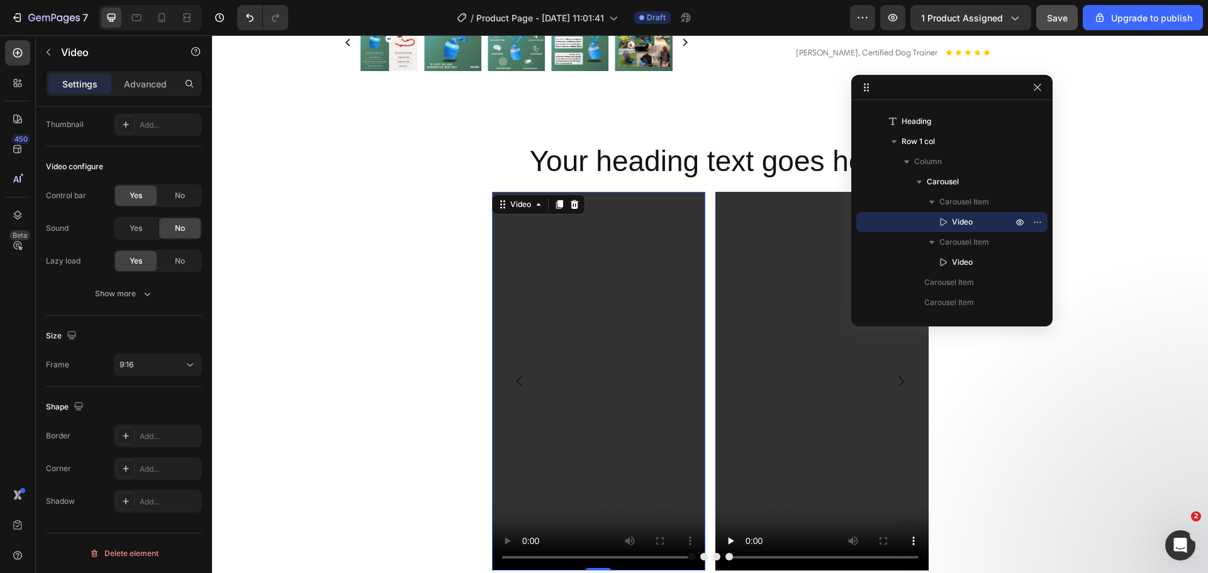
click at [564, 298] on video at bounding box center [598, 381] width 213 height 379
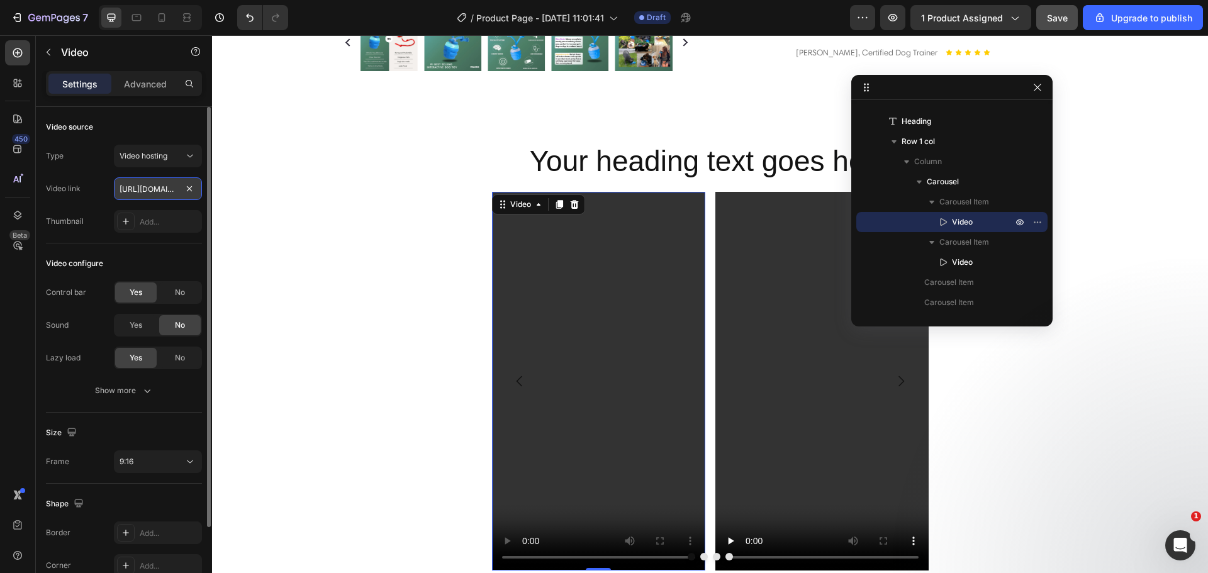
click at [151, 186] on input "[URL][DOMAIN_NAME]" at bounding box center [158, 188] width 88 height 23
click at [152, 191] on input "text" at bounding box center [158, 188] width 88 height 23
paste input "https://feloro.store/cdn/shop/files/preview_images/fdfb7304159a4441833e6fff3877…"
type input "https://feloro.store/cdn/shop/files/preview_images/fdfb7304159a4441833e6fff3877…"
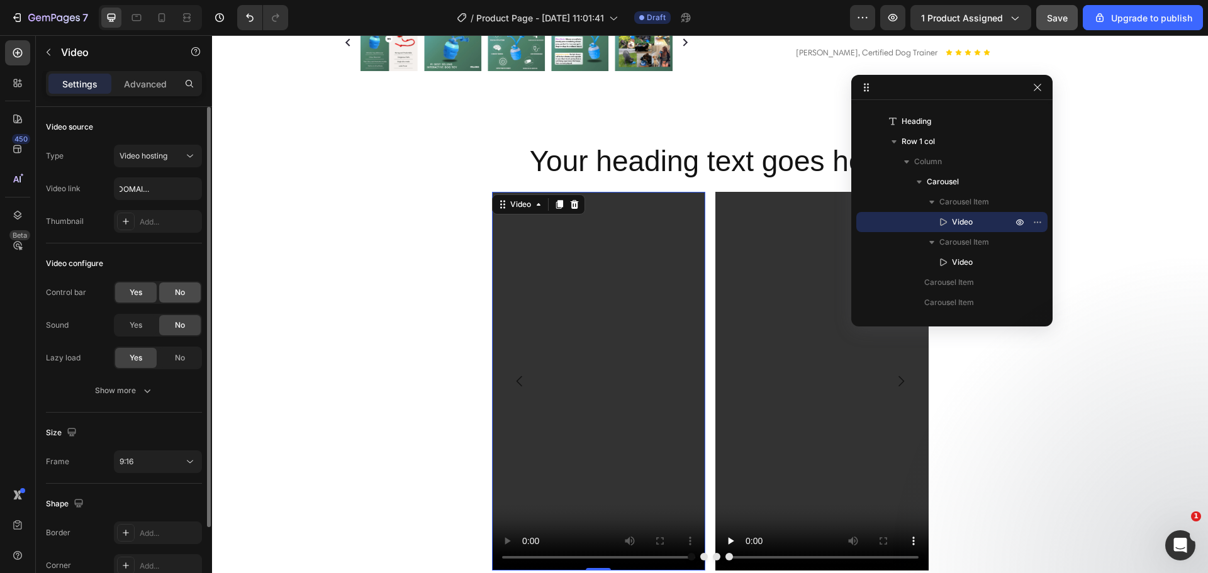
click at [174, 298] on div "No" at bounding box center [180, 293] width 42 height 20
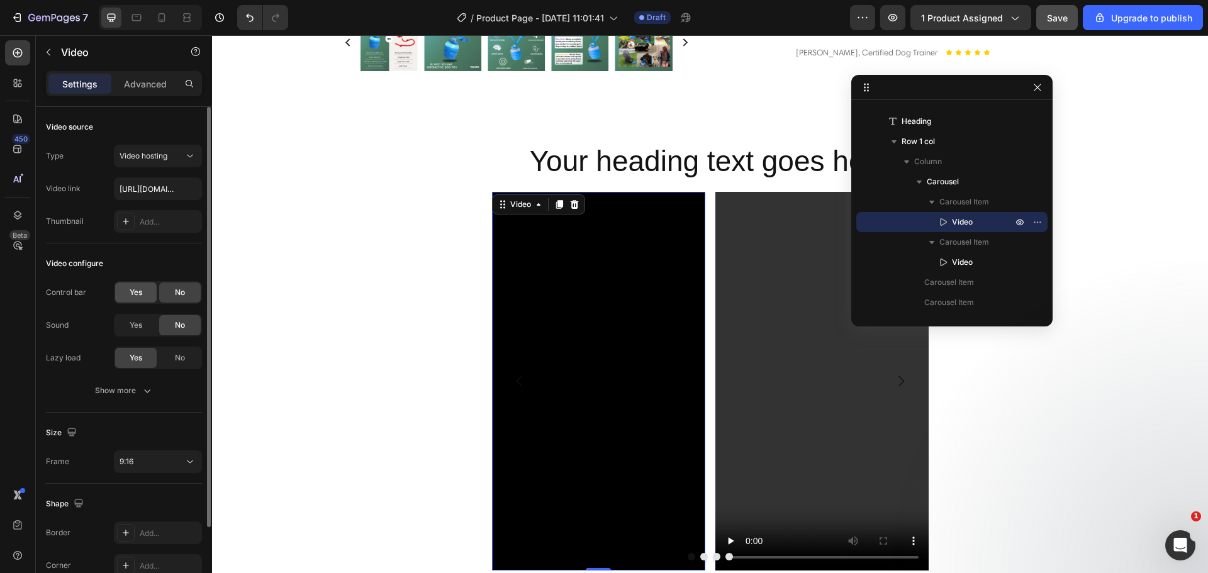
click at [143, 291] on div "Yes" at bounding box center [136, 293] width 42 height 20
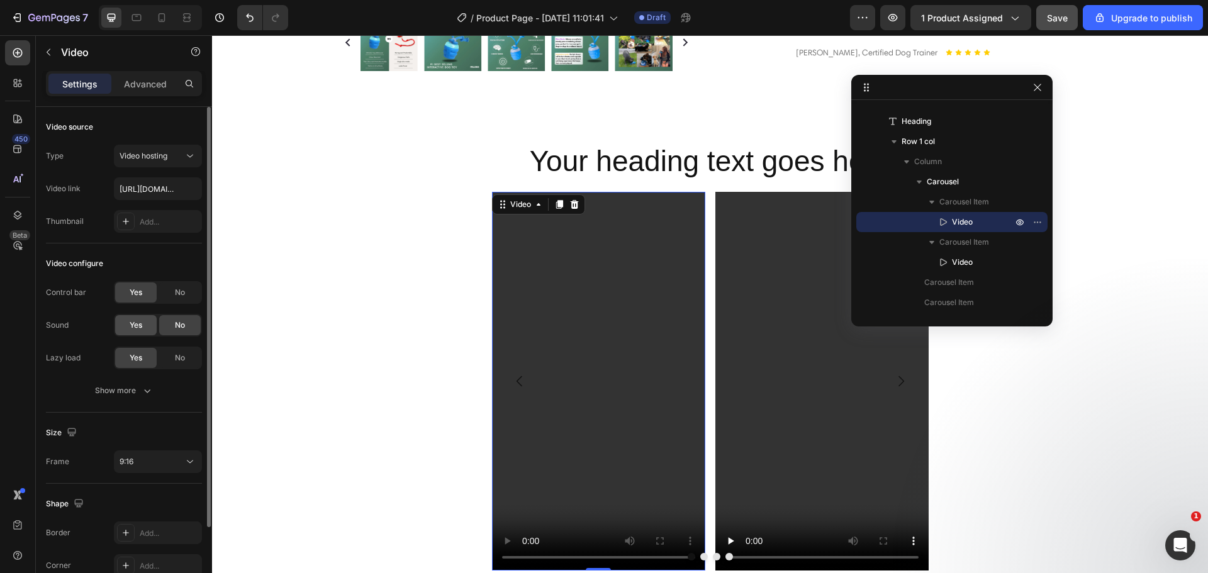
click at [154, 319] on div "Yes" at bounding box center [136, 325] width 42 height 20
click at [179, 356] on span "No" at bounding box center [180, 357] width 10 height 11
click at [142, 383] on button "Show more" at bounding box center [124, 390] width 156 height 23
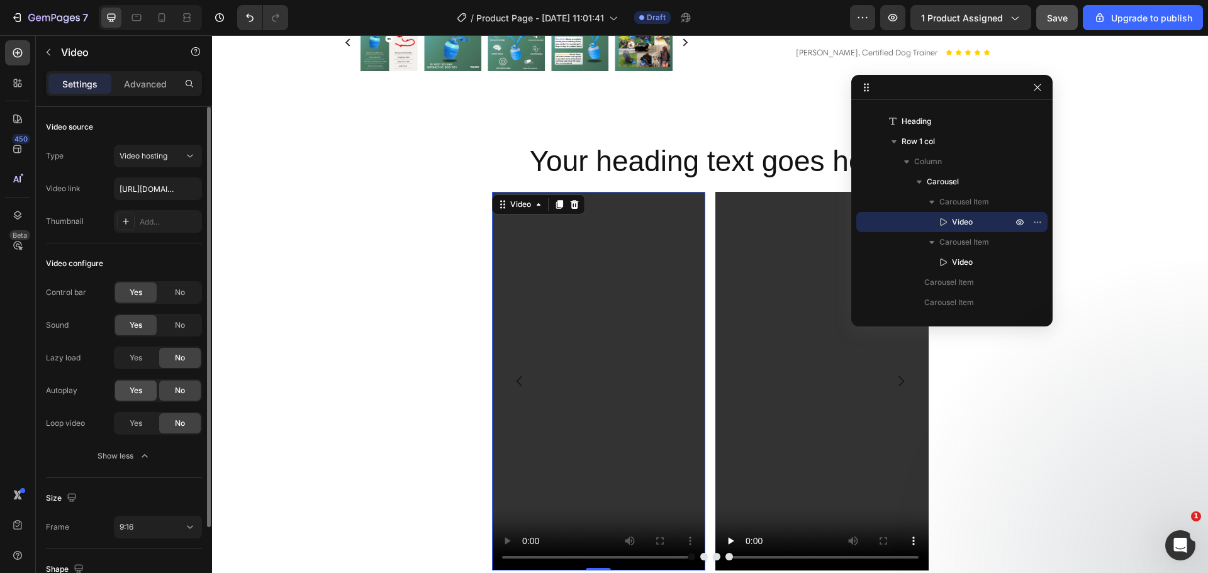
click at [149, 395] on div "Yes" at bounding box center [136, 391] width 42 height 20
click at [146, 425] on div "Yes" at bounding box center [136, 423] width 42 height 20
click at [140, 88] on p "Advanced" at bounding box center [145, 83] width 43 height 13
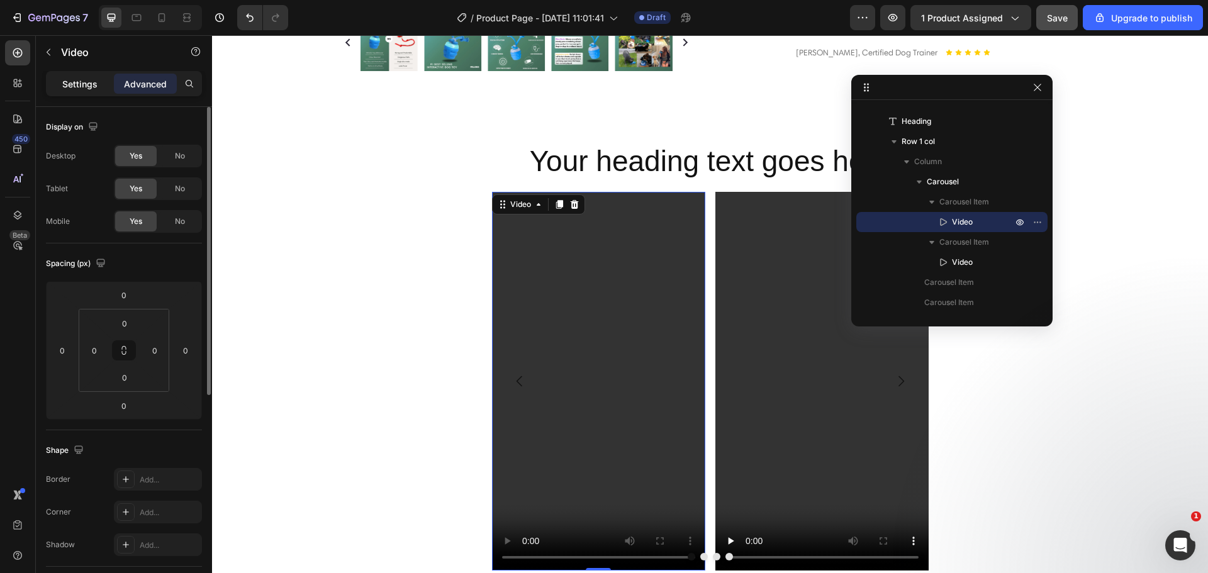
click at [87, 91] on div "Settings" at bounding box center [79, 84] width 63 height 20
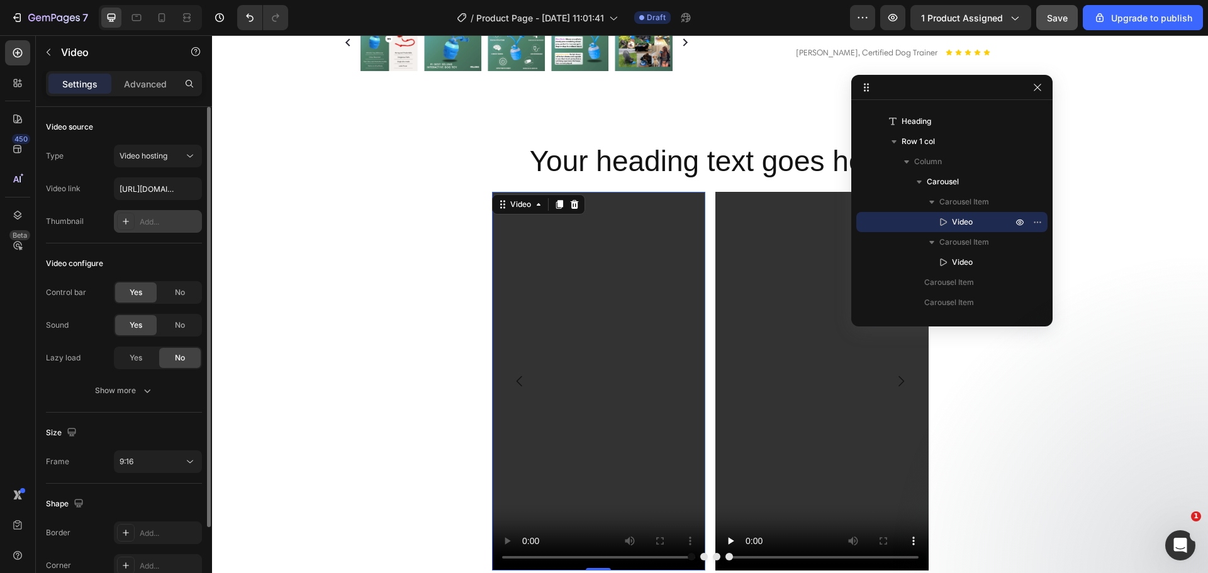
click at [145, 229] on div "Add..." at bounding box center [158, 221] width 88 height 23
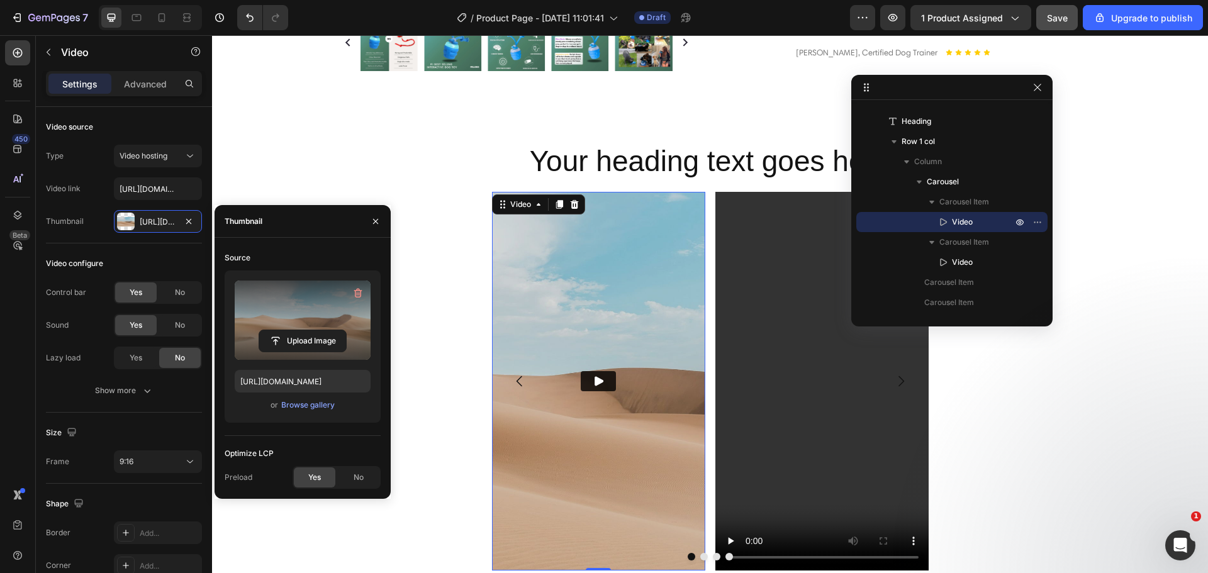
scroll to position [884, 0]
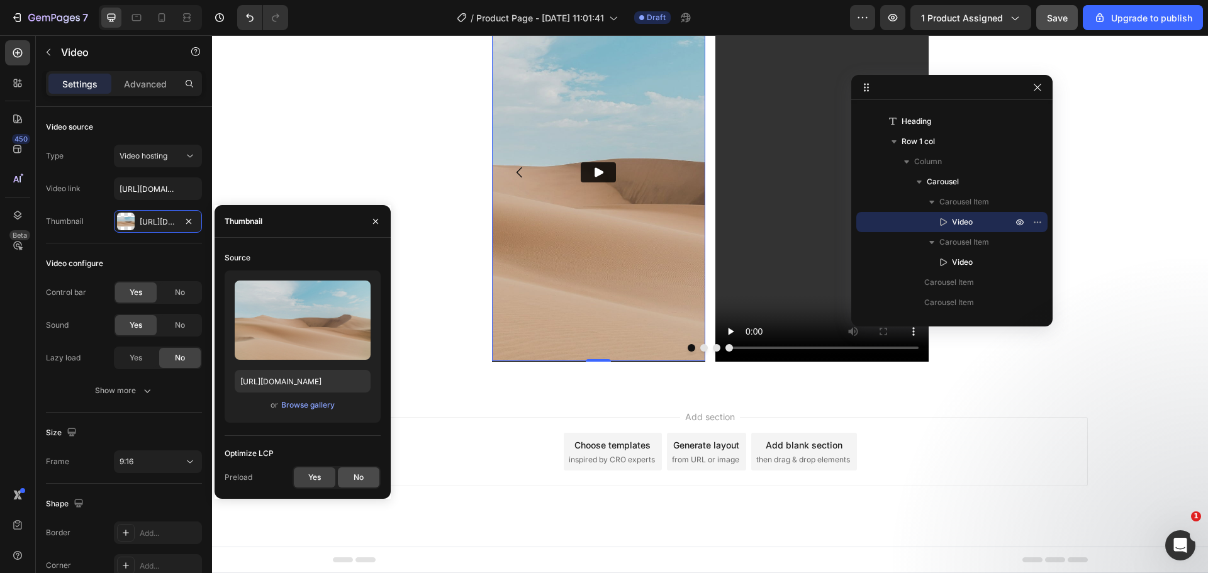
click at [363, 481] on span "No" at bounding box center [359, 477] width 10 height 11
click at [311, 396] on div "Upload Image https://ucarecdn.com/06075225-af9e-460c-8e3c-6be63c0b773a/-/format…" at bounding box center [303, 347] width 156 height 152
click at [311, 400] on div "Browse gallery" at bounding box center [307, 405] width 53 height 11
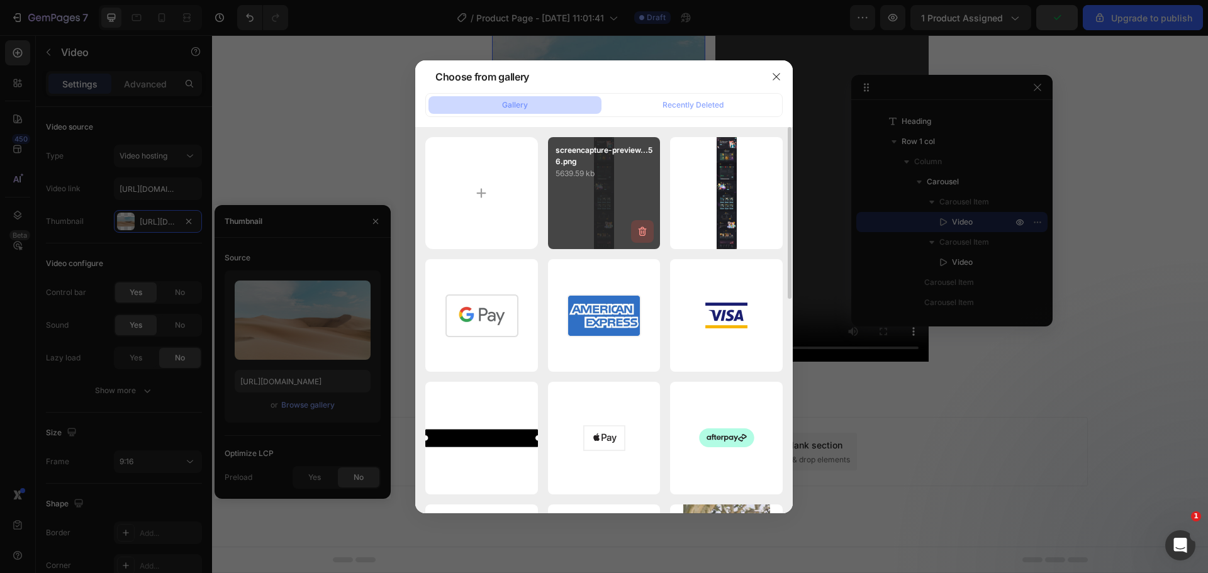
click at [637, 231] on icon "button" at bounding box center [642, 231] width 13 height 13
click at [640, 234] on div "Delete" at bounding box center [635, 233] width 23 height 11
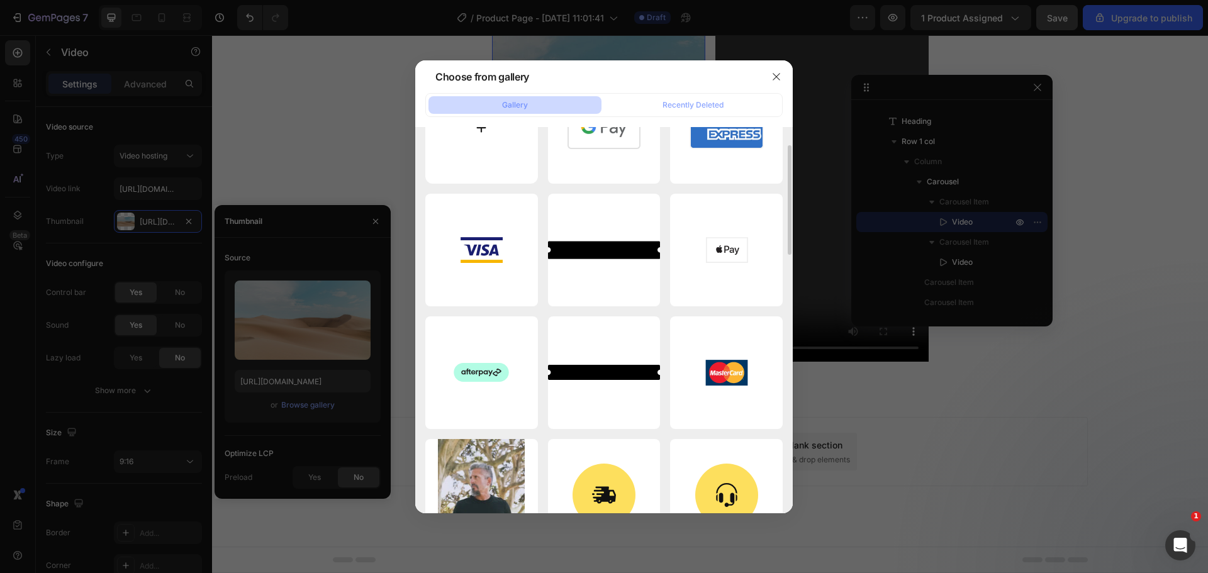
scroll to position [0, 0]
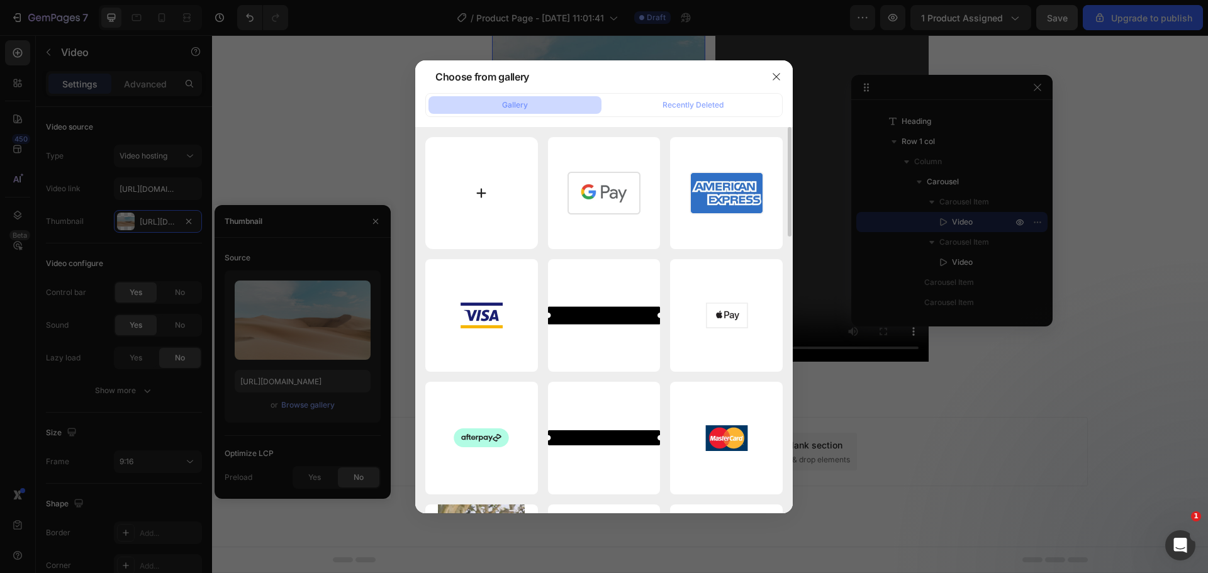
click at [478, 186] on input "file" at bounding box center [481, 193] width 113 height 113
type input "C:\fakepath\svgexport-43.svg"
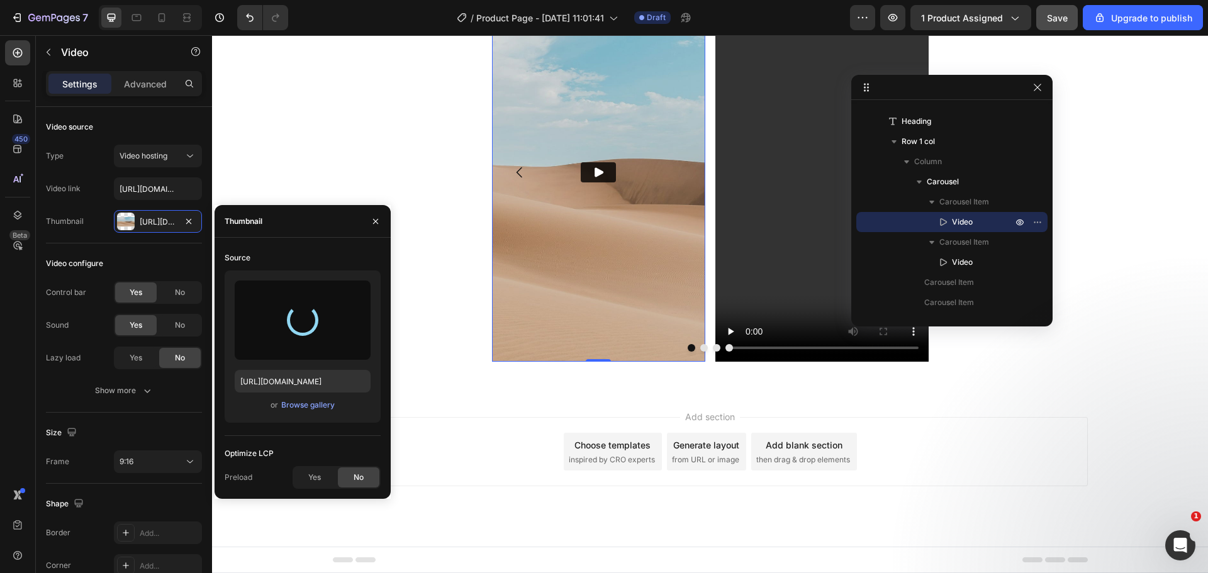
type input "https://cdn.shopify.com/s/files/1/0909/2261/5117/files/gempages_577322349100008…"
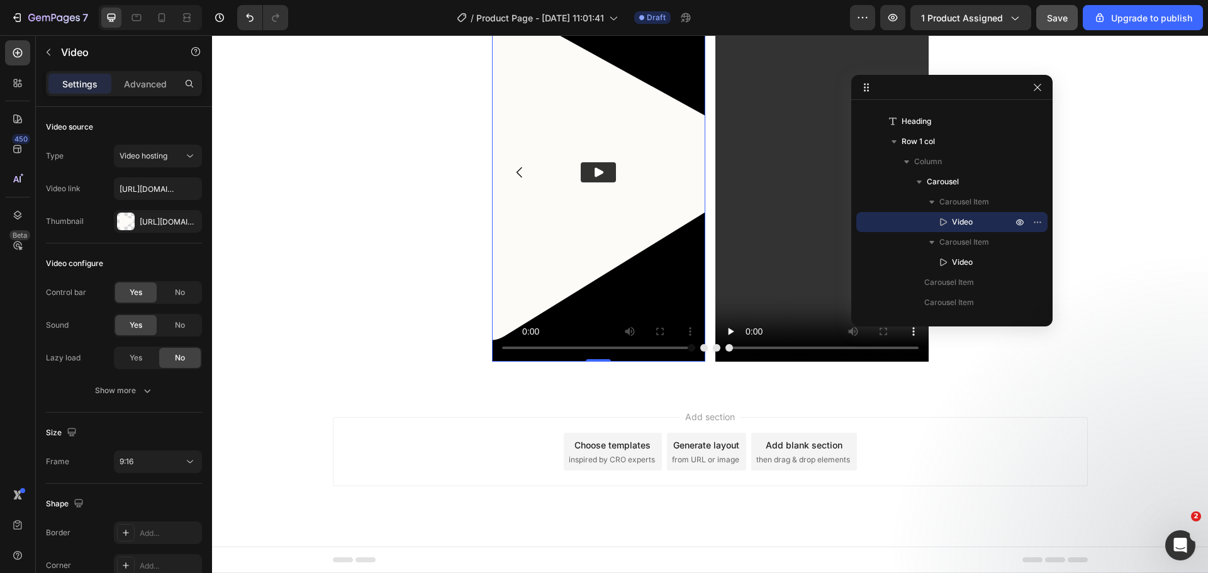
click at [595, 171] on icon "Play" at bounding box center [599, 171] width 9 height 9
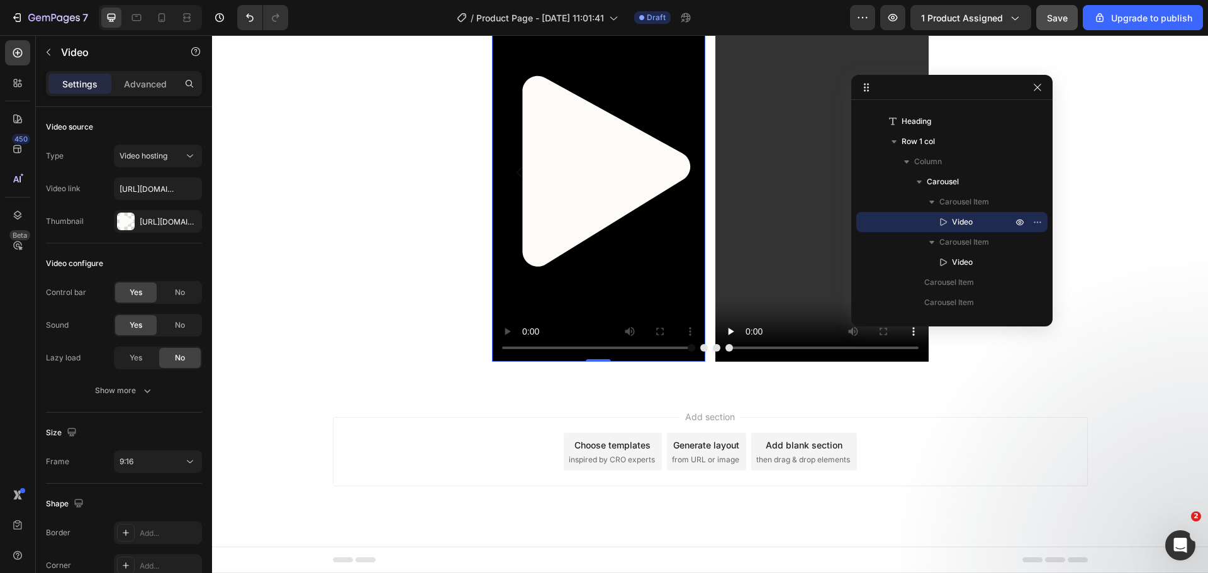
click at [593, 171] on video at bounding box center [598, 171] width 213 height 379
click at [589, 195] on video at bounding box center [598, 171] width 213 height 379
click at [1053, 17] on span "Save" at bounding box center [1057, 18] width 21 height 11
click at [186, 222] on icon "button" at bounding box center [189, 221] width 10 height 10
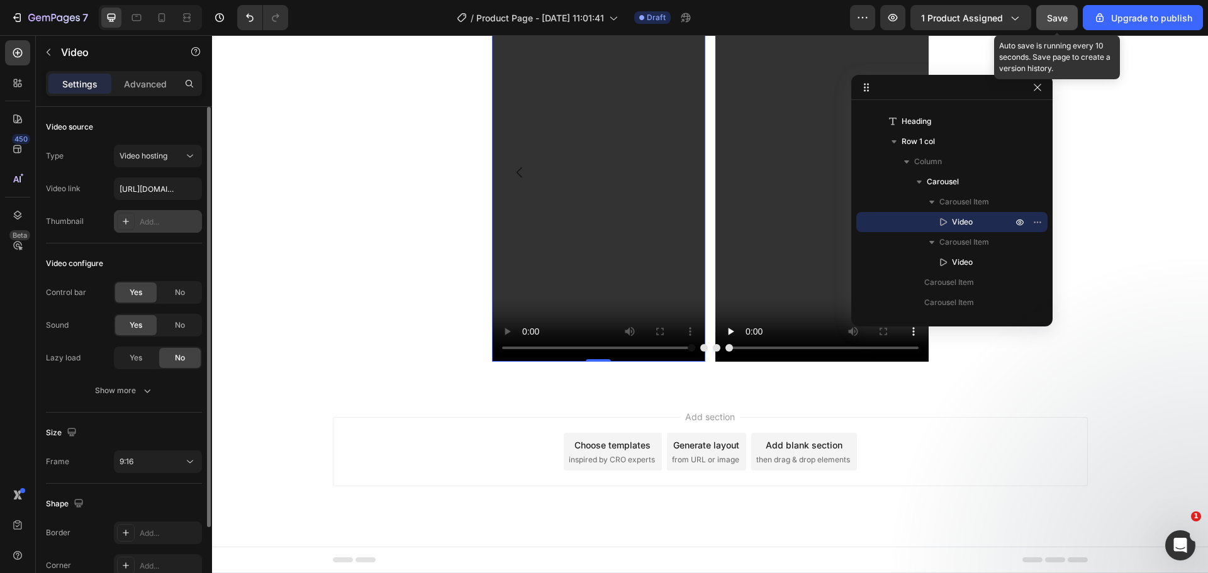
click at [1060, 23] on span "Save" at bounding box center [1057, 18] width 21 height 11
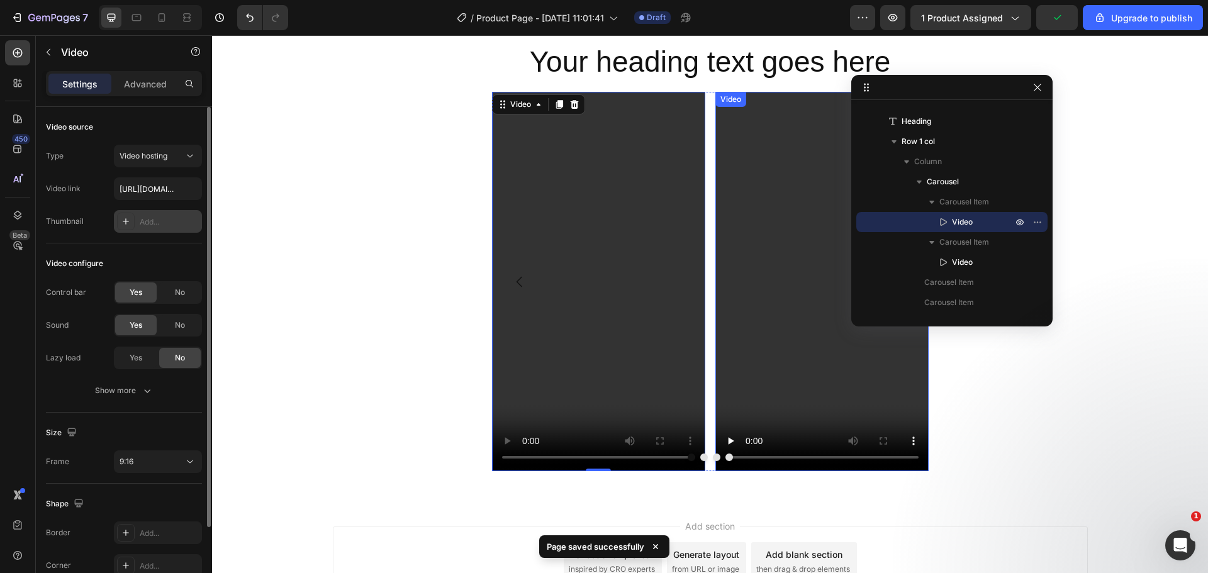
scroll to position [737, 0]
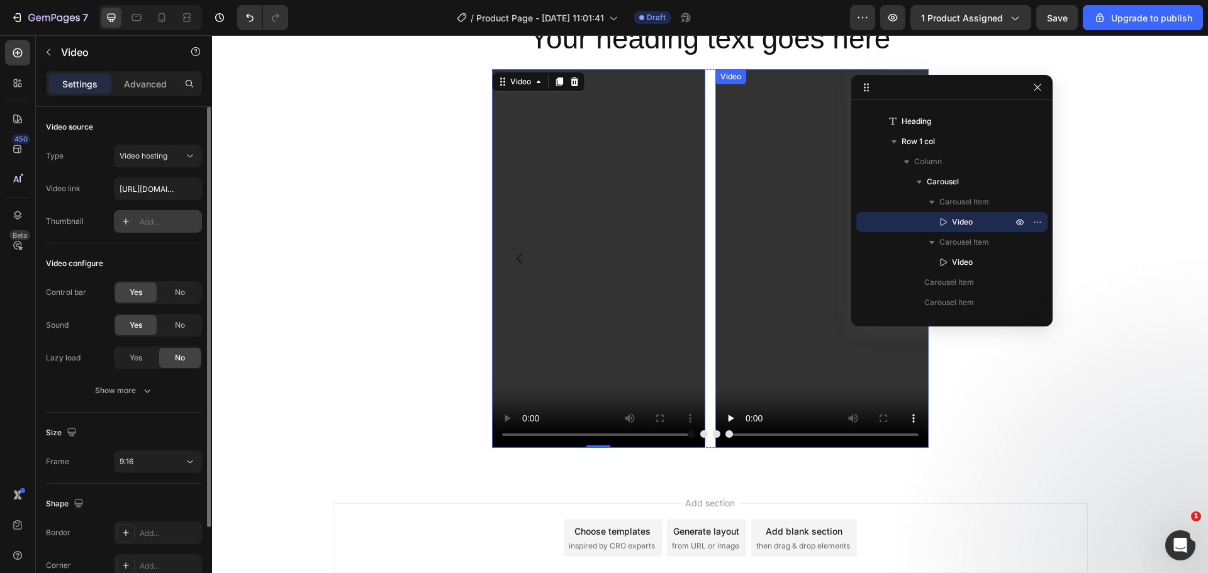
click at [834, 244] on video at bounding box center [821, 258] width 213 height 379
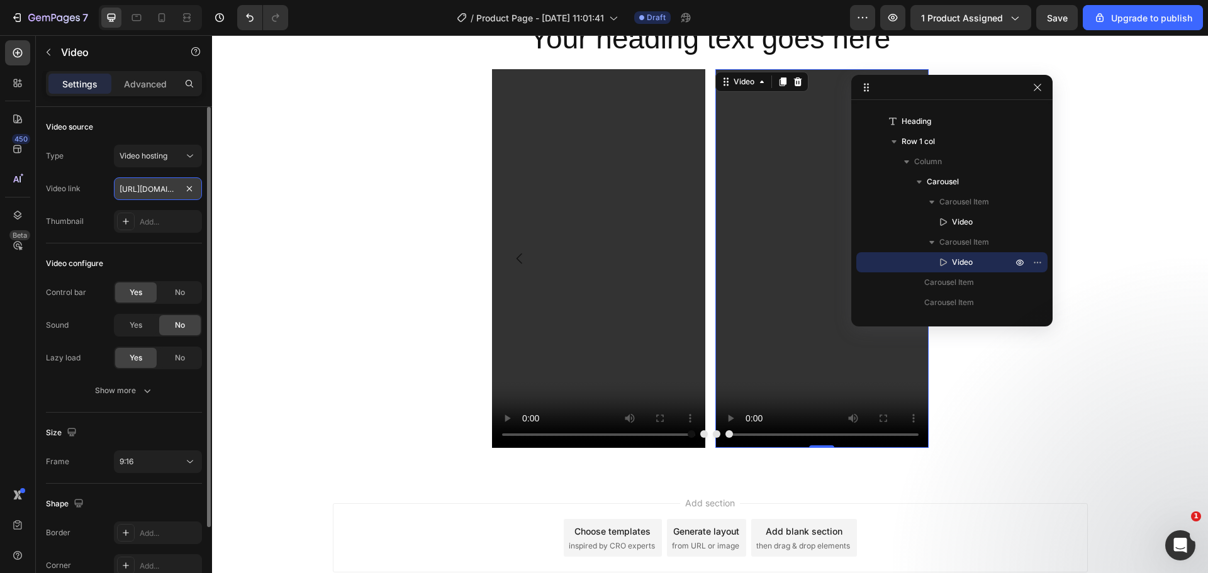
click at [152, 182] on input "[URL][DOMAIN_NAME]" at bounding box center [158, 188] width 88 height 23
paste input "//feloro.store/cdn/shop/videos/c/vp/d143459ebfa64fb7975b189d15d6f047/d143459ebf…"
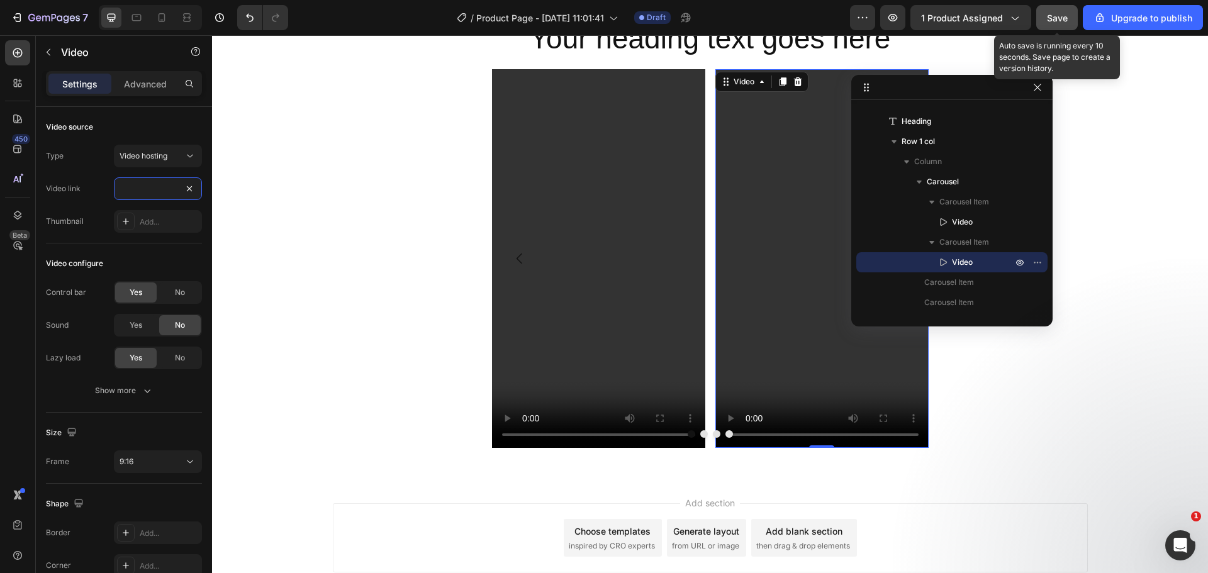
type input "//feloro.store/cdn/shop/videos/c/vp/d143459ebfa64fb7975b189d15d6f047/d143459ebf…"
click at [1048, 17] on span "Save" at bounding box center [1057, 18] width 21 height 11
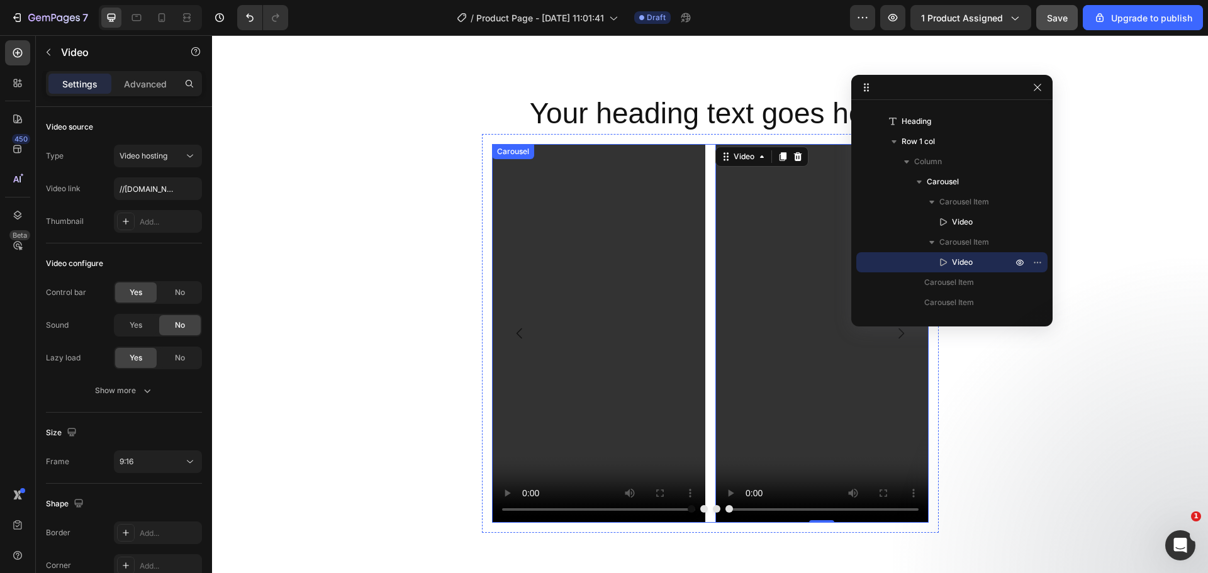
scroll to position [444, 0]
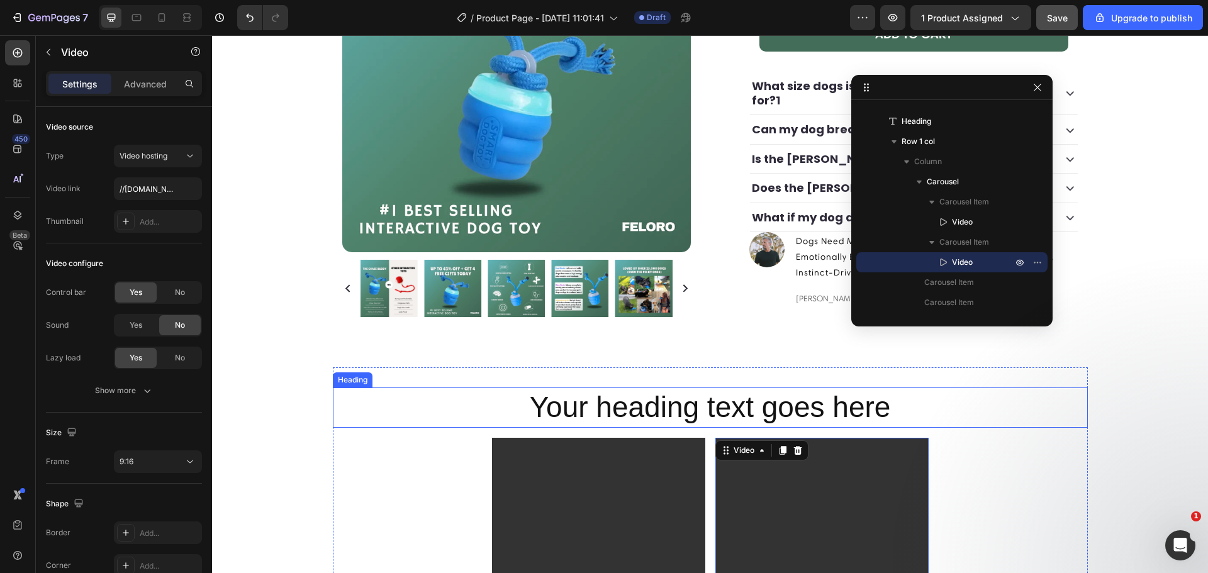
click at [700, 388] on h2 "Your heading text goes here" at bounding box center [710, 408] width 755 height 40
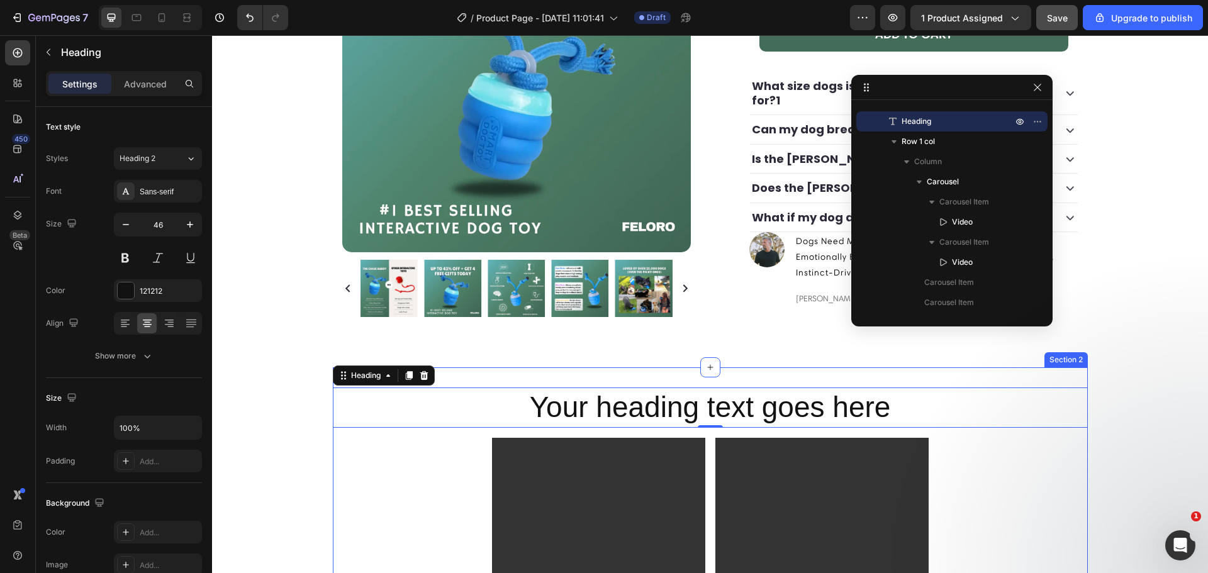
click at [581, 388] on h2 "Your heading text goes here" at bounding box center [710, 408] width 755 height 40
click at [581, 389] on p "Your heading text goes here" at bounding box center [710, 408] width 753 height 38
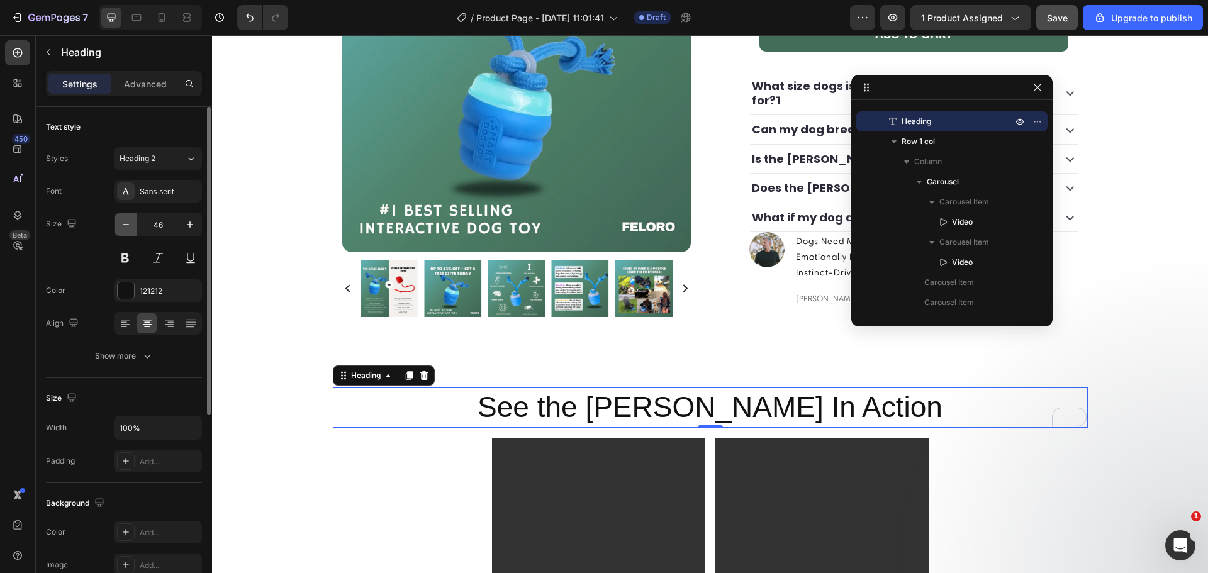
click at [130, 226] on icon "button" at bounding box center [126, 224] width 13 height 13
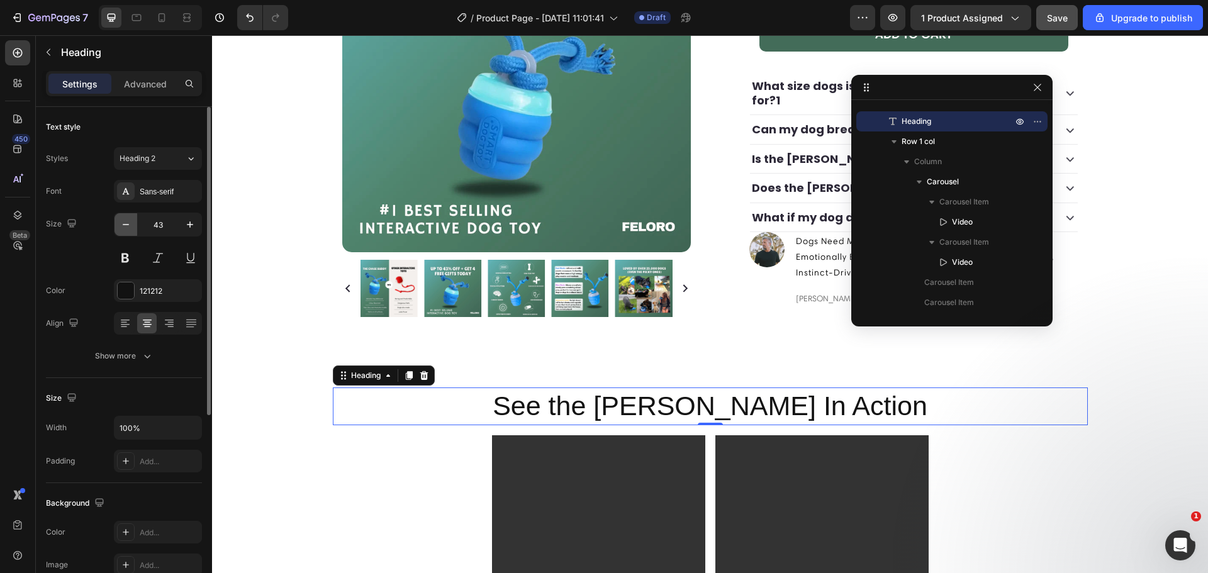
click at [130, 226] on icon "button" at bounding box center [126, 224] width 13 height 13
click at [130, 227] on icon "button" at bounding box center [126, 224] width 13 height 13
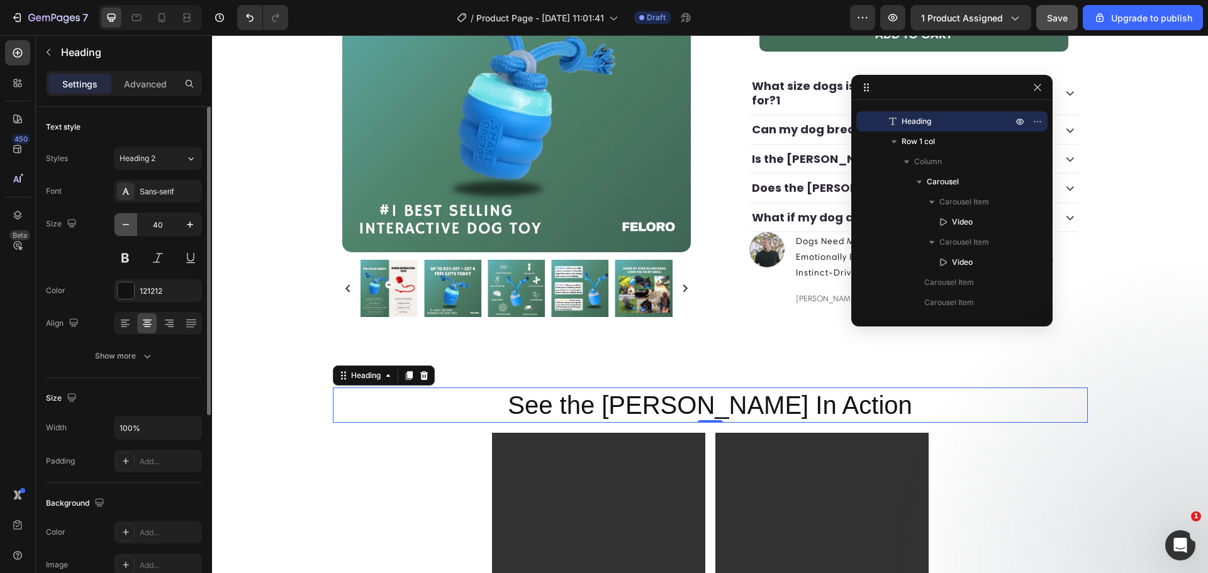
click at [130, 227] on icon "button" at bounding box center [126, 224] width 13 height 13
type input "39"
click at [150, 193] on div "Sans-serif" at bounding box center [169, 191] width 59 height 11
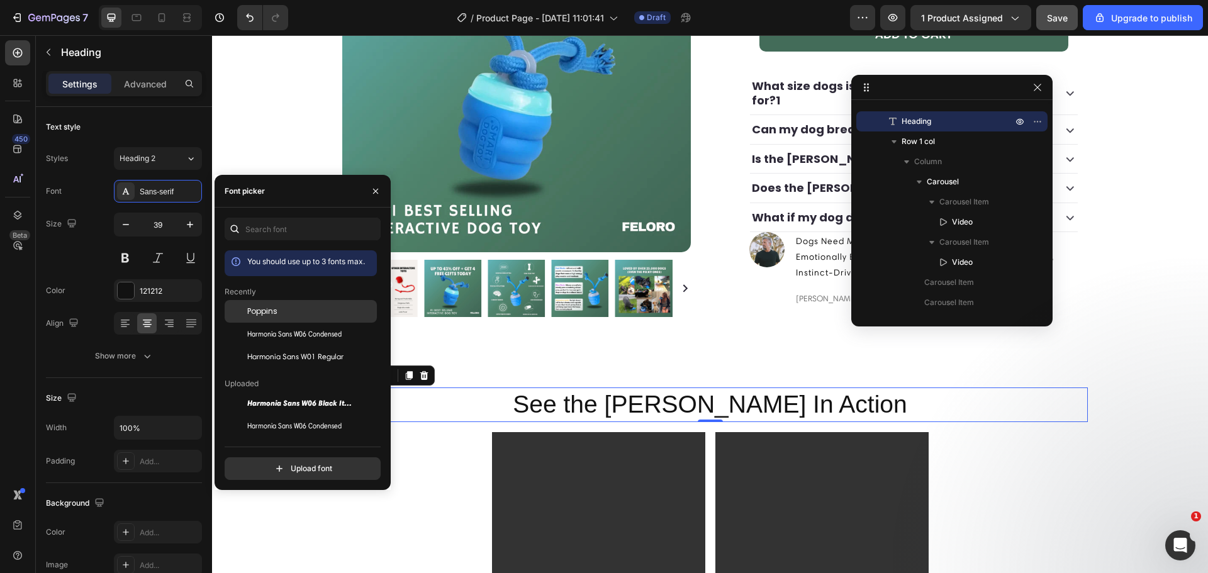
click at [257, 392] on div "Poppins" at bounding box center [301, 403] width 152 height 23
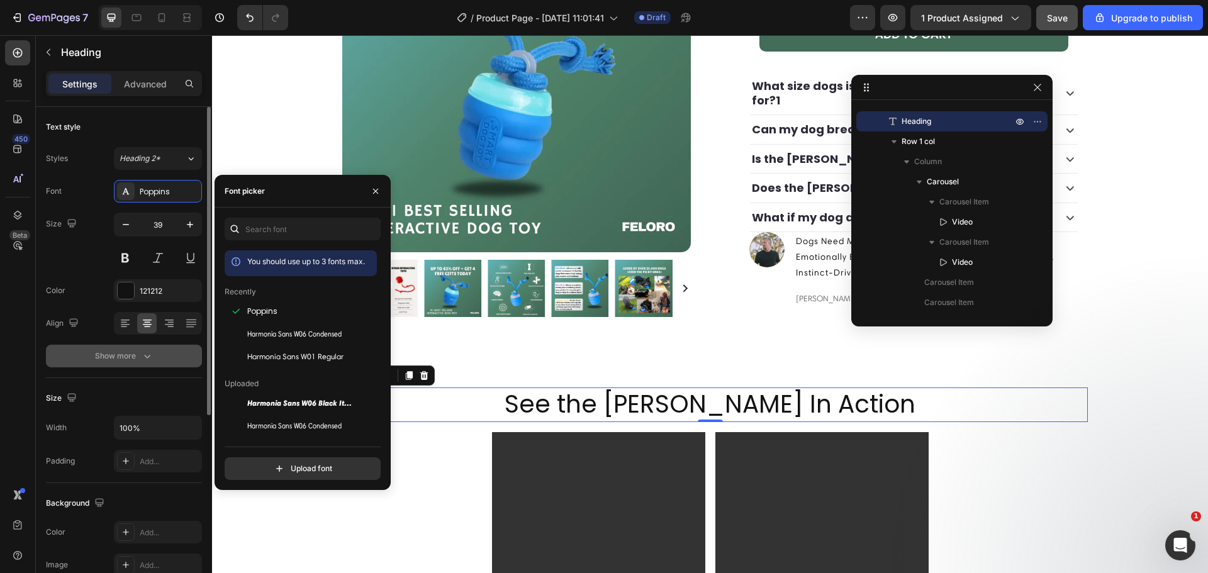
click at [130, 362] on div "Show more" at bounding box center [124, 356] width 59 height 13
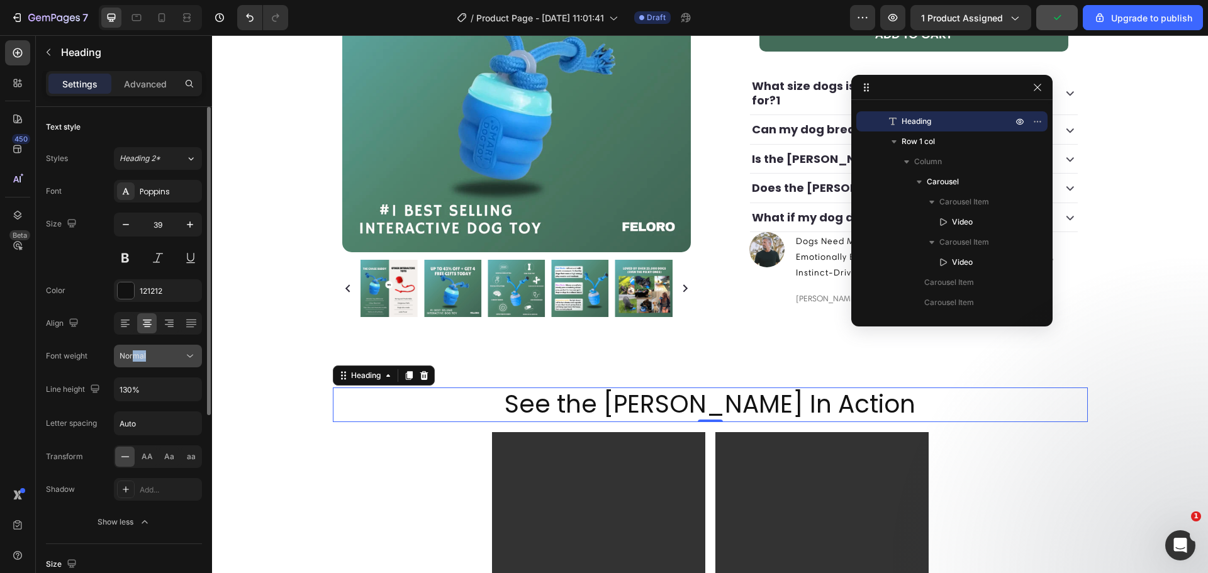
click at [134, 367] on div "Font Poppins Size 39 Color 121212 Align Font weight Normal Line height 130% Let…" at bounding box center [124, 357] width 156 height 354
click at [134, 363] on button "Normal" at bounding box center [158, 356] width 88 height 23
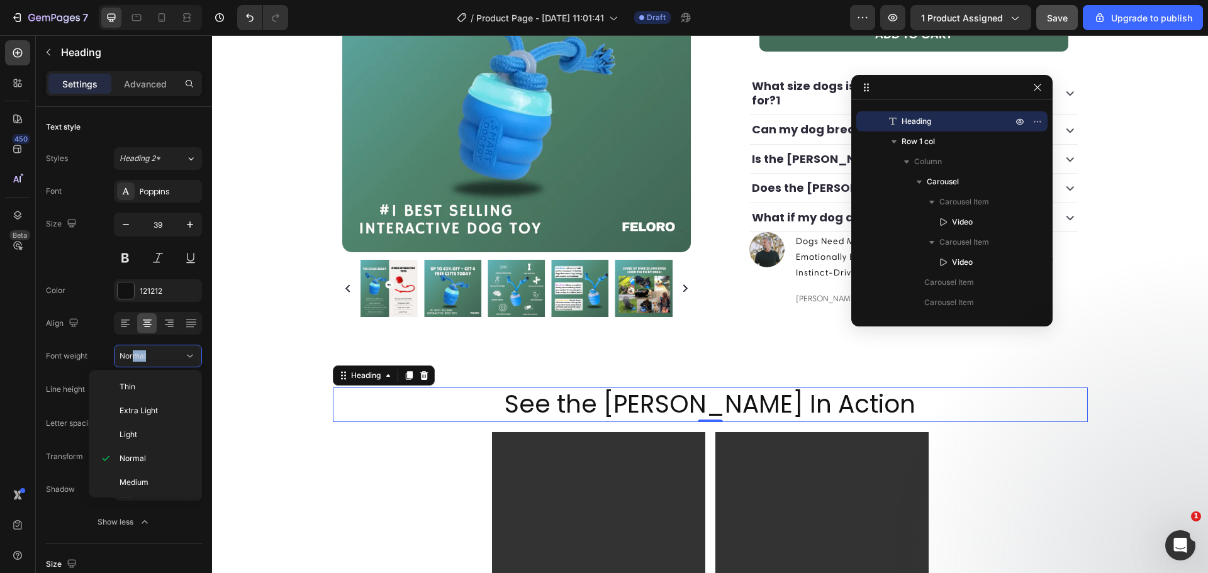
scroll to position [98, 0]
click at [149, 435] on p "Bold" at bounding box center [153, 432] width 67 height 11
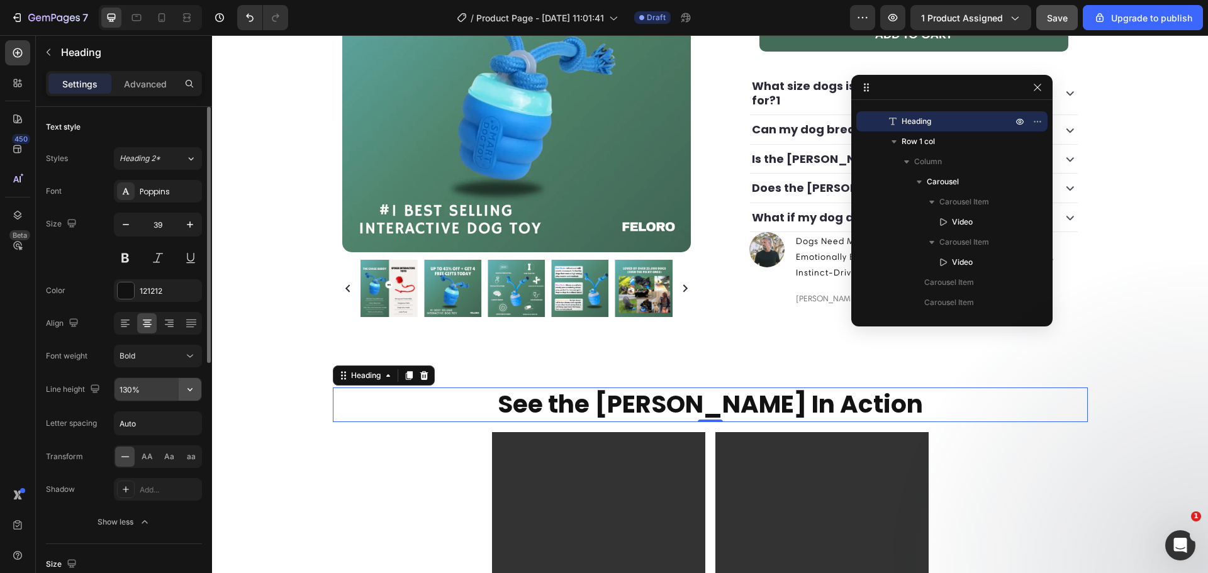
click at [185, 388] on icon "button" at bounding box center [190, 389] width 13 height 13
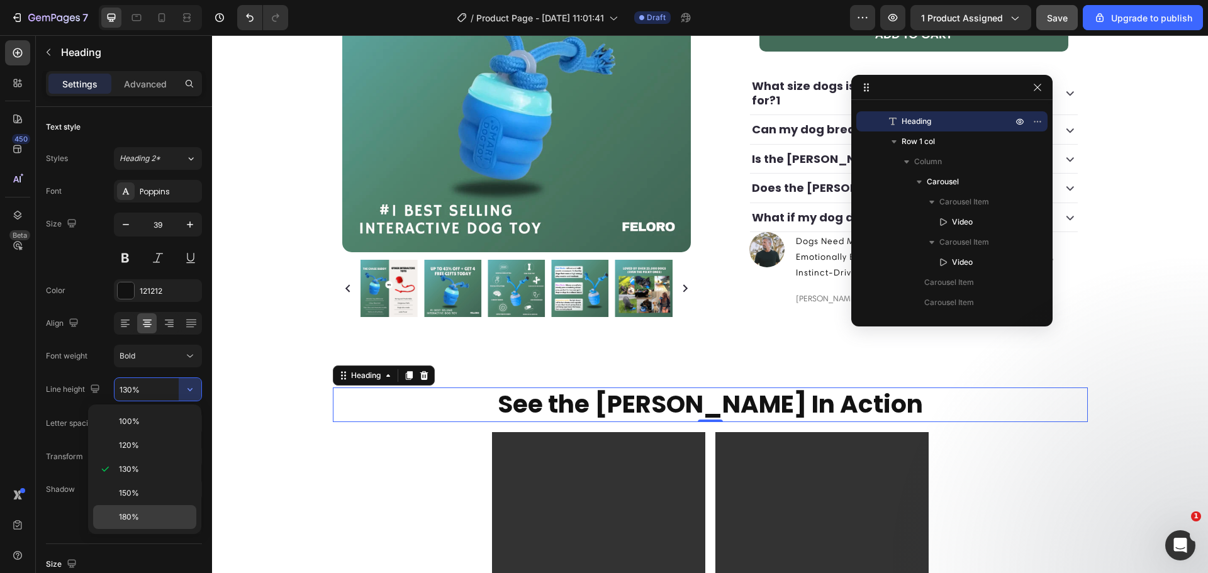
click at [160, 514] on p "180%" at bounding box center [155, 517] width 72 height 11
type input "180%"
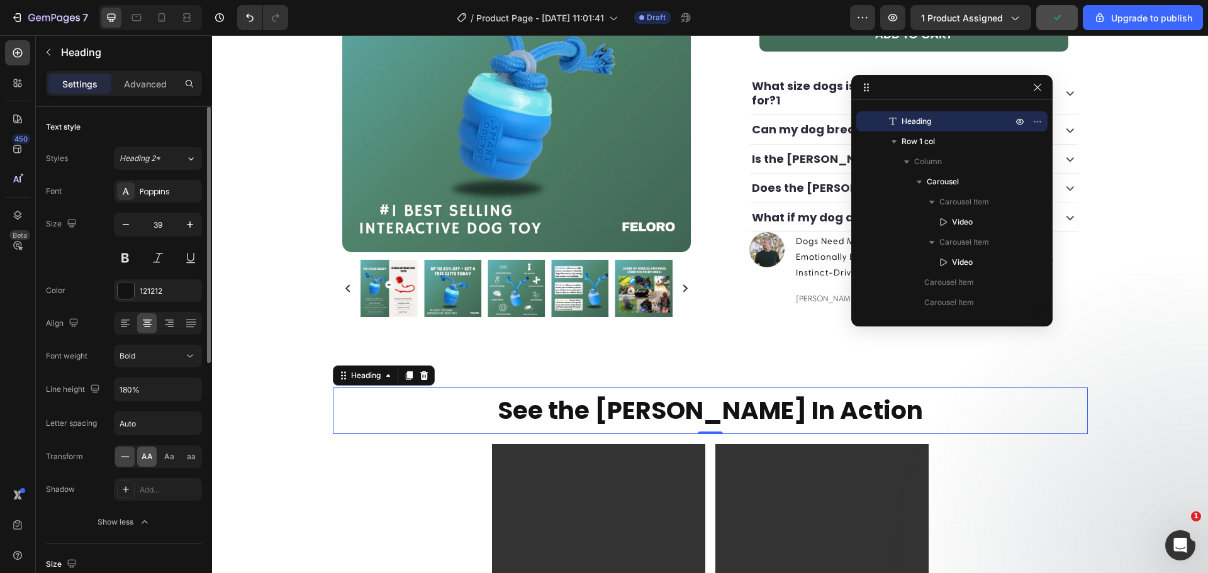
click at [146, 461] on span "AA" at bounding box center [147, 456] width 11 height 11
click at [164, 461] on span "Aa" at bounding box center [169, 456] width 10 height 11
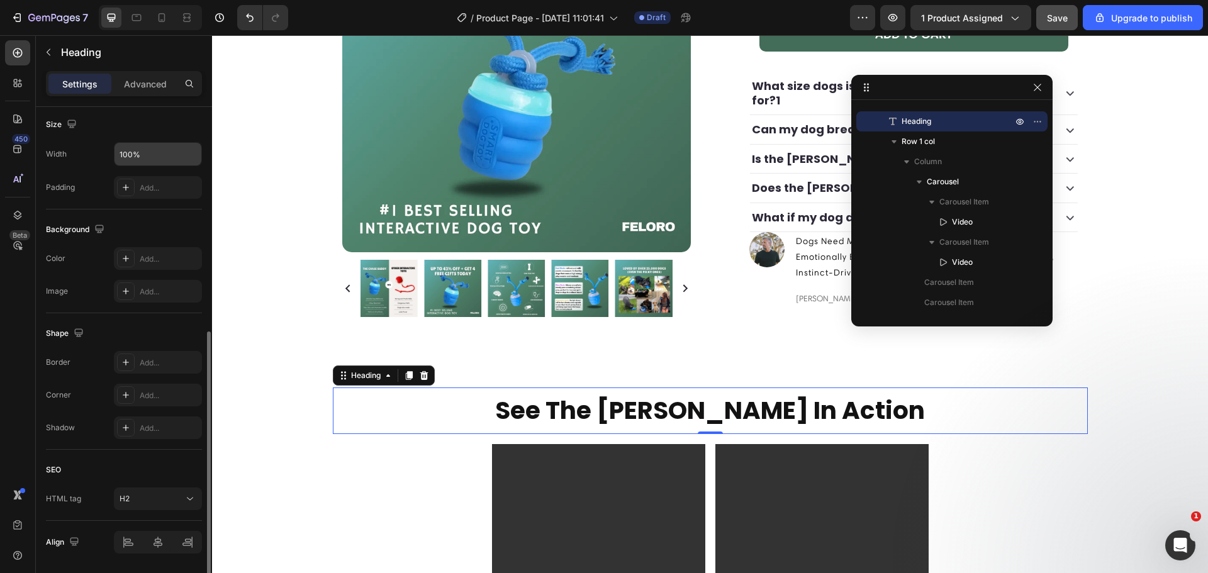
scroll to position [481, 0]
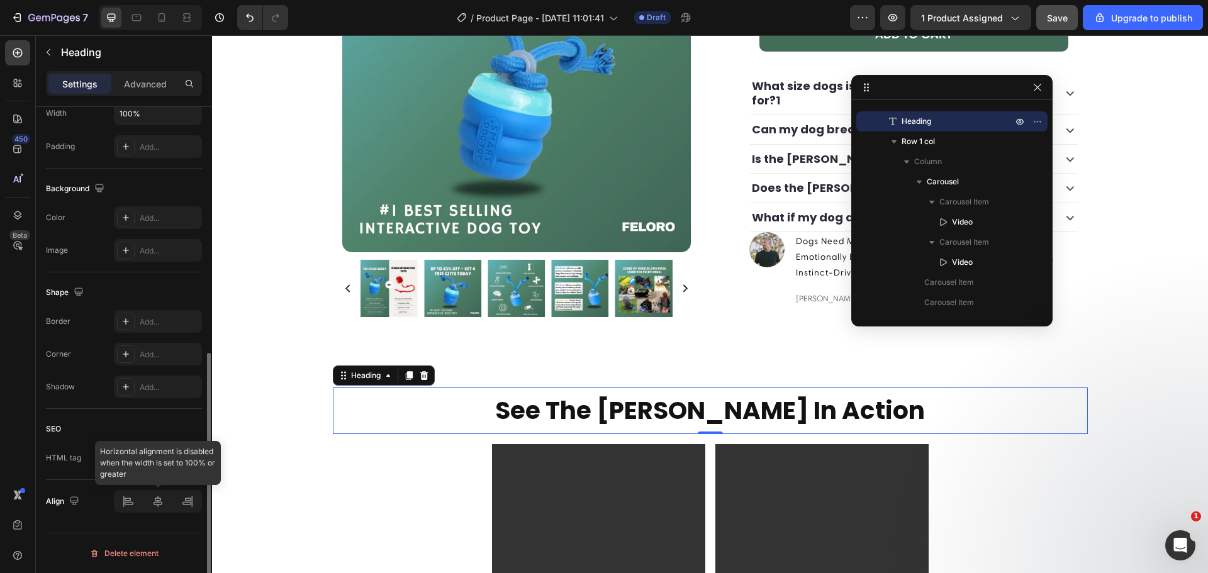
click at [159, 498] on div at bounding box center [158, 501] width 88 height 23
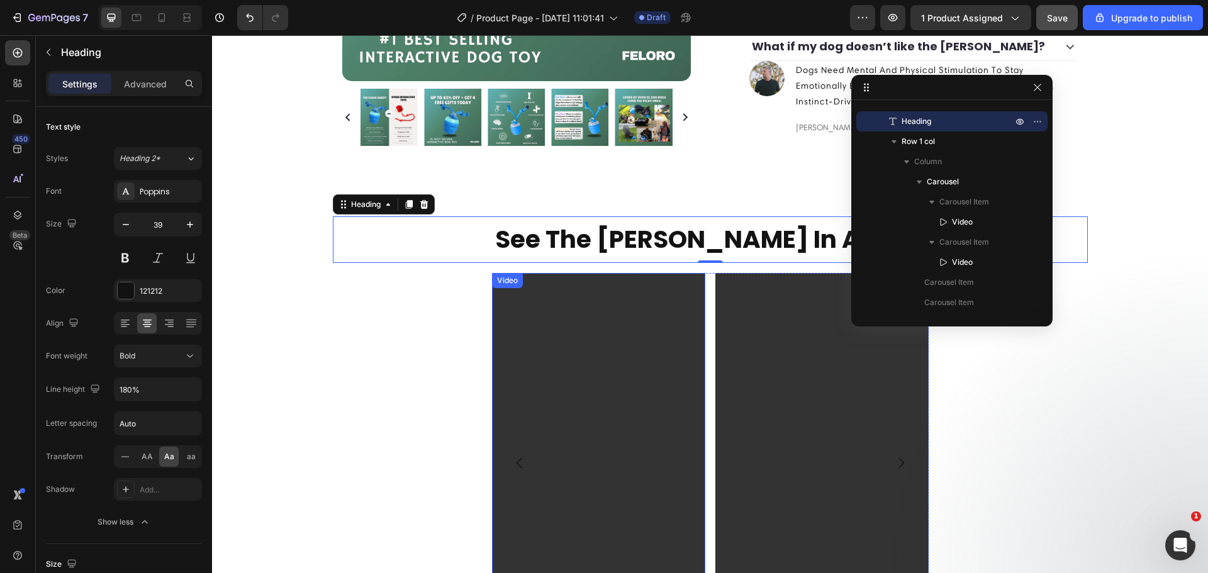
scroll to position [590, 0]
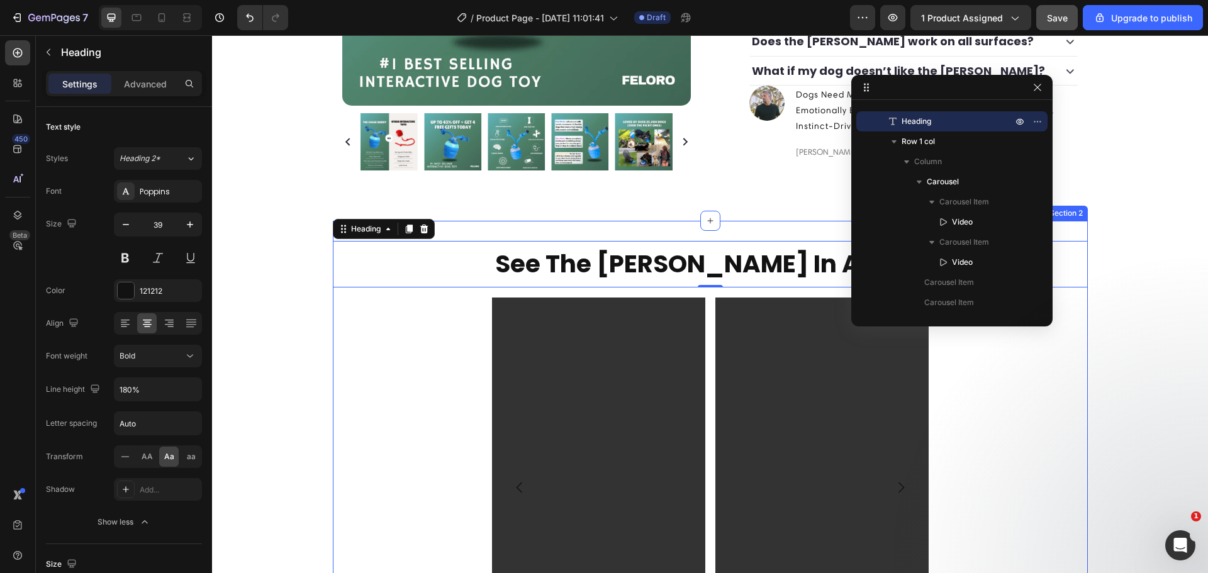
click at [644, 221] on div "see the chase buddy in action Heading 0 Video Video Drop element here Drop elem…" at bounding box center [710, 464] width 755 height 486
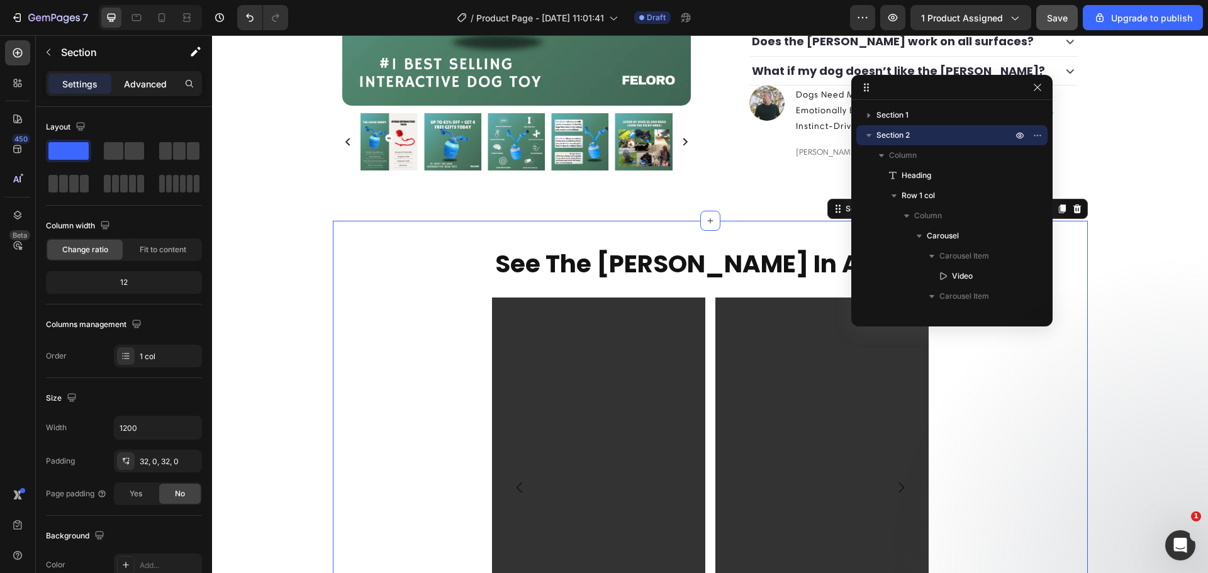
click at [152, 87] on p "Advanced" at bounding box center [145, 83] width 43 height 13
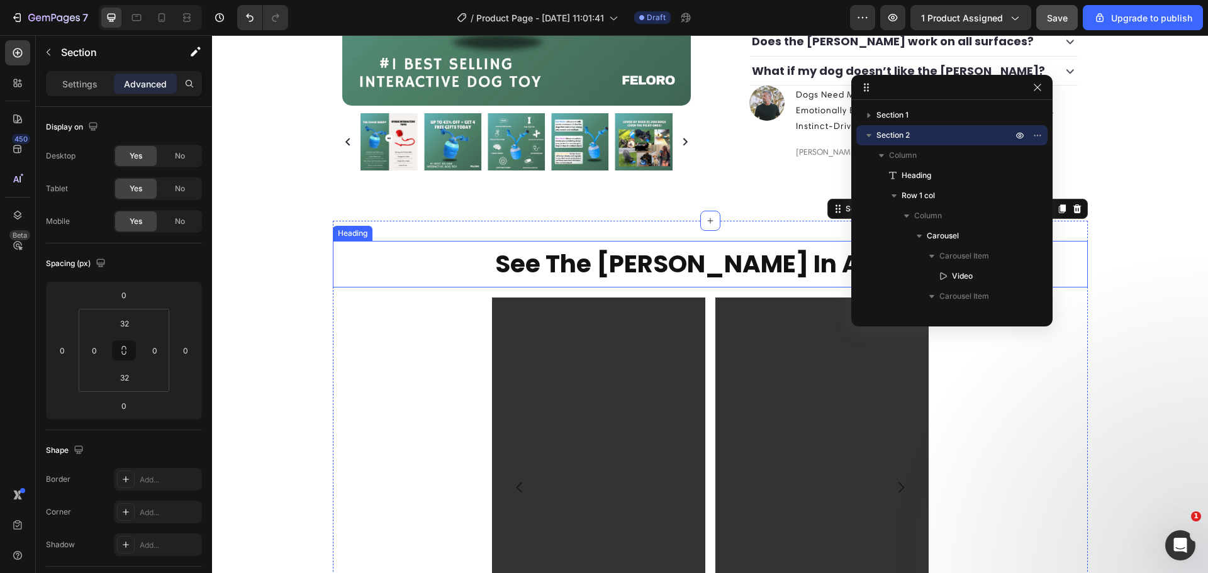
click at [596, 242] on h2 "see the chase buddy in action" at bounding box center [710, 264] width 755 height 47
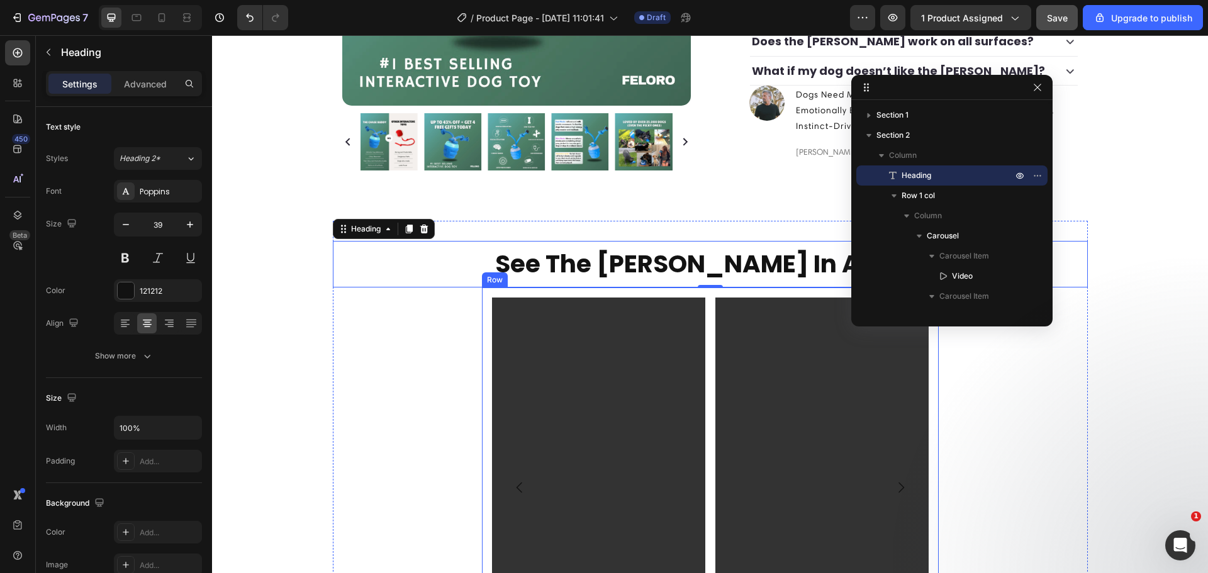
click at [661, 288] on div "Video Video Drop element here Drop element here Carousel Row" at bounding box center [710, 488] width 457 height 400
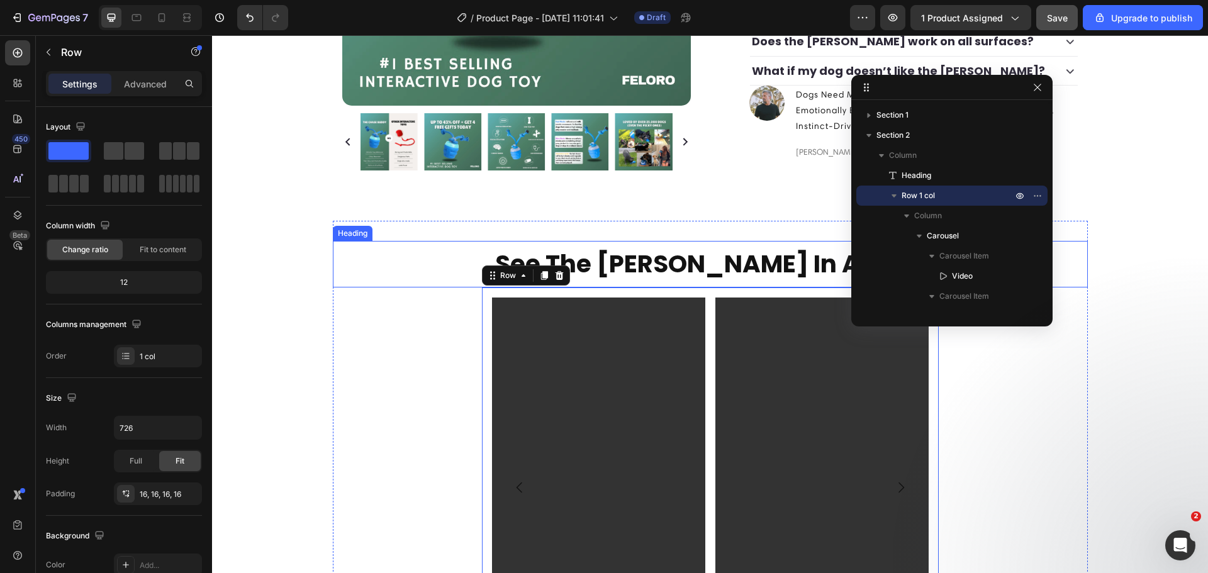
click at [658, 260] on h2 "see the chase buddy in action" at bounding box center [710, 264] width 755 height 47
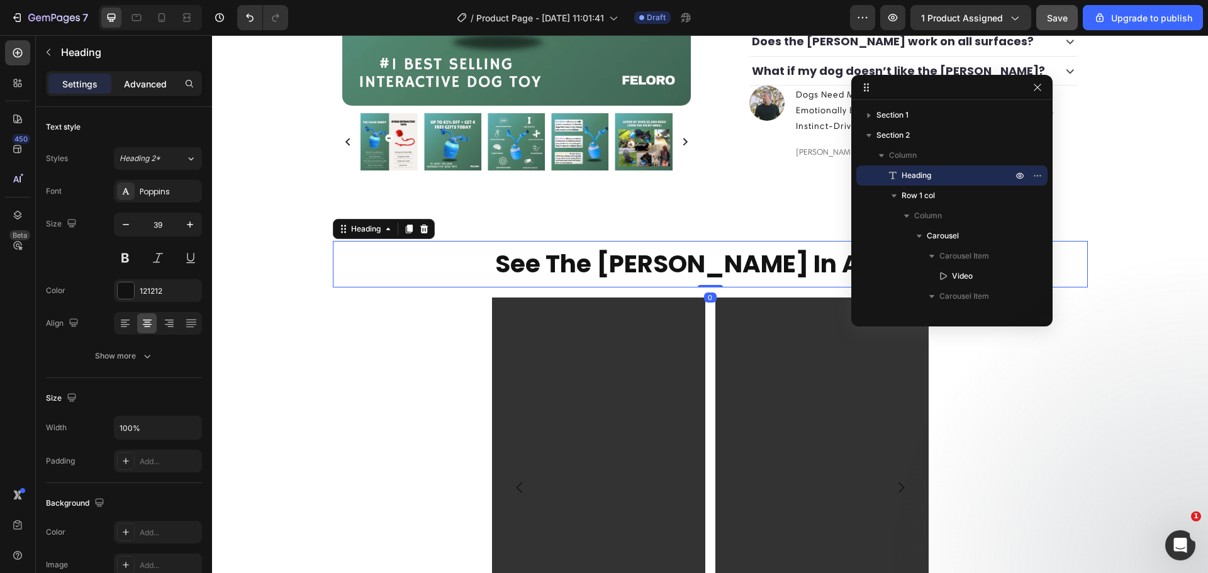
click at [145, 85] on p "Advanced" at bounding box center [145, 83] width 43 height 13
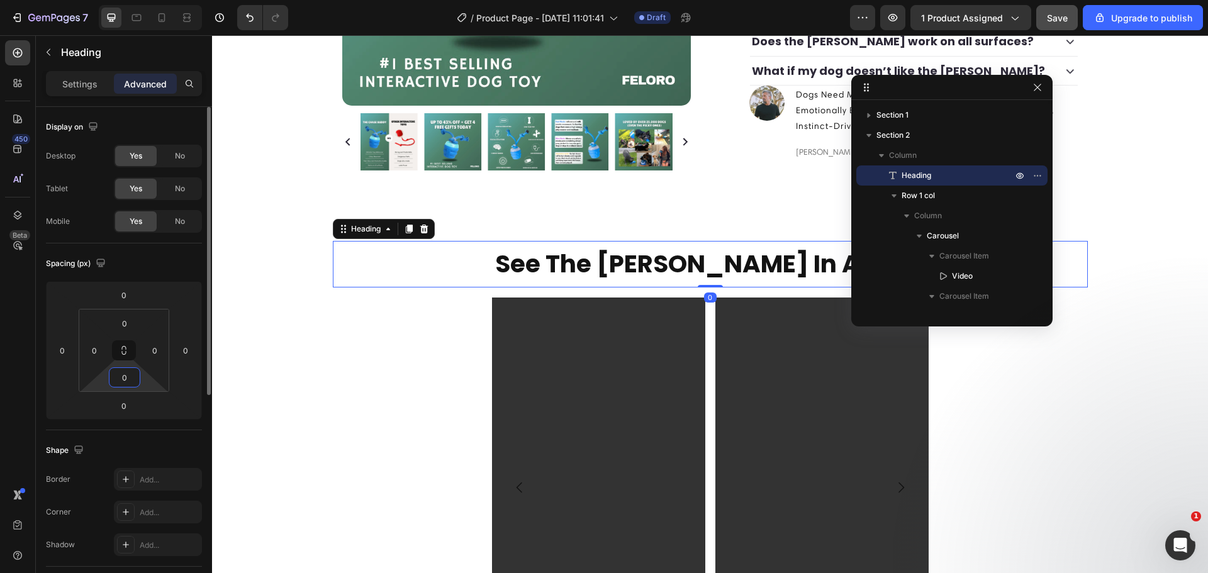
click at [126, 375] on input "0" at bounding box center [124, 377] width 25 height 19
click at [0, 0] on div "Spacing (px) 0 0 0 0 0 0 0 0" at bounding box center [0, 0] width 0 height 0
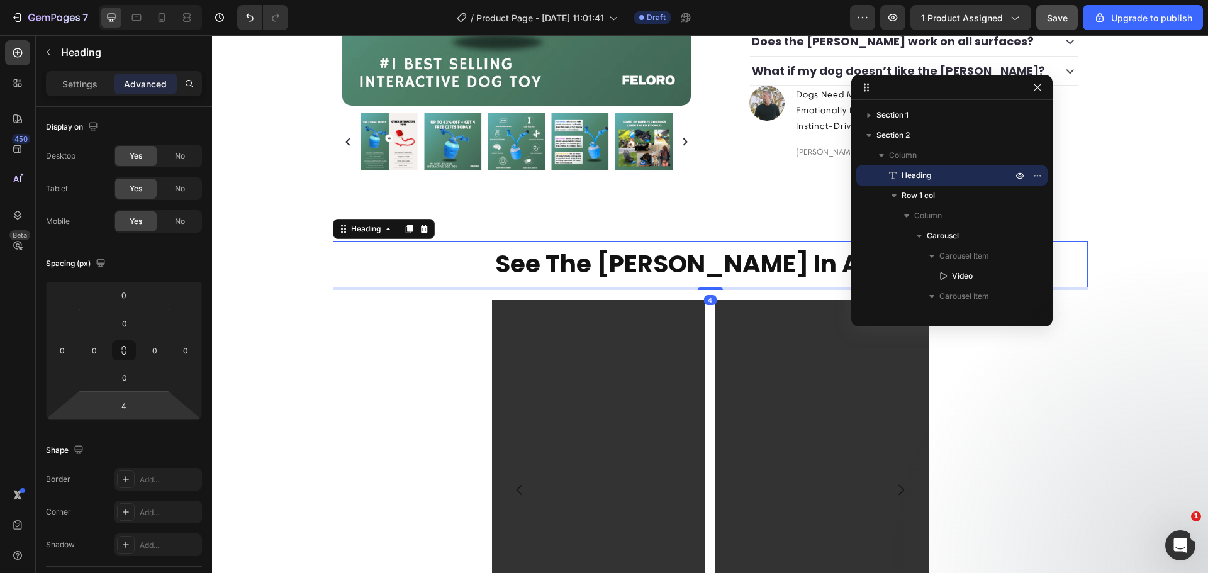
type input "6"
click at [148, 0] on html "7 / Product Page - Aug 25, 11:01:41 Draft Preview 1 product assigned Save Upgra…" at bounding box center [604, 0] width 1208 height 0
click at [734, 250] on h2 "see the chase buddy in action" at bounding box center [710, 264] width 755 height 47
click at [157, 22] on icon at bounding box center [161, 17] width 13 height 13
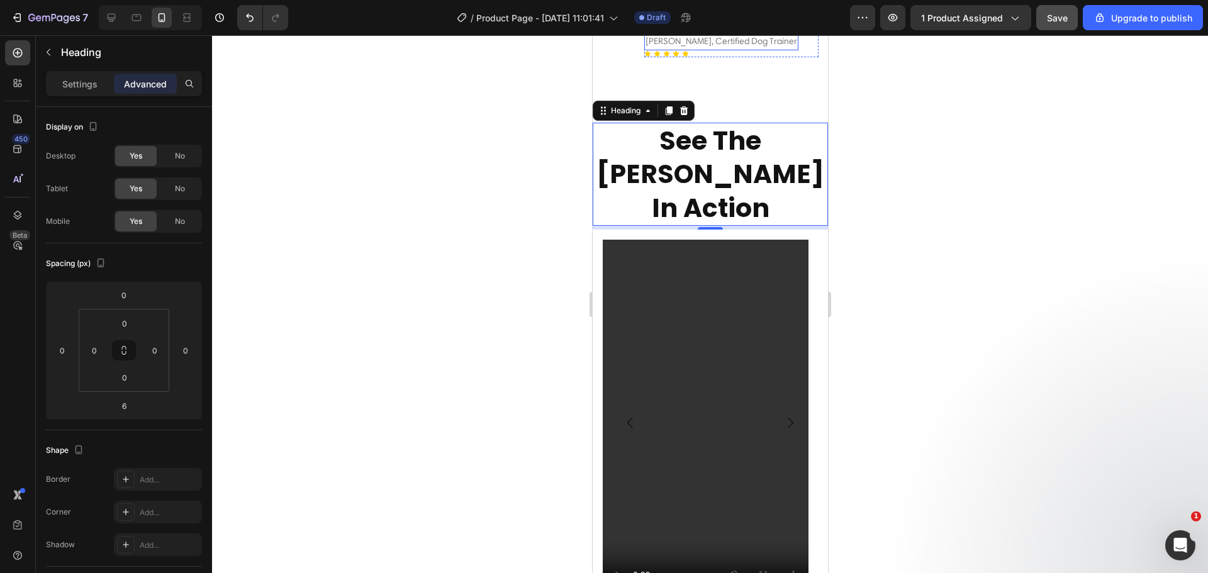
scroll to position [965, 0]
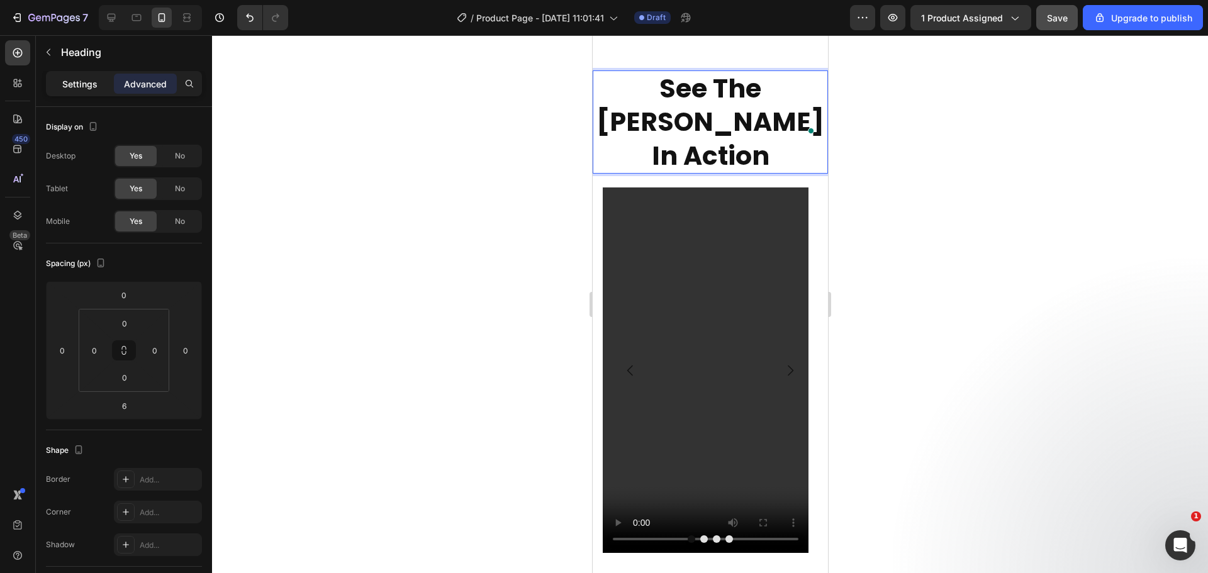
click at [74, 84] on p "Settings" at bounding box center [79, 83] width 35 height 13
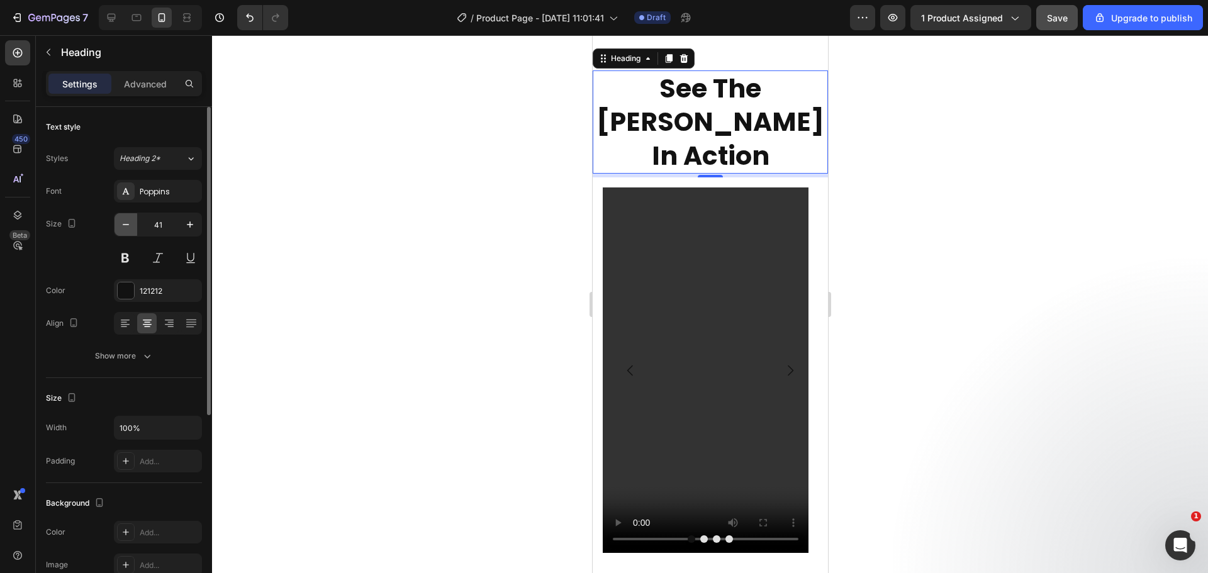
click at [129, 220] on icon "button" at bounding box center [126, 224] width 13 height 13
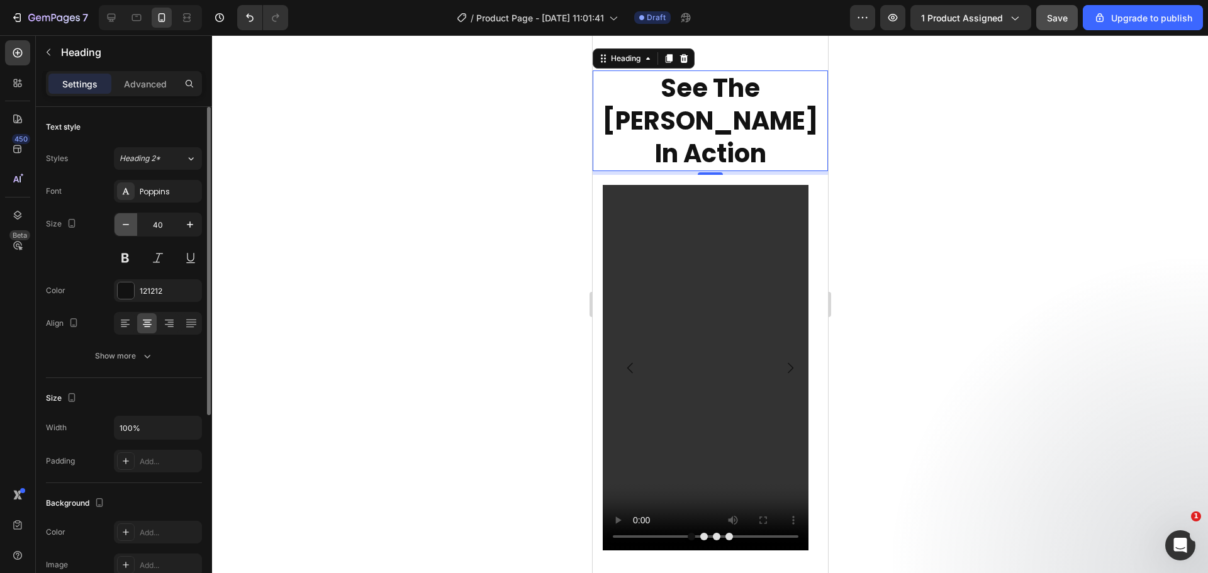
click at [129, 220] on icon "button" at bounding box center [126, 224] width 13 height 13
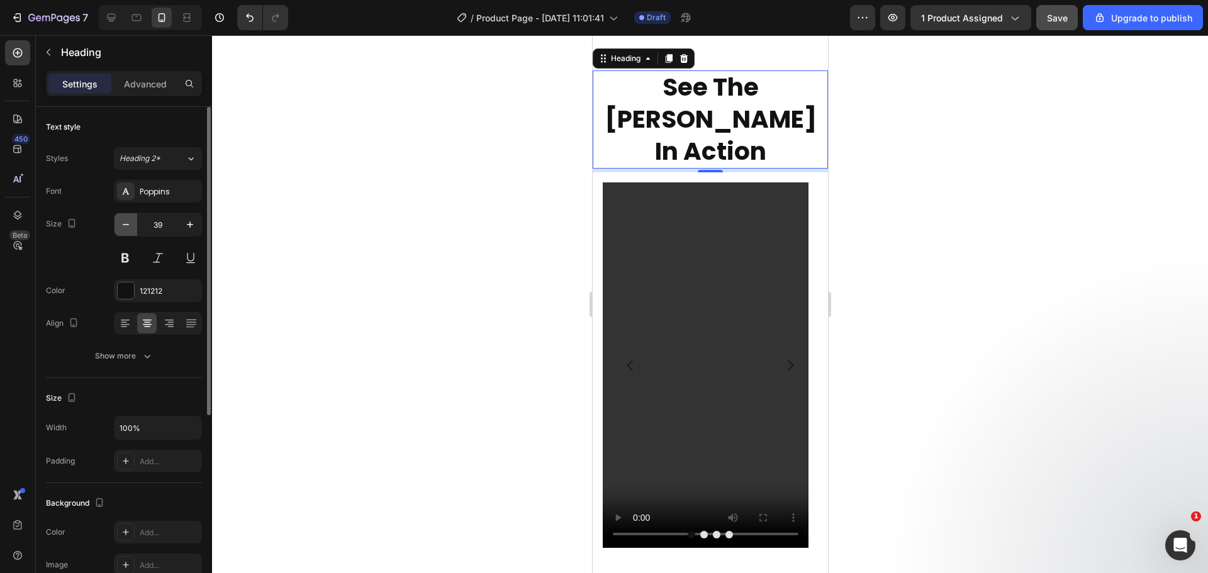
click at [129, 220] on icon "button" at bounding box center [126, 224] width 13 height 13
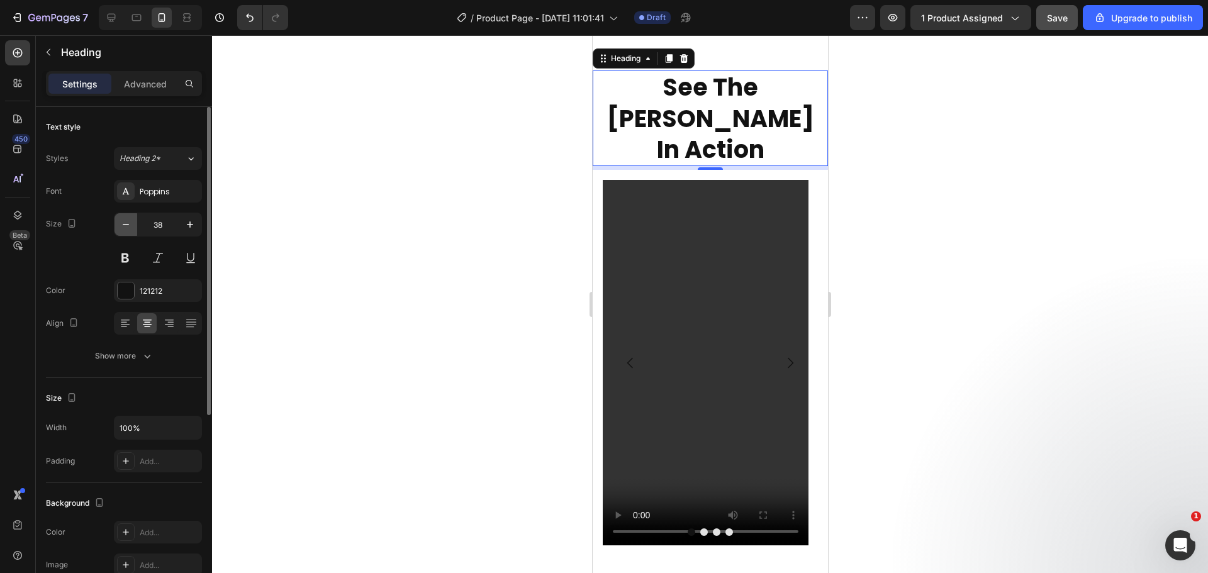
click at [129, 220] on icon "button" at bounding box center [126, 224] width 13 height 13
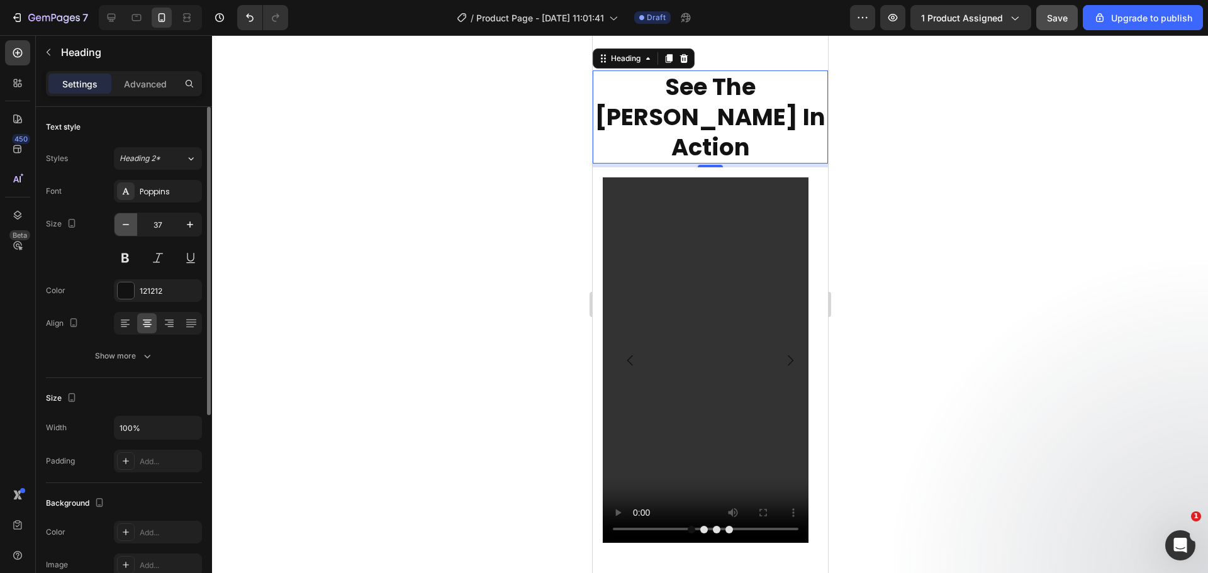
click at [129, 220] on icon "button" at bounding box center [126, 224] width 13 height 13
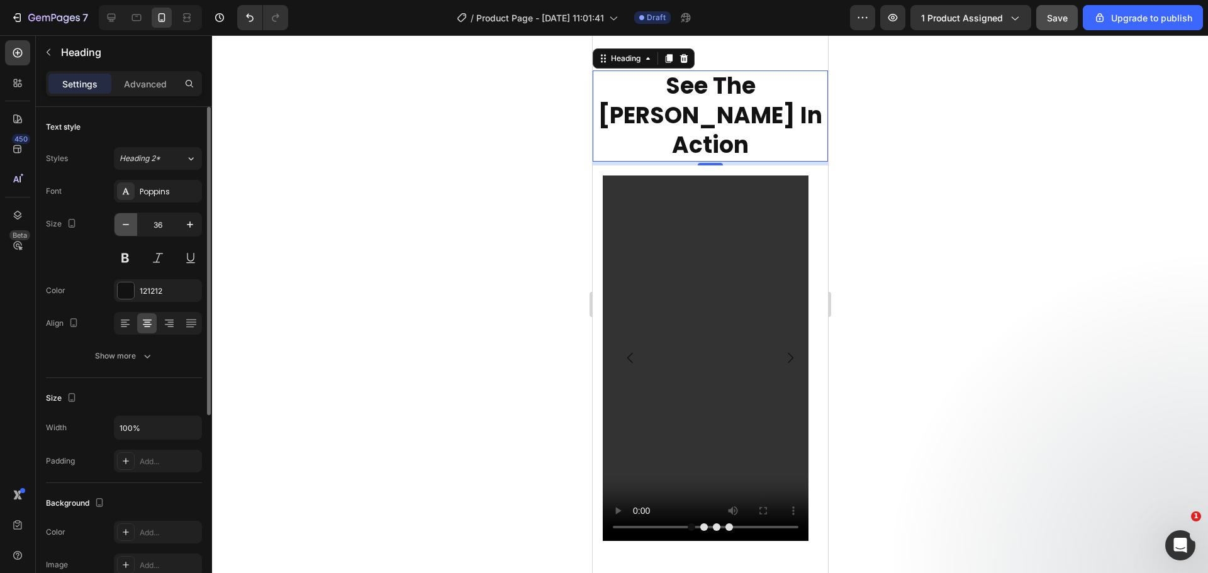
click at [129, 221] on icon "button" at bounding box center [126, 224] width 13 height 13
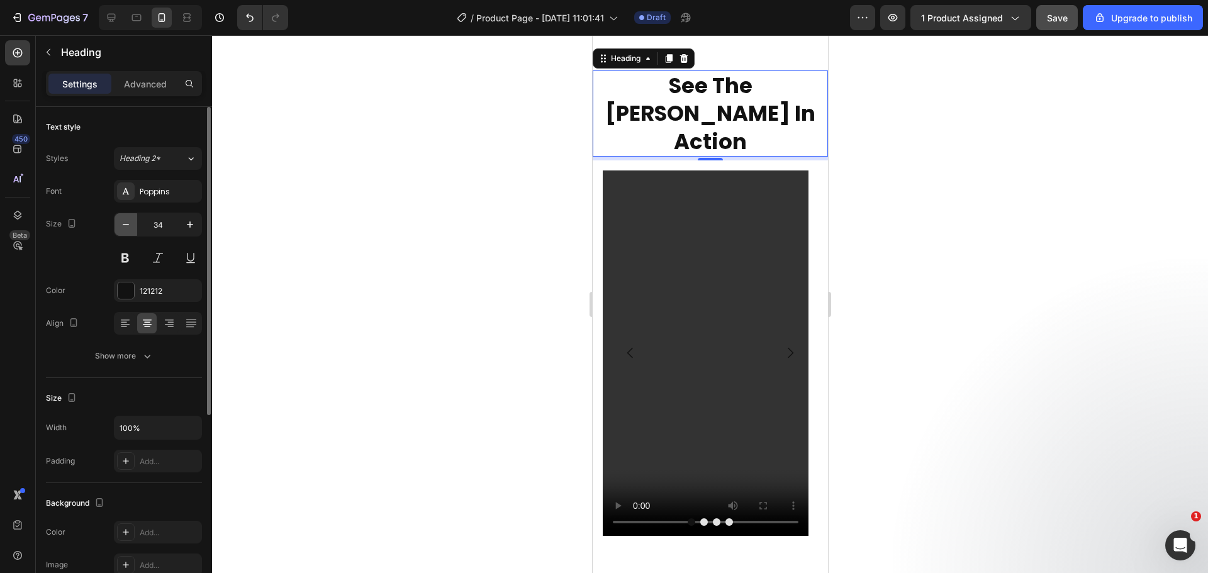
click at [129, 221] on icon "button" at bounding box center [126, 224] width 13 height 13
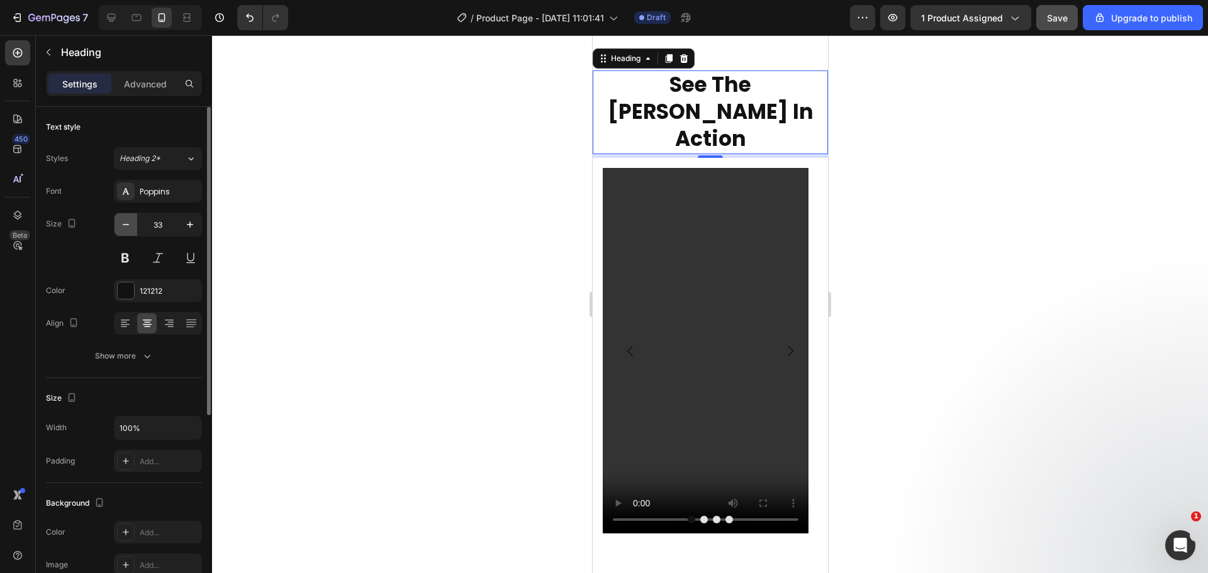
click at [130, 221] on icon "button" at bounding box center [126, 224] width 13 height 13
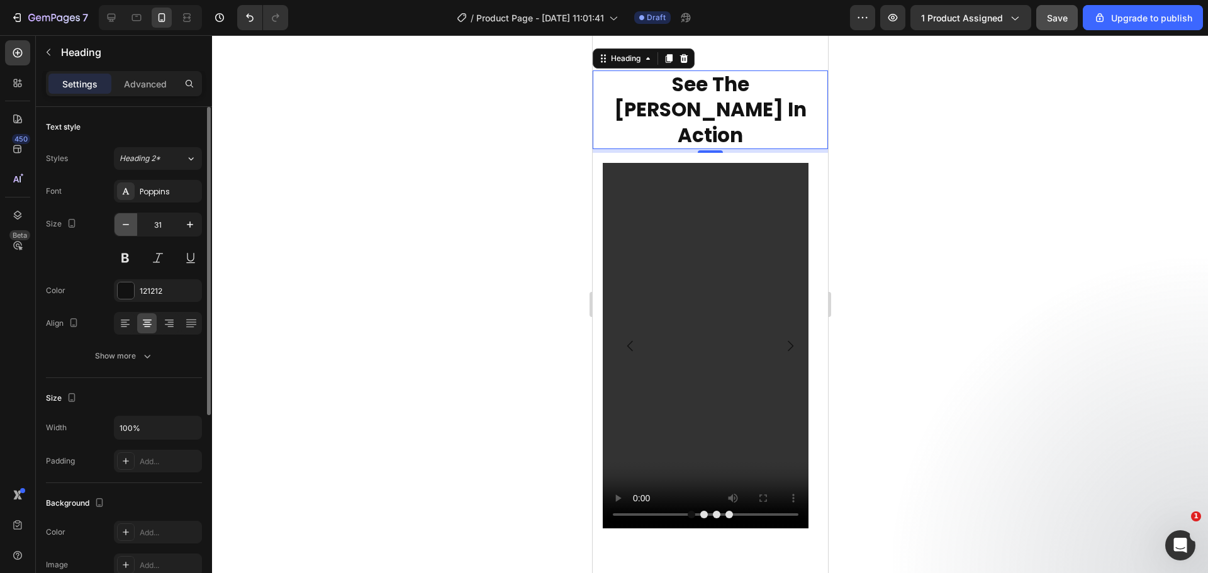
click at [130, 221] on icon "button" at bounding box center [126, 224] width 13 height 13
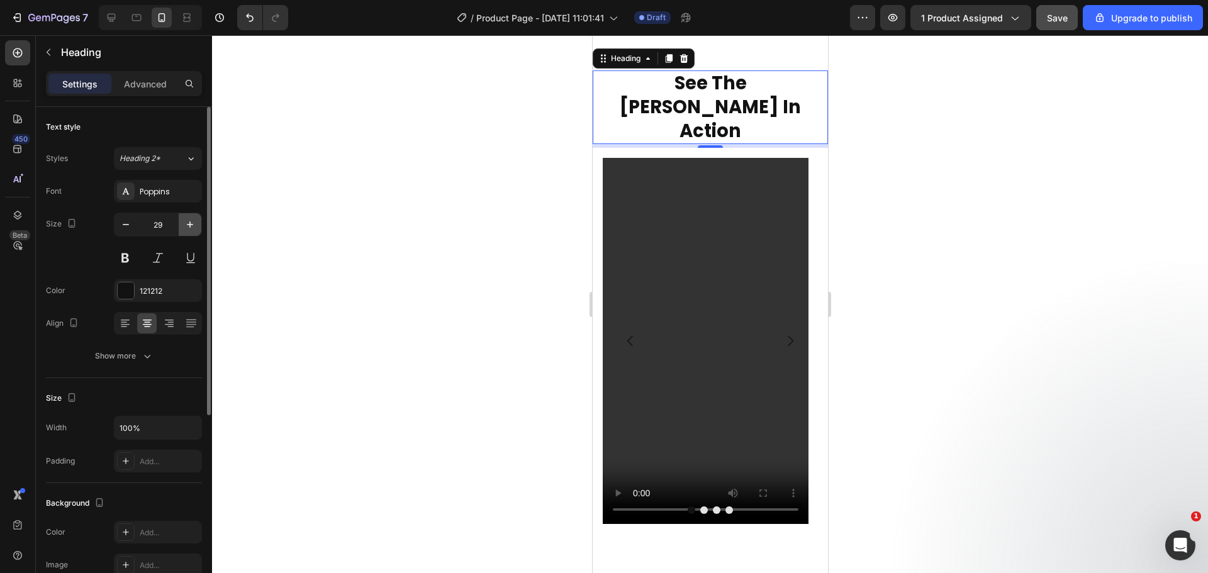
click at [188, 223] on icon "button" at bounding box center [190, 224] width 13 height 13
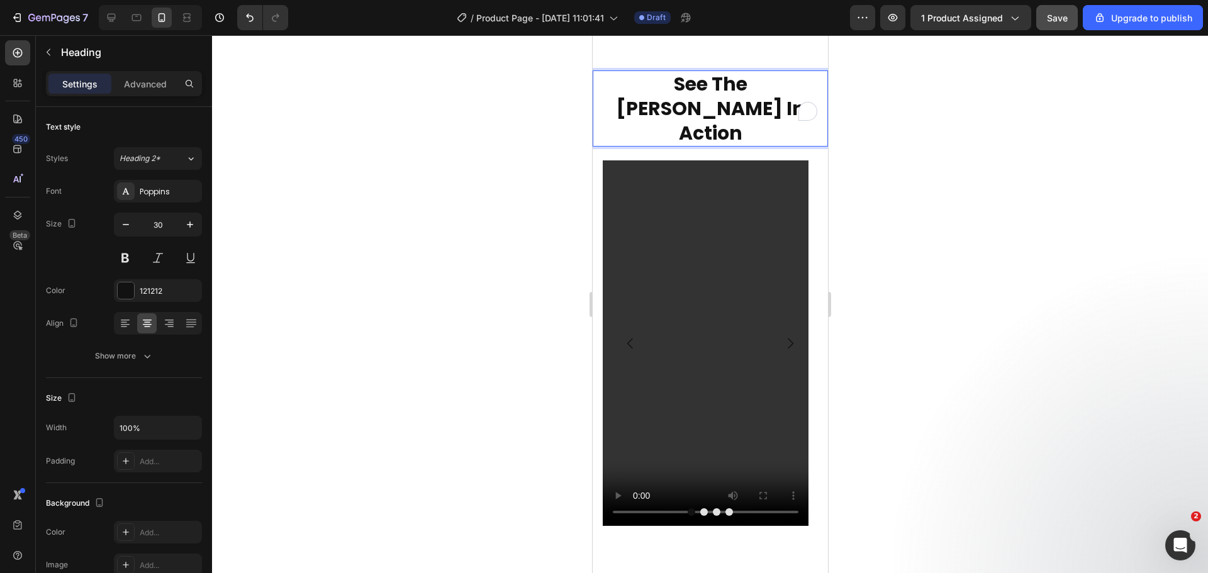
click at [746, 94] on p "see the chase buddy in action" at bounding box center [709, 109] width 233 height 74
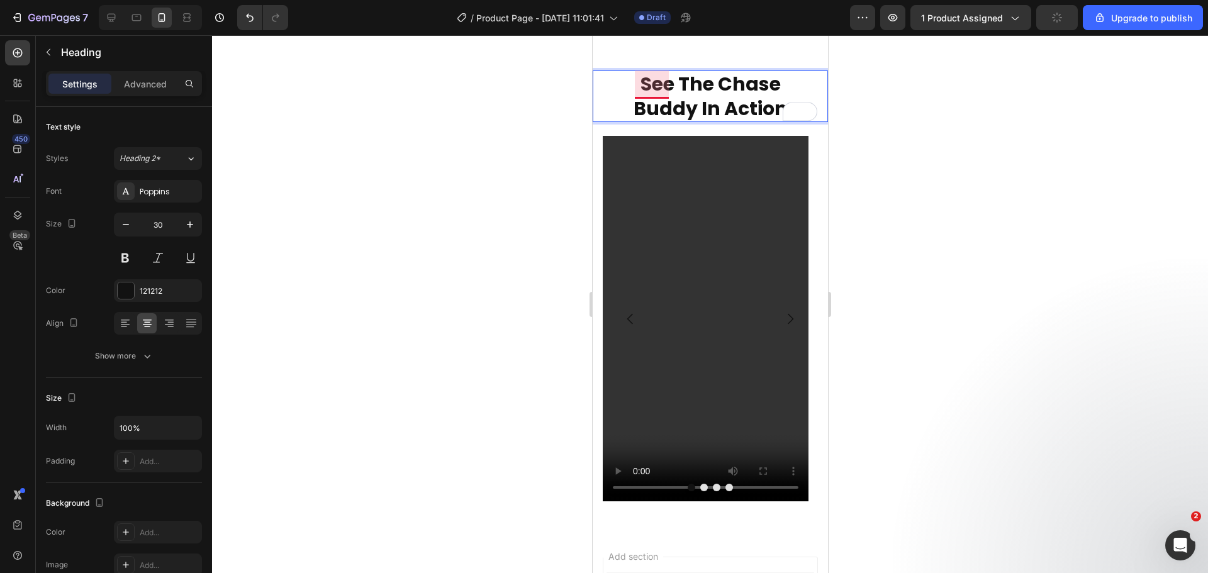
click at [656, 92] on p "see the chase buddy in action" at bounding box center [709, 96] width 233 height 49
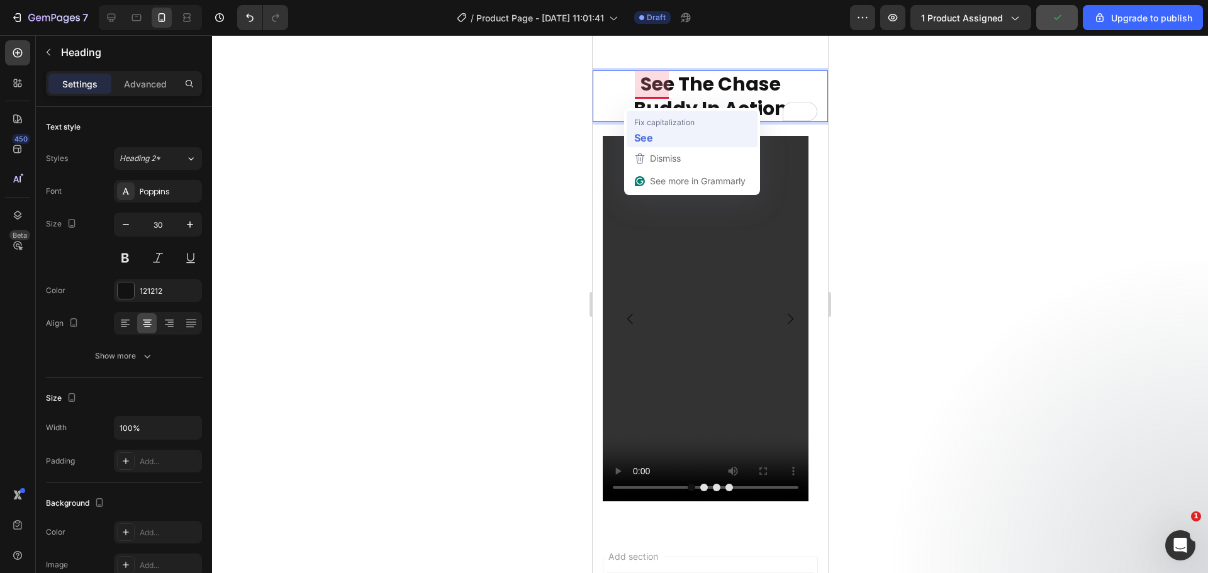
click at [659, 135] on div "See" at bounding box center [692, 137] width 121 height 20
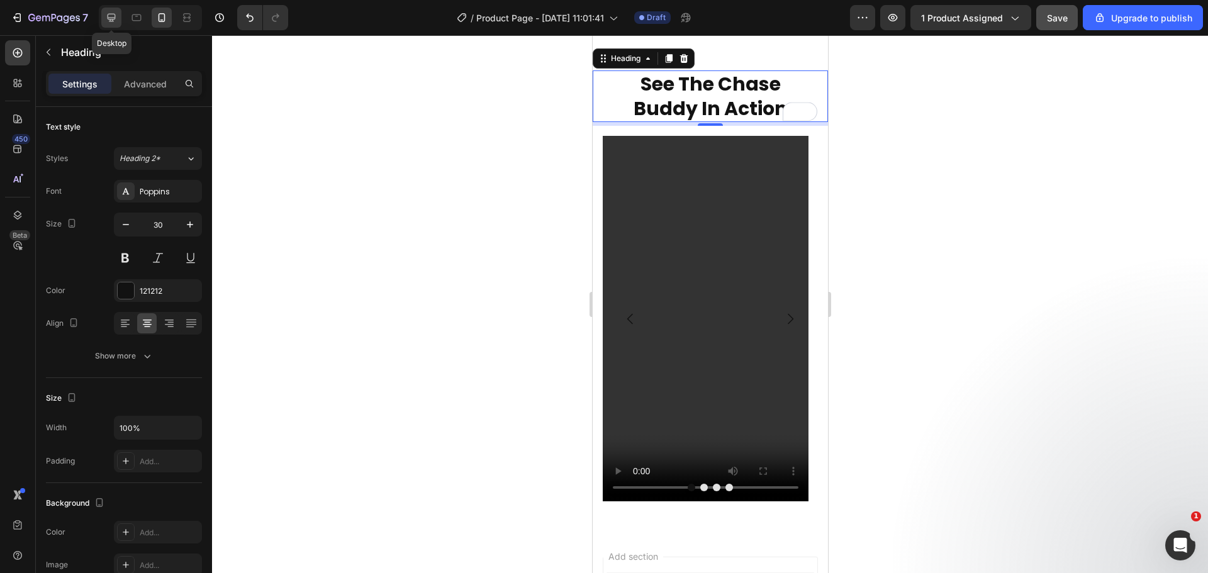
click at [104, 22] on div at bounding box center [111, 18] width 20 height 20
type input "39"
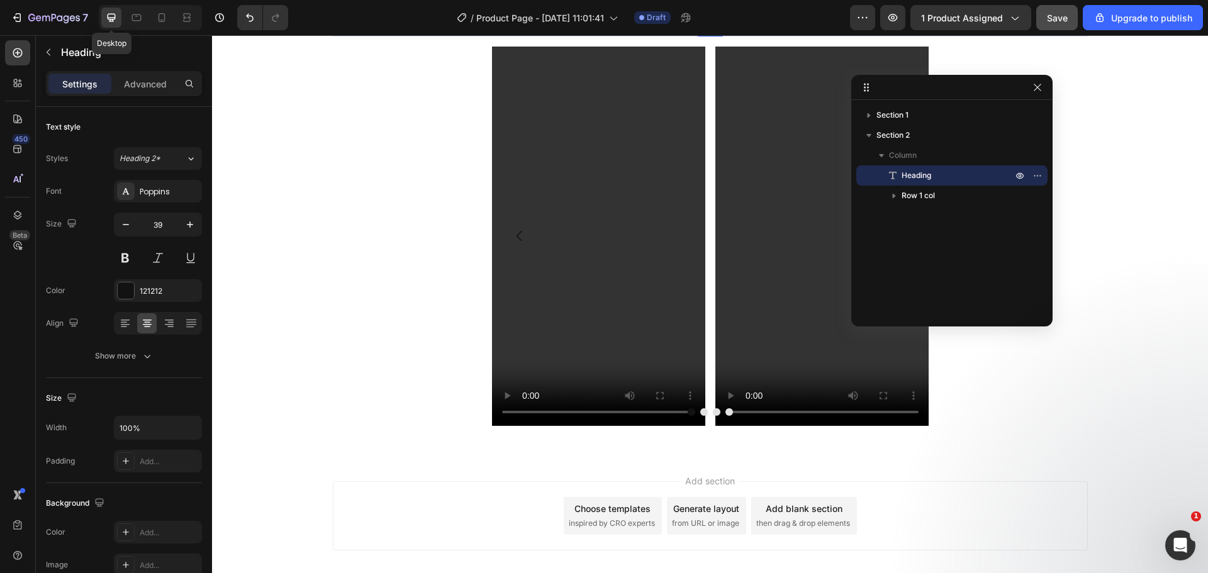
scroll to position [737, 0]
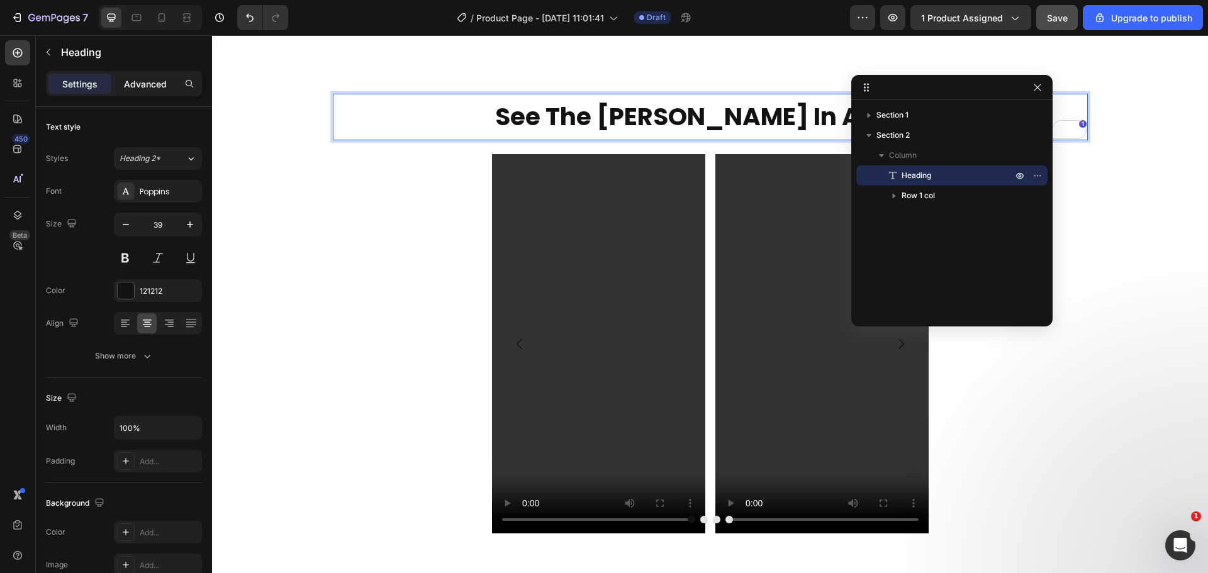
click at [143, 76] on div "Advanced" at bounding box center [145, 84] width 63 height 20
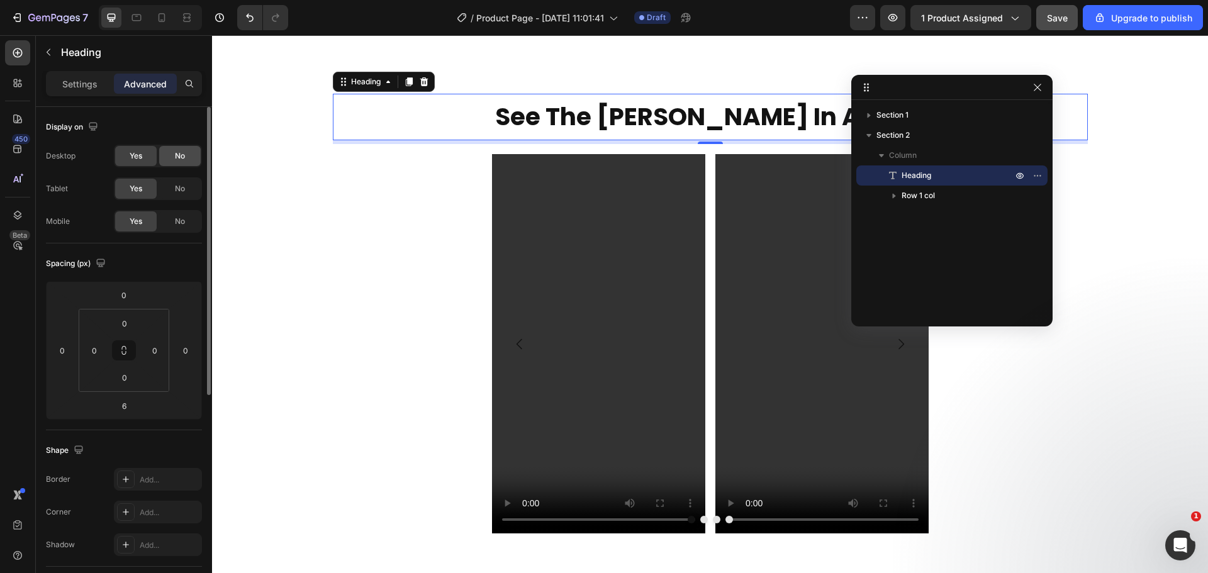
click at [175, 154] on span "No" at bounding box center [180, 155] width 10 height 11
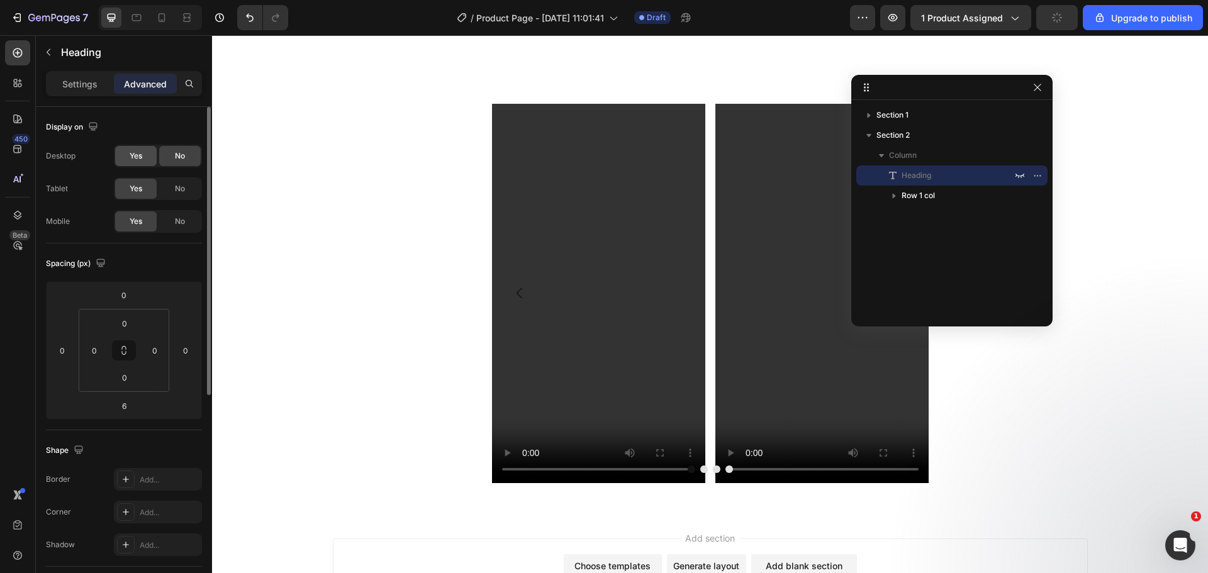
click at [141, 155] on span "Yes" at bounding box center [136, 155] width 13 height 11
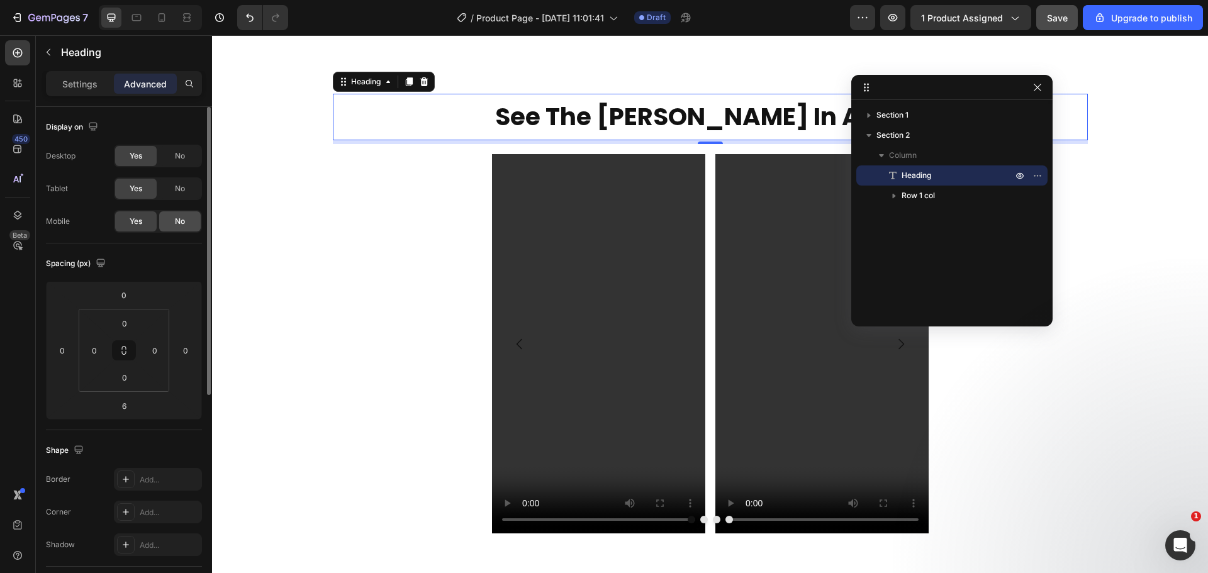
click at [184, 223] on span "No" at bounding box center [180, 221] width 10 height 11
click at [404, 77] on icon at bounding box center [409, 82] width 10 height 10
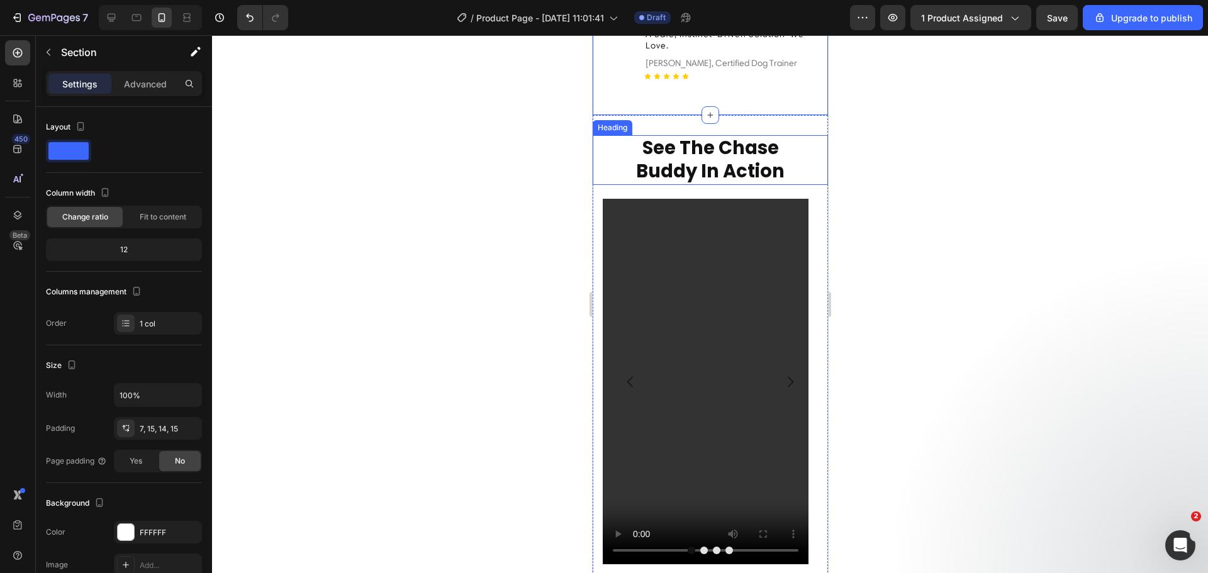
click at [653, 184] on p "see the [PERSON_NAME] in action" at bounding box center [709, 160] width 233 height 47
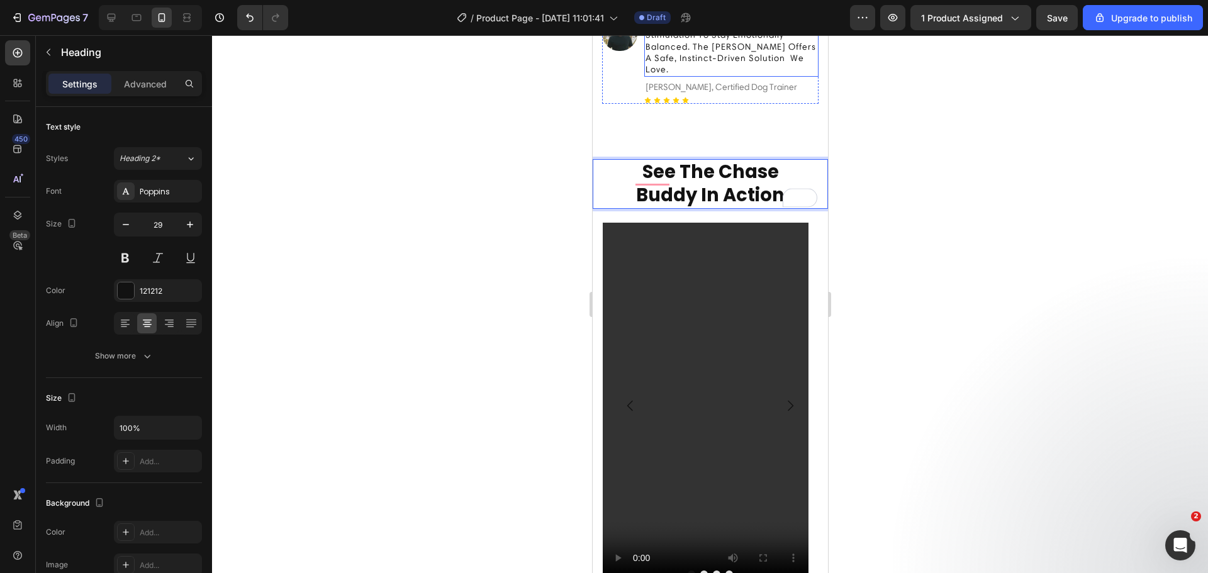
scroll to position [819, 0]
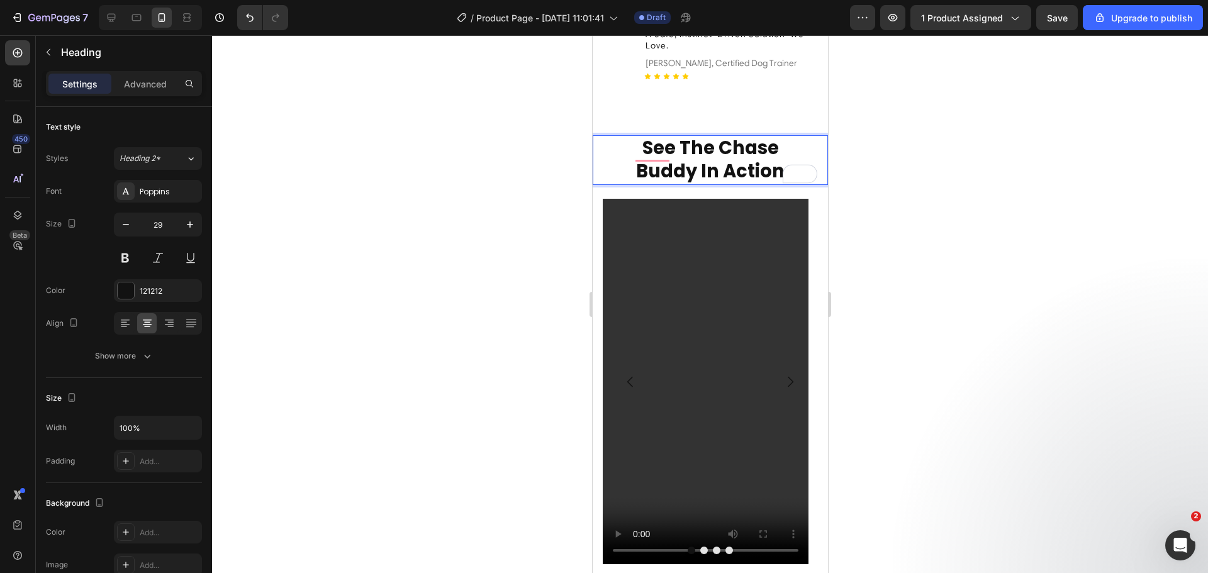
click at [670, 184] on p "see the chase buddy in action" at bounding box center [709, 160] width 233 height 47
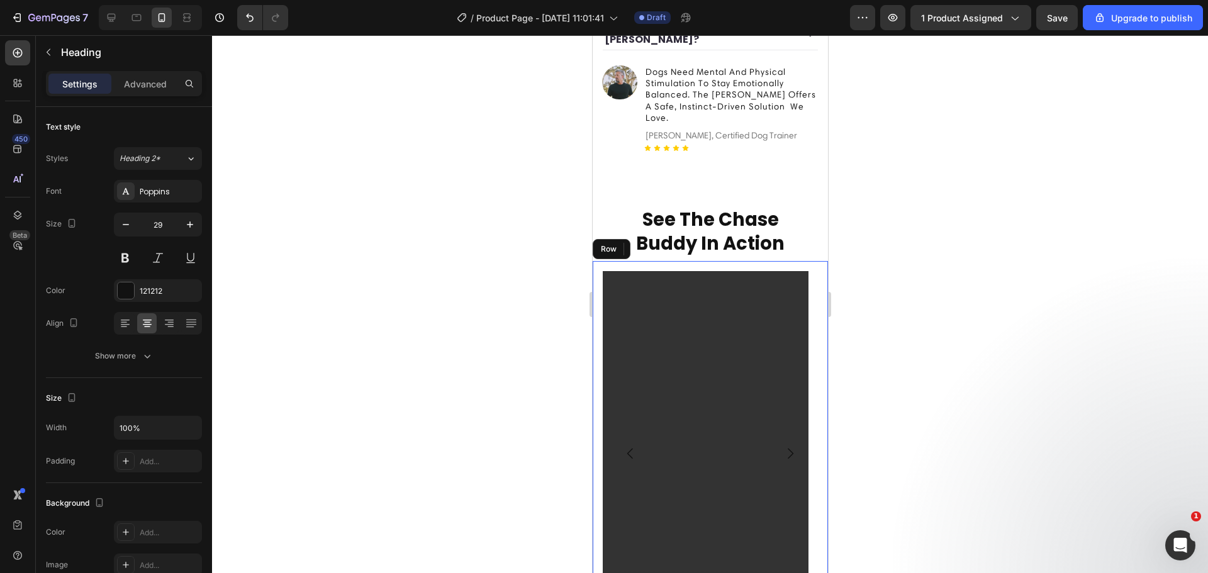
click at [600, 366] on div "Video Video Drop element here Drop element here Carousel Row" at bounding box center [709, 454] width 235 height 386
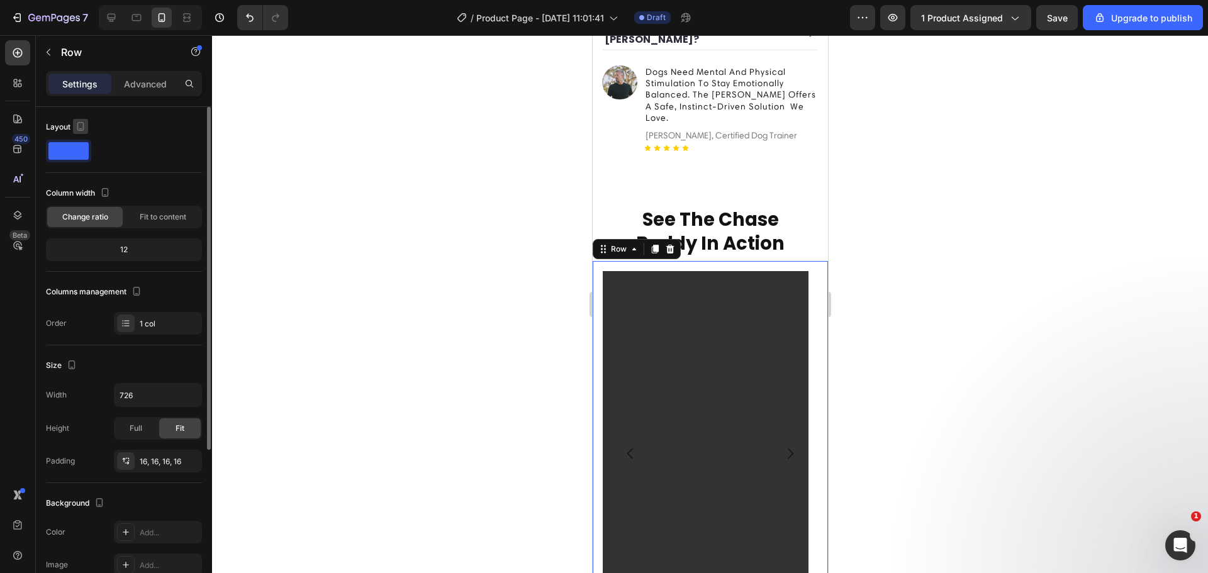
click at [80, 124] on icon "button" at bounding box center [80, 126] width 13 height 13
click at [86, 146] on icon "button" at bounding box center [83, 146] width 8 height 8
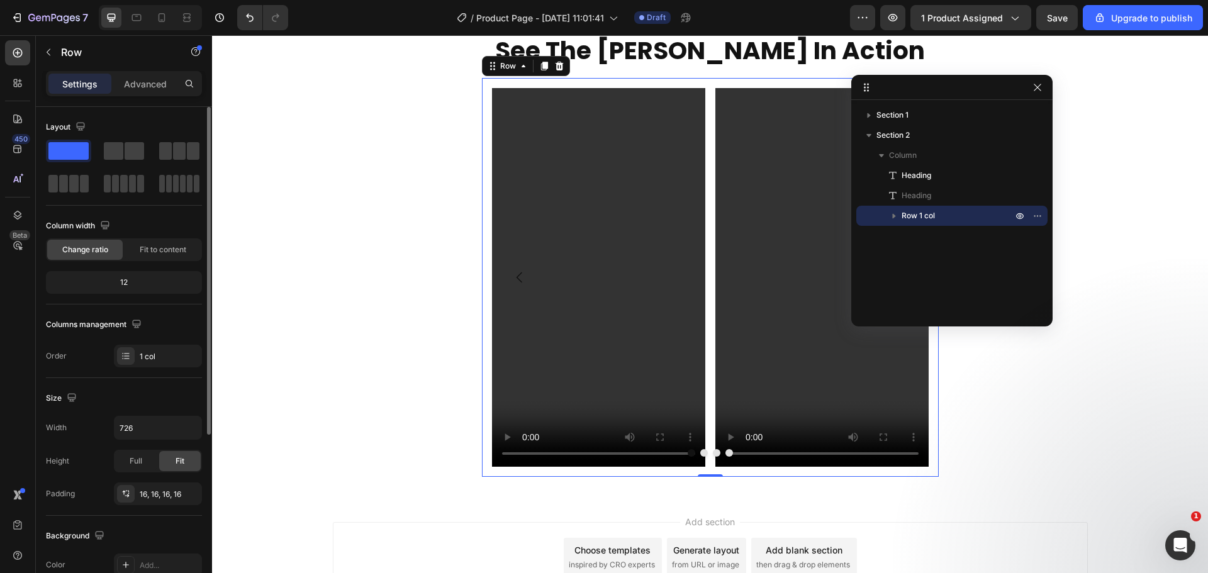
scroll to position [788, 0]
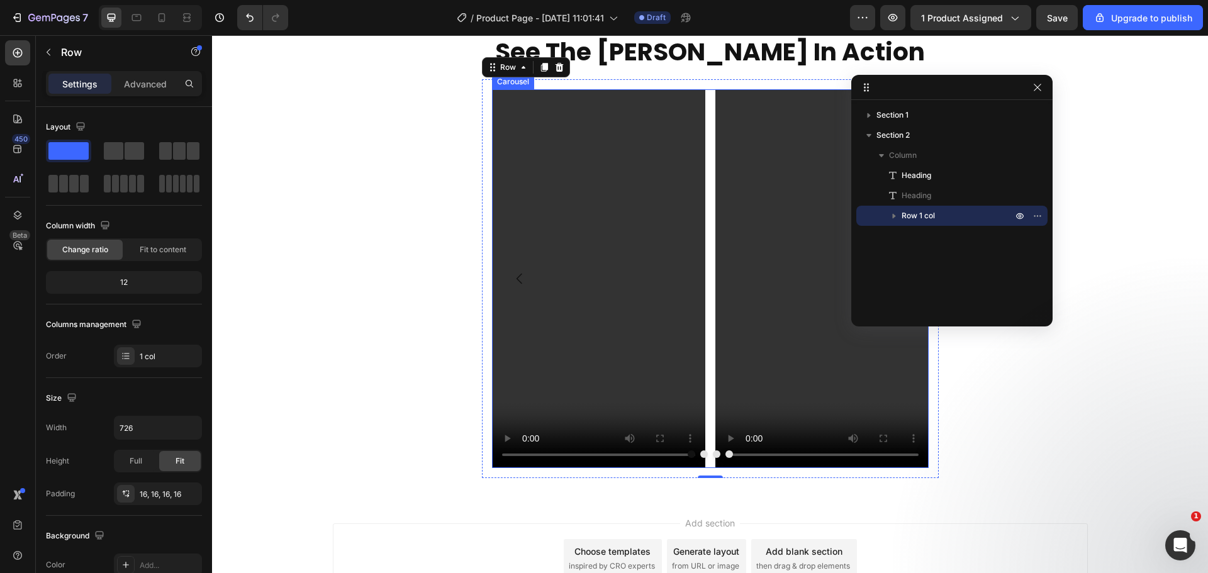
click at [704, 371] on div "Video Video Drop element here Drop element here" at bounding box center [710, 278] width 437 height 379
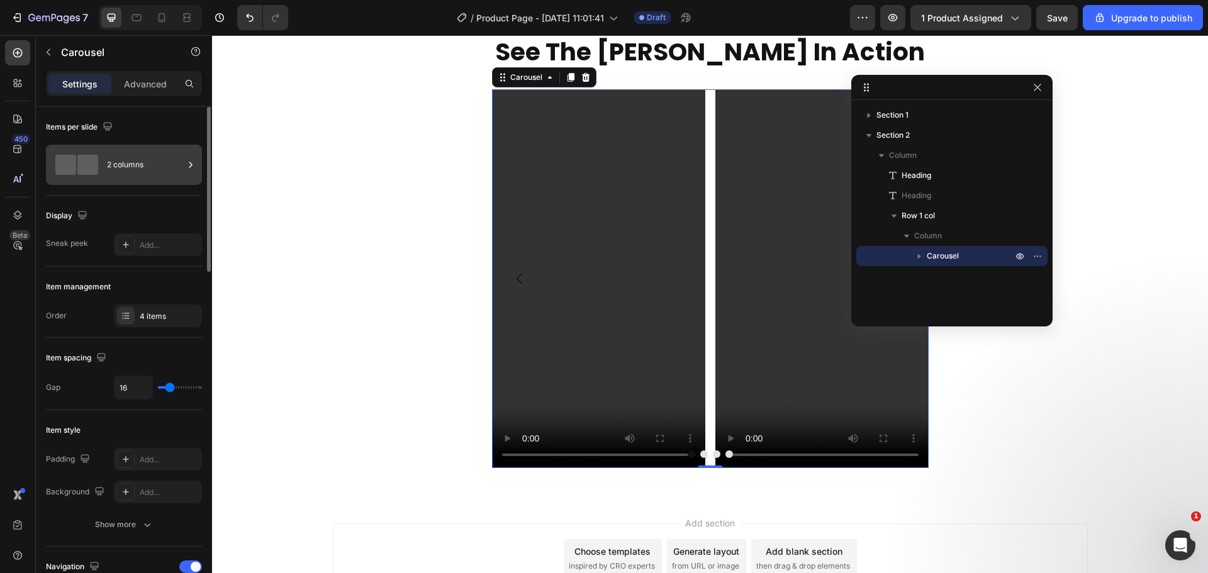
click at [86, 160] on span at bounding box center [87, 165] width 21 height 20
click at [81, 216] on icon "button" at bounding box center [82, 215] width 13 height 13
click at [92, 282] on button "button" at bounding box center [85, 281] width 20 height 20
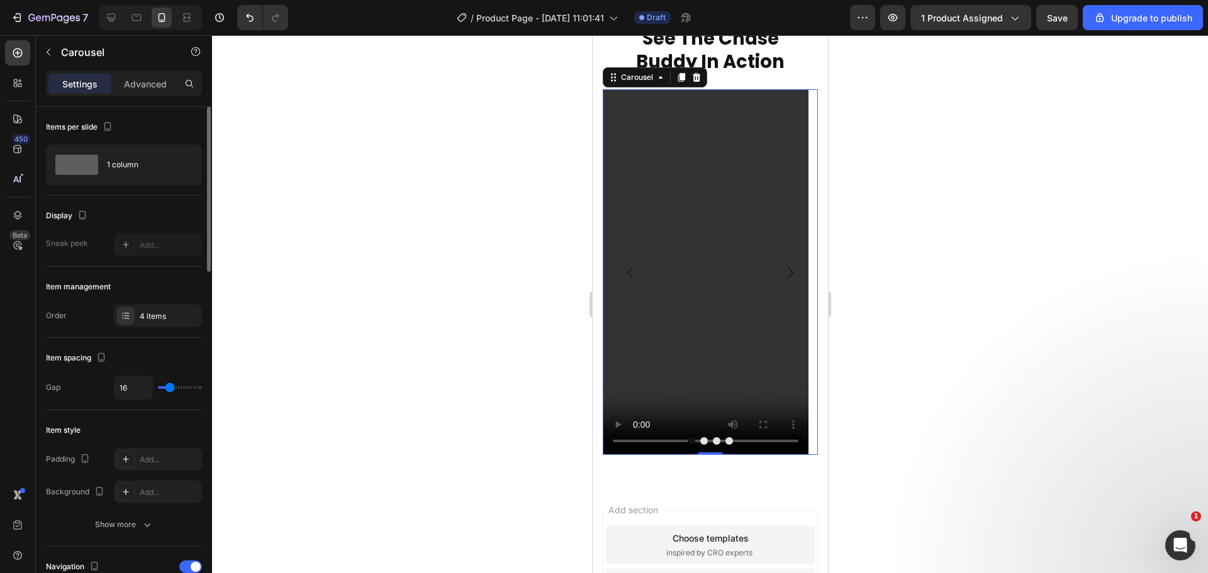
scroll to position [774, 0]
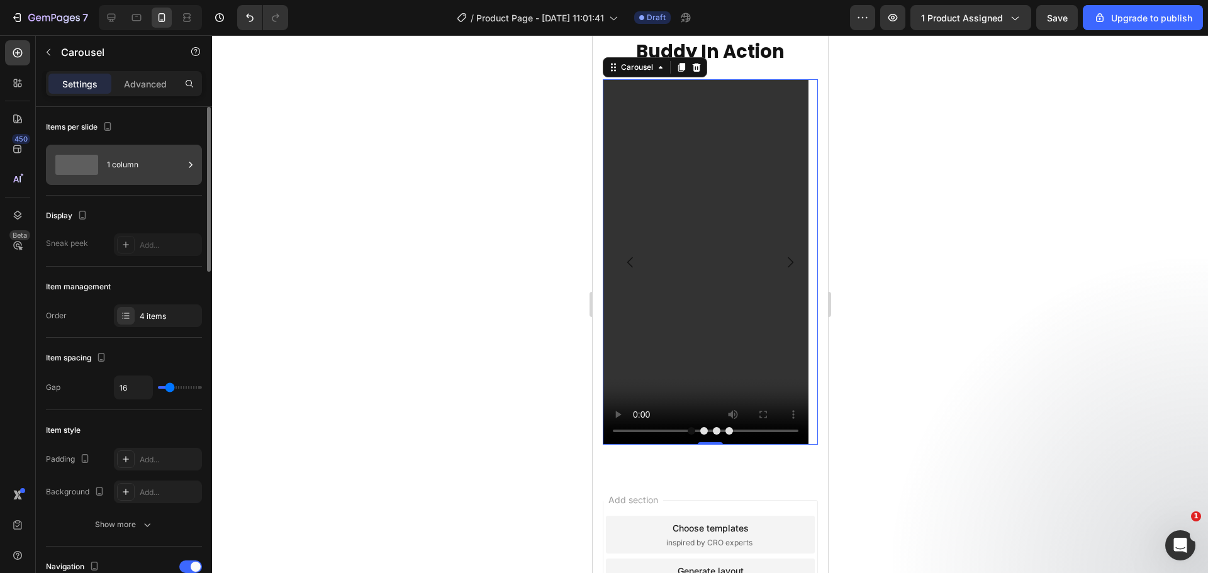
click at [100, 176] on div at bounding box center [77, 164] width 50 height 29
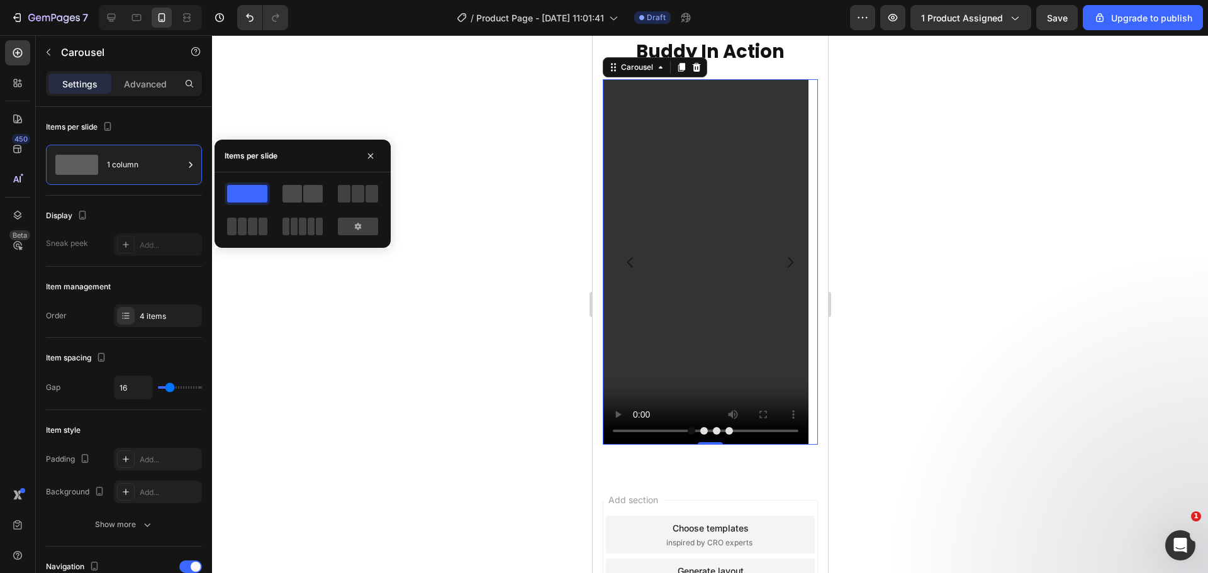
click at [289, 189] on span at bounding box center [293, 194] width 20 height 18
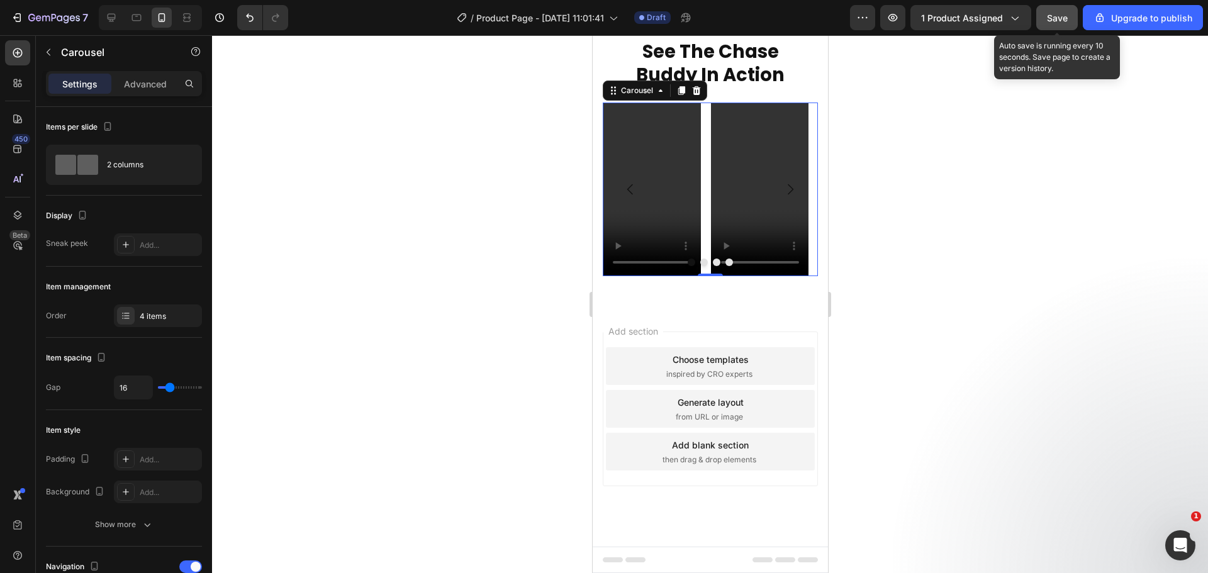
drag, startPoint x: 1056, startPoint y: 18, endPoint x: 1045, endPoint y: 28, distance: 15.6
click at [1056, 18] on span "Save" at bounding box center [1057, 18] width 21 height 11
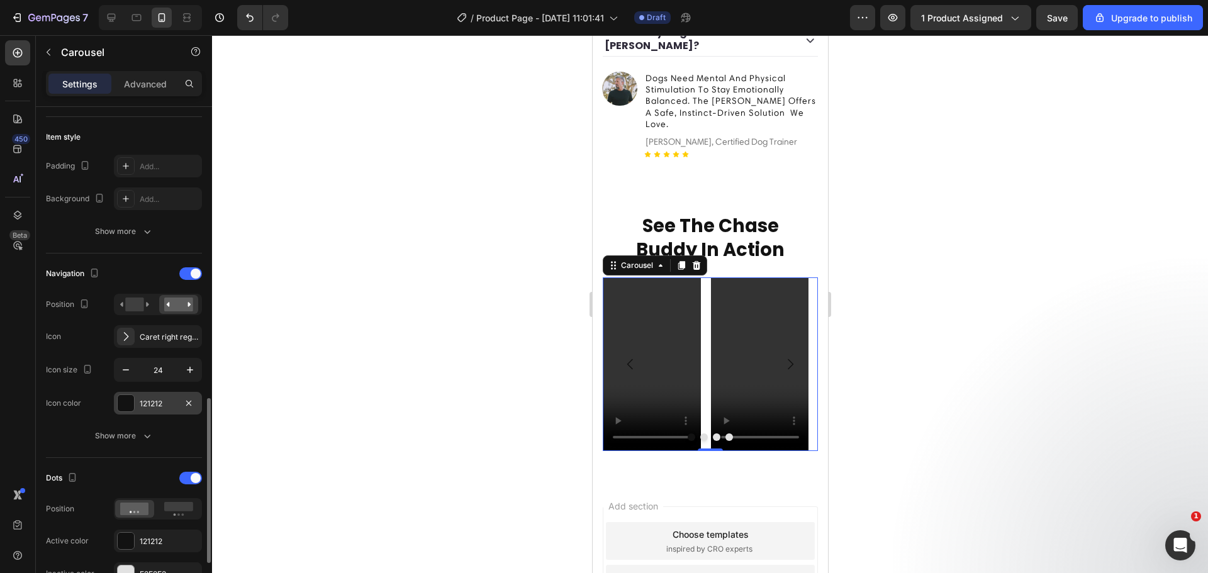
scroll to position [440, 0]
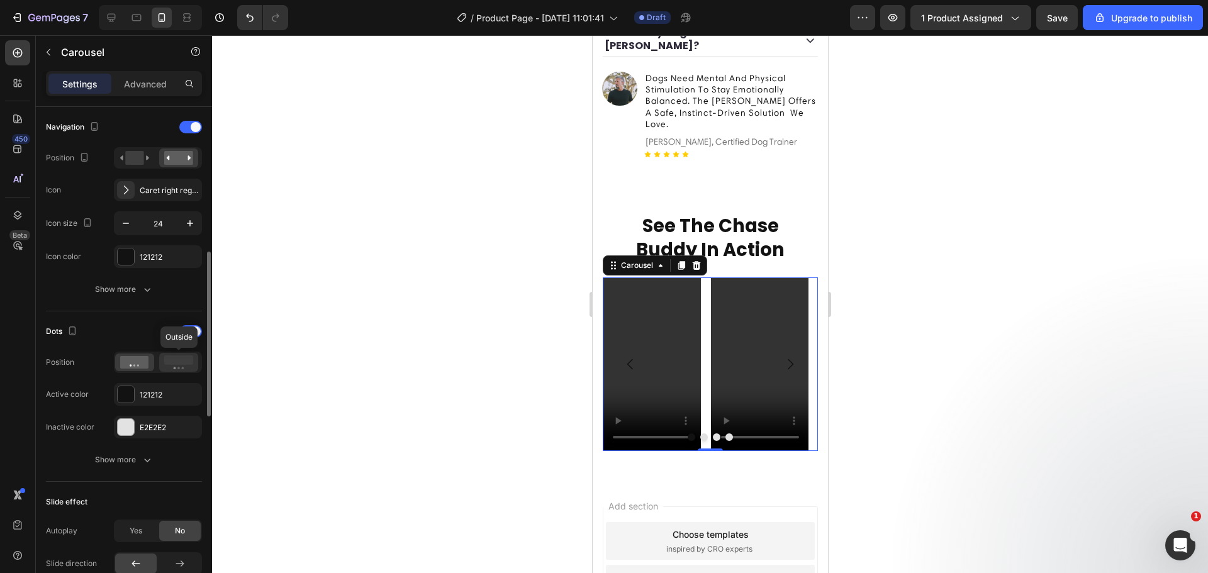
click at [172, 364] on rect at bounding box center [178, 360] width 29 height 9
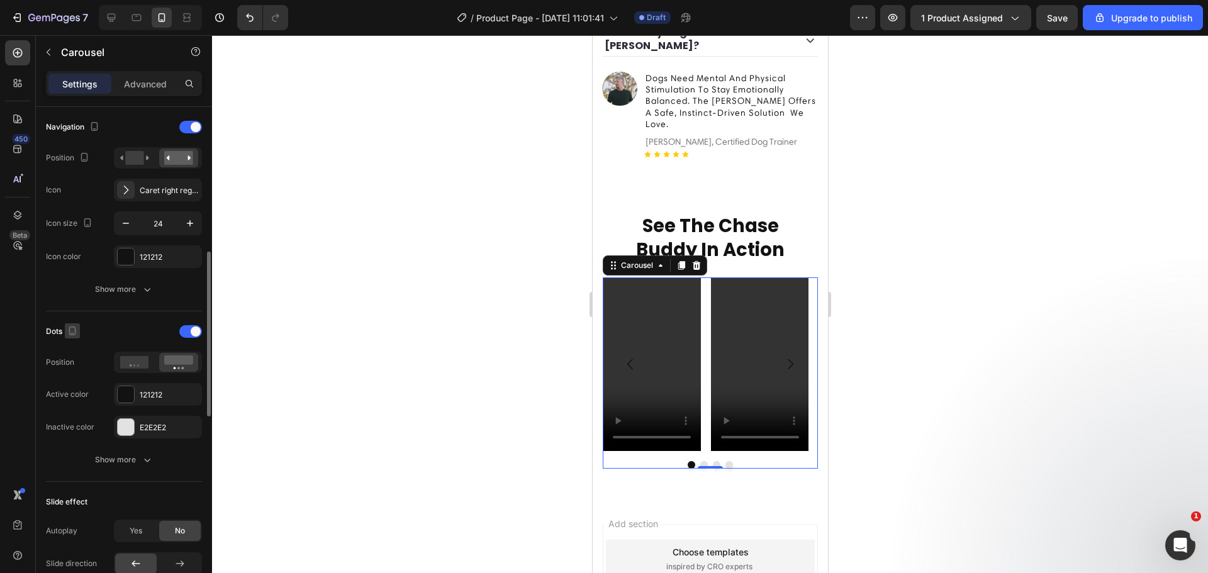
click at [74, 327] on icon "button" at bounding box center [72, 331] width 7 height 9
click at [76, 344] on button "button" at bounding box center [75, 351] width 20 height 20
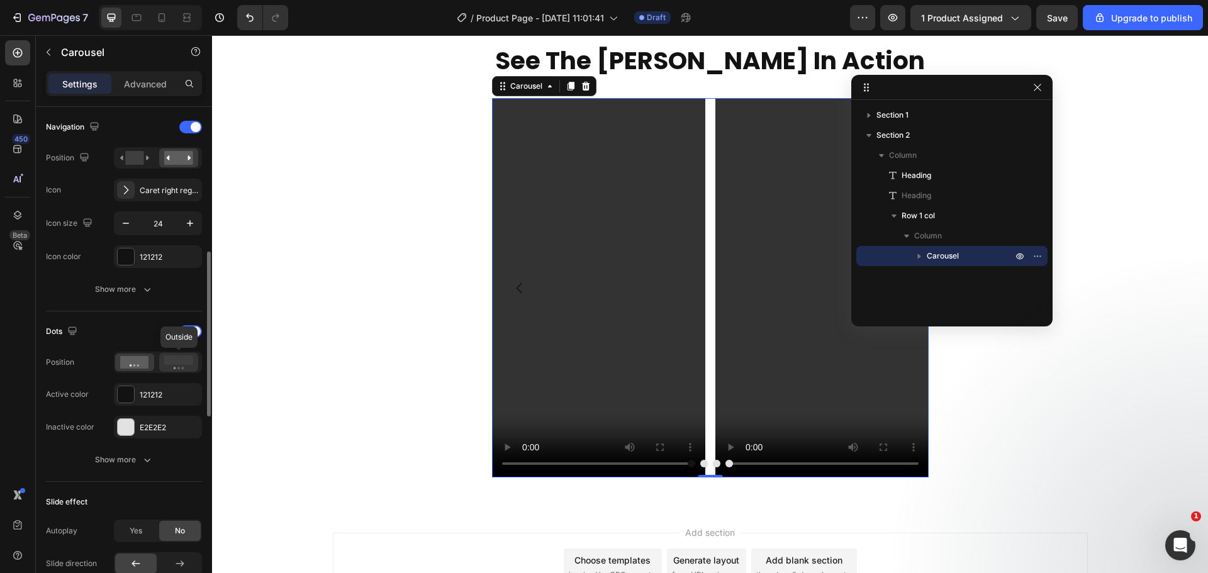
scroll to position [798, 0]
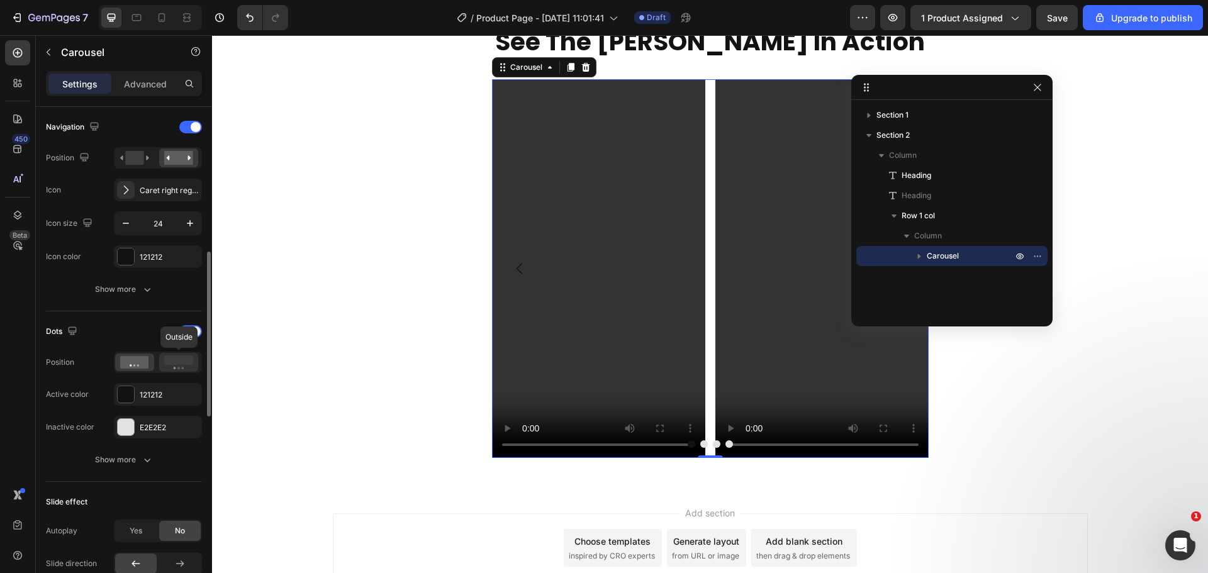
click at [171, 366] on icon at bounding box center [178, 363] width 29 height 14
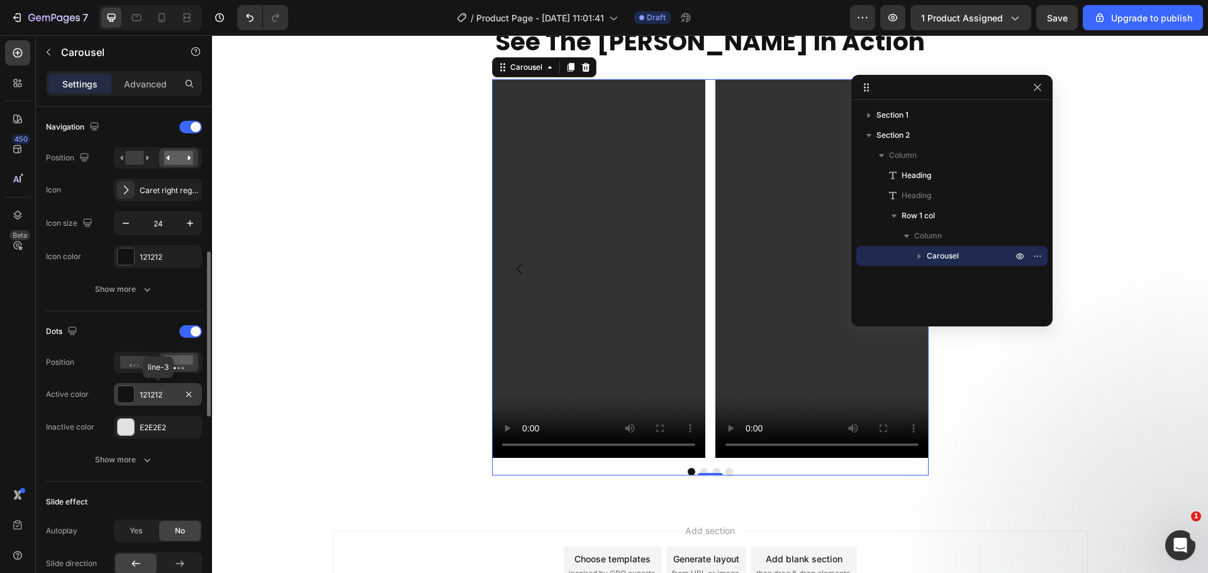
click at [147, 390] on div "121212" at bounding box center [158, 394] width 36 height 11
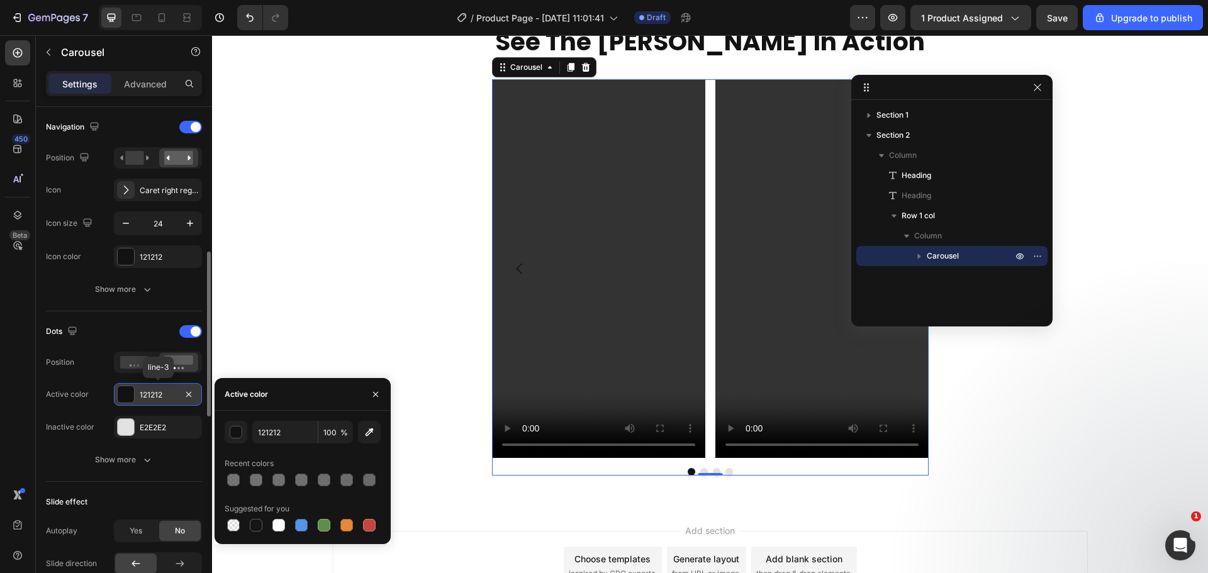
click at [147, 390] on div "121212" at bounding box center [158, 394] width 36 height 11
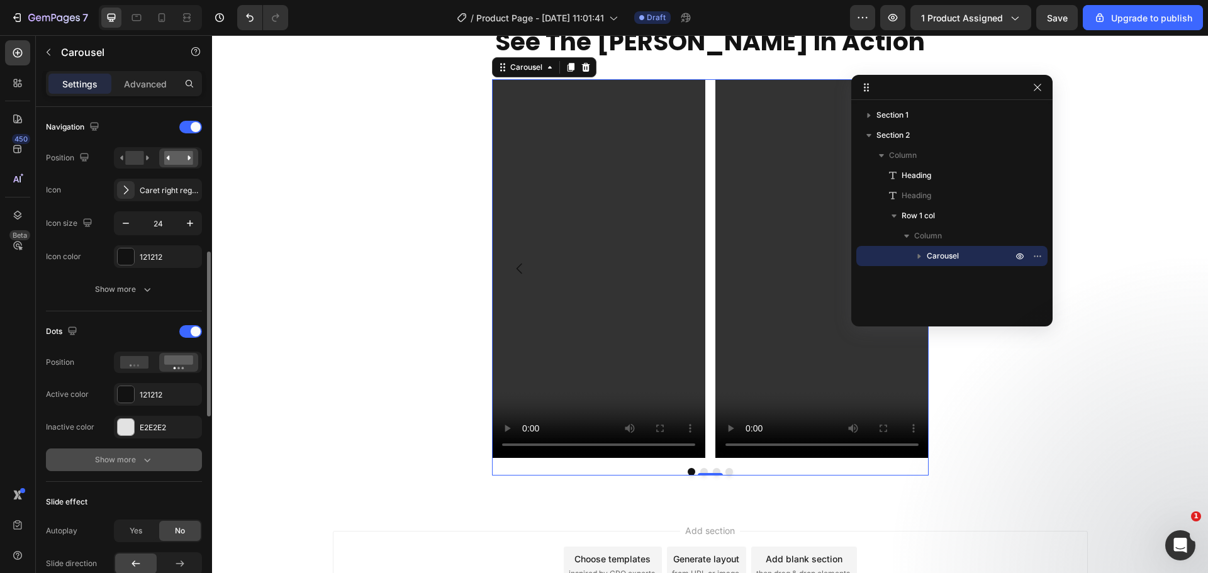
click at [145, 464] on icon "button" at bounding box center [147, 460] width 13 height 13
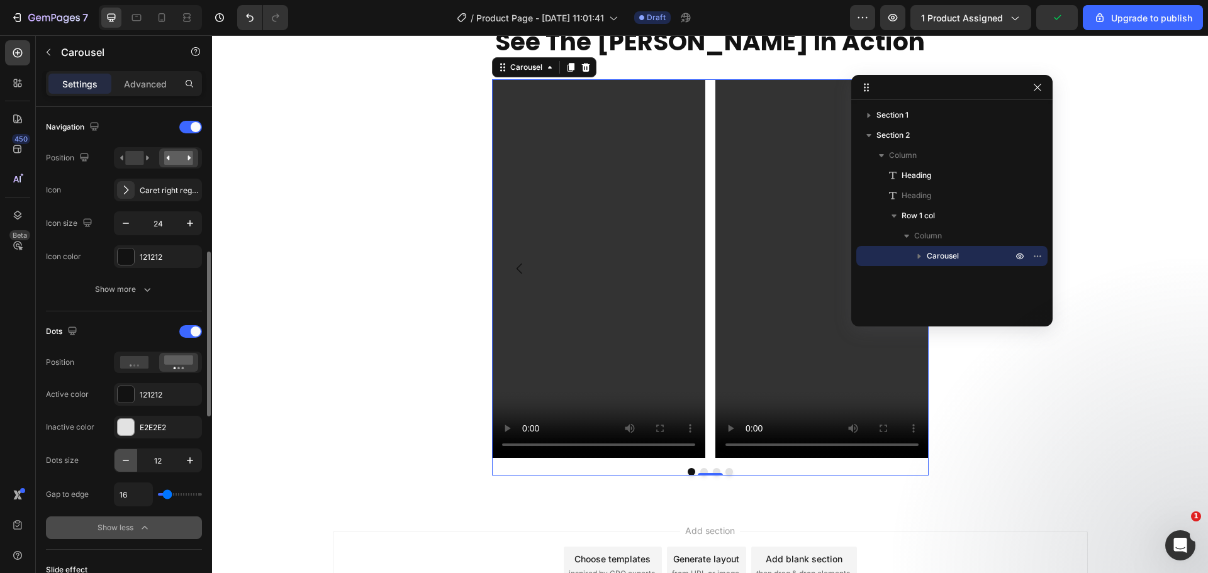
click at [129, 461] on icon "button" at bounding box center [126, 460] width 13 height 13
click at [128, 461] on icon "button" at bounding box center [126, 460] width 13 height 13
click at [128, 461] on icon "button" at bounding box center [126, 460] width 6 height 1
click at [128, 460] on icon "button" at bounding box center [126, 460] width 13 height 13
click at [186, 458] on icon "button" at bounding box center [190, 460] width 13 height 13
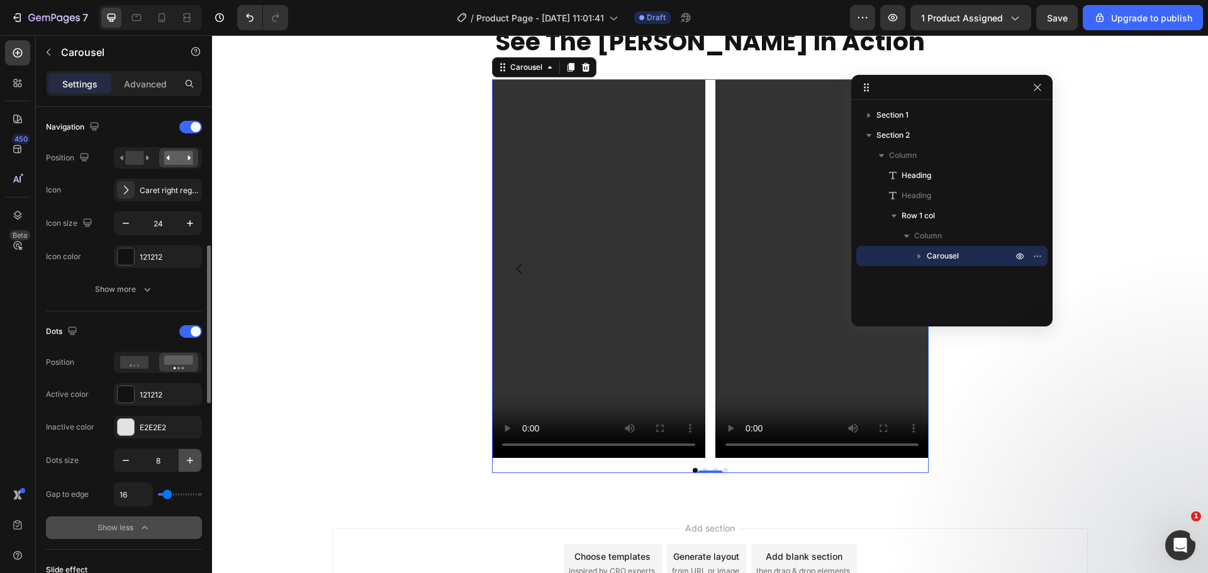
type input "9"
type input "16"
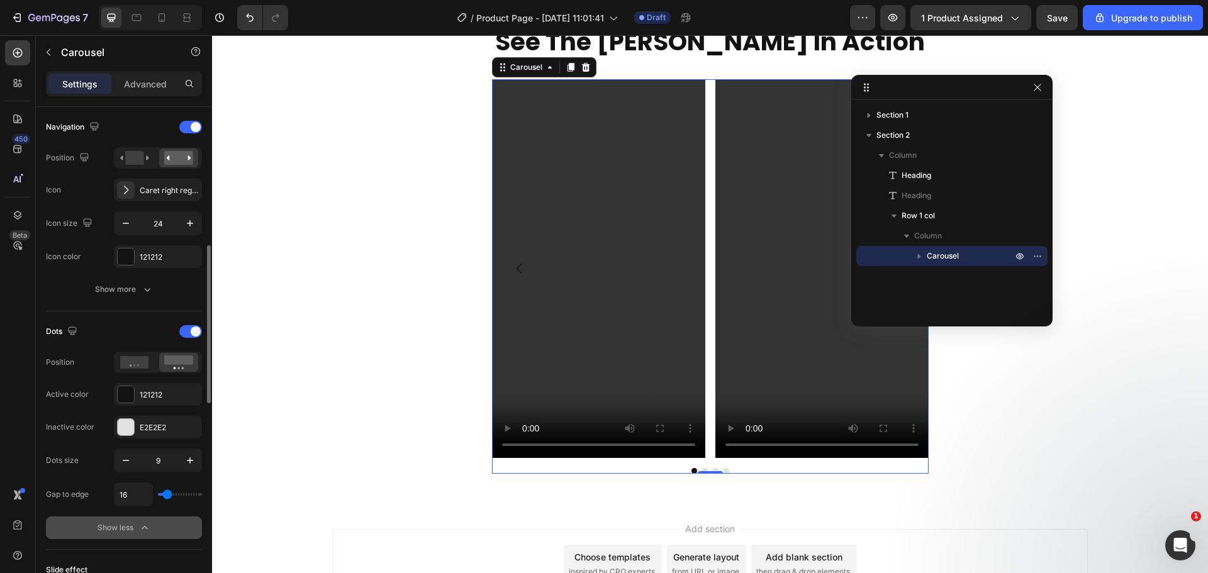
type input "18"
type input "20"
type input "22"
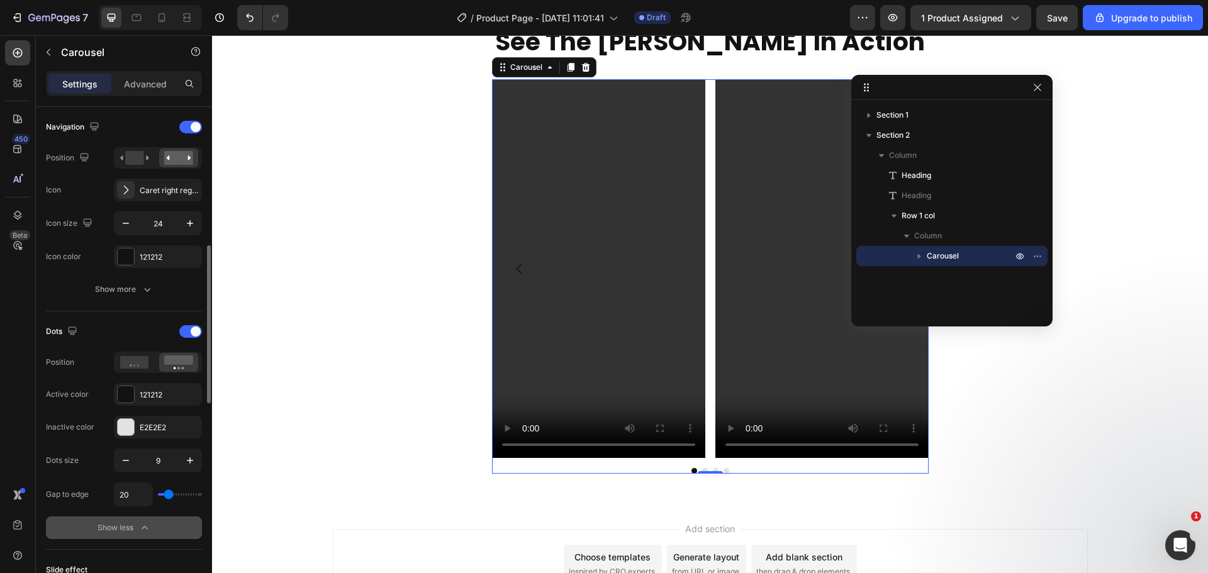
type input "22"
type input "20"
type input "18"
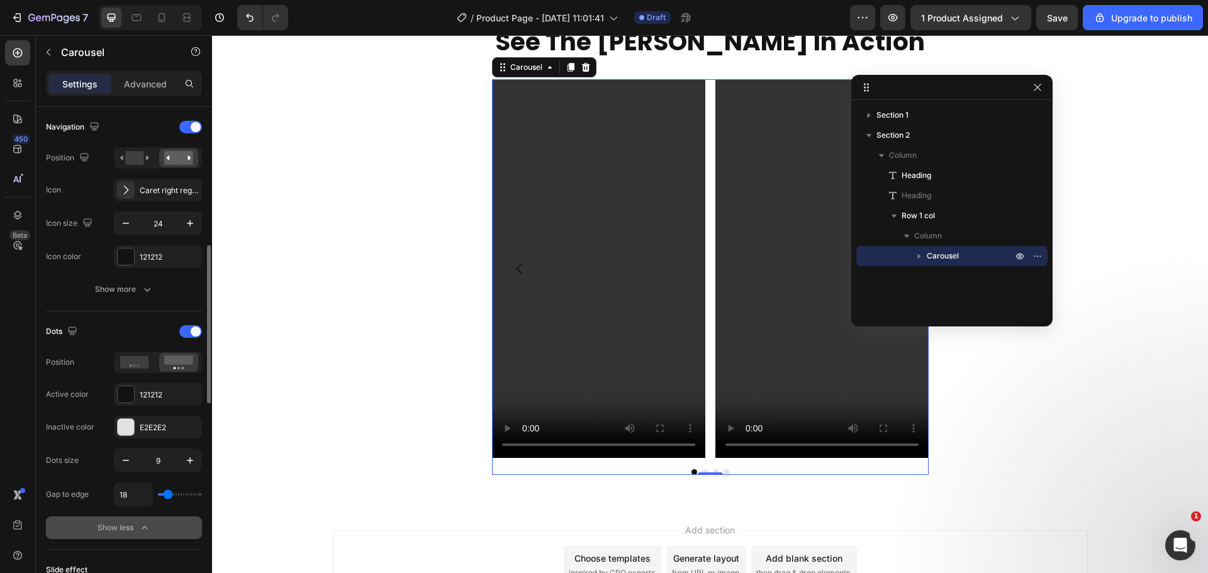
type input "13"
click at [167, 493] on input "range" at bounding box center [180, 494] width 44 height 3
click at [1038, 91] on icon "button" at bounding box center [1038, 87] width 10 height 10
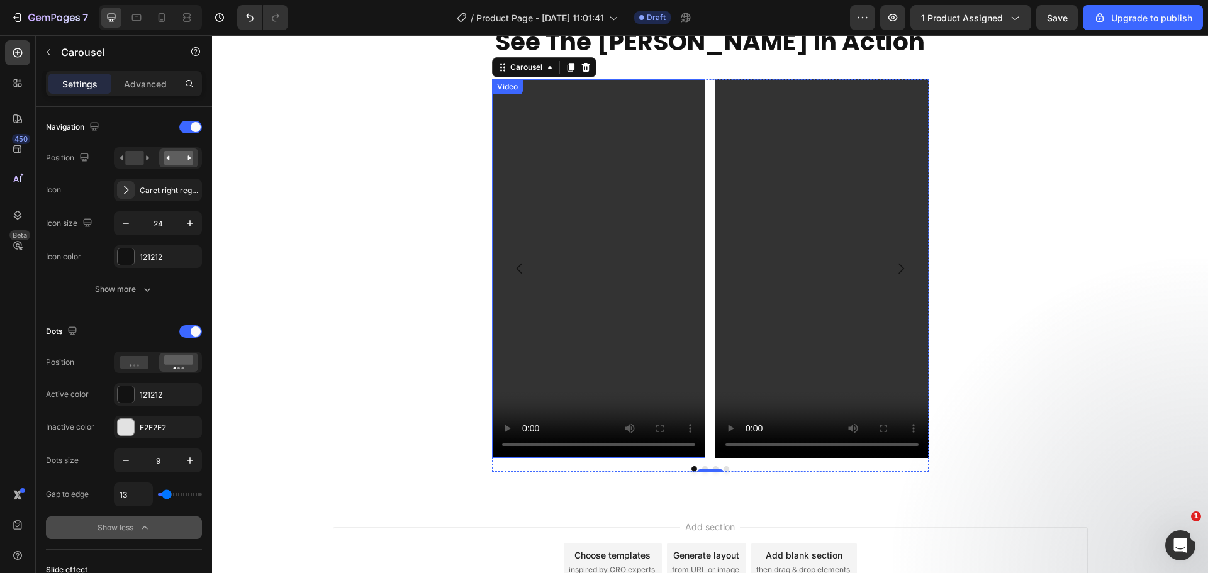
click at [575, 223] on video at bounding box center [598, 268] width 213 height 379
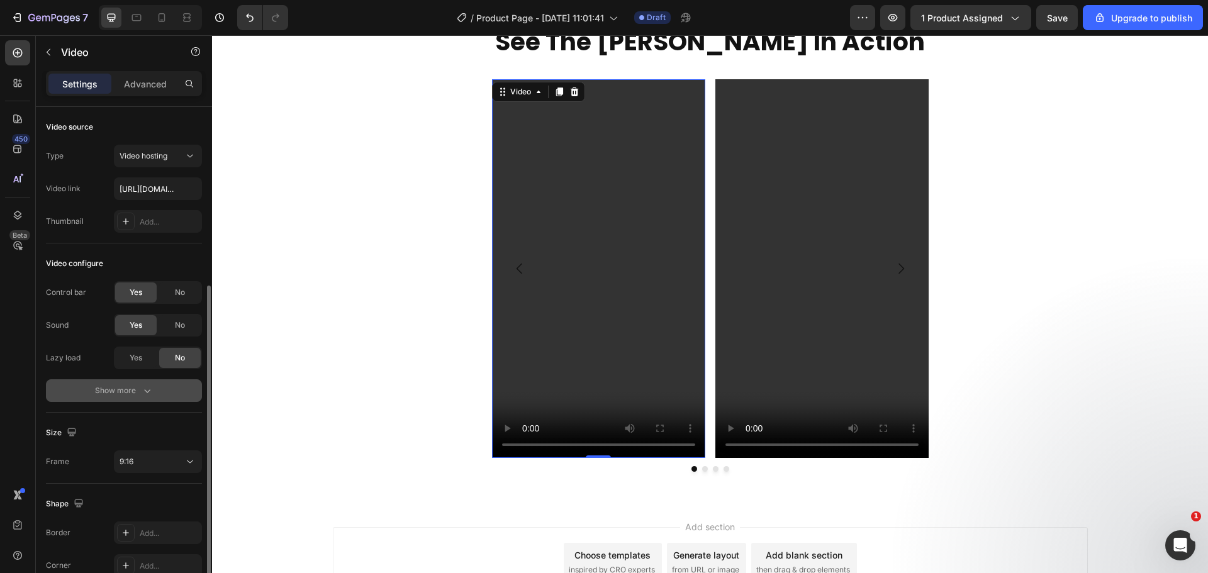
scroll to position [97, 0]
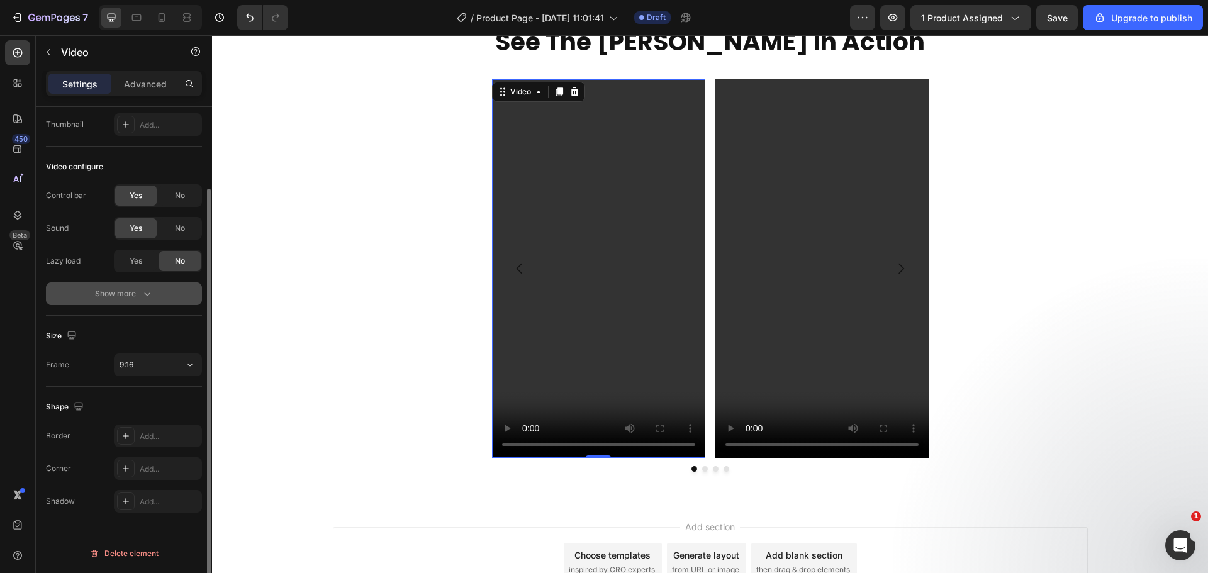
click at [171, 297] on button "Show more" at bounding box center [124, 294] width 156 height 23
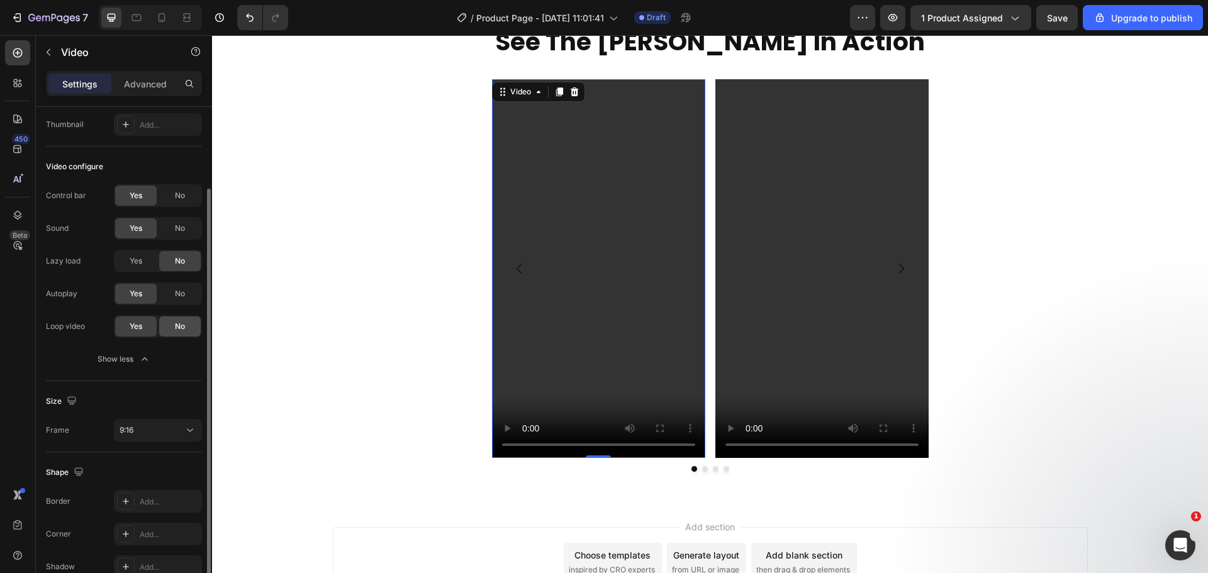
click at [178, 331] on span "No" at bounding box center [180, 326] width 10 height 11
click at [175, 296] on span "No" at bounding box center [180, 293] width 10 height 11
click at [620, 298] on video at bounding box center [598, 268] width 213 height 379
drag, startPoint x: 169, startPoint y: 357, endPoint x: 168, endPoint y: 384, distance: 27.1
click at [168, 384] on div "Video source Type Video hosting Video link https://feloro.store/cdn/shop/files/…" at bounding box center [124, 299] width 156 height 578
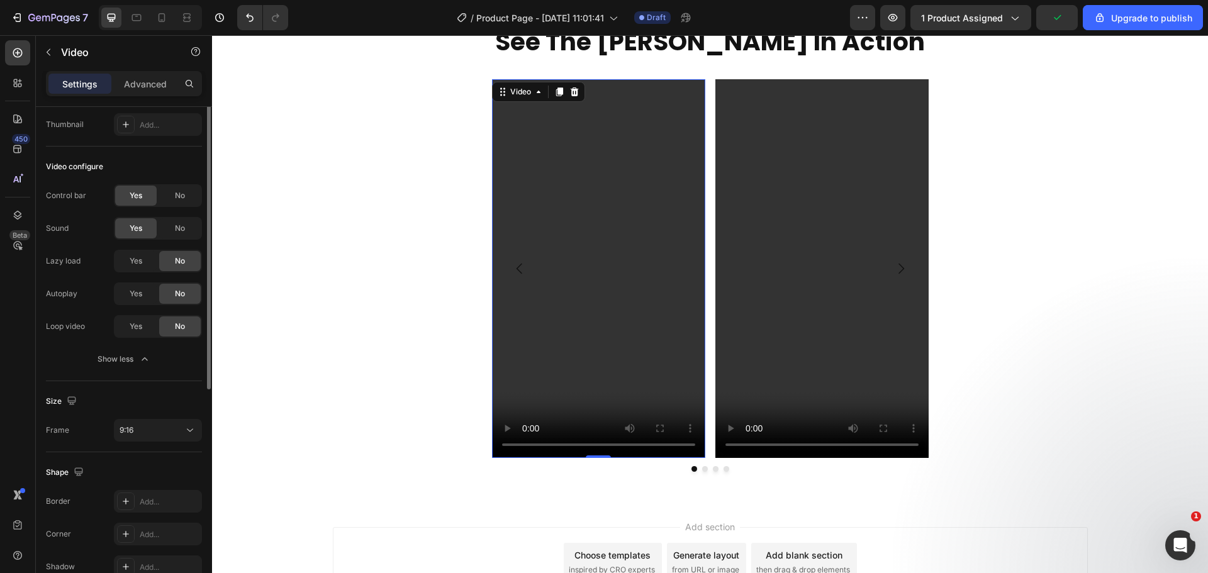
scroll to position [0, 0]
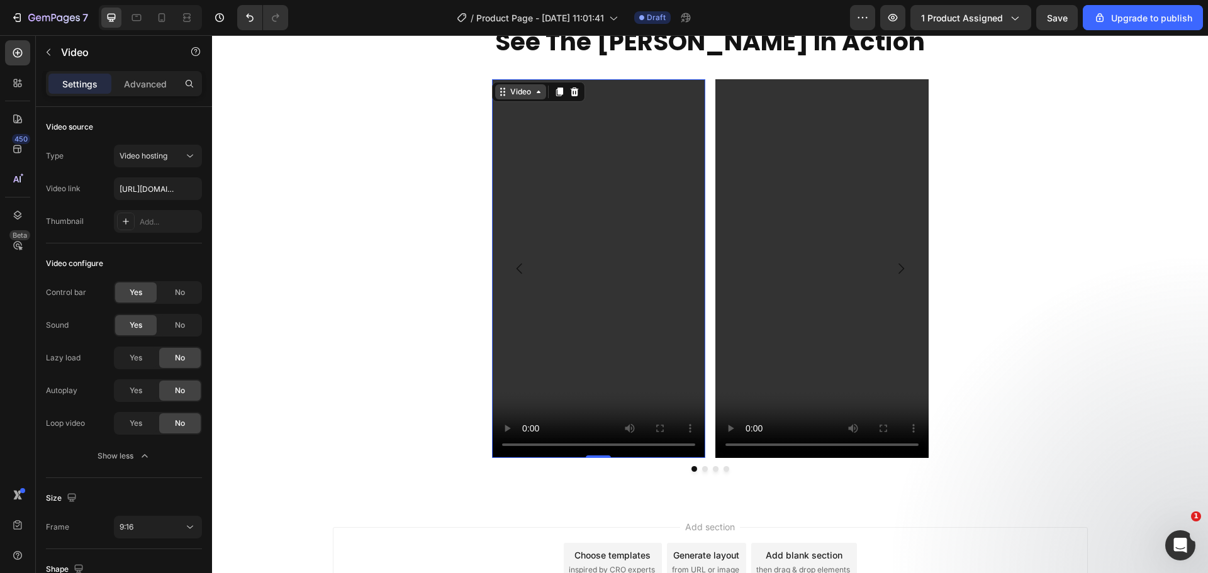
click at [512, 95] on div "Video" at bounding box center [521, 91] width 26 height 11
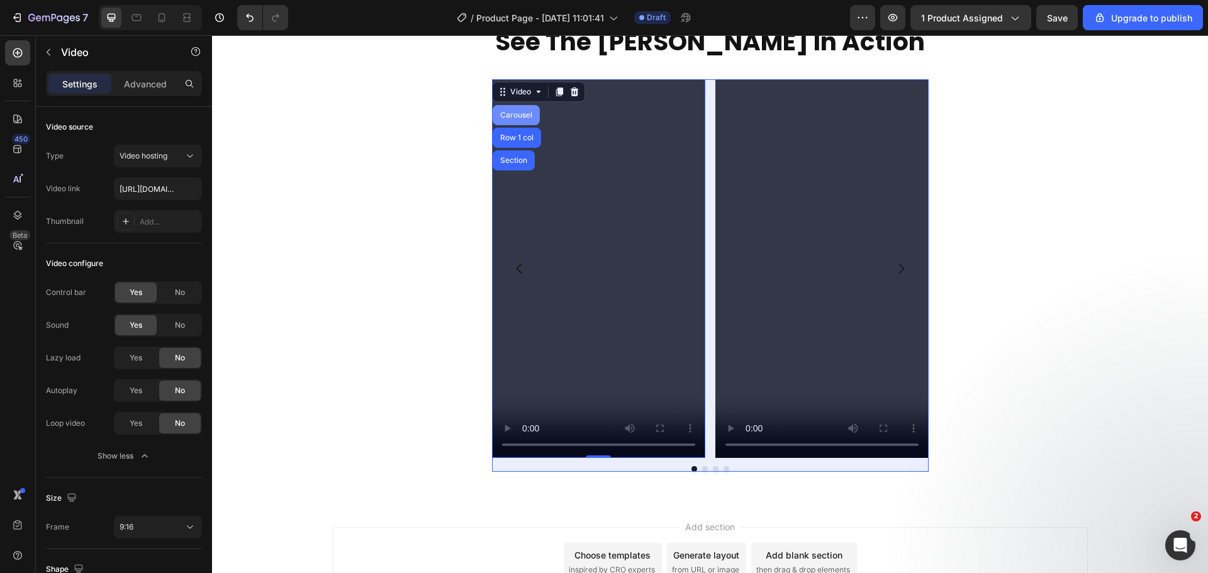
click at [519, 119] on div "Carousel" at bounding box center [516, 115] width 47 height 20
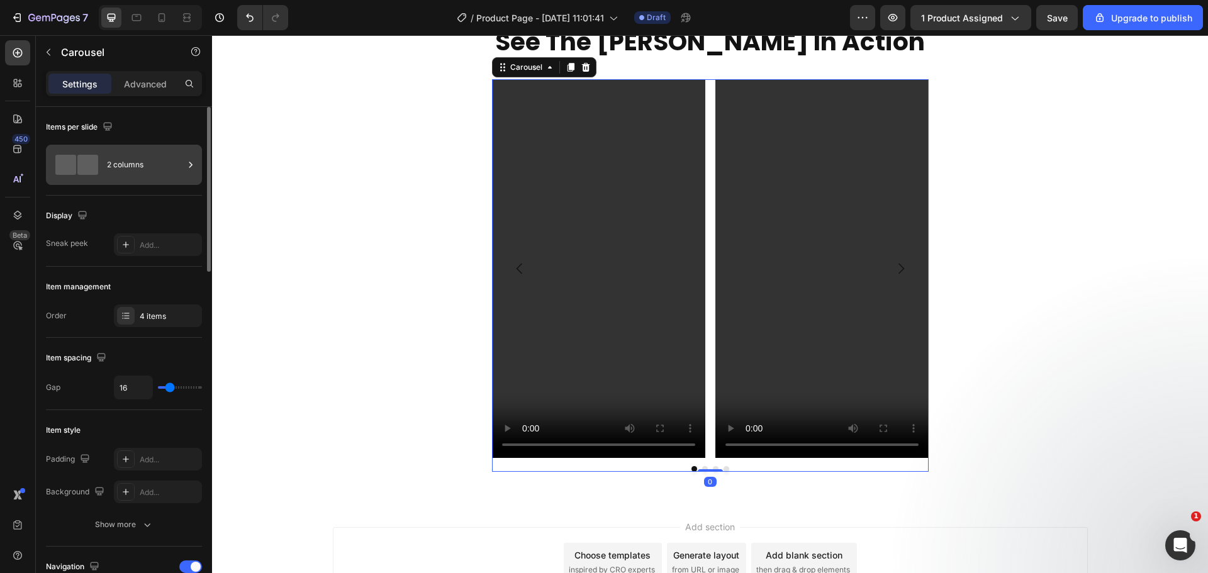
click at [153, 154] on div "2 columns" at bounding box center [145, 164] width 77 height 29
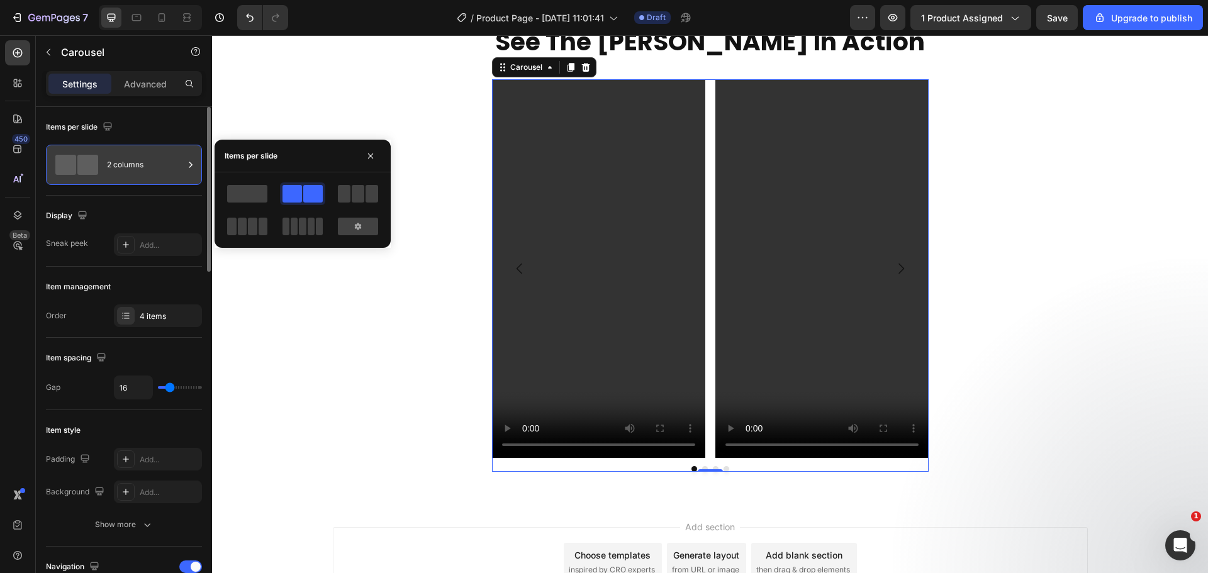
click at [153, 154] on div "2 columns" at bounding box center [145, 164] width 77 height 29
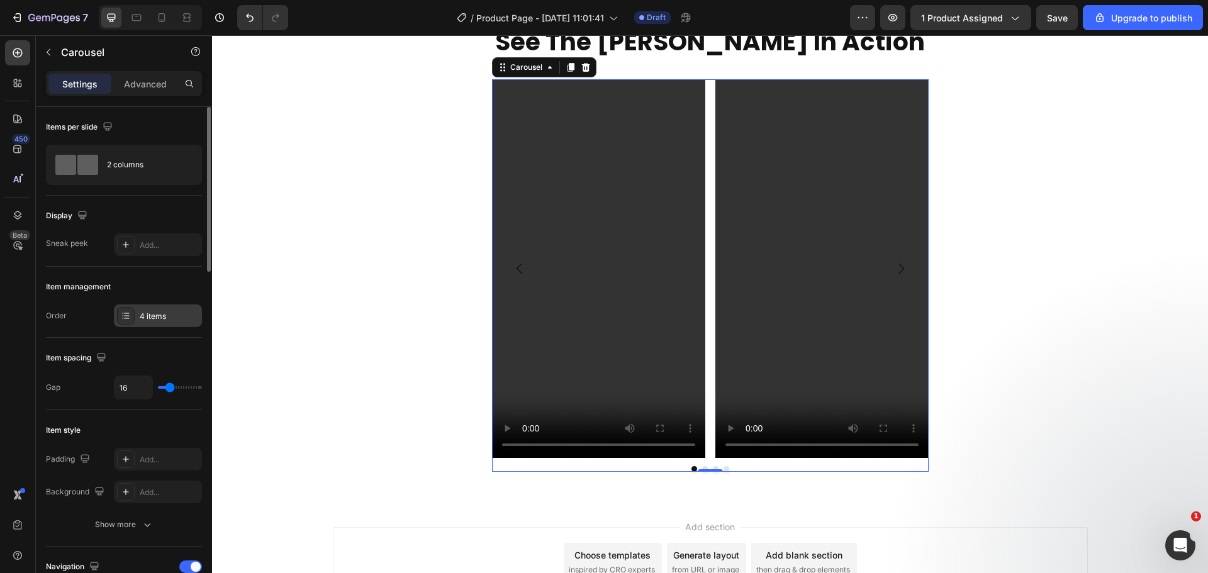
click at [147, 313] on div "4 items" at bounding box center [169, 316] width 59 height 11
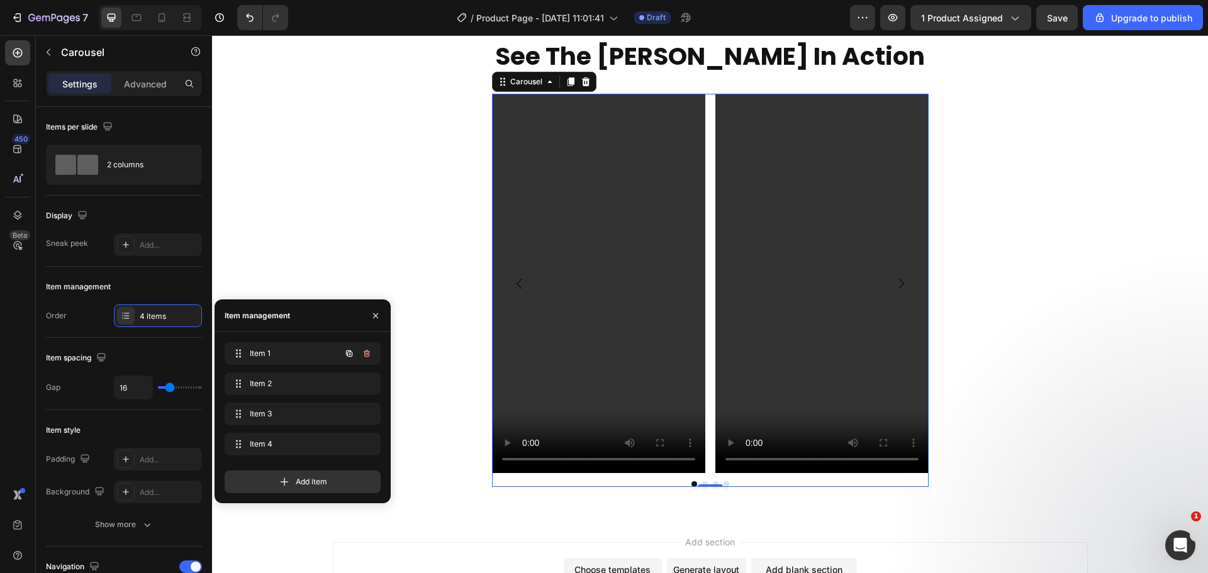
scroll to position [504, 0]
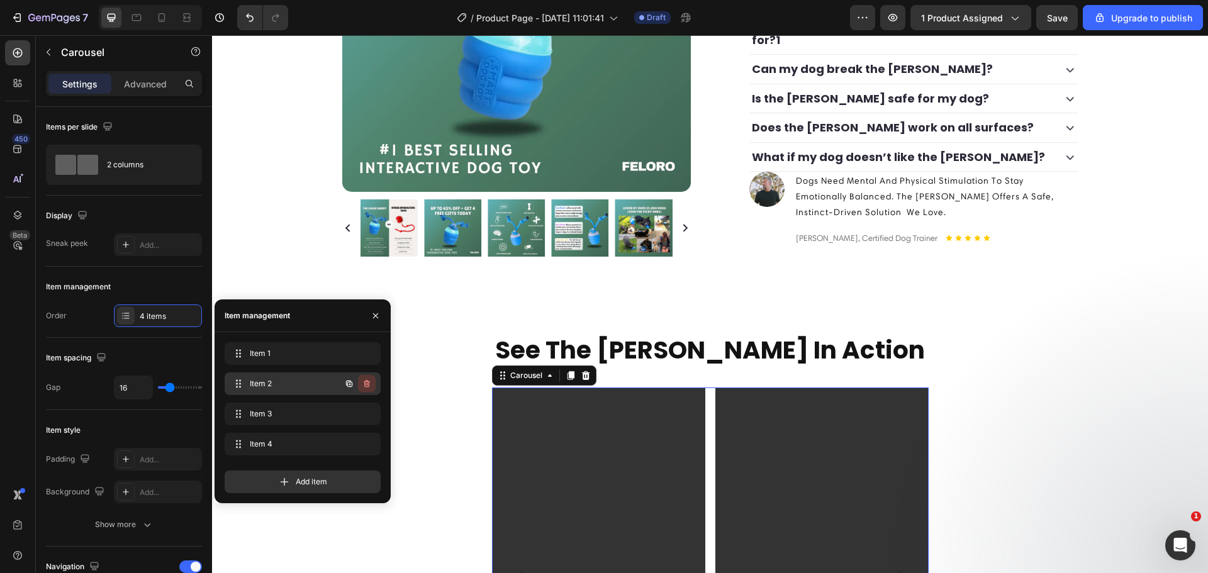
click at [365, 384] on icon "button" at bounding box center [367, 384] width 6 height 8
click at [365, 384] on div "Delete" at bounding box center [358, 383] width 23 height 11
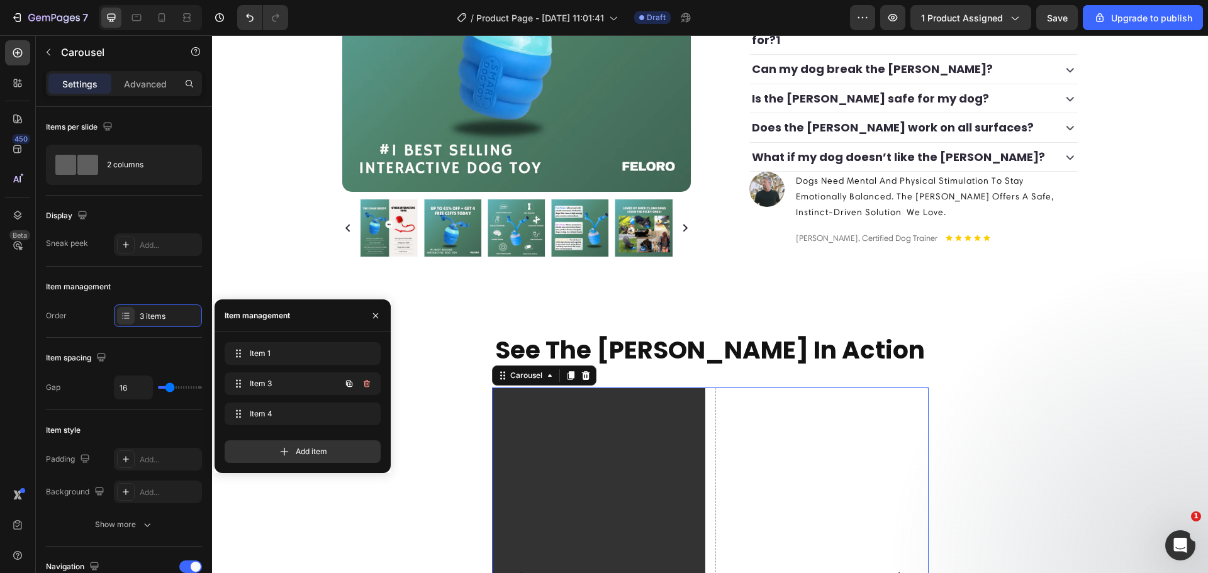
click at [365, 384] on icon "button" at bounding box center [367, 384] width 6 height 8
click at [365, 384] on div "Delete" at bounding box center [358, 383] width 23 height 11
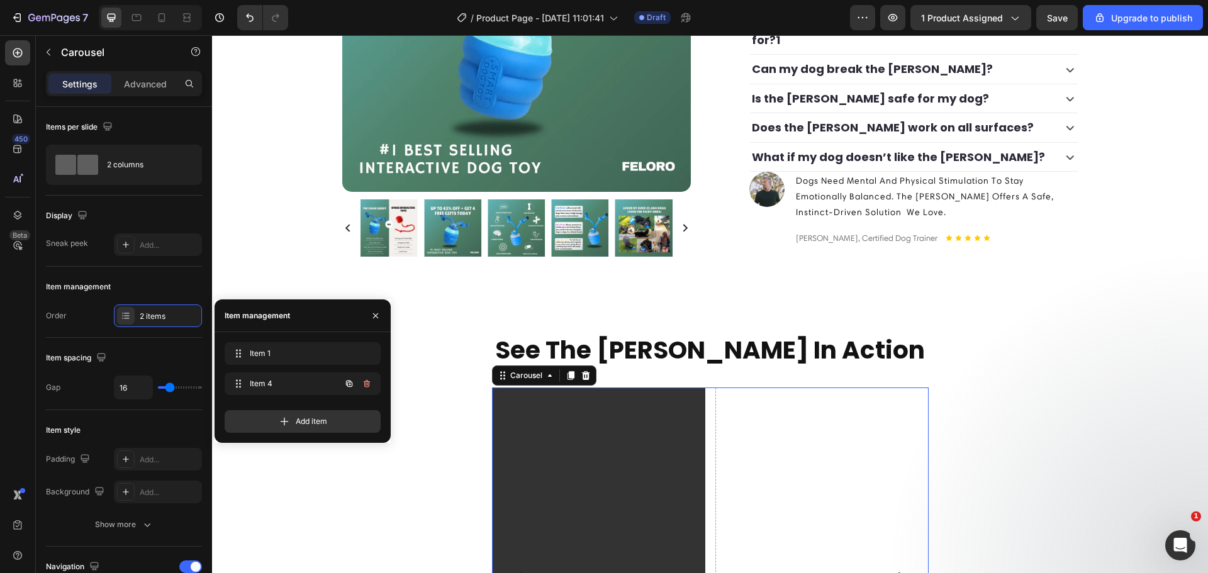
click at [365, 384] on icon "button" at bounding box center [367, 384] width 6 height 8
click at [365, 384] on div "Delete" at bounding box center [358, 383] width 23 height 11
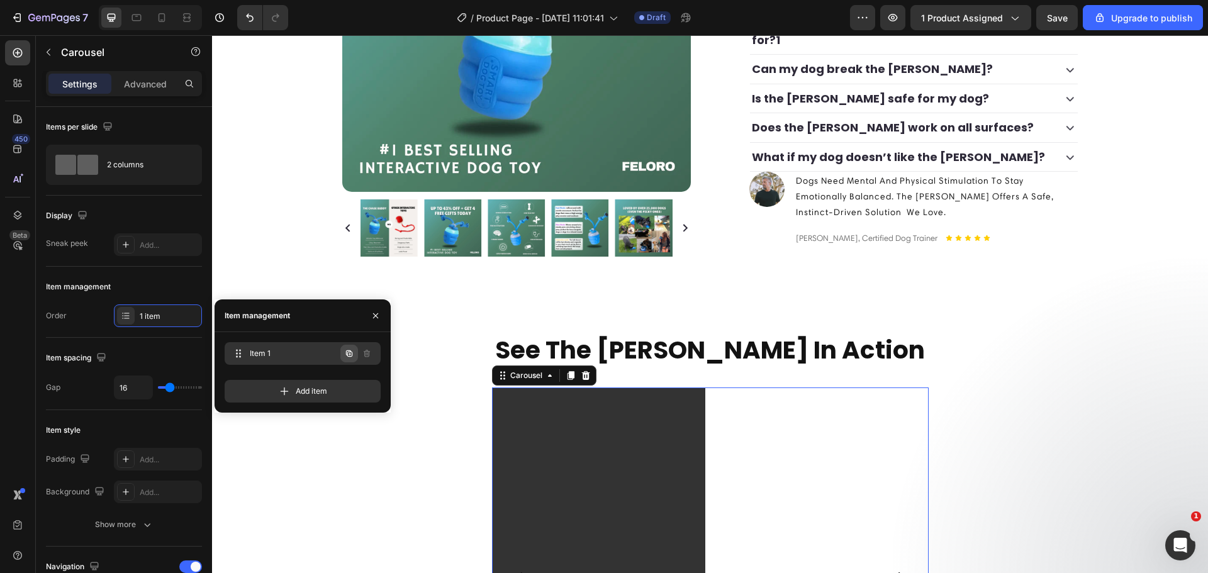
click at [347, 354] on icon "button" at bounding box center [349, 353] width 6 height 6
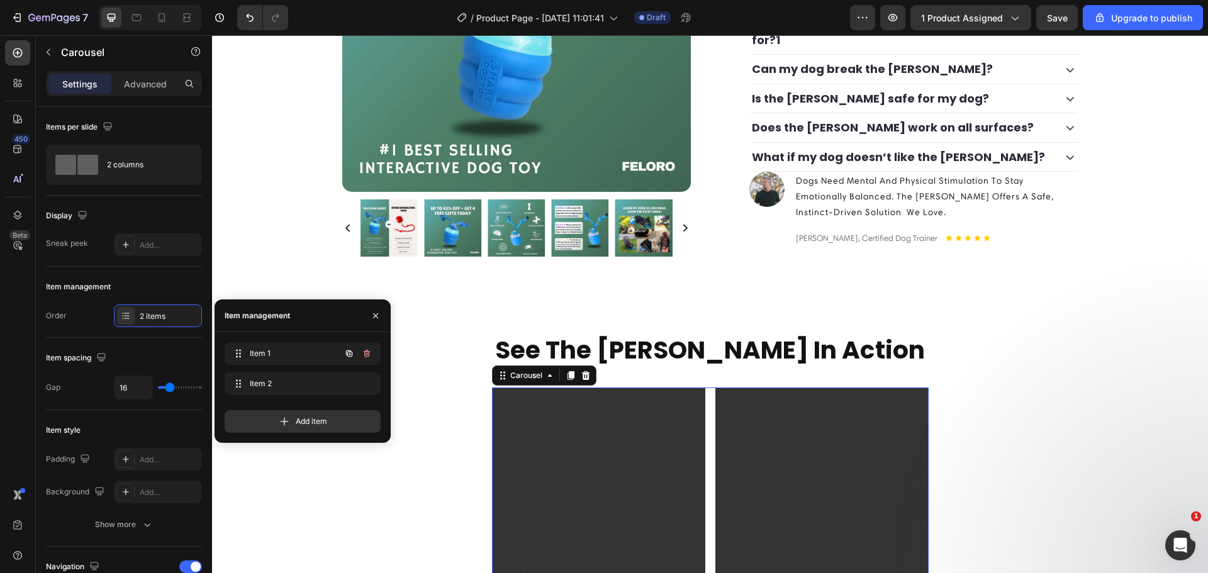
click at [347, 354] on icon "button" at bounding box center [349, 353] width 6 height 6
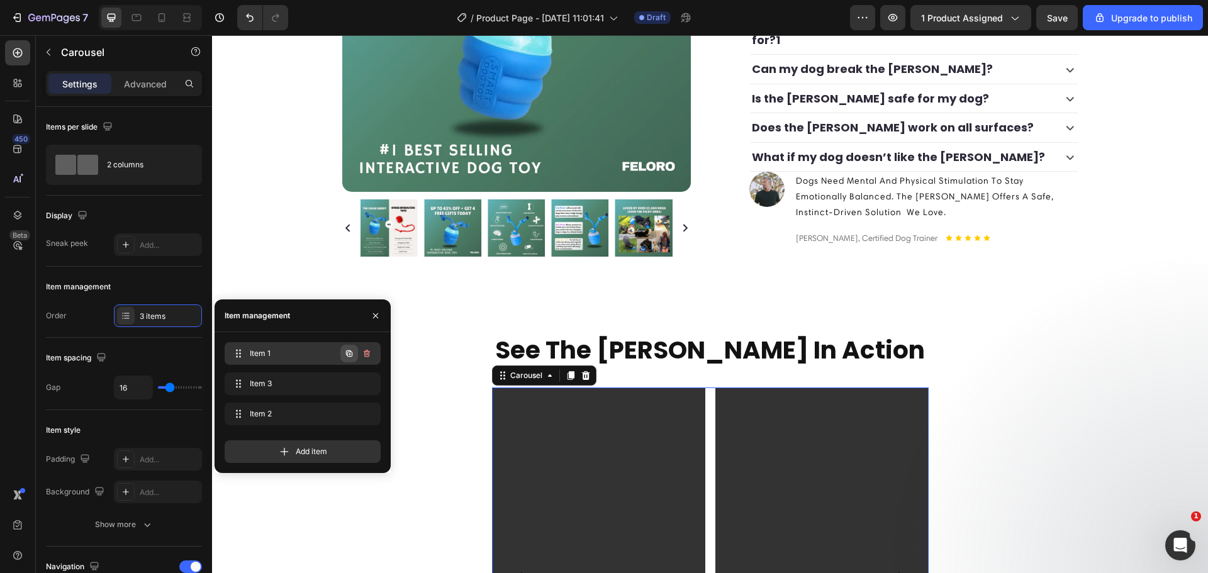
click at [347, 354] on icon "button" at bounding box center [349, 353] width 6 height 6
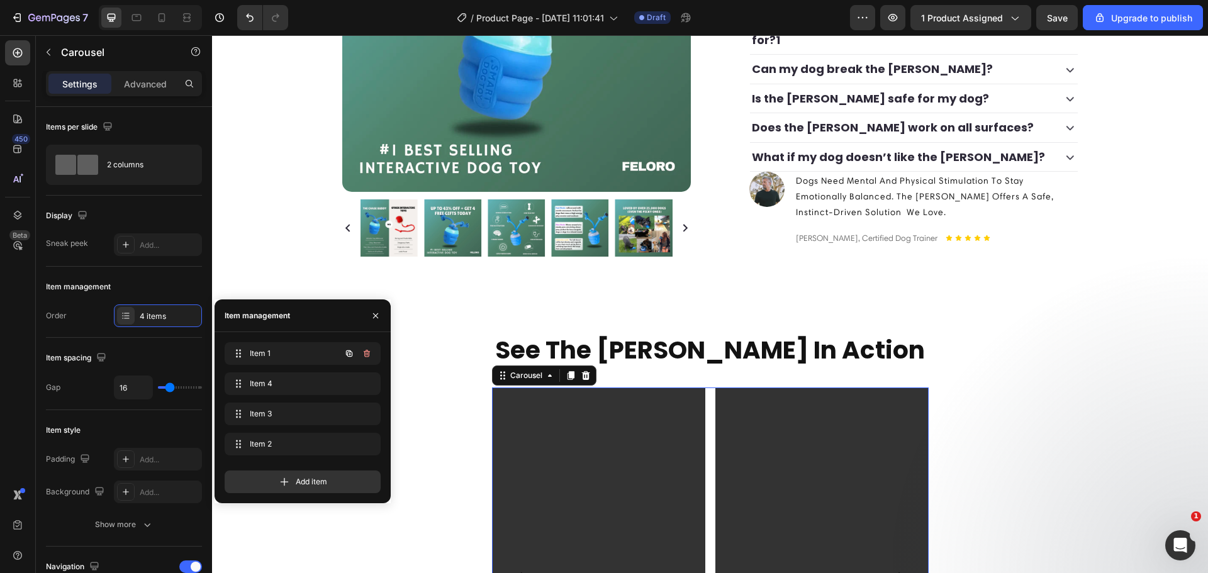
click at [347, 354] on icon "button" at bounding box center [349, 353] width 6 height 6
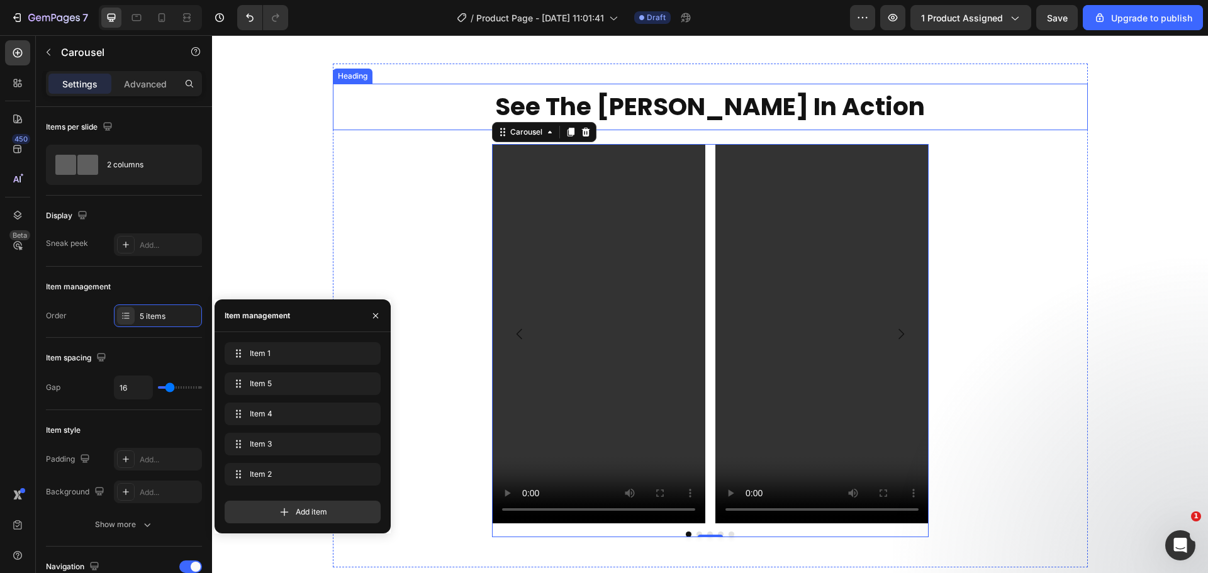
scroll to position [798, 0]
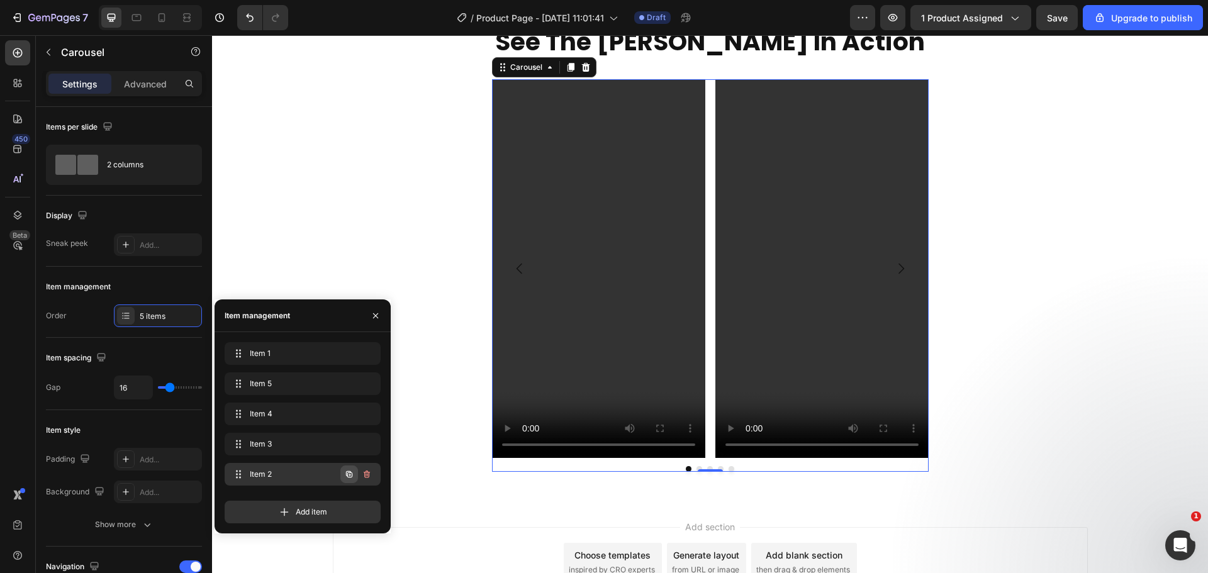
click at [351, 473] on icon "button" at bounding box center [349, 474] width 6 height 6
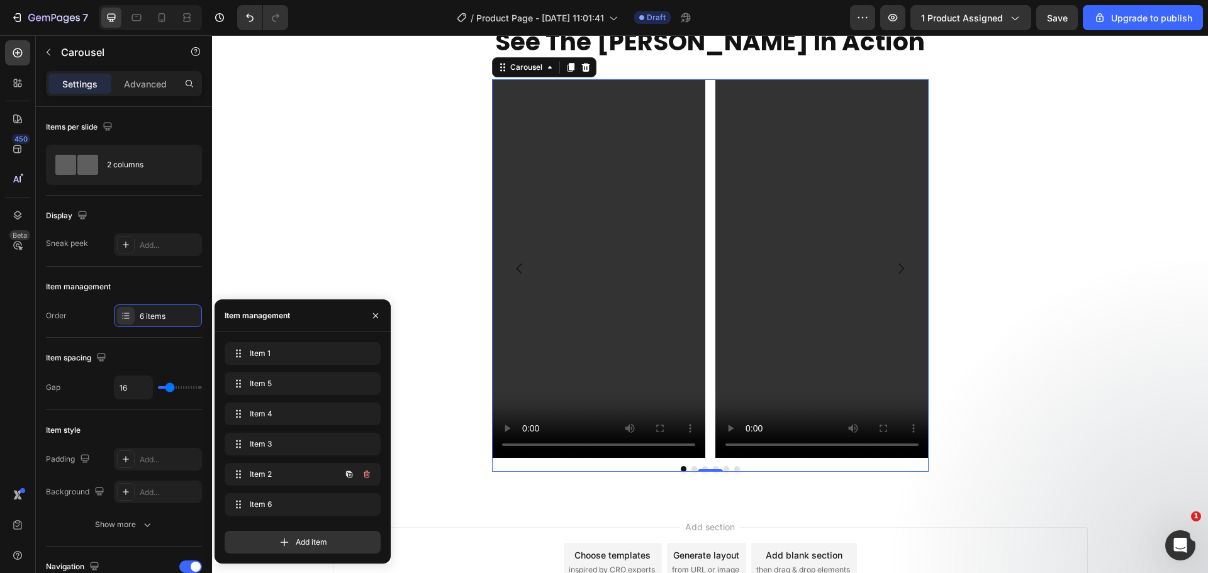
click at [351, 472] on icon "button" at bounding box center [349, 474] width 10 height 10
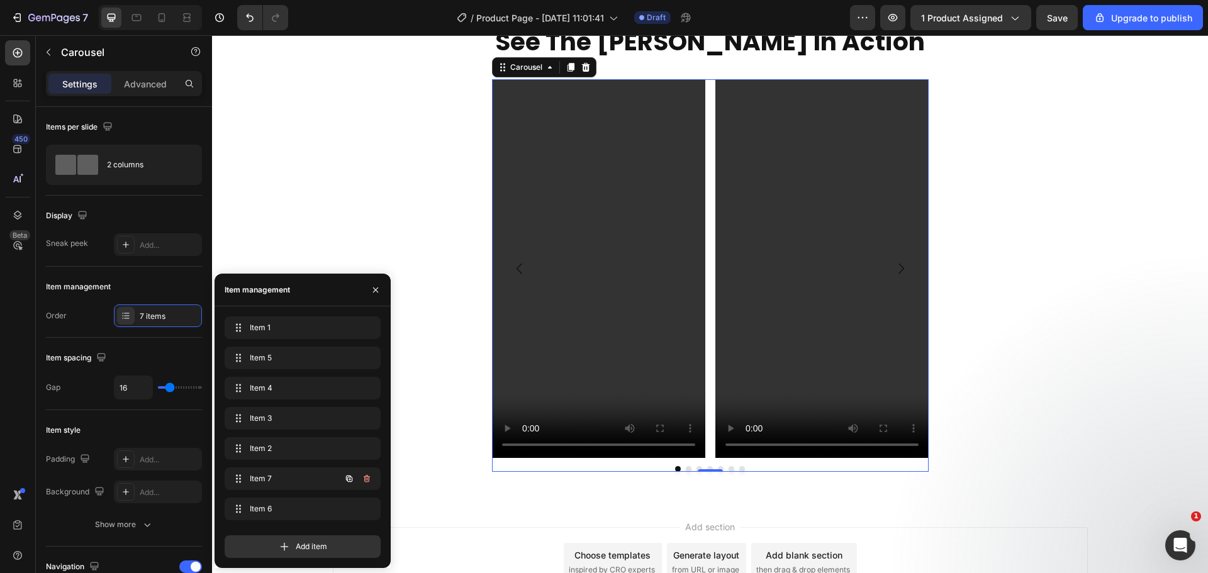
click at [350, 471] on button "button" at bounding box center [349, 479] width 18 height 18
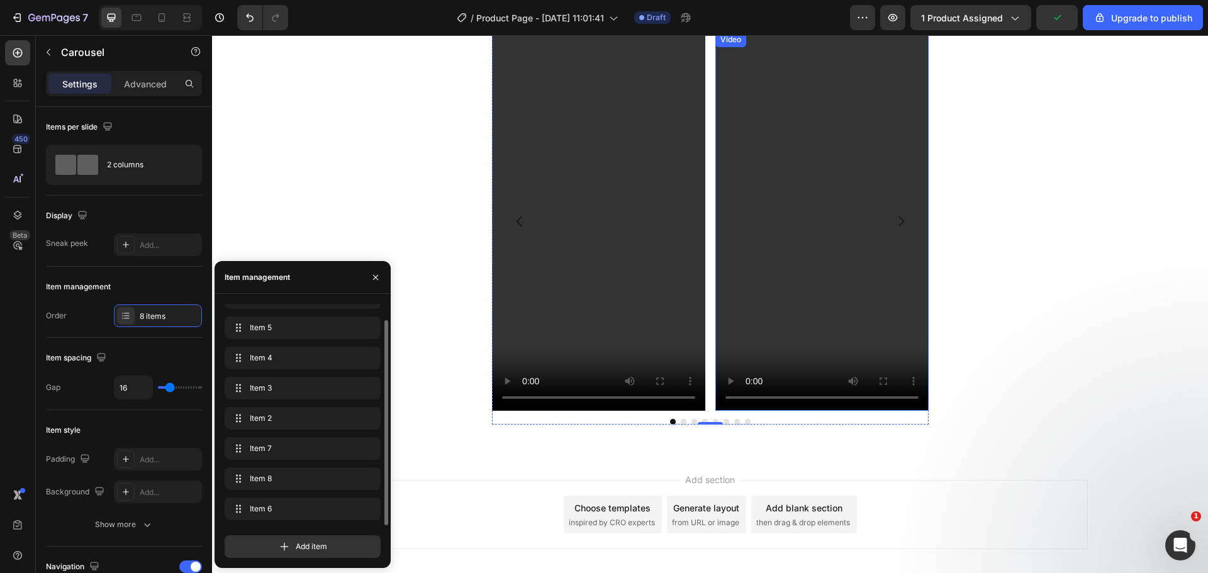
scroll to position [908, 0]
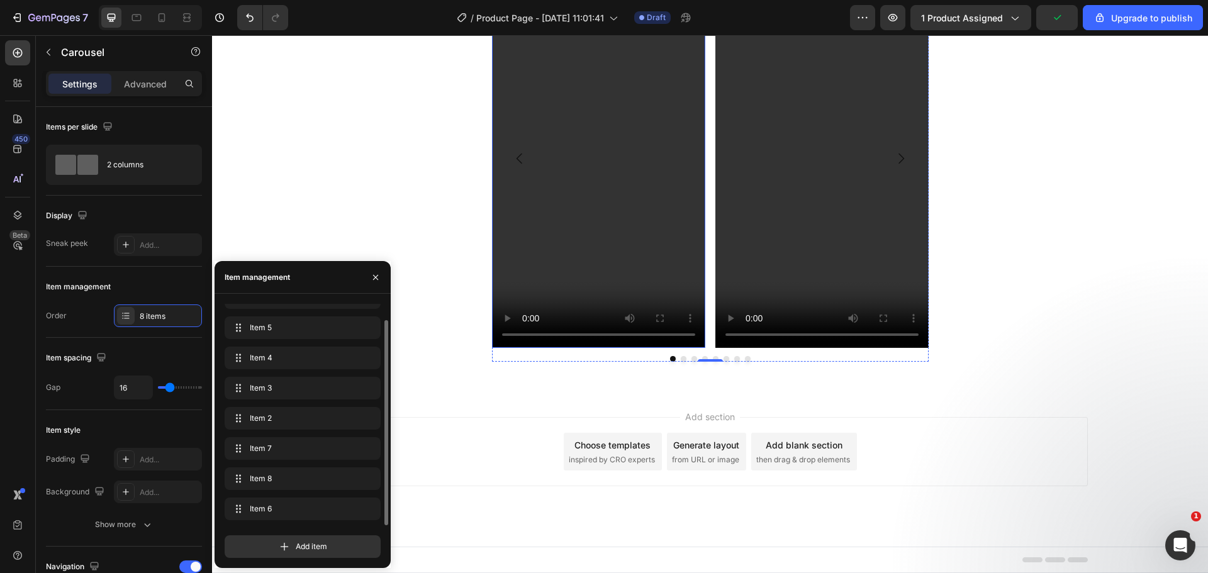
click at [639, 243] on video at bounding box center [598, 158] width 213 height 379
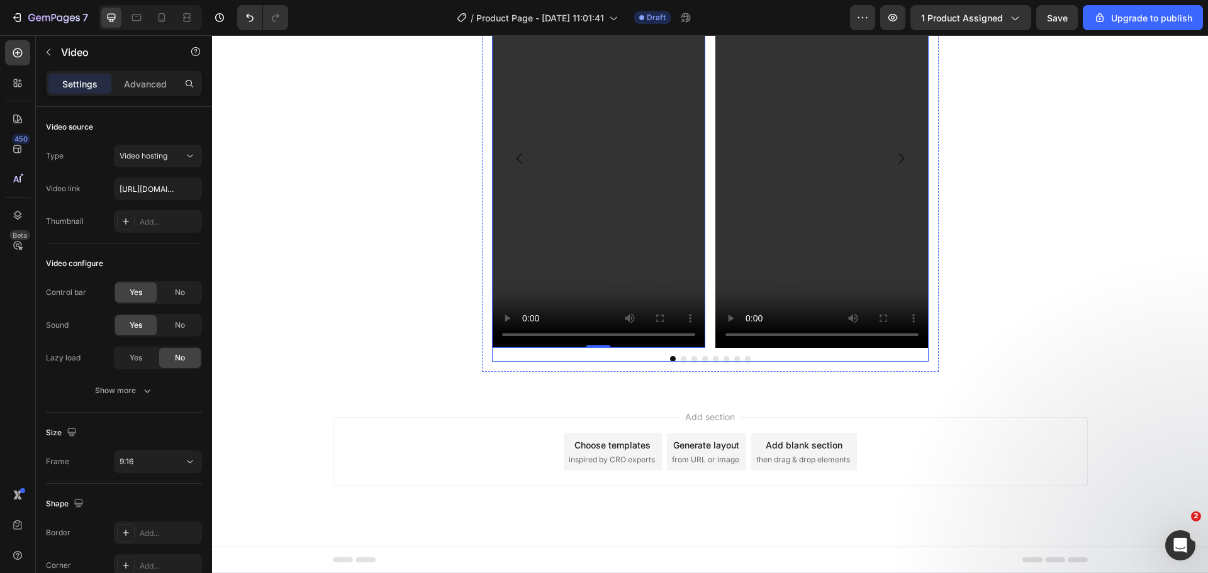
click at [681, 361] on button "Dot" at bounding box center [684, 359] width 6 height 6
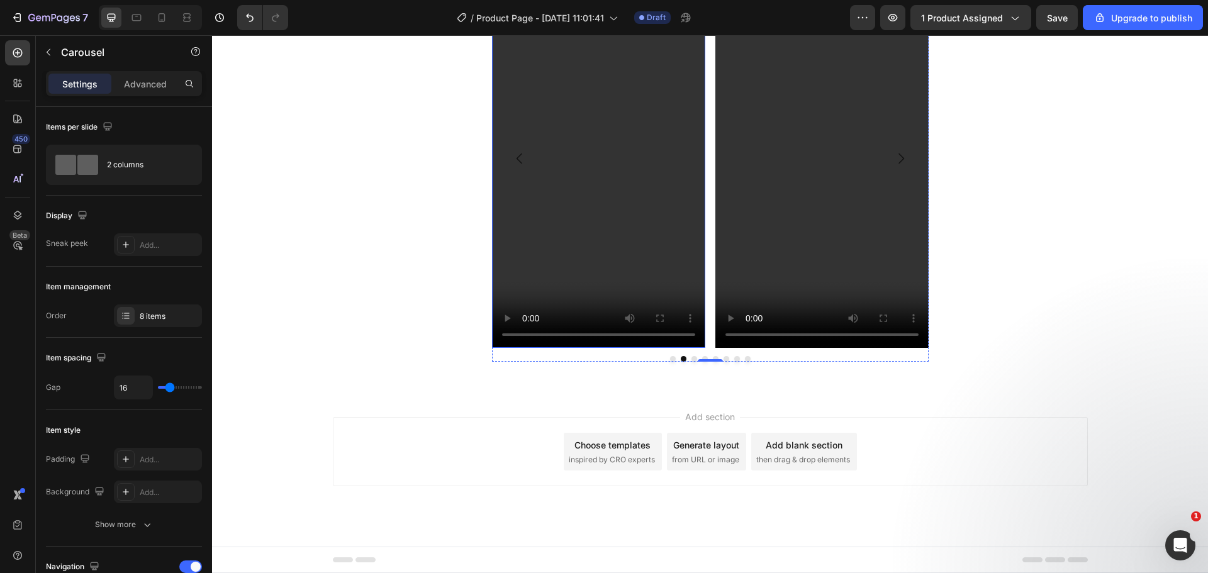
click at [609, 184] on video at bounding box center [598, 158] width 213 height 379
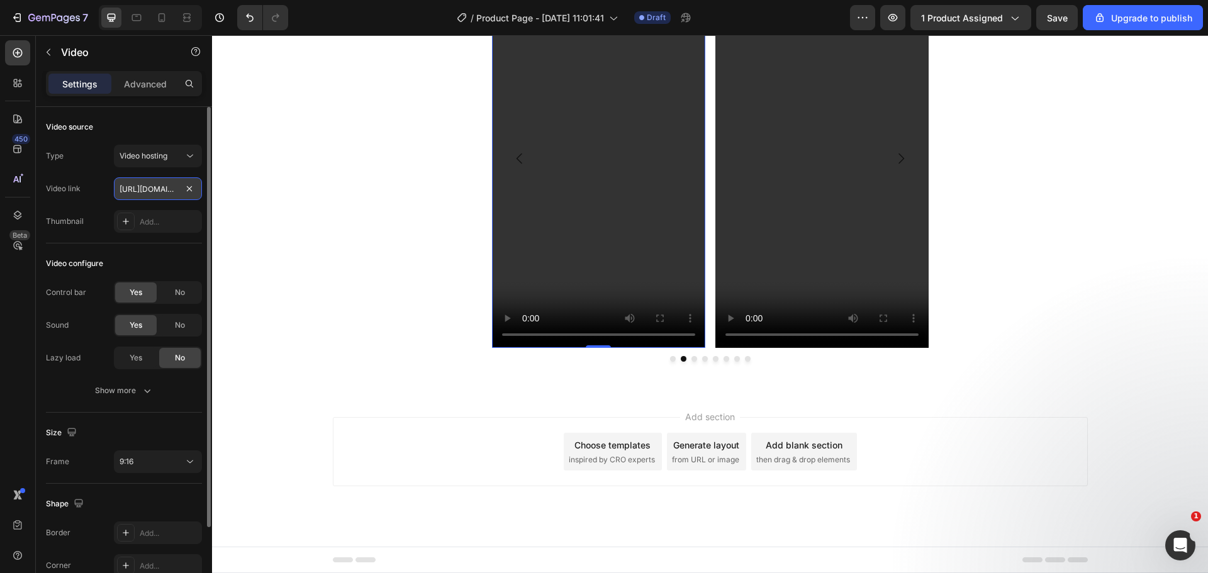
click at [139, 179] on input "https://feloro.store/cdn/shop/files/preview_images/fdfb7304159a4441833e6fff3877…" at bounding box center [158, 188] width 88 height 23
type input "//feloro.store/cdn/shop/videos/c/vp/d143459ebfa64fb7975b189d15d6f047/d143459ebf…"
click at [100, 206] on div "Type Video hosting Video link //feloro.store/cdn/shop/videos/c/vp/d143459ebfa64…" at bounding box center [124, 189] width 156 height 88
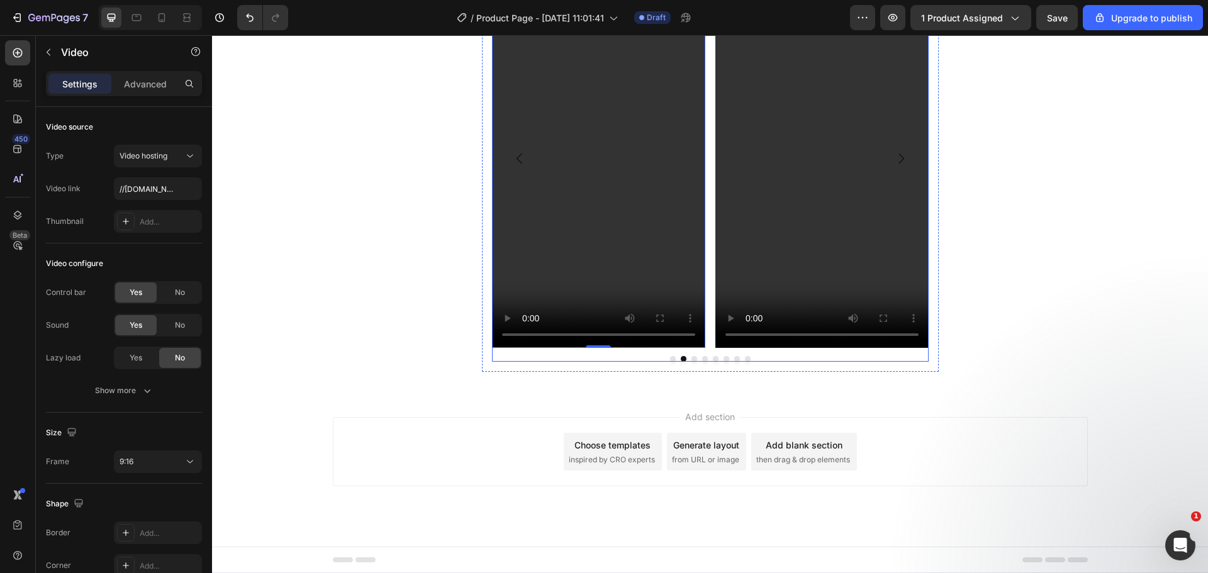
click at [670, 356] on button "Dot" at bounding box center [673, 359] width 6 height 6
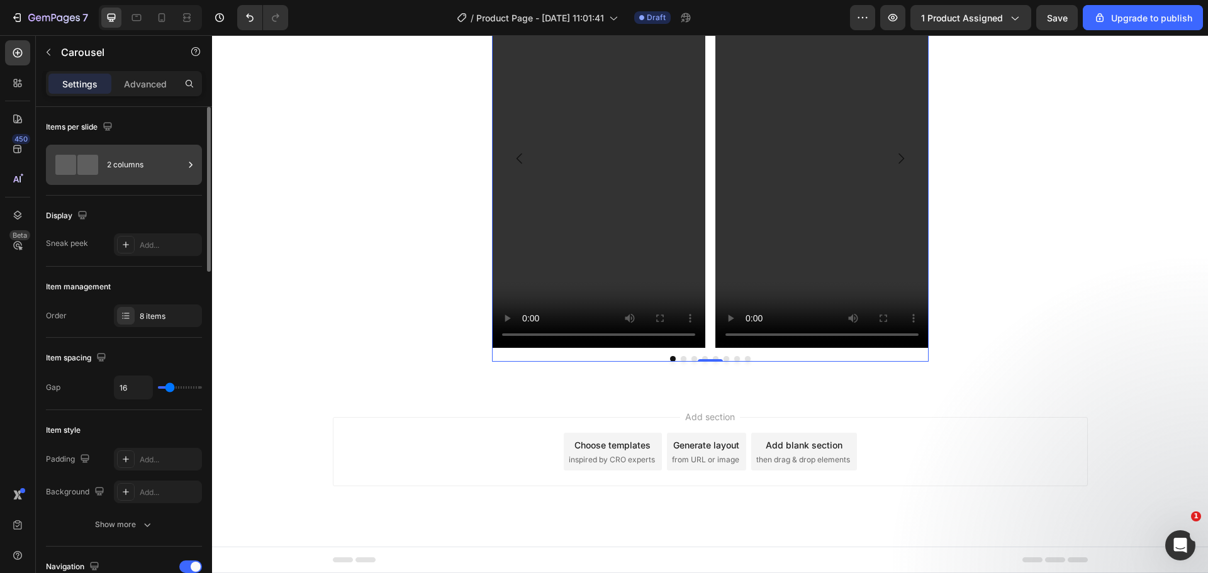
click at [179, 174] on div "2 columns" at bounding box center [145, 164] width 77 height 29
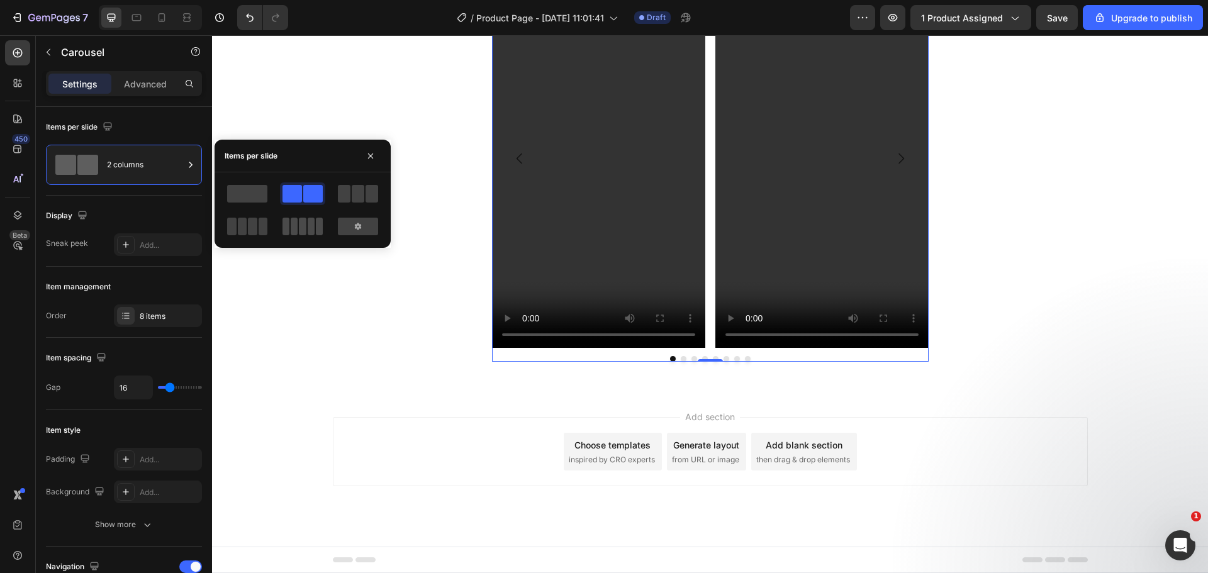
click at [288, 232] on span at bounding box center [286, 227] width 7 height 18
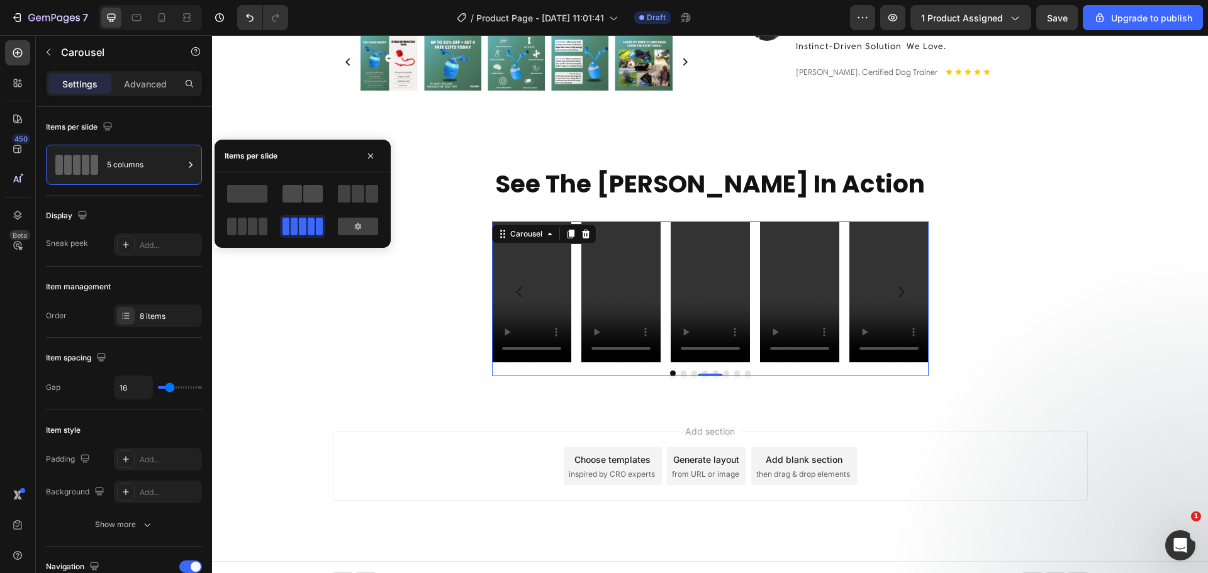
click at [316, 192] on span at bounding box center [313, 194] width 20 height 18
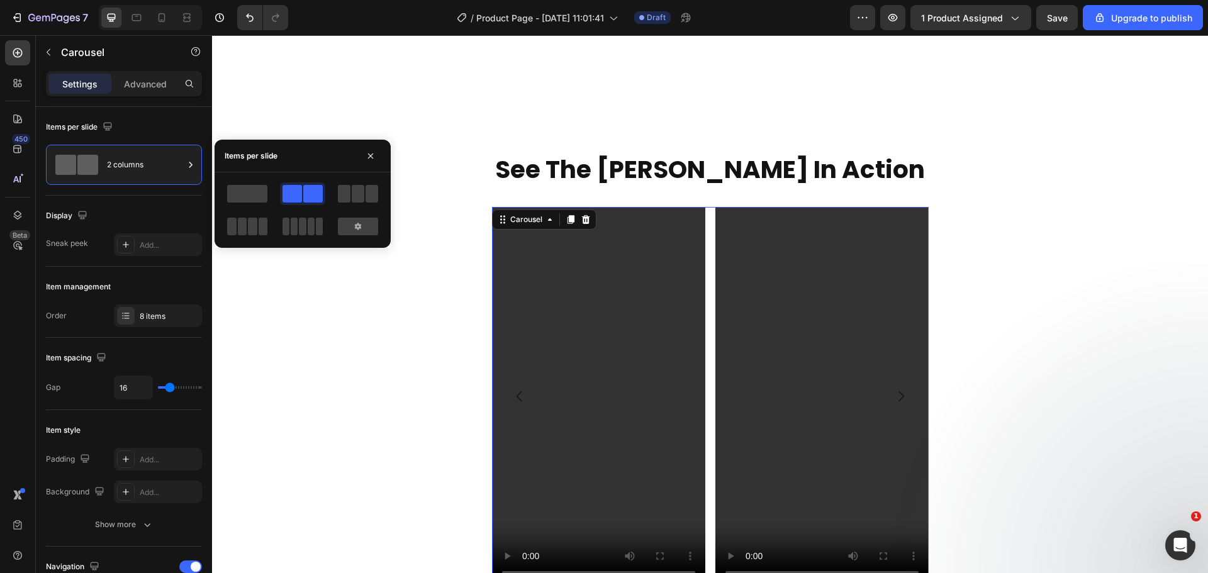
scroll to position [908, 0]
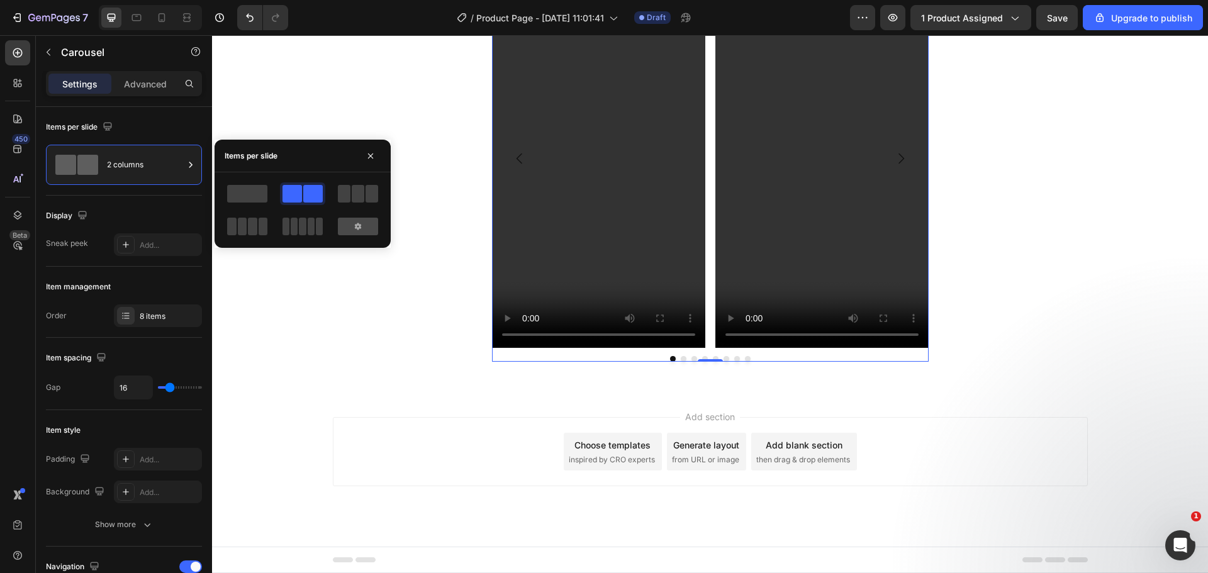
click at [356, 223] on icon at bounding box center [358, 226] width 10 height 10
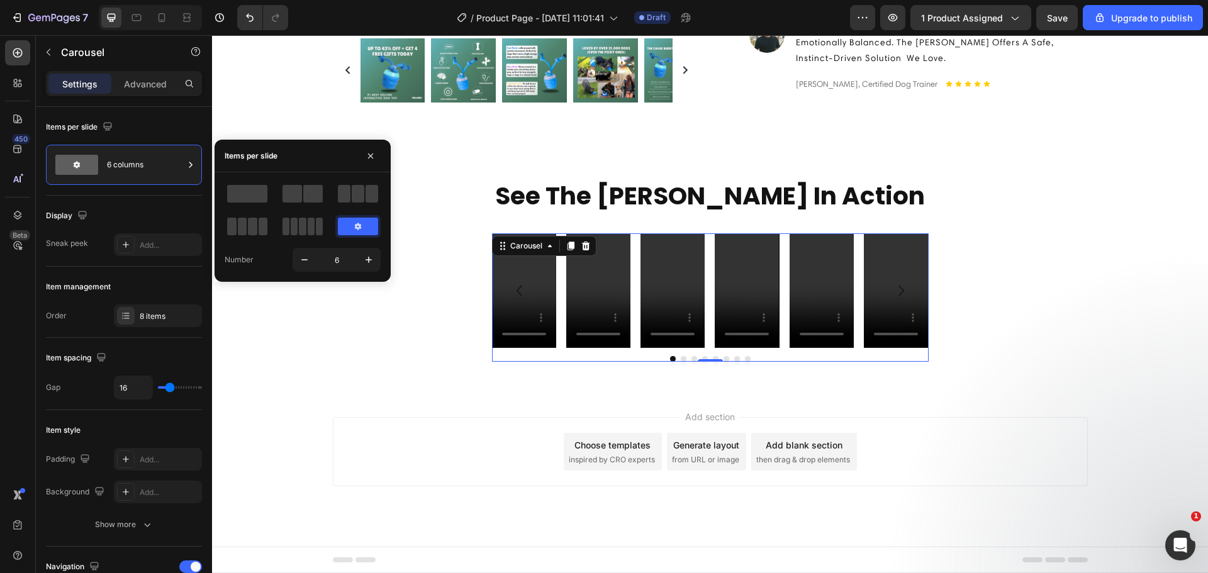
scroll to position [644, 0]
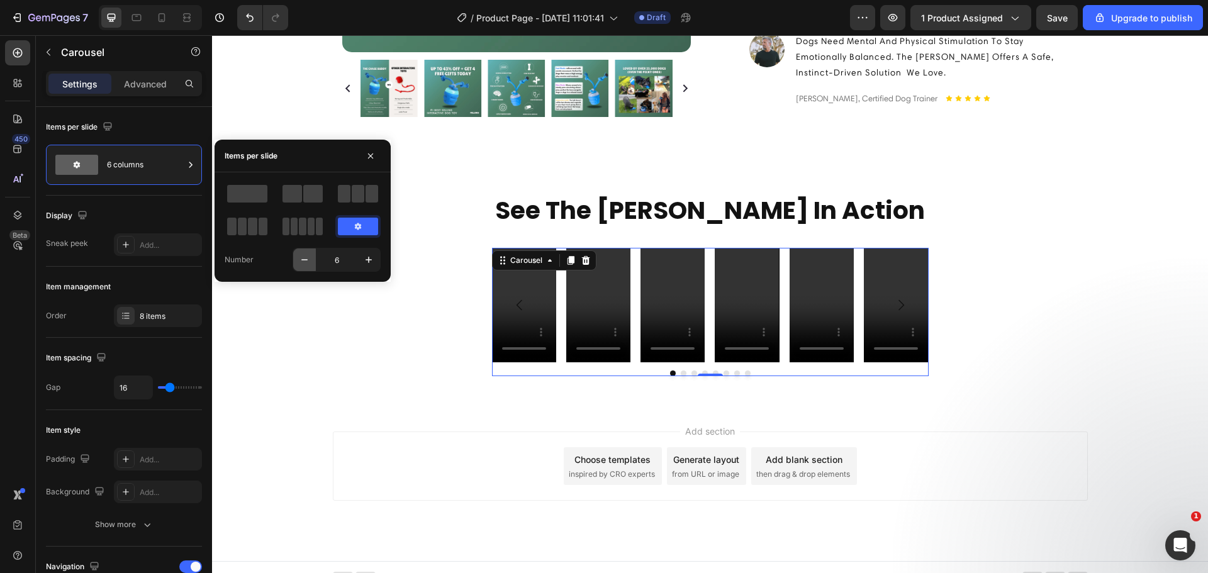
click at [304, 264] on icon "button" at bounding box center [304, 260] width 13 height 13
type input "2"
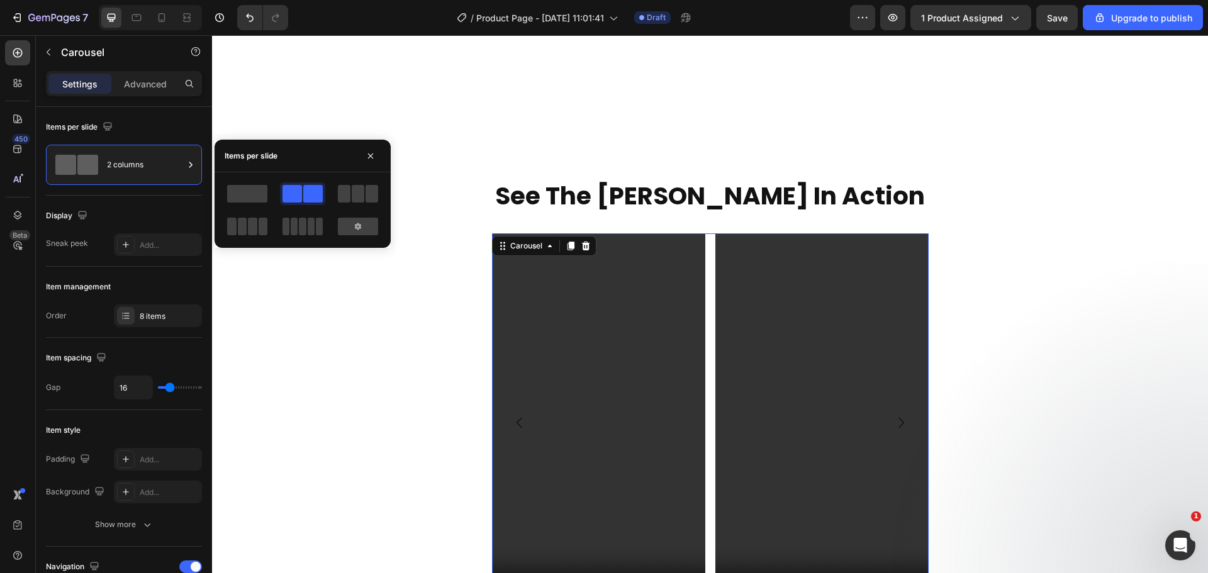
scroll to position [908, 0]
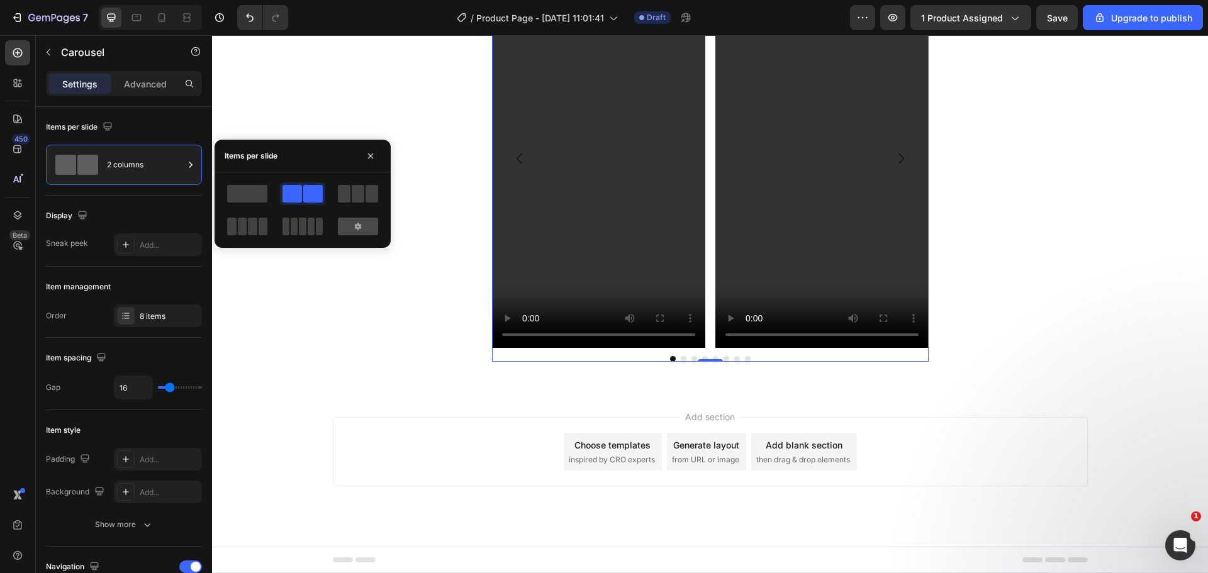
click at [341, 233] on div at bounding box center [358, 227] width 40 height 18
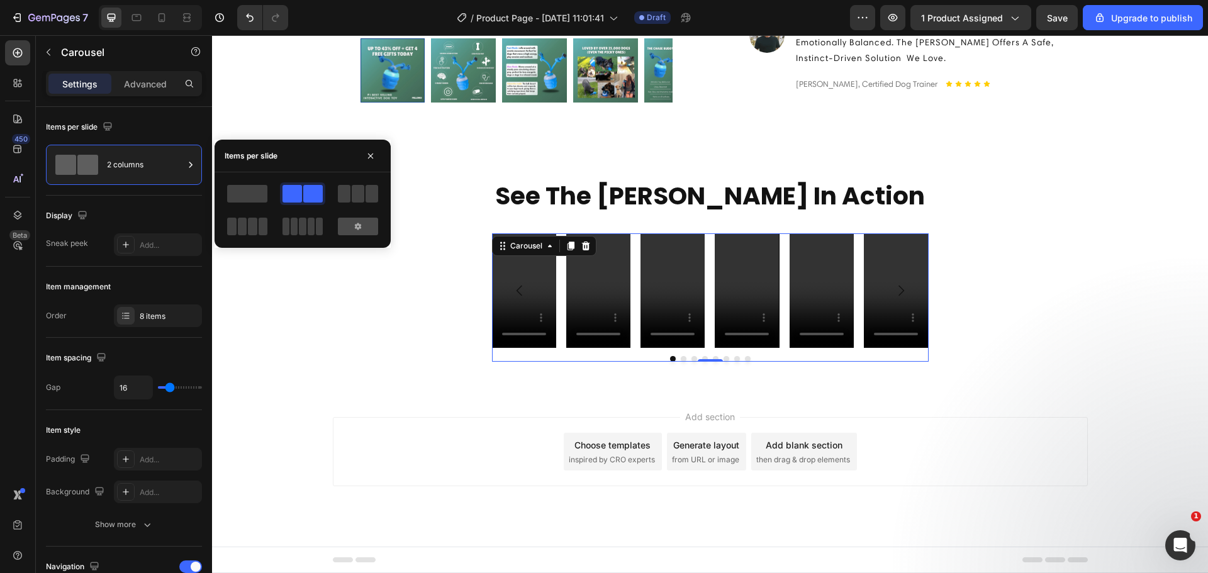
scroll to position [644, 0]
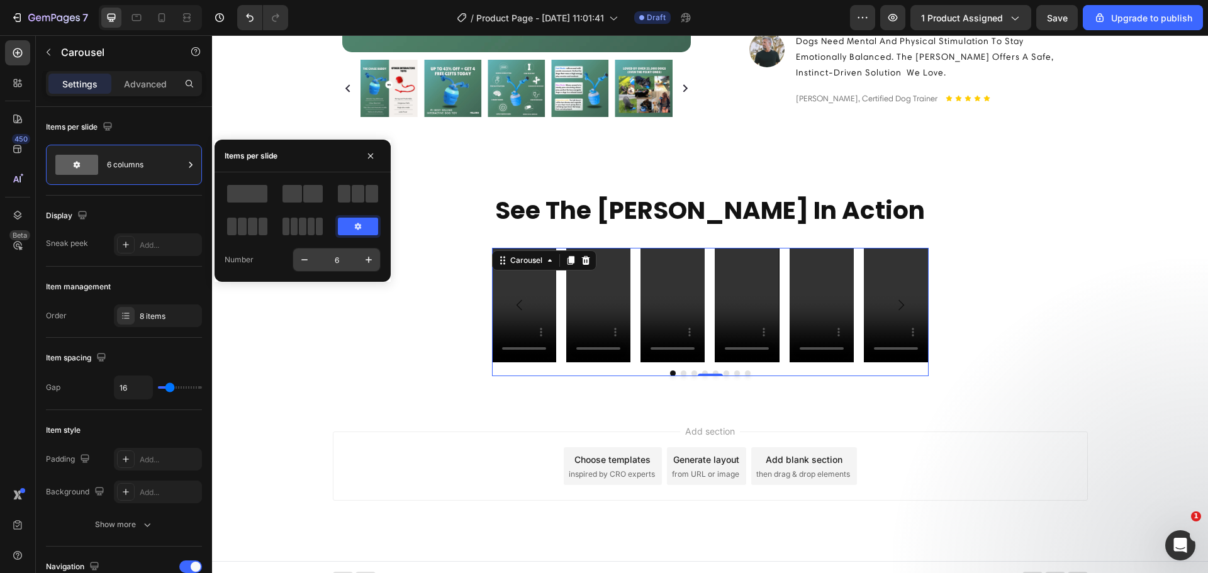
click at [338, 258] on input "6" at bounding box center [337, 260] width 42 height 23
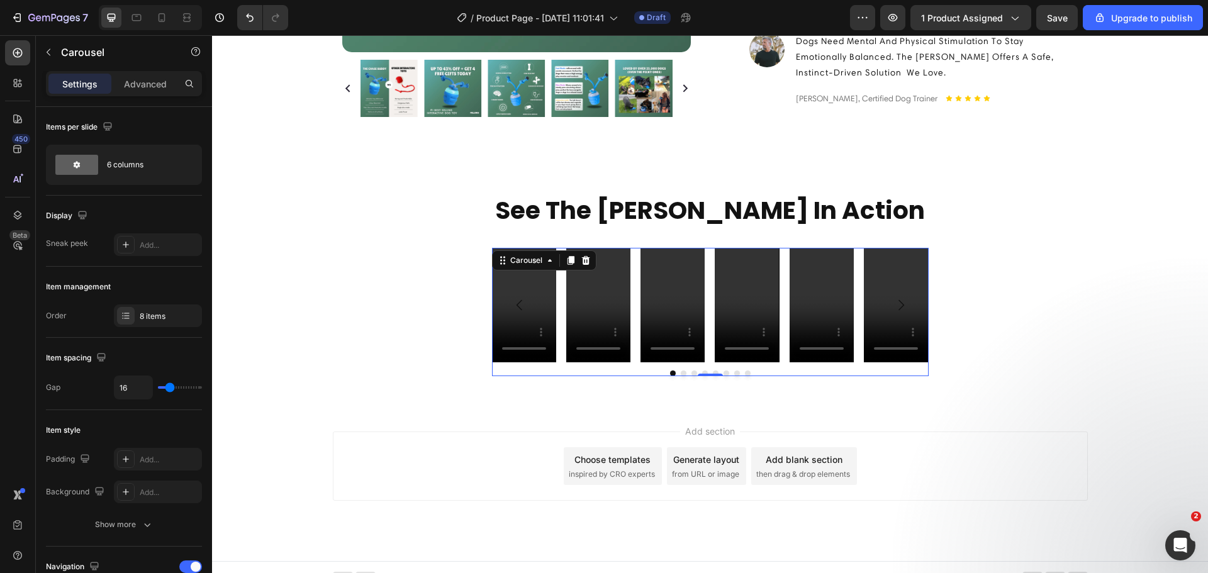
click at [681, 371] on button "Dot" at bounding box center [684, 374] width 6 height 6
click at [686, 371] on div at bounding box center [710, 374] width 437 height 6
click at [692, 371] on button "Dot" at bounding box center [695, 374] width 6 height 6
click at [126, 165] on div "6 columns" at bounding box center [145, 164] width 77 height 29
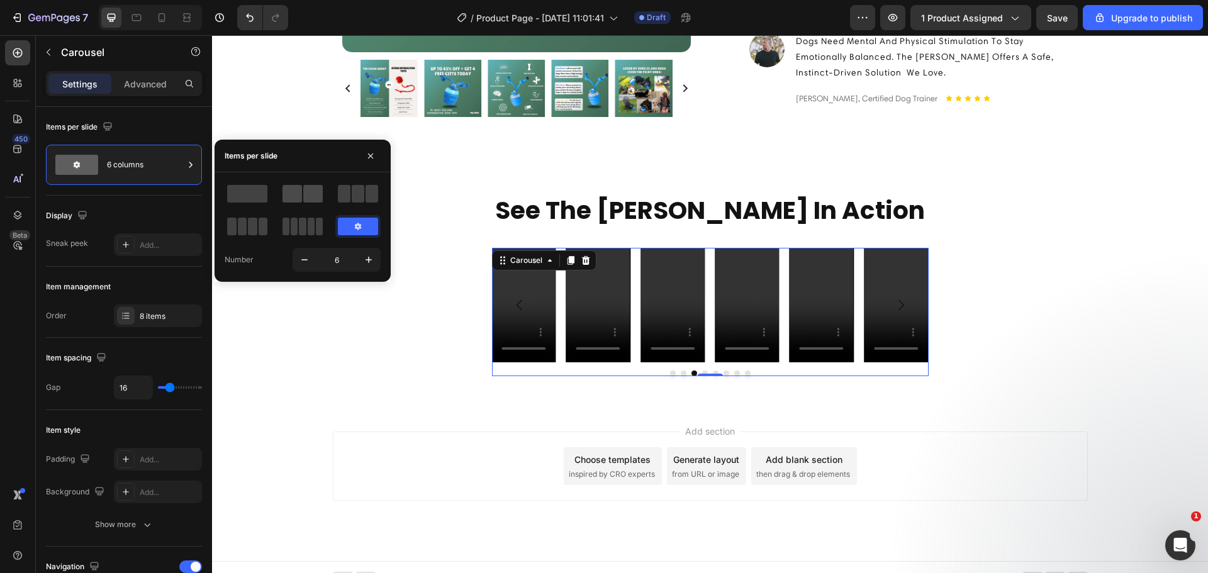
click at [292, 191] on span at bounding box center [293, 194] width 20 height 18
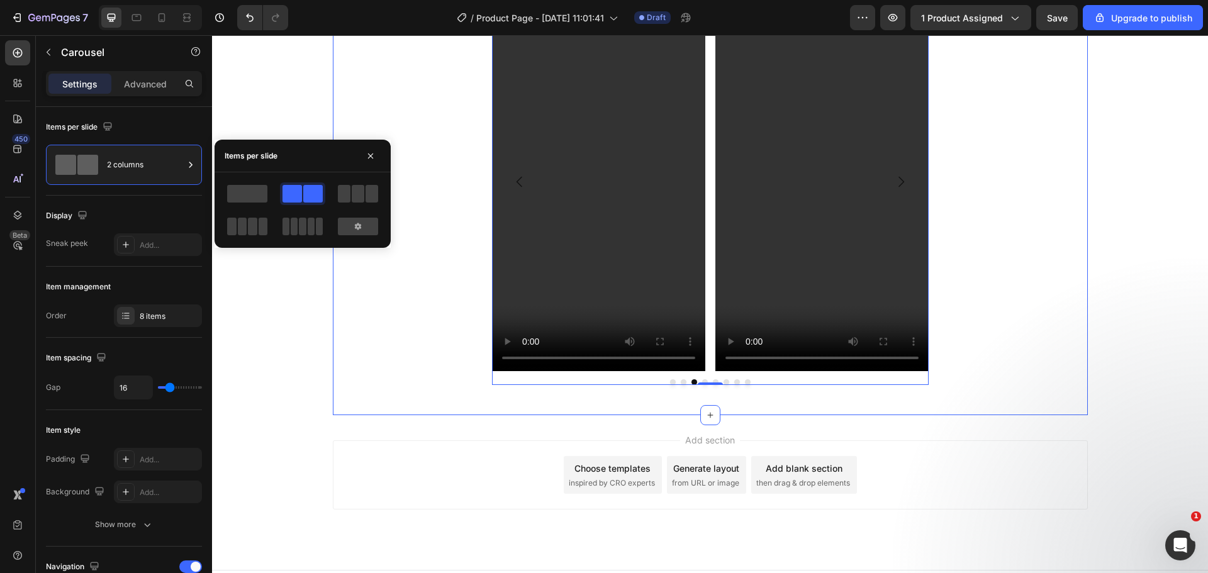
scroll to position [908, 0]
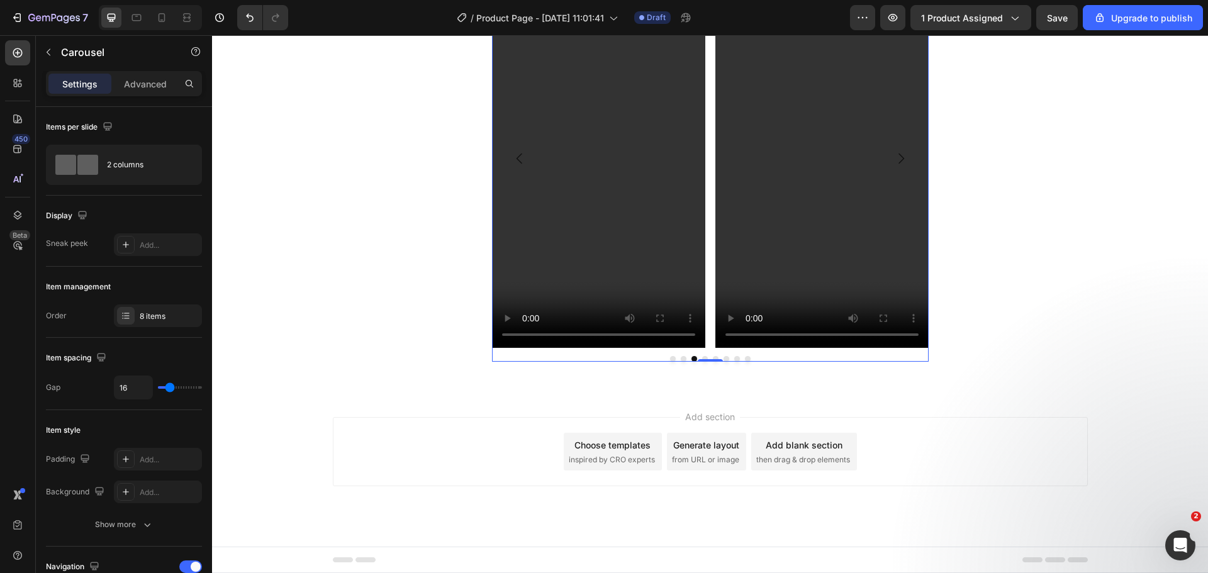
click at [670, 361] on button "Dot" at bounding box center [673, 359] width 6 height 6
click at [681, 357] on button "Dot" at bounding box center [684, 359] width 6 height 6
click at [686, 358] on div at bounding box center [710, 359] width 437 height 6
click at [692, 359] on button "Dot" at bounding box center [695, 359] width 6 height 6
click at [702, 359] on button "Dot" at bounding box center [705, 359] width 6 height 6
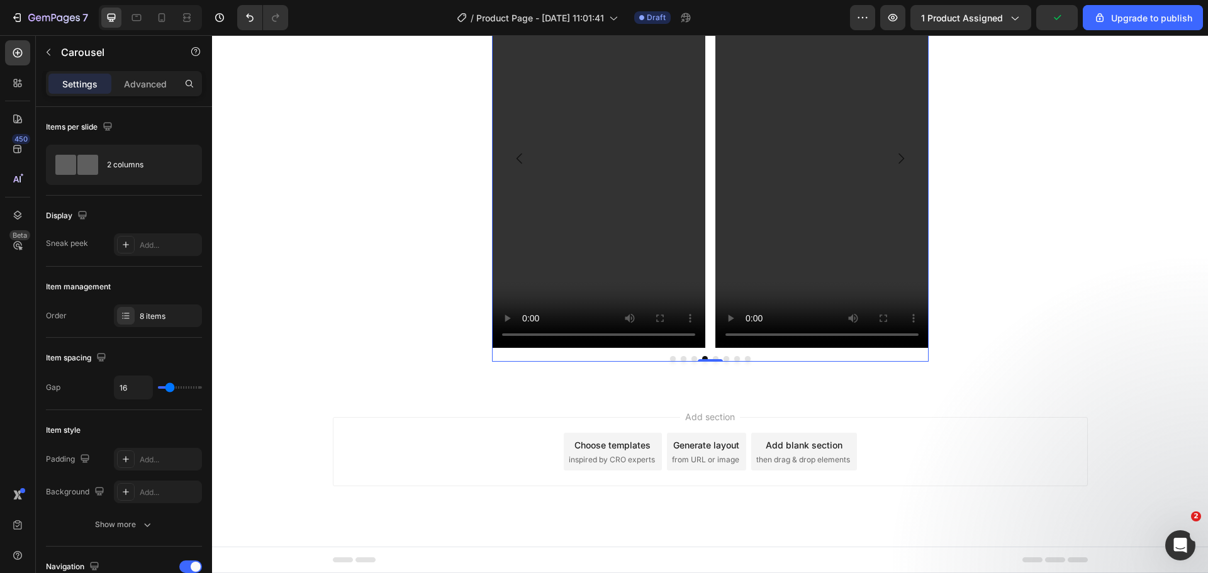
click at [713, 358] on button "Dot" at bounding box center [716, 359] width 6 height 6
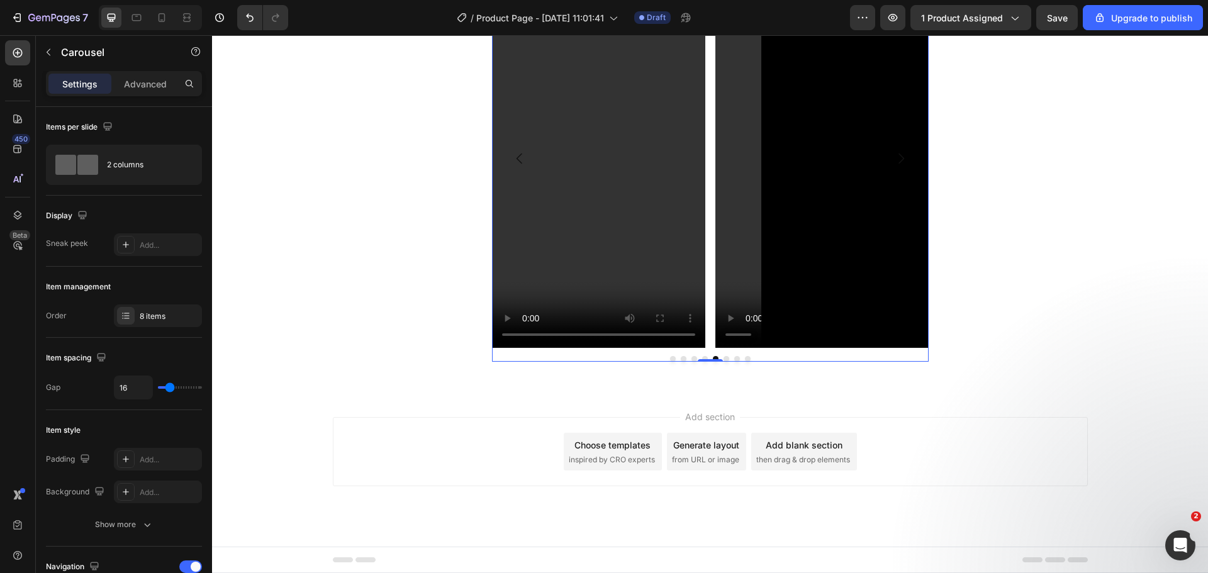
click at [670, 358] on button "Dot" at bounding box center [673, 359] width 6 height 6
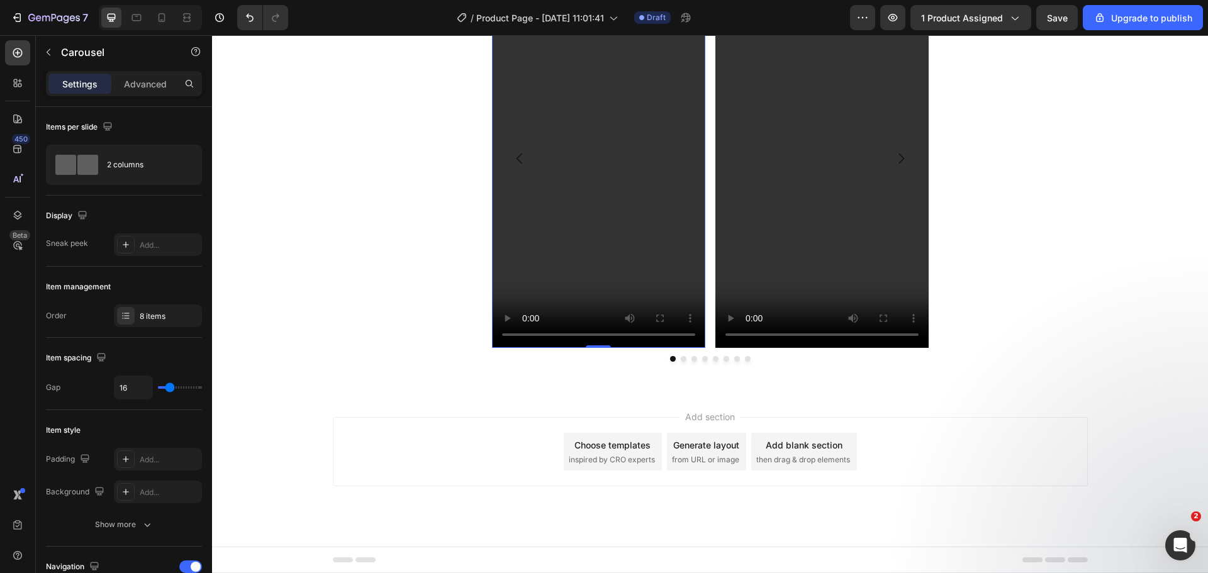
click at [663, 276] on video at bounding box center [598, 158] width 213 height 379
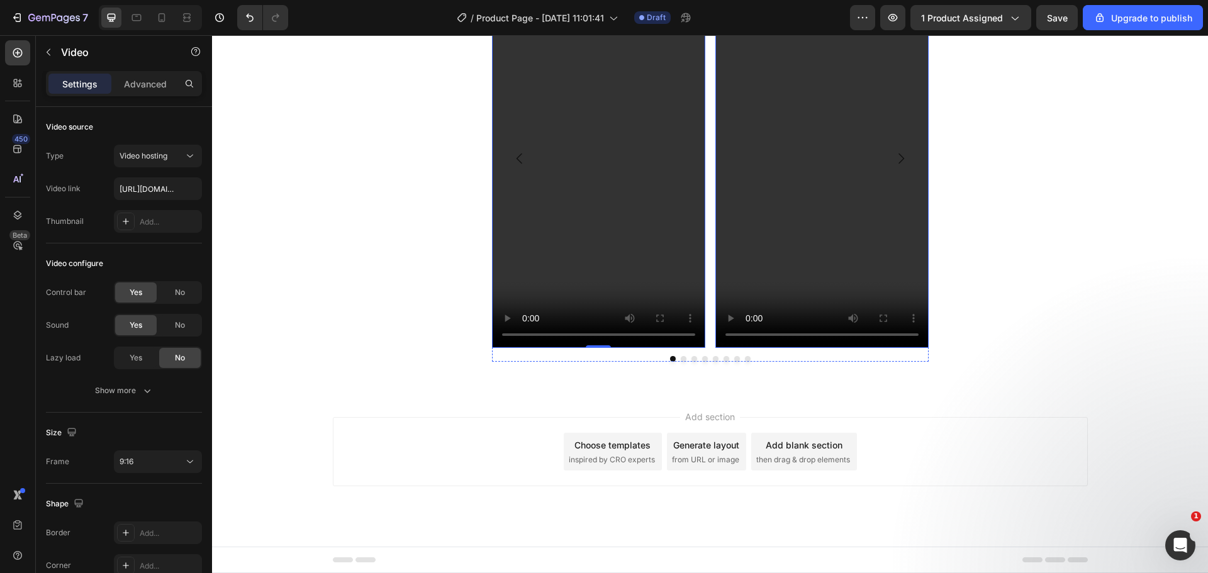
click at [731, 281] on video at bounding box center [821, 158] width 213 height 379
click at [612, 270] on video at bounding box center [598, 158] width 213 height 379
click at [150, 189] on input "https://feloro.store/cdn/shop/files/preview_images/fdfb7304159a4441833e6fff3877…" at bounding box center [158, 188] width 88 height 23
click at [726, 205] on video at bounding box center [821, 158] width 213 height 379
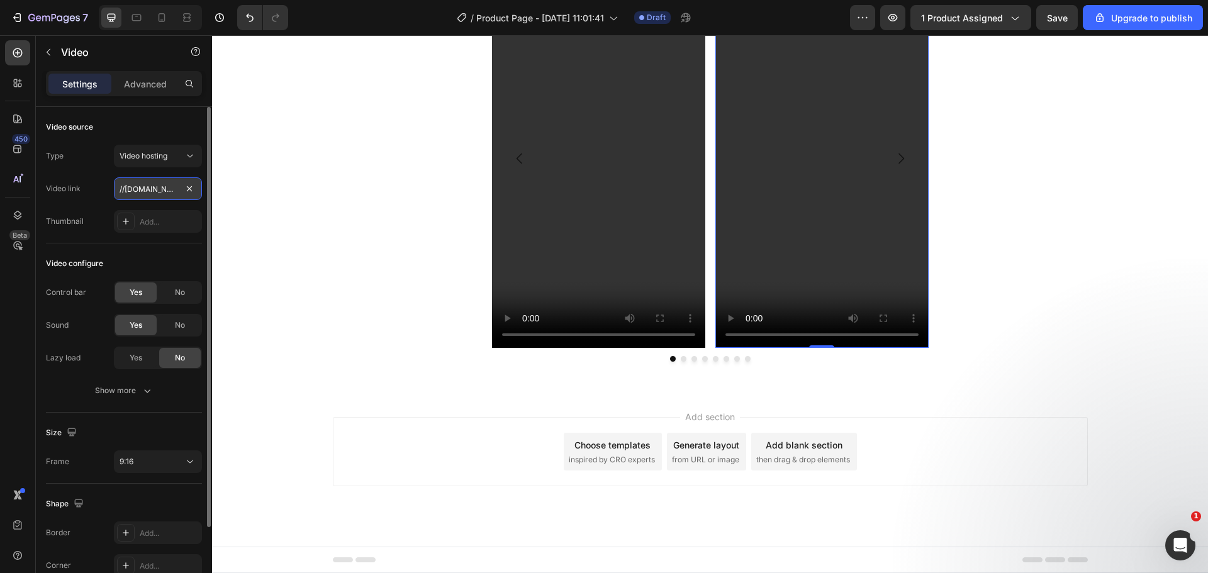
click at [132, 194] on input "//feloro.store/cdn/shop/videos/c/vp/d143459ebfa64fb7975b189d15d6f047/d143459ebf…" at bounding box center [158, 188] width 88 height 23
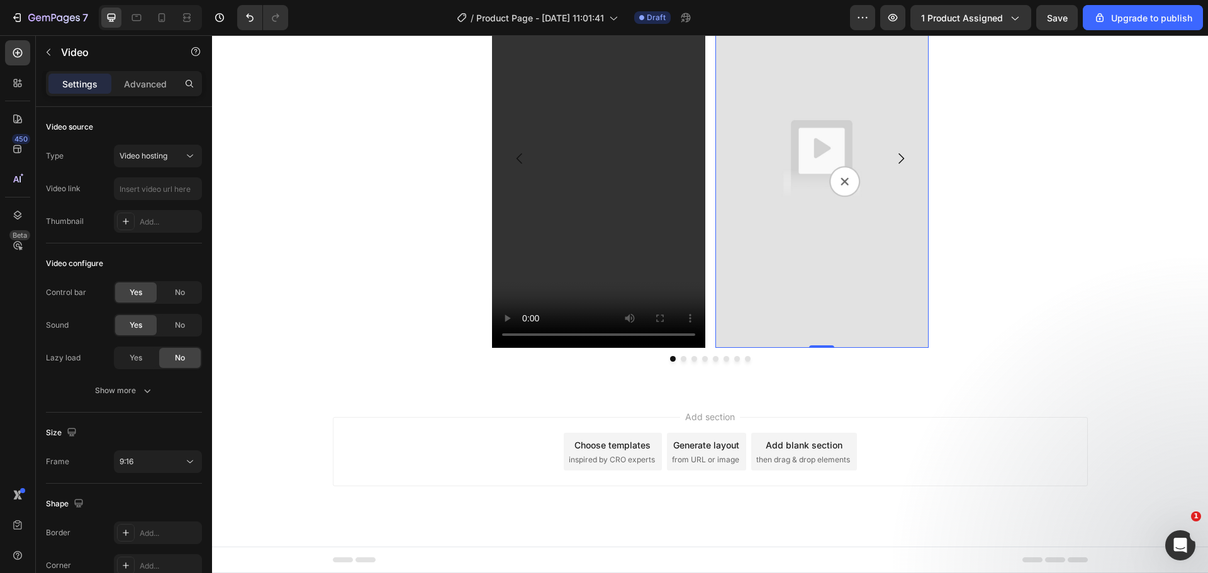
click at [811, 159] on img at bounding box center [821, 158] width 213 height 379
click at [125, 194] on input "text" at bounding box center [158, 188] width 88 height 23
paste input "https://feloro.store/cdn/shop/videos/c/vp/d143459ebfa64fb7975b189d15d6f047/d143…"
type input "https://feloro.store/cdn/shop/videos/c/vp/d143459ebfa64fb7975b189d15d6f047/d143…"
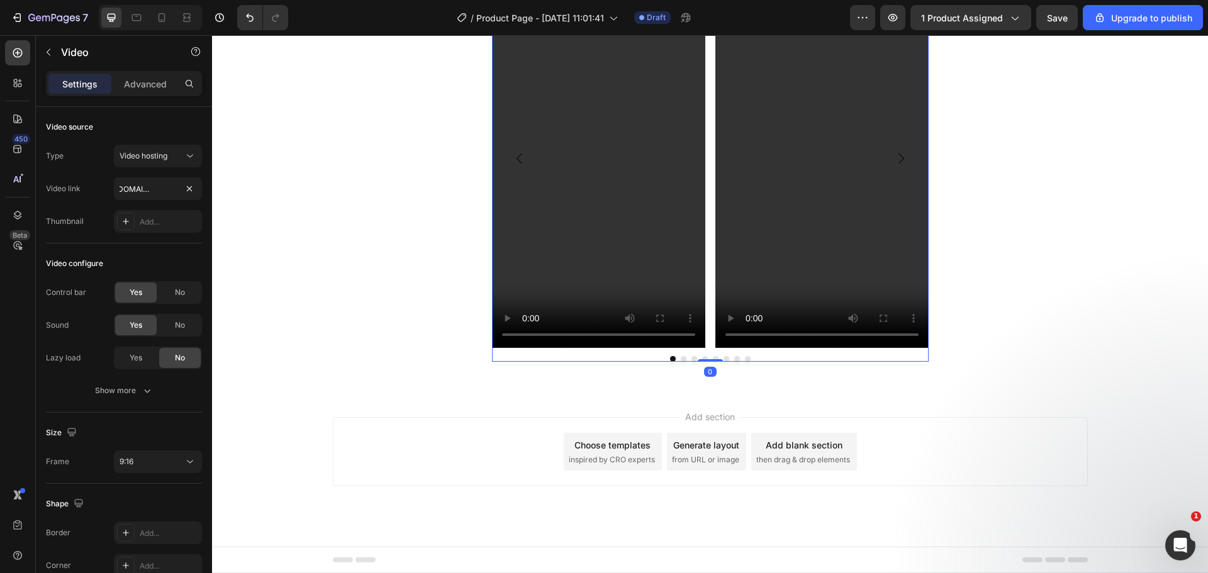
click at [674, 357] on div at bounding box center [710, 359] width 437 height 6
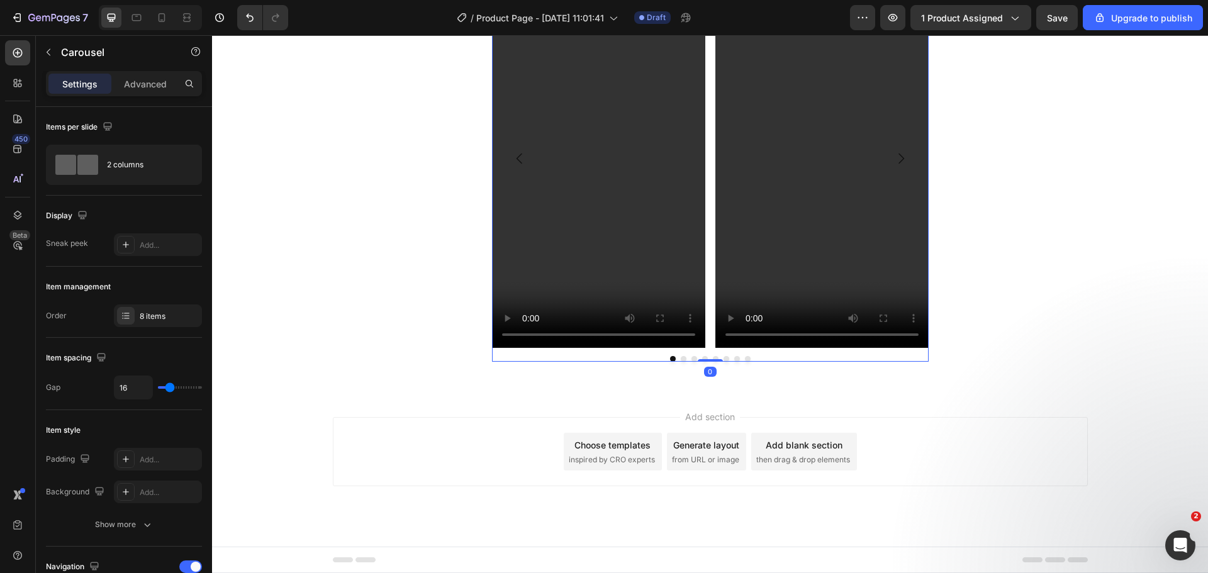
click at [681, 357] on button "Dot" at bounding box center [684, 359] width 6 height 6
click at [630, 247] on video at bounding box center [598, 158] width 213 height 379
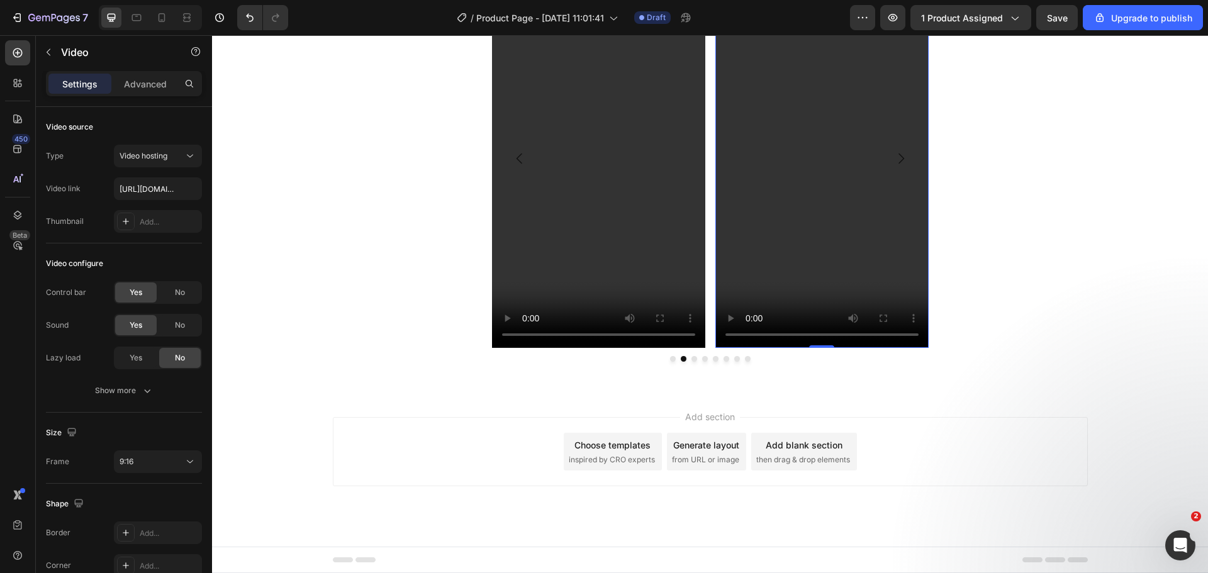
click at [748, 206] on video at bounding box center [821, 158] width 213 height 379
click at [742, 259] on video at bounding box center [821, 158] width 213 height 379
click at [742, 258] on video at bounding box center [821, 158] width 213 height 379
click at [742, 257] on video at bounding box center [821, 158] width 213 height 379
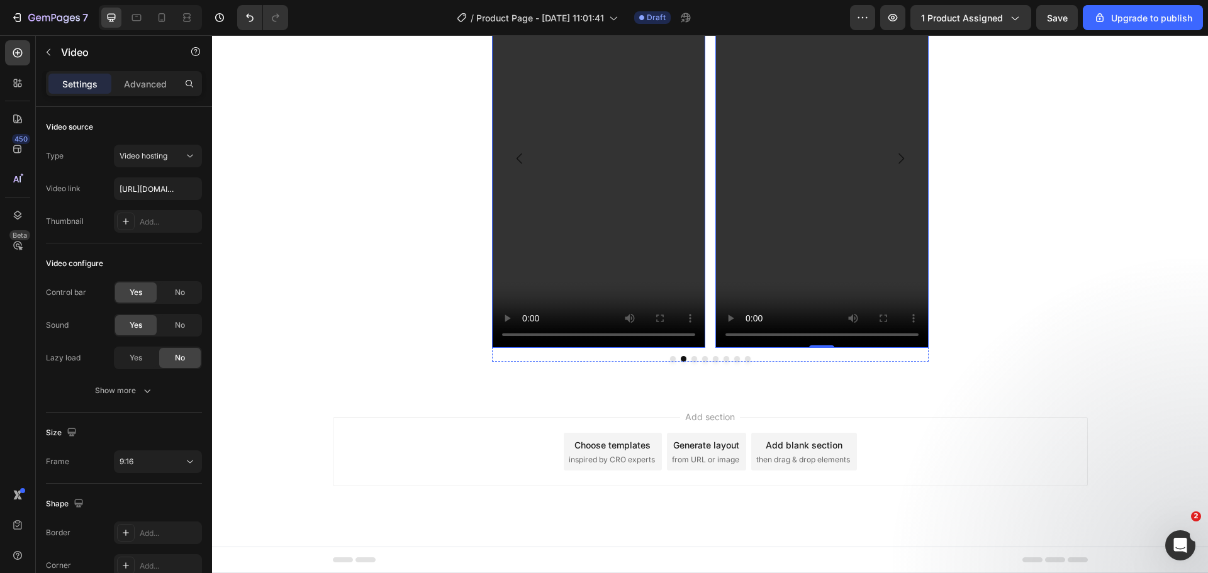
click at [641, 245] on video at bounding box center [598, 158] width 213 height 379
click at [746, 228] on video at bounding box center [821, 158] width 213 height 379
click at [160, 194] on input "https://feloro.store/cdn/shop/files/preview_images/fdfb7304159a4441833e6fff3877…" at bounding box center [158, 188] width 88 height 23
click at [156, 201] on div "Type Video hosting Video link https://feloro.store/cdn/shop/files/preview_image…" at bounding box center [124, 189] width 156 height 88
click at [156, 190] on input "https://feloro.store/cdn/shop/files/preview_images/fdfb7304159a4441833e6fff3877…" at bounding box center [158, 188] width 88 height 23
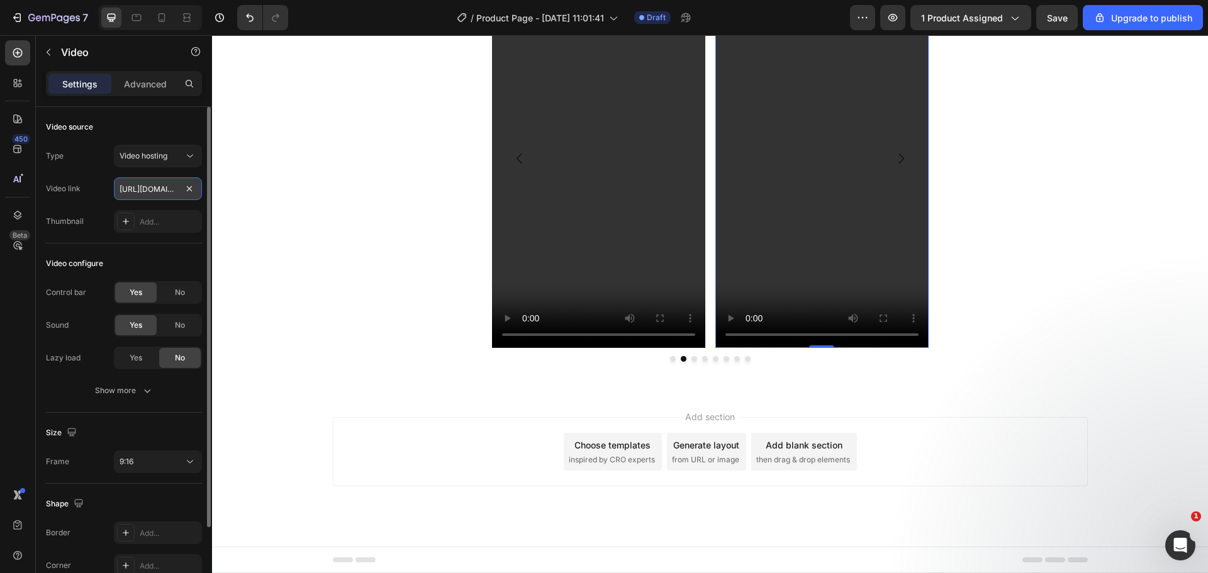
click at [156, 190] on input "https://feloro.store/cdn/shop/files/preview_images/fdfb7304159a4441833e6fff3877…" at bounding box center [158, 188] width 88 height 23
paste input "videos/c/vp/c12e7c90555f4d608419d4636d8c078a/c12e7c90555f4d608419d4636d8c078a.H…"
type input "https://feloro.store/cdn/shop/videos/c/vp/c12e7c90555f4d608419d4636d8c078a/c12e…"
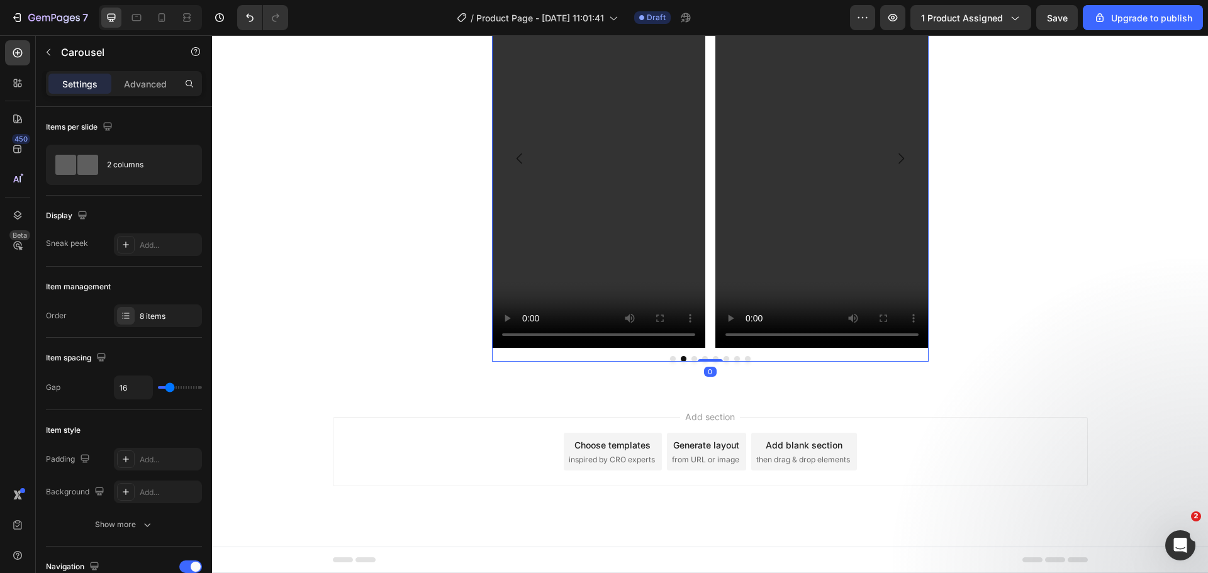
click at [692, 357] on button "Dot" at bounding box center [695, 359] width 6 height 6
click at [645, 223] on video at bounding box center [598, 158] width 213 height 379
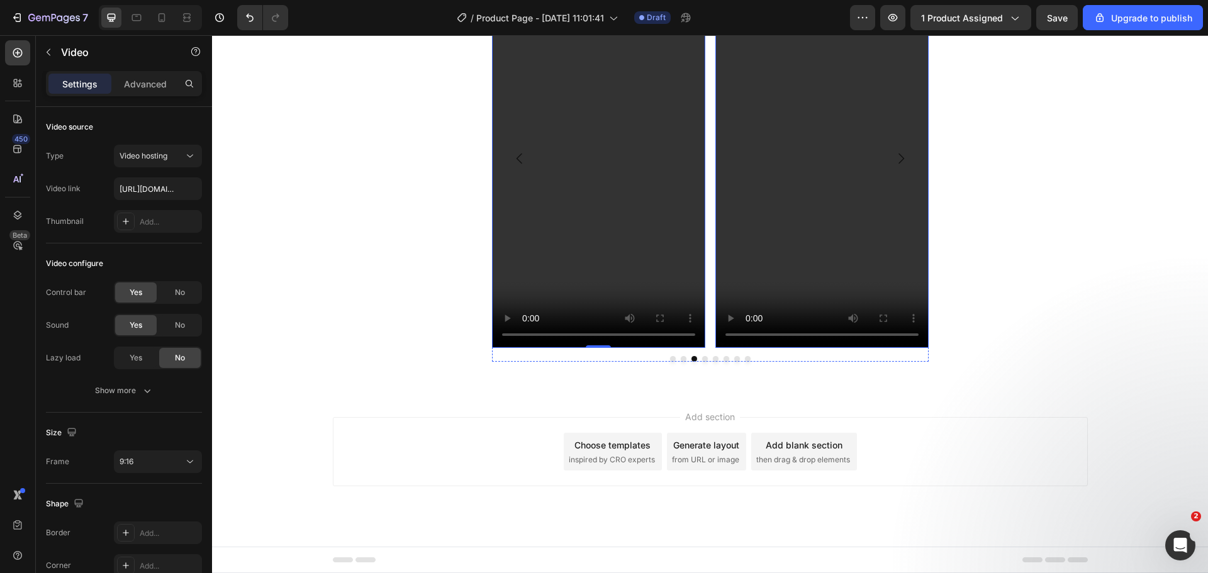
click at [759, 222] on video at bounding box center [821, 158] width 213 height 379
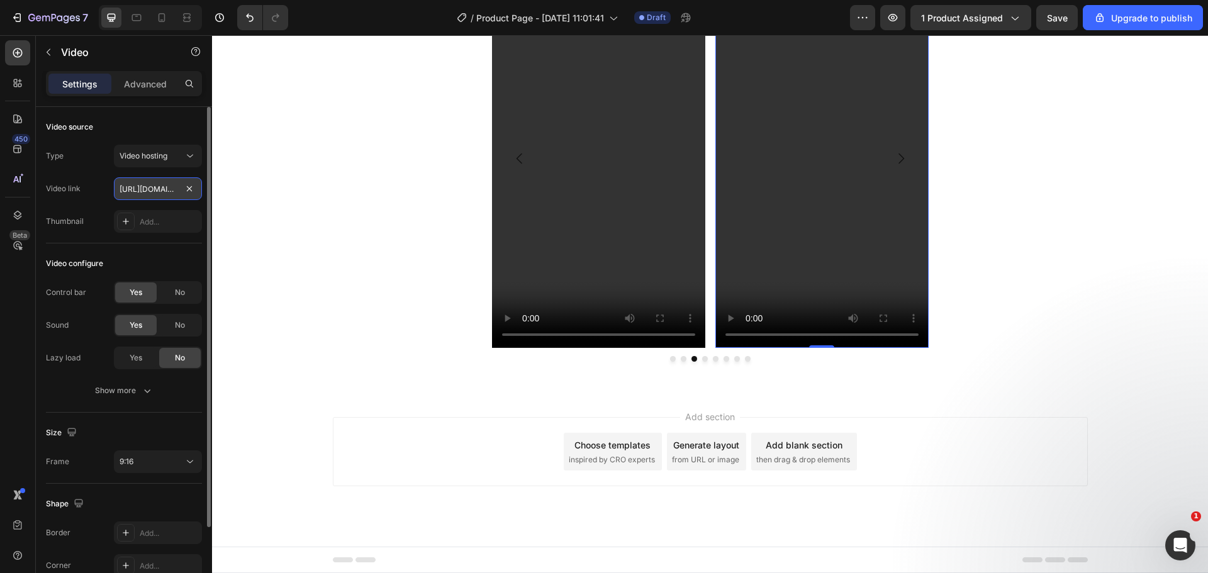
click at [136, 191] on input "https://feloro.store/cdn/shop/files/preview_images/fdfb7304159a4441833e6fff3877…" at bounding box center [158, 188] width 88 height 23
type input "https://feloro.store/cdn/shop/videos/c/vp/7840717294a548a0a5af165f203bec5f/7840…"
click at [702, 359] on button "Dot" at bounding box center [705, 359] width 6 height 6
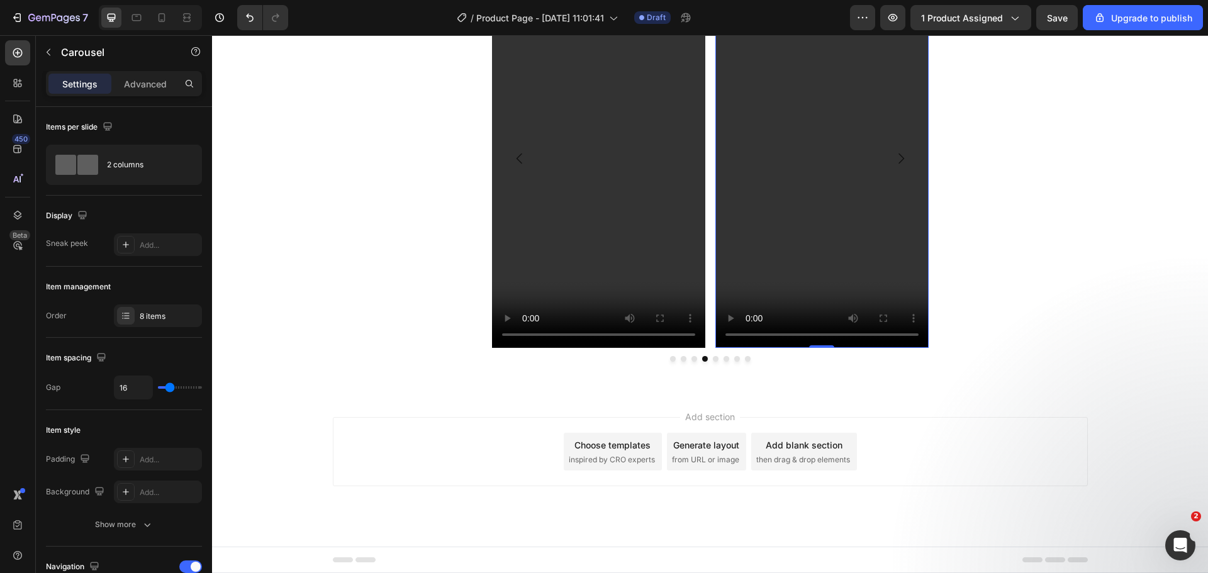
click at [751, 286] on video at bounding box center [821, 158] width 213 height 379
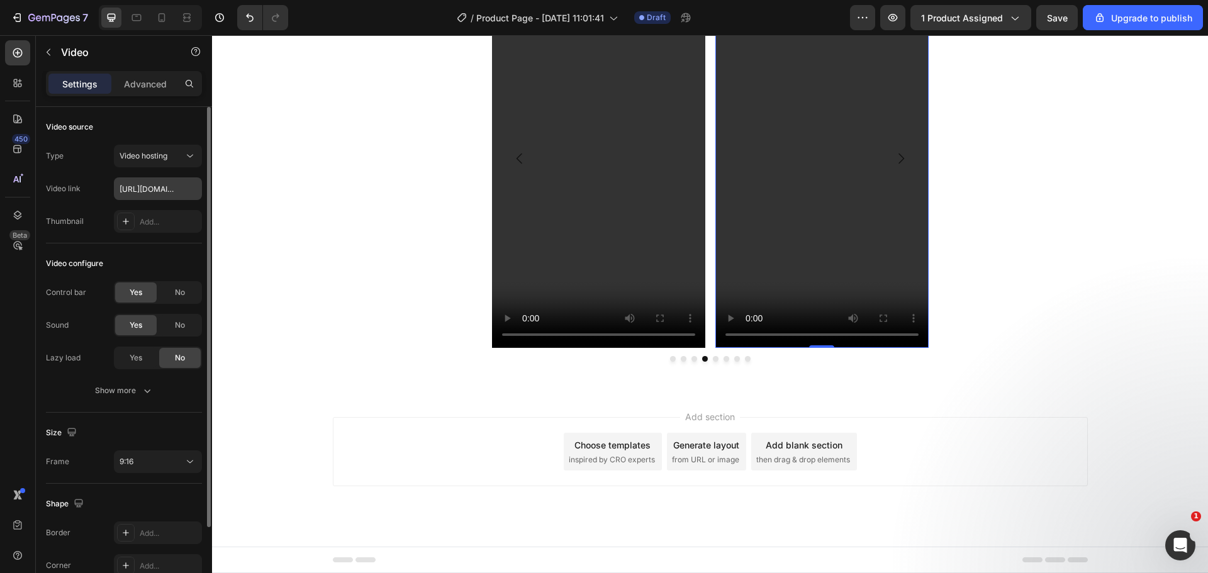
click at [142, 200] on div "Type Video hosting Video link https://feloro.store/cdn/shop/files/preview_image…" at bounding box center [124, 189] width 156 height 88
click at [141, 193] on input "https://feloro.store/cdn/shop/files/preview_images/fdfb7304159a4441833e6fff3877…" at bounding box center [158, 188] width 88 height 23
paste input "videos/c/vp/a3d2eecbe40f4d5d8d55455fd57fa06f/a3d2eecbe40f4d5d8d55455fd57fa06f.H…"
type input "https://feloro.store/cdn/shop/videos/c/vp/a3d2eecbe40f4d5d8d55455fd57fa06f/a3d2…"
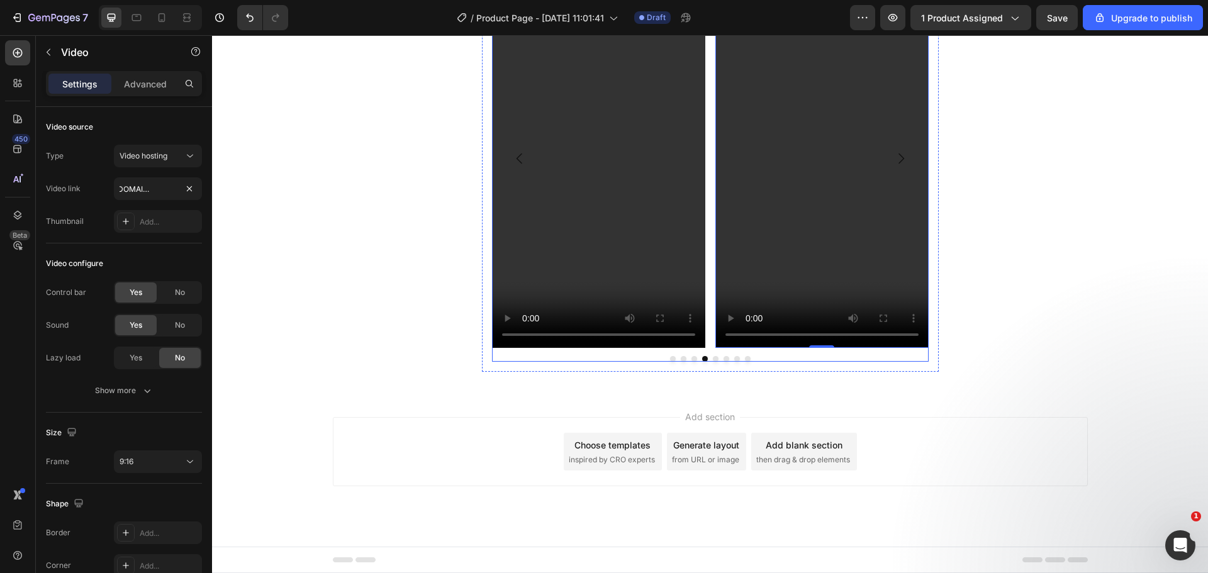
click at [707, 358] on div at bounding box center [710, 359] width 437 height 6
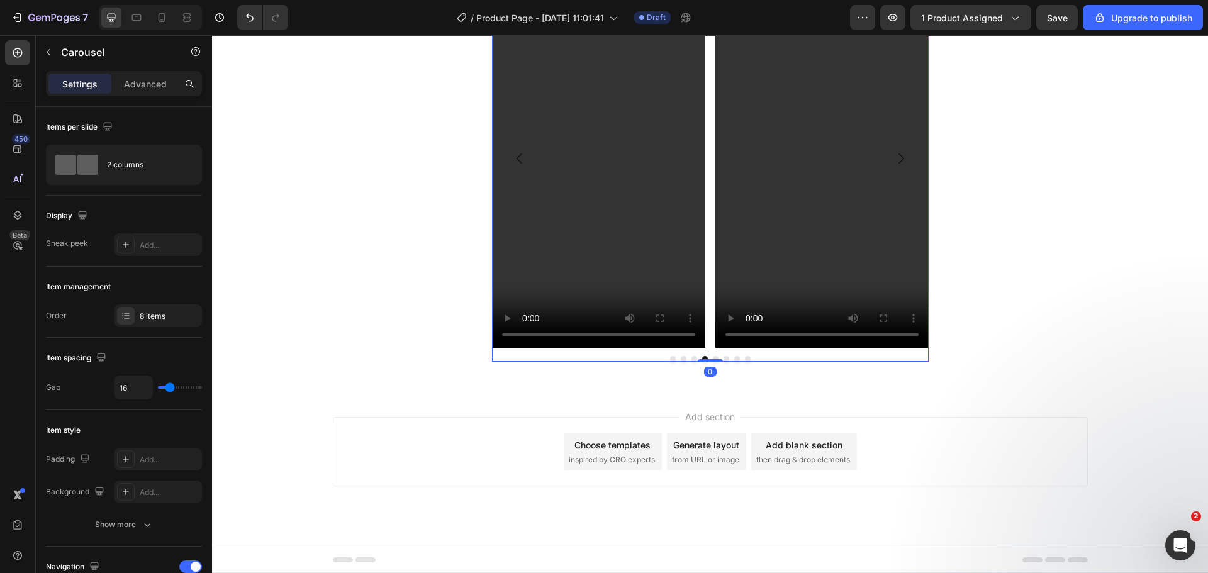
click at [707, 358] on div at bounding box center [710, 359] width 437 height 6
click at [711, 362] on div at bounding box center [710, 360] width 25 height 4
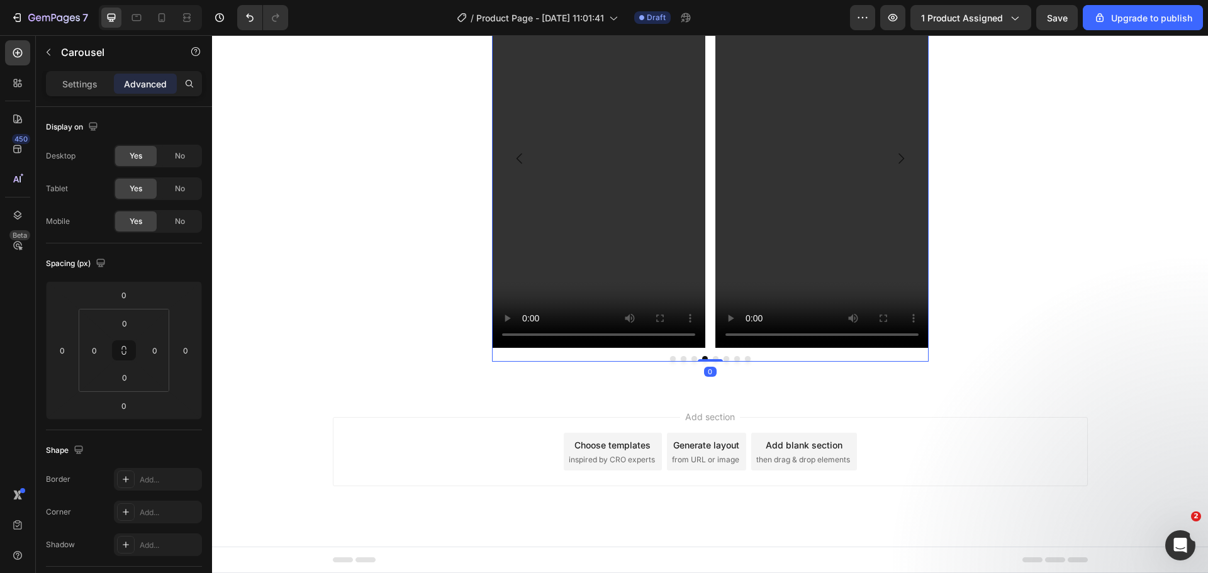
click at [710, 356] on div "Video Video Video Video Video Video Video Video Carousel 0" at bounding box center [710, 165] width 437 height 393
click at [713, 359] on button "Dot" at bounding box center [716, 359] width 6 height 6
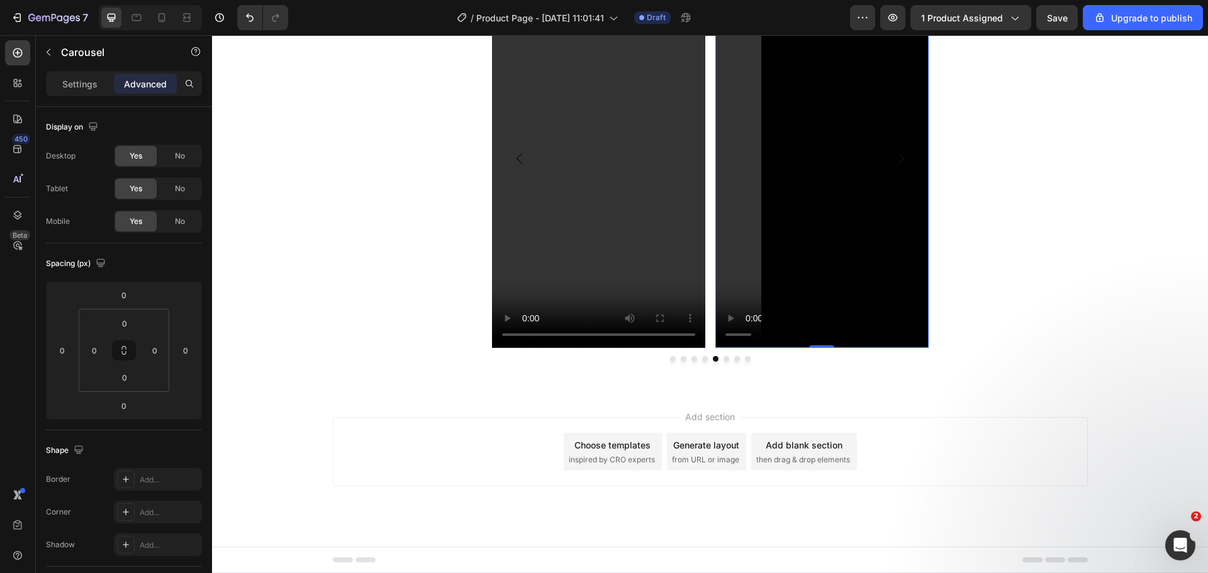
click at [725, 297] on video at bounding box center [821, 158] width 213 height 379
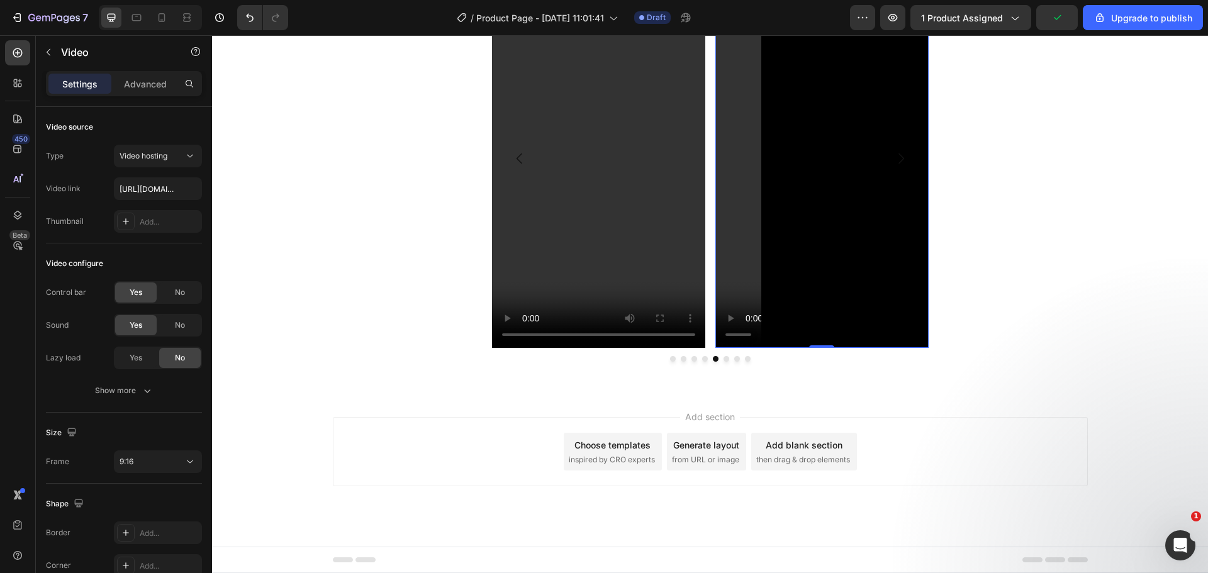
click at [756, 171] on video at bounding box center [821, 158] width 213 height 379
click at [142, 189] on input "https://feloro.store/cdn/shop/files/preview_images/fdfb7304159a4441833e6fff3877…" at bounding box center [158, 188] width 88 height 23
type input "https://feloro.store/cdn/shop/videos/c/vp/40ce55a7e6914a14b291162df7454ae1/40ce…"
click at [718, 359] on div at bounding box center [710, 359] width 437 height 6
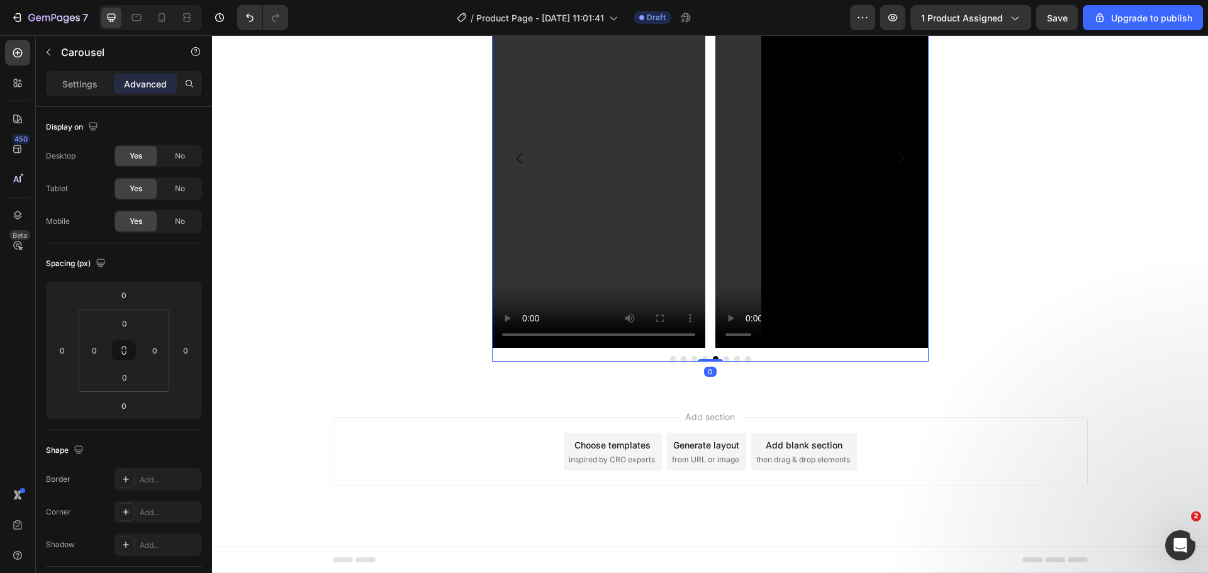
click at [724, 359] on button "Dot" at bounding box center [727, 359] width 6 height 6
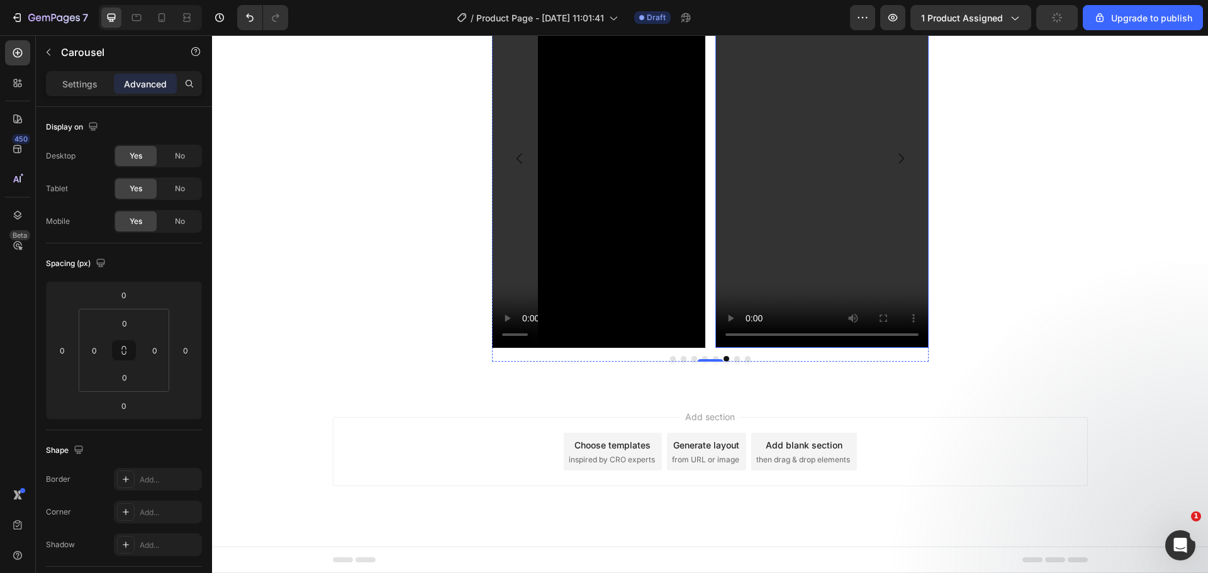
click at [748, 220] on video at bounding box center [821, 158] width 213 height 379
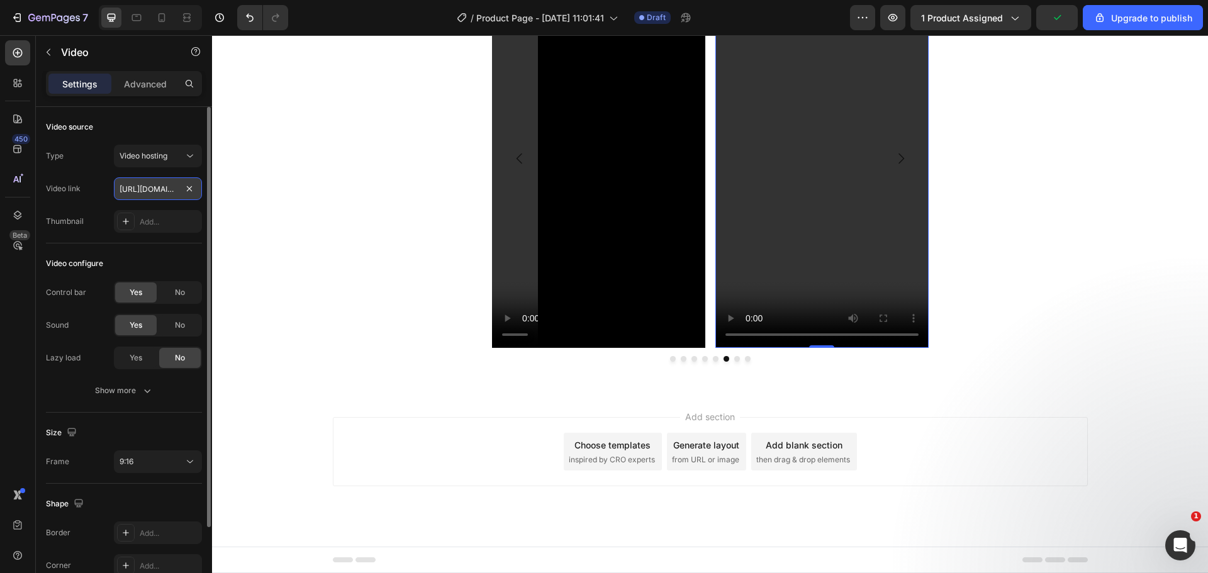
click at [140, 190] on input "https://feloro.store/cdn/shop/files/preview_images/fdfb7304159a4441833e6fff3877…" at bounding box center [158, 188] width 88 height 23
type input "https://feloro.store/cdn/shop/videos/c/vp/7b8befdd35dd4002afbaf12cda209c23/7b8b…"
click at [734, 357] on button "Dot" at bounding box center [737, 359] width 6 height 6
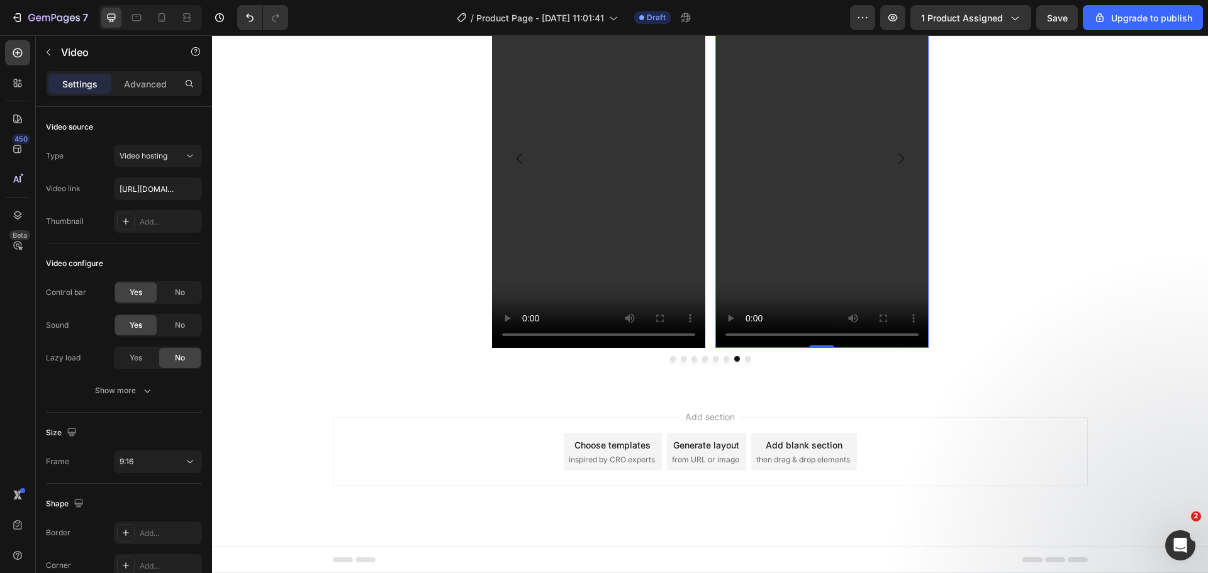
click at [746, 284] on video at bounding box center [821, 158] width 213 height 379
click at [146, 198] on input "https://feloro.store/cdn/shop/files/preview_images/fdfb7304159a4441833e6fff3877…" at bounding box center [158, 188] width 88 height 23
paste input "videos/c/vp/8dd3fe0b6a5d4551bdc9edc1d314a0c5/8dd3fe0b6a5d4551bdc9edc1d314a0c5.H…"
type input "https://feloro.store/cdn/shop/videos/c/vp/8dd3fe0b6a5d4551bdc9edc1d314a0c5/8dd3…"
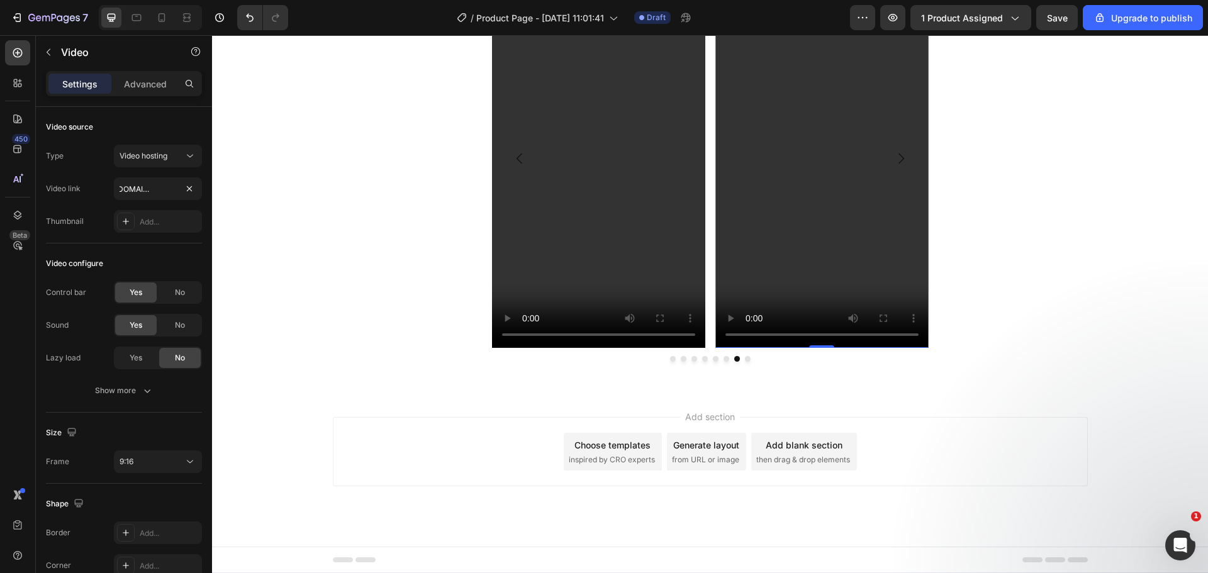
scroll to position [0, 0]
click at [745, 357] on button "Dot" at bounding box center [748, 359] width 6 height 6
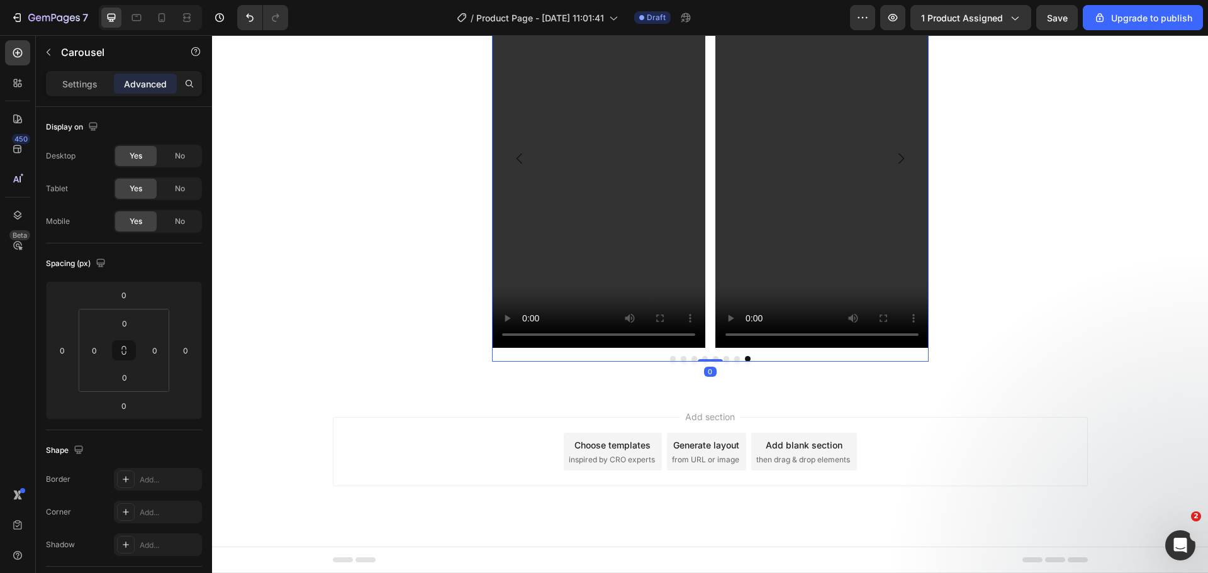
click at [757, 298] on video at bounding box center [821, 158] width 213 height 379
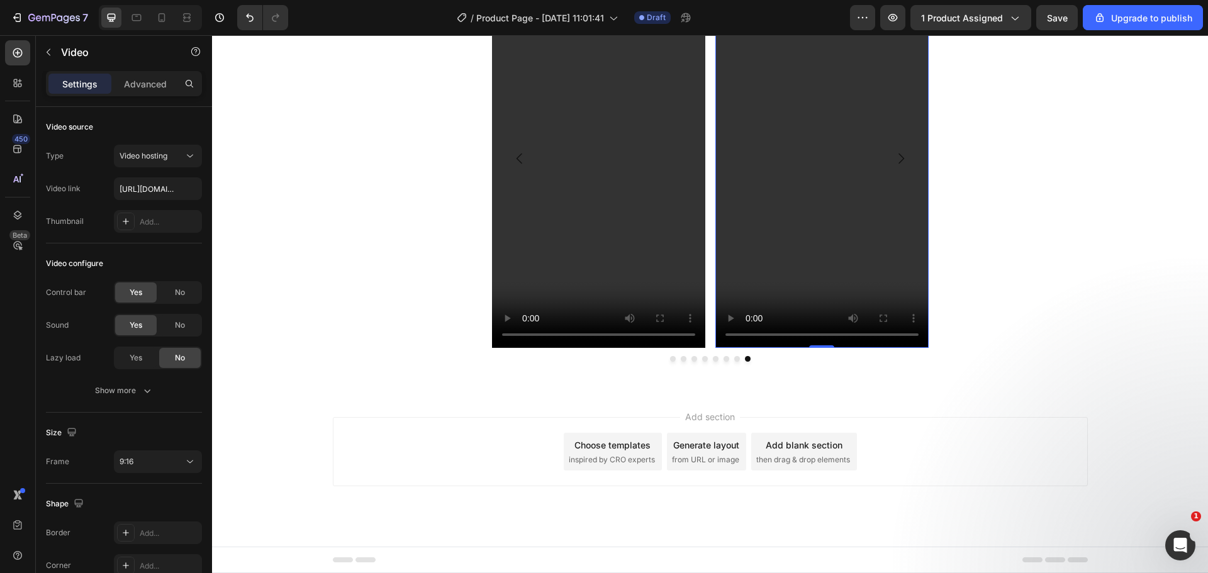
click at [724, 146] on video at bounding box center [821, 158] width 213 height 379
click at [137, 187] on input "https://feloro.store/cdn/shop/files/preview_images/fdfb7304159a4441833e6fff3877…" at bounding box center [158, 188] width 88 height 23
type input "https://feloro.store/cdn/shop/videos/c/vp/8dfce9d62e8e4c31bd0410ae81961339/8dfc…"
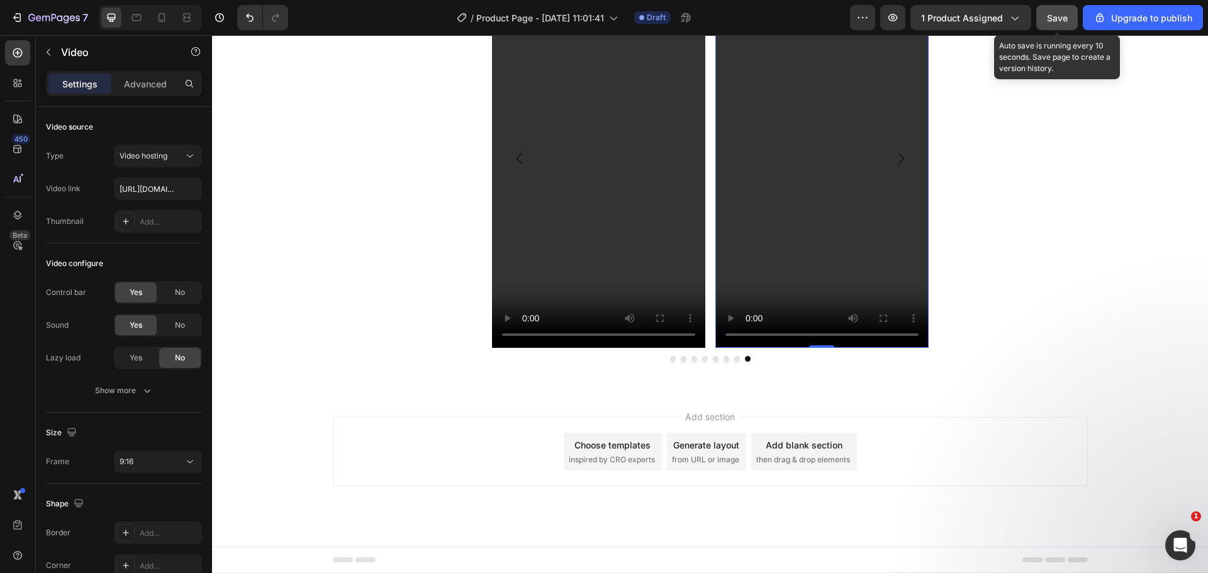
click at [1057, 16] on span "Save" at bounding box center [1057, 18] width 21 height 11
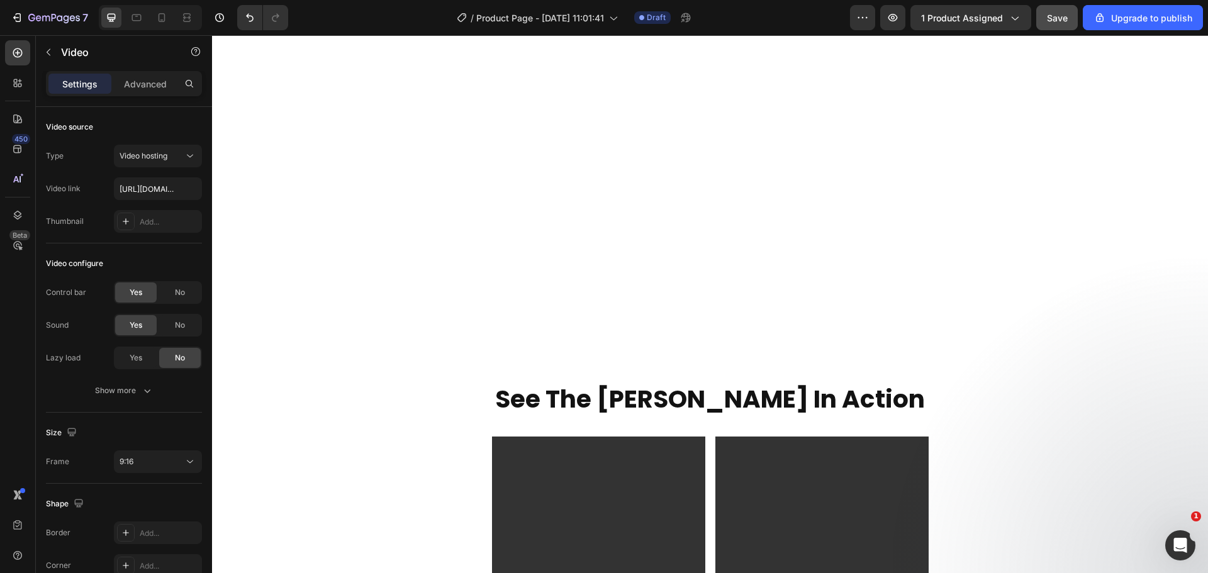
scroll to position [908, 0]
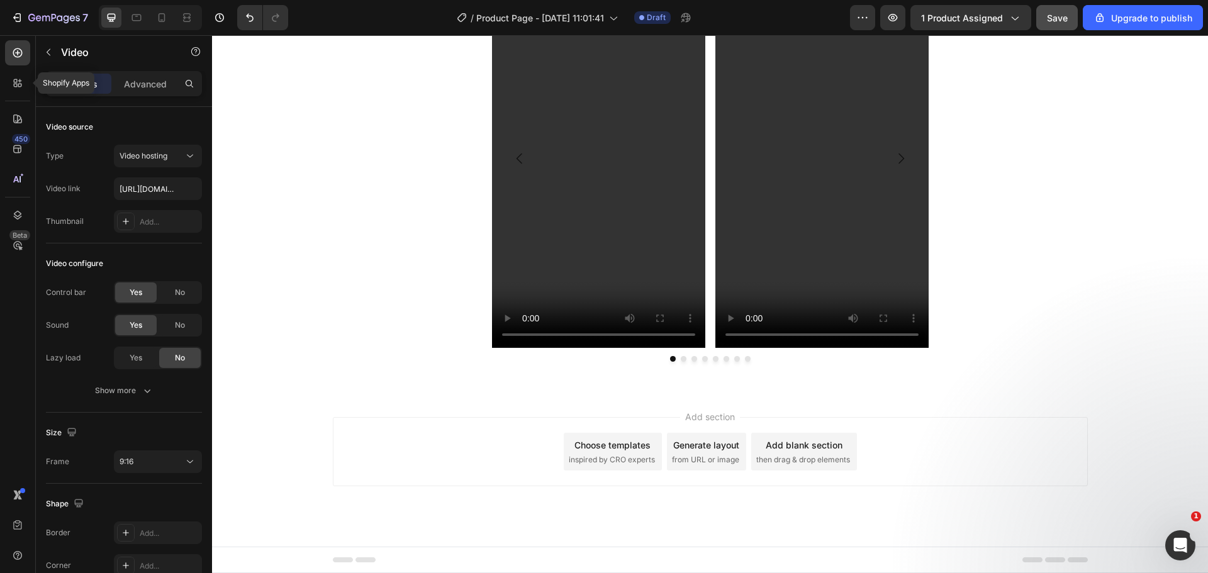
click at [33, 86] on div "Shopify Apps 450 Beta" at bounding box center [18, 304] width 36 height 538
click at [21, 79] on icon at bounding box center [17, 83] width 13 height 13
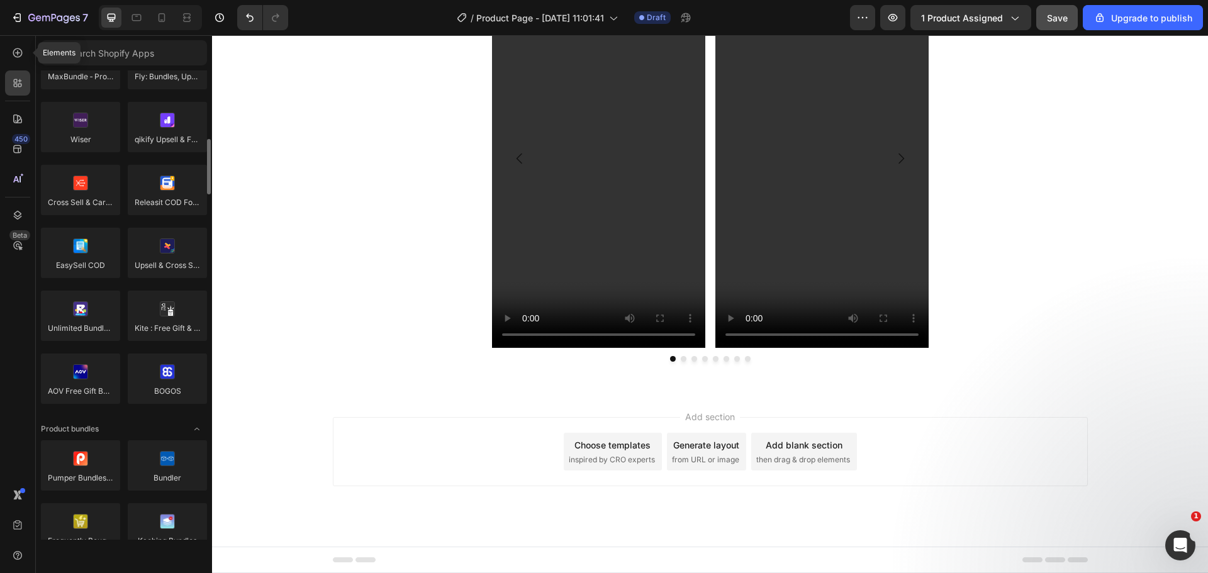
scroll to position [0, 0]
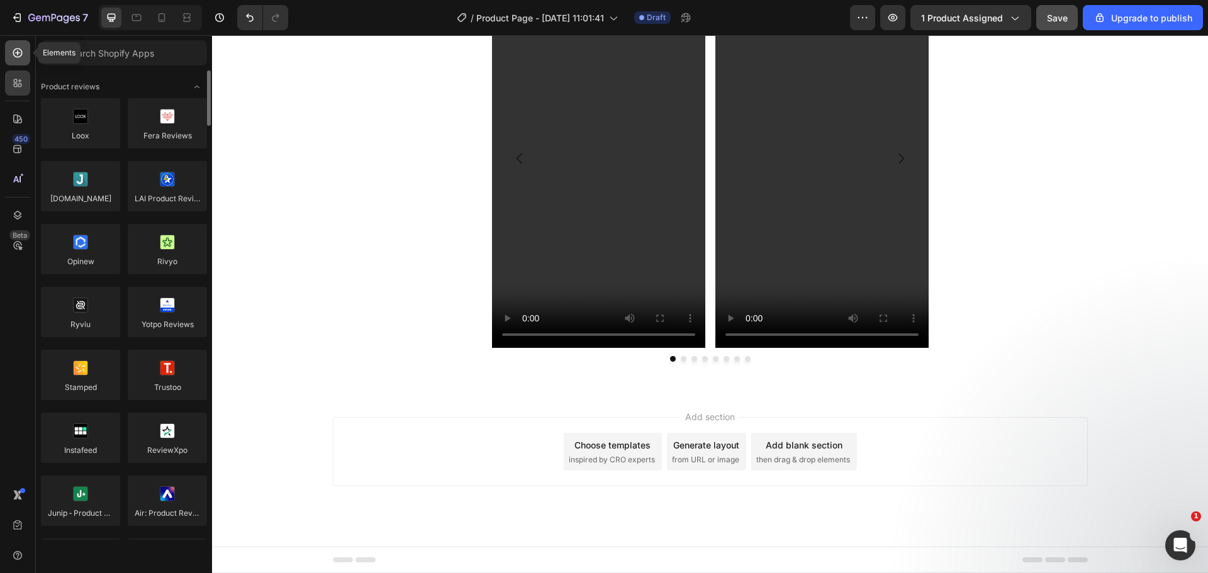
click at [18, 56] on icon at bounding box center [17, 53] width 13 height 13
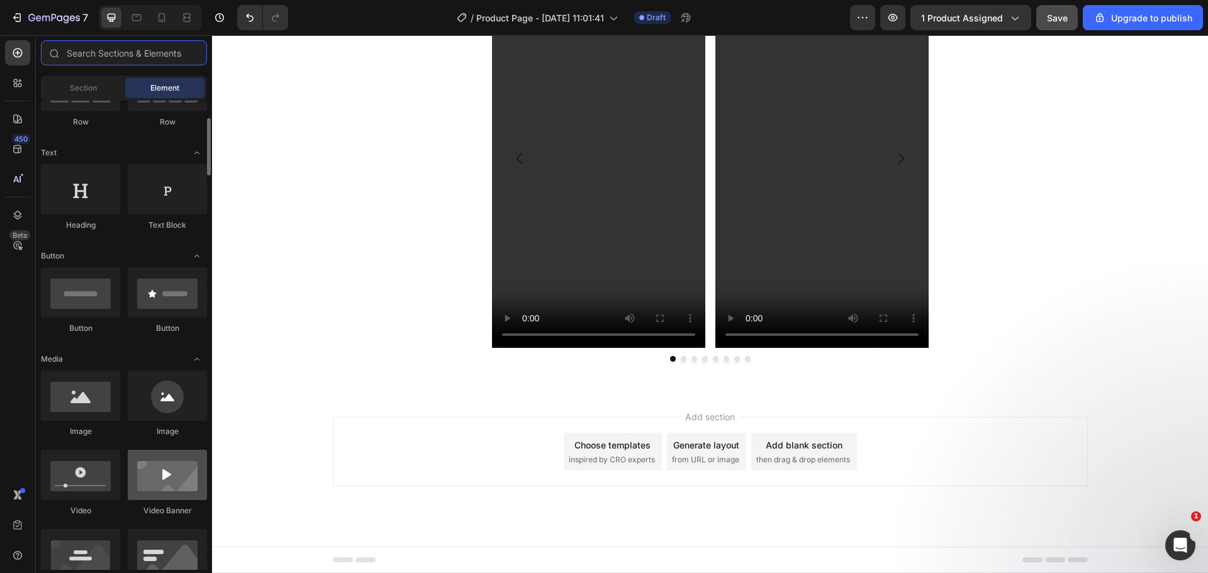
scroll to position [293, 0]
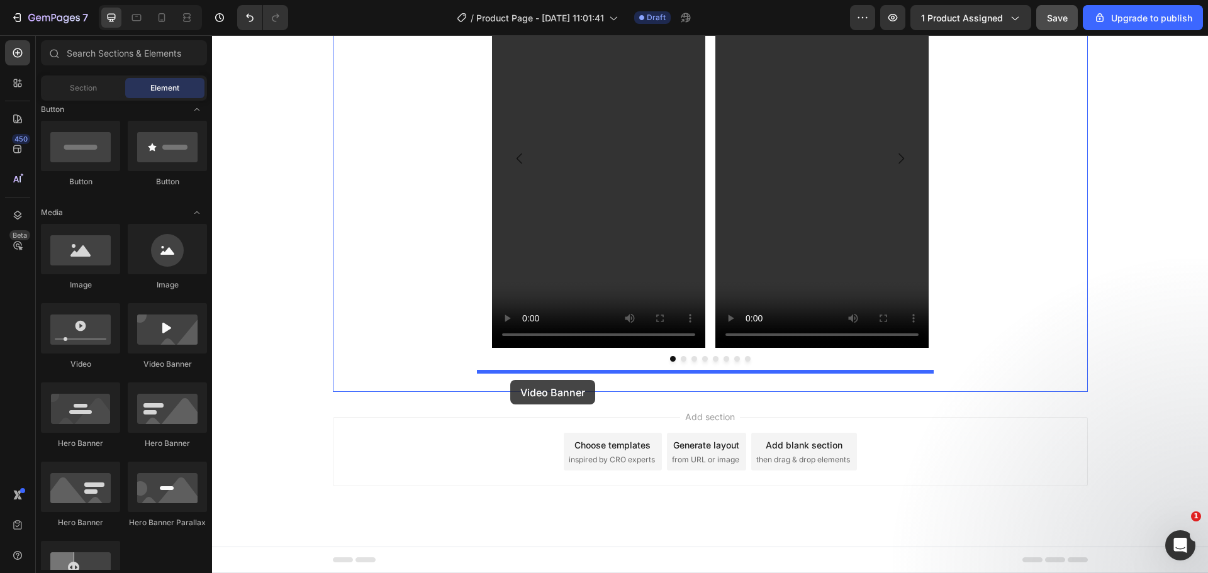
drag, startPoint x: 382, startPoint y: 377, endPoint x: 510, endPoint y: 380, distance: 128.4
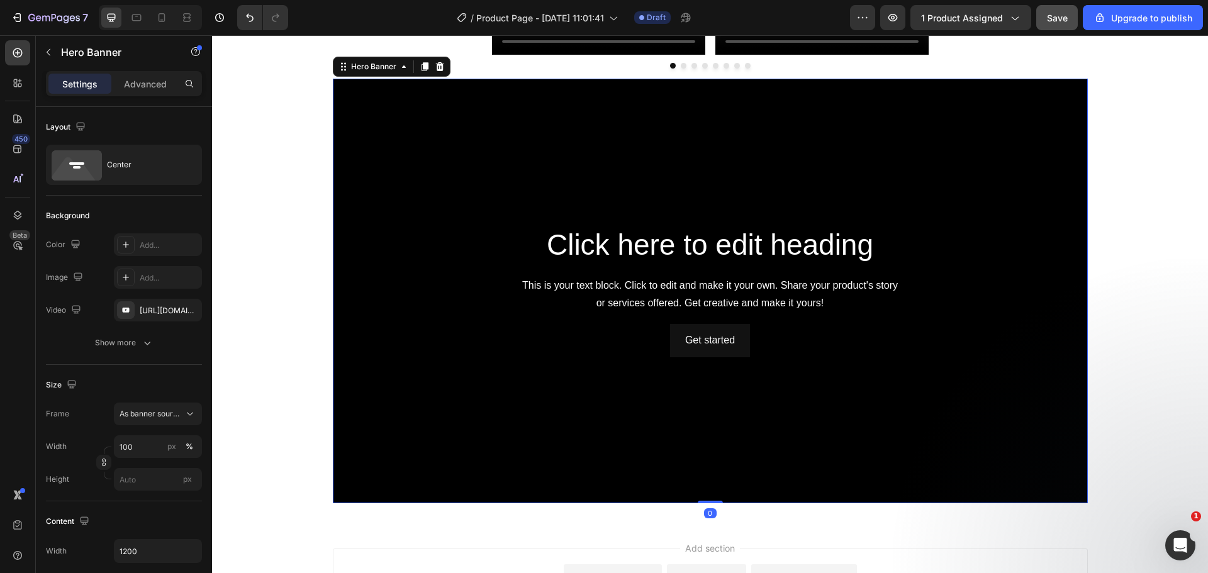
scroll to position [1202, 0]
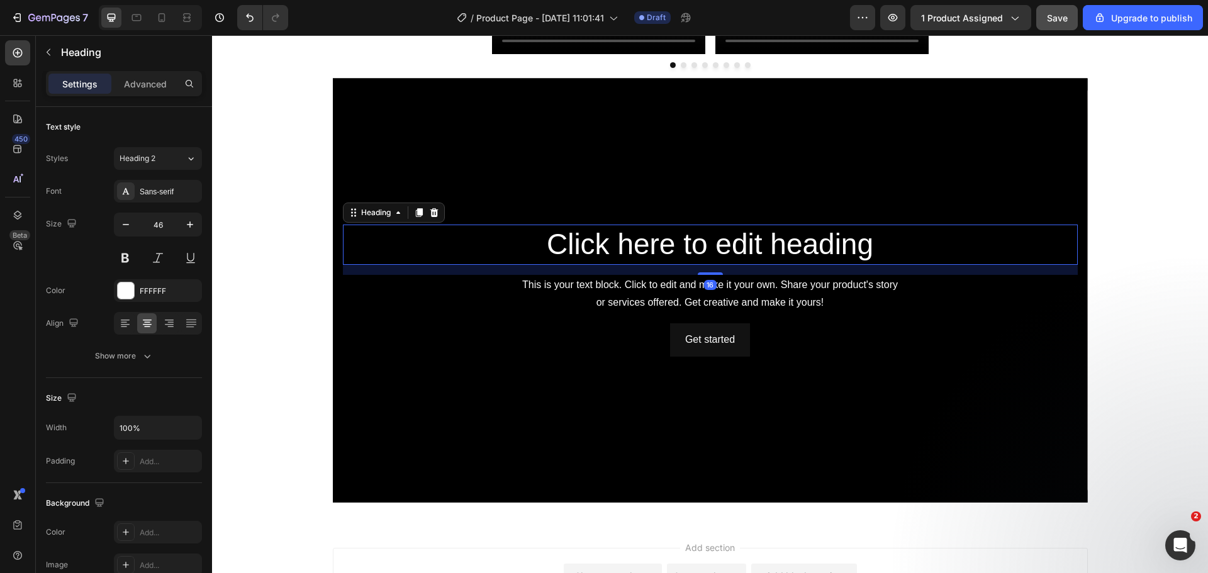
click at [719, 257] on h2 "Click here to edit heading" at bounding box center [710, 245] width 735 height 40
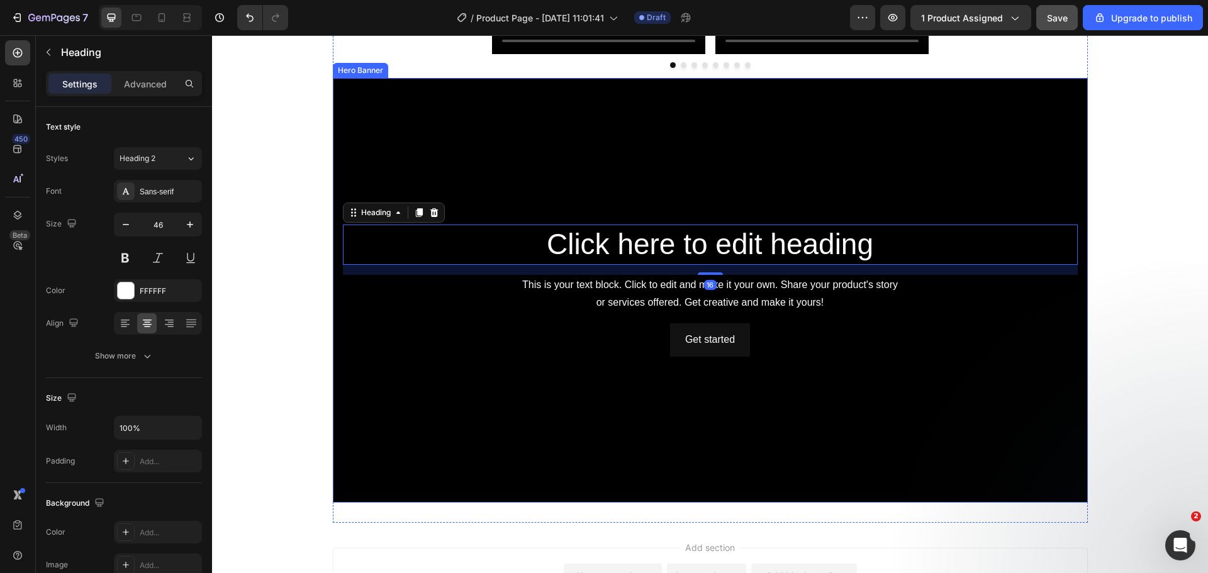
click at [708, 193] on div "Background Image" at bounding box center [710, 290] width 755 height 425
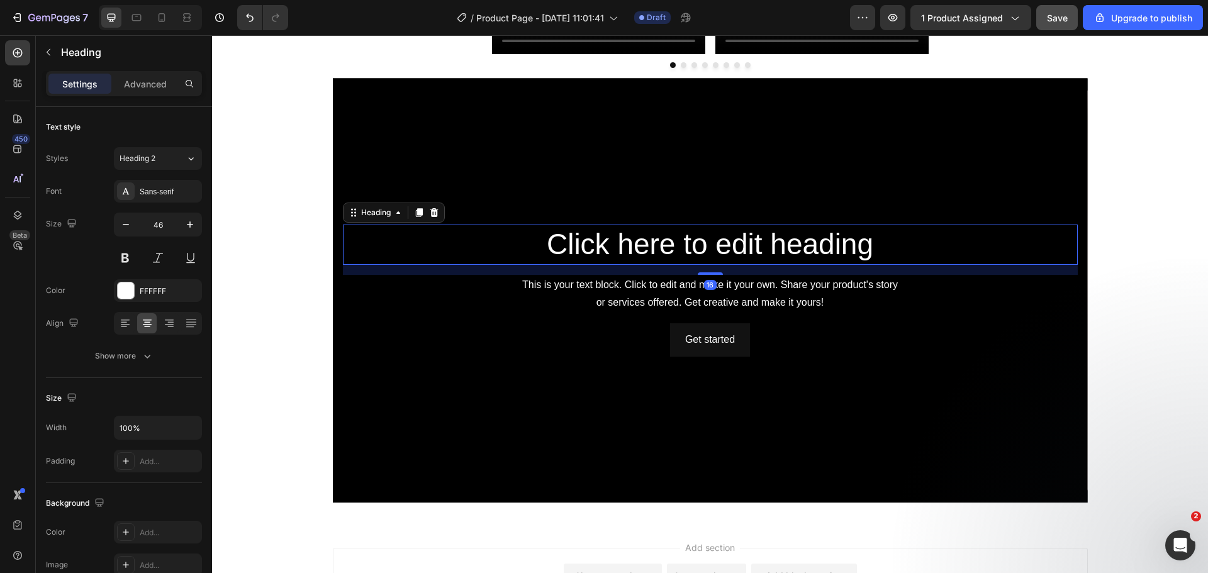
click at [711, 261] on h2 "Click here to edit heading" at bounding box center [710, 245] width 735 height 40
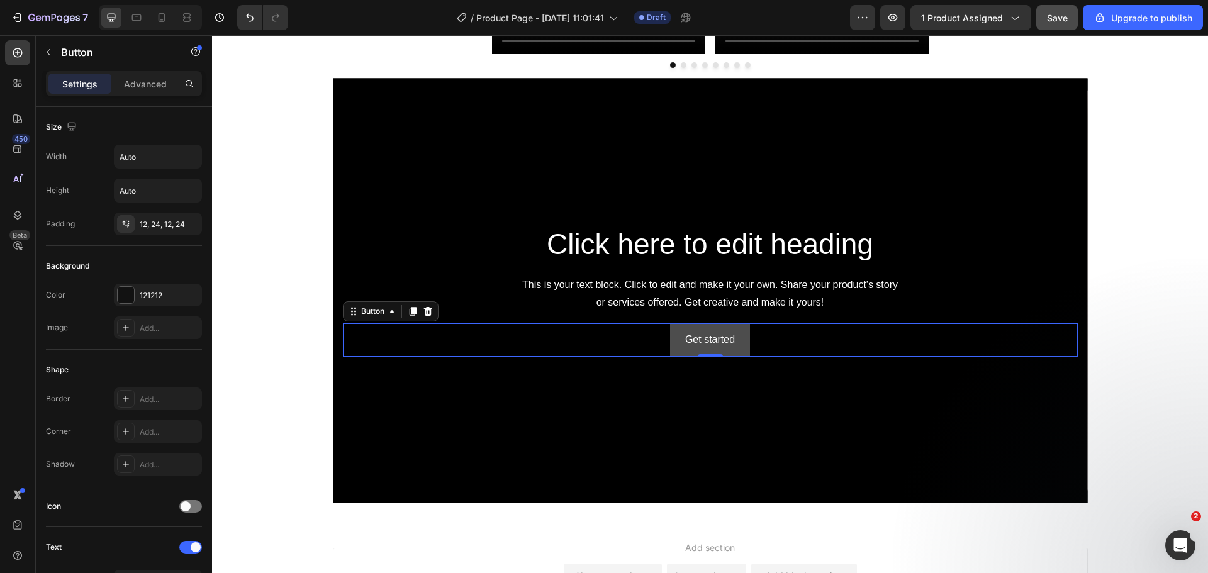
click at [680, 328] on button "Get started" at bounding box center [710, 339] width 80 height 33
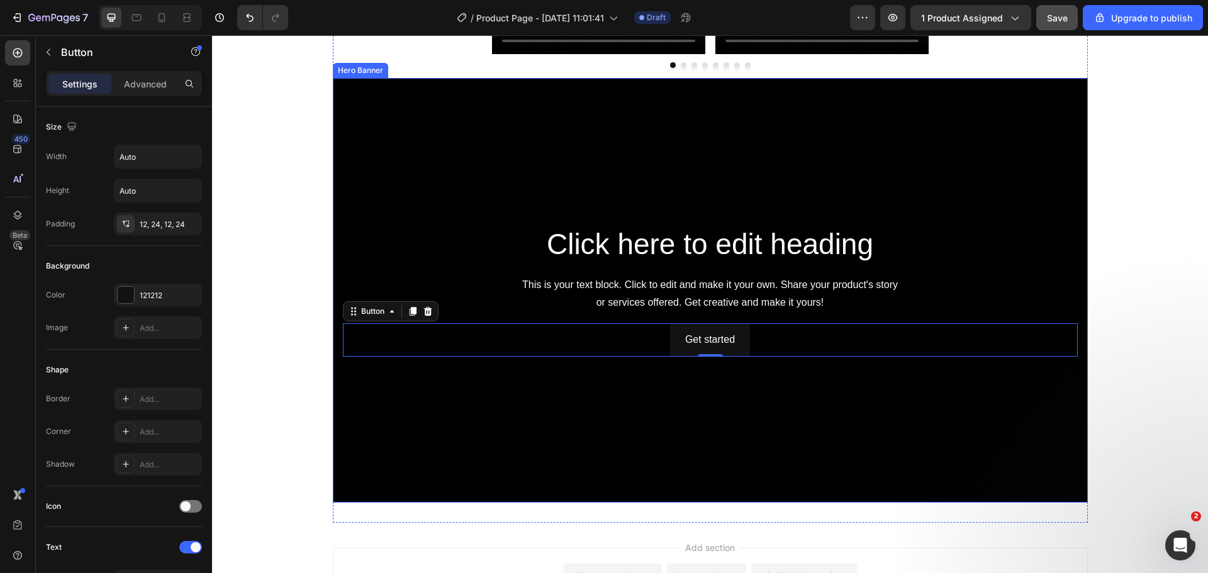
click at [530, 442] on div "Background Image" at bounding box center [710, 290] width 755 height 425
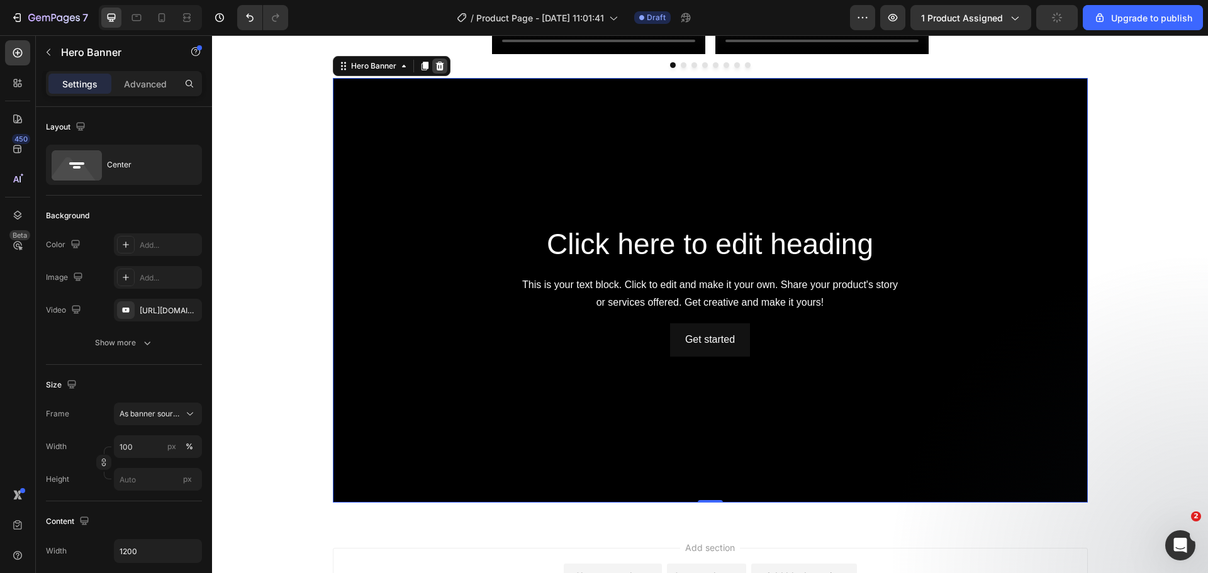
click at [435, 71] on icon at bounding box center [440, 66] width 10 height 10
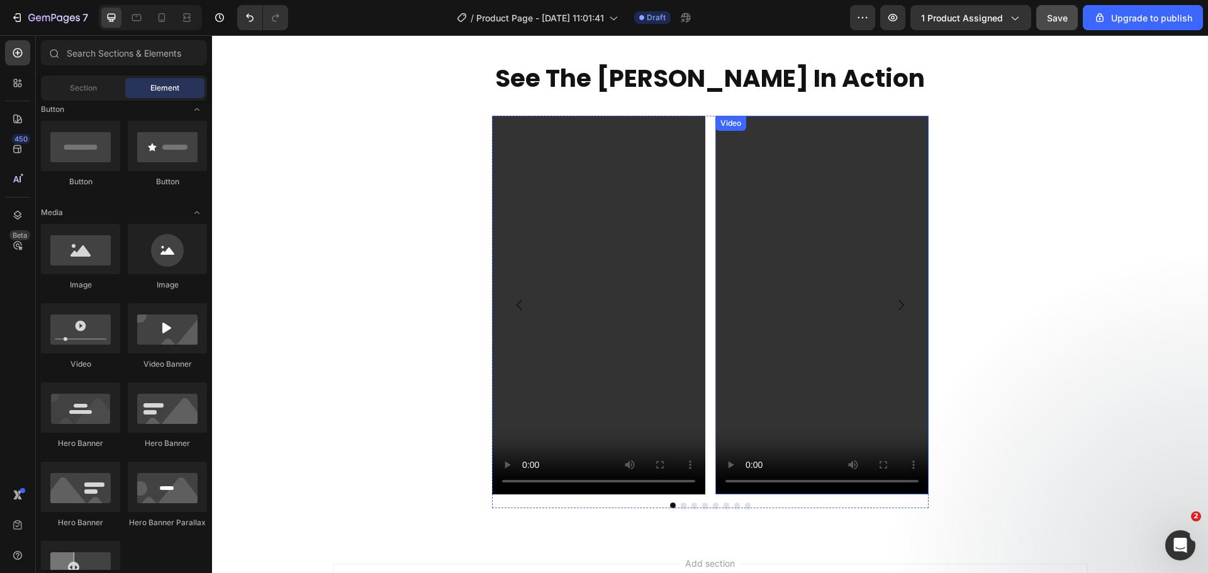
scroll to position [908, 0]
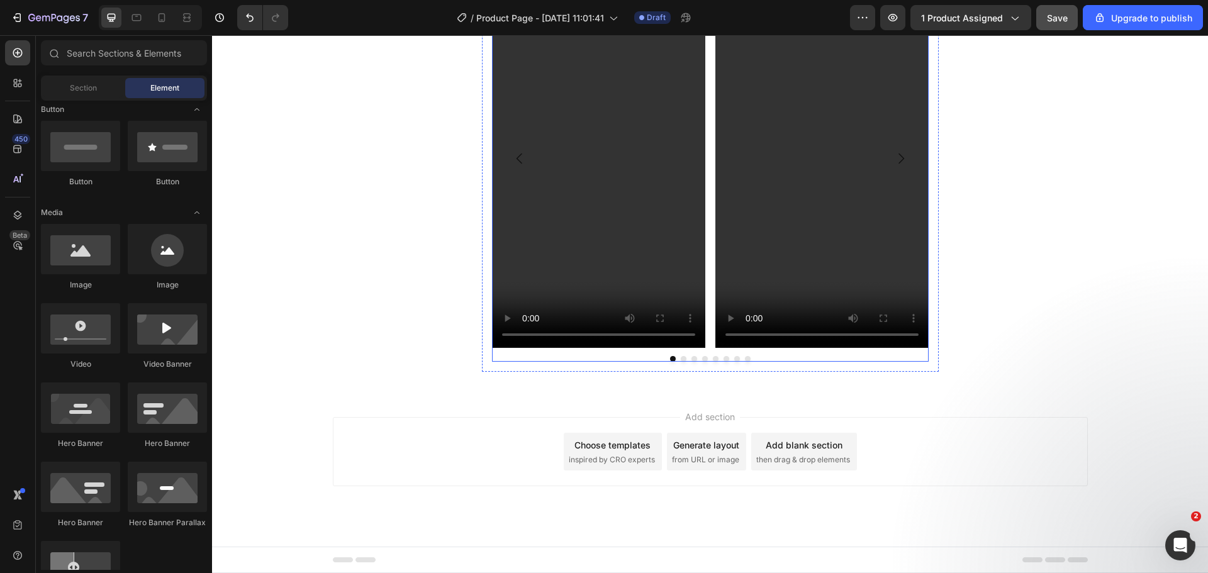
click at [681, 359] on button "Dot" at bounding box center [684, 359] width 6 height 6
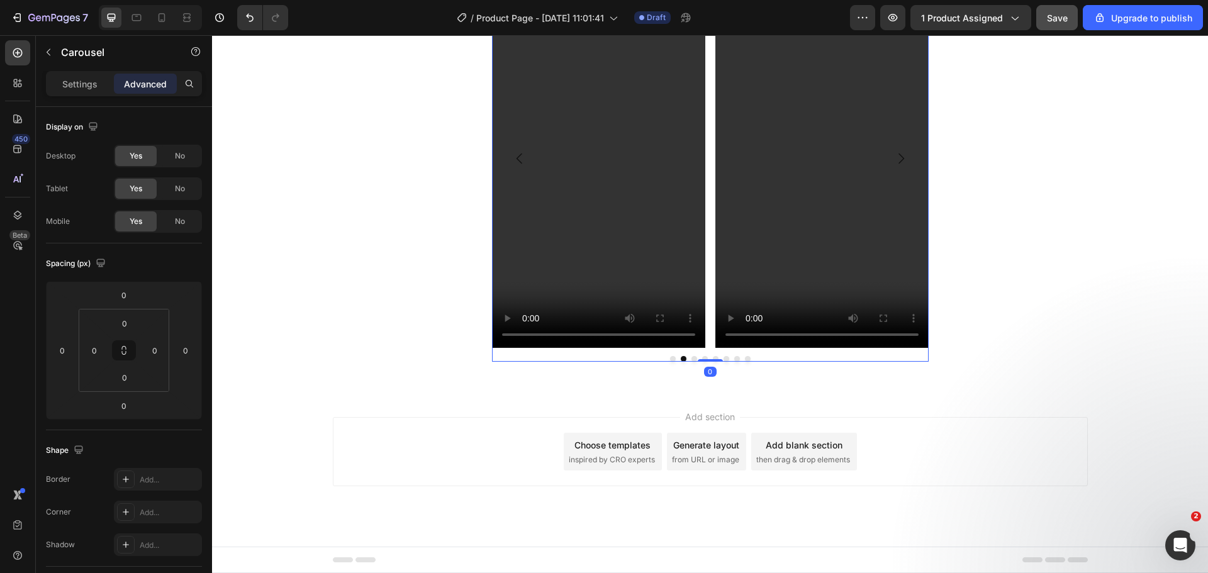
click at [693, 357] on div at bounding box center [710, 359] width 437 height 6
click at [692, 359] on button "Dot" at bounding box center [695, 359] width 6 height 6
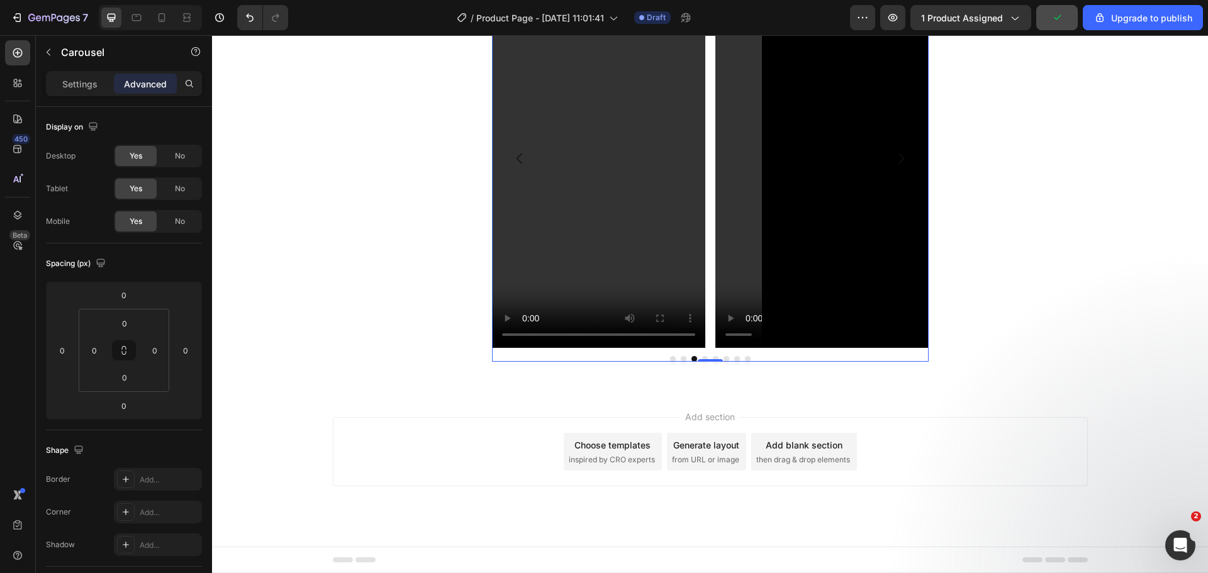
click at [702, 358] on button "Dot" at bounding box center [705, 359] width 6 height 6
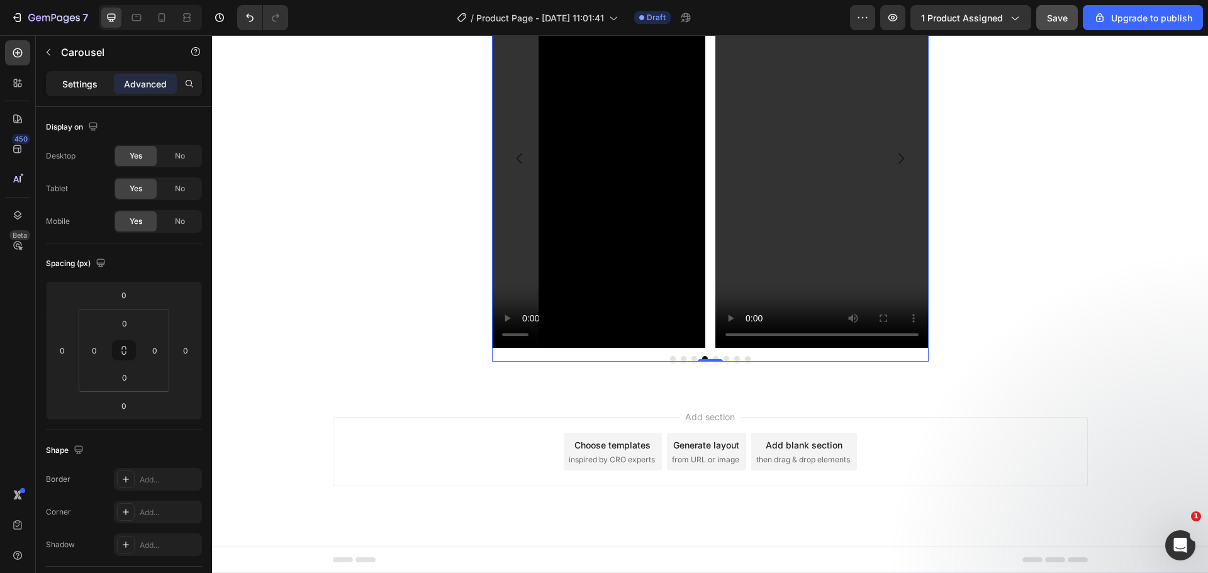
click at [87, 86] on p "Settings" at bounding box center [79, 83] width 35 height 13
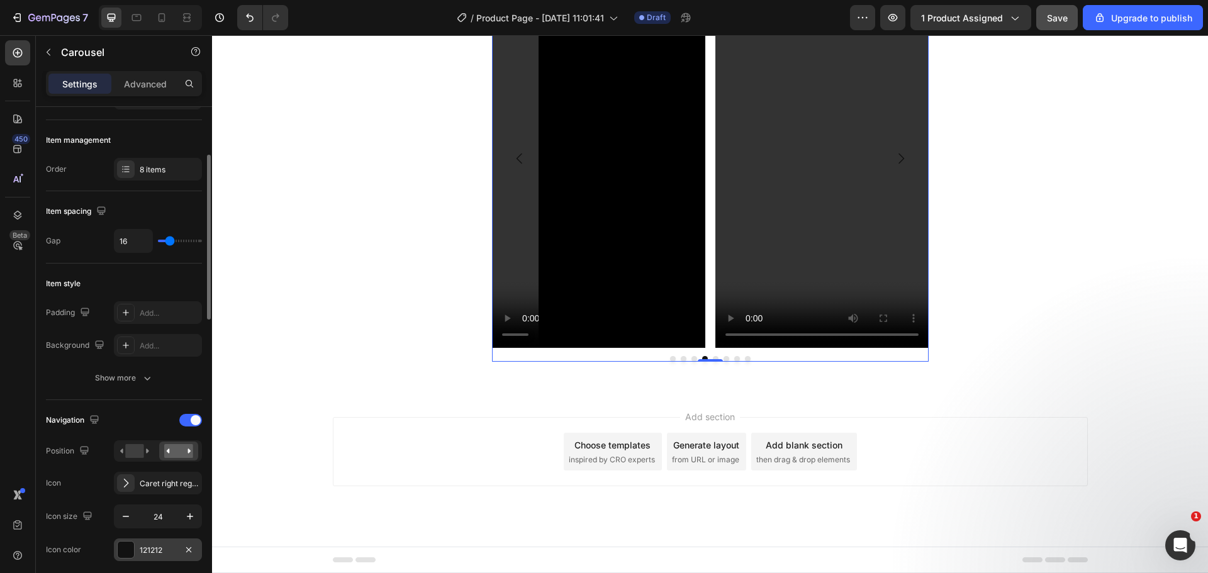
scroll to position [440, 0]
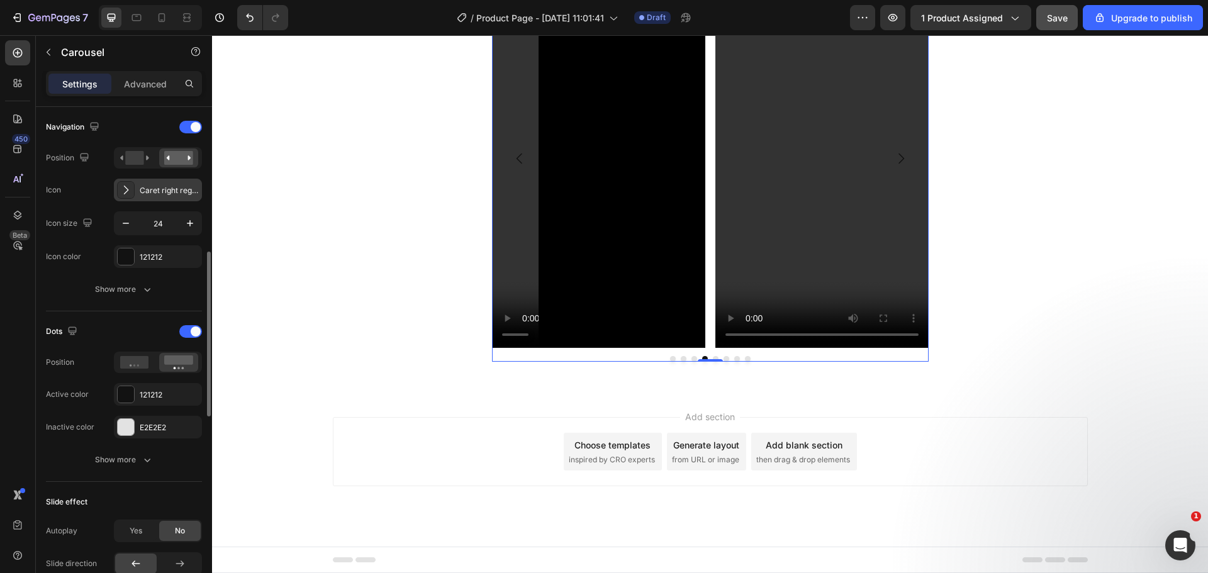
click at [150, 189] on div "Caret right regular" at bounding box center [169, 190] width 59 height 11
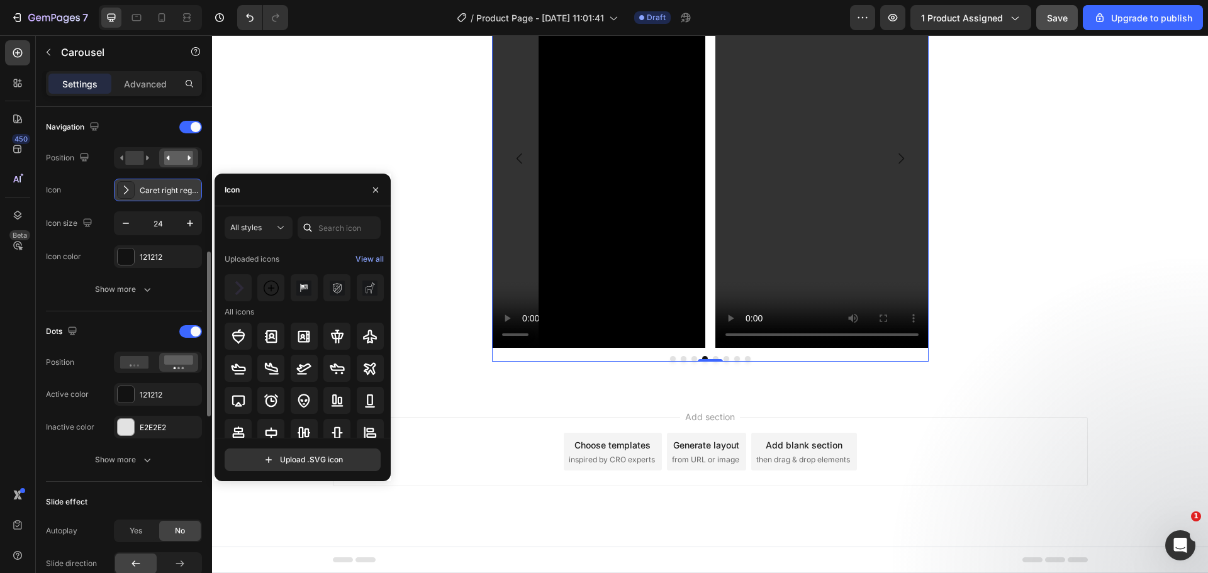
click at [150, 189] on div "Caret right regular" at bounding box center [169, 190] width 59 height 11
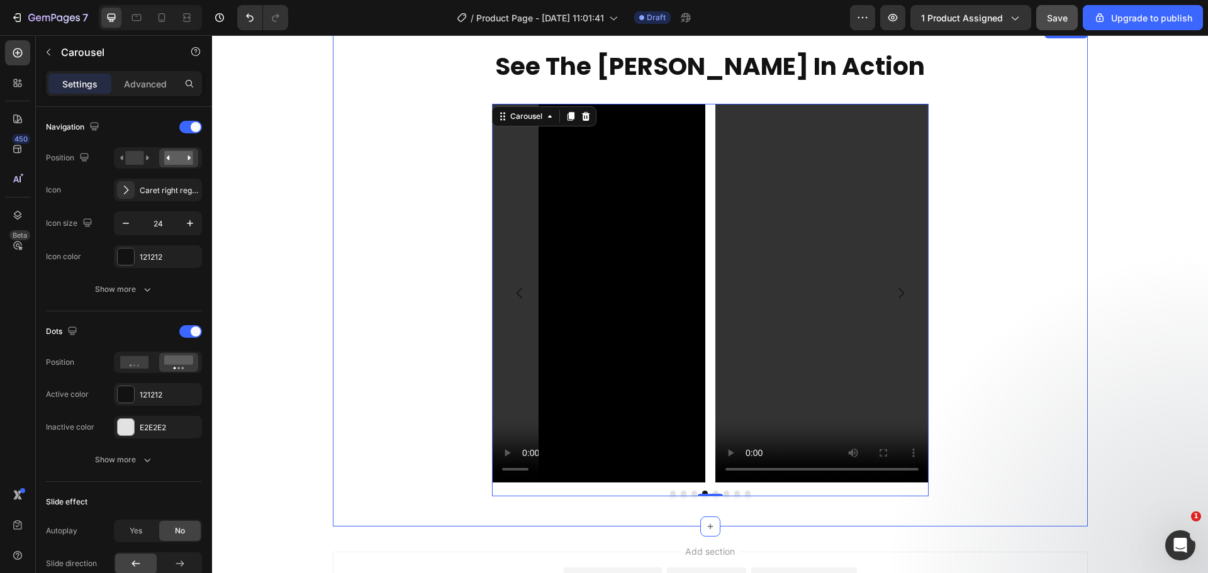
scroll to position [761, 0]
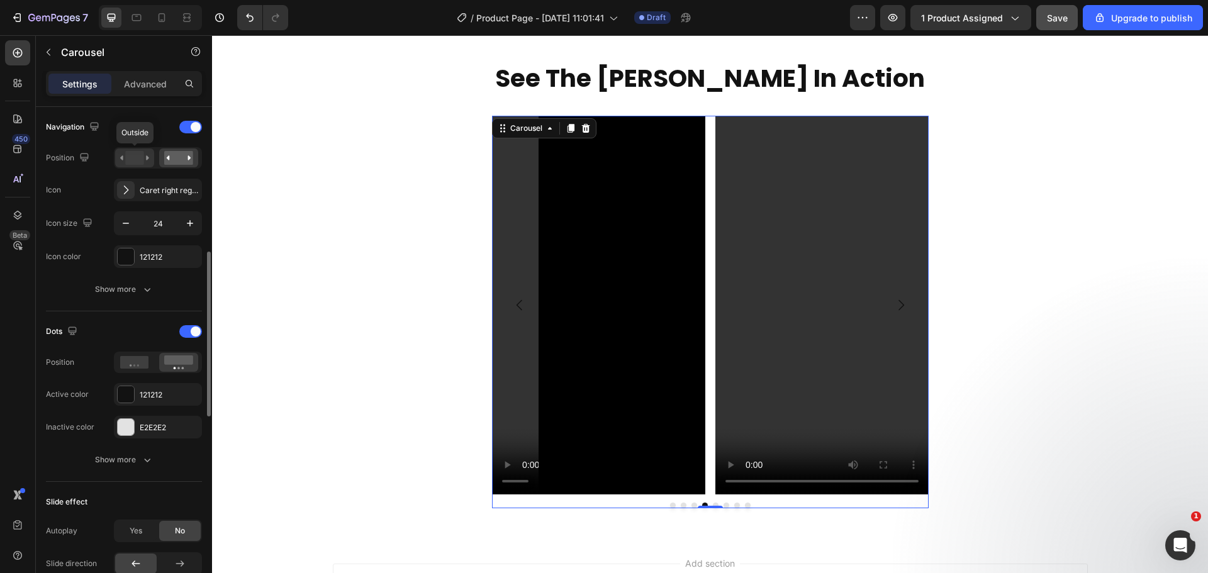
click at [141, 154] on rect at bounding box center [134, 158] width 18 height 14
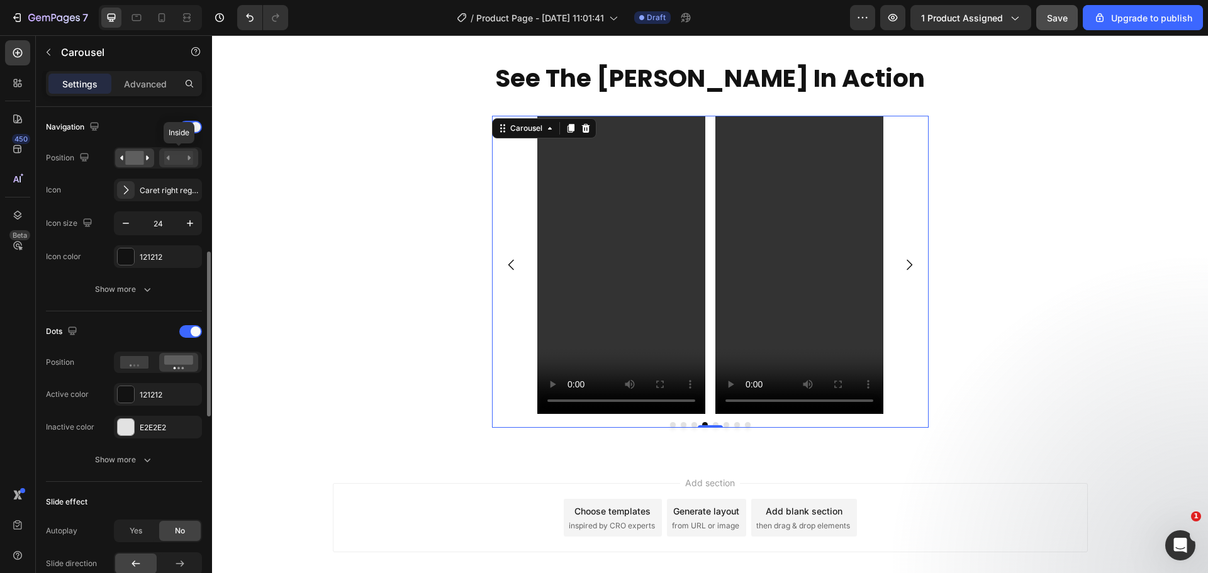
click at [171, 156] on rect at bounding box center [178, 158] width 29 height 14
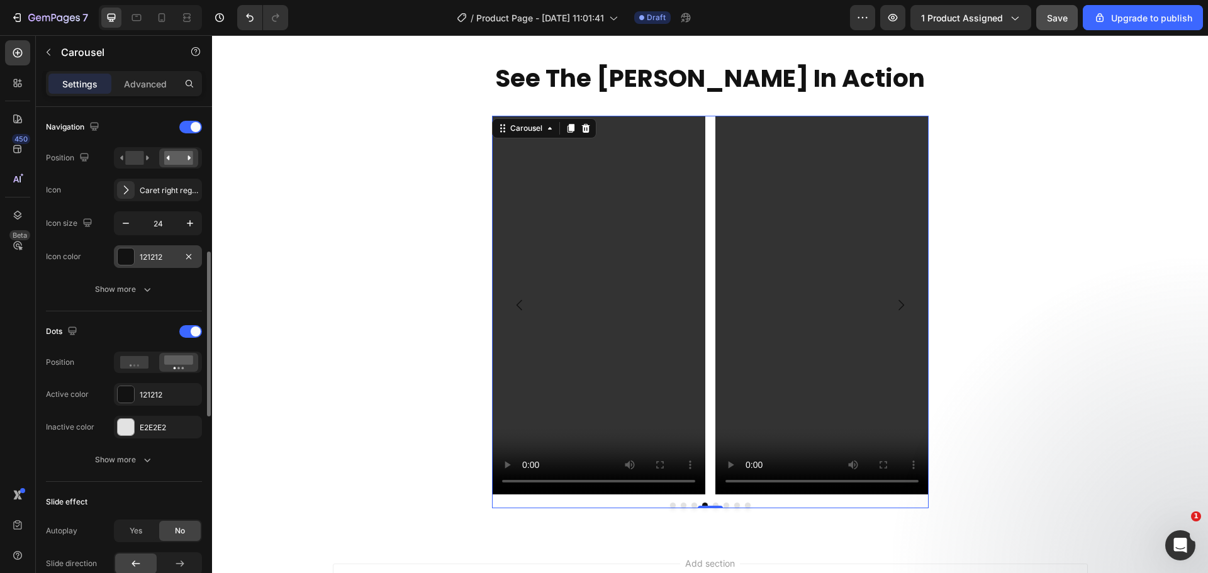
click at [128, 255] on div at bounding box center [126, 257] width 16 height 16
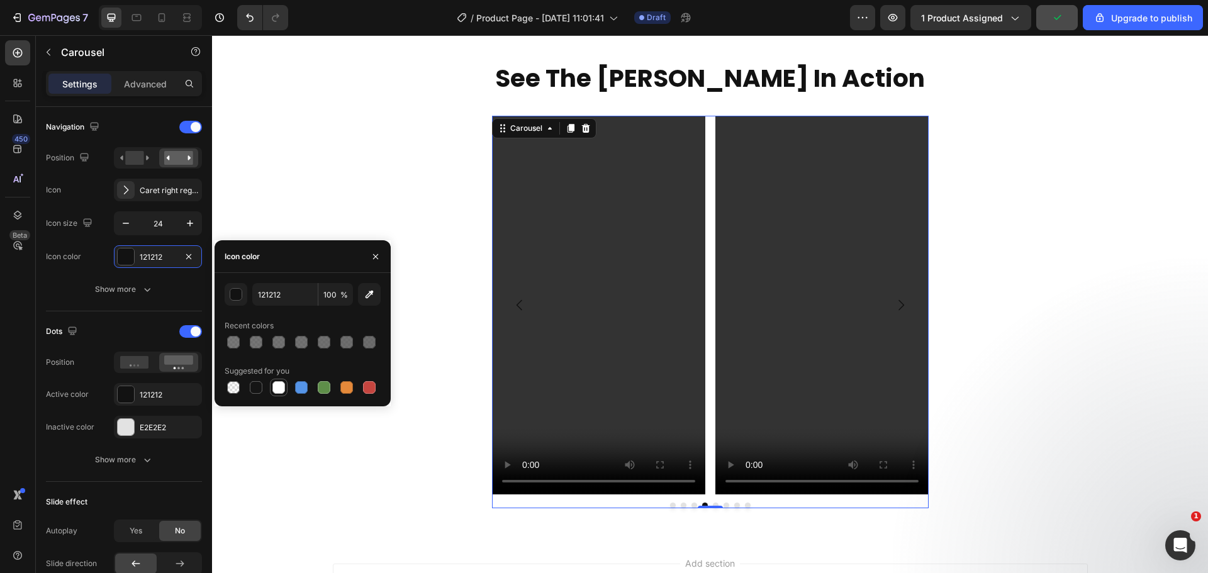
click at [272, 388] on div at bounding box center [278, 387] width 15 height 15
type input "FFFFFF"
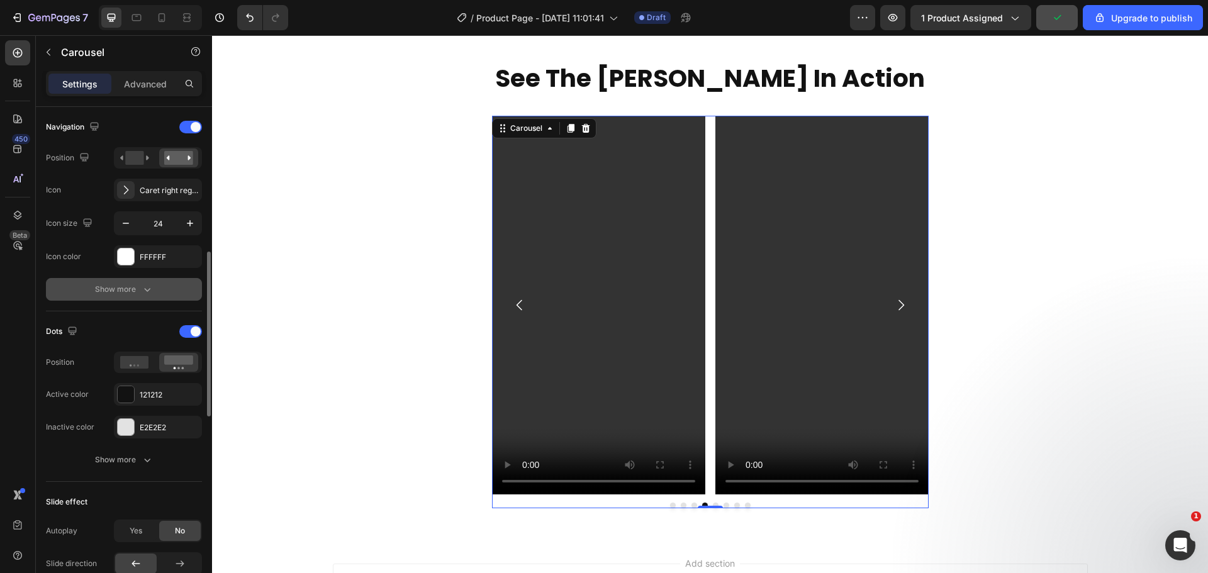
click at [136, 289] on div "Show more" at bounding box center [124, 289] width 59 height 13
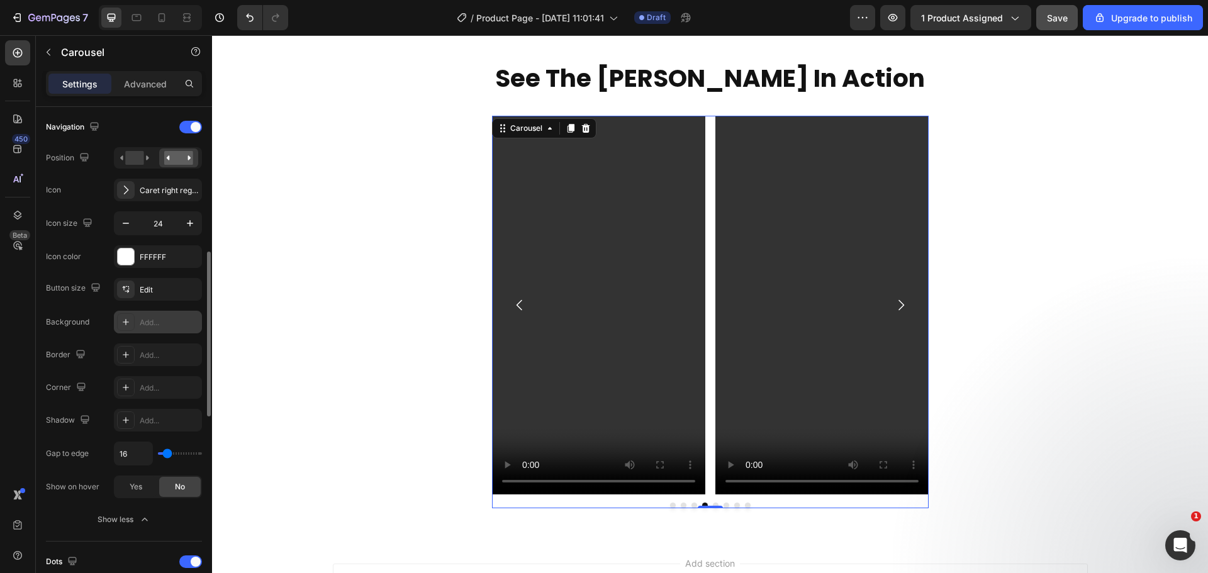
click at [154, 318] on div "Add..." at bounding box center [169, 322] width 59 height 11
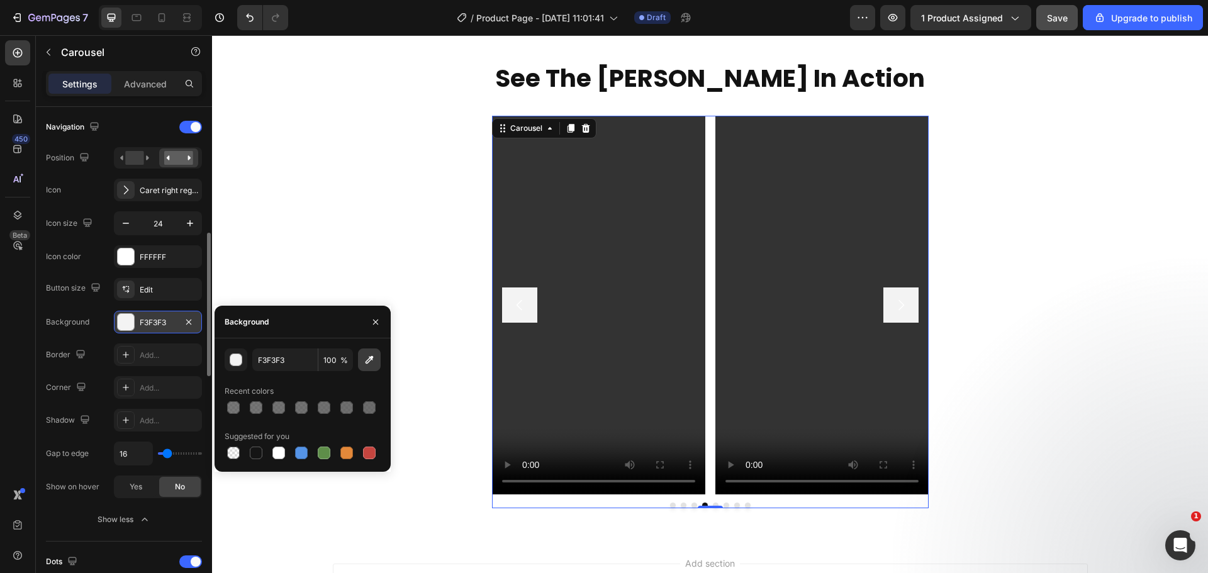
click at [362, 362] on button "button" at bounding box center [369, 360] width 23 height 23
type input "41383F"
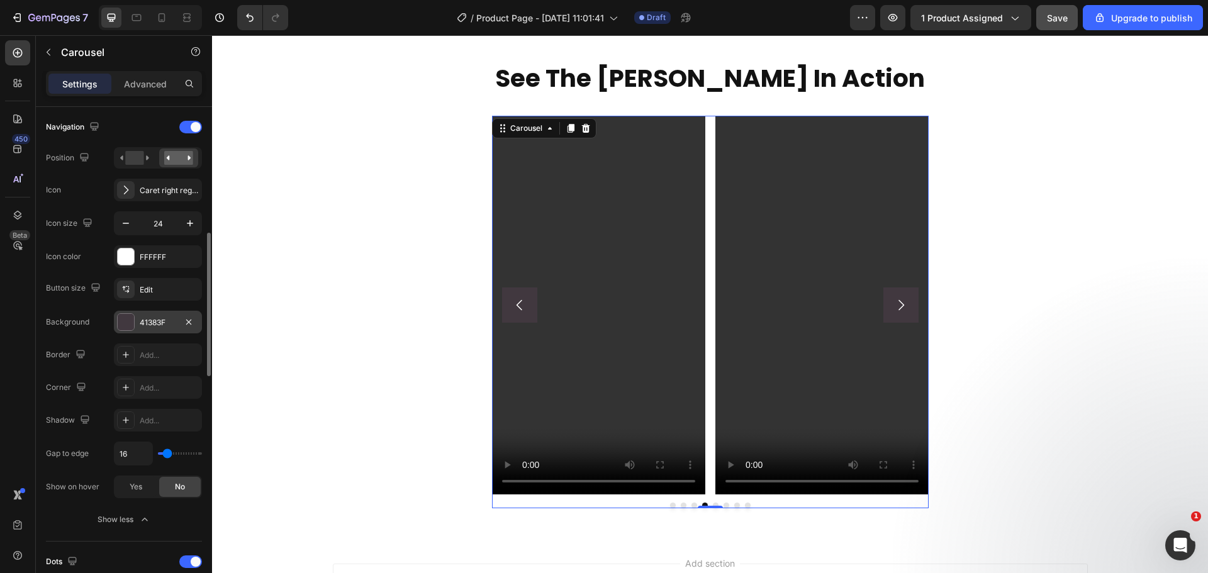
type input "0"
drag, startPoint x: 164, startPoint y: 455, endPoint x: 153, endPoint y: 450, distance: 11.8
type input "0"
click at [158, 452] on input "range" at bounding box center [180, 453] width 44 height 3
click at [128, 293] on icon at bounding box center [127, 291] width 4 height 3
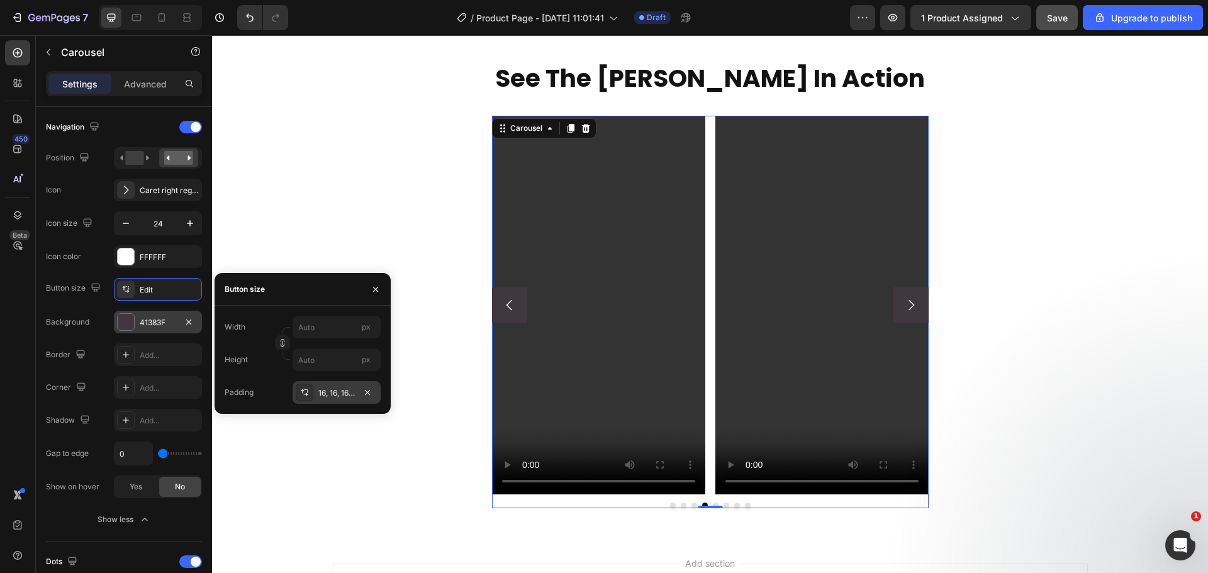
click at [329, 395] on div "16, 16, 16, 16" at bounding box center [336, 393] width 36 height 11
click at [308, 352] on button "button" at bounding box center [303, 357] width 18 height 18
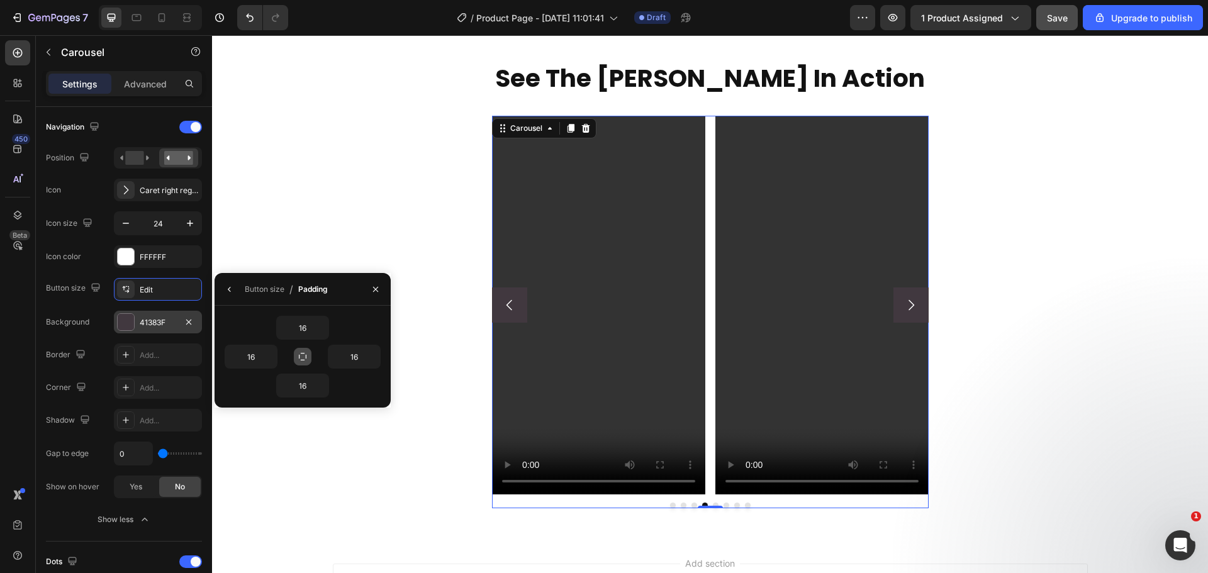
click at [305, 359] on icon "button" at bounding box center [303, 357] width 10 height 10
click at [303, 327] on input "16" at bounding box center [303, 327] width 52 height 23
drag, startPoint x: 315, startPoint y: 323, endPoint x: 327, endPoint y: 339, distance: 19.8
click at [315, 323] on input "16" at bounding box center [303, 327] width 52 height 23
click at [323, 330] on icon "button" at bounding box center [322, 328] width 10 height 10
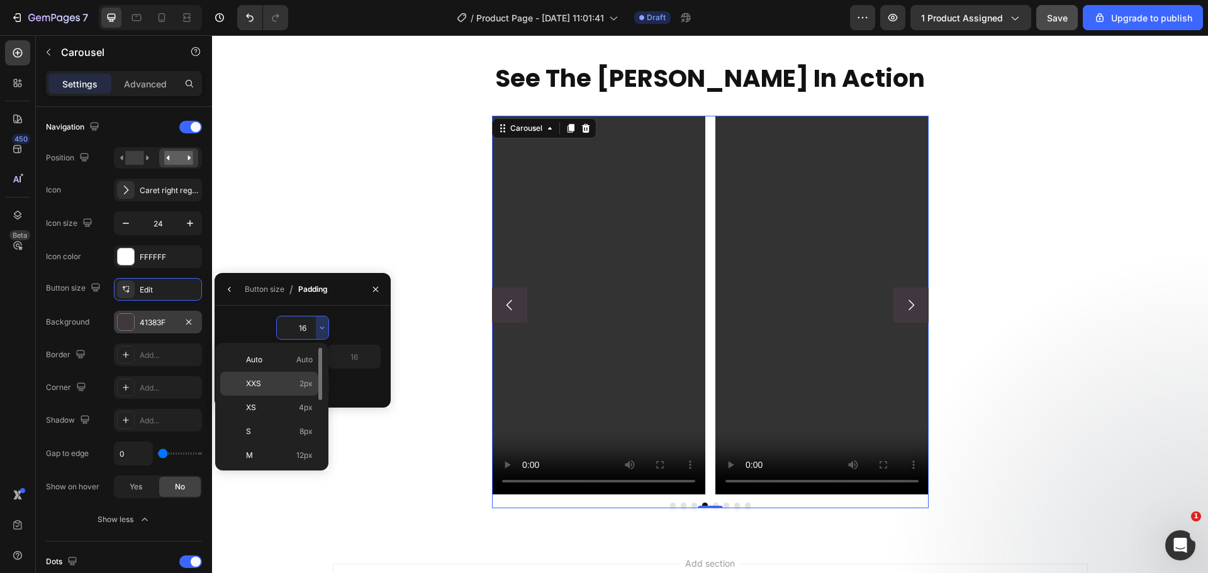
click at [303, 396] on div "XXS 2px" at bounding box center [269, 408] width 98 height 24
type input "2"
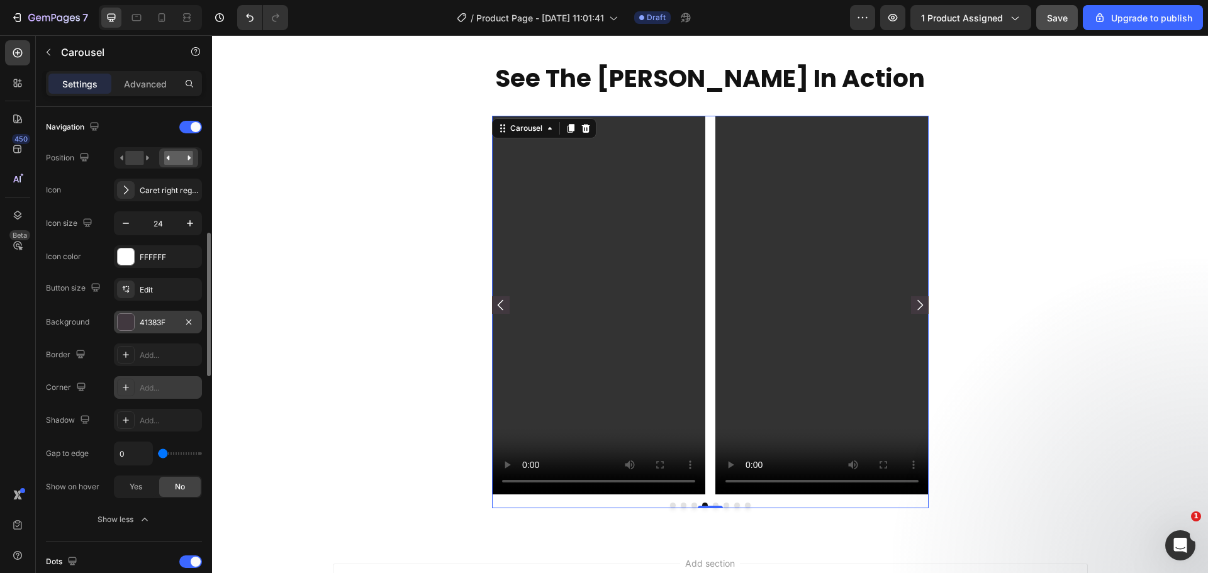
click at [154, 386] on div "Add..." at bounding box center [169, 388] width 59 height 11
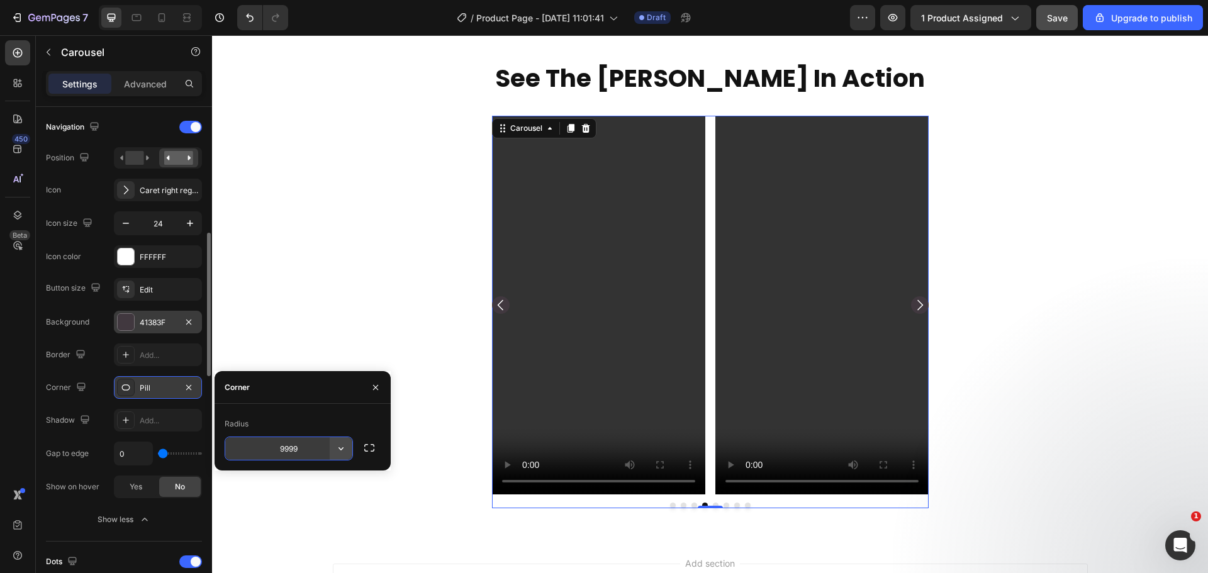
click at [337, 448] on icon "button" at bounding box center [341, 448] width 13 height 13
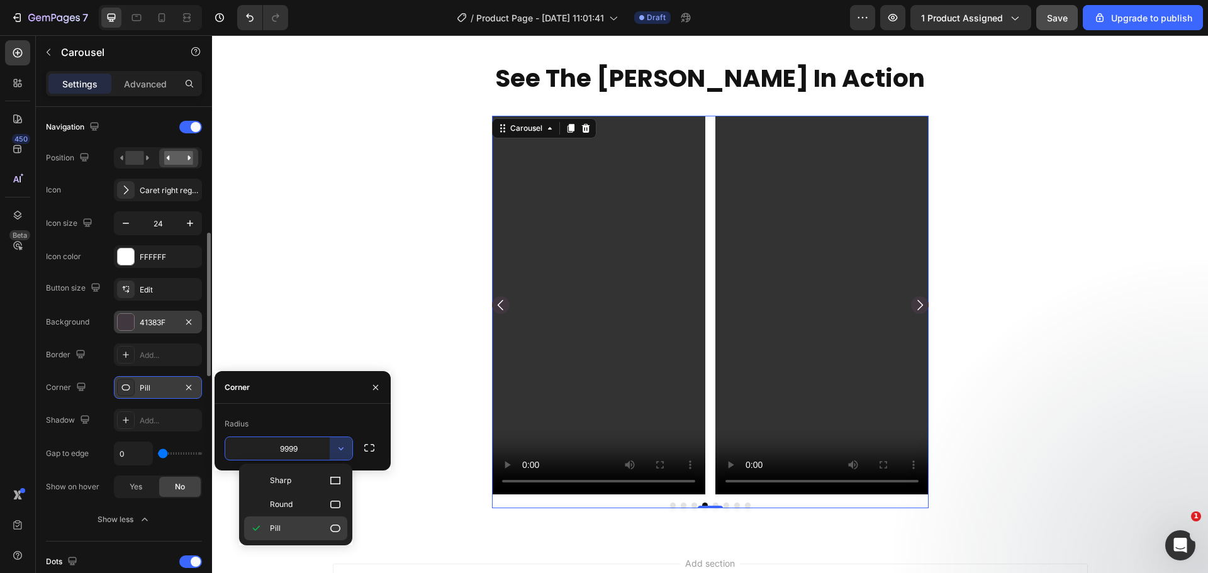
click at [314, 525] on p "Pill" at bounding box center [306, 528] width 72 height 13
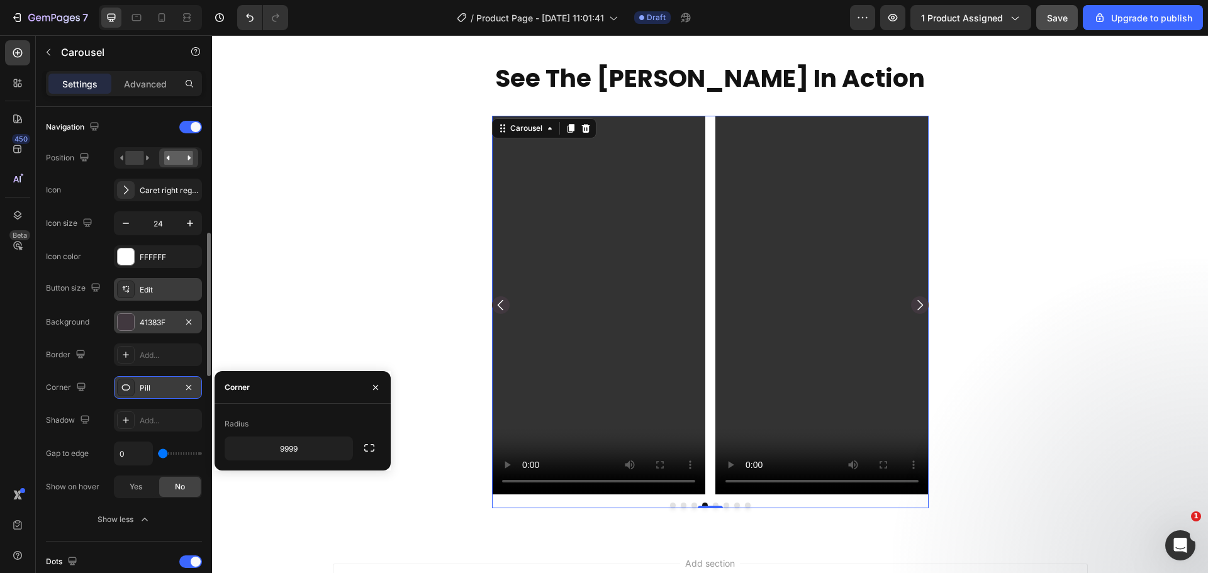
click at [167, 297] on div "Edit" at bounding box center [158, 289] width 88 height 23
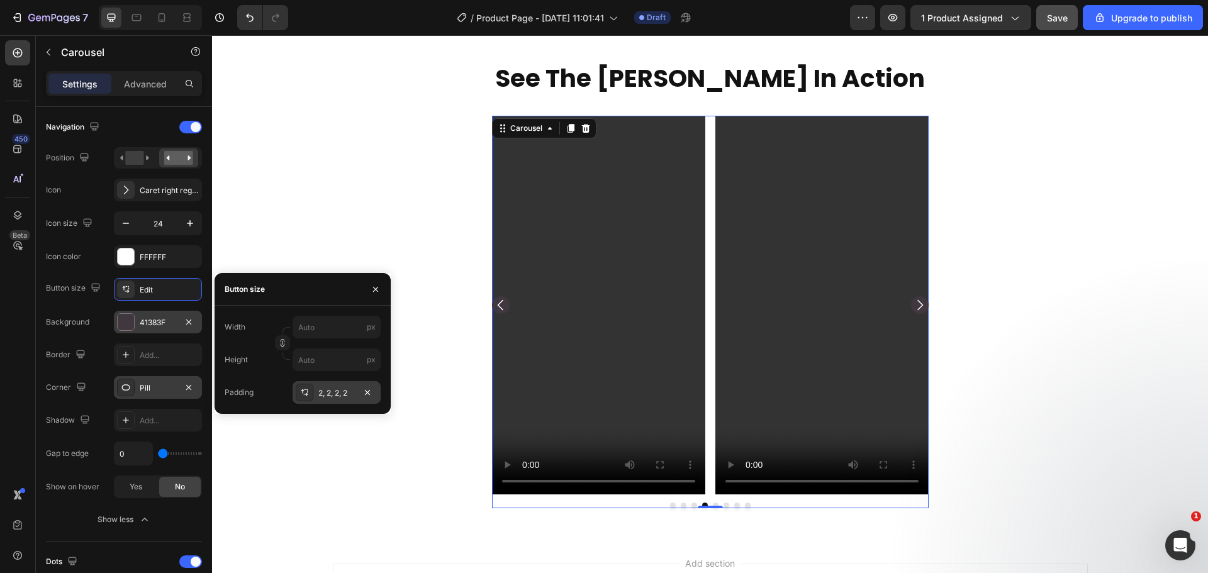
click at [320, 396] on div "2, 2, 2, 2" at bounding box center [336, 393] width 36 height 11
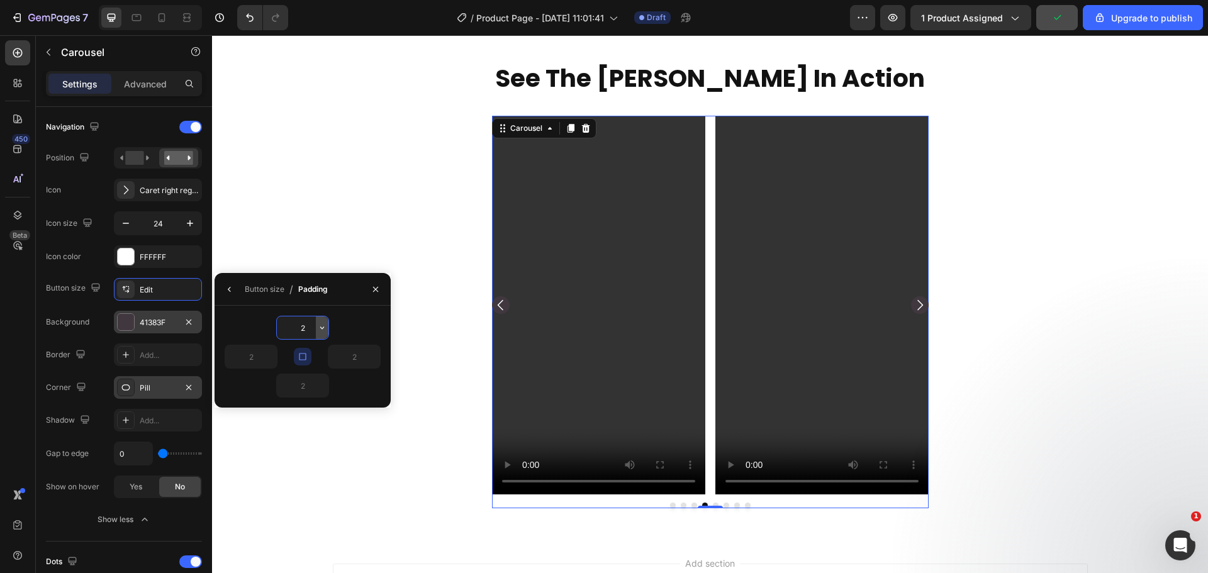
click at [318, 326] on icon "button" at bounding box center [322, 328] width 10 height 10
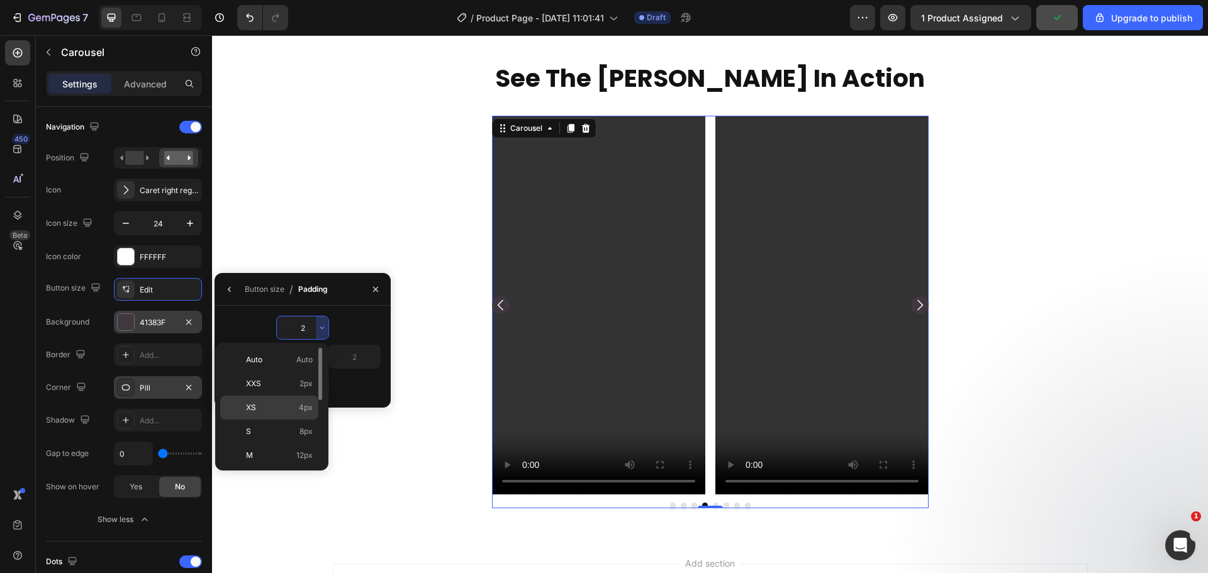
click at [301, 406] on span "4px" at bounding box center [306, 407] width 14 height 11
type input "4"
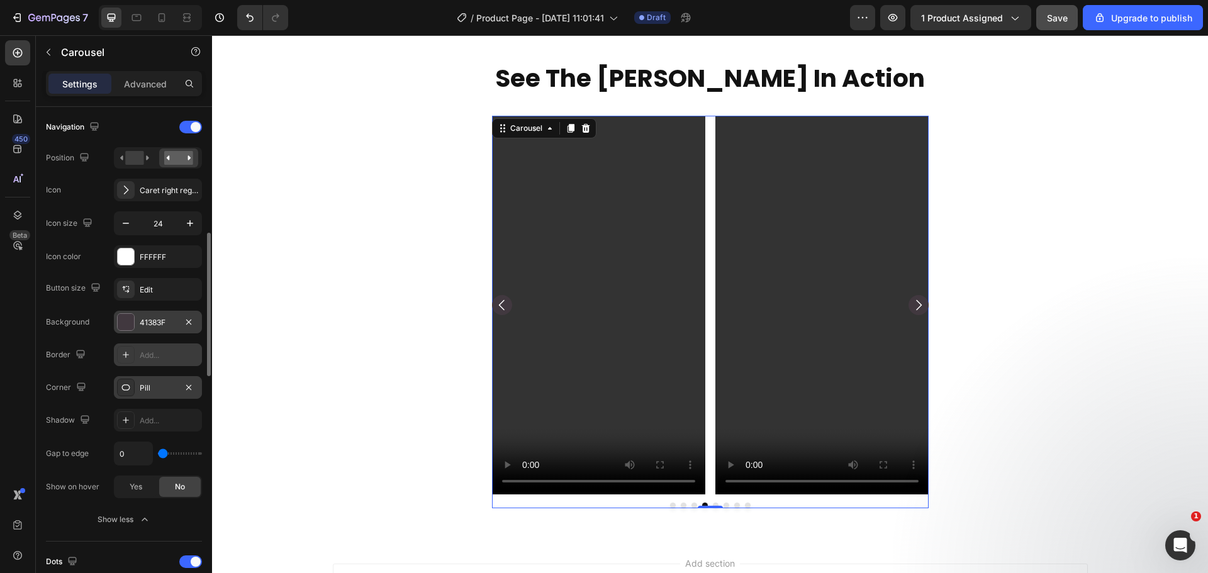
click at [158, 359] on div "Add..." at bounding box center [169, 355] width 59 height 11
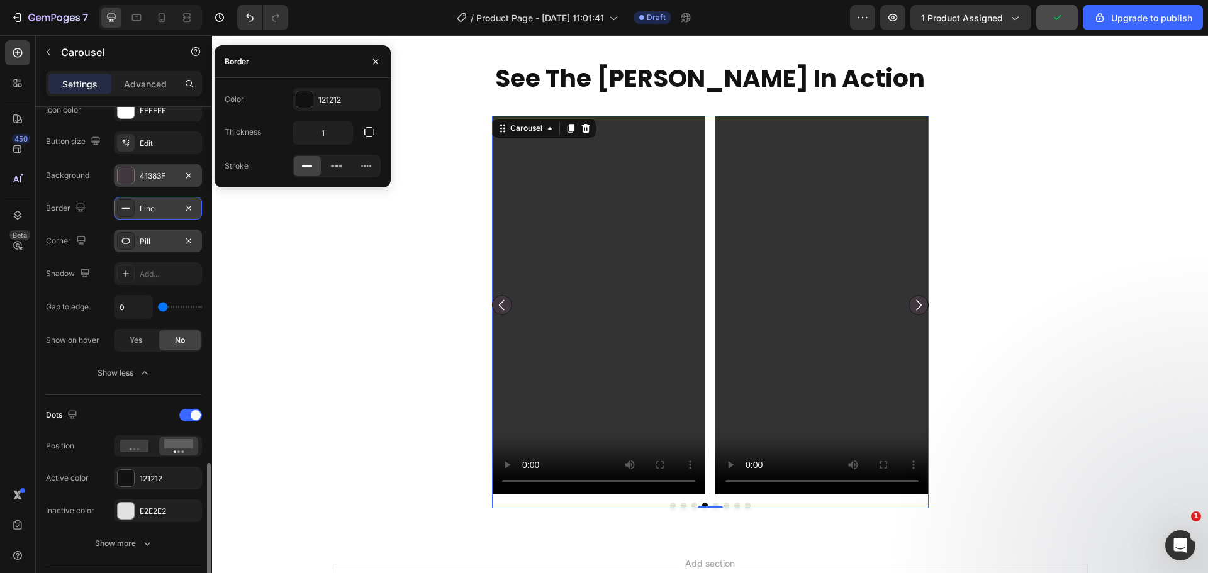
scroll to position [733, 0]
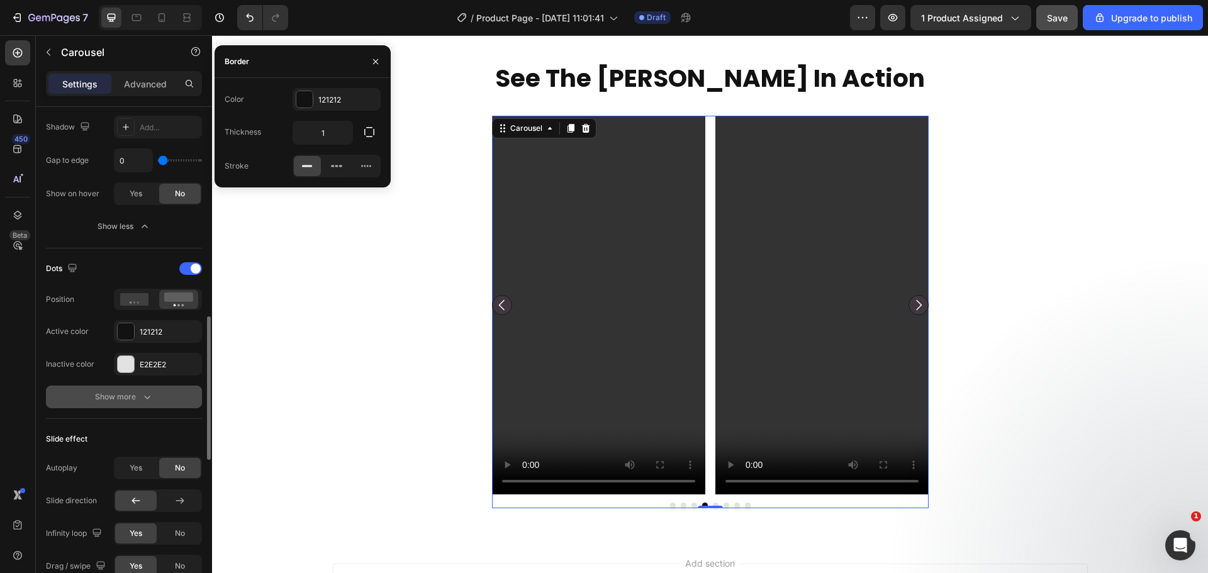
click at [125, 396] on div "Show more" at bounding box center [124, 397] width 59 height 13
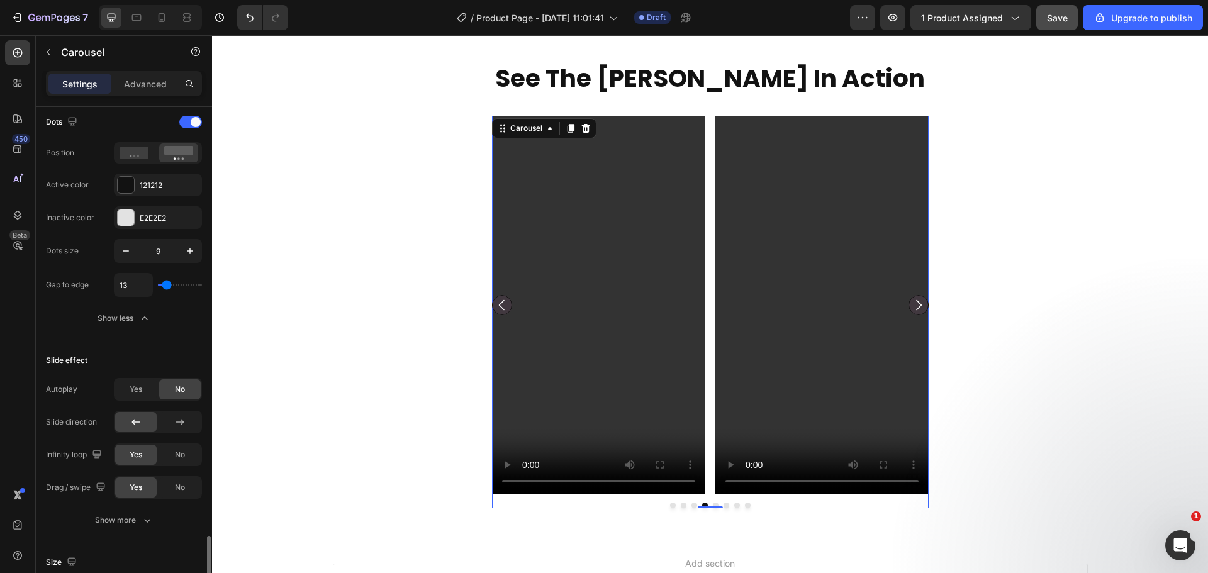
scroll to position [1026, 0]
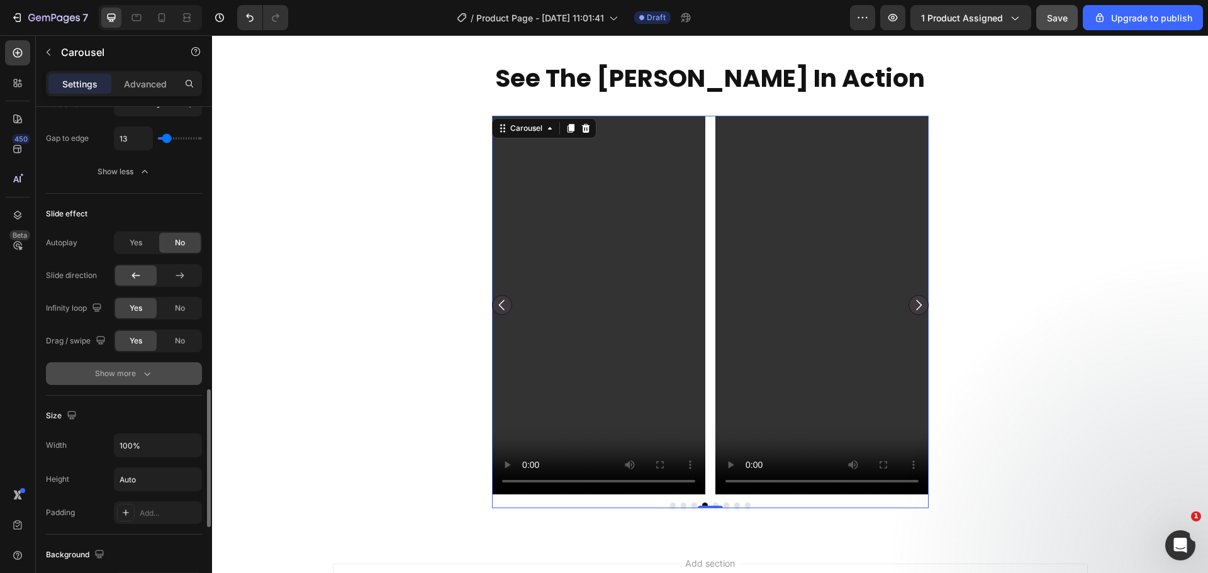
click at [124, 370] on div "Show more" at bounding box center [124, 373] width 59 height 13
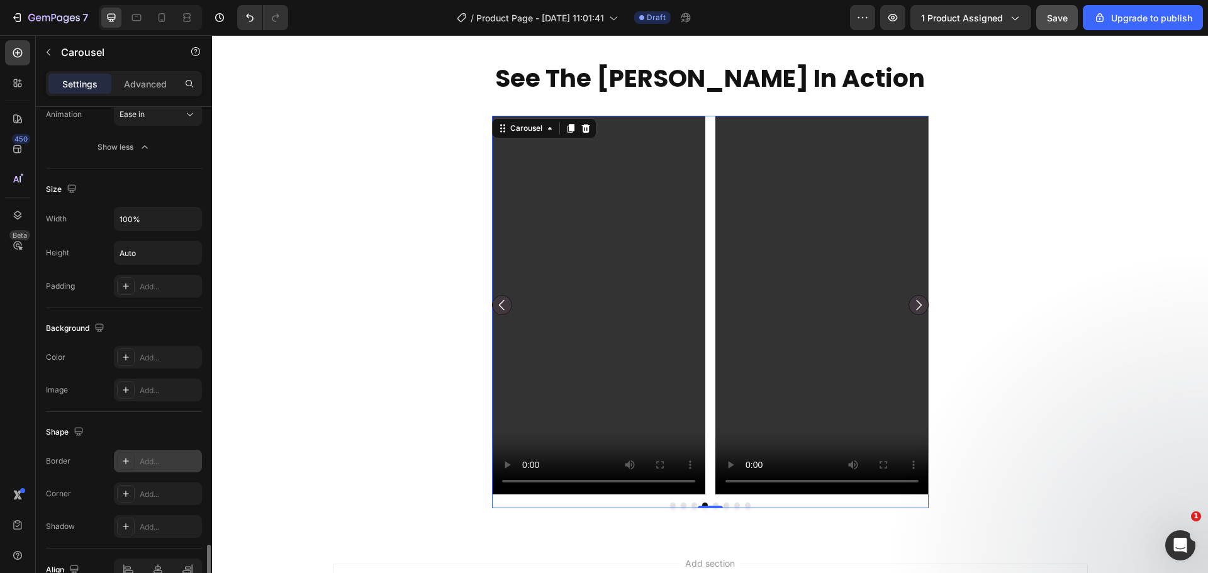
scroll to position [1388, 0]
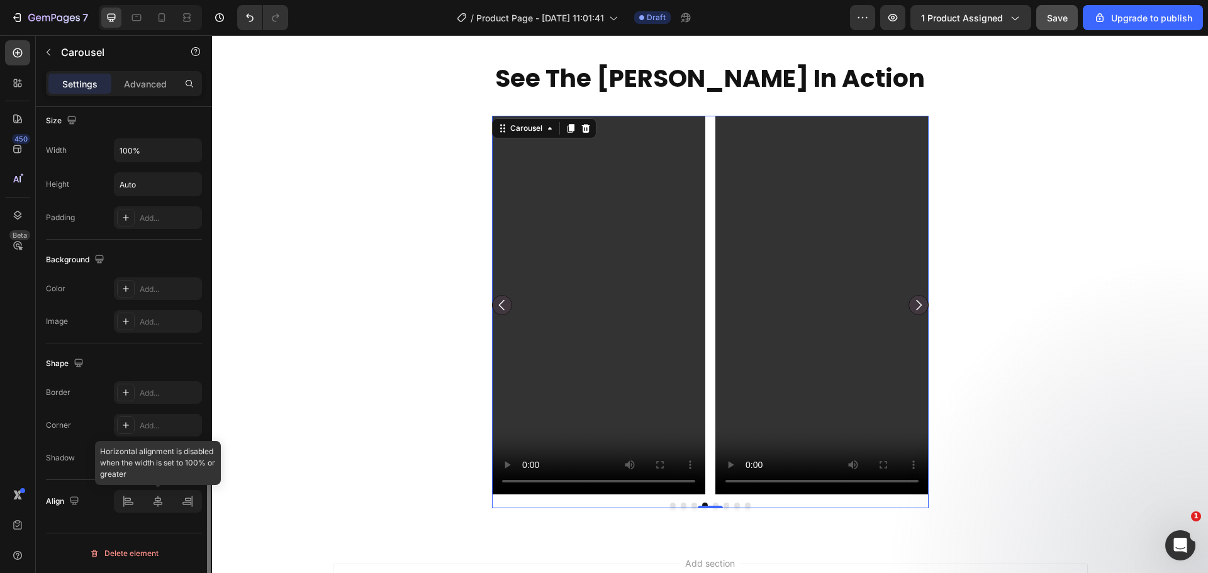
click at [152, 510] on div at bounding box center [158, 501] width 88 height 23
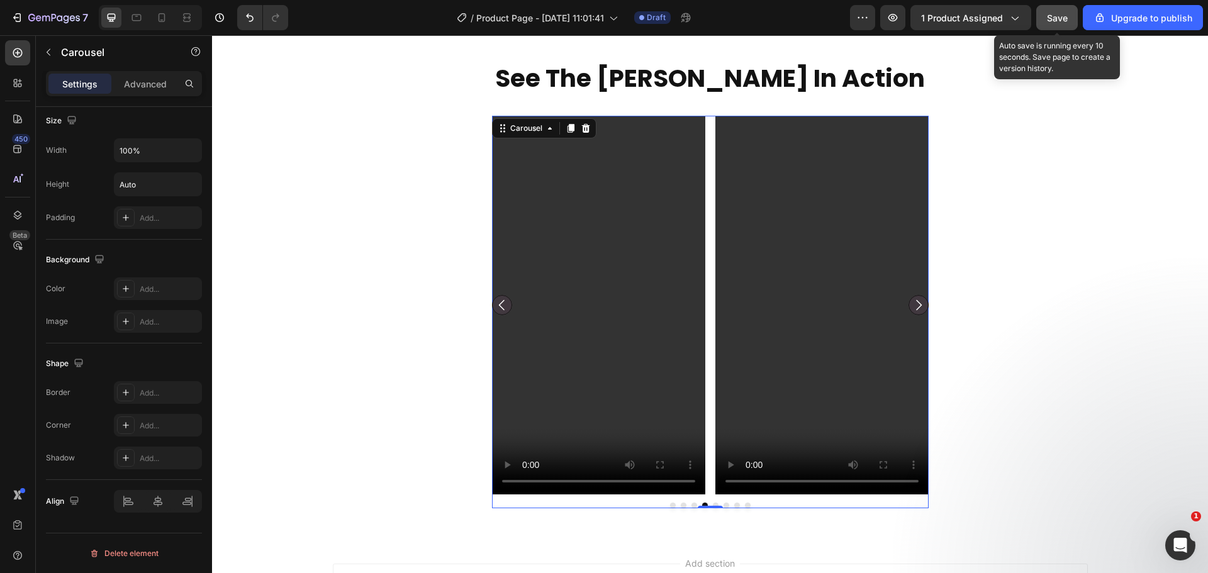
click at [1056, 11] on div "Save" at bounding box center [1057, 17] width 21 height 13
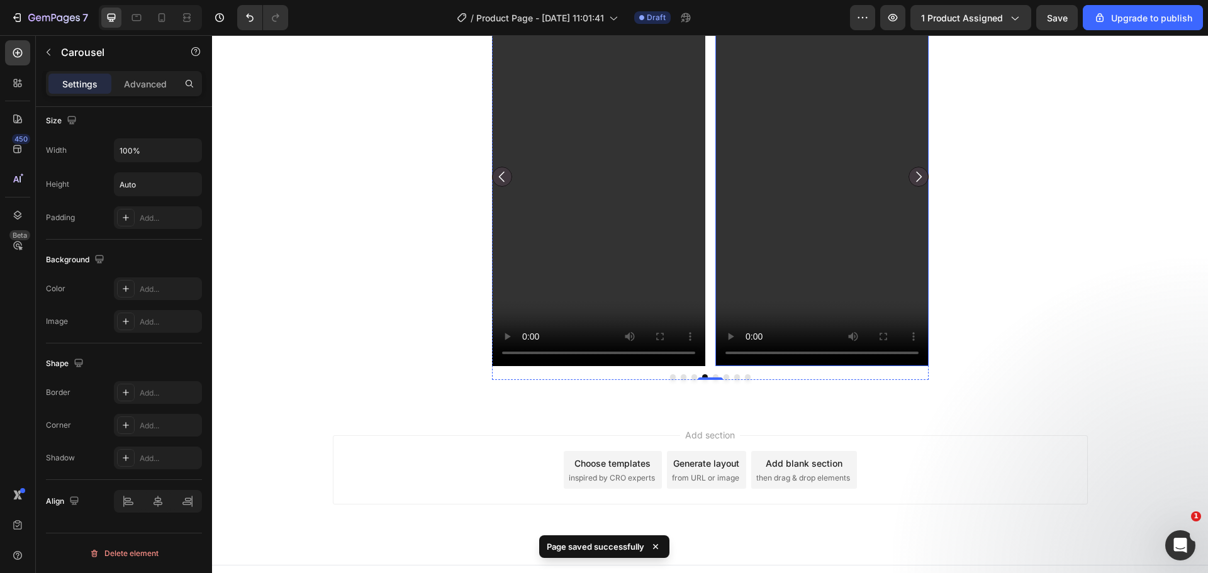
scroll to position [908, 0]
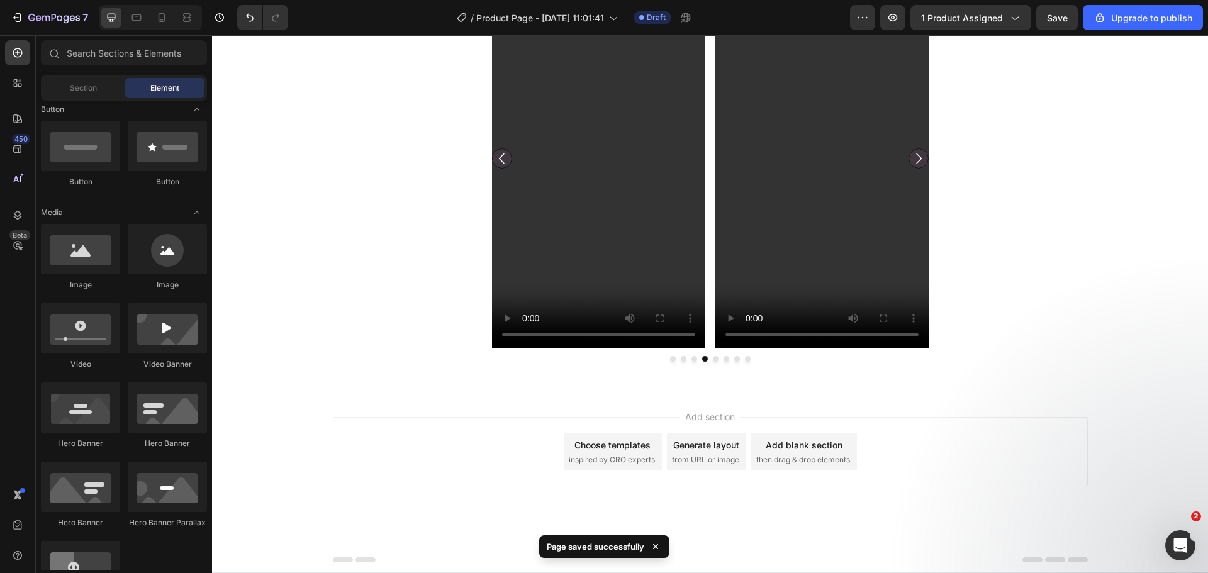
click at [642, 463] on span "inspired by CRO experts" at bounding box center [612, 459] width 86 height 11
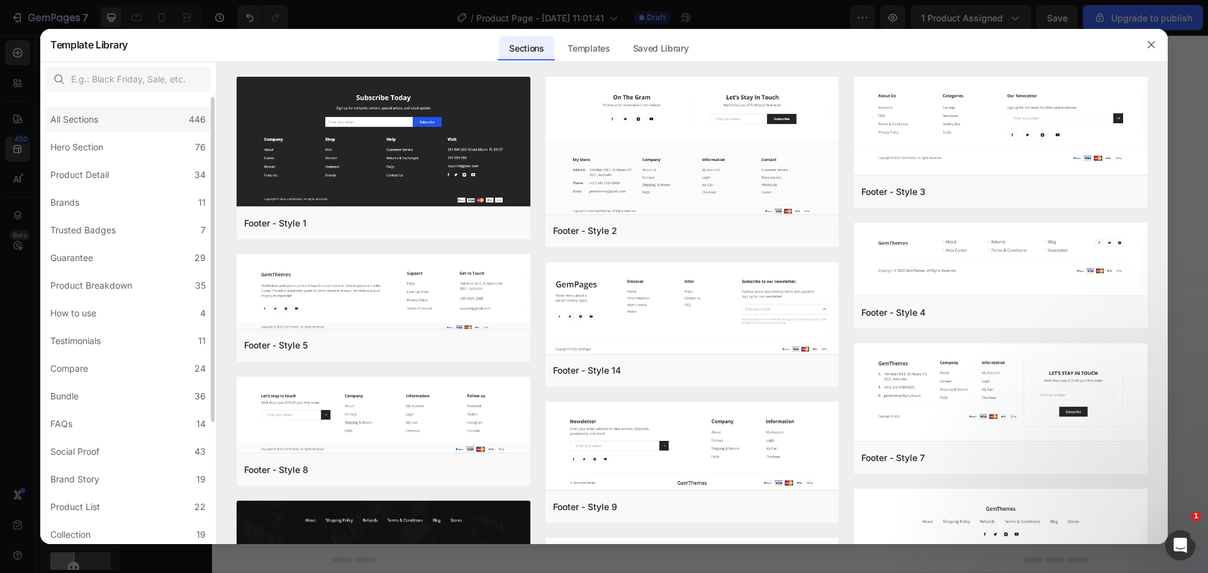
click at [141, 126] on div "All Sections 446" at bounding box center [127, 119] width 165 height 25
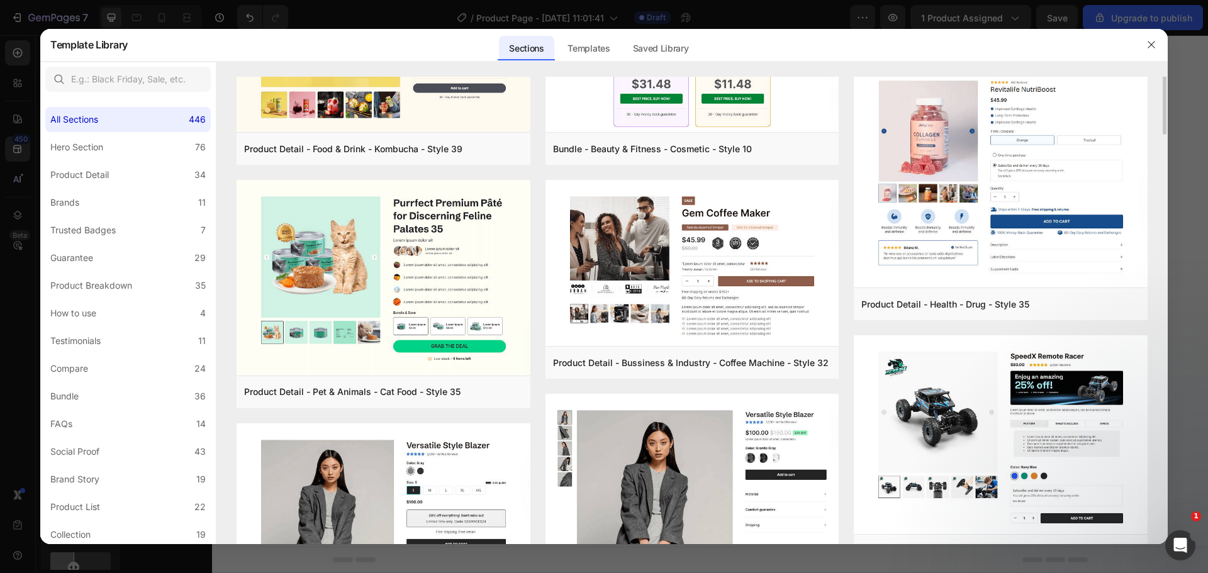
scroll to position [2387, 0]
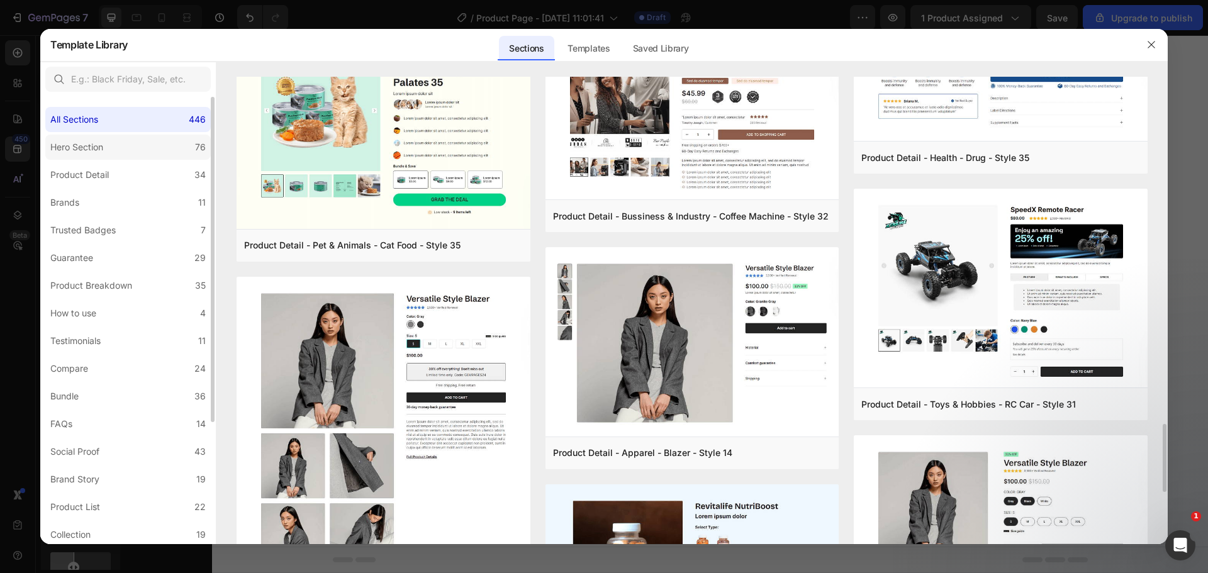
click at [178, 155] on label "Hero Section 76" at bounding box center [127, 147] width 165 height 25
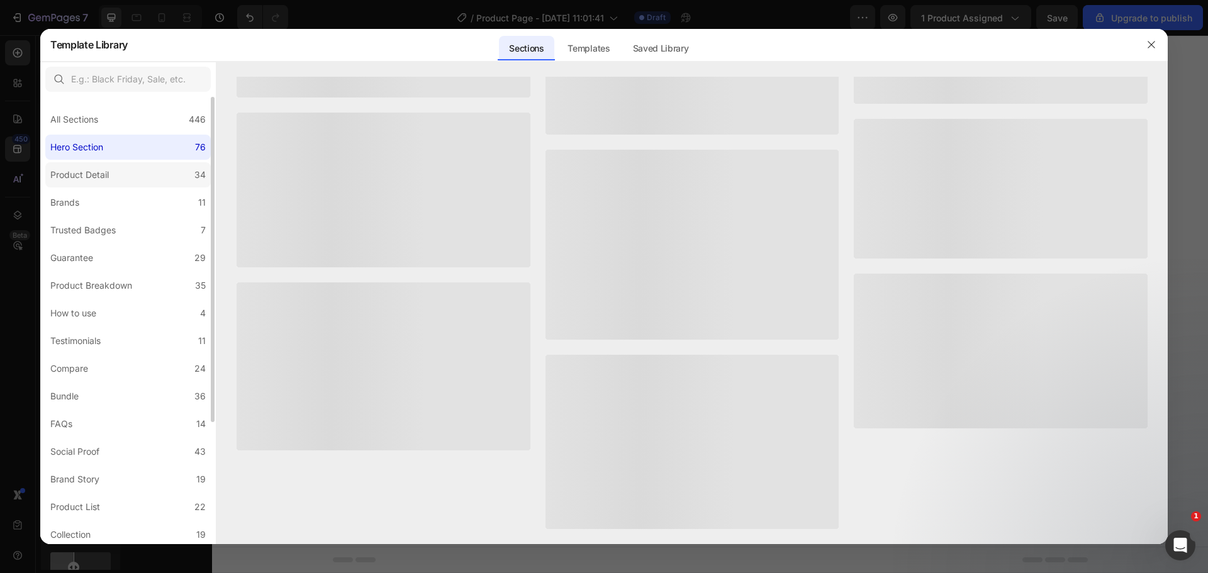
scroll to position [0, 0]
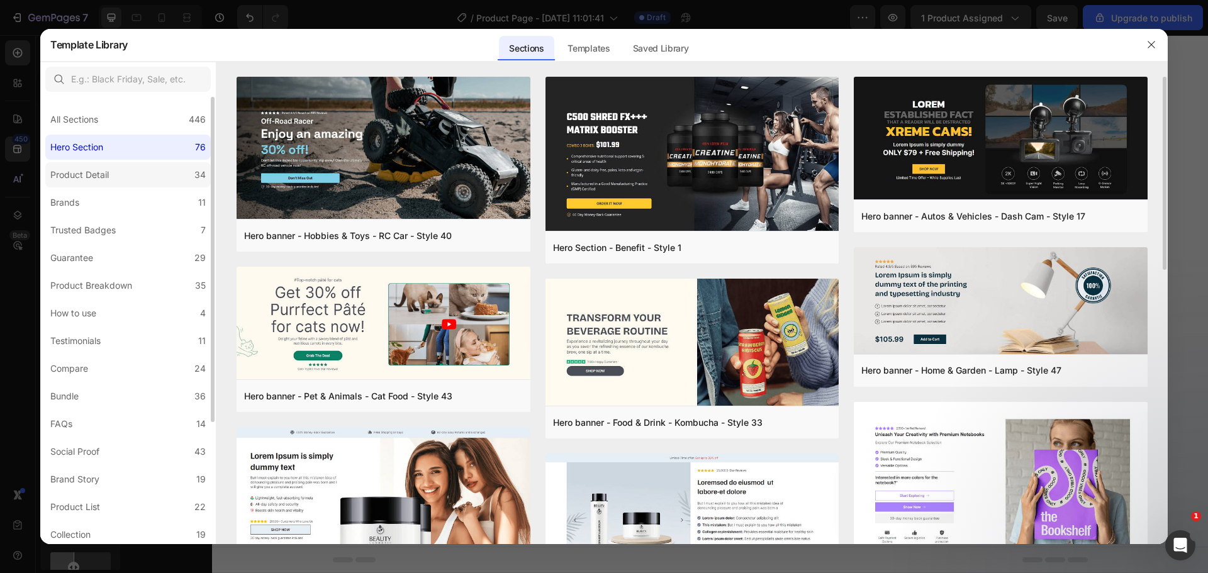
click at [159, 179] on label "Product Detail 34" at bounding box center [127, 174] width 165 height 25
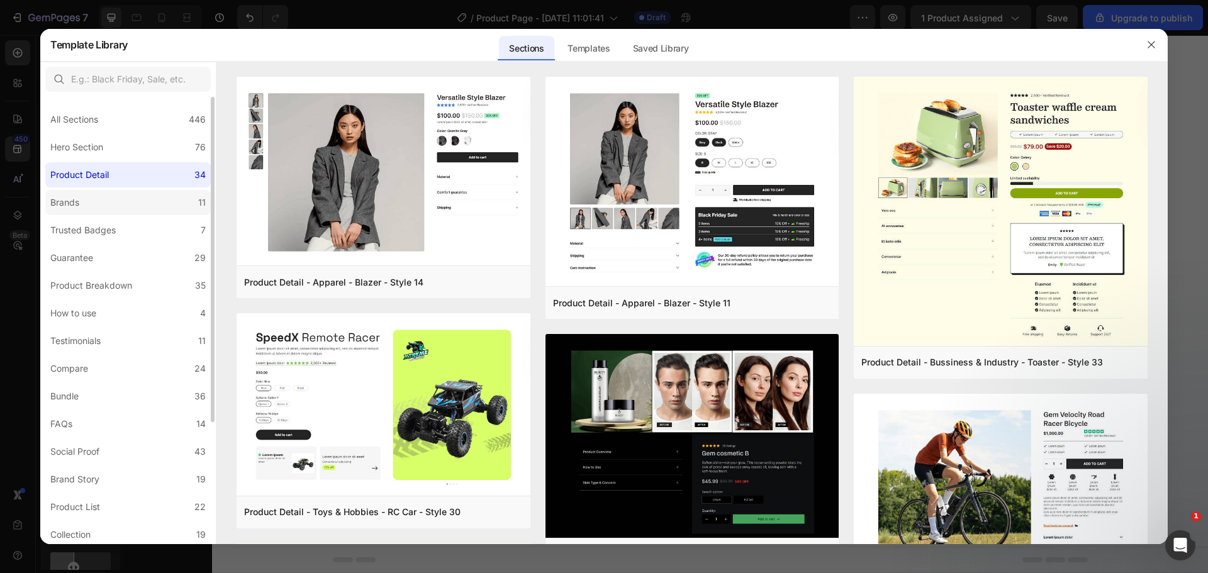
click at [152, 215] on label "Brands 11" at bounding box center [127, 202] width 165 height 25
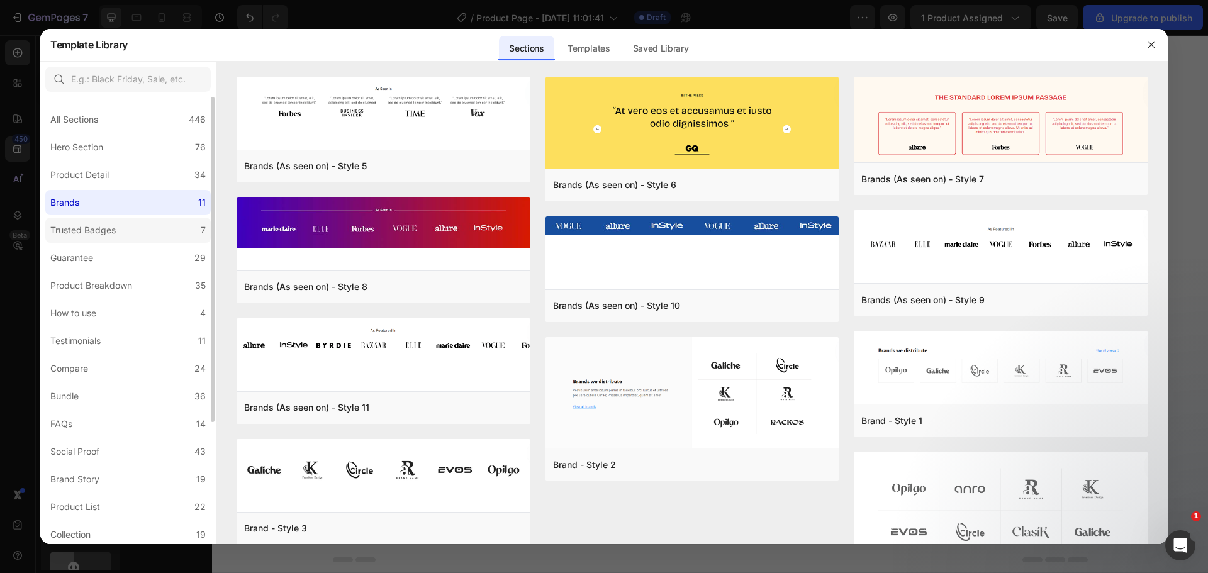
click at [151, 235] on label "Trusted Badges 7" at bounding box center [127, 230] width 165 height 25
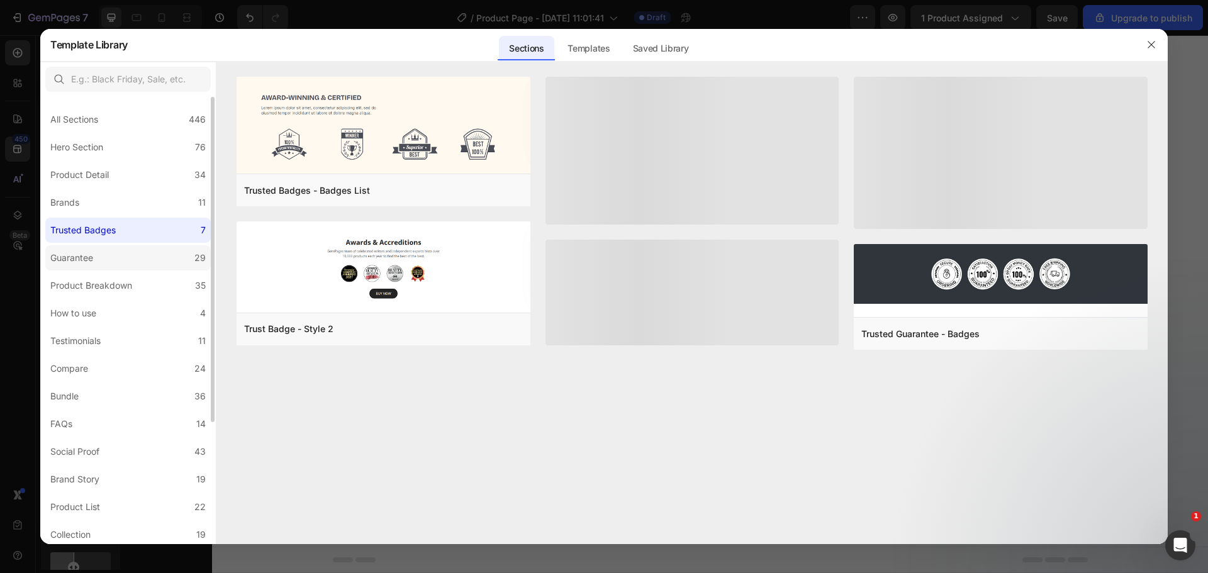
click at [150, 249] on label "Guarantee 29" at bounding box center [127, 257] width 165 height 25
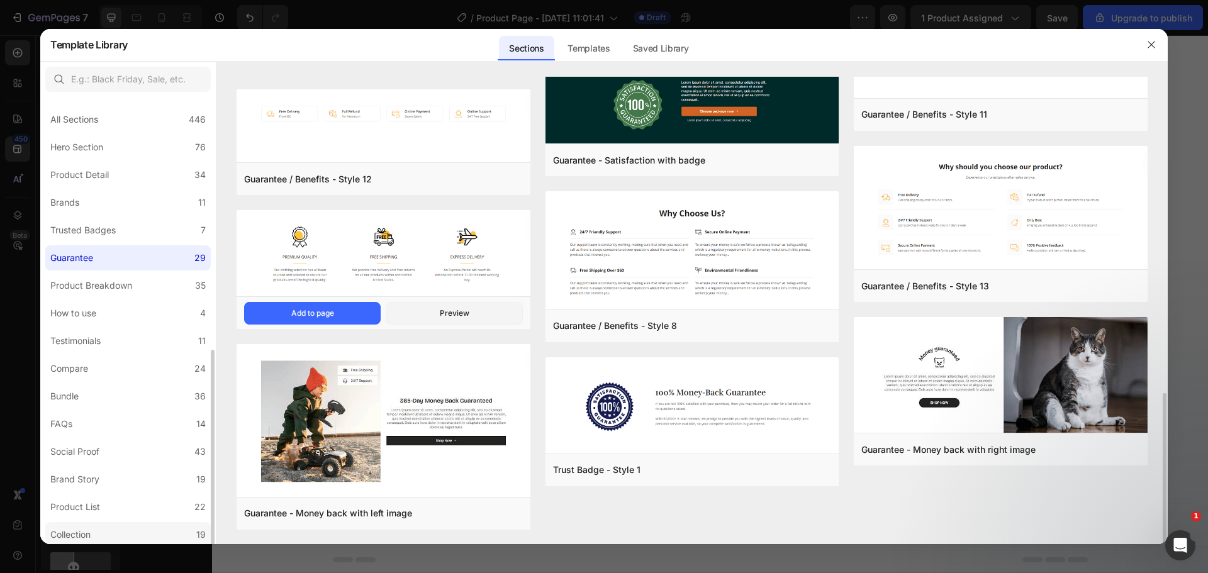
scroll to position [169, 0]
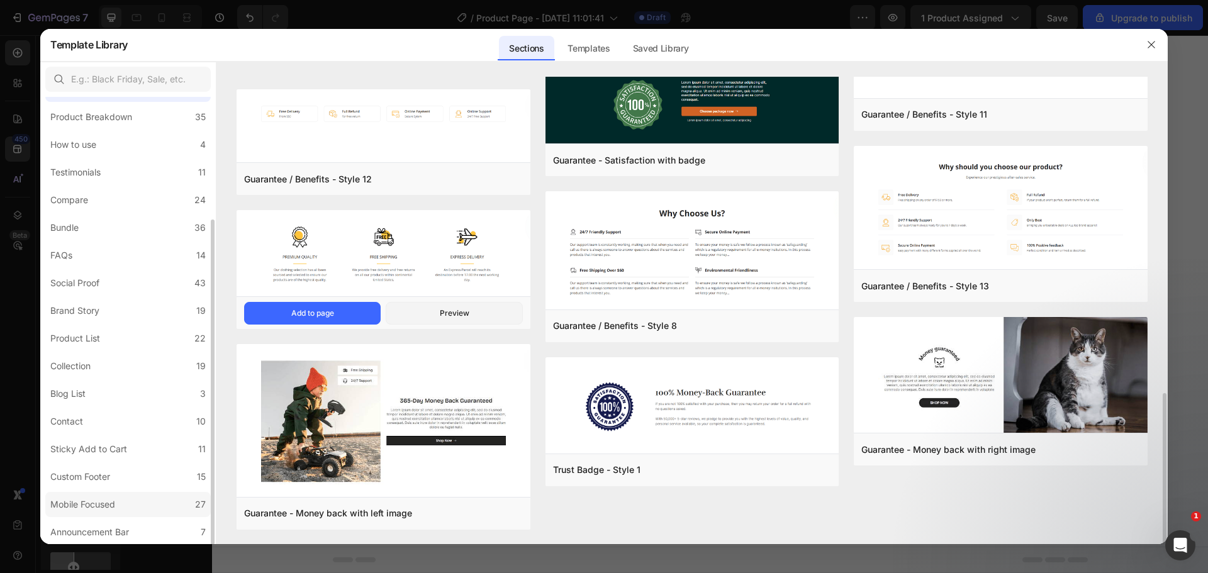
click at [113, 494] on label "Mobile Focused 27" at bounding box center [127, 504] width 165 height 25
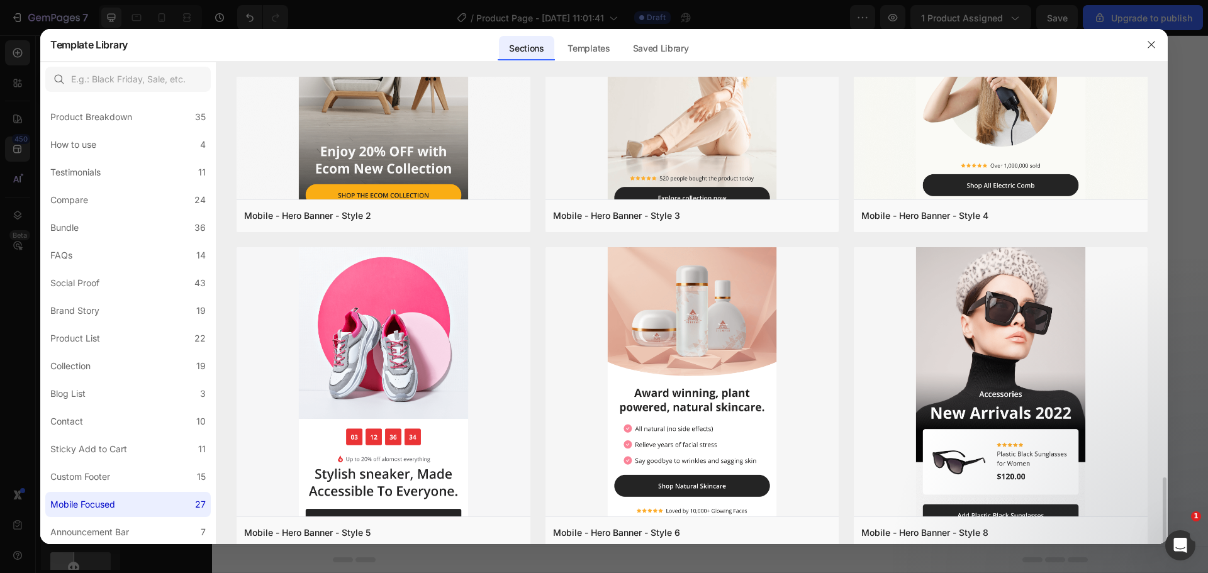
scroll to position [440, 0]
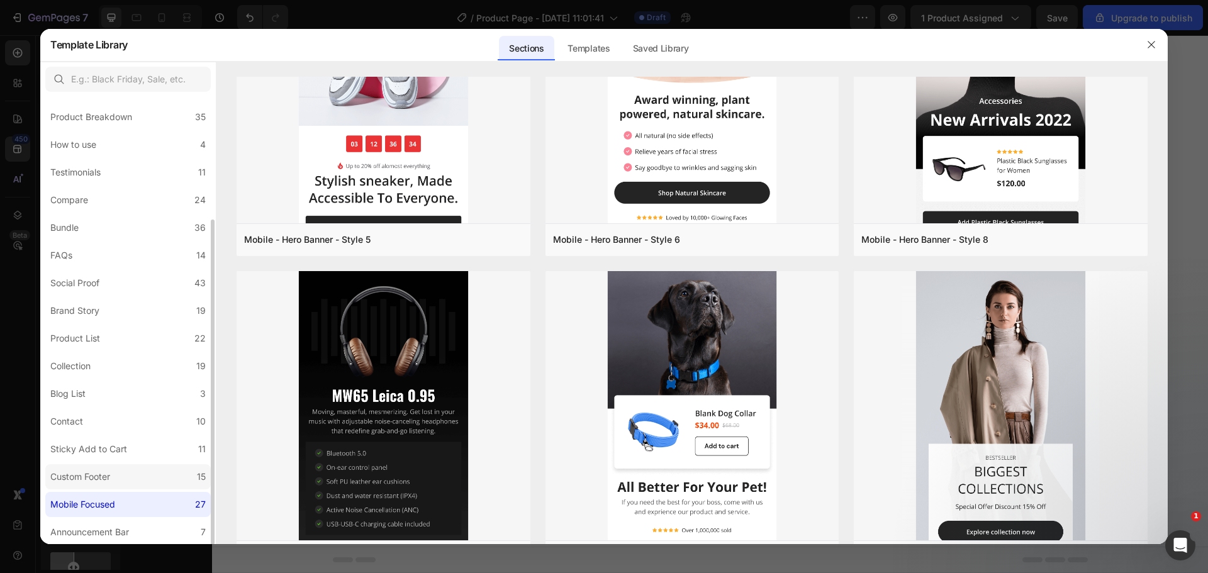
click at [119, 468] on label "Custom Footer 15" at bounding box center [127, 476] width 165 height 25
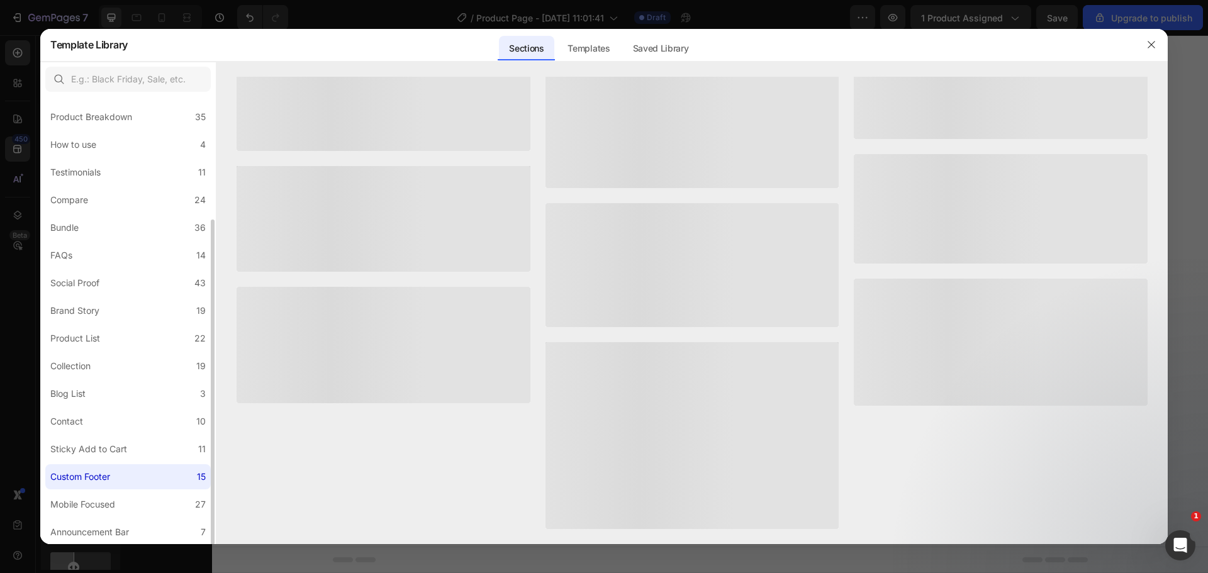
scroll to position [0, 0]
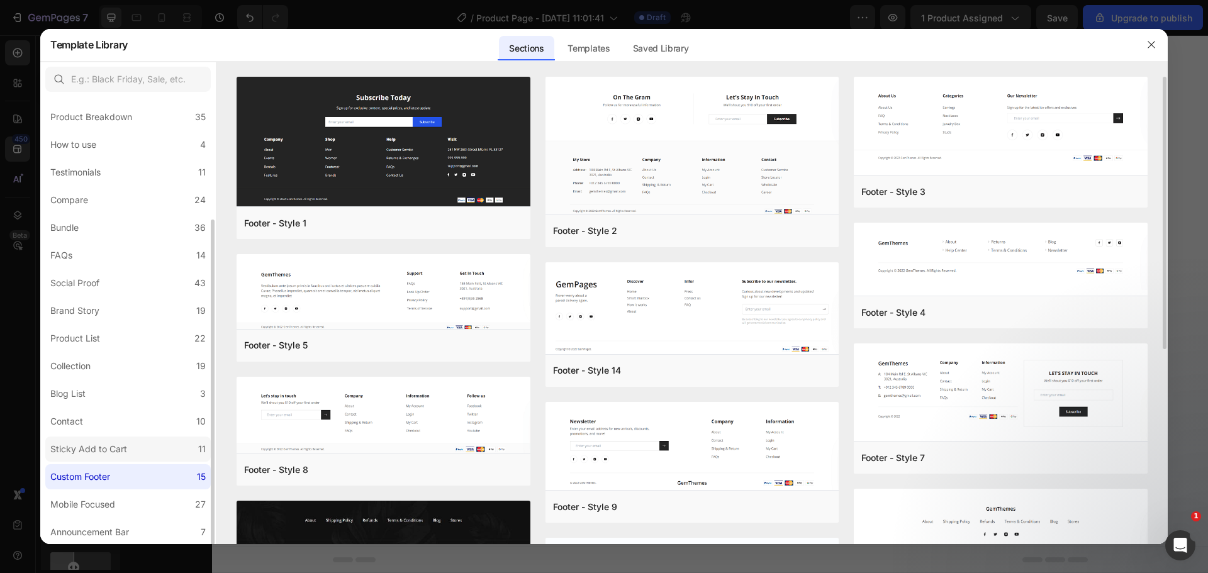
click at [119, 454] on div "Sticky Add to Cart" at bounding box center [88, 449] width 77 height 15
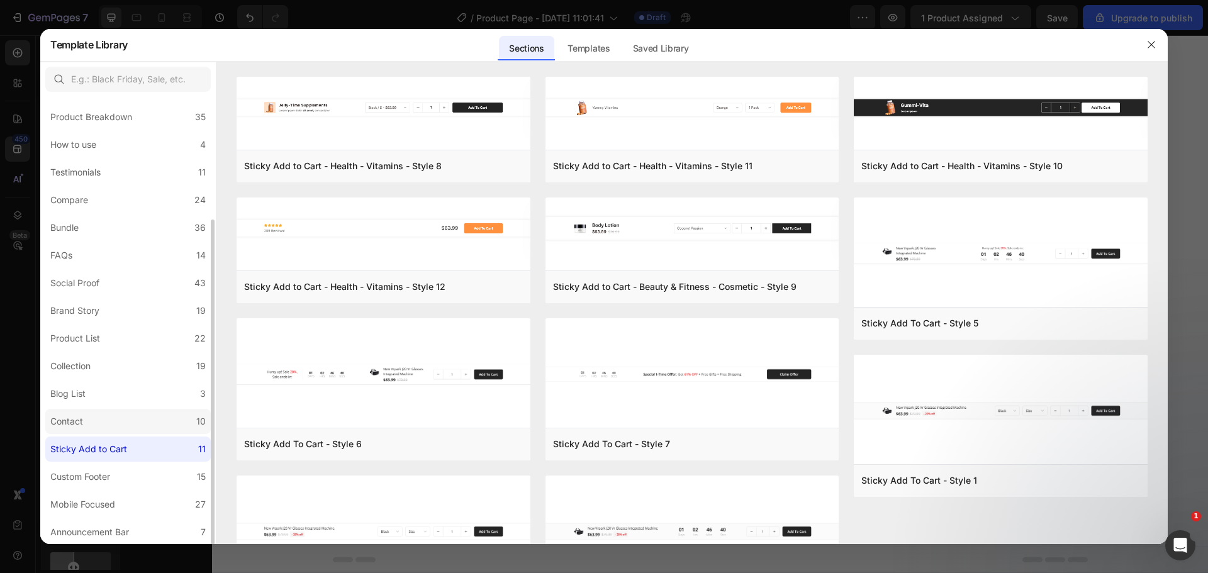
click at [118, 428] on label "Contact 10" at bounding box center [127, 421] width 165 height 25
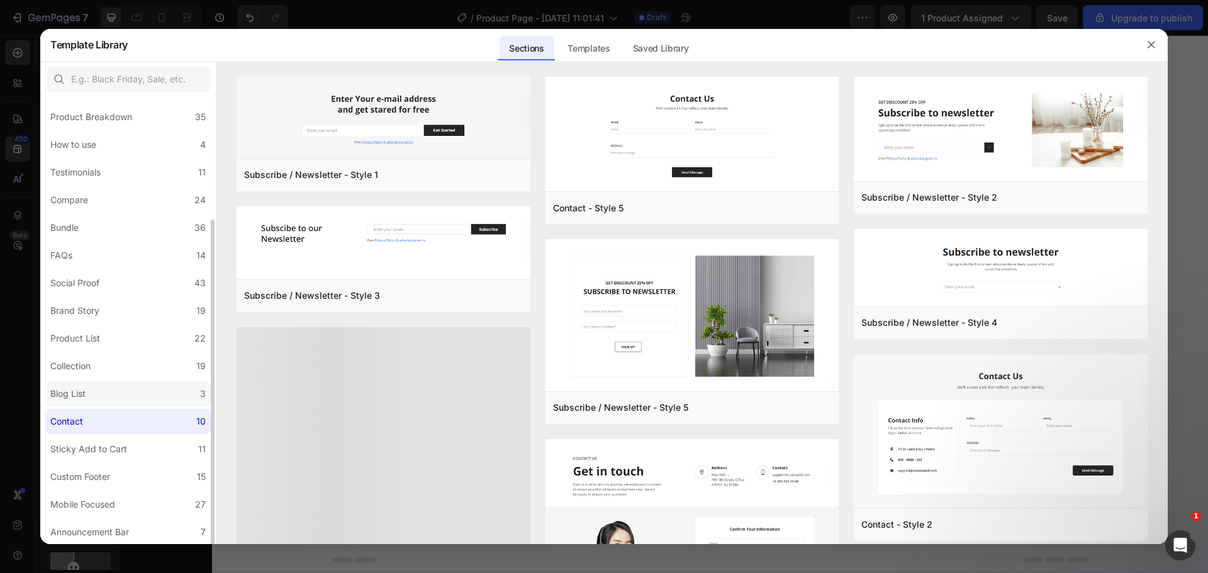
click at [115, 394] on label "Blog List 3" at bounding box center [127, 393] width 165 height 25
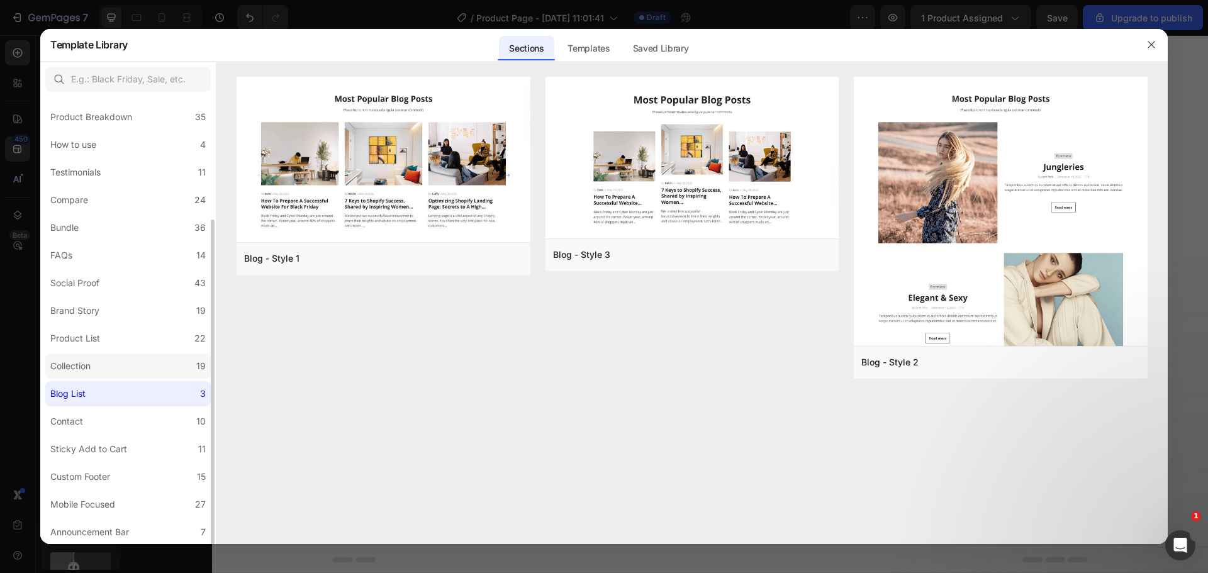
click at [113, 370] on label "Collection 19" at bounding box center [127, 366] width 165 height 25
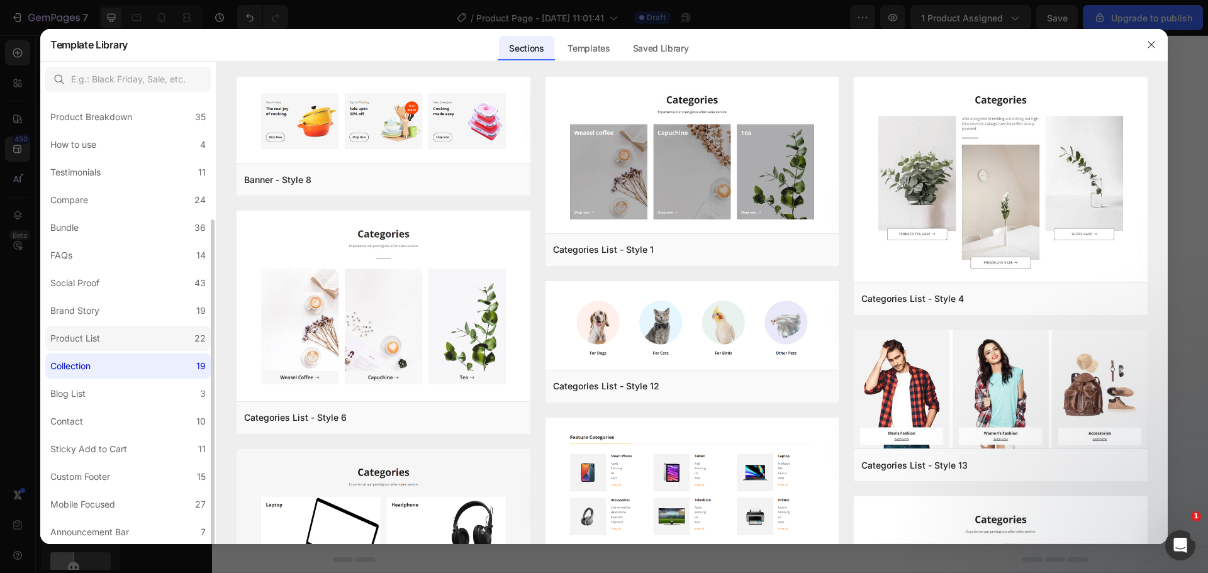
click at [113, 344] on label "Product List 22" at bounding box center [127, 338] width 165 height 25
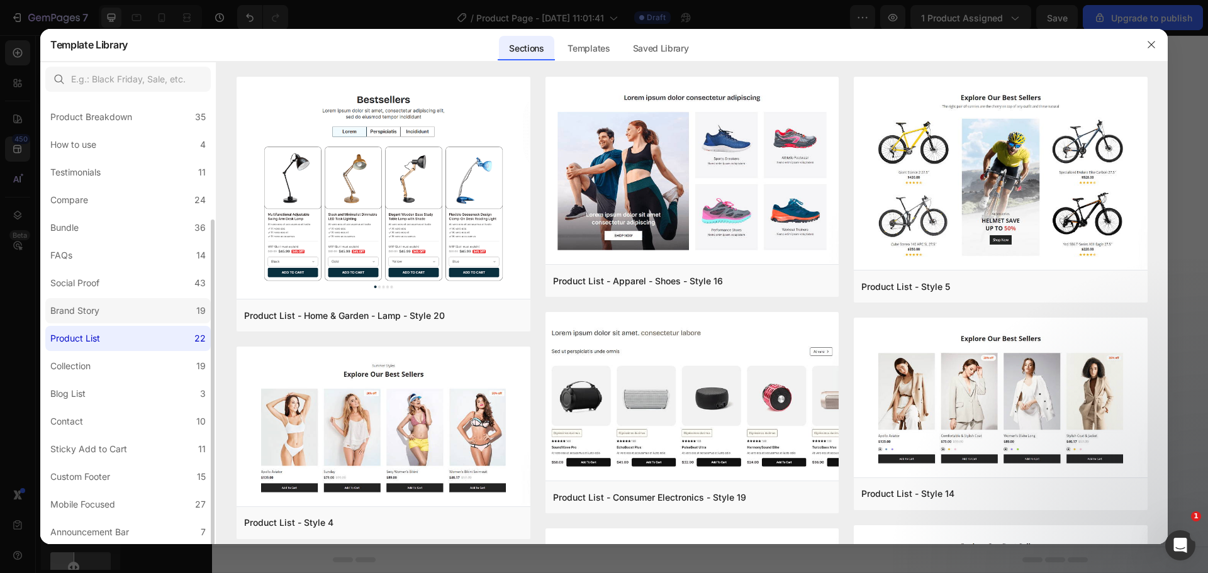
click at [106, 308] on label "Brand Story 19" at bounding box center [127, 310] width 165 height 25
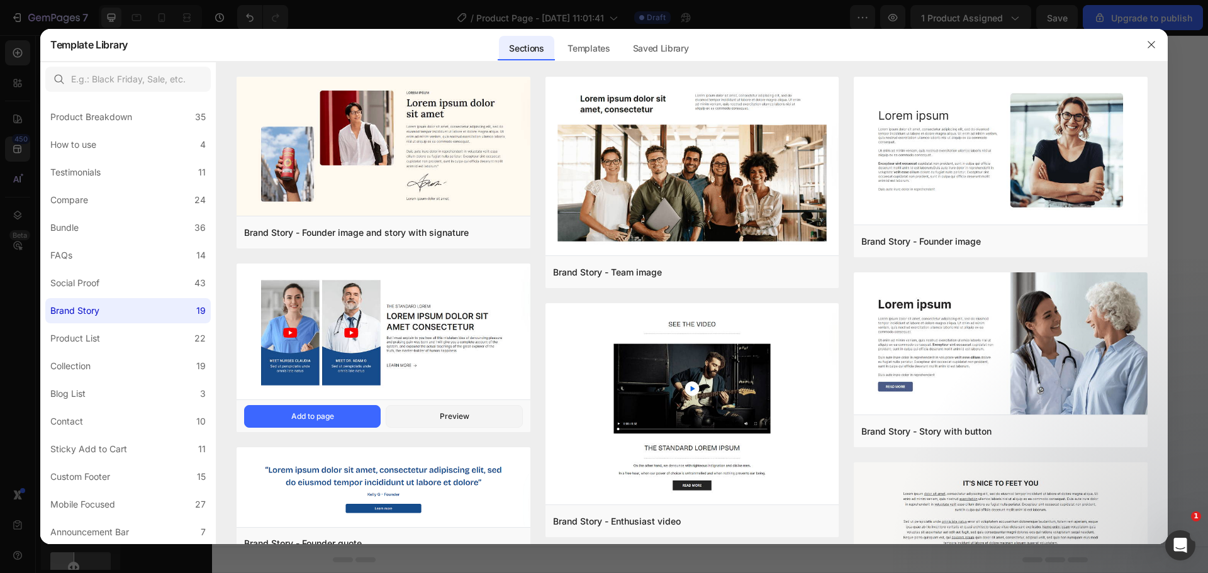
scroll to position [147, 0]
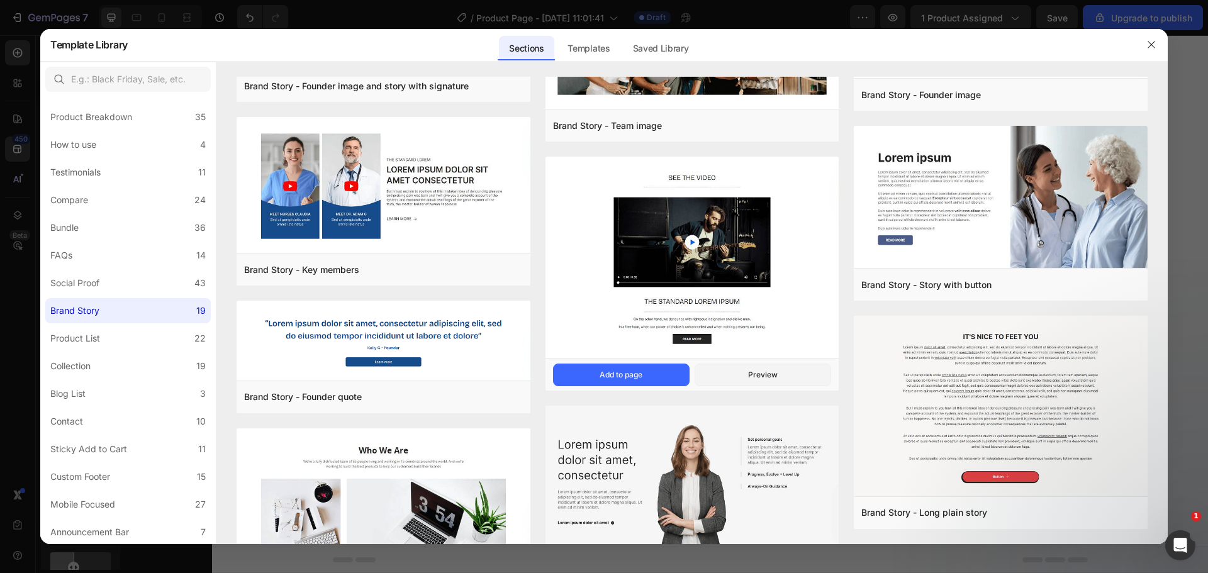
click at [671, 237] on img at bounding box center [693, 259] width 294 height 204
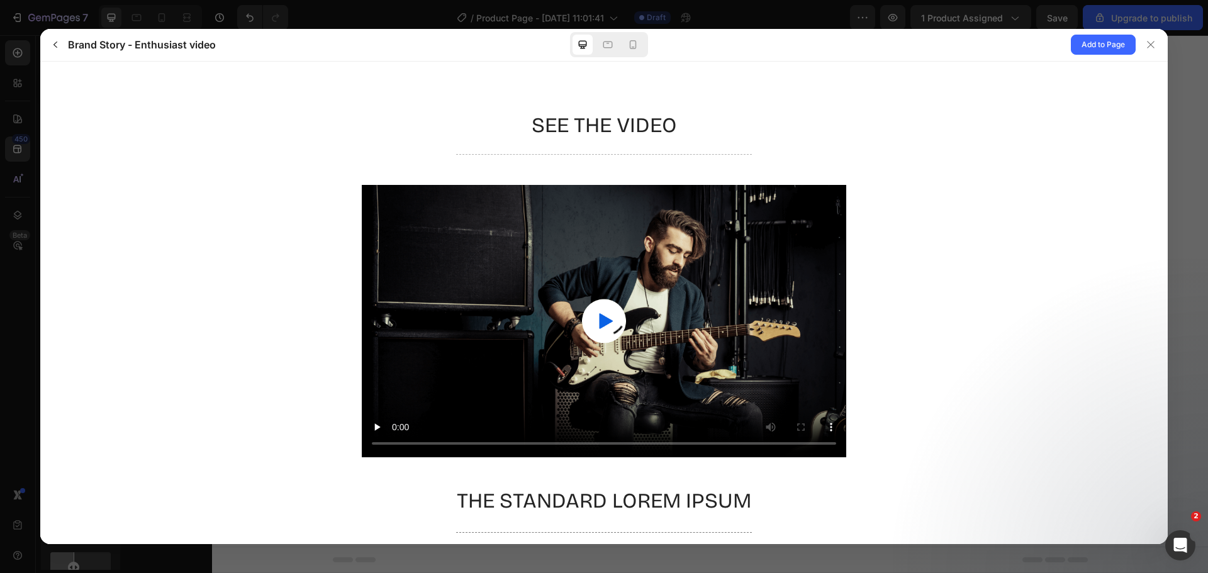
scroll to position [0, 0]
click at [600, 316] on video at bounding box center [604, 320] width 484 height 272
click at [1080, 45] on button "Add to Page" at bounding box center [1103, 45] width 65 height 20
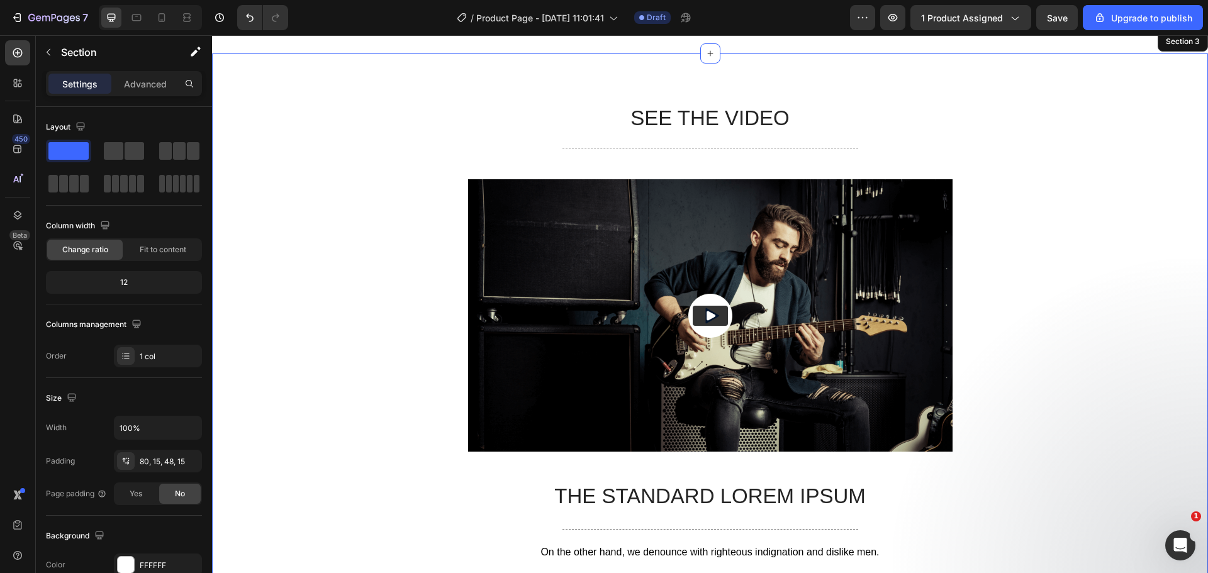
scroll to position [1265, 0]
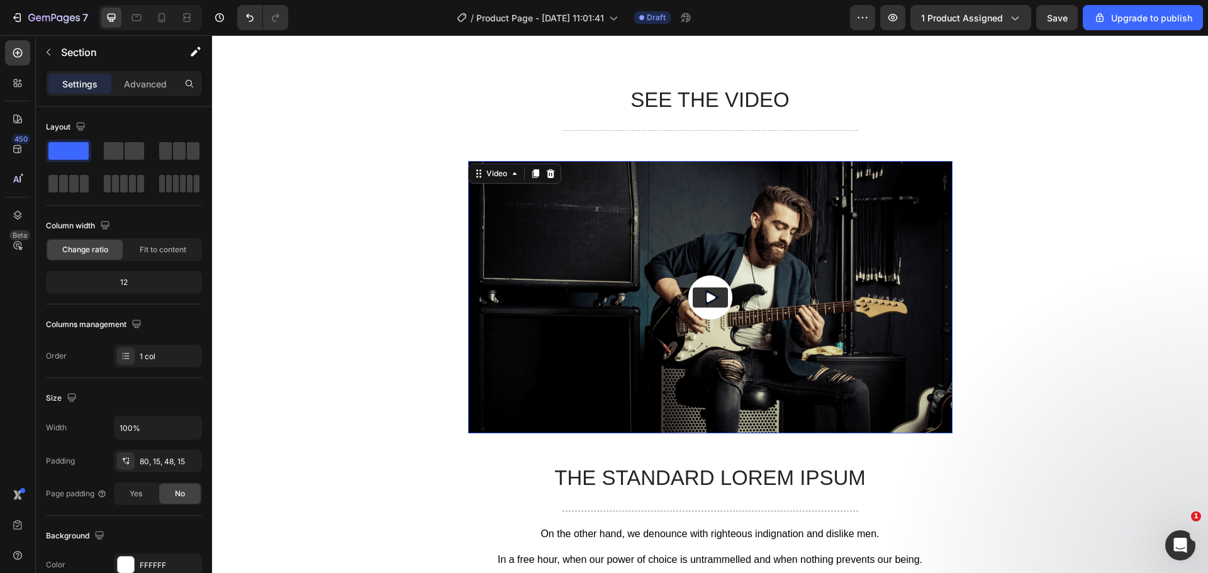
click at [658, 300] on img at bounding box center [710, 297] width 484 height 272
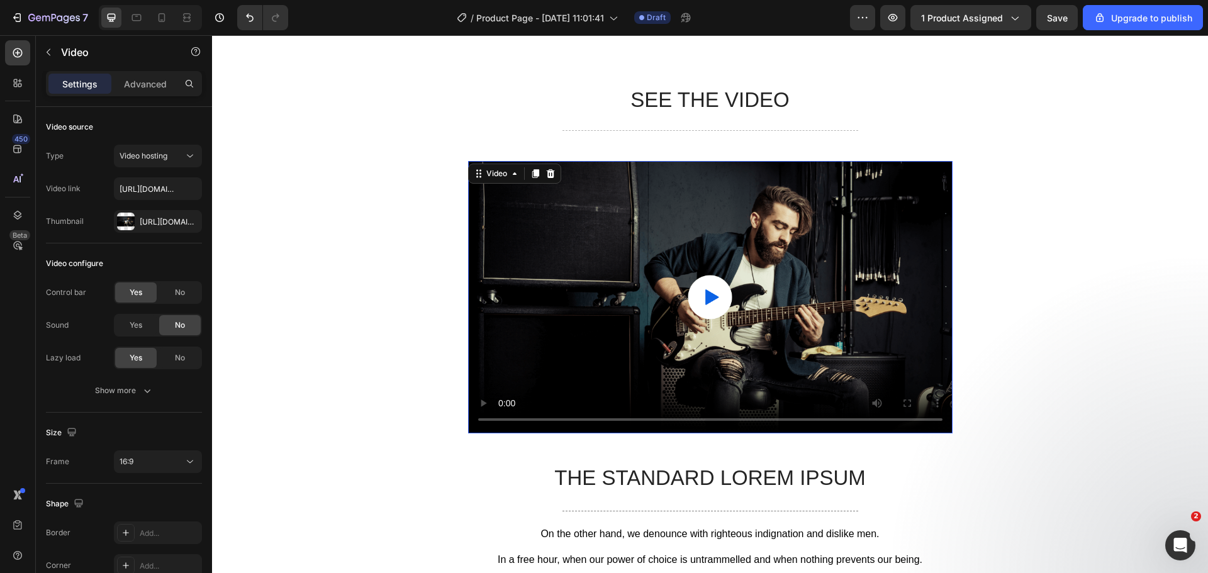
click at [658, 301] on video at bounding box center [710, 297] width 484 height 272
click at [164, 225] on div "Https://cdn.Shopify.Com/s/files/1/2005/9307/files/432750572815254551-01137bf8-4…" at bounding box center [158, 221] width 36 height 11
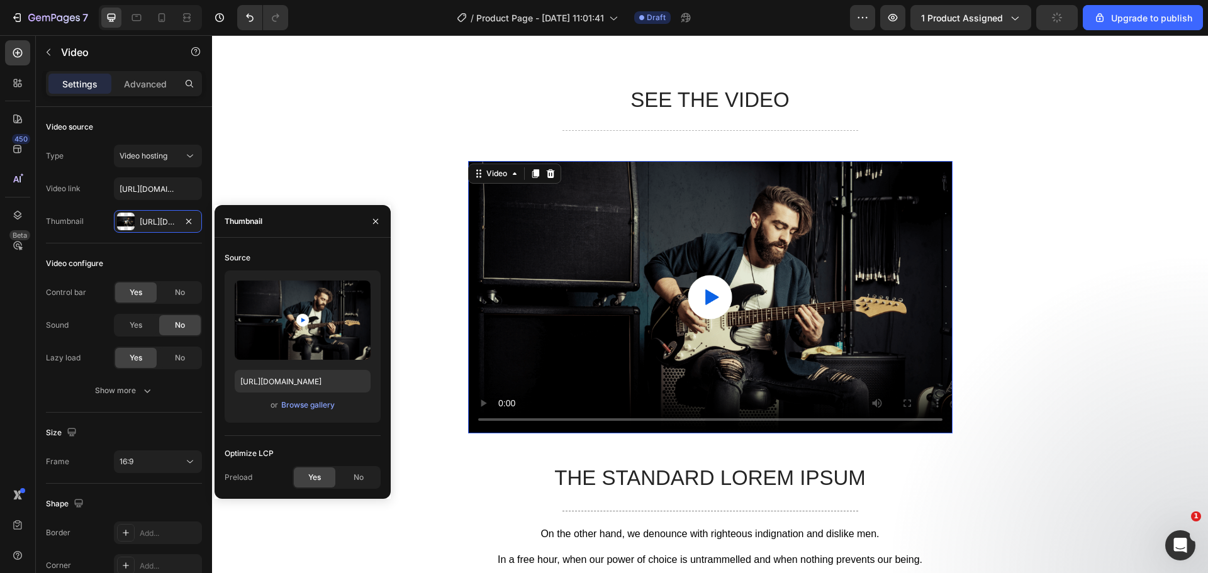
type input "https://cdn.shopify.com/s/files/1/0909/2261/5117/files/gempages_577322349100008…"
click at [378, 222] on icon "button" at bounding box center [376, 221] width 10 height 10
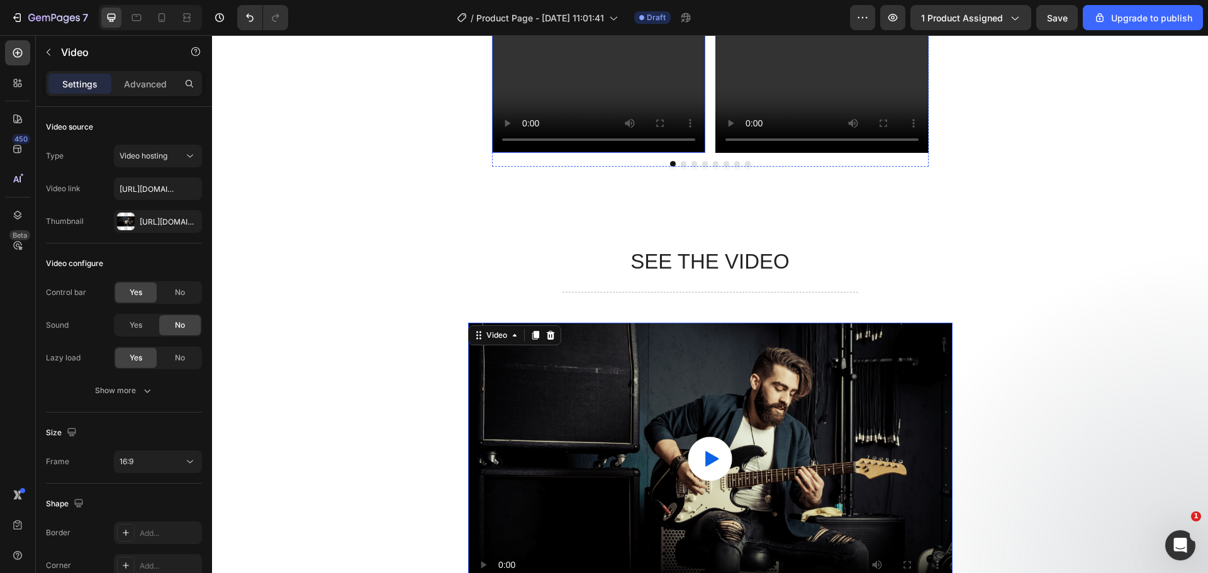
scroll to position [1096, 0]
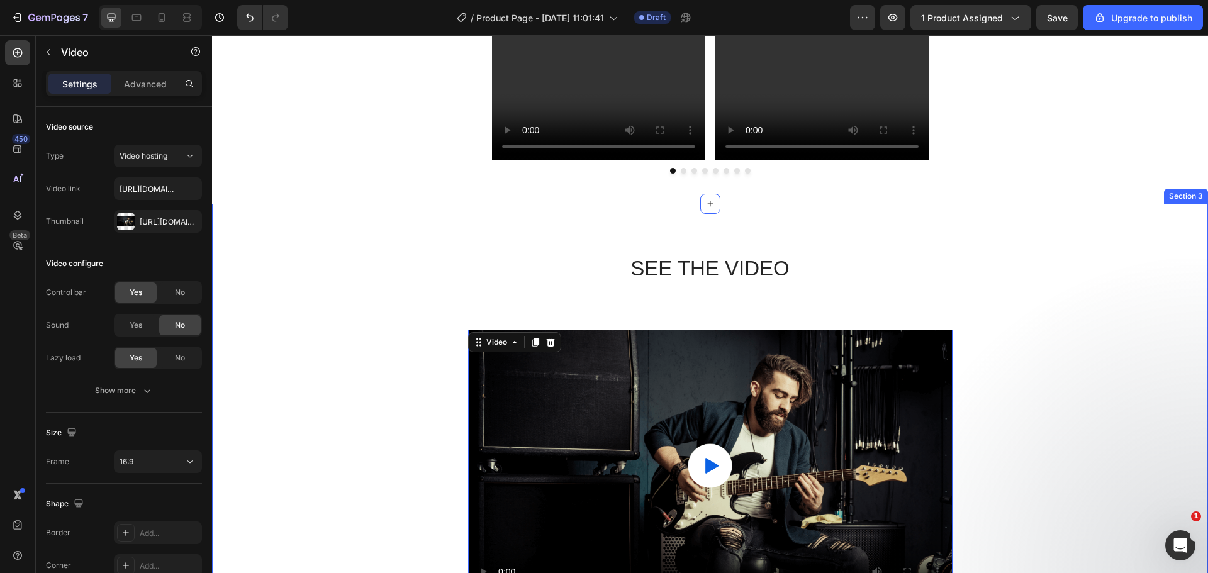
click at [1005, 326] on div "SEE THE VIDEO Heading Title Line Video 48 The standard Lorem Ipsum Text Block T…" at bounding box center [709, 528] width 977 height 548
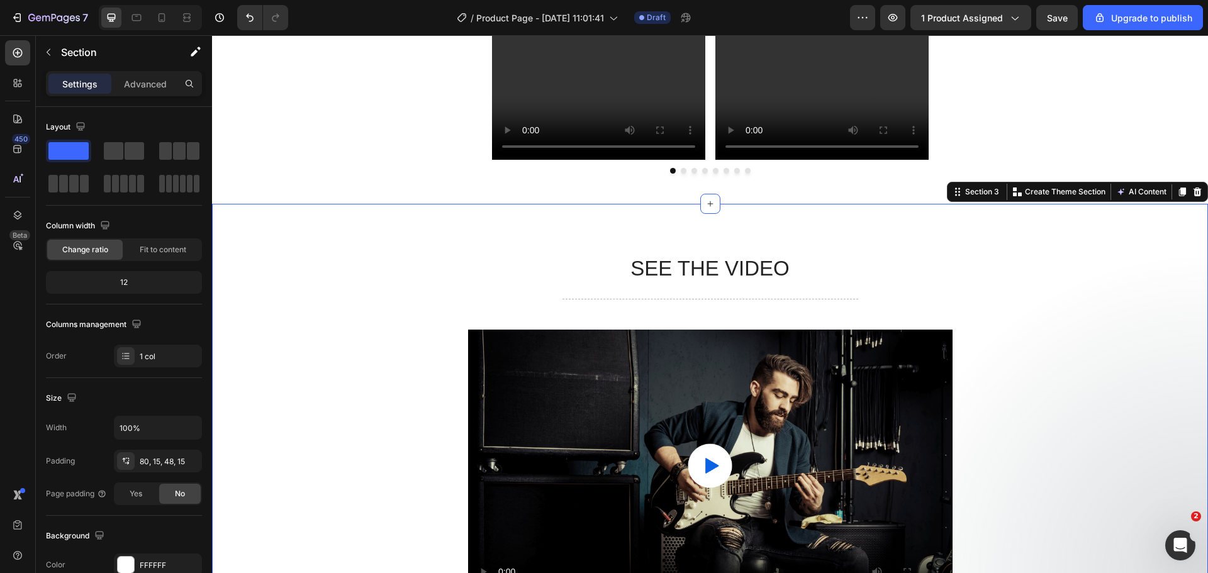
click at [1190, 188] on div at bounding box center [1197, 191] width 15 height 15
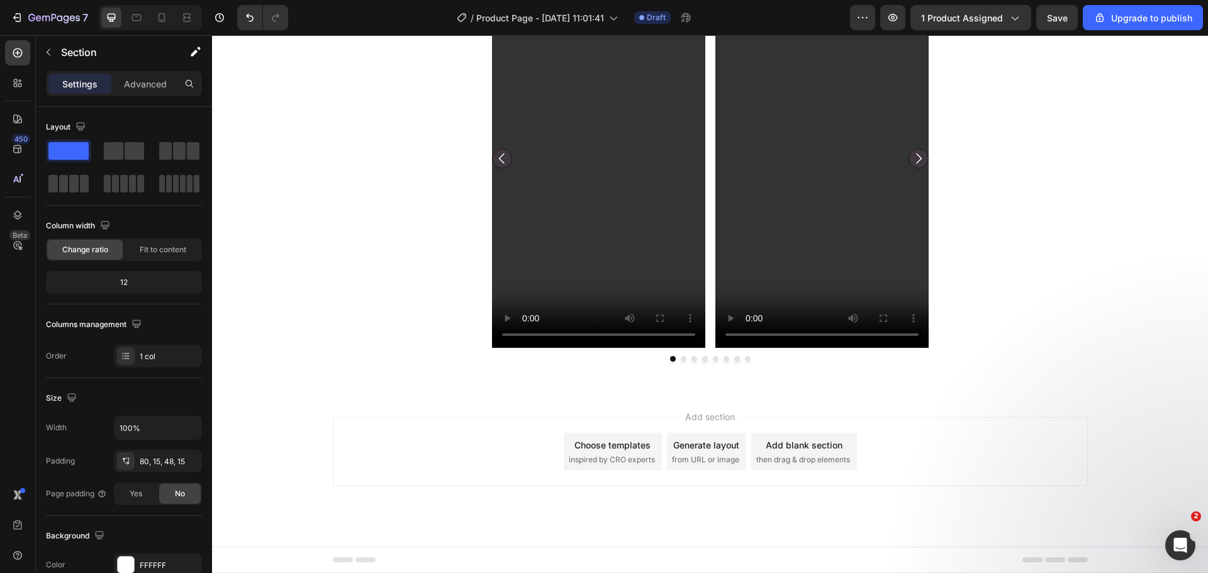
scroll to position [908, 0]
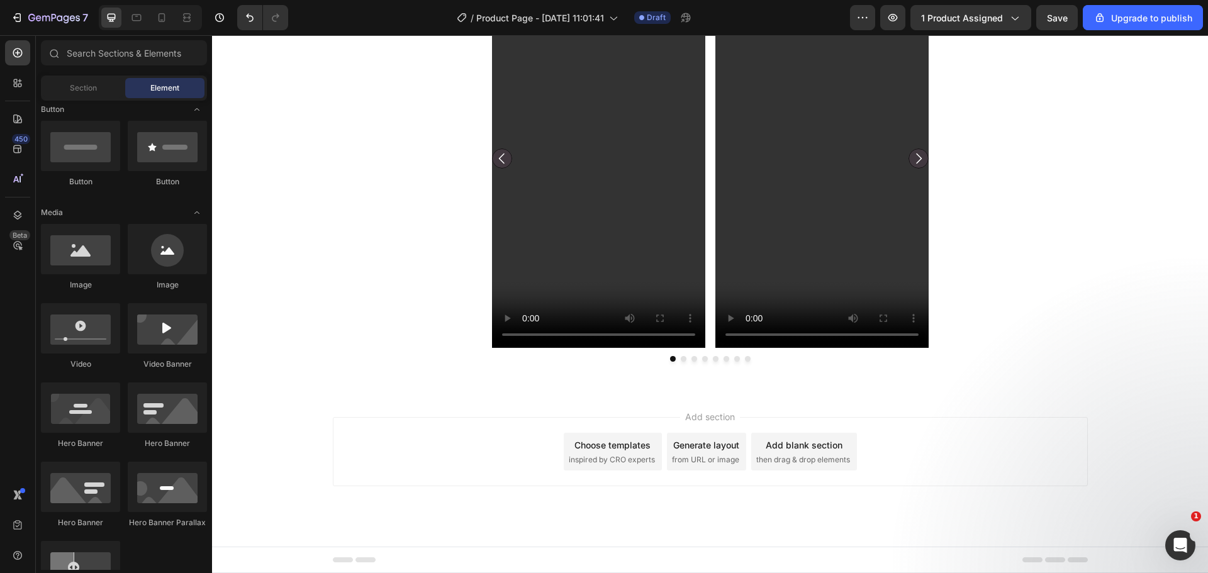
click at [619, 458] on span "inspired by CRO experts" at bounding box center [612, 459] width 86 height 11
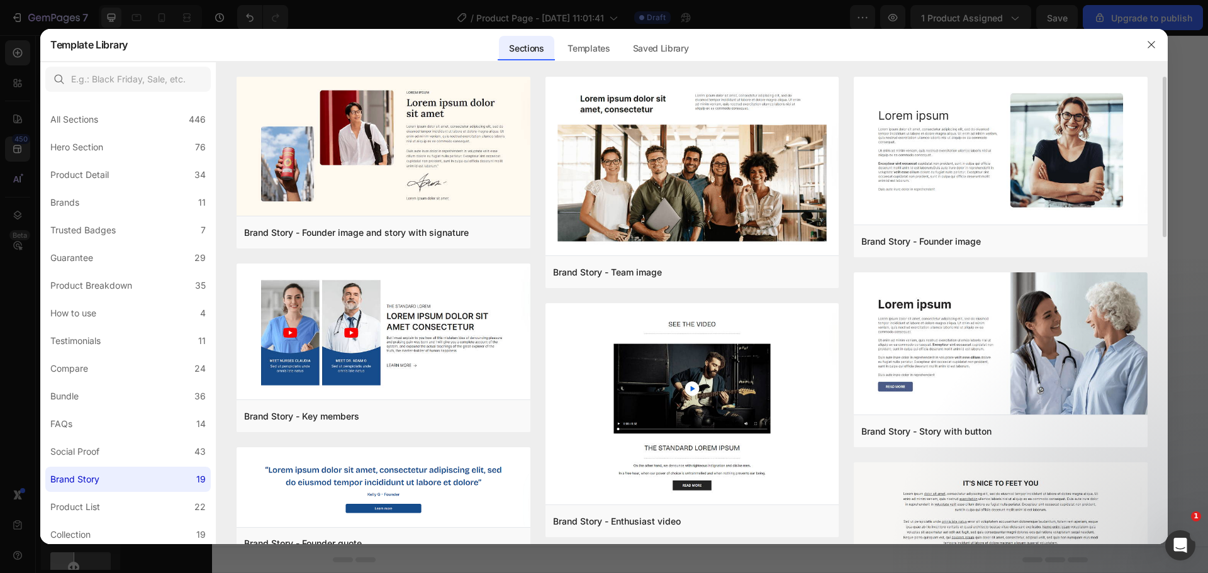
scroll to position [0, 0]
click at [138, 202] on label "Brands 11" at bounding box center [127, 202] width 165 height 25
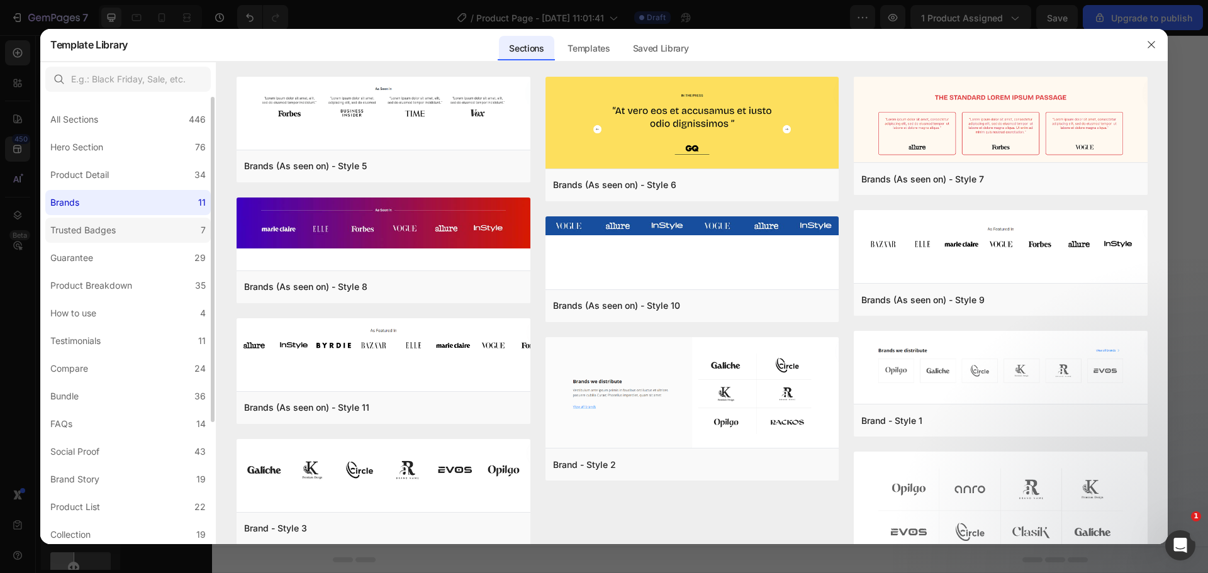
click at [146, 230] on label "Trusted Badges 7" at bounding box center [127, 230] width 165 height 25
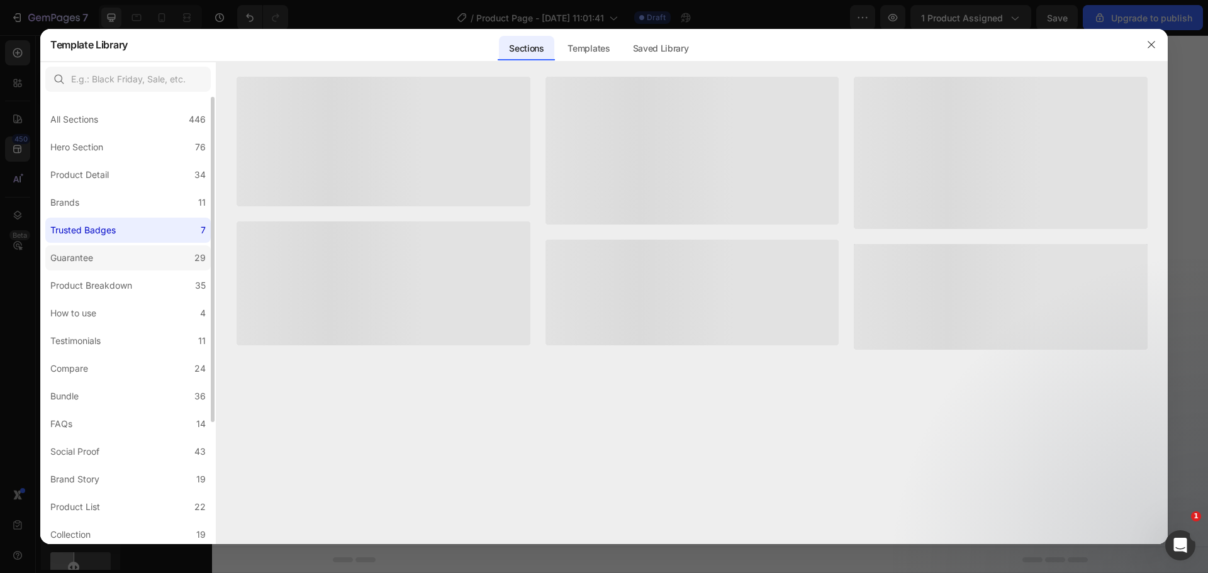
click at [147, 257] on label "Guarantee 29" at bounding box center [127, 257] width 165 height 25
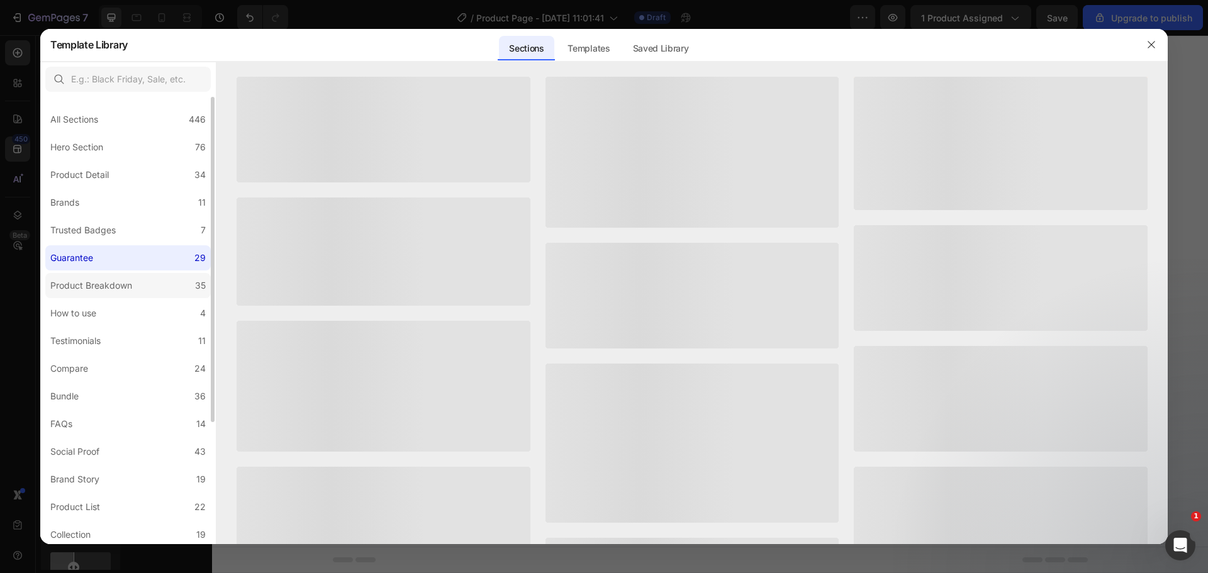
click at [140, 293] on label "Product Breakdown 35" at bounding box center [127, 285] width 165 height 25
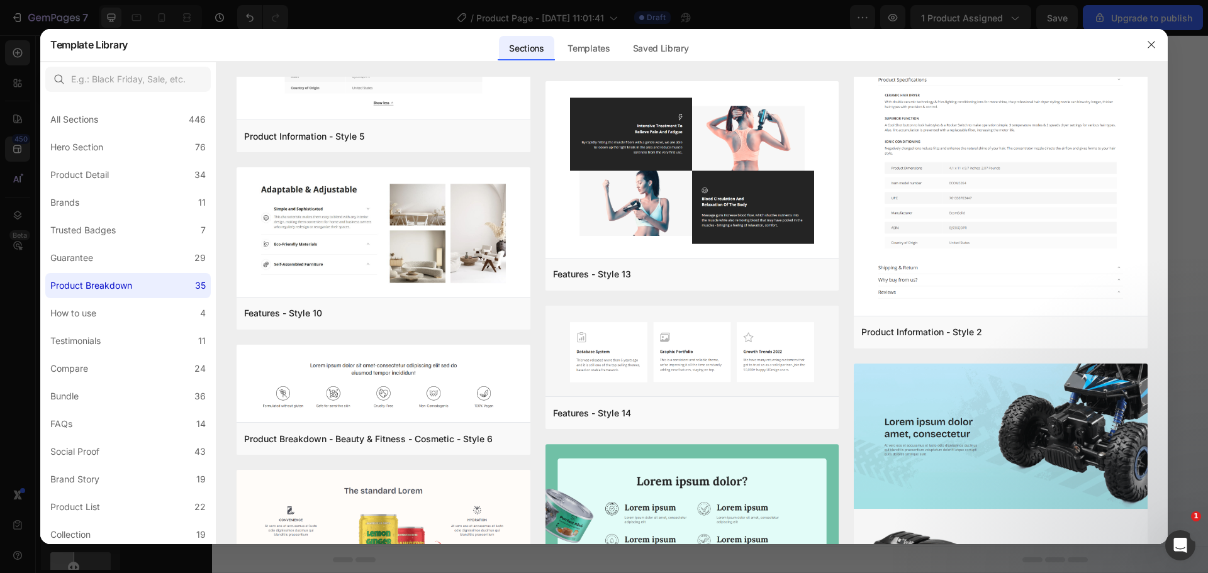
scroll to position [1930, 0]
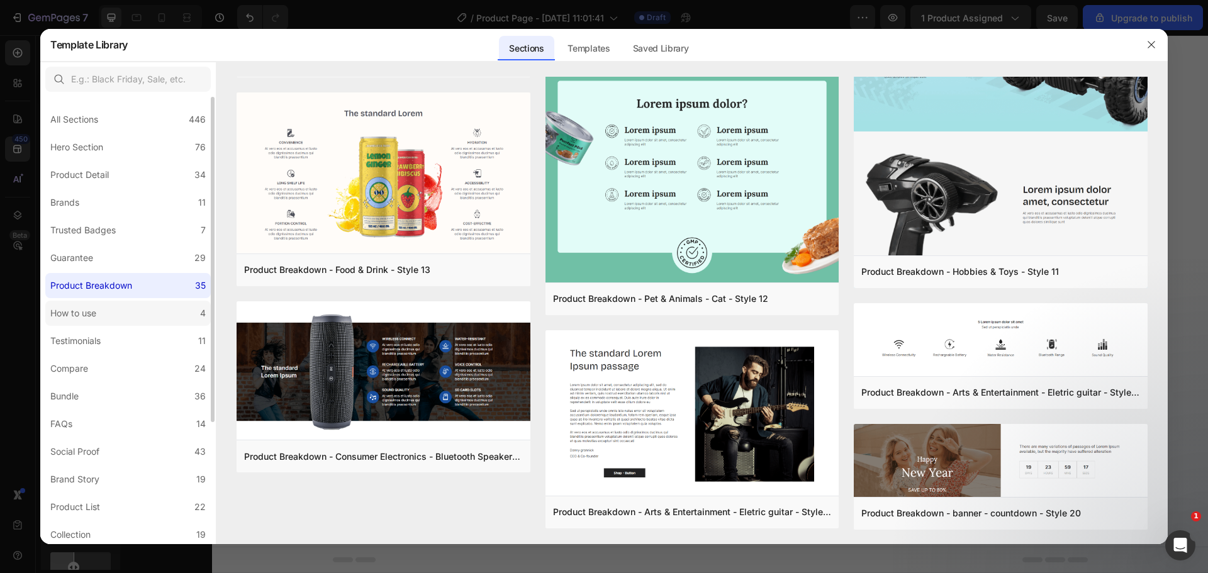
click at [156, 315] on label "How to use 4" at bounding box center [127, 313] width 165 height 25
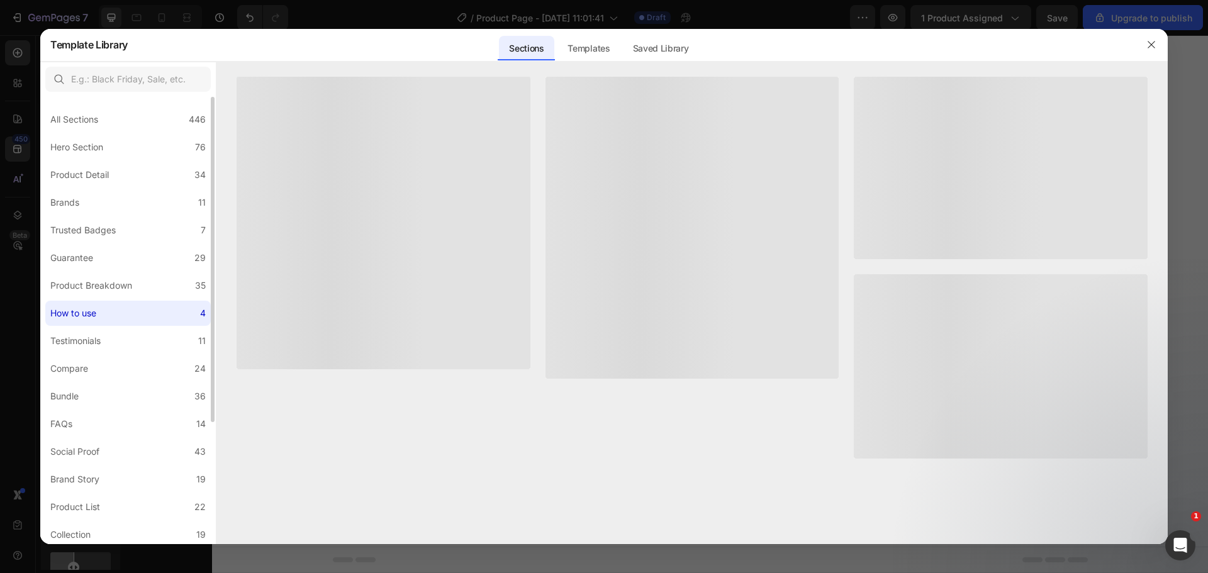
scroll to position [0, 0]
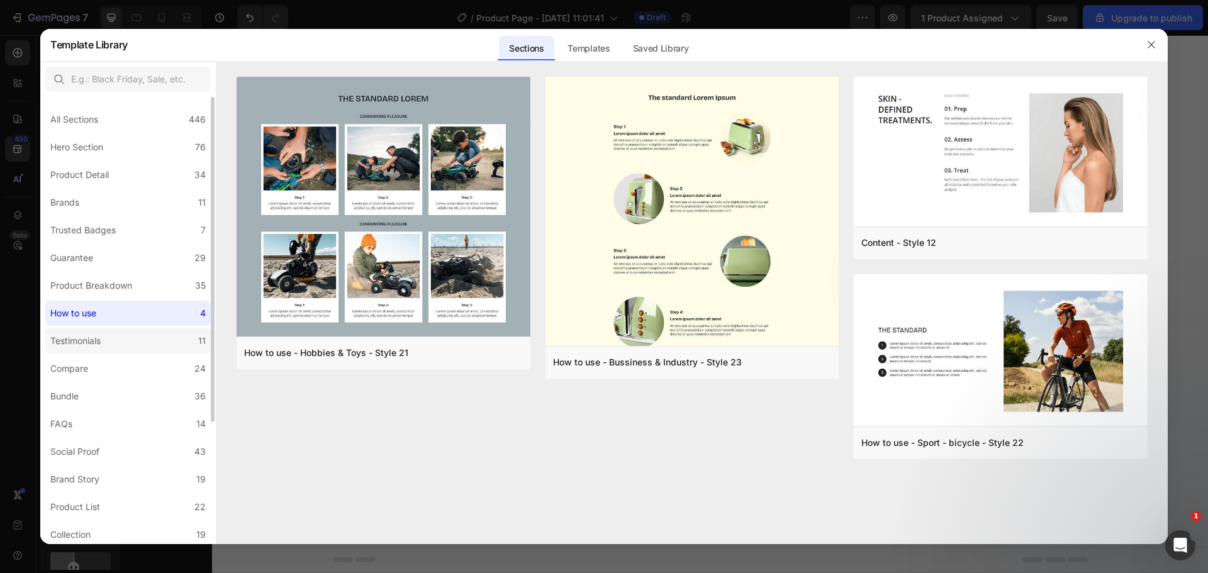
click at [127, 345] on label "Testimonials 11" at bounding box center [127, 340] width 165 height 25
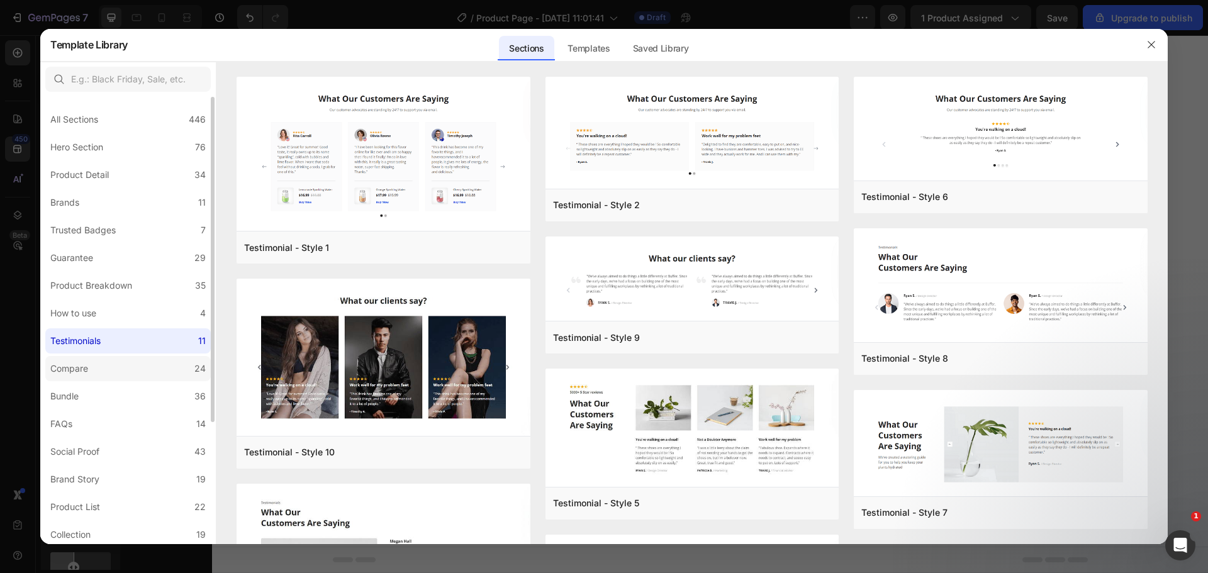
click at [127, 366] on label "Compare 24" at bounding box center [127, 368] width 165 height 25
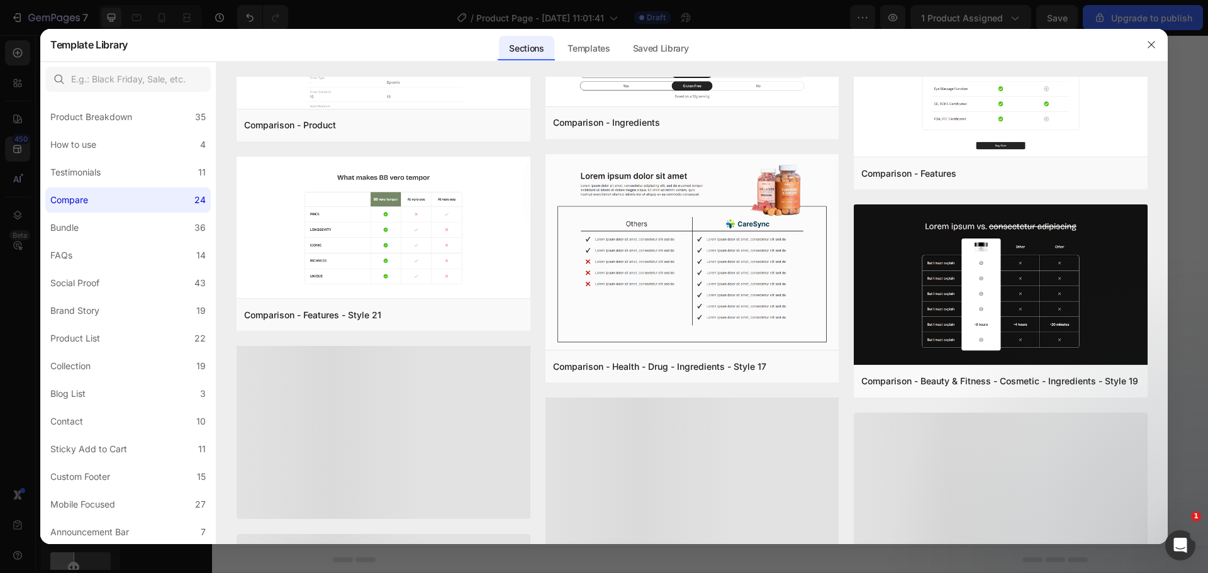
scroll to position [1412, 0]
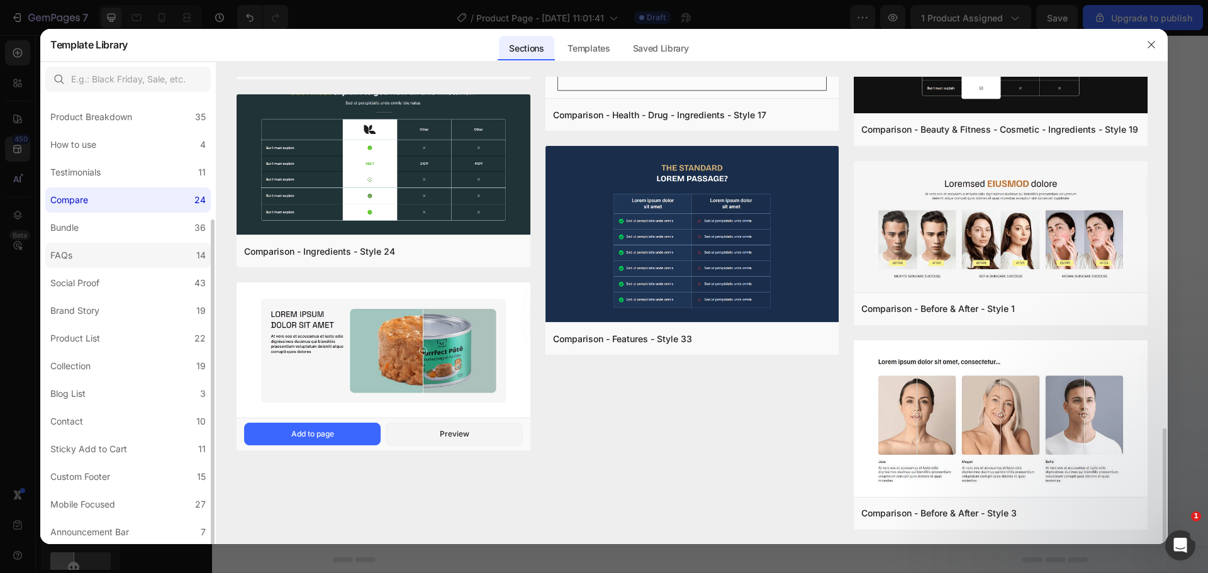
drag, startPoint x: 118, startPoint y: 231, endPoint x: 119, endPoint y: 246, distance: 15.2
click at [117, 231] on label "Bundle 36" at bounding box center [127, 227] width 165 height 25
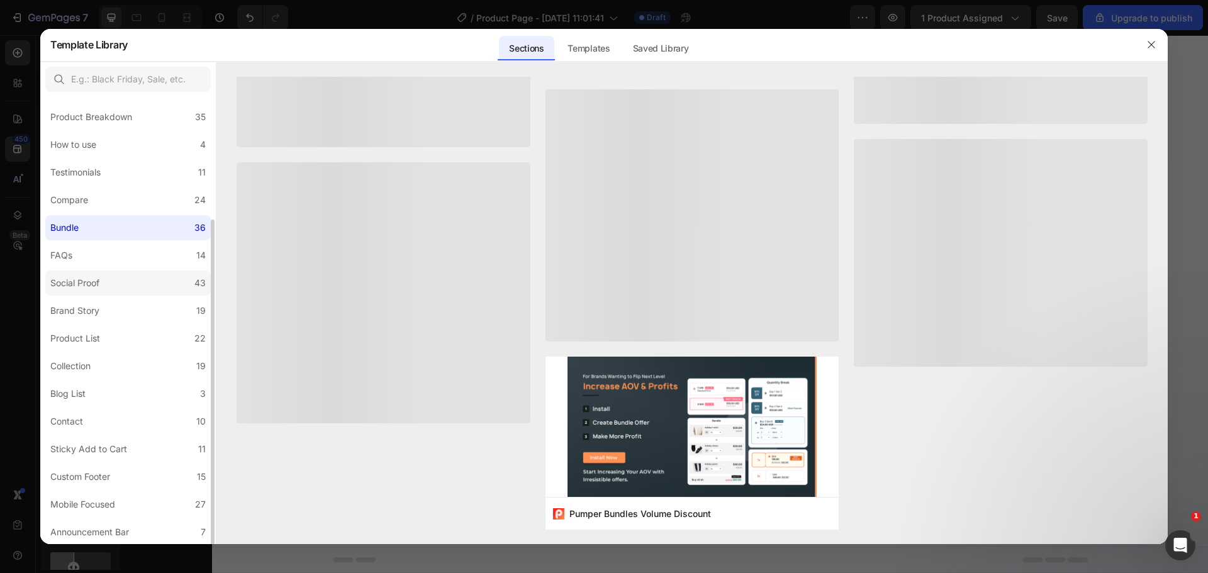
scroll to position [0, 0]
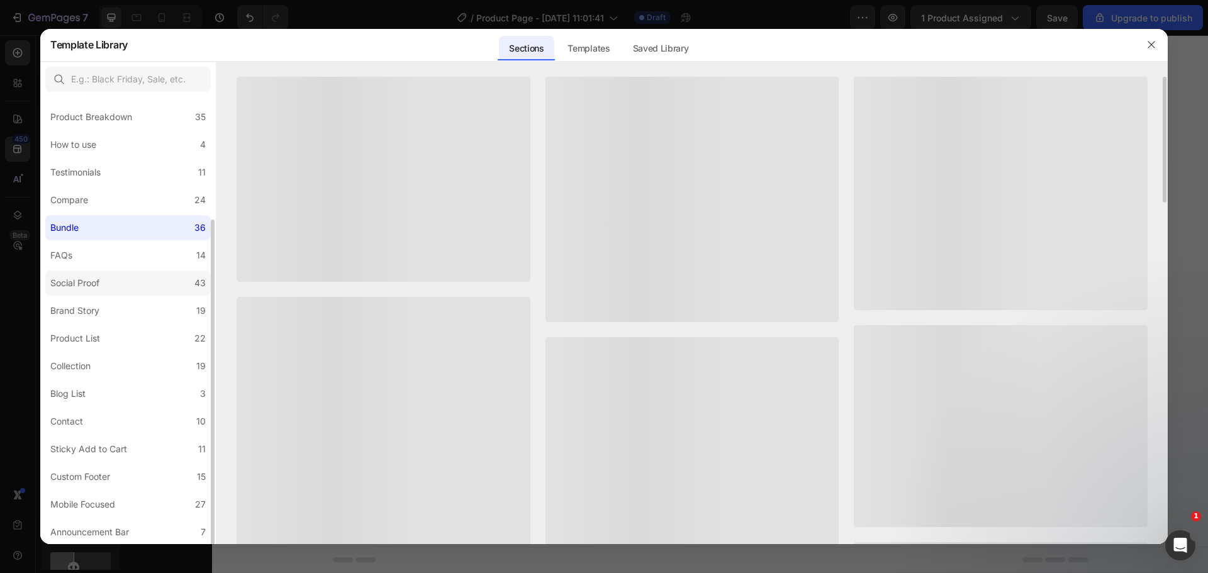
click at [120, 271] on label "Social Proof 43" at bounding box center [127, 283] width 165 height 25
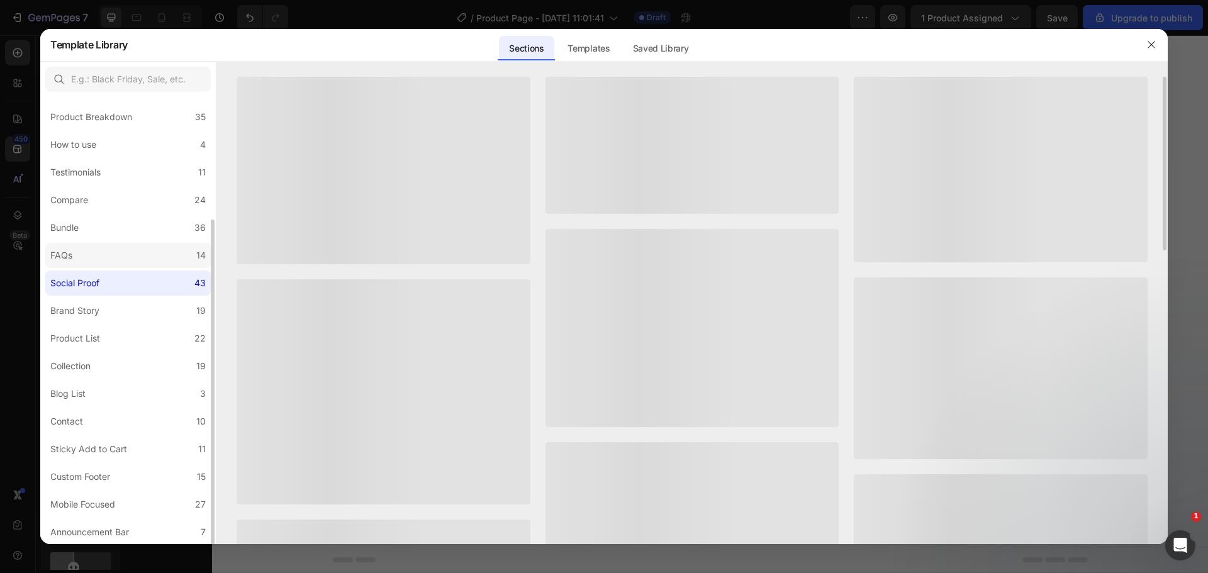
click at [119, 259] on label "FAQs 14" at bounding box center [127, 255] width 165 height 25
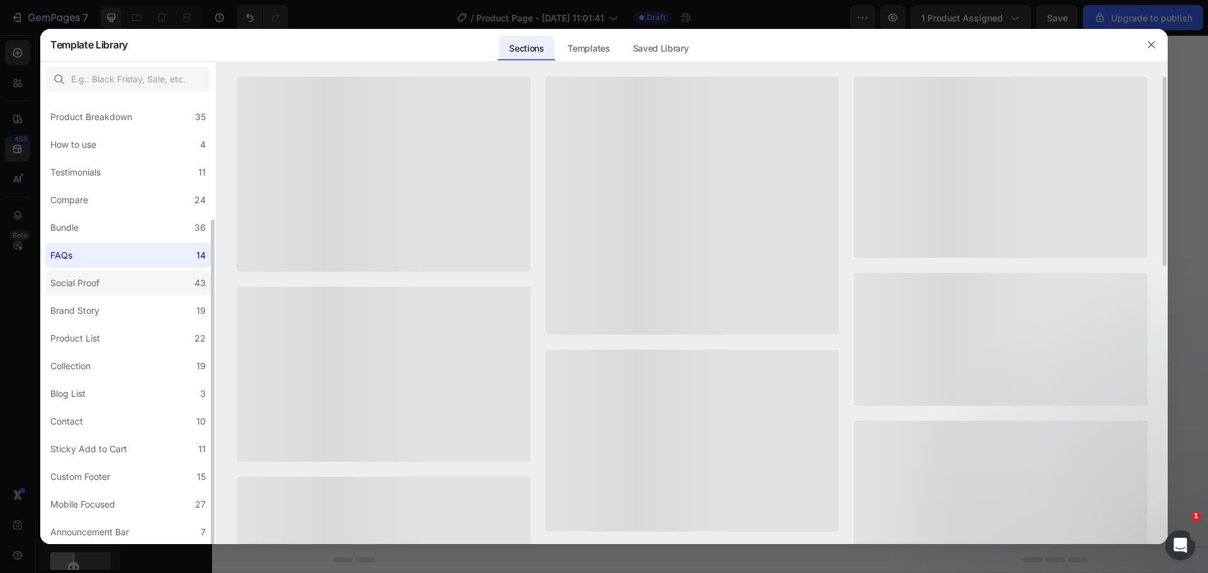
click at [121, 280] on label "Social Proof 43" at bounding box center [127, 283] width 165 height 25
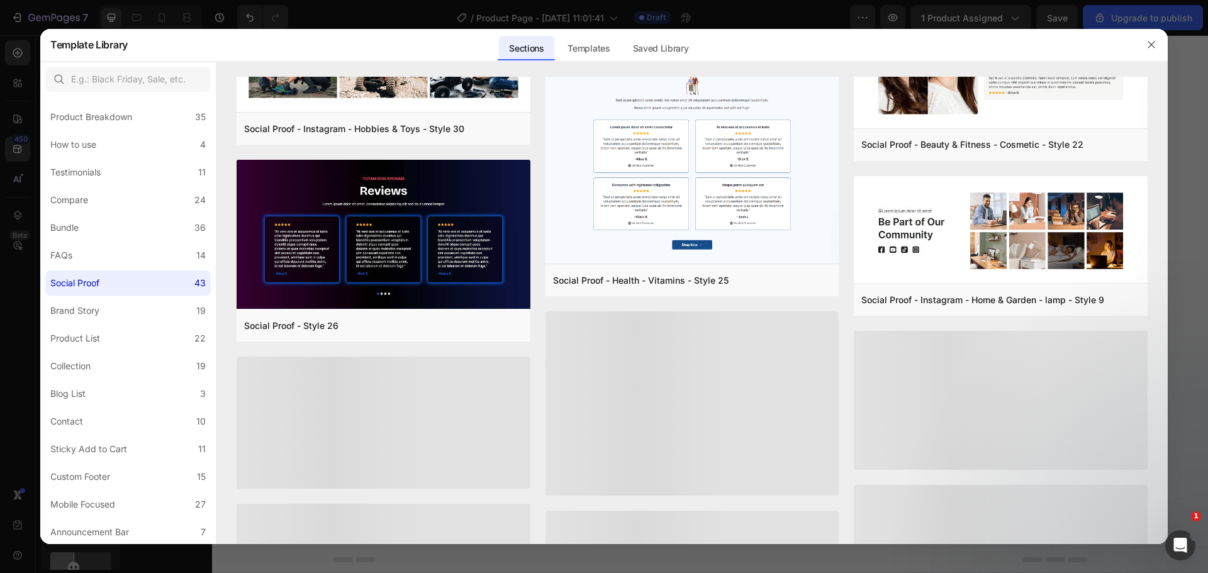
scroll to position [2325, 0]
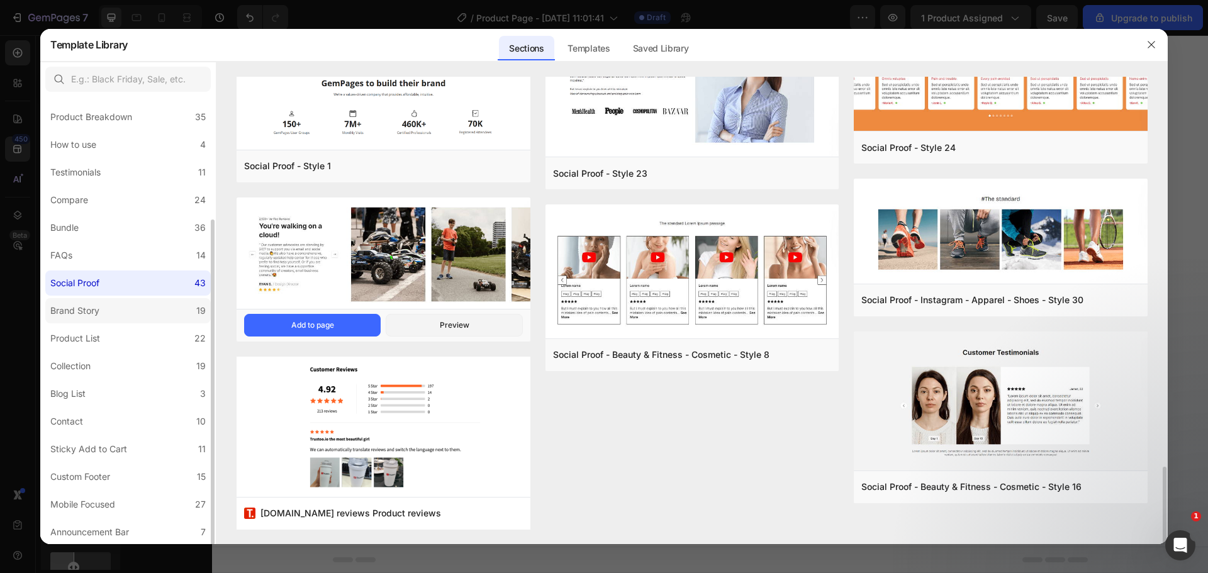
click at [142, 313] on label "Brand Story 19" at bounding box center [127, 310] width 165 height 25
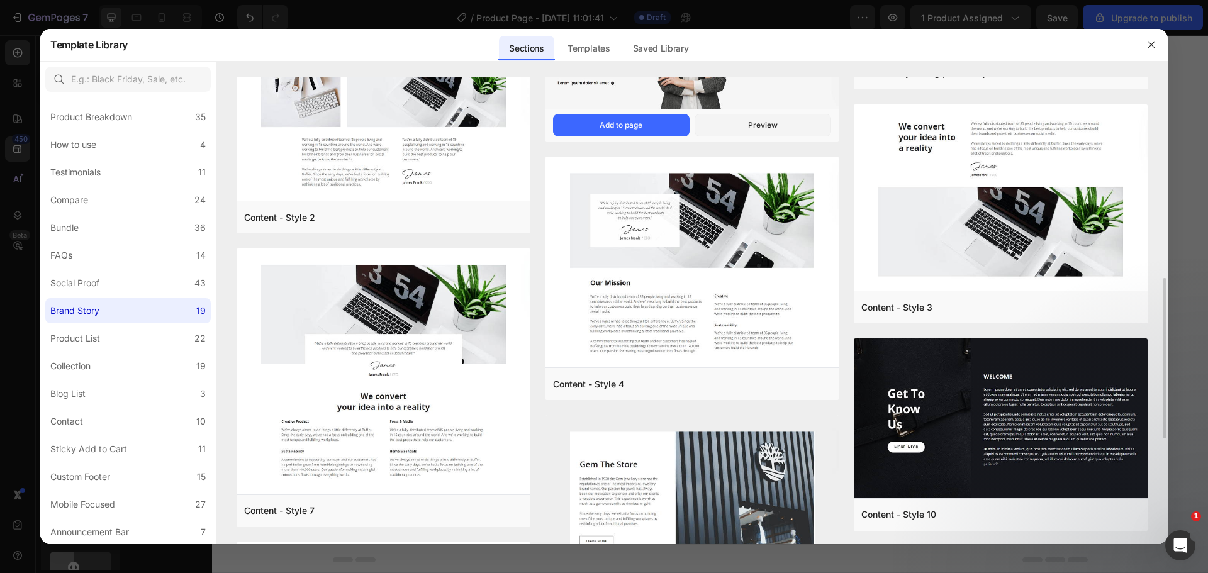
scroll to position [293, 0]
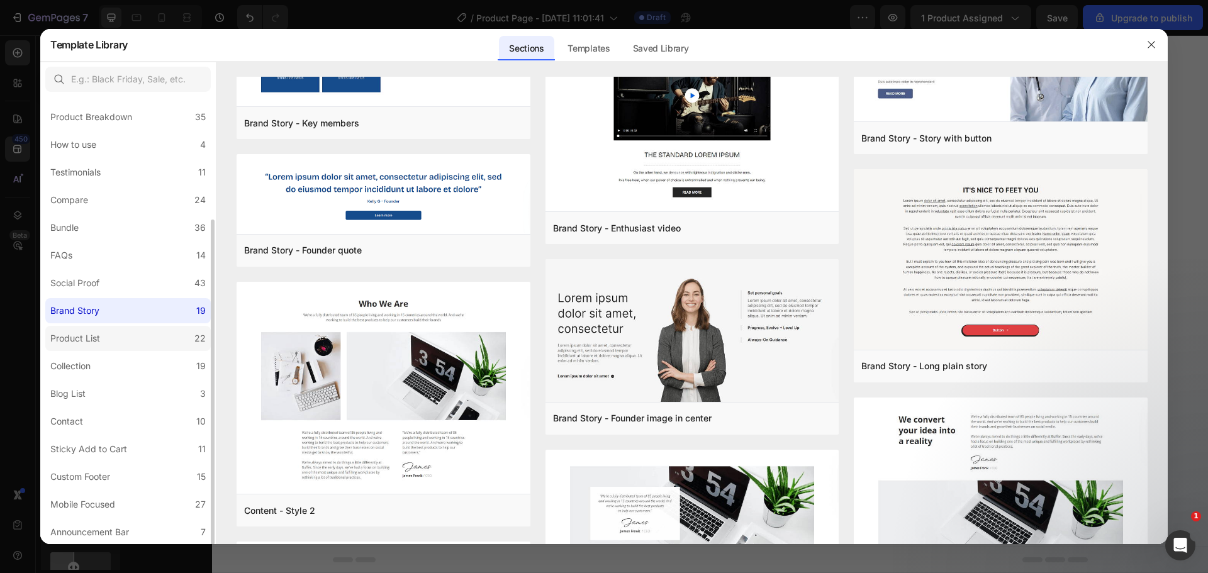
click at [149, 332] on label "Product List 22" at bounding box center [127, 338] width 165 height 25
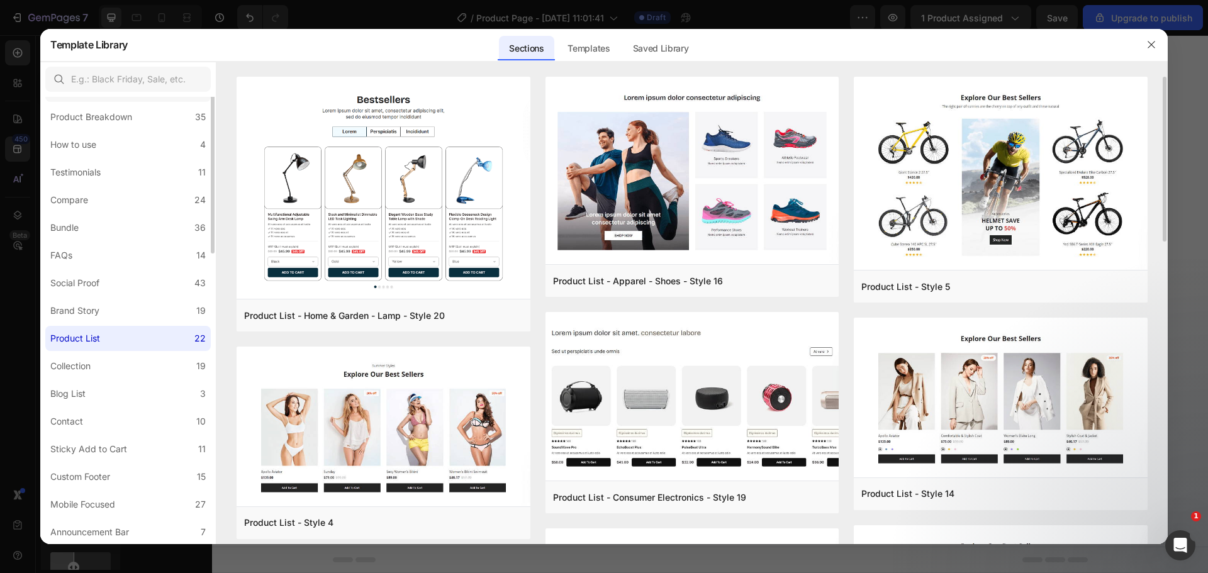
scroll to position [0, 0]
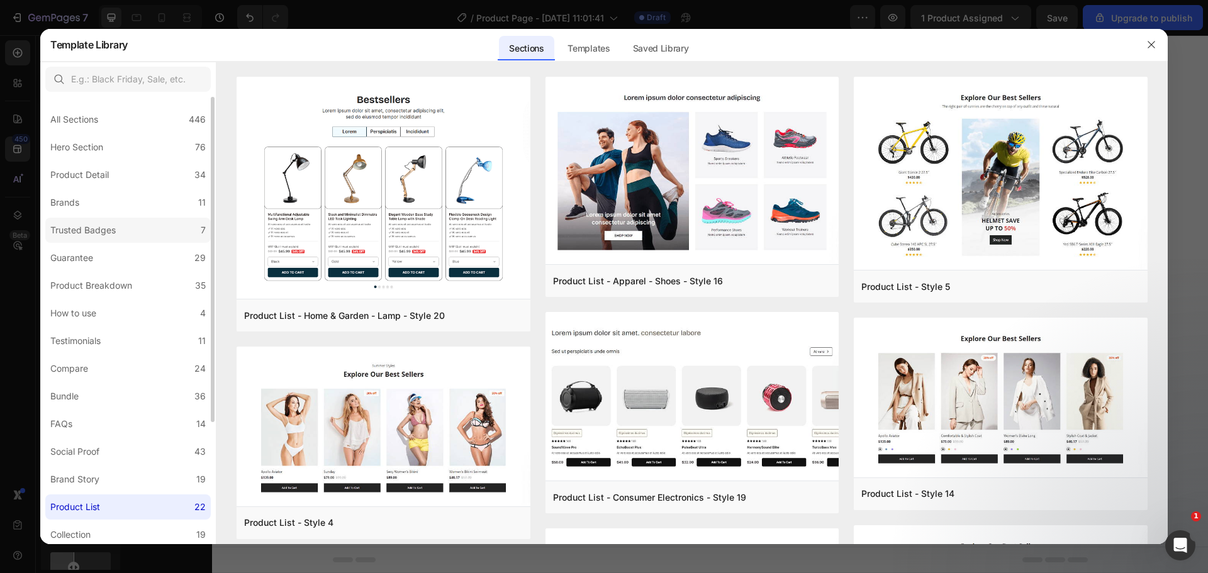
click at [125, 222] on label "Trusted Badges 7" at bounding box center [127, 230] width 165 height 25
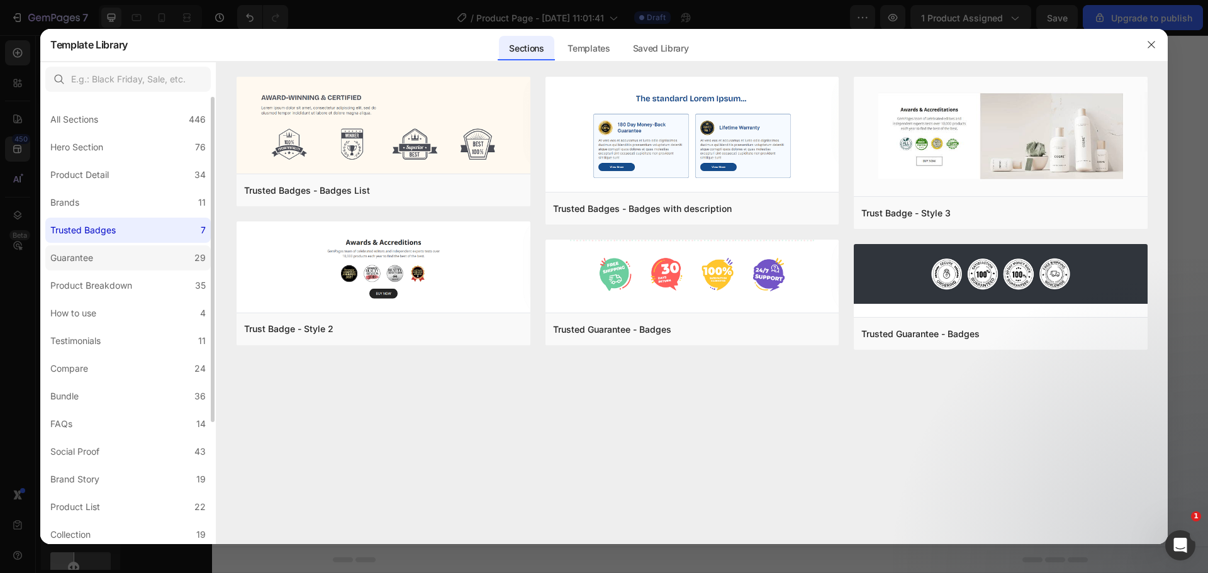
click at [125, 259] on label "Guarantee 29" at bounding box center [127, 257] width 165 height 25
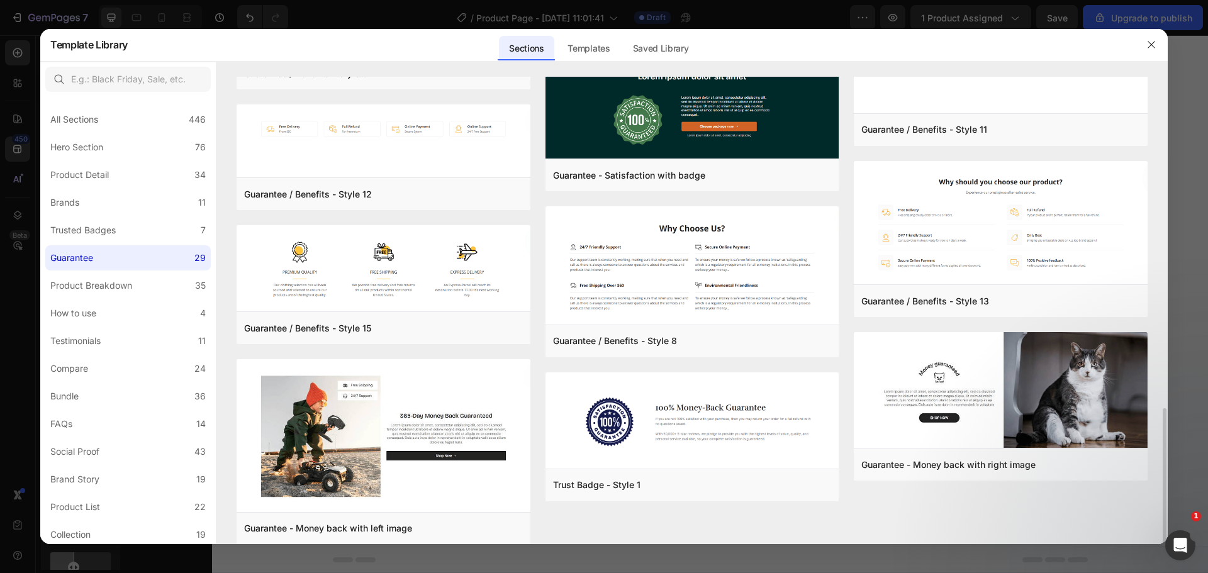
scroll to position [975, 0]
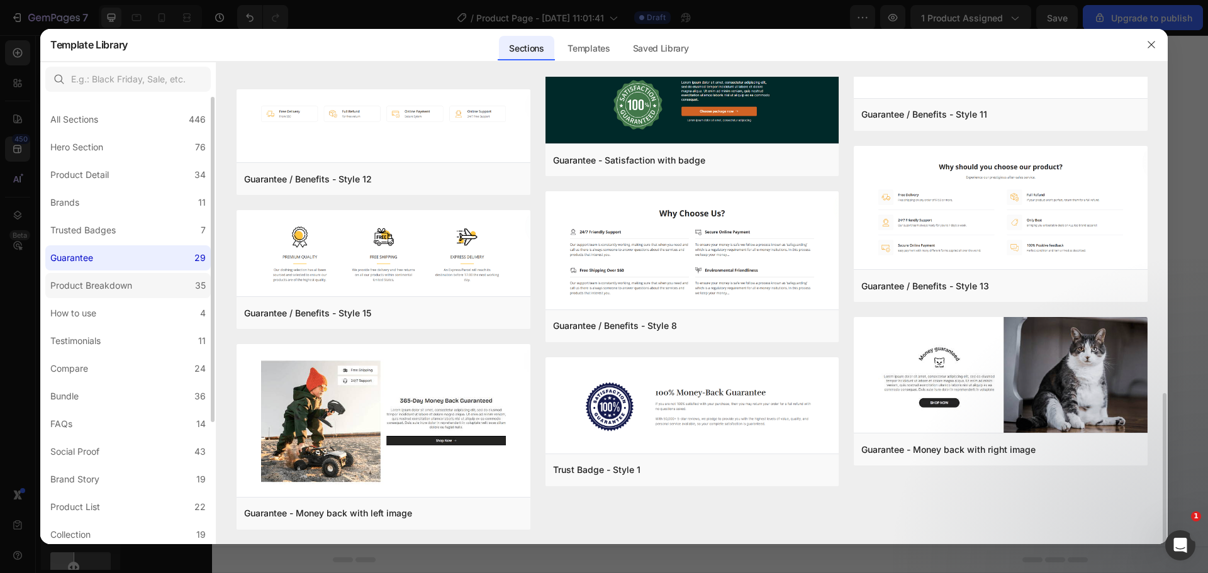
click at [143, 286] on label "Product Breakdown 35" at bounding box center [127, 285] width 165 height 25
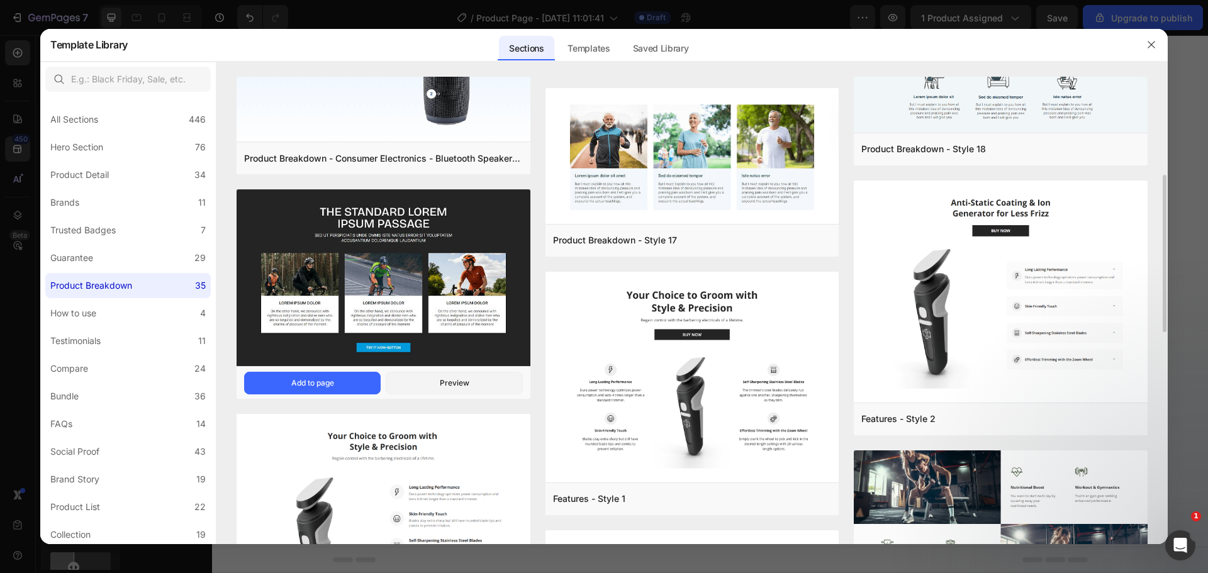
scroll to position [440, 0]
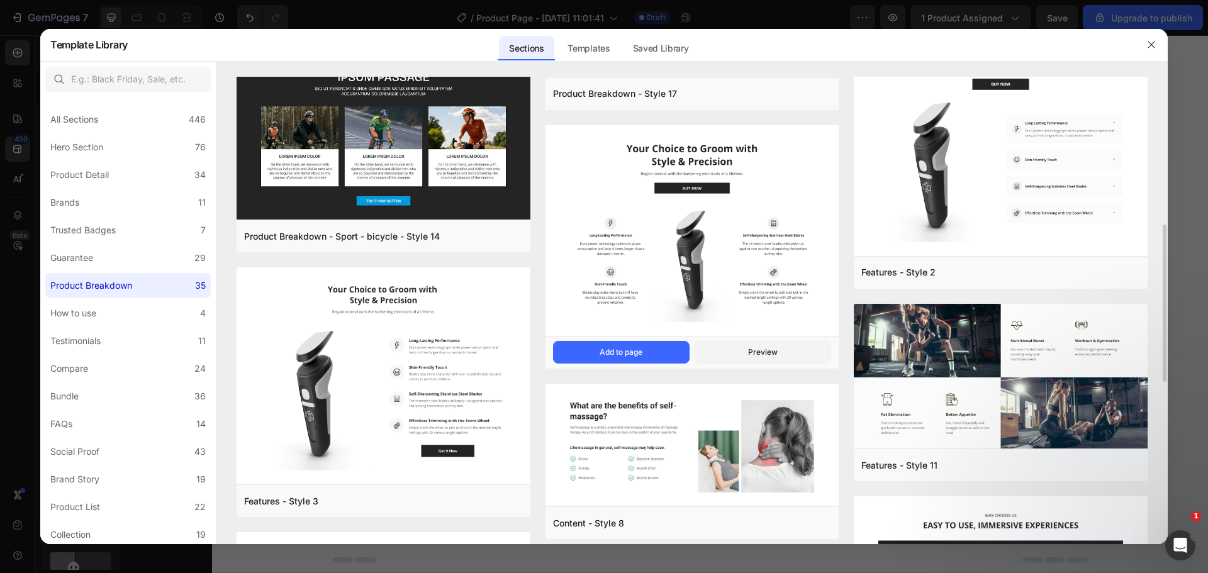
click at [634, 247] on img at bounding box center [693, 231] width 294 height 213
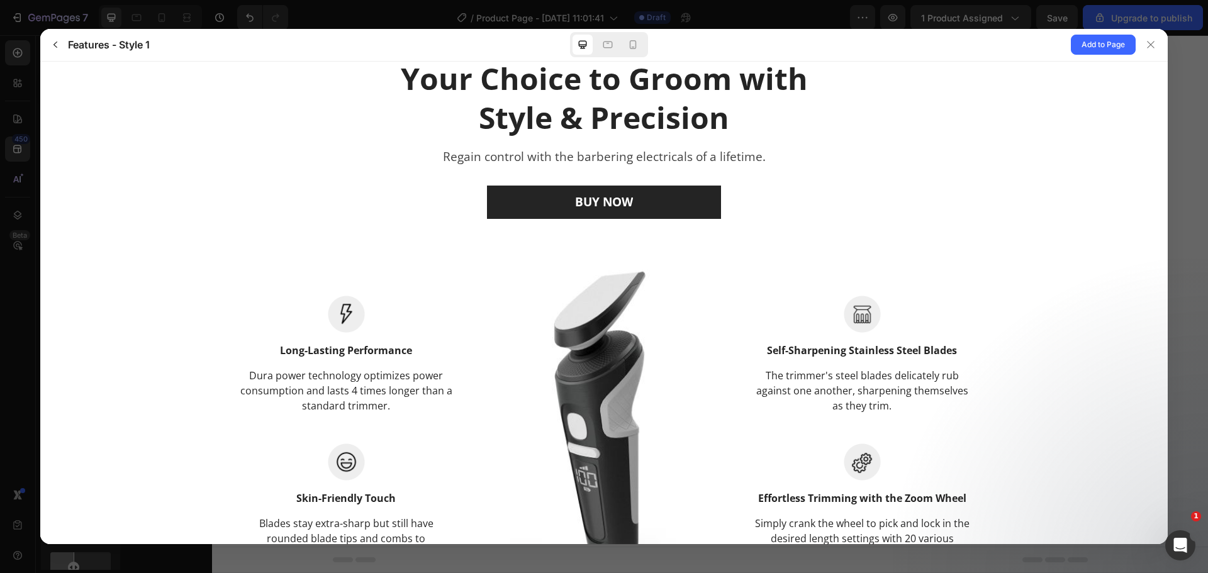
scroll to position [30, 0]
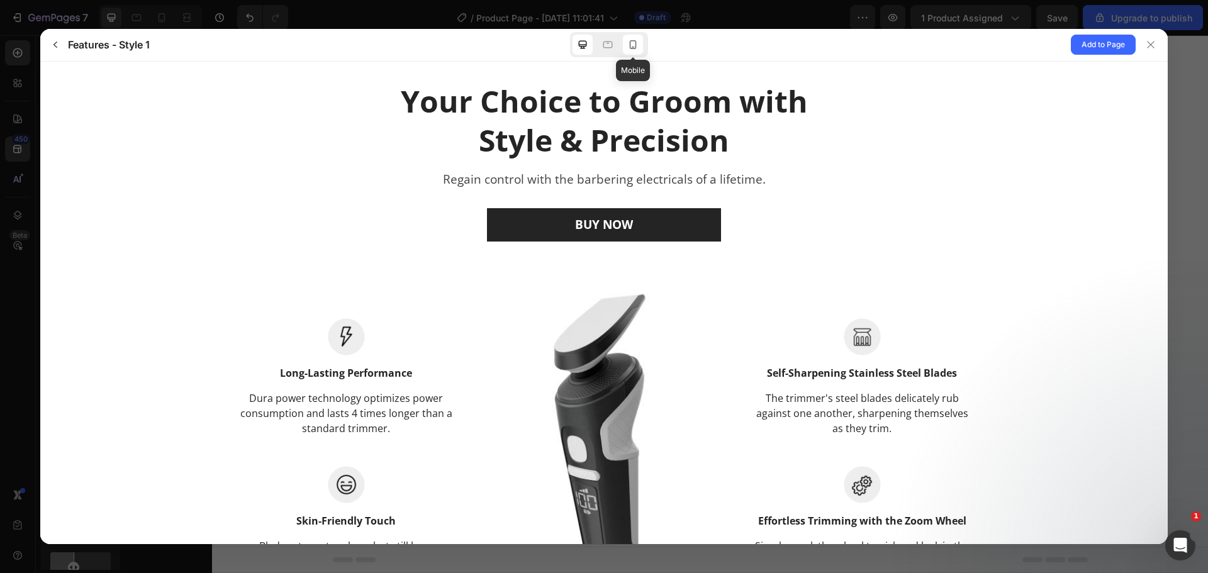
click at [630, 42] on icon at bounding box center [633, 44] width 13 height 13
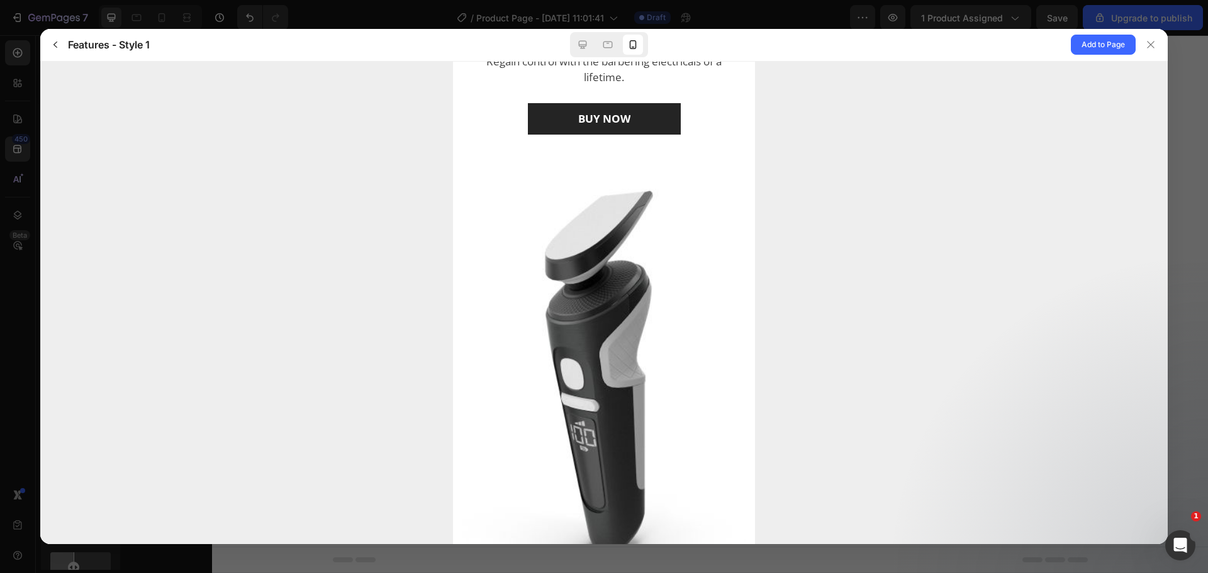
scroll to position [0, 0]
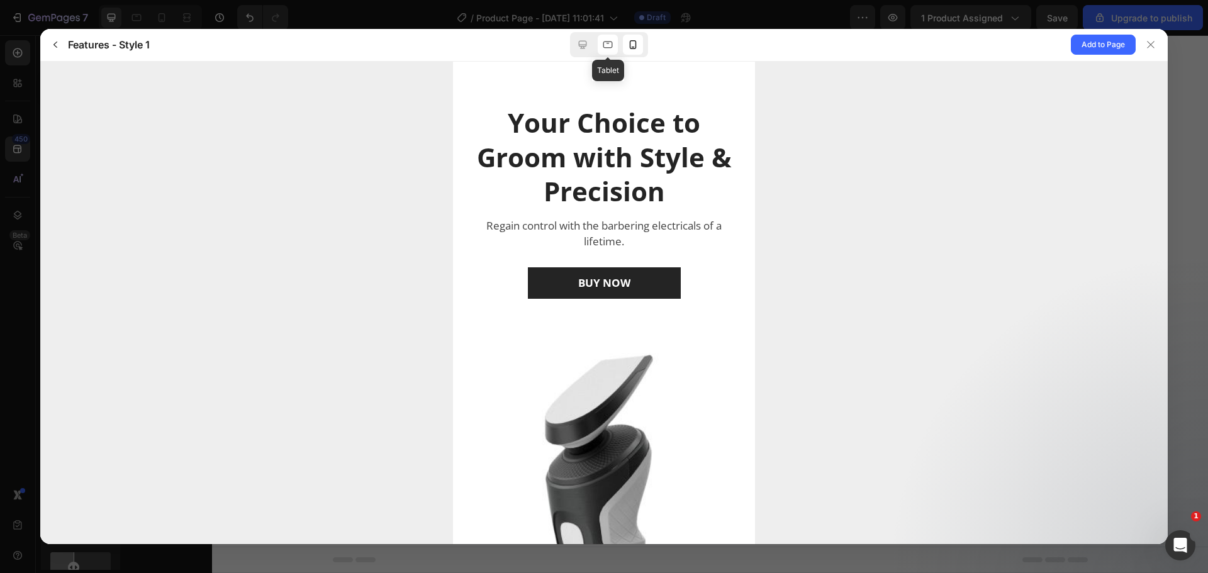
click at [605, 48] on icon at bounding box center [608, 44] width 13 height 13
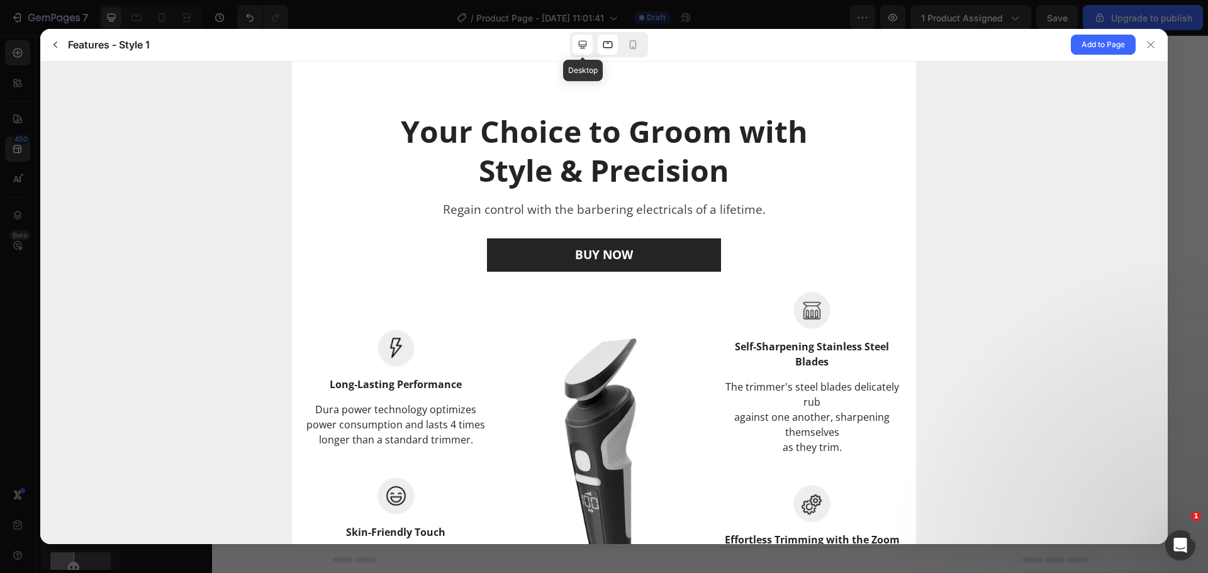
click at [585, 53] on div at bounding box center [583, 45] width 20 height 20
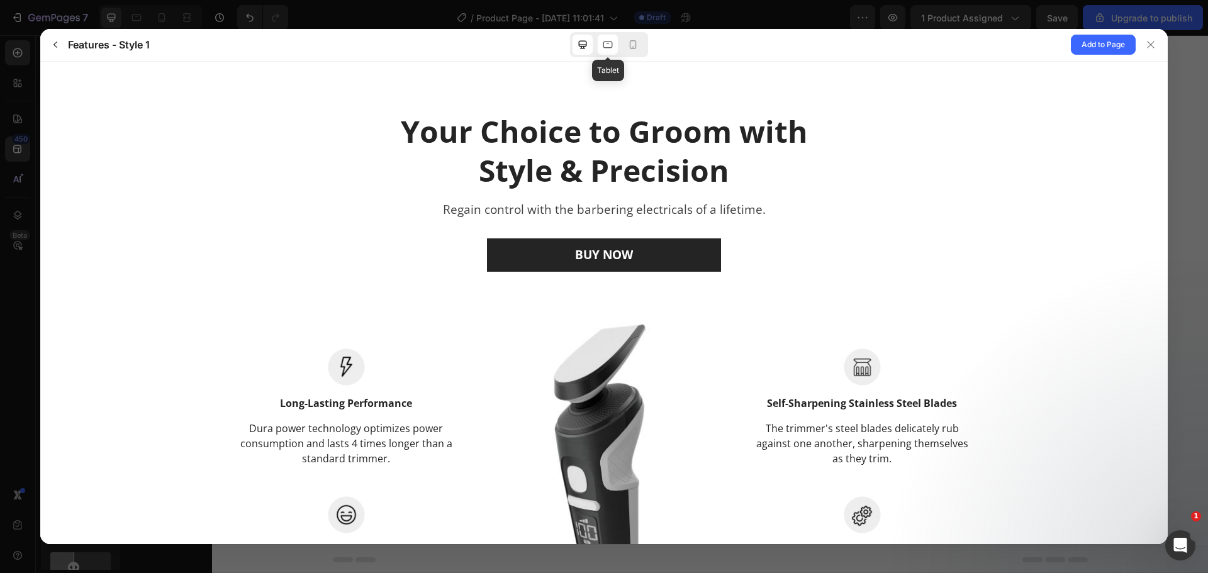
click at [606, 51] on icon at bounding box center [608, 44] width 13 height 13
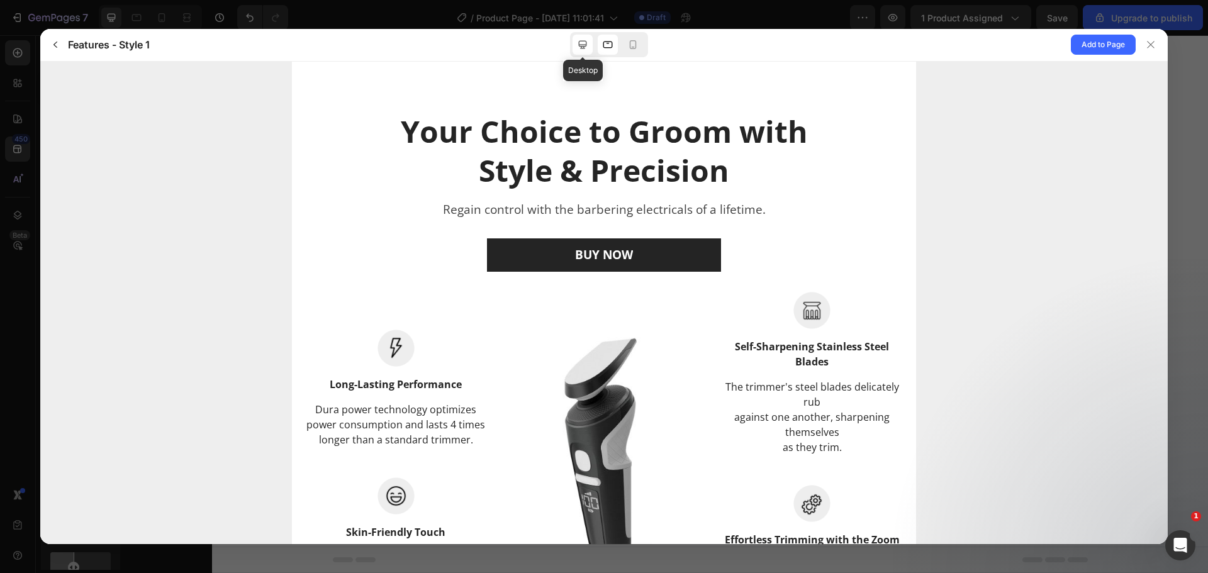
click at [588, 48] on icon at bounding box center [582, 44] width 13 height 13
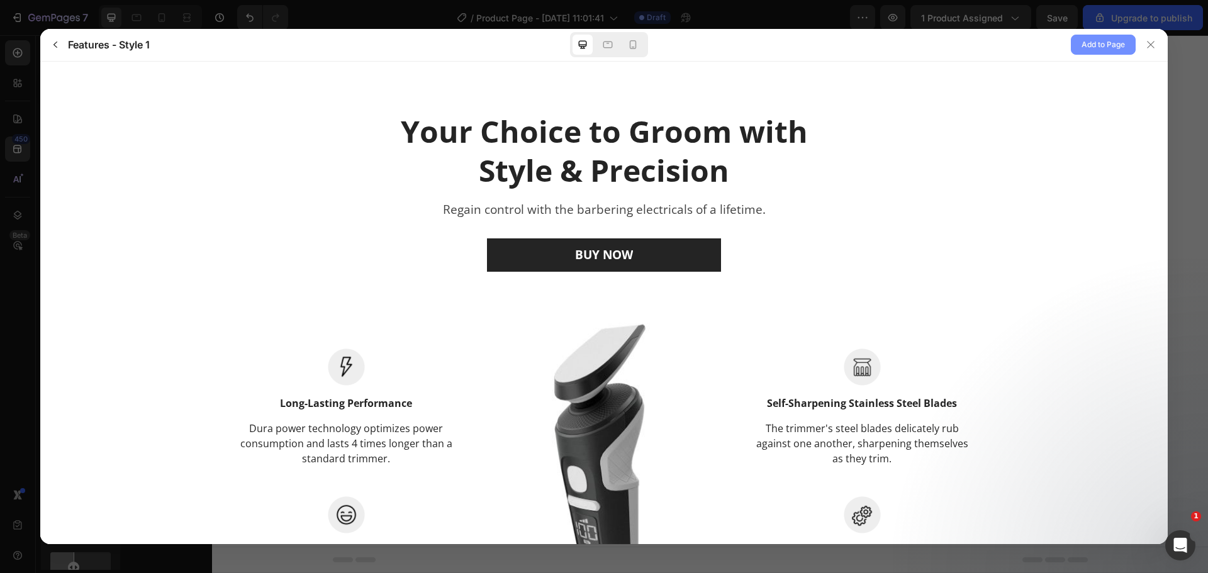
click at [1074, 44] on button "Add to Page" at bounding box center [1103, 45] width 65 height 20
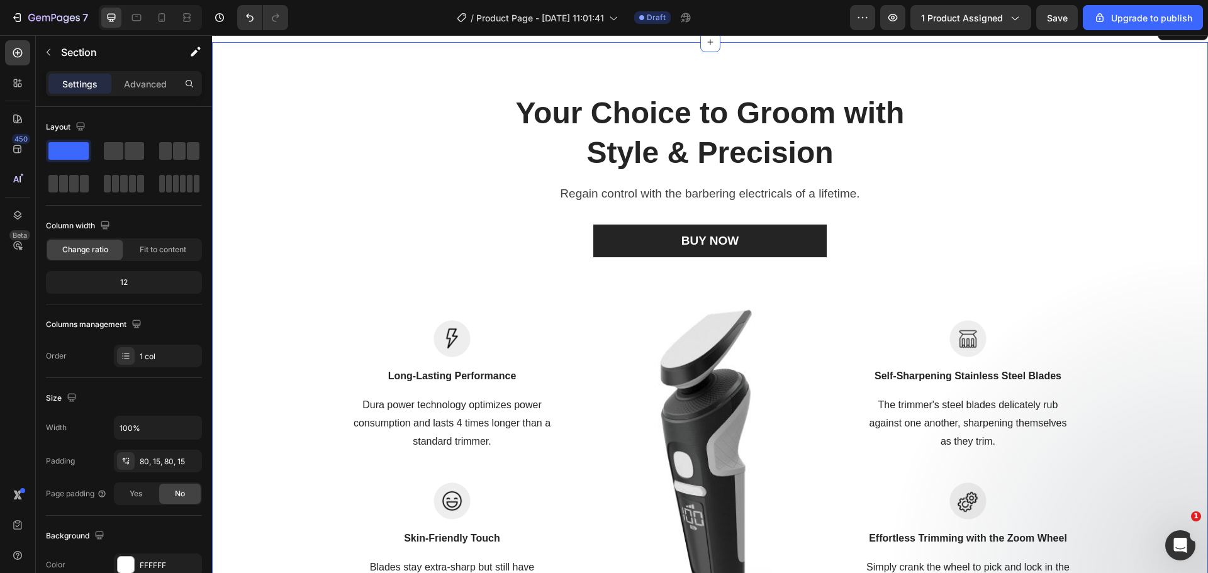
scroll to position [1265, 0]
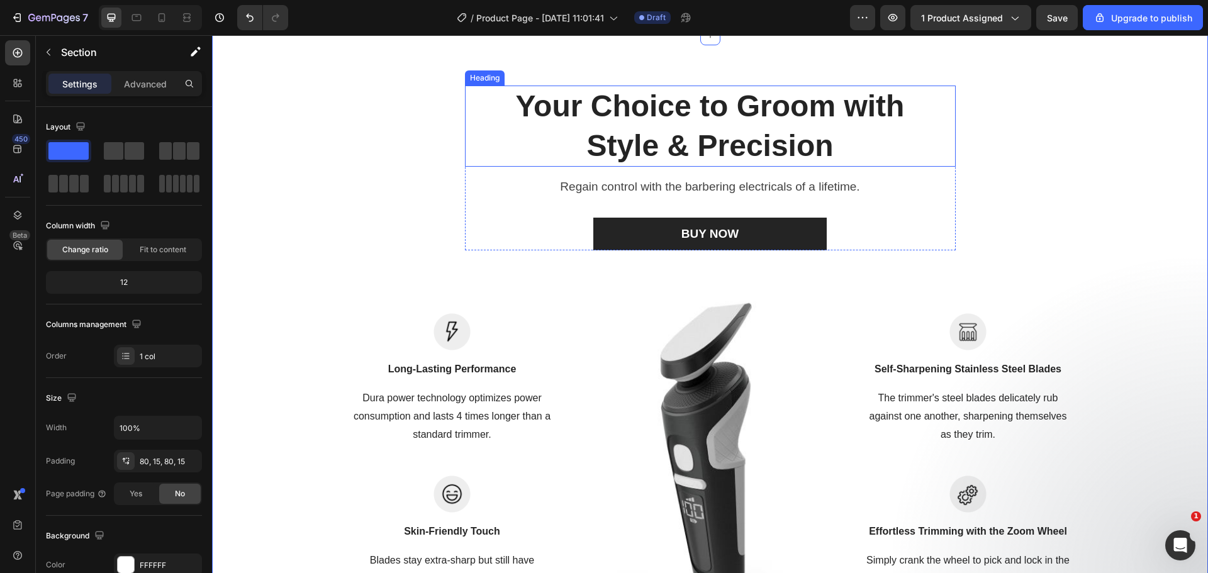
click at [533, 159] on p "Your Choice to Groom with Style & Precision" at bounding box center [710, 126] width 458 height 79
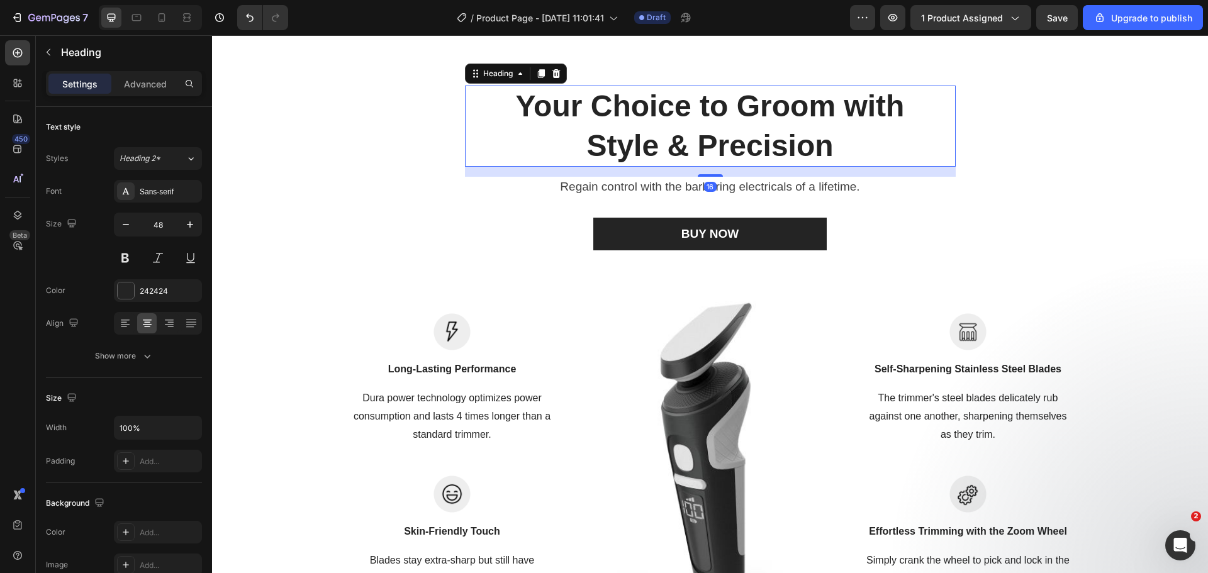
drag, startPoint x: 494, startPoint y: 124, endPoint x: 469, endPoint y: 152, distance: 37.5
click at [493, 124] on p "Your Choice to Groom with Style & Precision" at bounding box center [710, 126] width 458 height 79
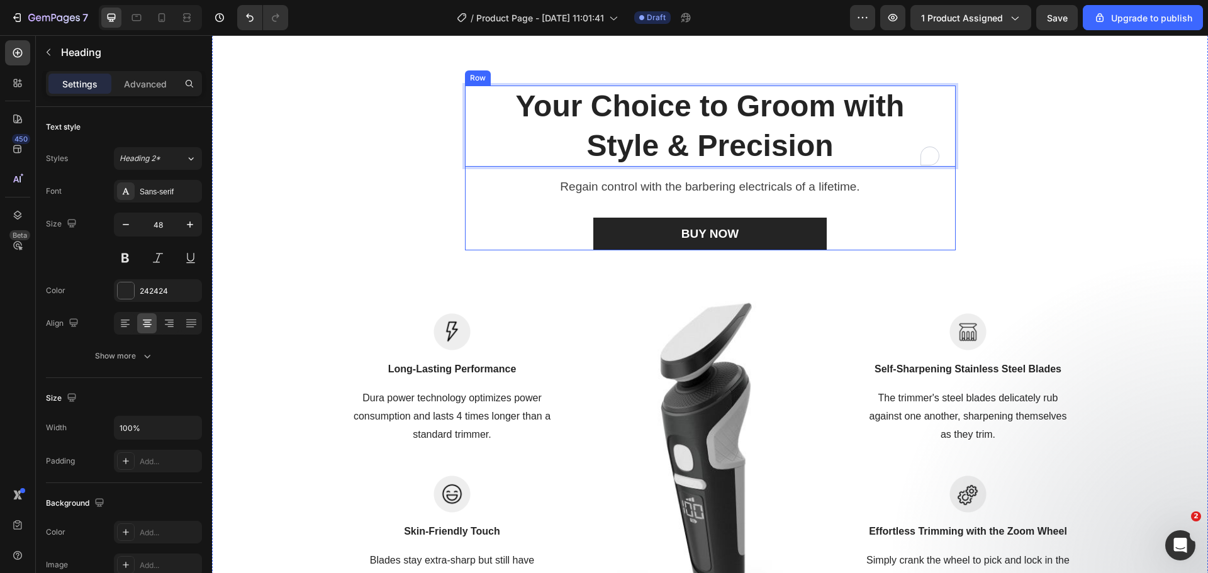
click at [446, 191] on div "Your Choice to Groom with Style & Precision Heading 16 Regain control with the …" at bounding box center [709, 368] width 977 height 564
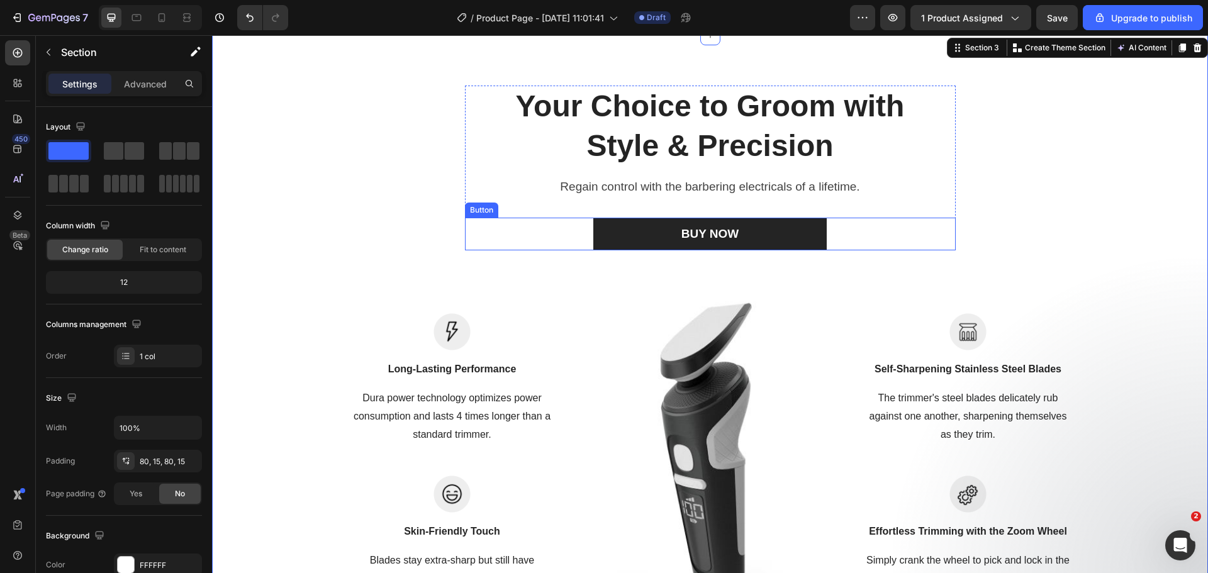
click at [480, 218] on div "BUY NOW Button" at bounding box center [710, 234] width 491 height 33
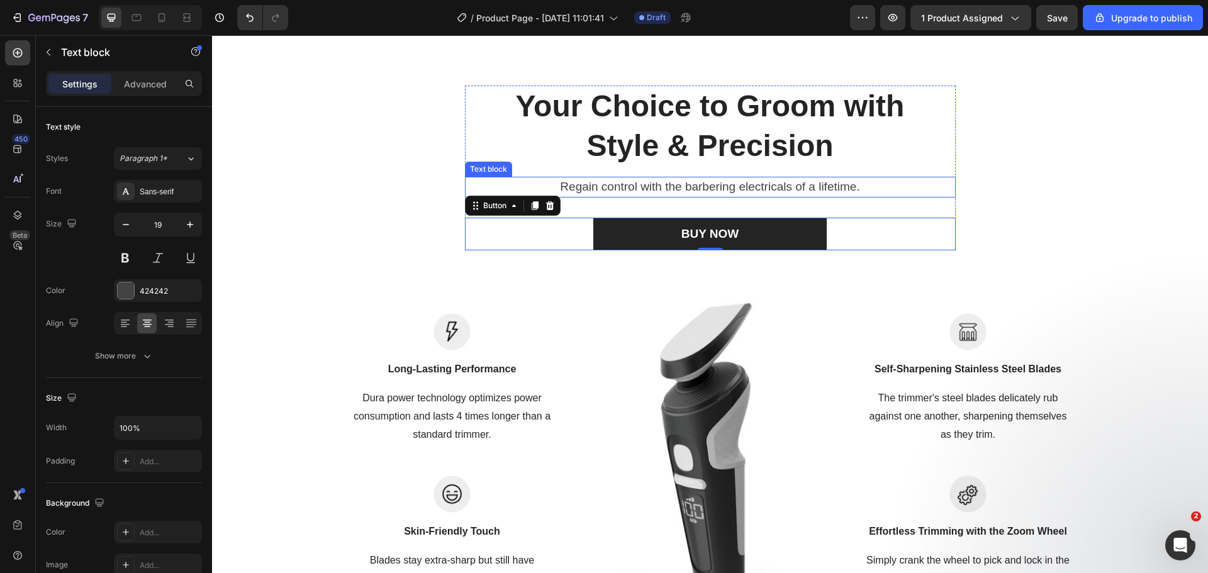
click at [484, 162] on div "Text block" at bounding box center [488, 169] width 47 height 15
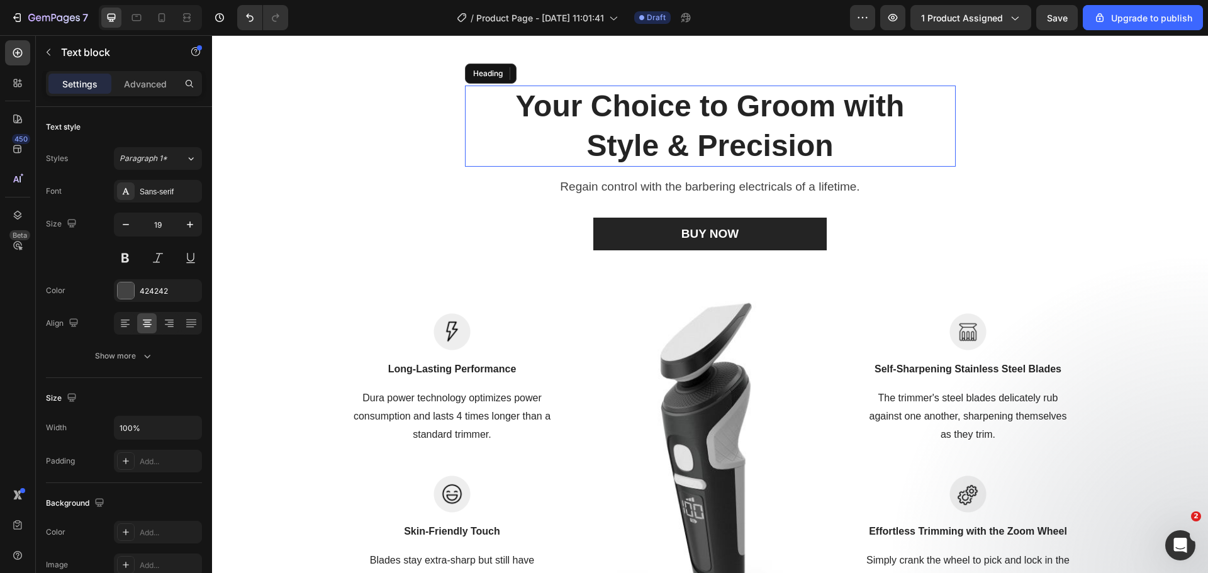
click at [465, 107] on div "Your Choice to Groom with Style & Precision Heading" at bounding box center [710, 126] width 491 height 81
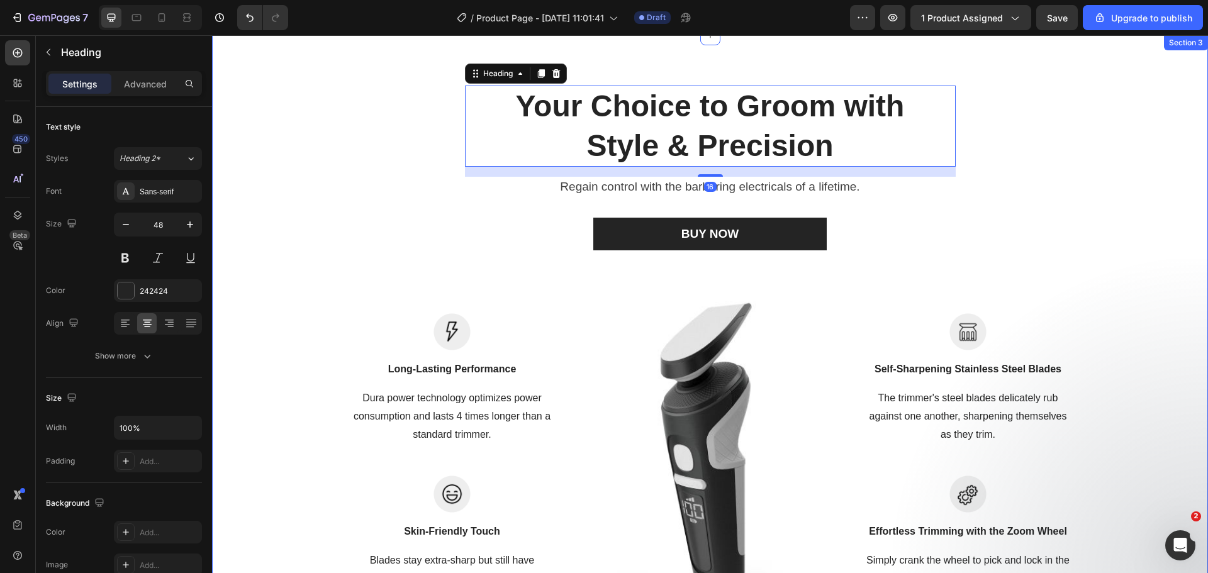
click at [578, 80] on div "Your Choice to Groom with Style & Precision Heading 16 Regain control with the …" at bounding box center [710, 367] width 996 height 665
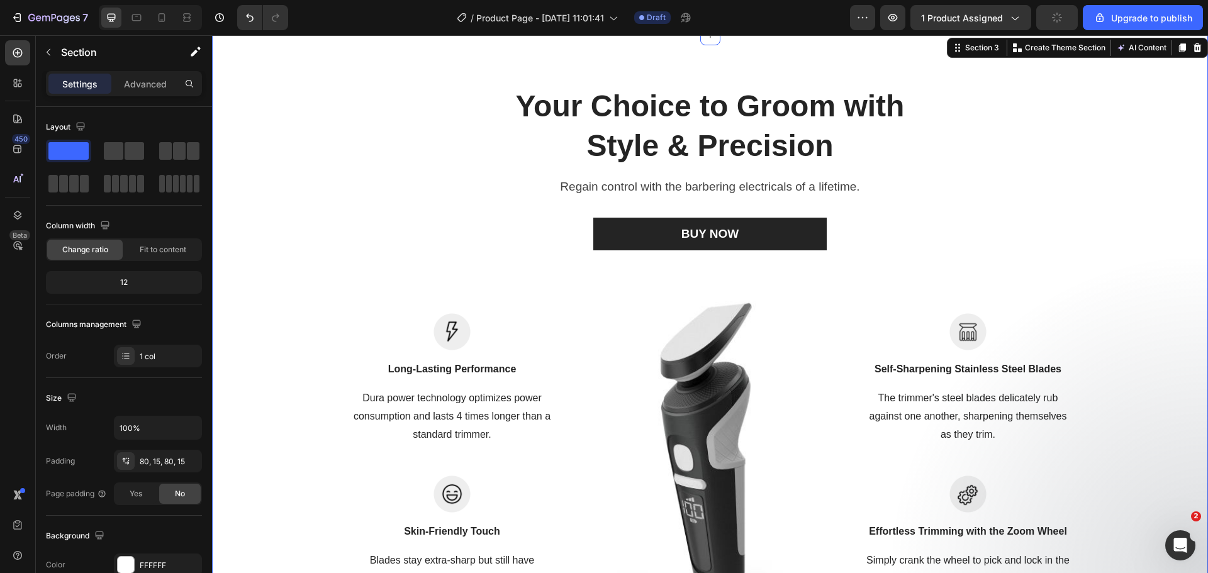
drag, startPoint x: 591, startPoint y: 74, endPoint x: 607, endPoint y: 82, distance: 17.2
click at [594, 75] on div "Your Choice to Groom with Style & Precision Heading Regain control with the bar…" at bounding box center [710, 367] width 996 height 665
click at [728, 105] on p "Your Choice to Groom with Style & Precision" at bounding box center [710, 126] width 458 height 79
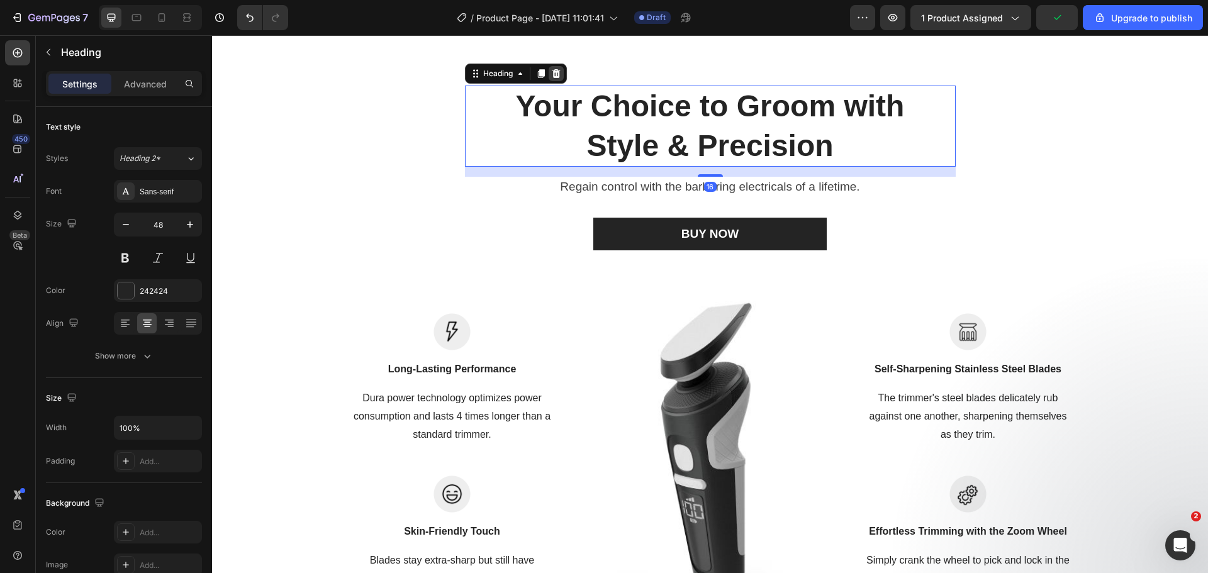
click at [554, 74] on icon at bounding box center [556, 73] width 8 height 9
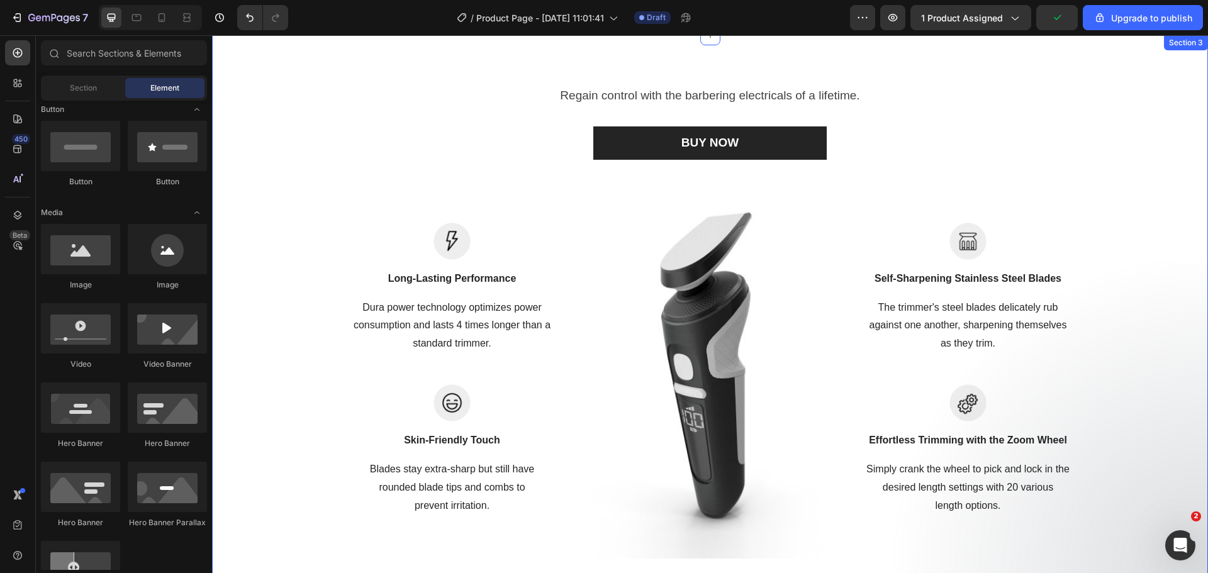
click at [585, 105] on div "Regain control with the barbering electricals of a lifetime." at bounding box center [710, 96] width 471 height 21
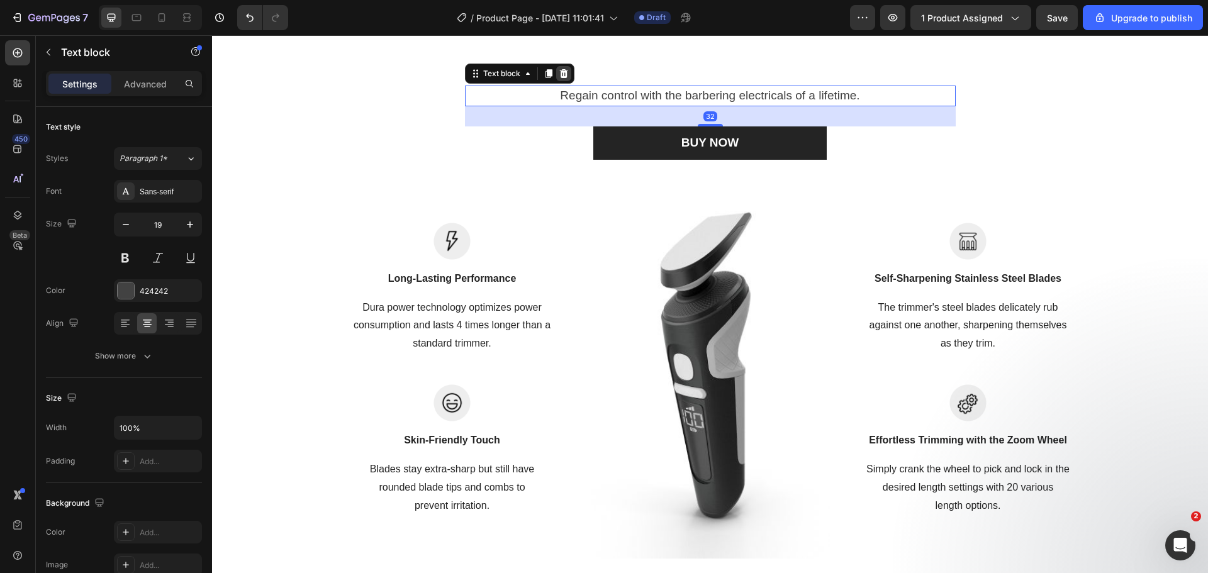
click at [559, 72] on icon at bounding box center [563, 73] width 8 height 9
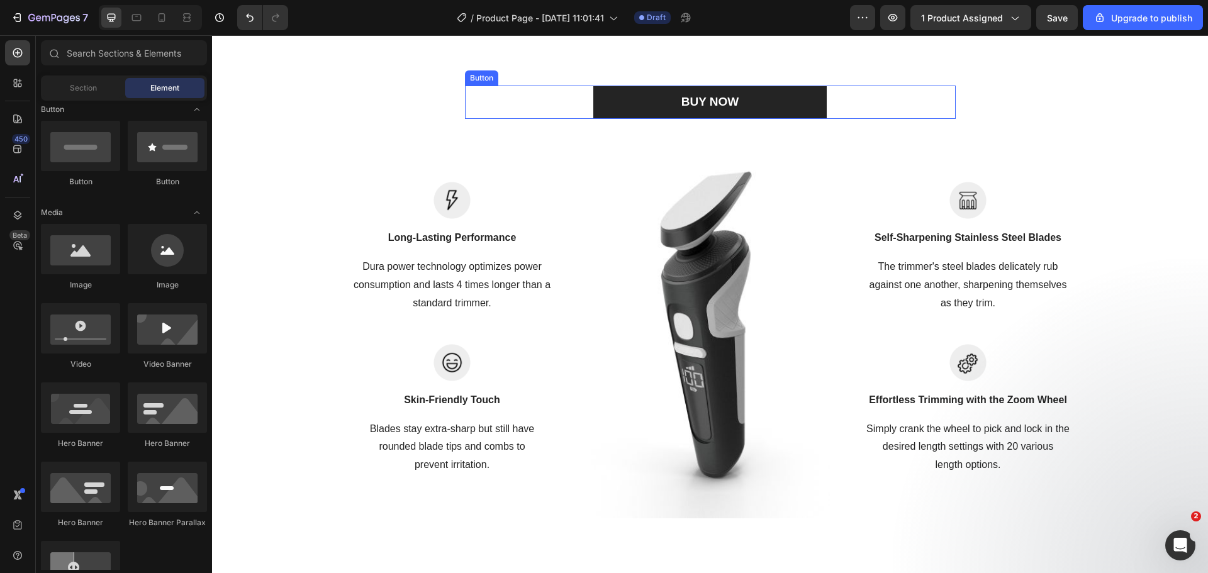
click at [560, 98] on div "BUY NOW Button" at bounding box center [710, 102] width 491 height 33
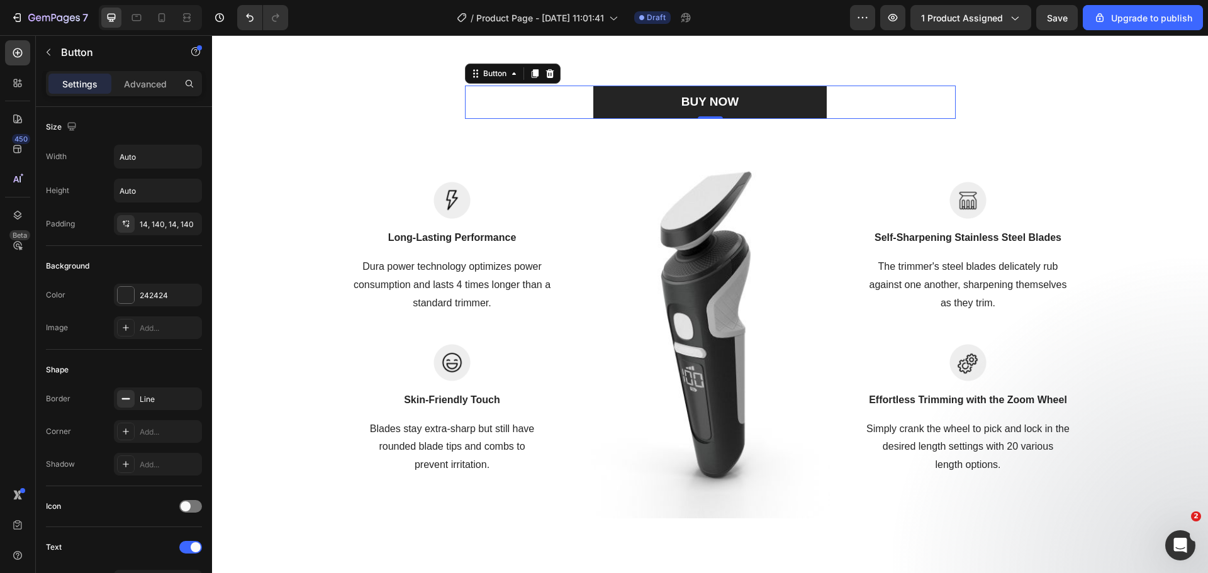
drag, startPoint x: 547, startPoint y: 72, endPoint x: 550, endPoint y: 79, distance: 8.0
click at [546, 72] on icon at bounding box center [550, 73] width 8 height 9
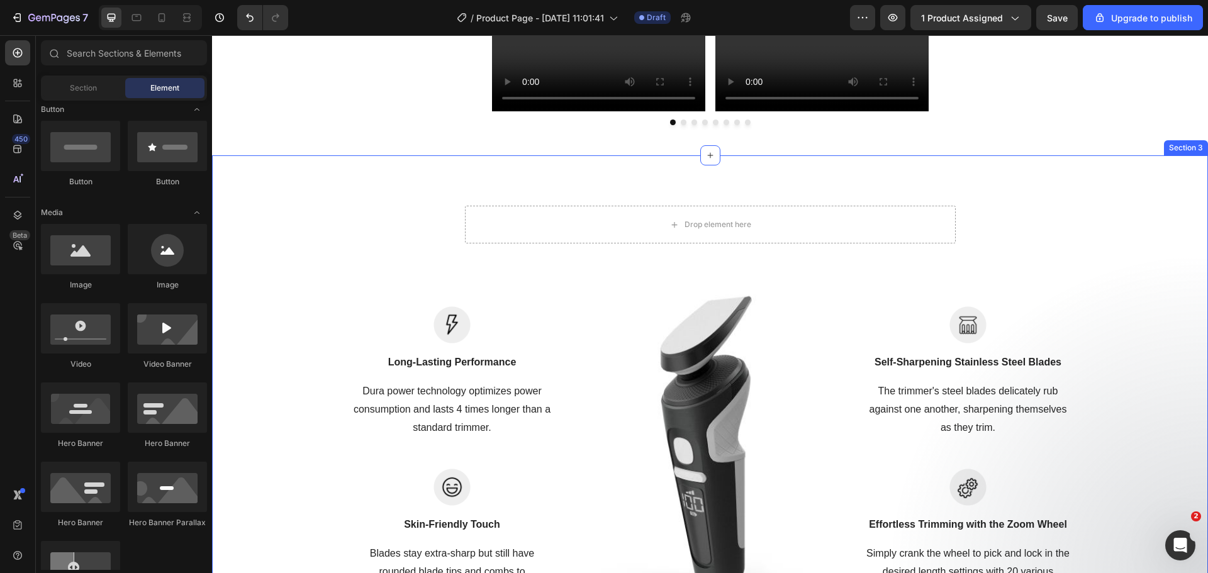
scroll to position [1118, 0]
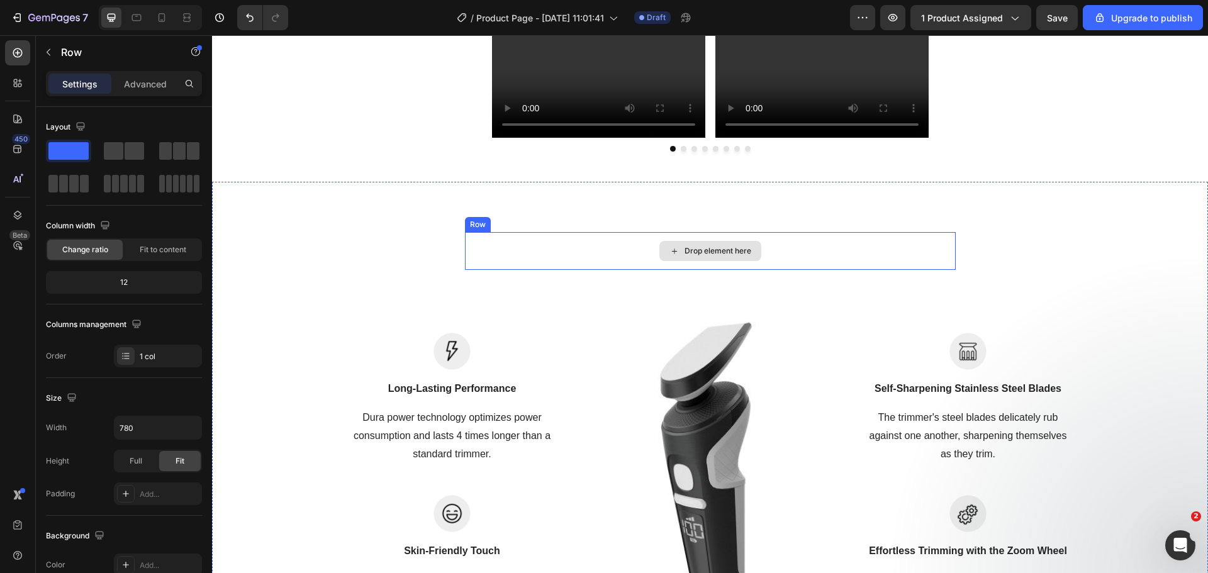
click at [562, 234] on div "Drop element here" at bounding box center [710, 251] width 491 height 38
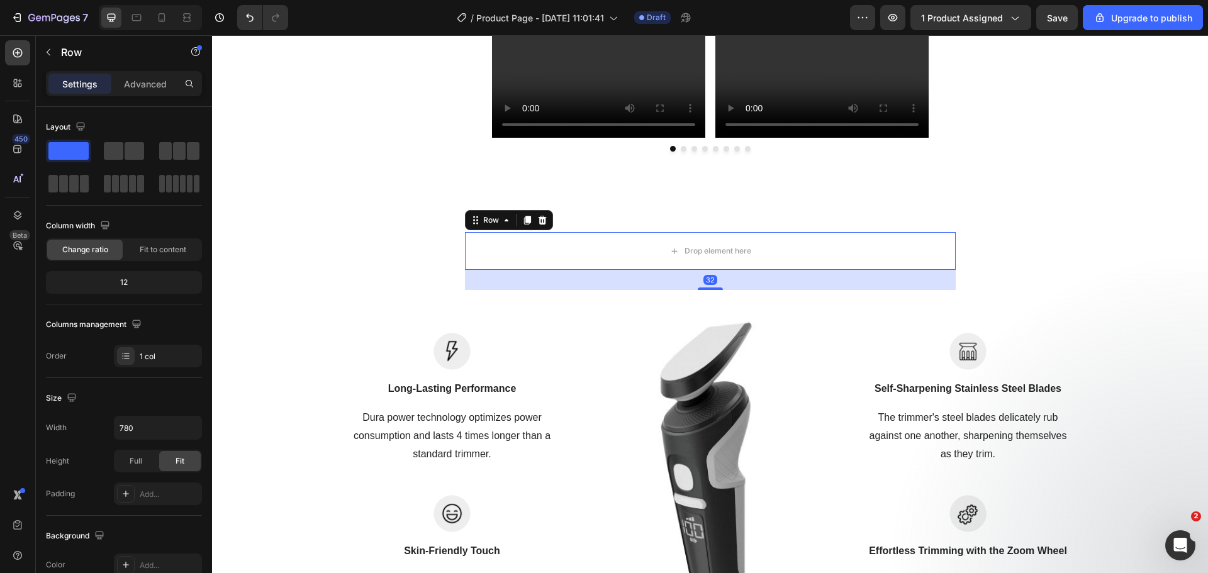
click at [539, 221] on icon at bounding box center [542, 220] width 8 height 9
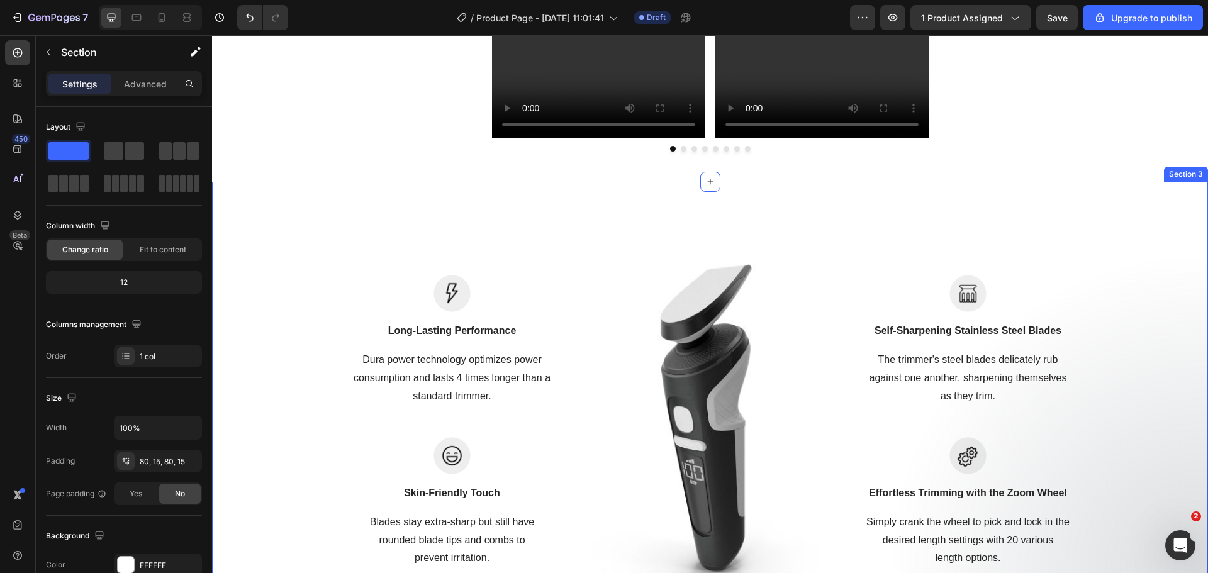
click at [558, 230] on div "Image Long-Lasting Performance Text block Dura power technology optimizes power…" at bounding box center [710, 422] width 996 height 480
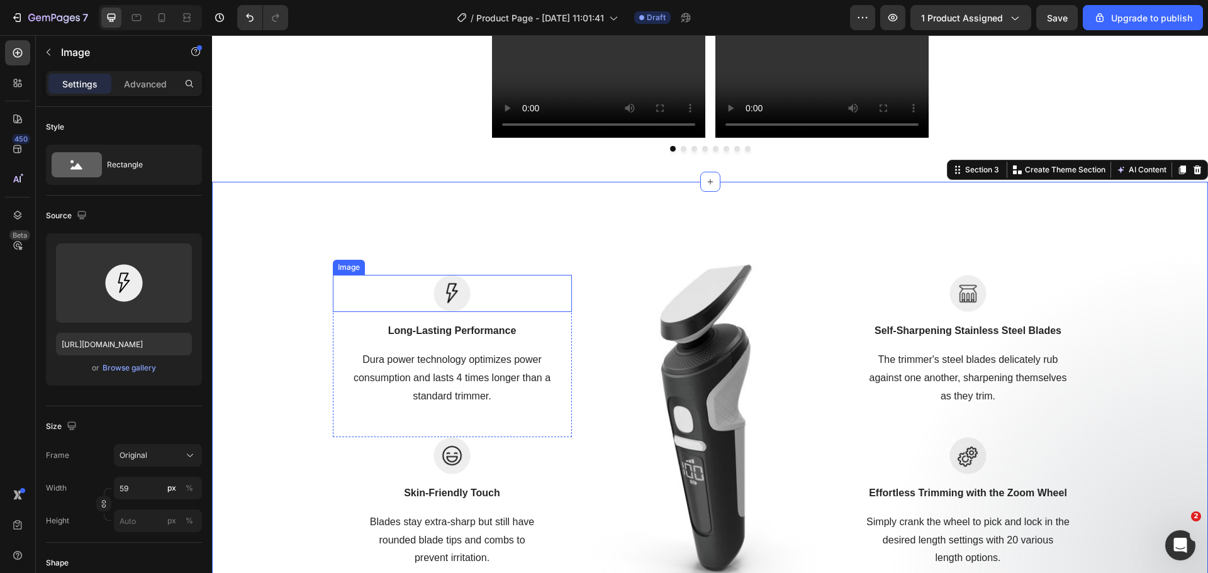
click at [417, 298] on div at bounding box center [452, 293] width 239 height 37
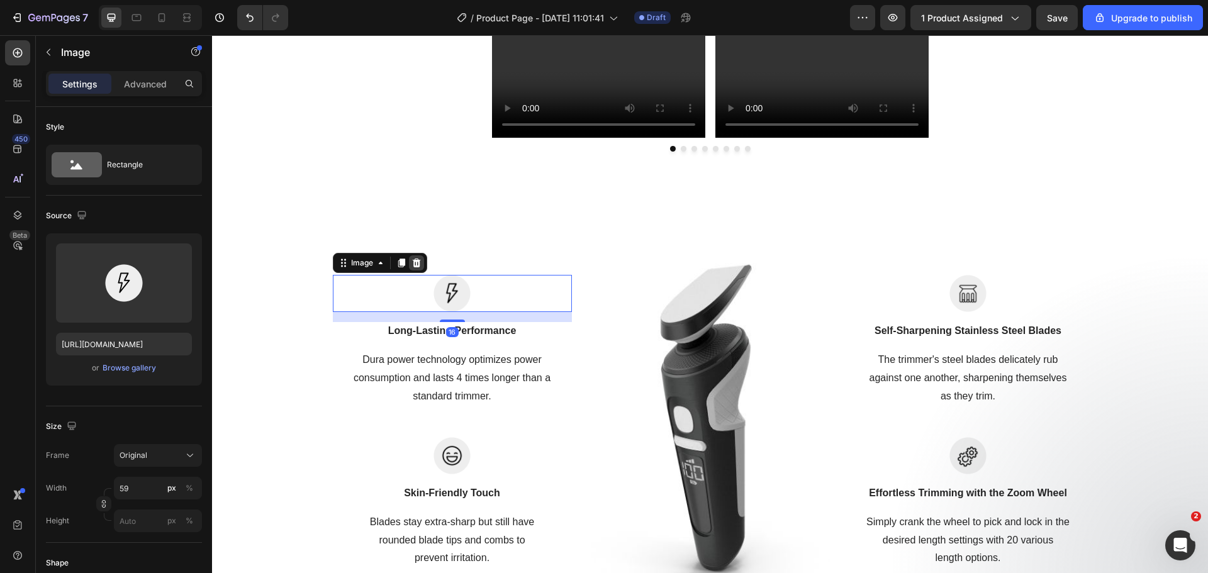
click at [412, 267] on icon at bounding box center [416, 263] width 8 height 9
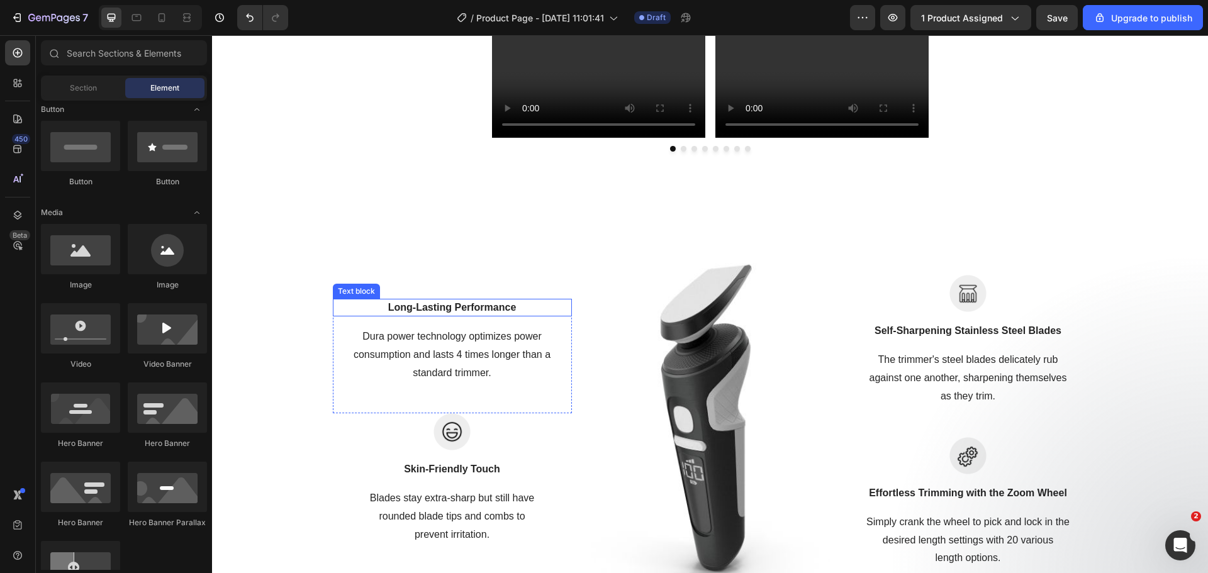
click at [415, 313] on p "Long-Lasting Performance" at bounding box center [452, 307] width 237 height 15
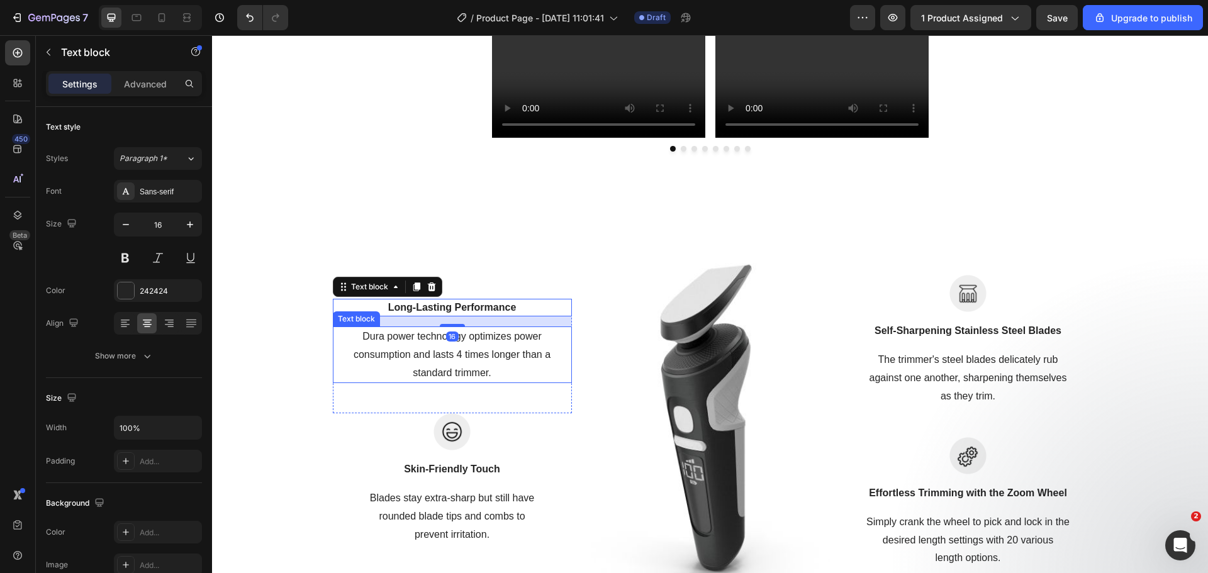
drag, startPoint x: 417, startPoint y: 353, endPoint x: 419, endPoint y: 368, distance: 15.2
click at [417, 354] on p "Dura power technology optimizes power consumption and lasts 4 times longer than…" at bounding box center [452, 355] width 237 height 54
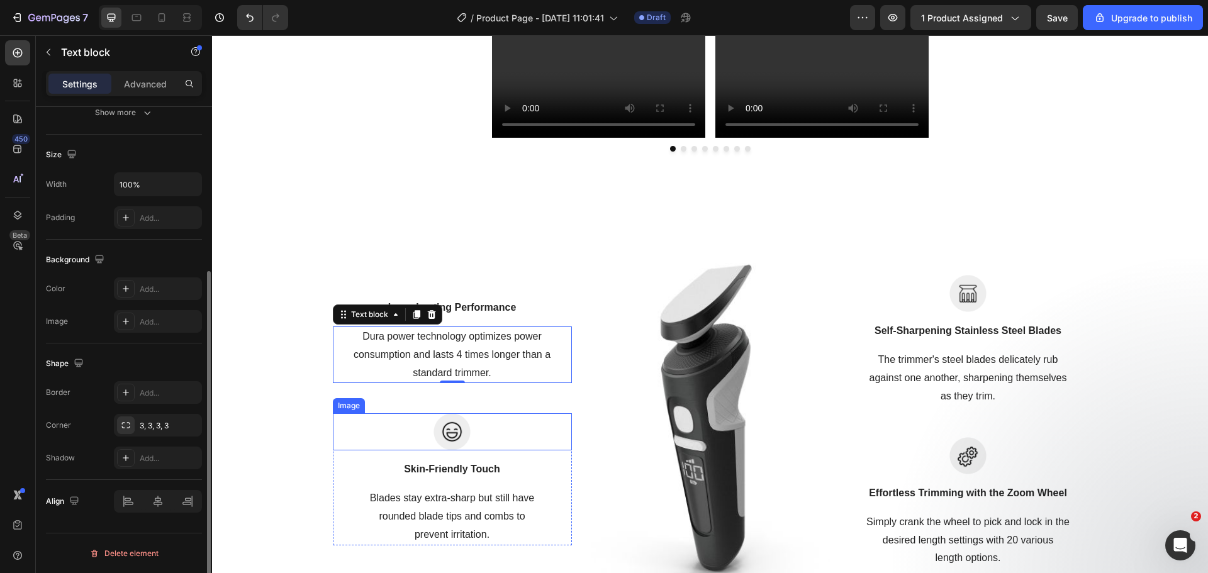
click at [422, 413] on div at bounding box center [452, 431] width 239 height 37
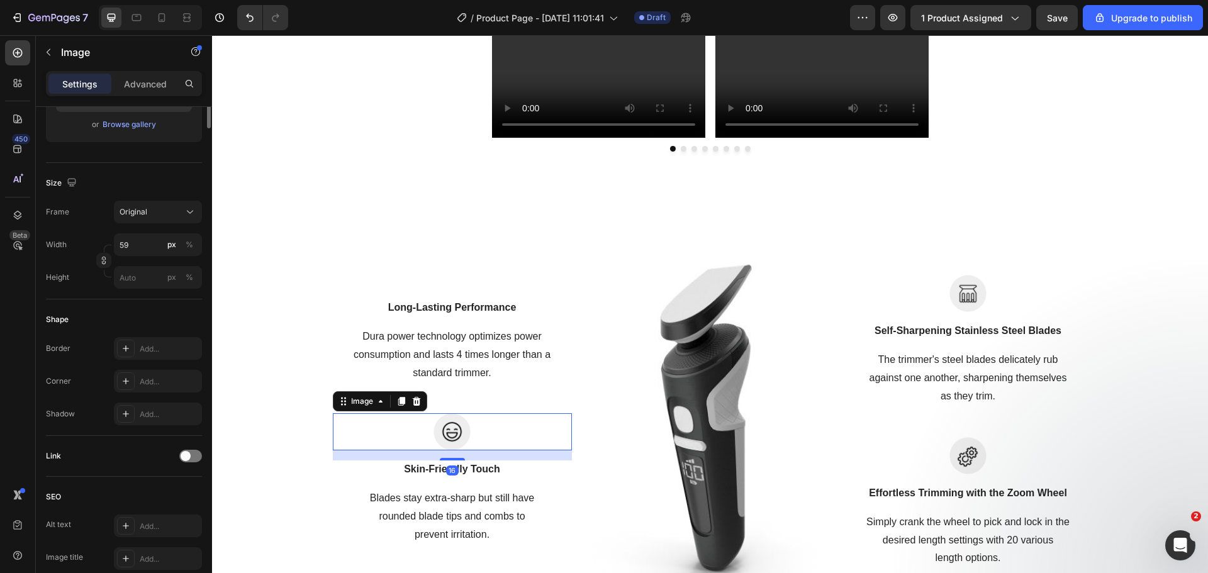
scroll to position [0, 0]
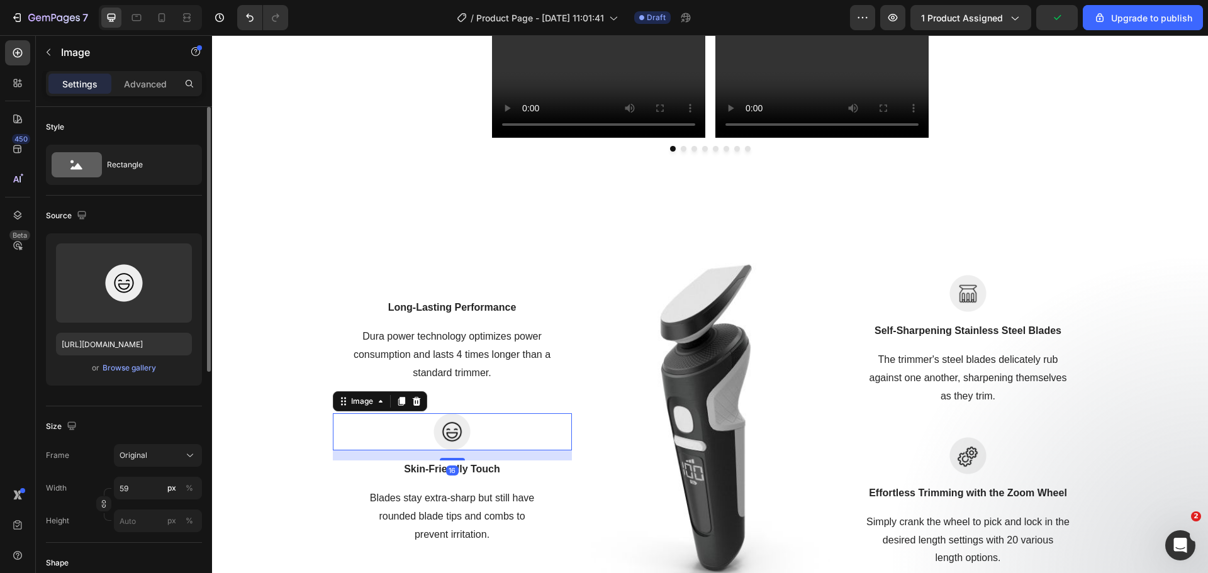
click at [413, 396] on icon at bounding box center [417, 401] width 10 height 10
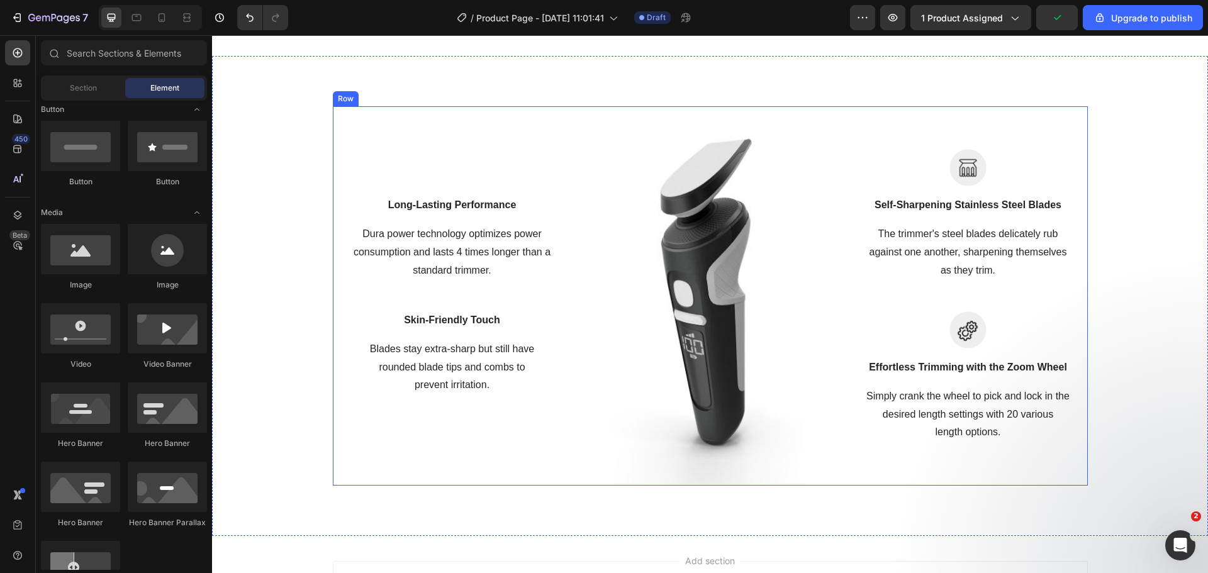
scroll to position [1265, 0]
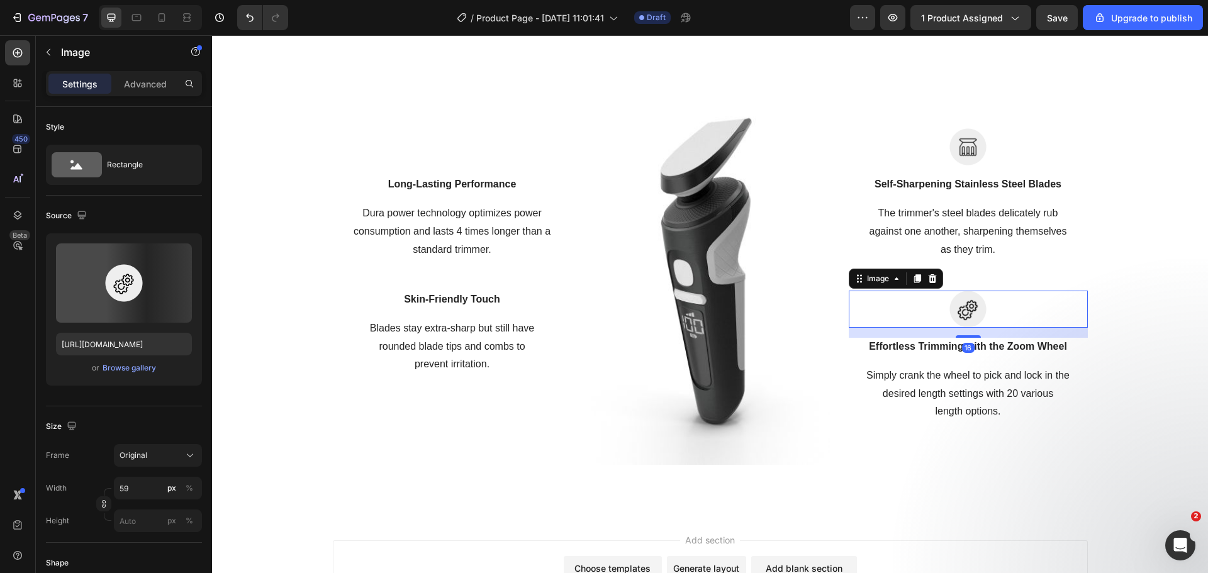
click at [924, 305] on div at bounding box center [968, 309] width 239 height 37
click at [927, 283] on icon at bounding box center [932, 279] width 10 height 10
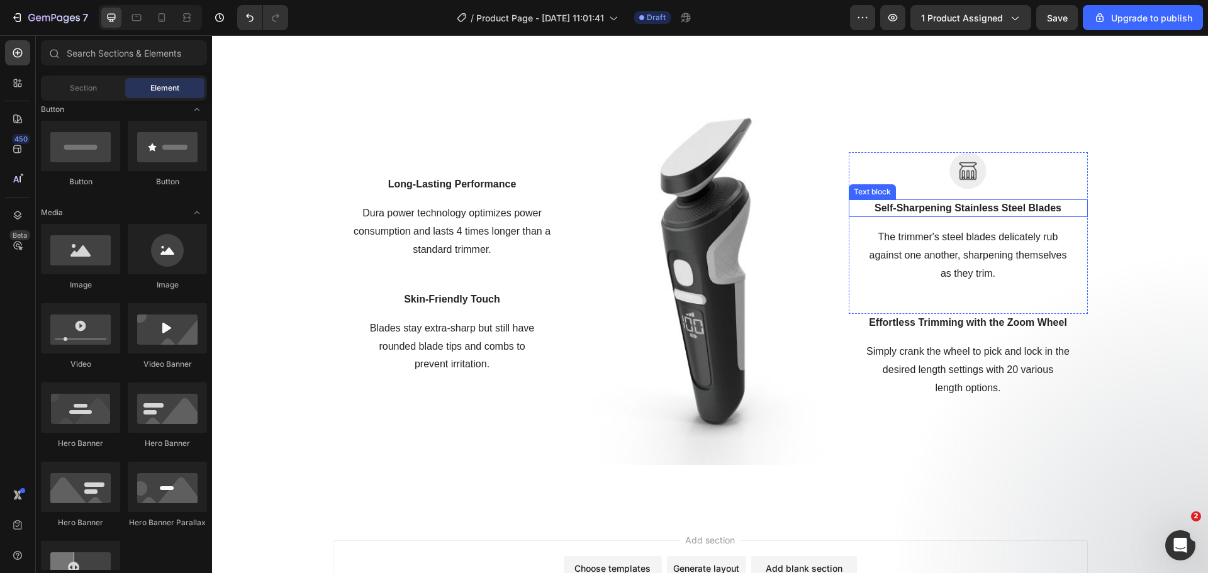
click at [959, 178] on img at bounding box center [967, 170] width 37 height 37
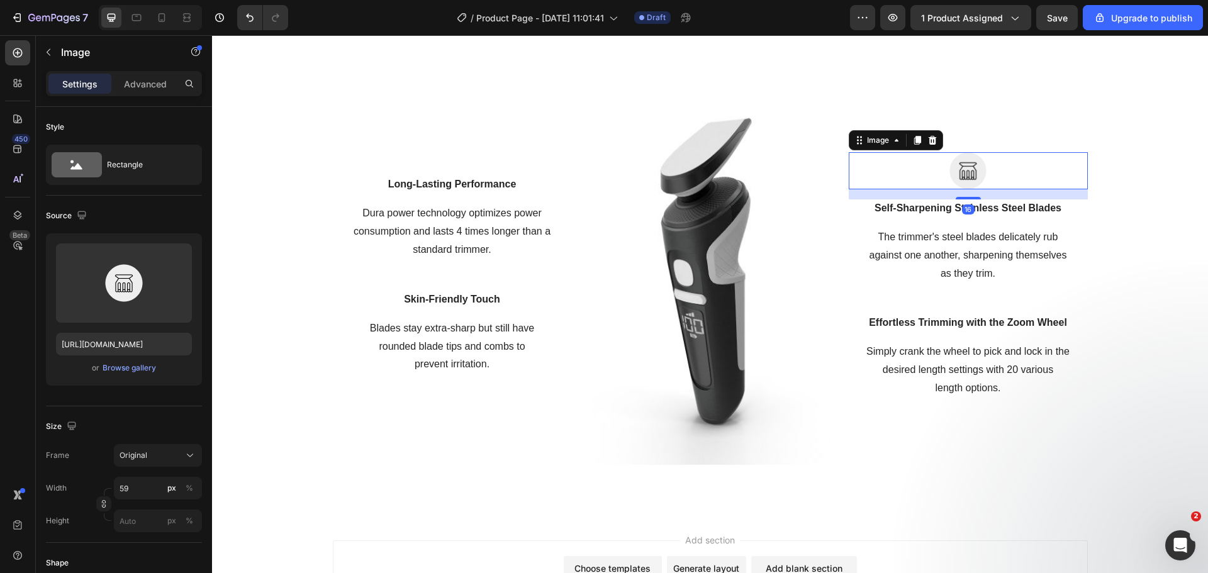
drag, startPoint x: 930, startPoint y: 141, endPoint x: 914, endPoint y: 145, distance: 16.9
click at [929, 141] on icon at bounding box center [932, 140] width 8 height 9
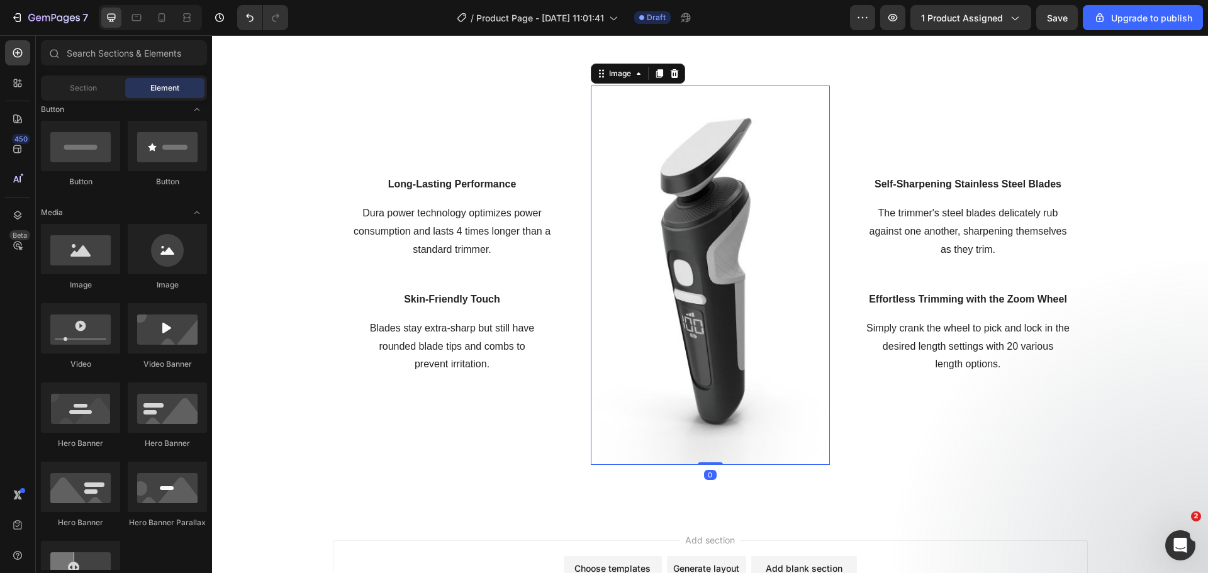
click at [654, 254] on img at bounding box center [710, 275] width 239 height 379
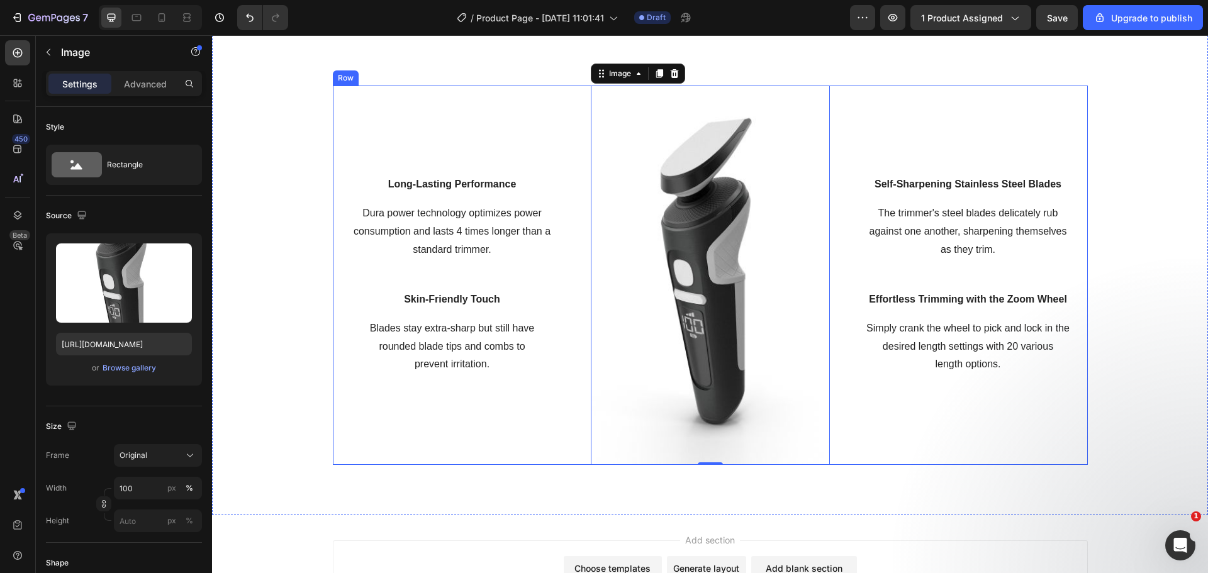
click at [854, 93] on div "Self-Sharpening Stainless Steel Blades Text block The trimmer's steel blades de…" at bounding box center [968, 275] width 239 height 379
